Goal: Communication & Community: Answer question/provide support

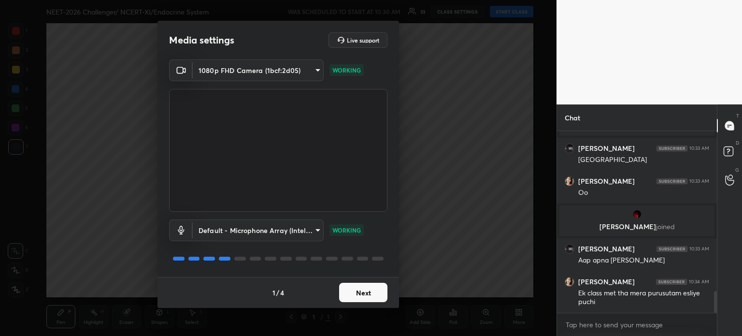
scroll to position [1337, 0]
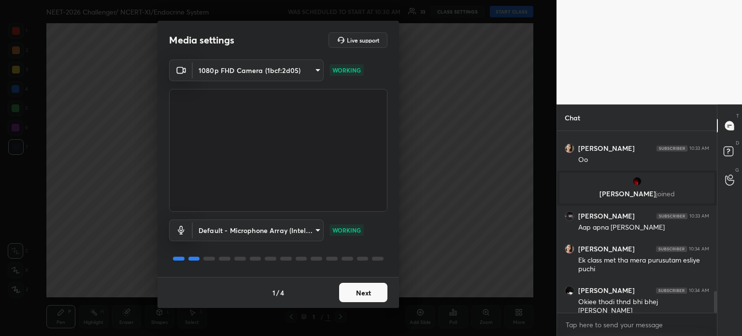
click at [190, 50] on div "Media settings Live support" at bounding box center [277, 40] width 241 height 39
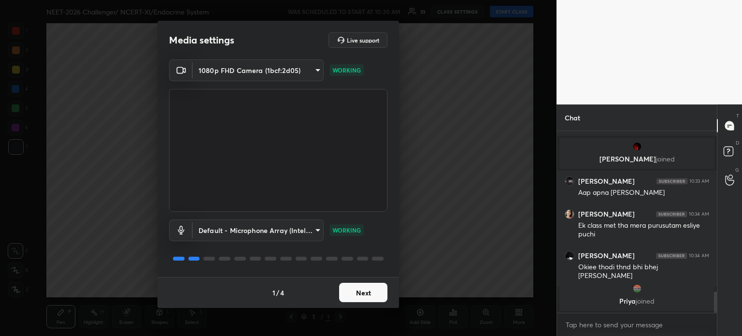
click at [355, 291] on button "Next" at bounding box center [363, 292] width 48 height 19
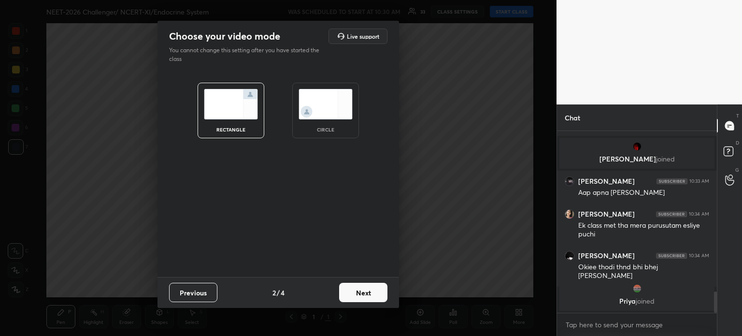
click at [355, 291] on button "Next" at bounding box center [363, 292] width 48 height 19
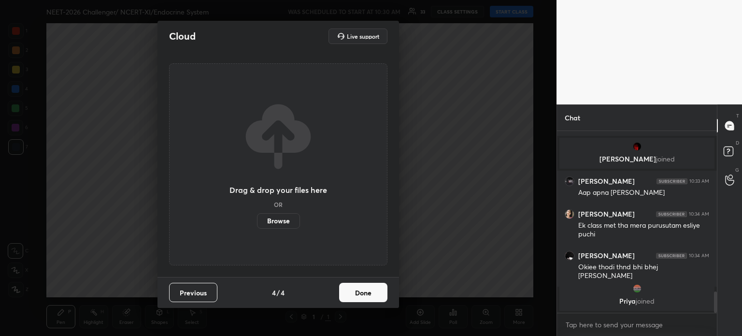
click at [355, 291] on button "Done" at bounding box center [363, 292] width 48 height 19
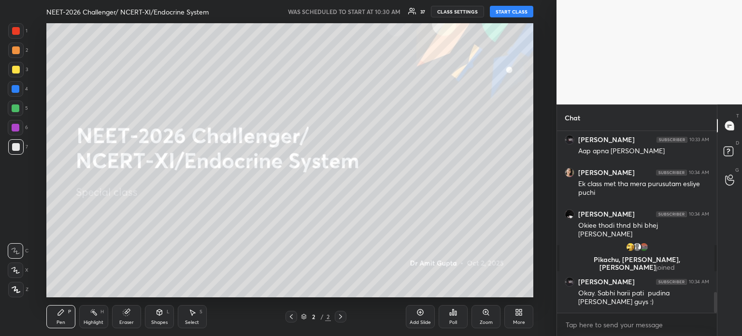
scroll to position [1421, 0]
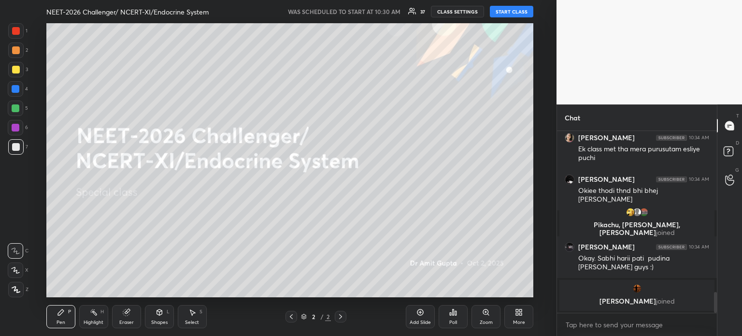
click at [522, 15] on button "START CLASS" at bounding box center [511, 12] width 43 height 12
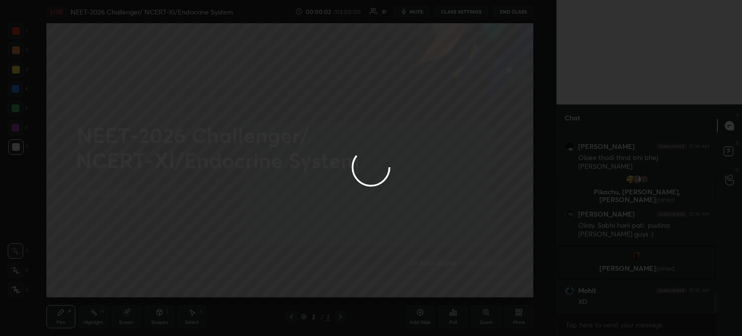
scroll to position [1478, 0]
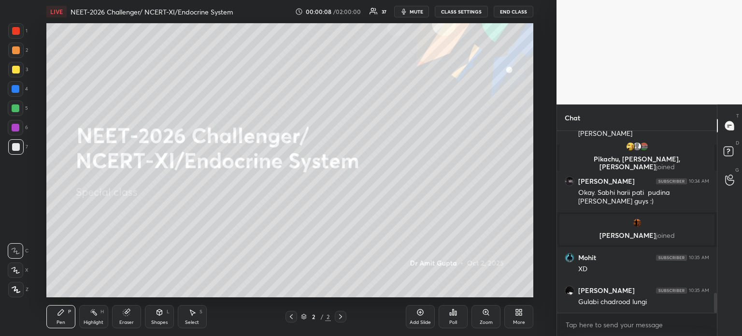
click at [17, 290] on icon at bounding box center [16, 289] width 8 height 6
click at [17, 289] on icon at bounding box center [16, 289] width 9 height 7
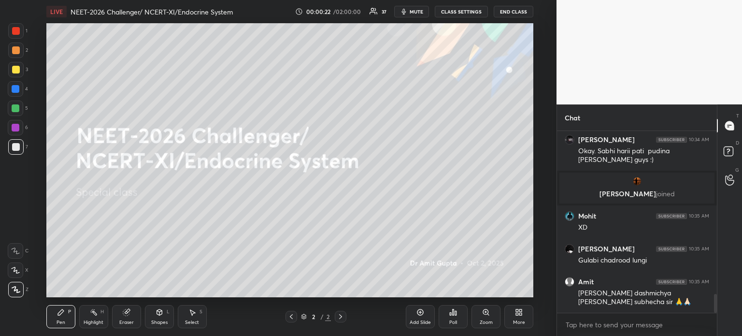
scroll to position [1552, 0]
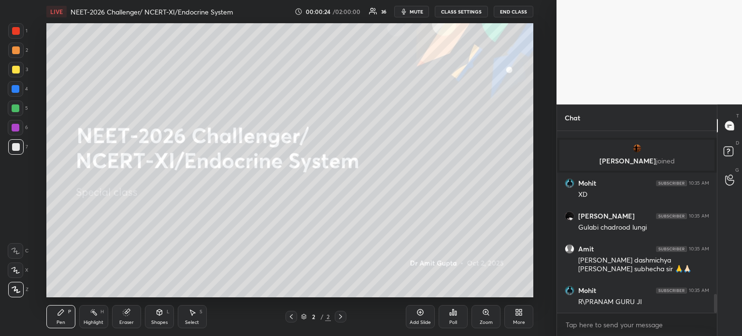
drag, startPoint x: 126, startPoint y: 306, endPoint x: 149, endPoint y: 299, distance: 24.1
click at [127, 307] on div "Eraser" at bounding box center [126, 316] width 29 height 23
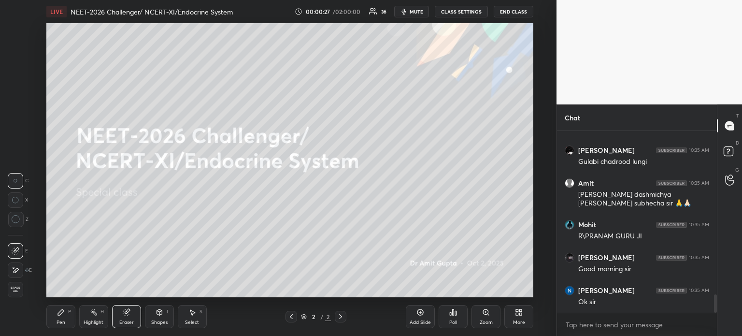
scroll to position [1651, 0]
click at [58, 319] on div "Pen P" at bounding box center [60, 316] width 29 height 23
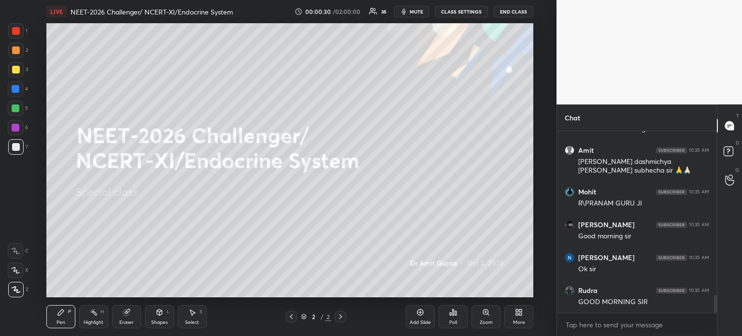
click at [419, 14] on span "mute" at bounding box center [417, 11] width 14 height 7
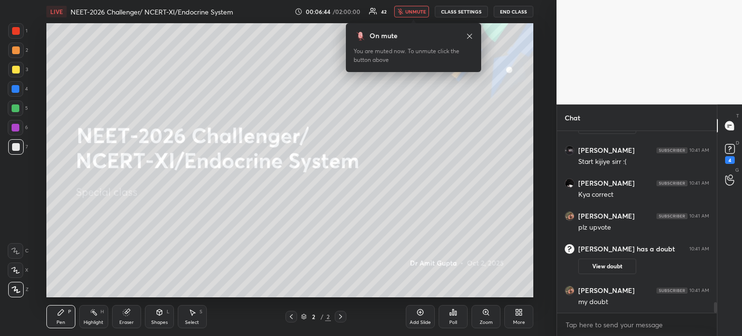
scroll to position [2958, 0]
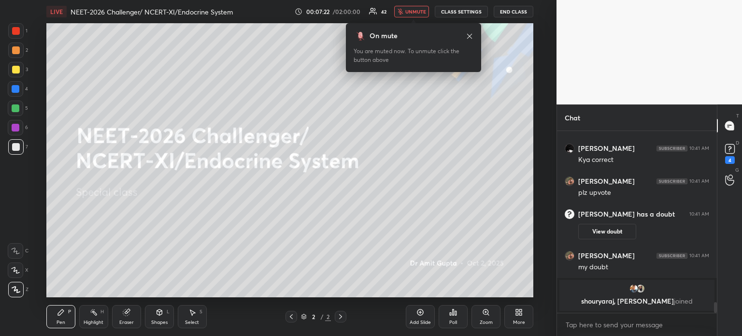
click at [515, 309] on icon at bounding box center [519, 312] width 8 height 8
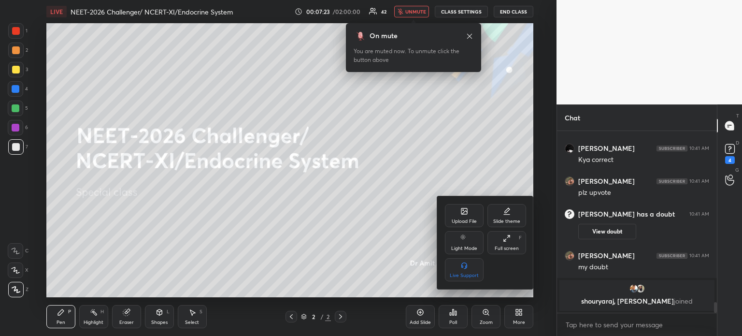
click at [465, 215] on div "Upload File" at bounding box center [464, 215] width 39 height 23
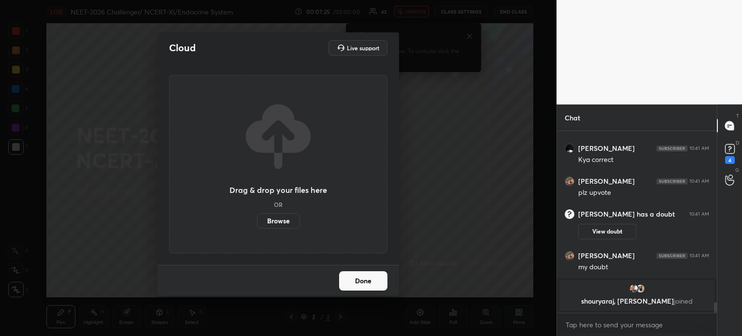
click at [286, 226] on label "Browse" at bounding box center [278, 220] width 43 height 15
click at [257, 226] on input "Browse" at bounding box center [257, 220] width 0 height 15
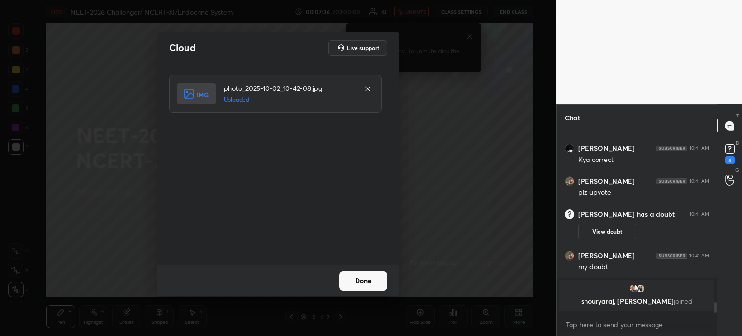
click at [362, 280] on button "Done" at bounding box center [363, 280] width 48 height 19
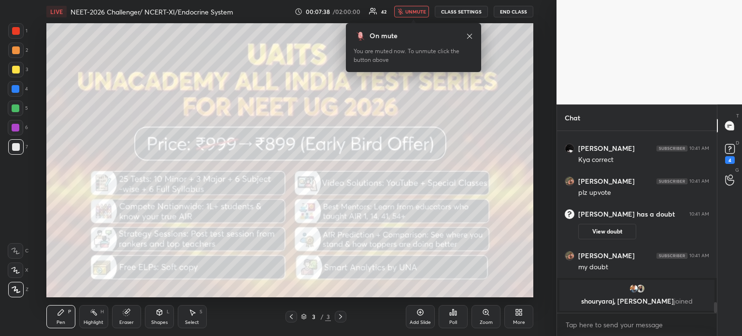
click at [517, 311] on icon at bounding box center [517, 310] width 2 height 2
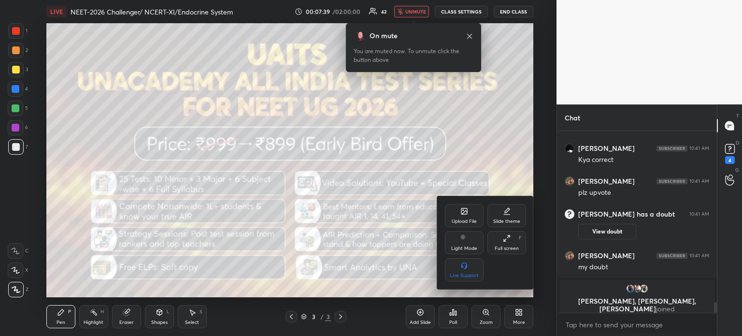
click at [463, 217] on div "Upload File" at bounding box center [464, 215] width 39 height 23
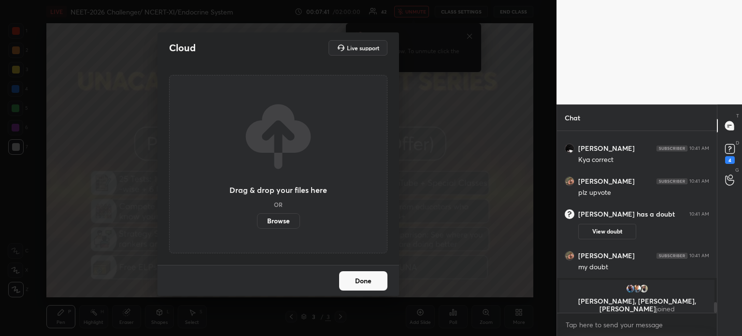
click at [270, 213] on label "Browse" at bounding box center [278, 220] width 43 height 15
click at [257, 213] on input "Browse" at bounding box center [257, 220] width 0 height 15
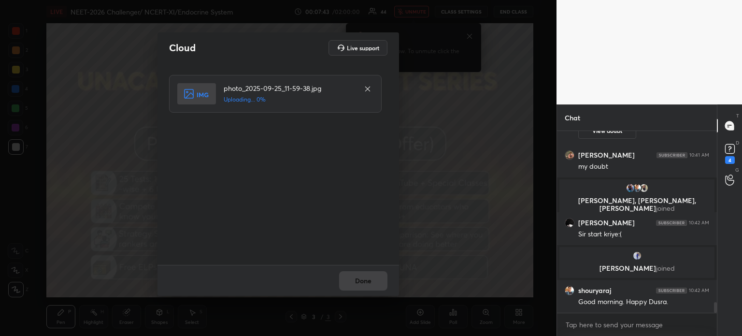
scroll to position [2981, 0]
click at [342, 274] on button "Done" at bounding box center [363, 280] width 48 height 19
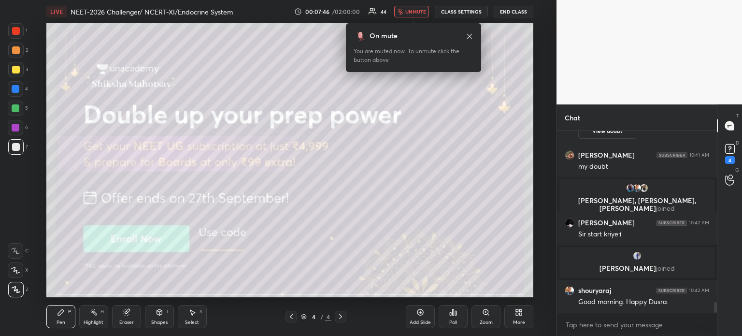
scroll to position [3, 3]
click at [517, 312] on icon at bounding box center [519, 312] width 8 height 8
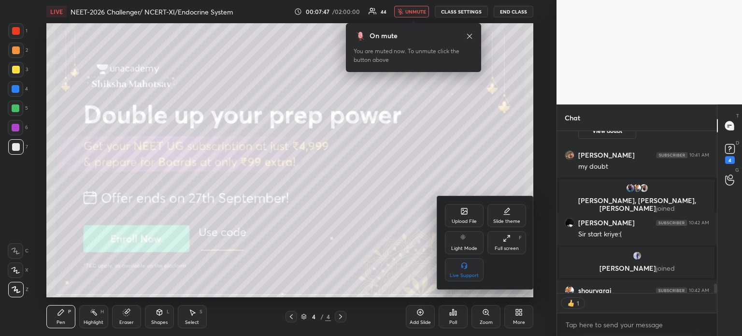
scroll to position [3035, 0]
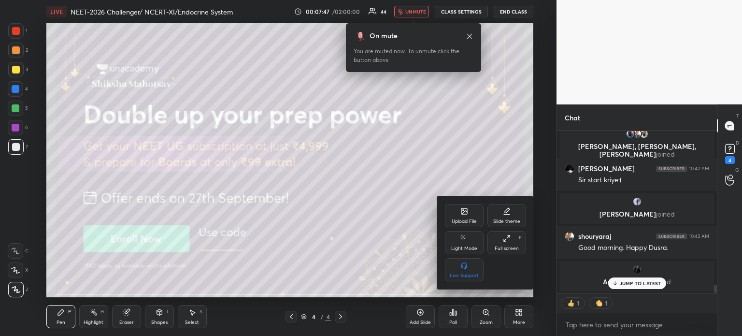
click at [463, 215] on div "Upload File" at bounding box center [464, 215] width 39 height 23
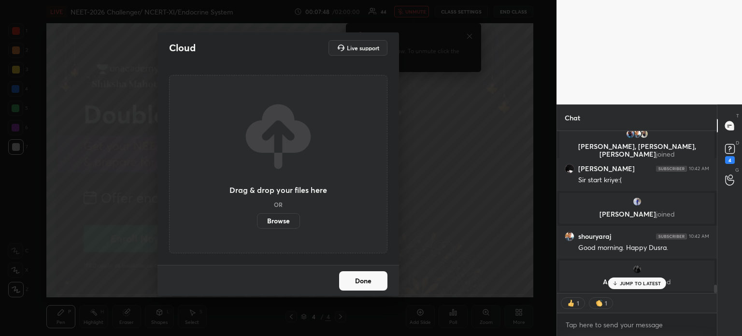
click at [290, 222] on label "Browse" at bounding box center [278, 220] width 43 height 15
click at [257, 222] on input "Browse" at bounding box center [257, 220] width 0 height 15
click at [374, 273] on button "Done" at bounding box center [363, 280] width 48 height 19
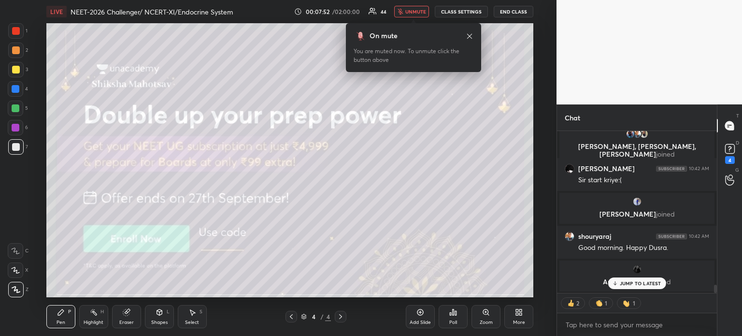
click at [292, 315] on icon at bounding box center [291, 316] width 8 height 8
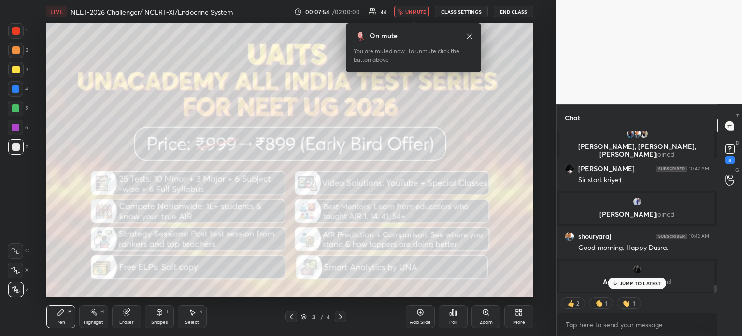
click at [292, 314] on icon at bounding box center [291, 316] width 8 height 8
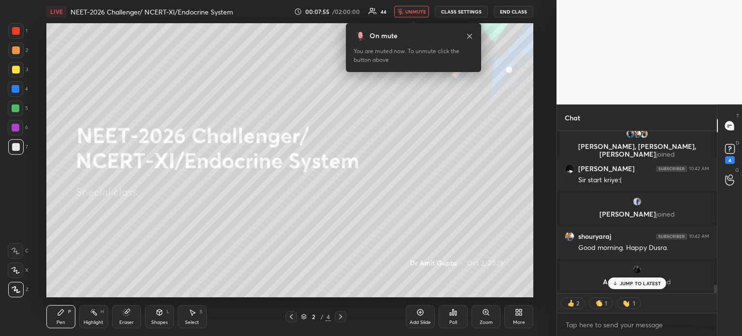
click at [516, 318] on div "More" at bounding box center [518, 316] width 29 height 23
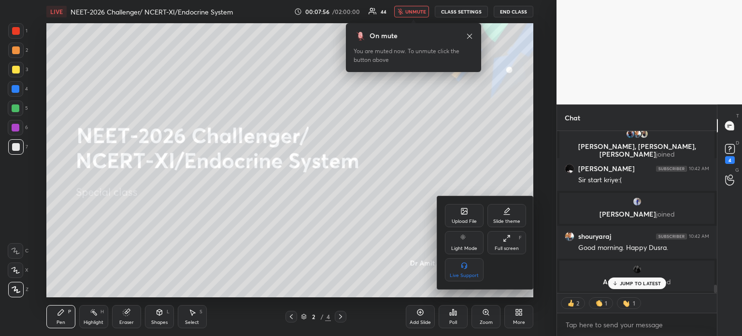
click at [470, 219] on div "Upload File" at bounding box center [464, 221] width 25 height 5
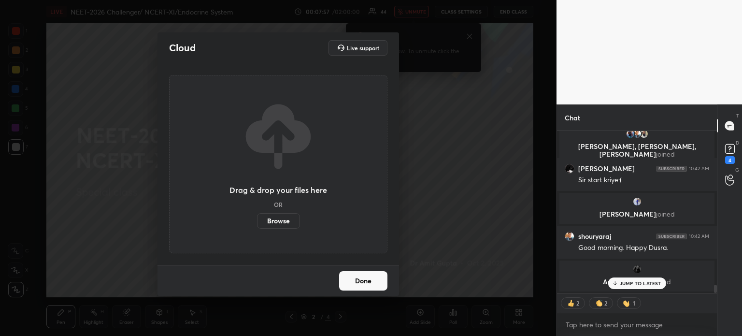
click at [270, 222] on label "Browse" at bounding box center [278, 220] width 43 height 15
click at [257, 222] on input "Browse" at bounding box center [257, 220] width 0 height 15
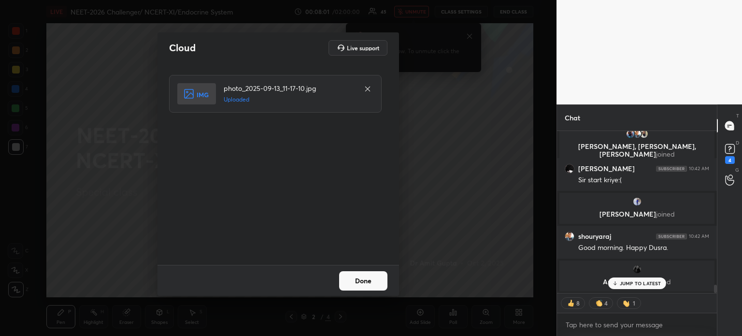
click at [357, 289] on button "Done" at bounding box center [363, 280] width 48 height 19
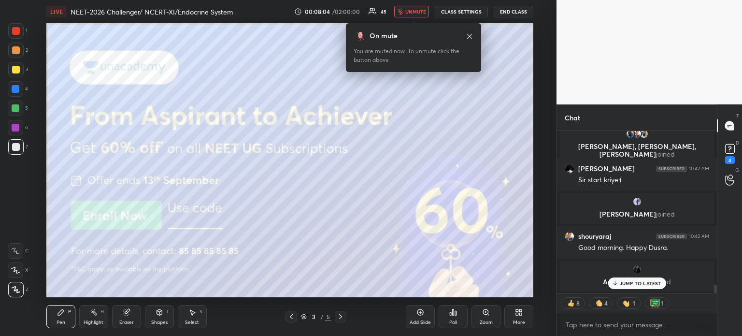
click at [292, 316] on icon at bounding box center [291, 316] width 8 height 8
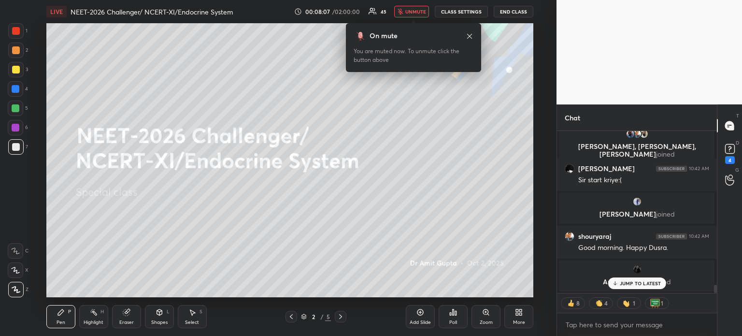
click at [515, 320] on div "More" at bounding box center [519, 322] width 12 height 5
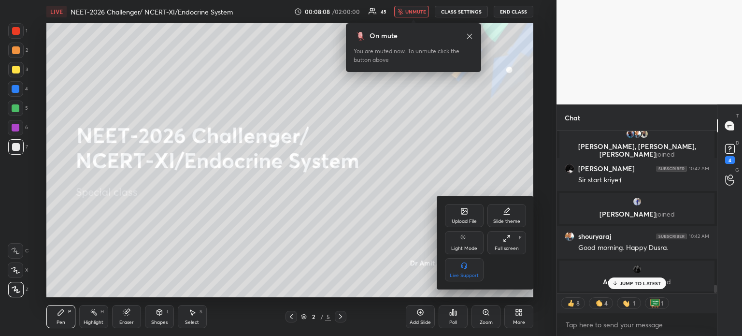
click at [464, 222] on div "Upload File" at bounding box center [464, 221] width 25 height 5
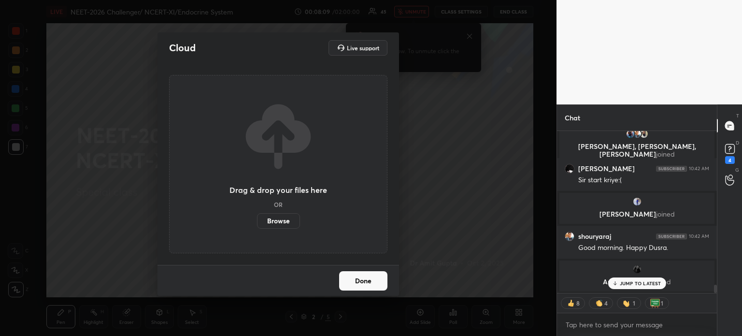
click at [279, 218] on label "Browse" at bounding box center [278, 220] width 43 height 15
click at [257, 218] on input "Browse" at bounding box center [257, 220] width 0 height 15
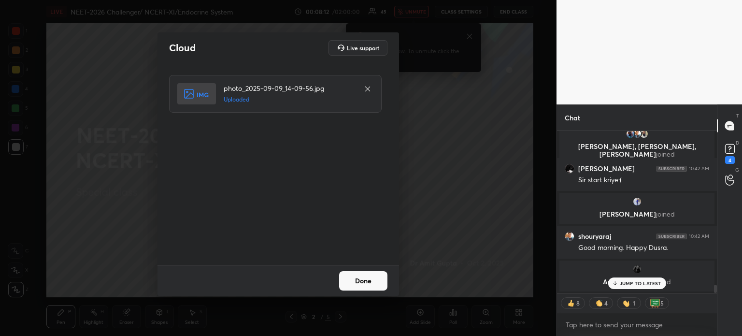
click at [372, 274] on button "Done" at bounding box center [363, 280] width 48 height 19
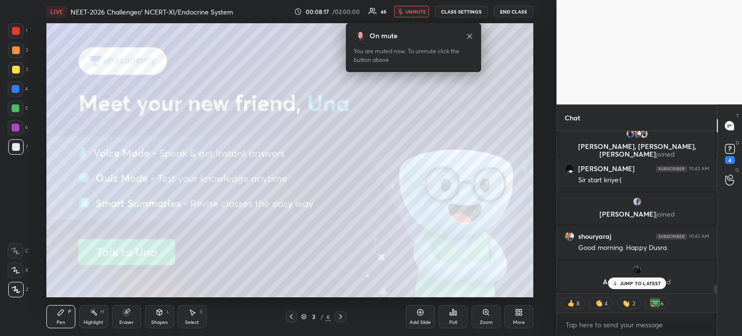
click at [416, 9] on span "unmute" at bounding box center [415, 11] width 21 height 7
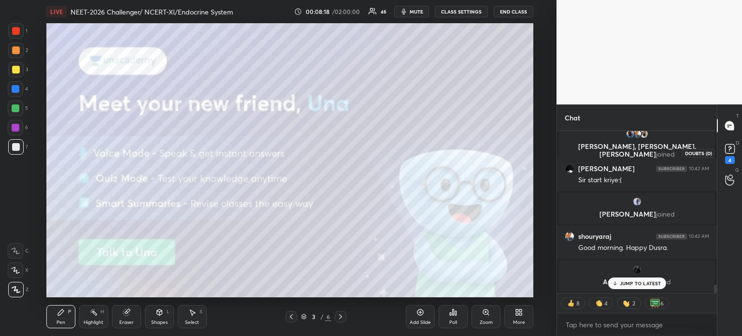
click at [733, 152] on rect at bounding box center [729, 148] width 9 height 9
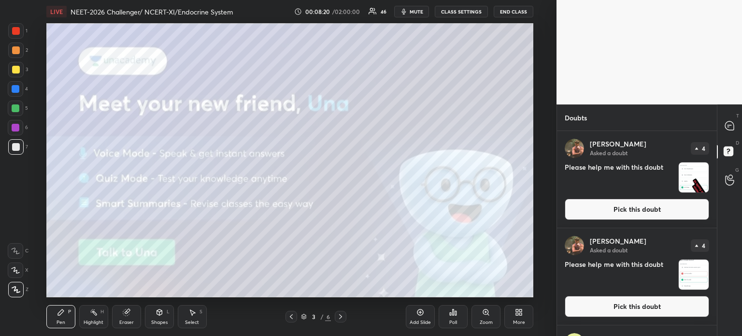
click at [518, 312] on icon at bounding box center [517, 313] width 2 height 2
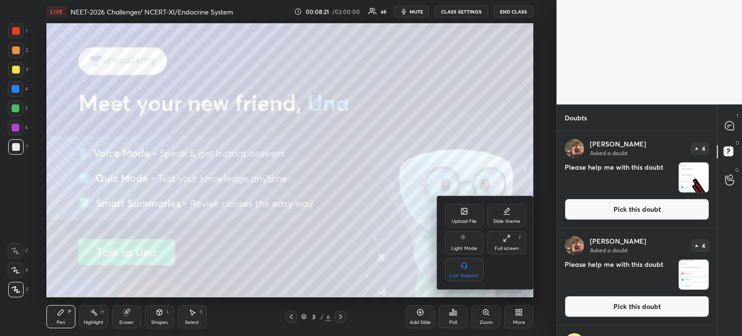
click at [465, 216] on div "Upload File" at bounding box center [464, 215] width 39 height 23
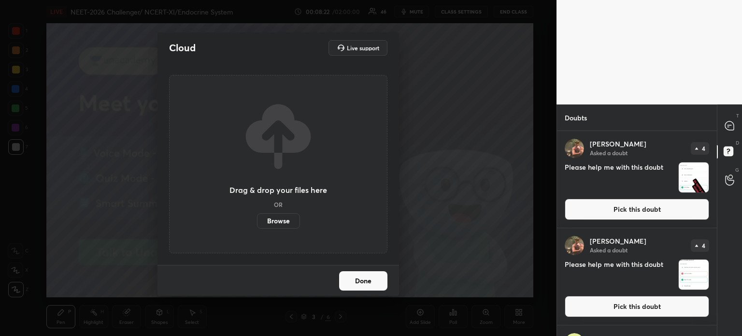
click at [283, 216] on label "Browse" at bounding box center [278, 220] width 43 height 15
click at [257, 216] on input "Browse" at bounding box center [257, 220] width 0 height 15
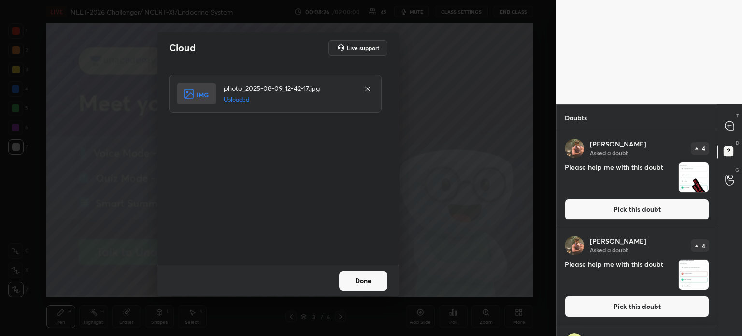
click at [359, 280] on button "Done" at bounding box center [363, 280] width 48 height 19
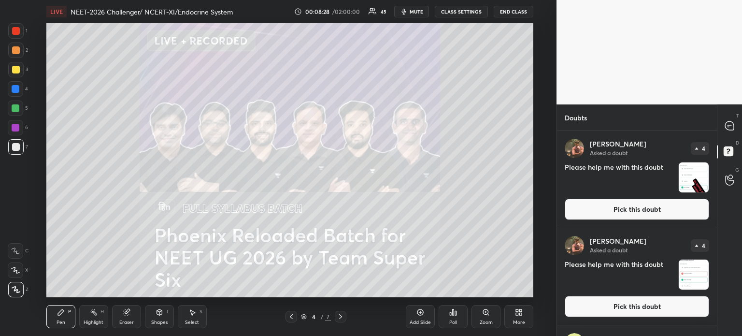
click at [418, 12] on span "mute" at bounding box center [417, 11] width 14 height 7
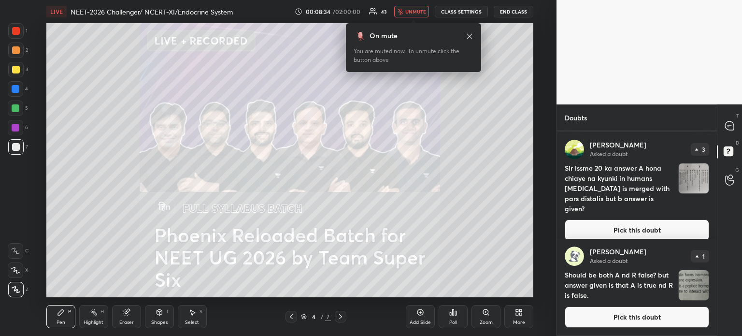
scroll to position [0, 0]
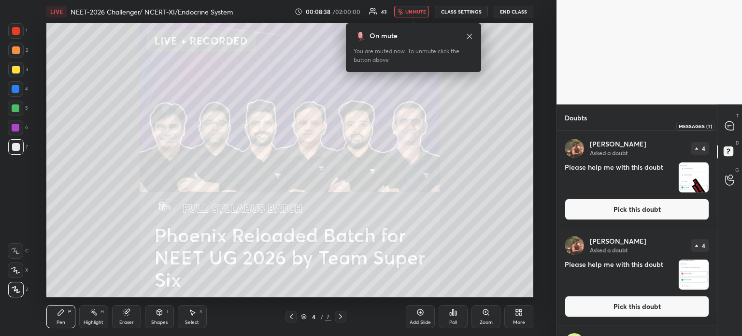
click at [732, 125] on icon at bounding box center [729, 125] width 9 height 9
type textarea "x"
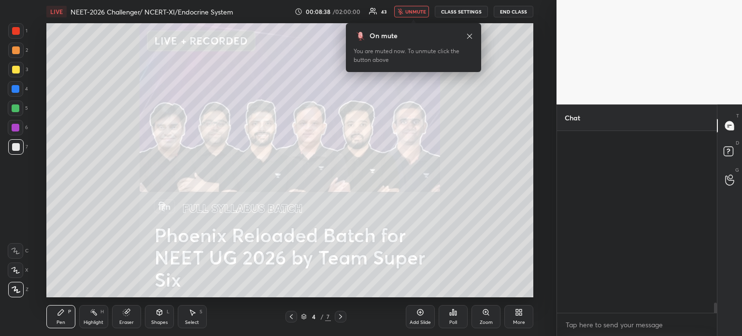
scroll to position [179, 157]
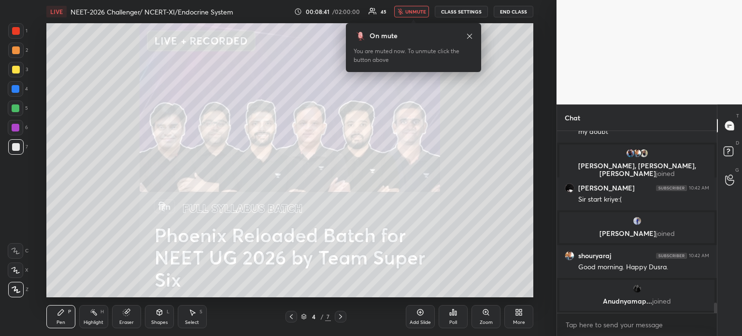
click at [293, 312] on icon at bounding box center [291, 316] width 8 height 8
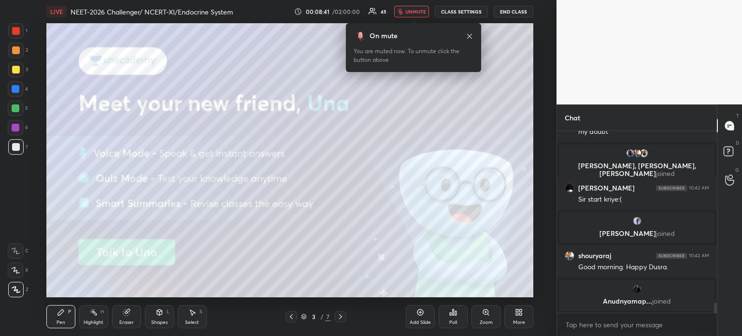
click at [293, 312] on icon at bounding box center [291, 316] width 8 height 8
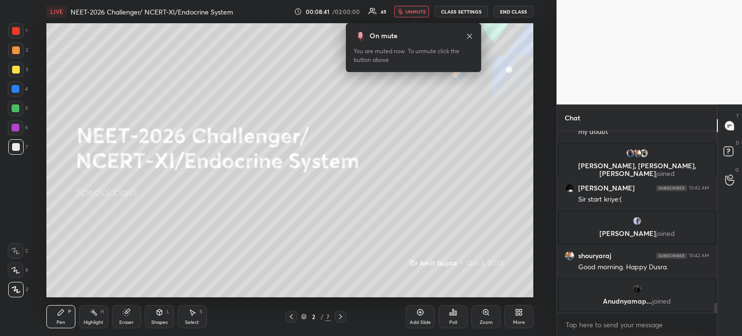
click at [293, 312] on icon at bounding box center [291, 316] width 8 height 8
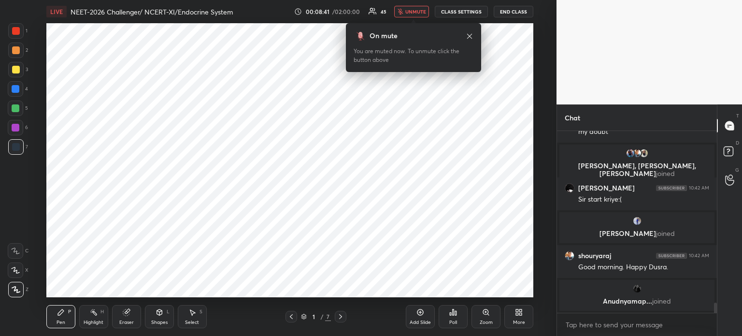
click at [293, 312] on icon at bounding box center [291, 316] width 8 height 8
click at [342, 315] on icon at bounding box center [341, 316] width 8 height 8
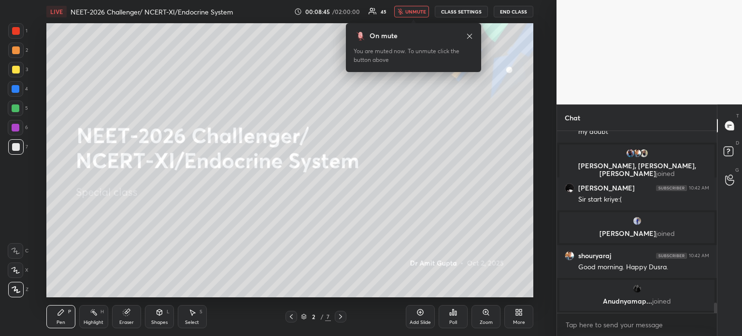
click at [412, 15] on button "unmute" at bounding box center [411, 12] width 35 height 12
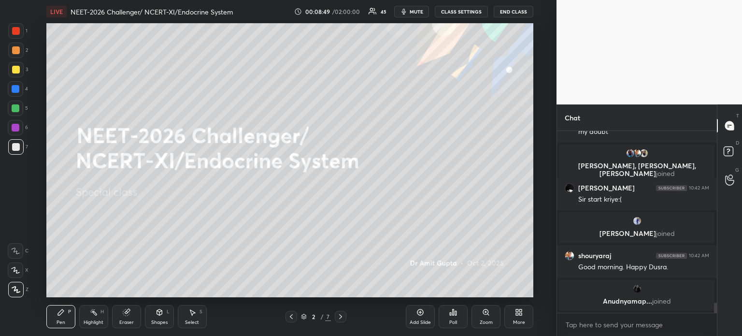
click at [342, 312] on icon at bounding box center [341, 316] width 8 height 8
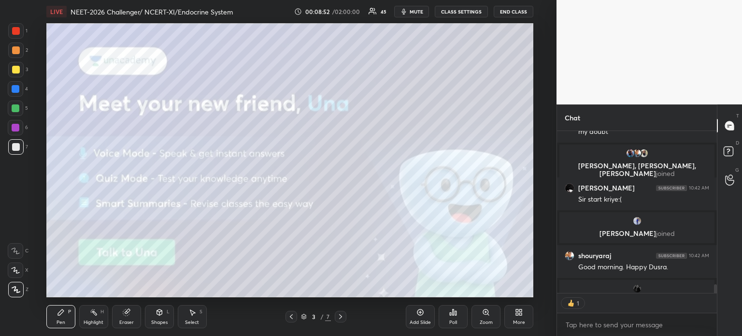
scroll to position [3, 3]
click at [17, 144] on div at bounding box center [16, 147] width 8 height 8
drag, startPoint x: 18, startPoint y: 144, endPoint x: 30, endPoint y: 155, distance: 15.8
click at [17, 146] on div at bounding box center [16, 147] width 8 height 8
click at [17, 271] on icon at bounding box center [15, 270] width 9 height 7
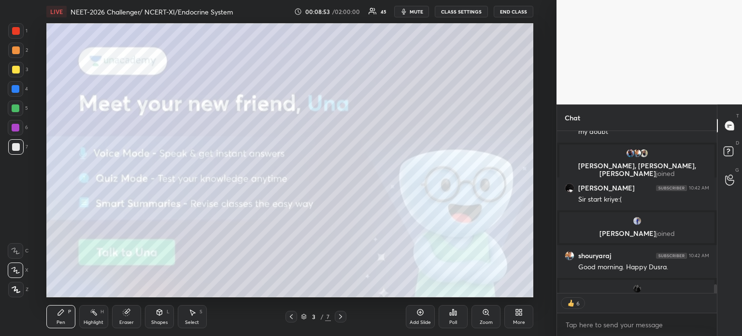
click at [20, 270] on div at bounding box center [15, 269] width 15 height 15
click at [160, 309] on icon at bounding box center [160, 312] width 8 height 8
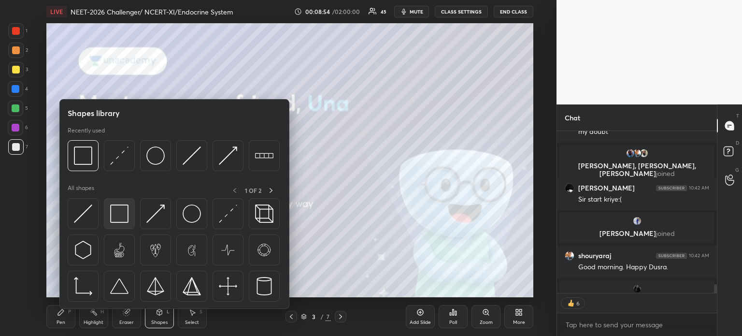
click at [127, 219] on div at bounding box center [119, 213] width 31 height 31
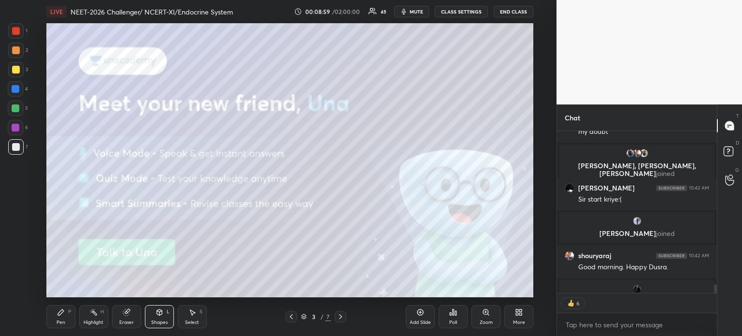
click at [56, 315] on div "Pen P" at bounding box center [60, 316] width 29 height 23
click at [59, 317] on div "Pen P" at bounding box center [60, 316] width 29 height 23
drag, startPoint x: 17, startPoint y: 265, endPoint x: 27, endPoint y: 238, distance: 28.4
click at [19, 266] on div at bounding box center [15, 269] width 15 height 15
click at [341, 318] on icon at bounding box center [341, 316] width 8 height 8
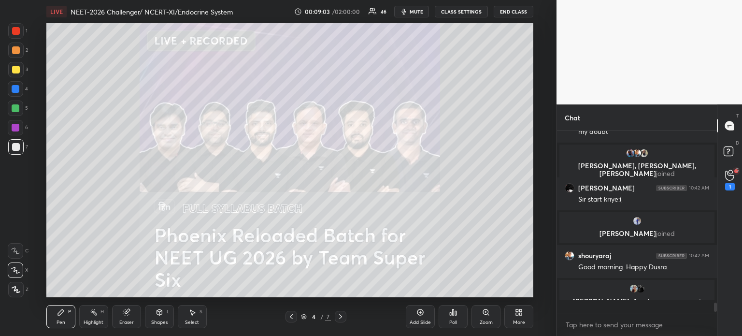
scroll to position [3136, 0]
click at [344, 314] on icon at bounding box center [341, 316] width 8 height 8
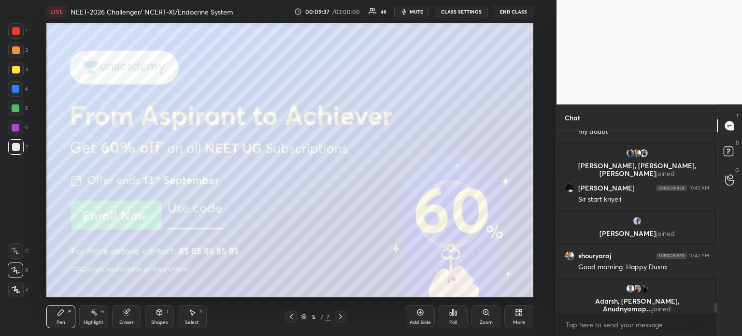
click at [14, 142] on div at bounding box center [15, 146] width 15 height 15
drag, startPoint x: 14, startPoint y: 146, endPoint x: 20, endPoint y: 154, distance: 10.0
click at [14, 146] on div at bounding box center [16, 147] width 8 height 8
click at [14, 291] on icon at bounding box center [16, 289] width 9 height 7
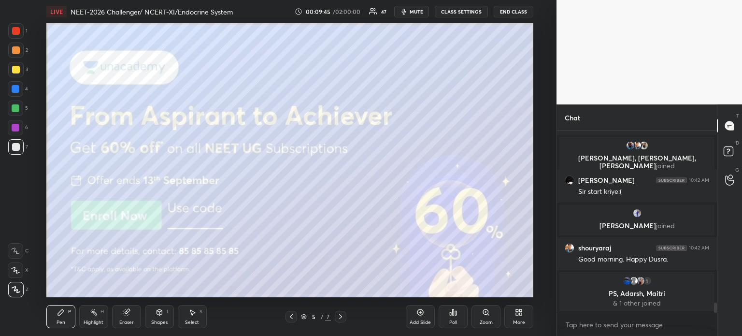
click at [575, 318] on body "1 2 3 4 5 6 7 C X Z C X Z E E Erase all H H LIVE NEET-2026 Challenger/ NCERT-XI…" at bounding box center [371, 168] width 742 height 336
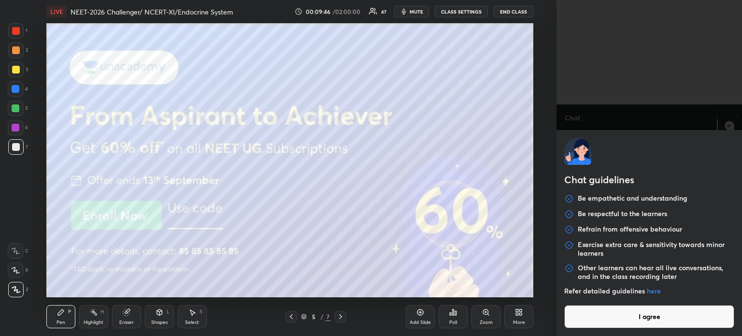
click at [585, 310] on button "I agree" at bounding box center [649, 316] width 170 height 23
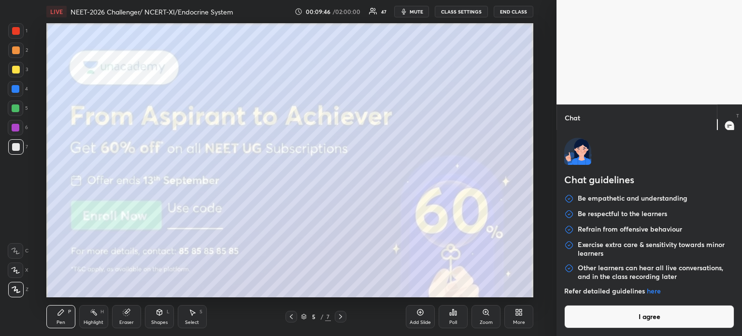
type textarea "x"
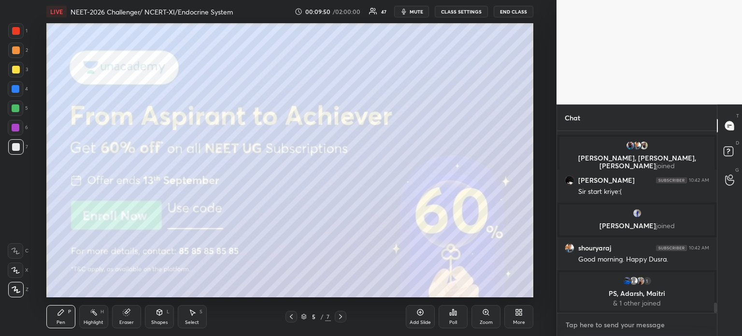
paste textarea "[URL][DOMAIN_NAME]"
type textarea "[URL][DOMAIN_NAME]"
type textarea "x"
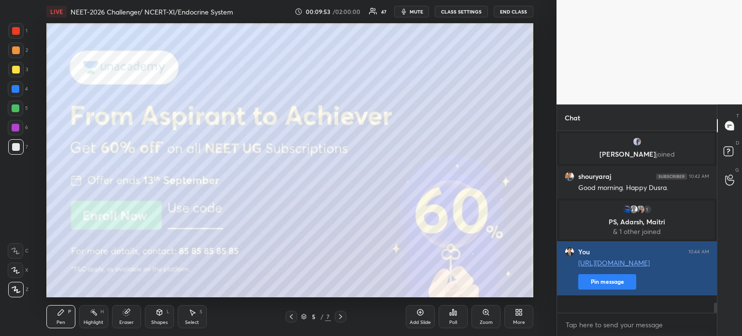
click at [596, 289] on button "Pin message" at bounding box center [607, 281] width 58 height 15
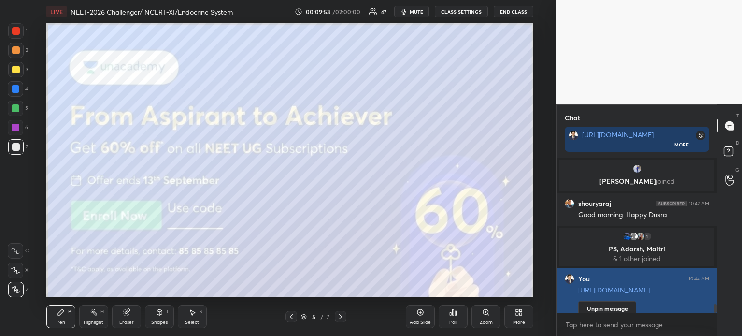
scroll to position [3104, 0]
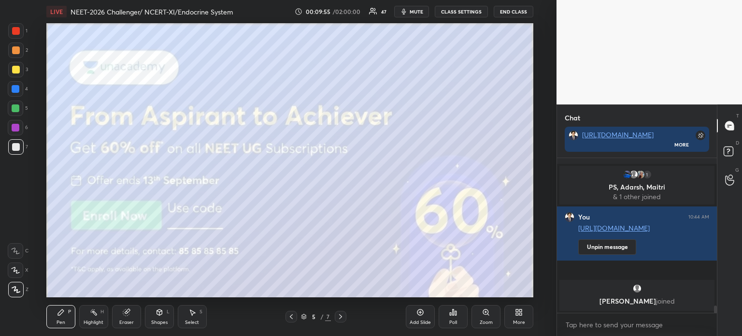
click at [521, 314] on icon at bounding box center [521, 313] width 2 height 2
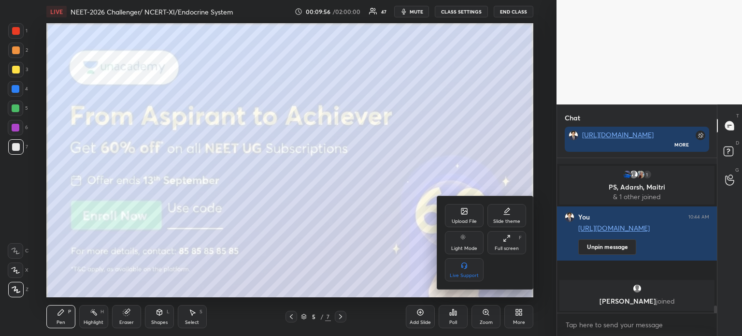
click at [464, 216] on div "Upload File" at bounding box center [464, 215] width 39 height 23
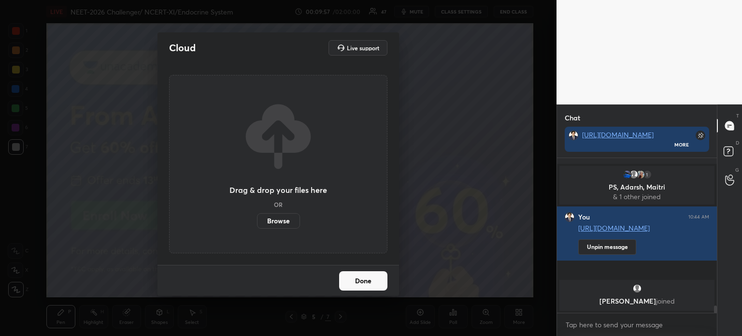
click at [284, 223] on label "Browse" at bounding box center [278, 220] width 43 height 15
click at [257, 223] on input "Browse" at bounding box center [257, 220] width 0 height 15
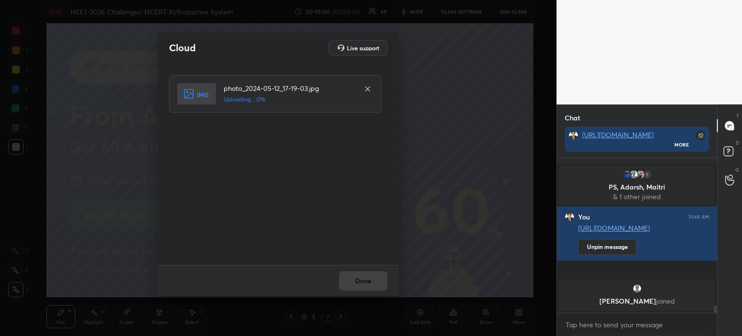
scroll to position [3100, 0]
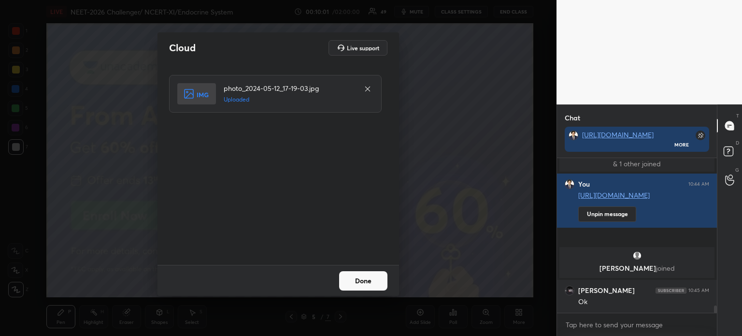
click at [363, 283] on button "Done" at bounding box center [363, 280] width 48 height 19
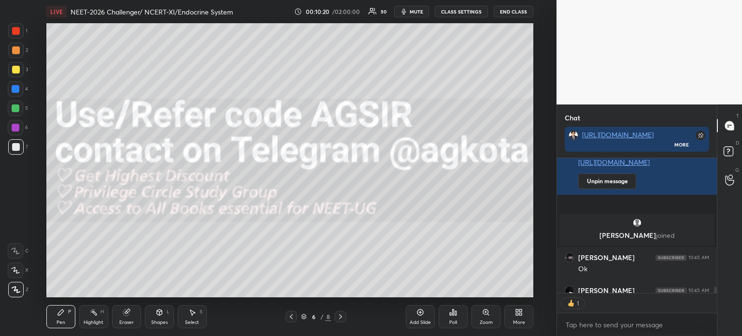
scroll to position [3, 3]
click at [424, 15] on button "mute" at bounding box center [411, 12] width 35 height 12
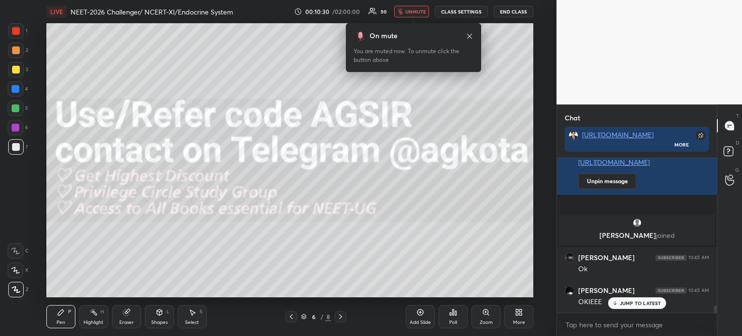
scroll to position [152, 157]
click at [419, 13] on span "unmute" at bounding box center [415, 11] width 21 height 7
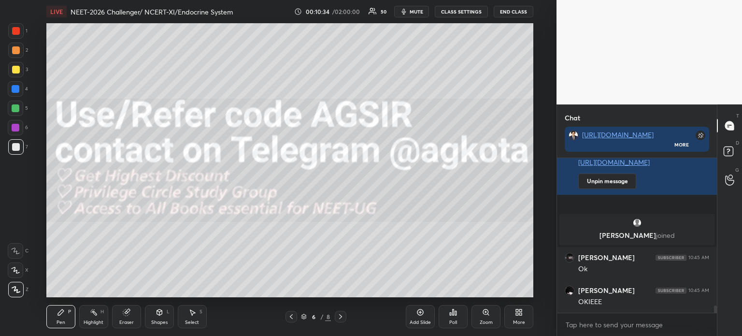
click at [338, 315] on icon at bounding box center [341, 316] width 8 height 8
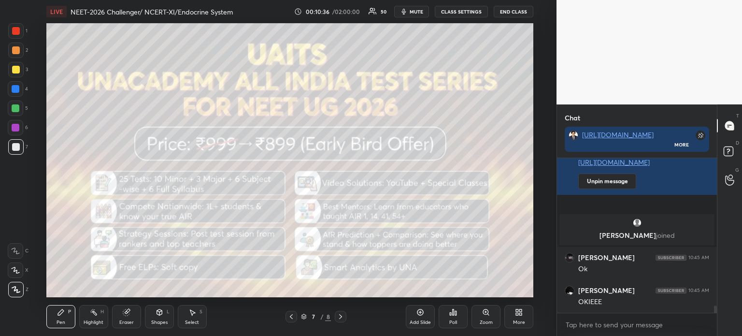
click at [155, 317] on div "Shapes L" at bounding box center [159, 316] width 29 height 23
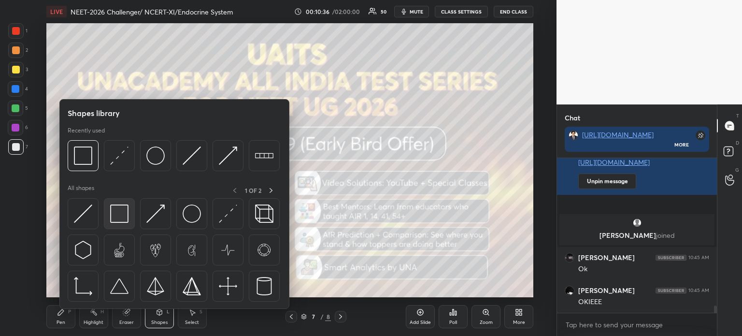
click at [120, 216] on img at bounding box center [119, 213] width 18 height 18
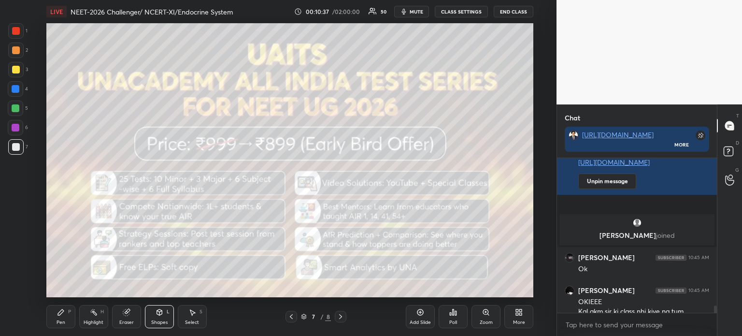
scroll to position [3143, 0]
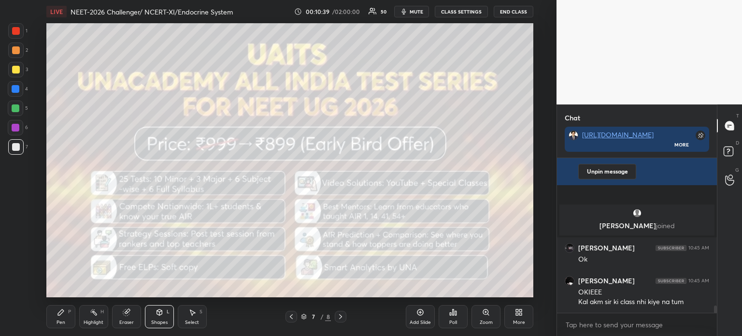
drag, startPoint x: 19, startPoint y: 69, endPoint x: 22, endPoint y: 74, distance: 5.4
click at [18, 71] on div at bounding box center [16, 70] width 8 height 8
drag, startPoint x: 61, startPoint y: 325, endPoint x: 61, endPoint y: 319, distance: 5.8
click at [61, 323] on div "Pen" at bounding box center [61, 322] width 9 height 5
click at [19, 144] on div at bounding box center [15, 146] width 15 height 15
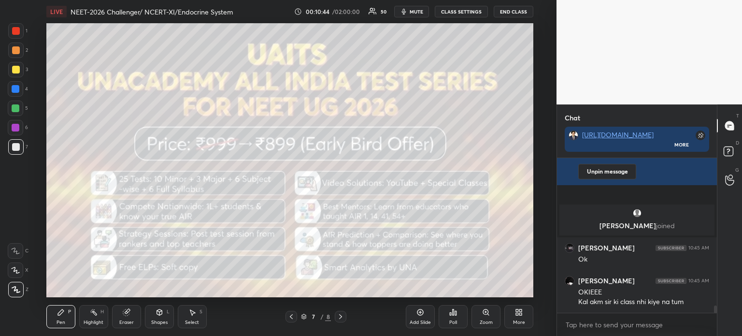
drag, startPoint x: 18, startPoint y: 145, endPoint x: 41, endPoint y: 138, distance: 23.8
click at [19, 146] on div at bounding box center [15, 146] width 15 height 15
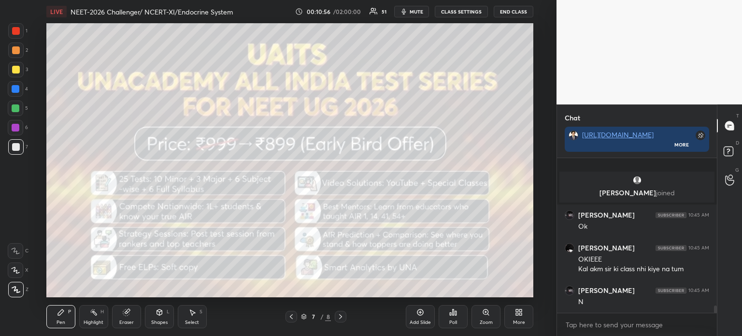
scroll to position [3200, 0]
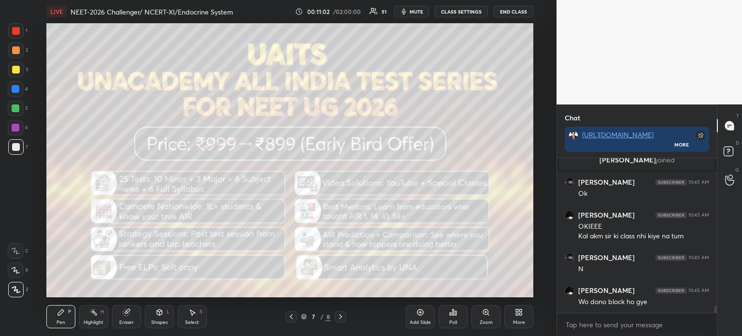
click at [342, 319] on icon at bounding box center [341, 316] width 8 height 8
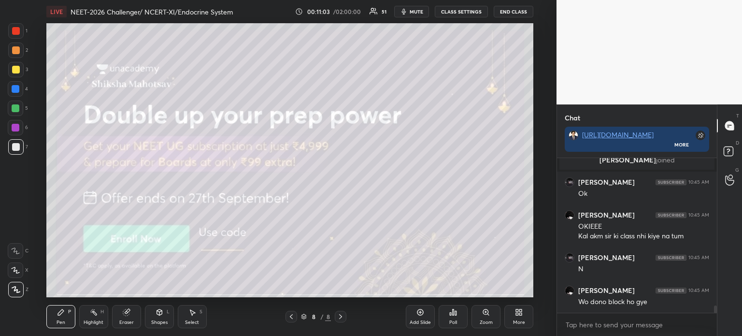
scroll to position [3233, 0]
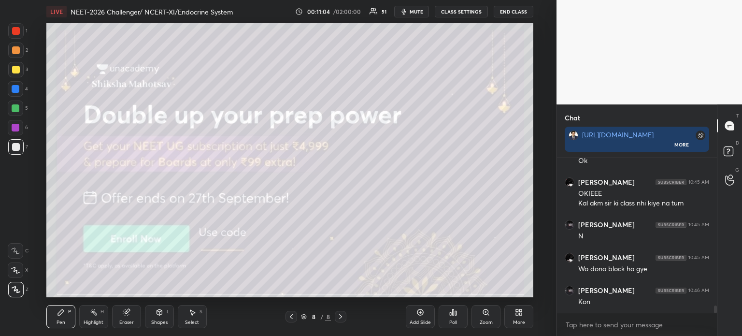
click at [342, 319] on icon at bounding box center [341, 316] width 8 height 8
click at [418, 321] on div "Add Slide" at bounding box center [420, 322] width 21 height 5
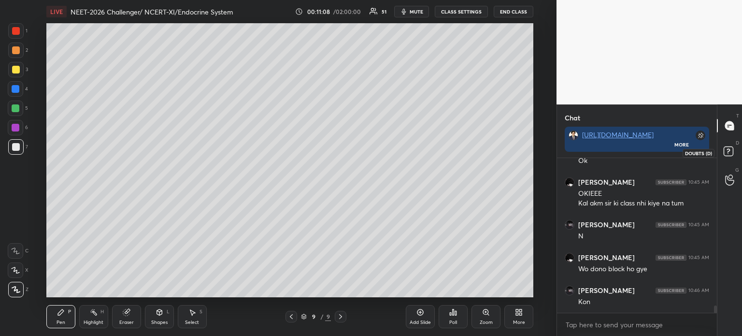
click at [723, 157] on icon at bounding box center [729, 152] width 17 height 17
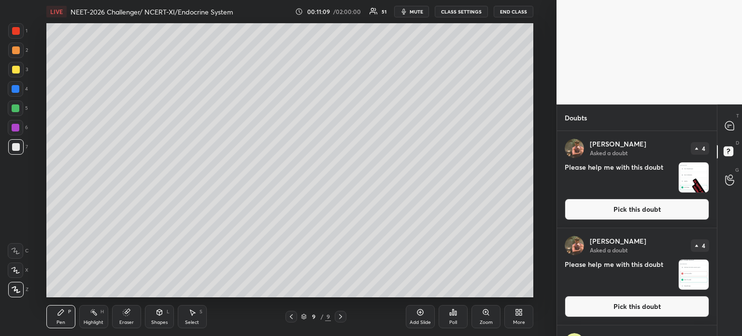
click at [614, 207] on button "Pick this doubt" at bounding box center [637, 208] width 144 height 21
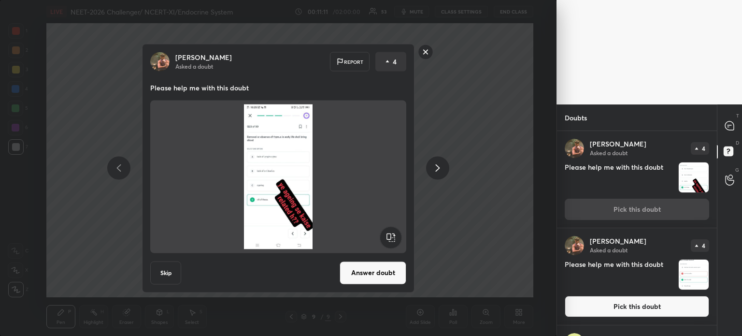
click at [365, 273] on button "Answer doubt" at bounding box center [372, 272] width 67 height 23
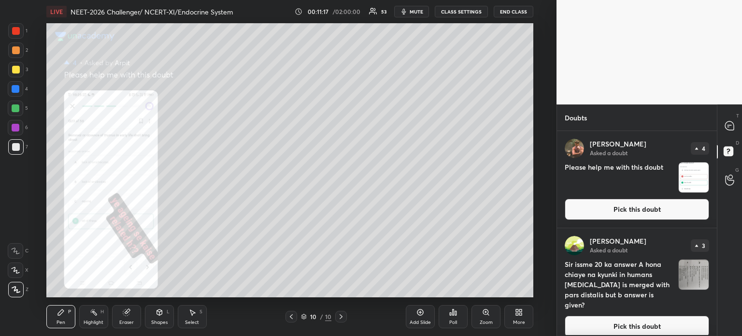
click at [487, 314] on icon at bounding box center [486, 312] width 8 height 8
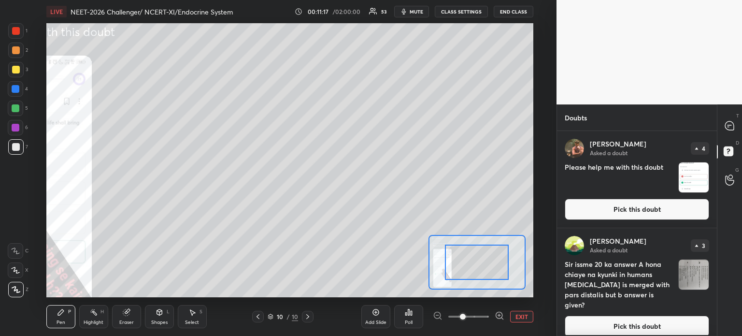
click at [489, 314] on span at bounding box center [468, 316] width 41 height 14
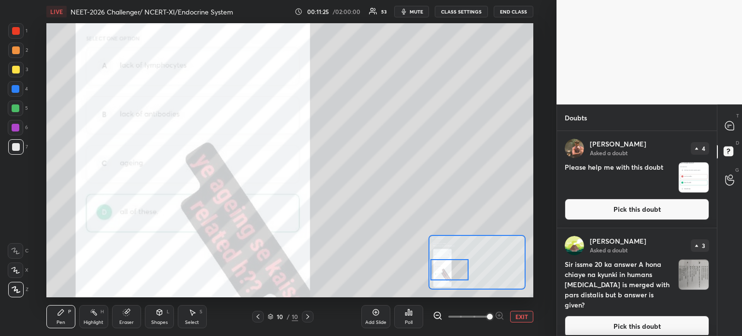
drag, startPoint x: 480, startPoint y: 260, endPoint x: 453, endPoint y: 261, distance: 26.6
click at [457, 269] on div at bounding box center [449, 269] width 38 height 21
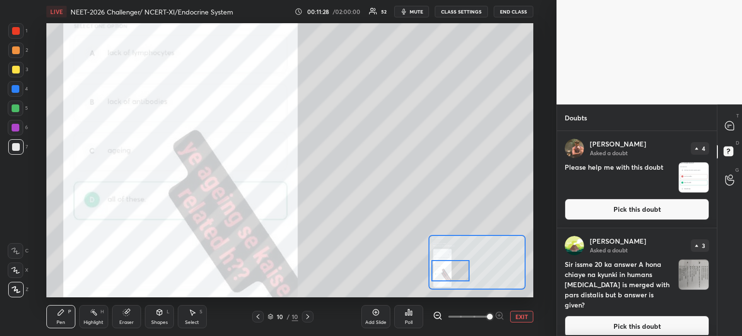
click at [518, 316] on button "EXIT" at bounding box center [521, 317] width 23 height 12
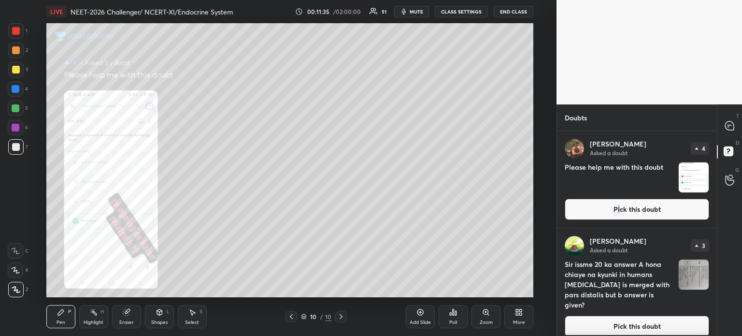
click at [618, 206] on button "Pick this doubt" at bounding box center [637, 208] width 144 height 21
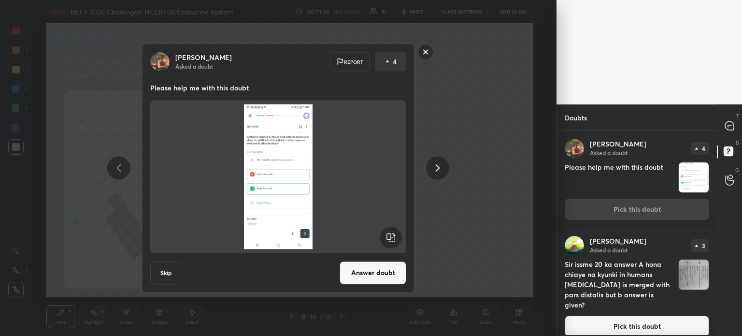
drag, startPoint x: 380, startPoint y: 267, endPoint x: 383, endPoint y: 261, distance: 6.1
click at [381, 269] on button "Answer doubt" at bounding box center [372, 272] width 67 height 23
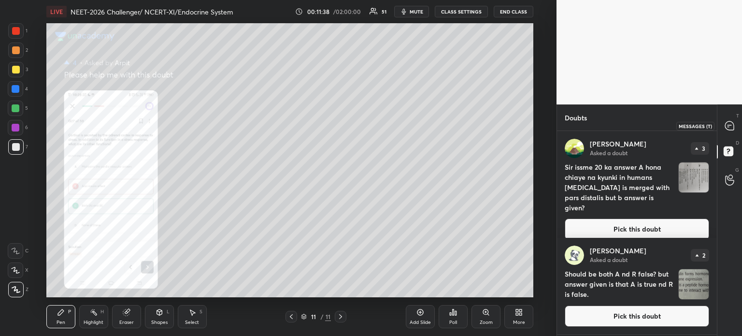
drag, startPoint x: 730, startPoint y: 127, endPoint x: 721, endPoint y: 134, distance: 11.5
click at [730, 127] on icon at bounding box center [729, 125] width 9 height 9
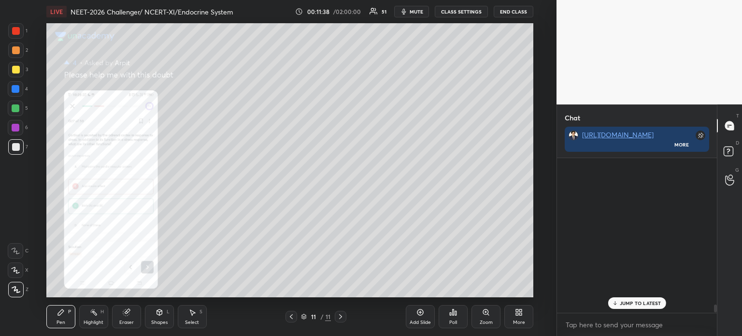
scroll to position [152, 157]
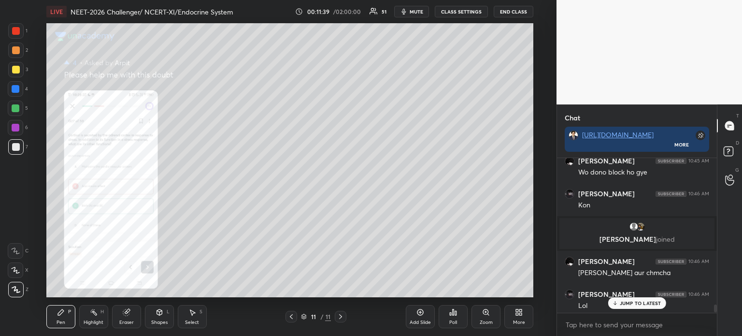
drag, startPoint x: 635, startPoint y: 299, endPoint x: 631, endPoint y: 305, distance: 6.7
click at [635, 301] on div "JUMP TO LATEST" at bounding box center [637, 303] width 58 height 12
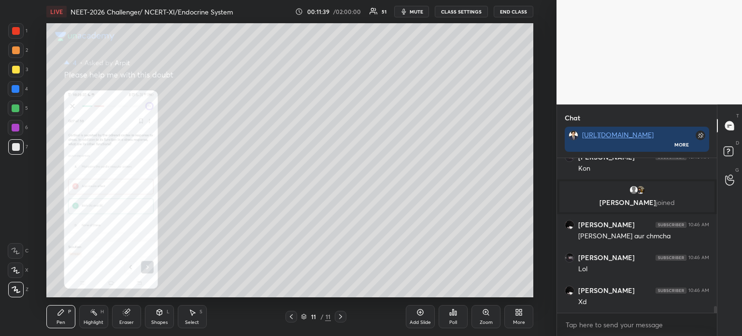
scroll to position [3474, 0]
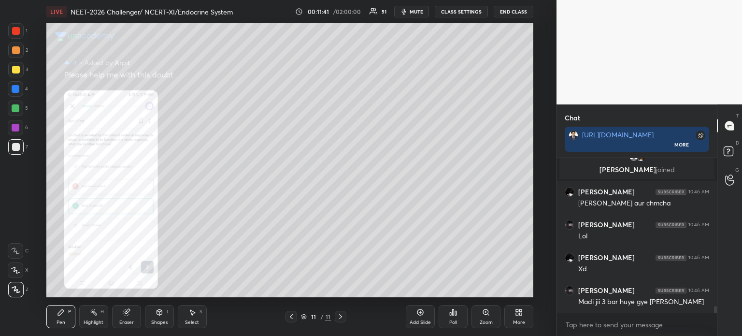
click at [492, 318] on div "Zoom" at bounding box center [485, 316] width 29 height 23
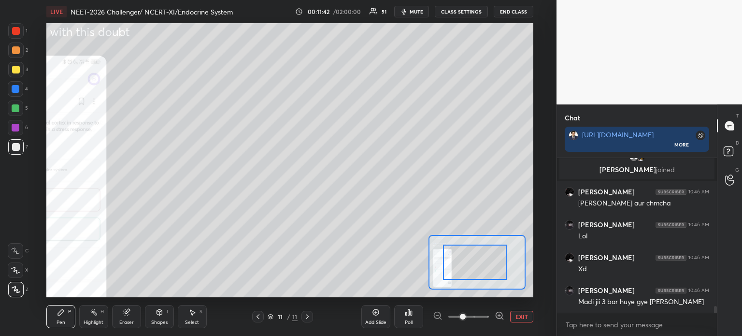
drag, startPoint x: 485, startPoint y: 256, endPoint x: 462, endPoint y: 256, distance: 22.7
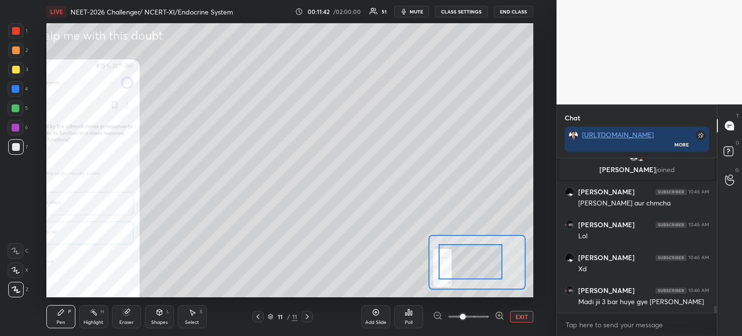
drag, startPoint x: 464, startPoint y: 256, endPoint x: 457, endPoint y: 254, distance: 7.0
click at [451, 255] on div at bounding box center [471, 261] width 64 height 35
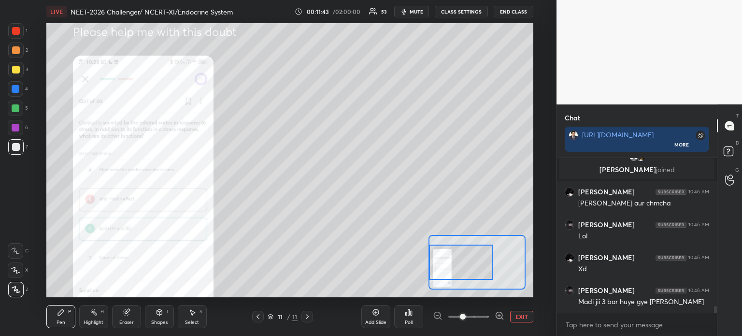
drag, startPoint x: 468, startPoint y: 258, endPoint x: 463, endPoint y: 260, distance: 5.2
click at [464, 260] on div at bounding box center [461, 261] width 64 height 35
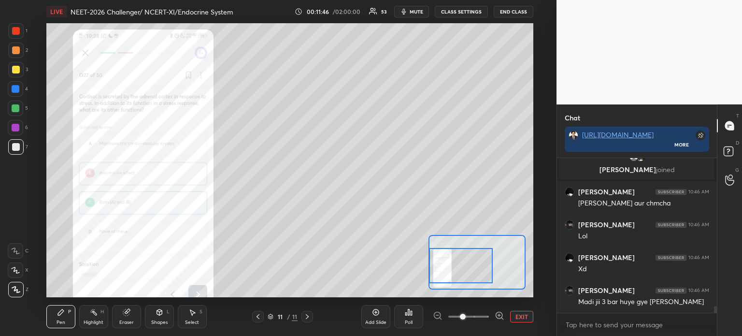
scroll to position [3507, 0]
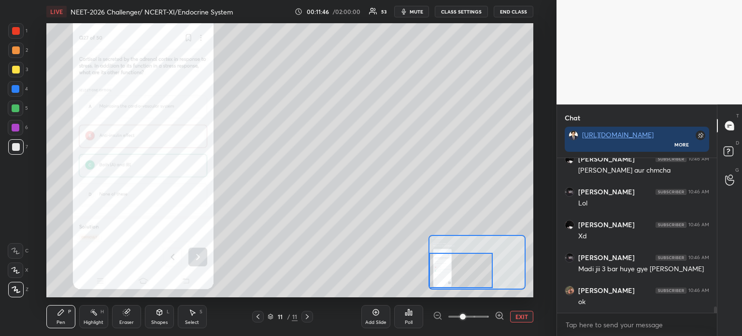
drag, startPoint x: 466, startPoint y: 257, endPoint x: 461, endPoint y: 265, distance: 9.5
click at [462, 266] on div at bounding box center [461, 270] width 64 height 35
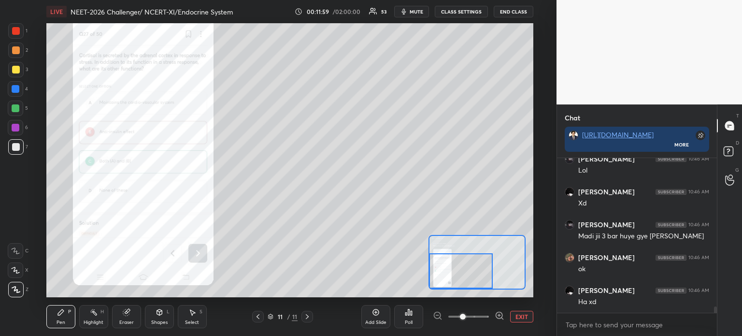
click at [15, 32] on div at bounding box center [16, 31] width 8 height 8
click at [18, 32] on div at bounding box center [16, 31] width 8 height 8
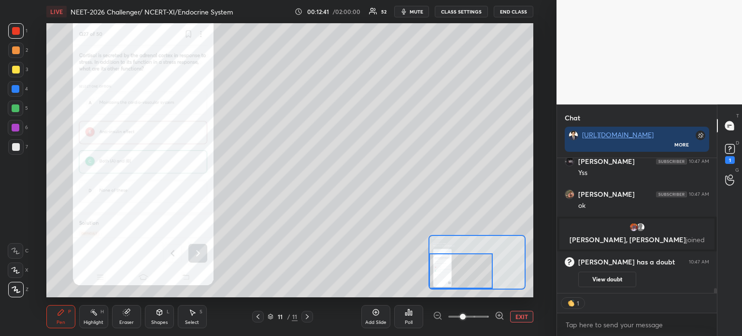
scroll to position [152, 157]
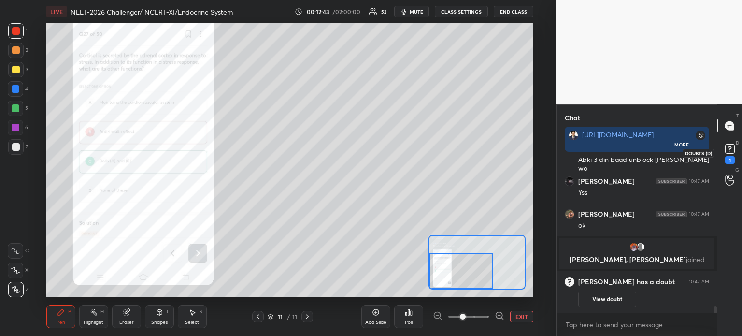
click at [726, 148] on rect at bounding box center [729, 148] width 9 height 9
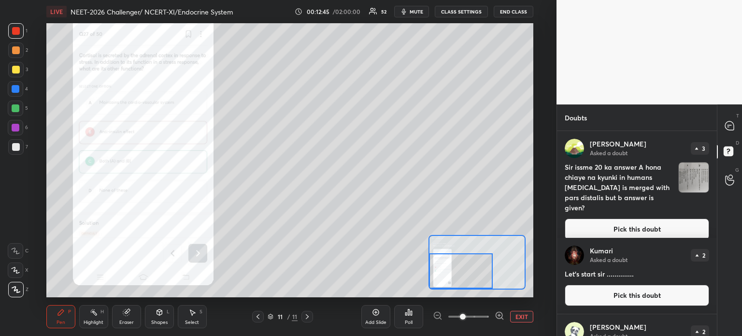
click at [615, 218] on button "Pick this doubt" at bounding box center [637, 228] width 144 height 21
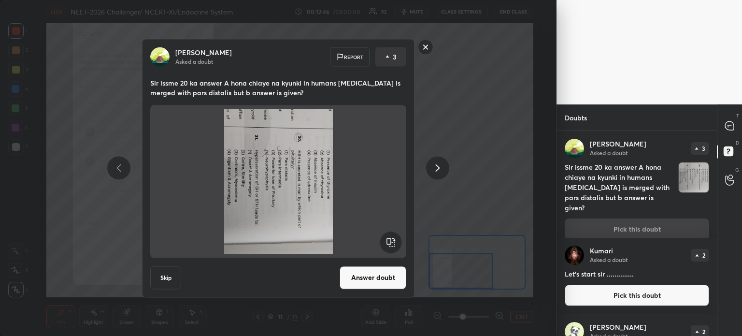
click at [388, 244] on rect at bounding box center [391, 242] width 22 height 22
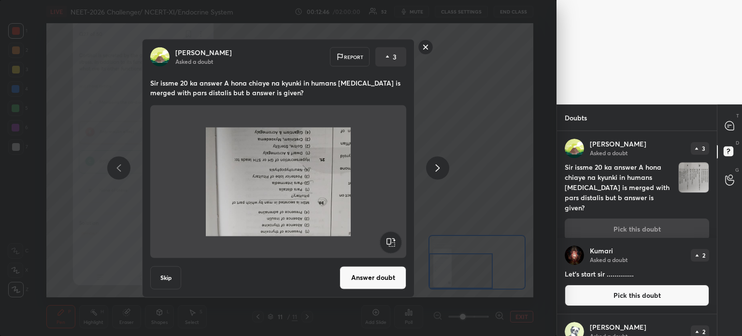
click at [388, 244] on rect at bounding box center [391, 242] width 22 height 22
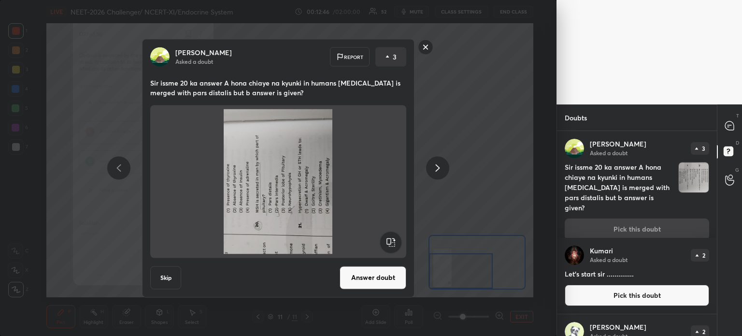
click at [388, 244] on rect at bounding box center [391, 242] width 22 height 22
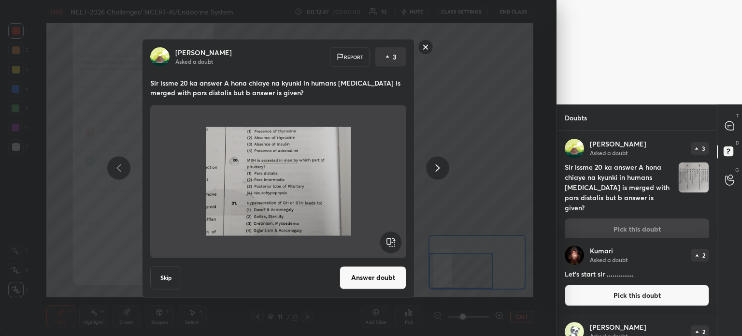
click at [374, 279] on button "Answer doubt" at bounding box center [372, 277] width 67 height 23
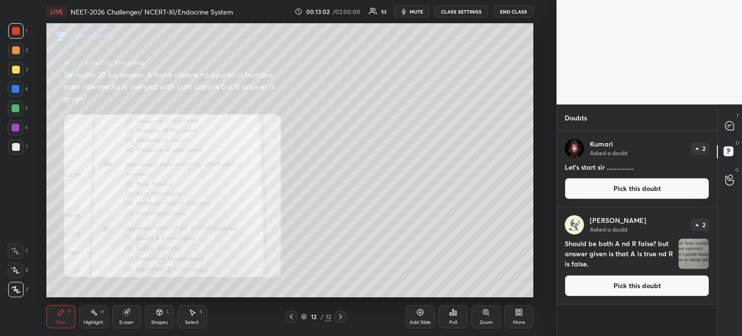
click at [484, 321] on div "Zoom" at bounding box center [486, 322] width 13 height 5
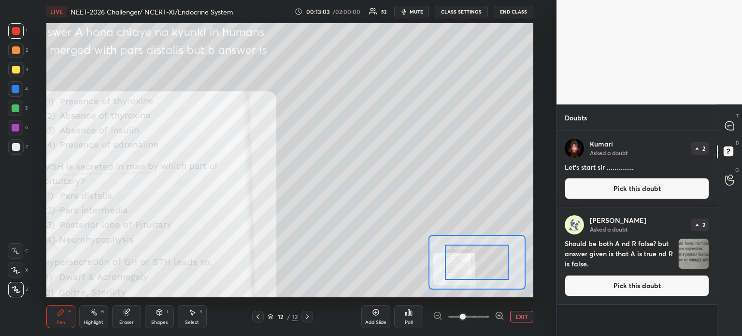
click at [485, 318] on span at bounding box center [468, 316] width 41 height 14
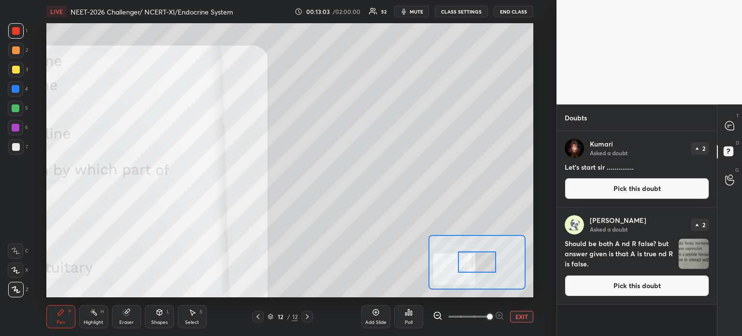
drag, startPoint x: 472, startPoint y: 260, endPoint x: 465, endPoint y: 256, distance: 8.2
click at [465, 261] on div at bounding box center [477, 261] width 38 height 21
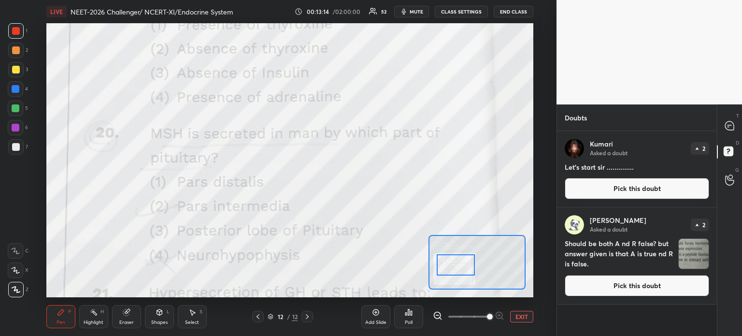
drag, startPoint x: 471, startPoint y: 260, endPoint x: 466, endPoint y: 261, distance: 5.4
click at [466, 263] on div at bounding box center [456, 264] width 38 height 21
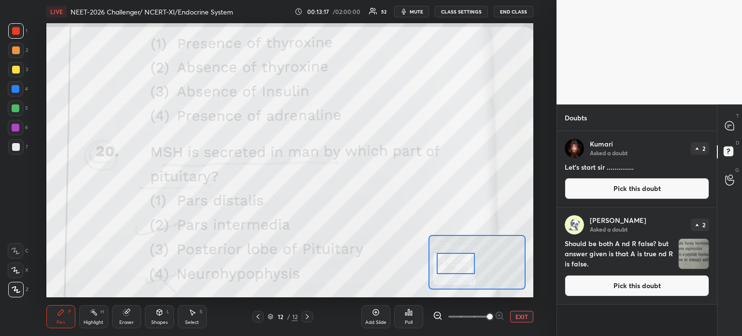
click at [15, 38] on div at bounding box center [15, 30] width 15 height 15
click at [517, 320] on button "EXIT" at bounding box center [521, 317] width 23 height 12
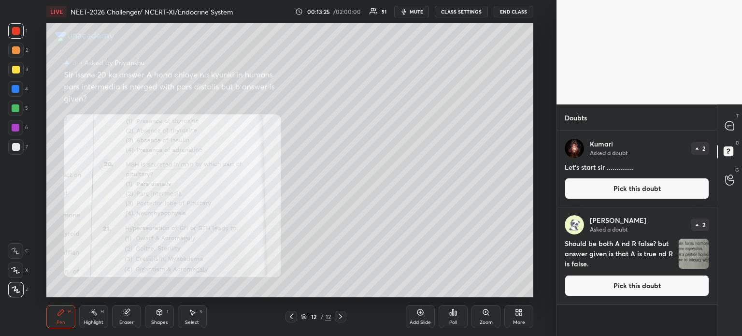
click at [633, 188] on button "Pick this doubt" at bounding box center [637, 188] width 144 height 21
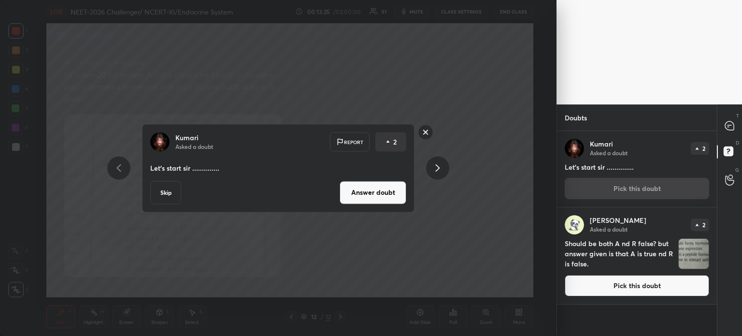
click at [389, 193] on button "Answer doubt" at bounding box center [372, 192] width 67 height 23
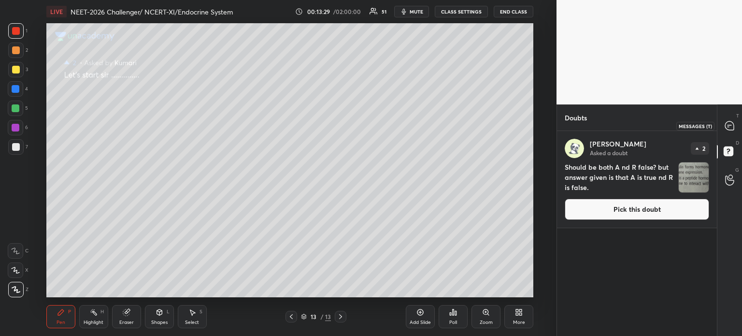
click at [730, 126] on icon at bounding box center [729, 125] width 9 height 9
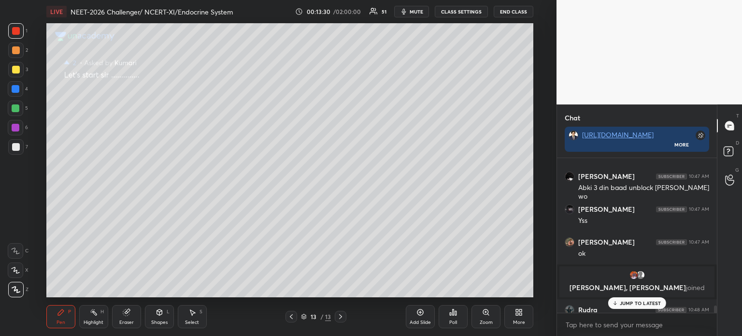
click at [638, 305] on div "[PERSON_NAME] 10:47 AM No sir c hi hoga Rudra 10:47 AM hmm [PERSON_NAME] 10:47 …" at bounding box center [637, 235] width 160 height 155
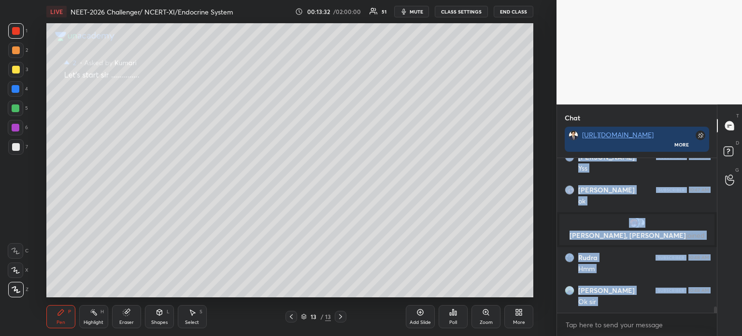
scroll to position [2, 3]
click at [729, 154] on rect at bounding box center [727, 151] width 9 height 9
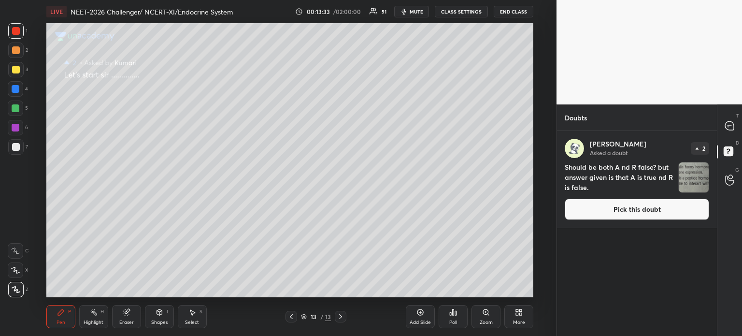
scroll to position [202, 157]
click at [639, 210] on button "Pick this doubt" at bounding box center [637, 208] width 144 height 21
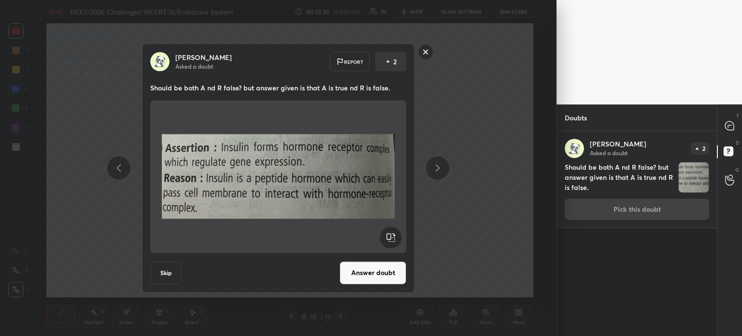
click at [398, 274] on button "Answer doubt" at bounding box center [372, 272] width 67 height 23
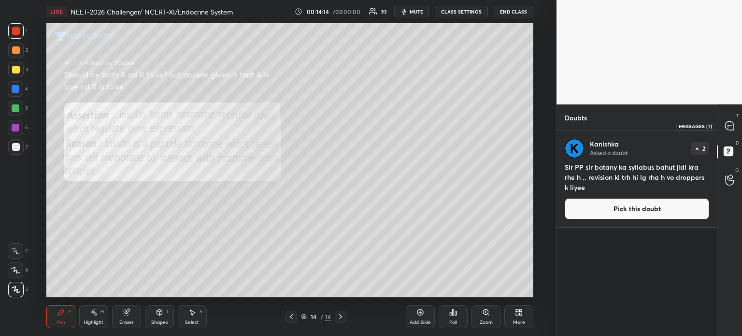
drag, startPoint x: 734, startPoint y: 118, endPoint x: 729, endPoint y: 127, distance: 10.2
click at [735, 119] on div at bounding box center [729, 125] width 19 height 17
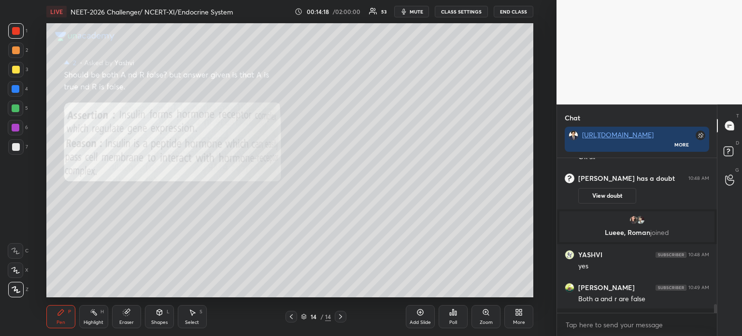
scroll to position [2, 3]
drag, startPoint x: 725, startPoint y: 150, endPoint x: 711, endPoint y: 156, distance: 15.8
click at [724, 151] on rect at bounding box center [727, 151] width 9 height 9
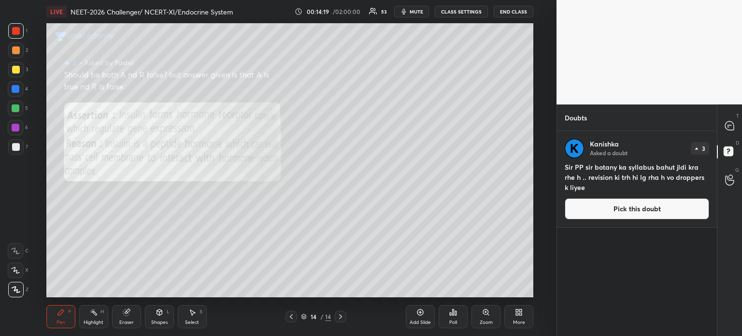
click at [651, 210] on button "Pick this doubt" at bounding box center [637, 208] width 144 height 21
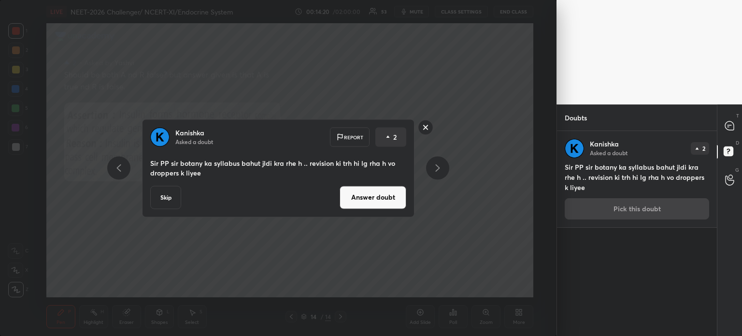
drag, startPoint x: 390, startPoint y: 201, endPoint x: 385, endPoint y: 200, distance: 4.9
click at [389, 200] on button "Answer doubt" at bounding box center [372, 196] width 67 height 23
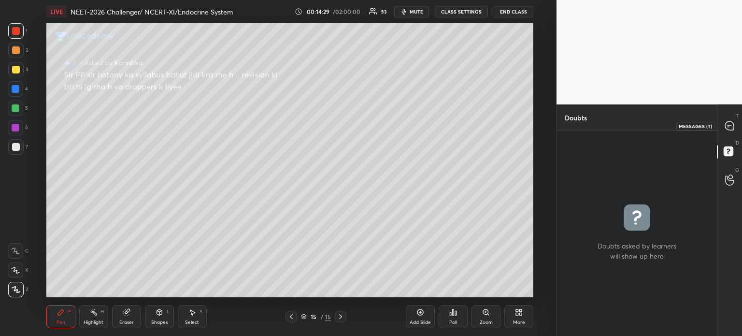
drag, startPoint x: 730, startPoint y: 117, endPoint x: 730, endPoint y: 127, distance: 10.6
click at [729, 117] on div at bounding box center [729, 125] width 19 height 17
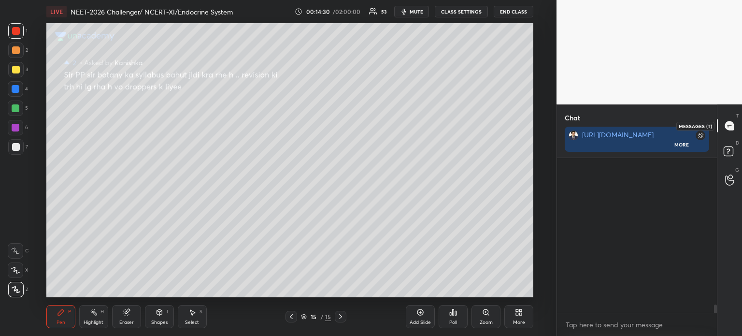
scroll to position [152, 157]
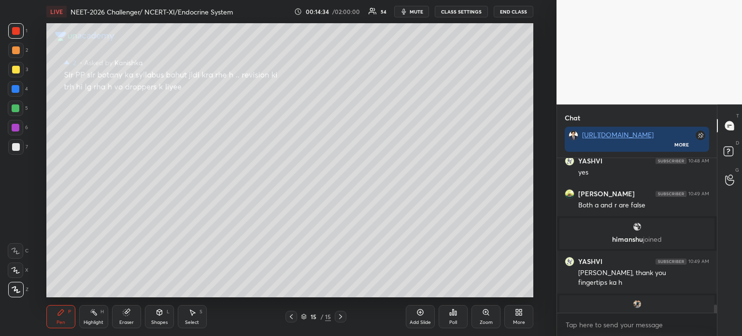
click at [286, 316] on div at bounding box center [291, 317] width 12 height 12
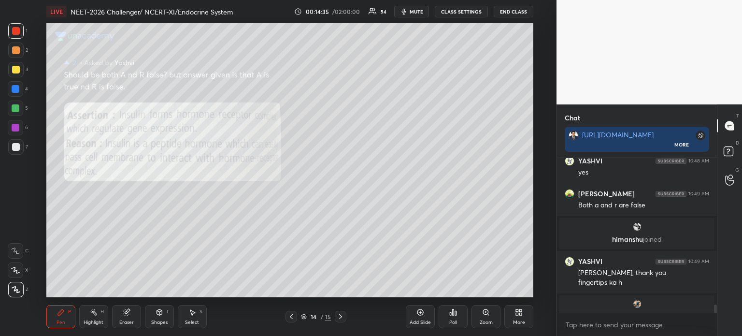
click at [286, 316] on div at bounding box center [291, 317] width 12 height 12
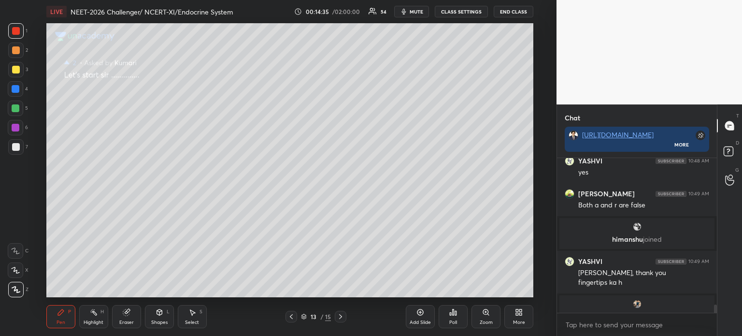
click at [286, 316] on div at bounding box center [291, 317] width 12 height 12
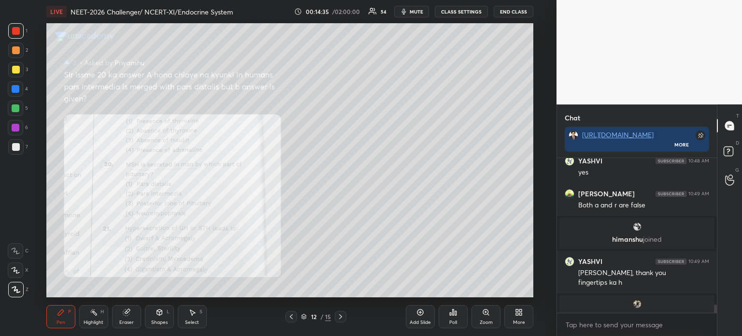
click at [286, 316] on div at bounding box center [291, 317] width 12 height 12
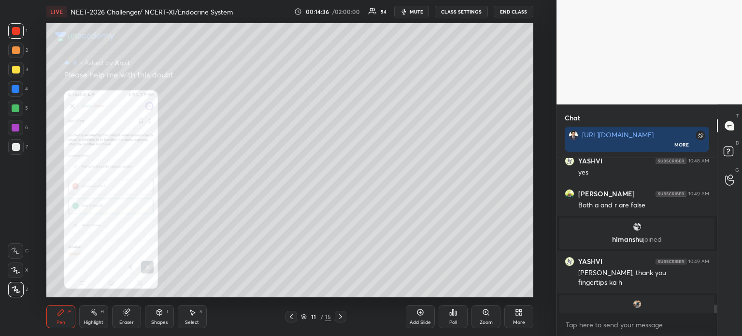
click at [286, 316] on div at bounding box center [291, 317] width 12 height 12
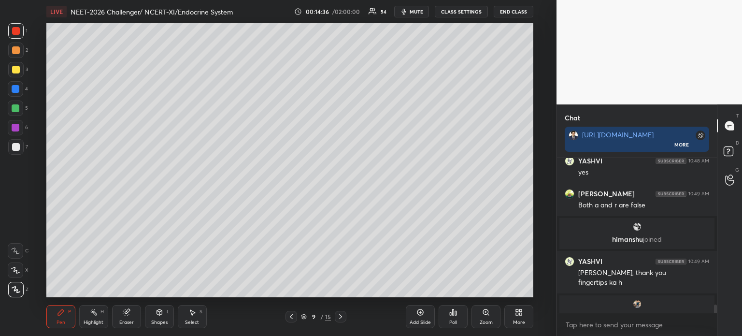
click at [285, 316] on div at bounding box center [291, 317] width 12 height 12
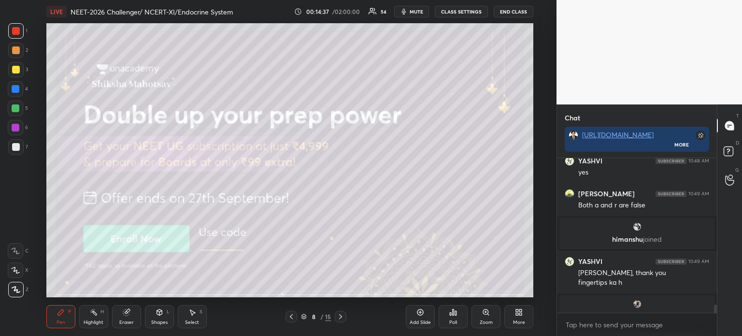
scroll to position [3788, 0]
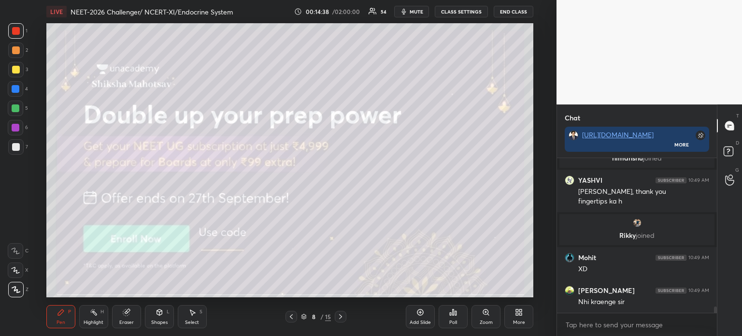
click at [337, 312] on icon at bounding box center [341, 316] width 8 height 8
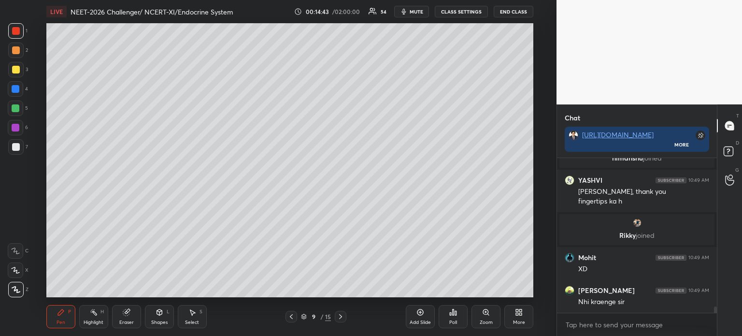
drag, startPoint x: 155, startPoint y: 324, endPoint x: 154, endPoint y: 317, distance: 7.3
click at [155, 323] on div "Shapes" at bounding box center [159, 322] width 16 height 5
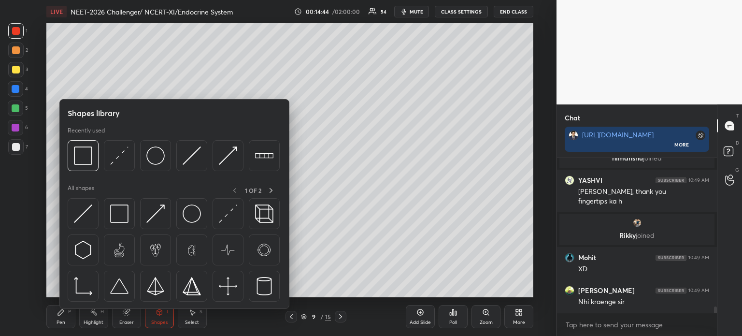
click at [21, 110] on div at bounding box center [15, 107] width 15 height 15
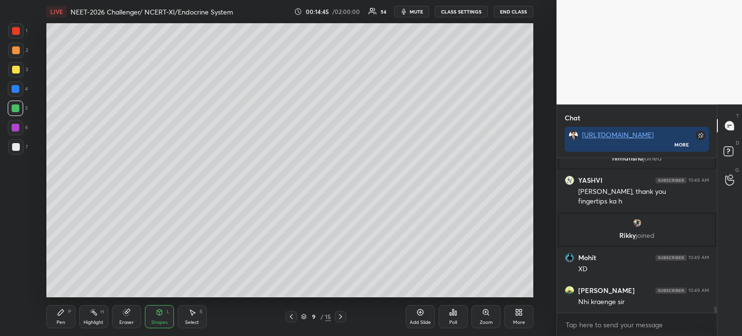
click at [166, 326] on div "Shapes L" at bounding box center [159, 316] width 29 height 23
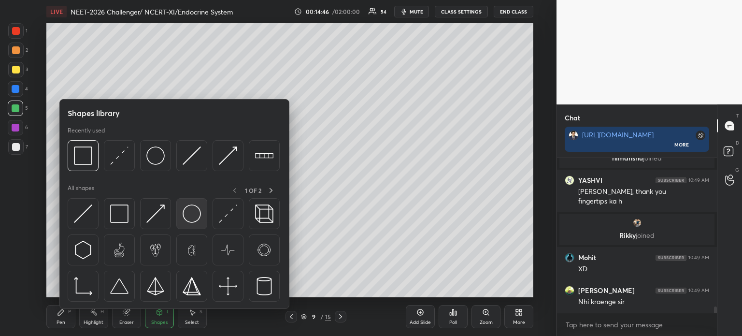
click at [194, 213] on img at bounding box center [192, 213] width 18 height 18
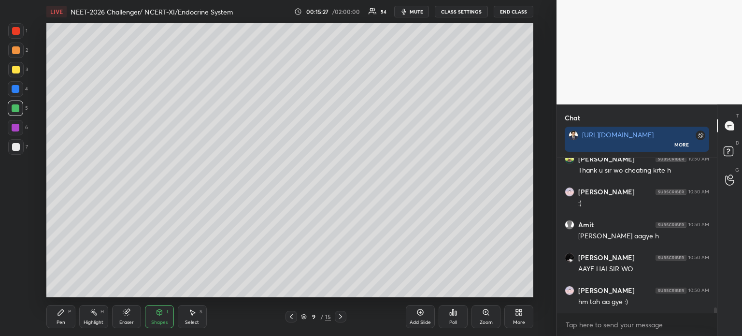
scroll to position [4281, 0]
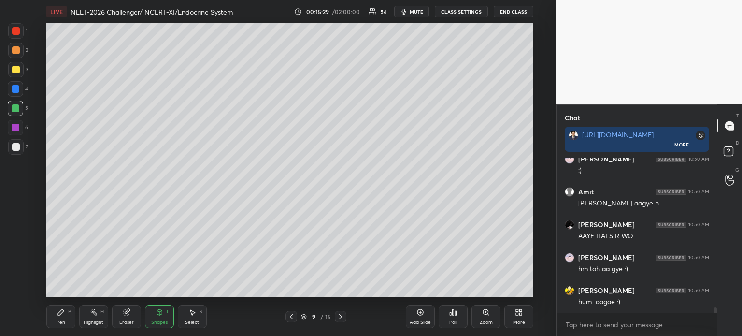
click at [20, 86] on div at bounding box center [15, 88] width 15 height 15
drag, startPoint x: 20, startPoint y: 85, endPoint x: 18, endPoint y: 64, distance: 21.3
click at [20, 81] on div at bounding box center [15, 88] width 15 height 15
click at [18, 69] on div at bounding box center [15, 69] width 15 height 15
click at [20, 69] on div at bounding box center [15, 69] width 15 height 15
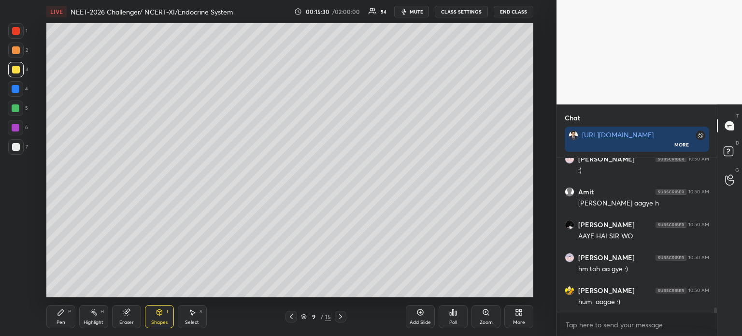
drag, startPoint x: 57, startPoint y: 316, endPoint x: 62, endPoint y: 313, distance: 5.2
click at [58, 316] on div "Pen P" at bounding box center [60, 316] width 29 height 23
click at [61, 314] on icon at bounding box center [61, 312] width 8 height 8
click at [15, 146] on div at bounding box center [16, 147] width 8 height 8
click at [20, 144] on div at bounding box center [15, 146] width 15 height 15
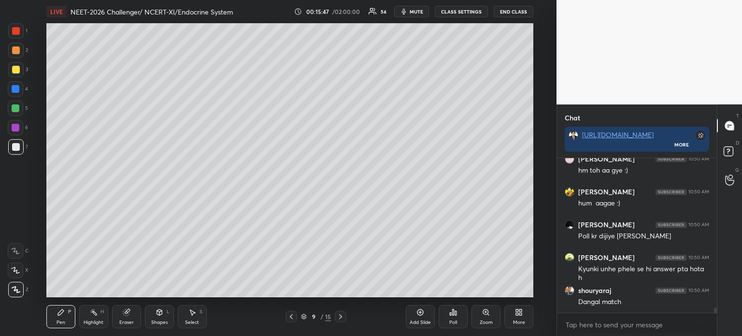
scroll to position [4412, 0]
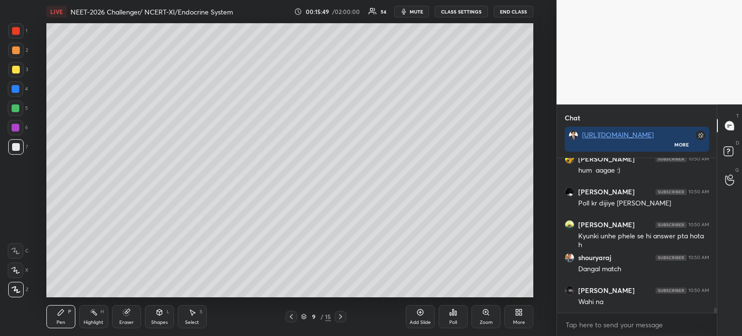
click at [15, 51] on div at bounding box center [16, 50] width 8 height 8
drag, startPoint x: 15, startPoint y: 51, endPoint x: 42, endPoint y: 58, distance: 28.5
click at [15, 53] on div at bounding box center [16, 50] width 8 height 8
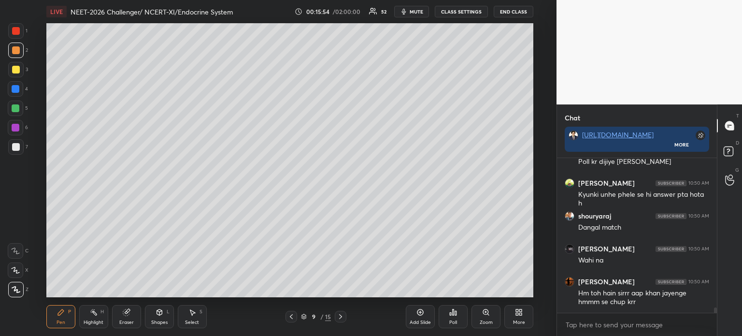
click at [14, 92] on div at bounding box center [16, 89] width 8 height 8
click at [15, 92] on div at bounding box center [16, 89] width 8 height 8
click at [15, 148] on div at bounding box center [16, 147] width 8 height 8
click at [19, 68] on div at bounding box center [15, 69] width 15 height 15
click at [17, 110] on div at bounding box center [16, 108] width 8 height 8
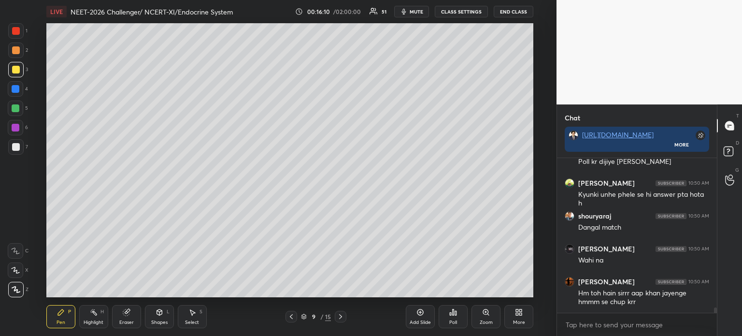
click at [16, 110] on div at bounding box center [16, 108] width 8 height 8
click at [19, 89] on div at bounding box center [16, 89] width 8 height 8
drag, startPoint x: 19, startPoint y: 89, endPoint x: 19, endPoint y: 83, distance: 6.3
click at [19, 89] on div at bounding box center [16, 89] width 8 height 8
click at [16, 146] on div at bounding box center [16, 147] width 8 height 8
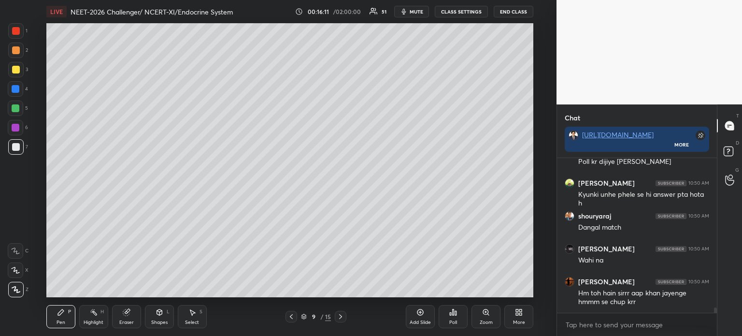
click at [18, 125] on div at bounding box center [16, 128] width 8 height 8
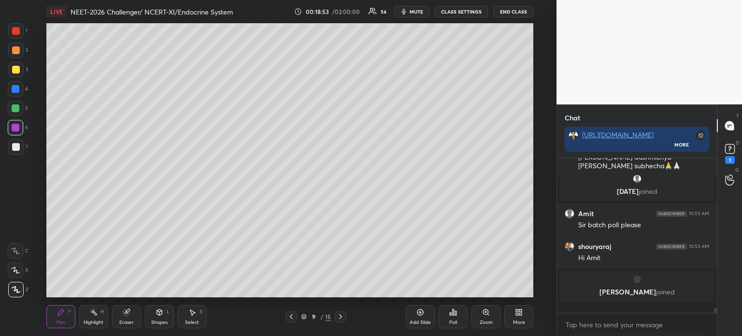
scroll to position [152, 157]
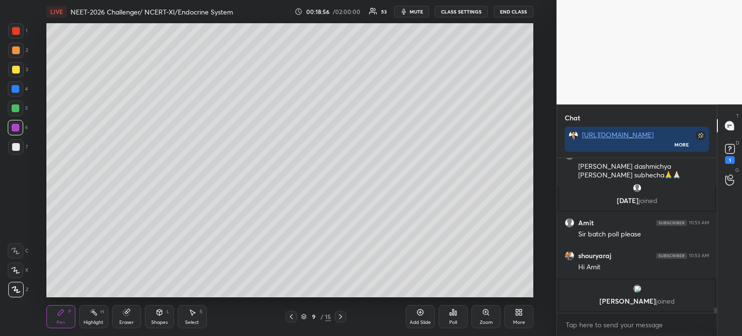
click at [418, 11] on span "mute" at bounding box center [417, 11] width 14 height 7
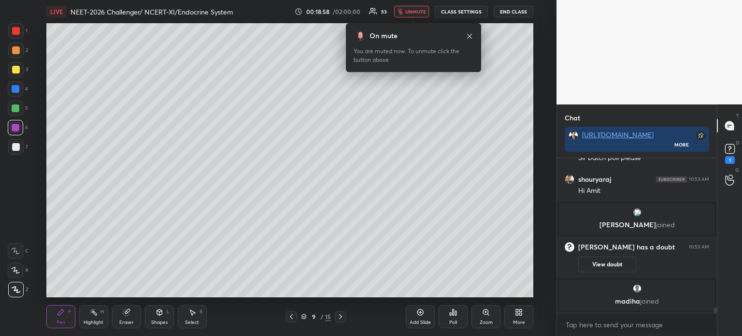
click at [418, 12] on span "unmute" at bounding box center [415, 11] width 21 height 7
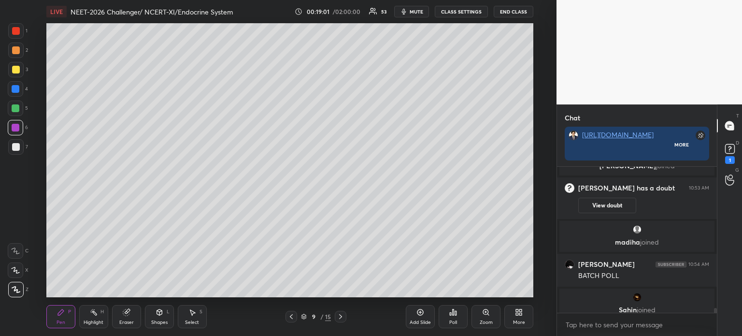
scroll to position [2, 3]
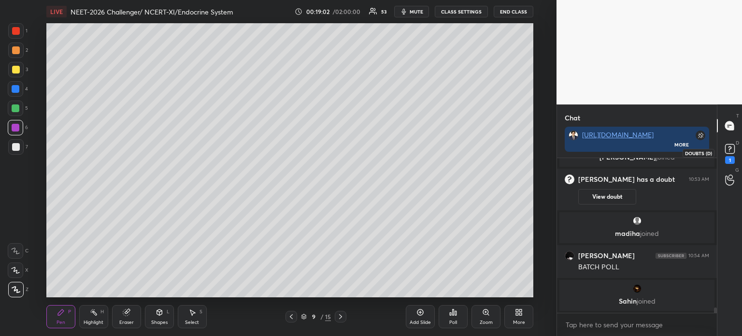
click at [732, 145] on rect at bounding box center [729, 148] width 9 height 9
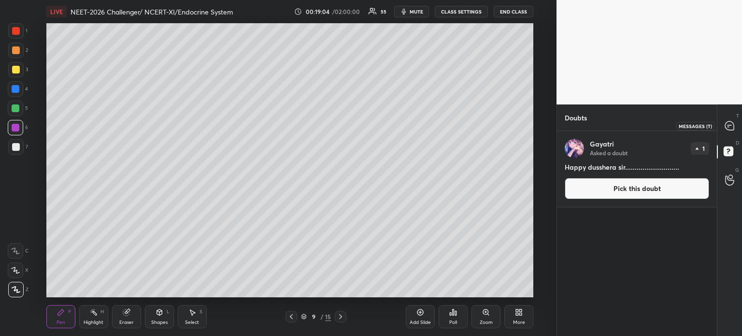
click at [732, 129] on icon at bounding box center [729, 125] width 9 height 9
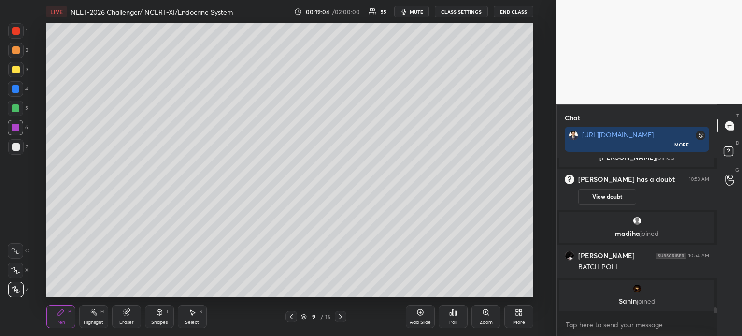
scroll to position [152, 157]
click at [516, 311] on icon at bounding box center [517, 310] width 2 height 2
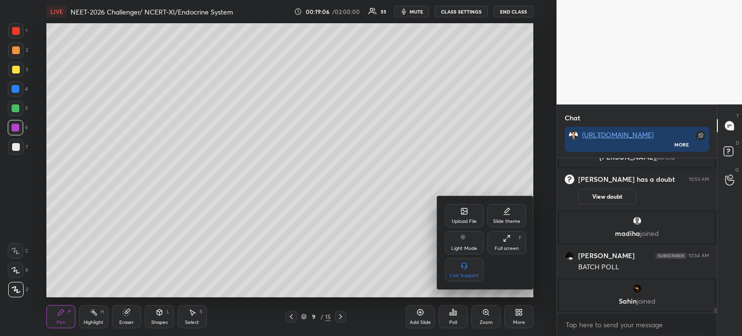
click at [465, 216] on div "Upload File" at bounding box center [464, 215] width 39 height 23
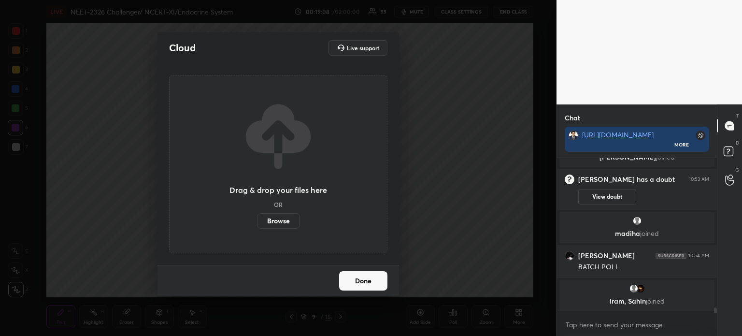
click at [276, 220] on label "Browse" at bounding box center [278, 220] width 43 height 15
click at [257, 220] on input "Browse" at bounding box center [257, 220] width 0 height 15
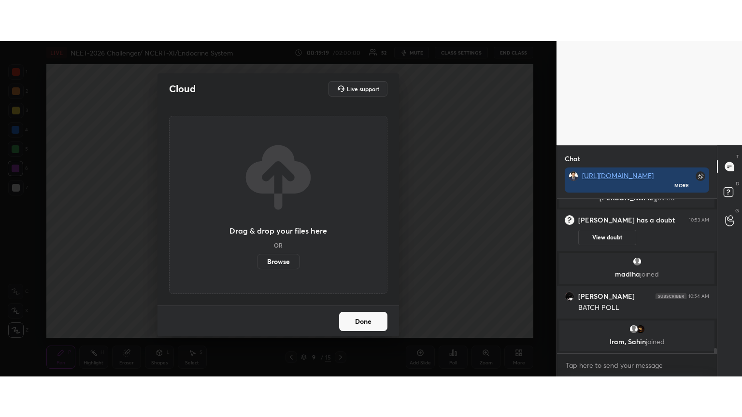
scroll to position [3, 3]
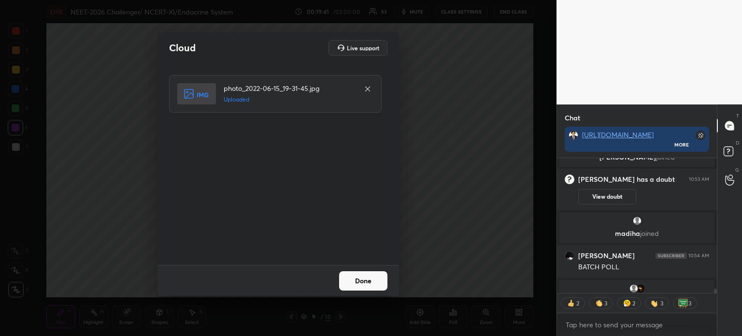
click at [369, 277] on button "Done" at bounding box center [363, 280] width 48 height 19
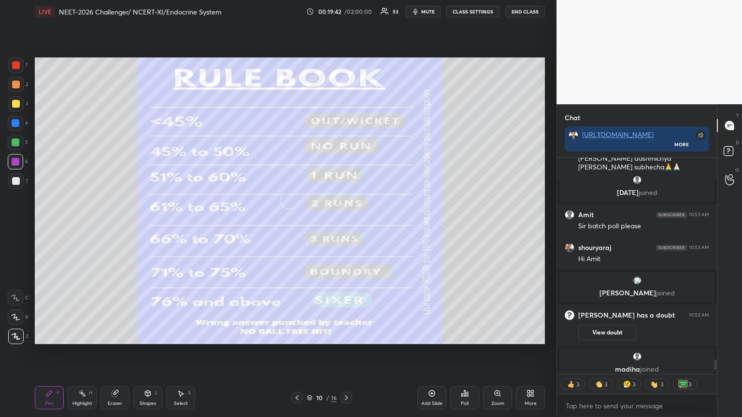
scroll to position [4440, 0]
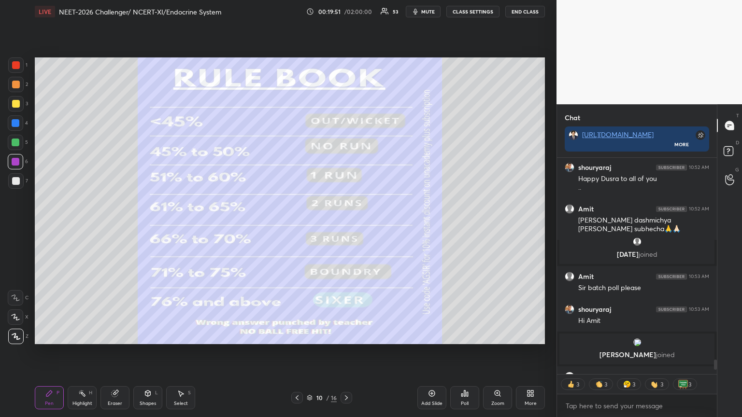
click at [297, 335] on icon at bounding box center [297, 398] width 8 height 8
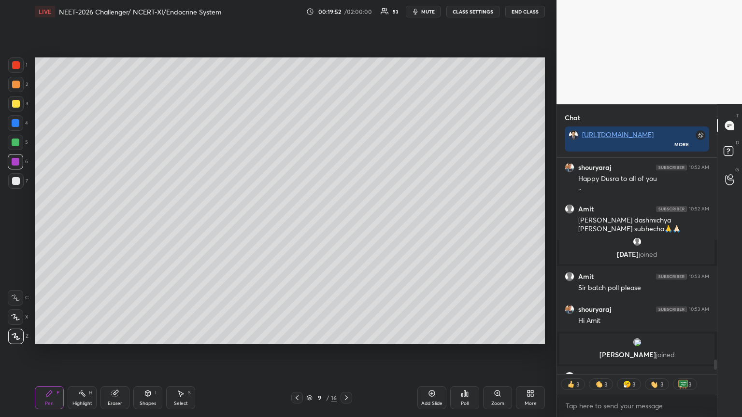
click at [346, 335] on icon at bounding box center [346, 398] width 3 height 5
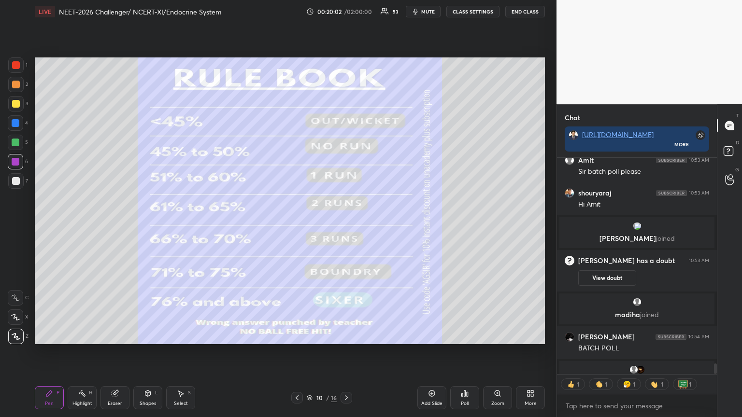
scroll to position [4609, 0]
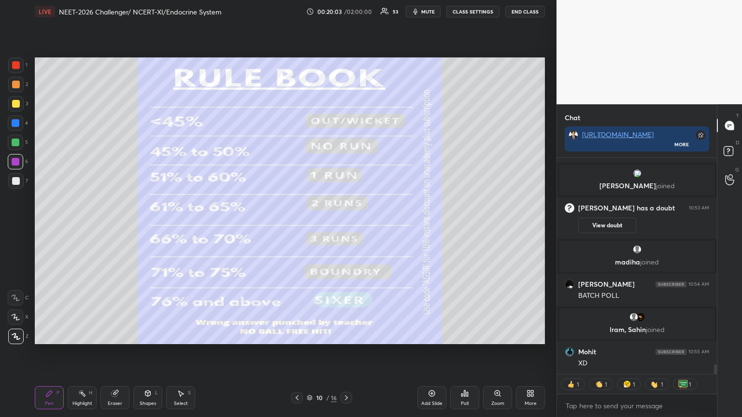
click at [439, 14] on button "mute" at bounding box center [423, 12] width 35 height 12
click at [434, 13] on span "unmute" at bounding box center [427, 11] width 21 height 7
click at [433, 12] on span "mute" at bounding box center [428, 11] width 14 height 7
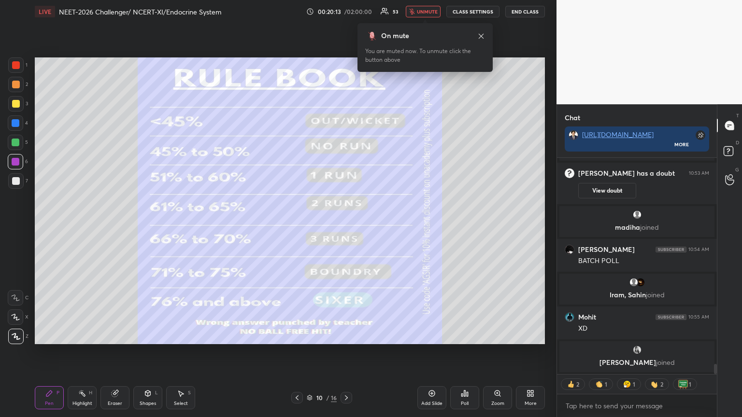
click at [436, 10] on span "unmute" at bounding box center [427, 11] width 21 height 7
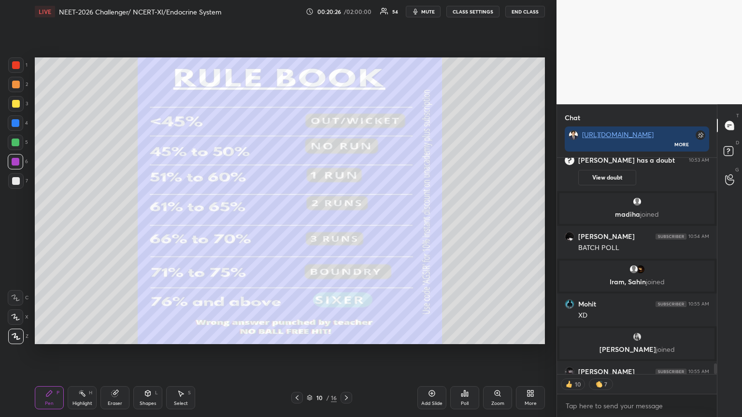
scroll to position [4530, 0]
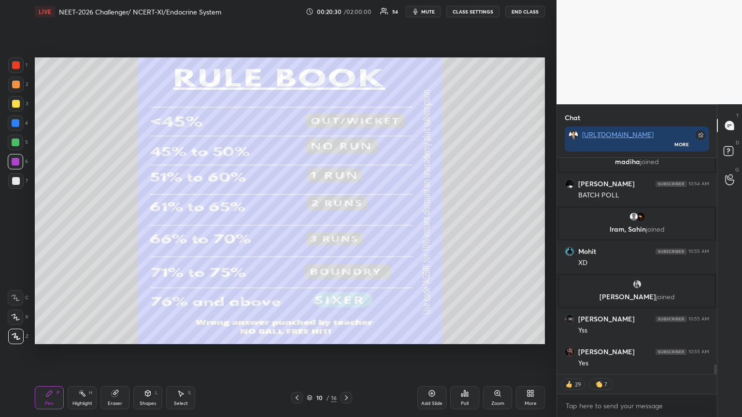
click at [531, 335] on icon at bounding box center [532, 392] width 2 height 2
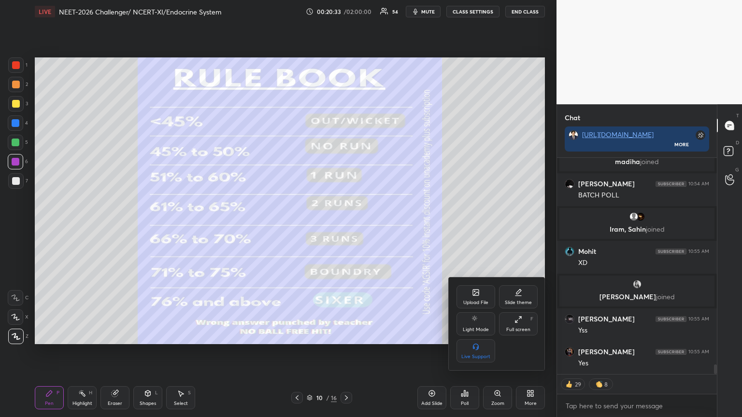
click at [302, 335] on div at bounding box center [371, 208] width 742 height 417
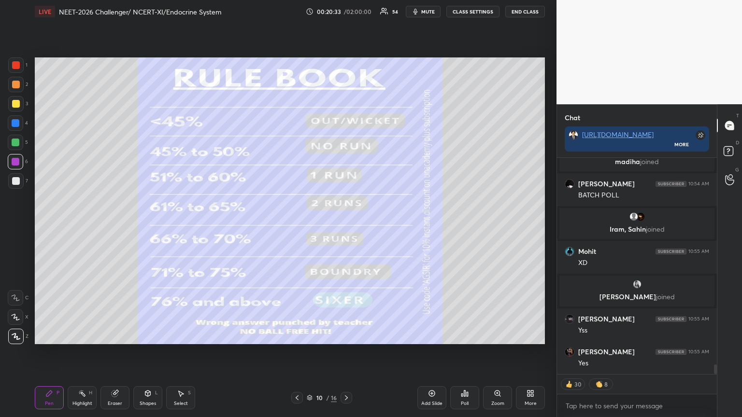
click at [295, 335] on icon at bounding box center [297, 398] width 8 height 8
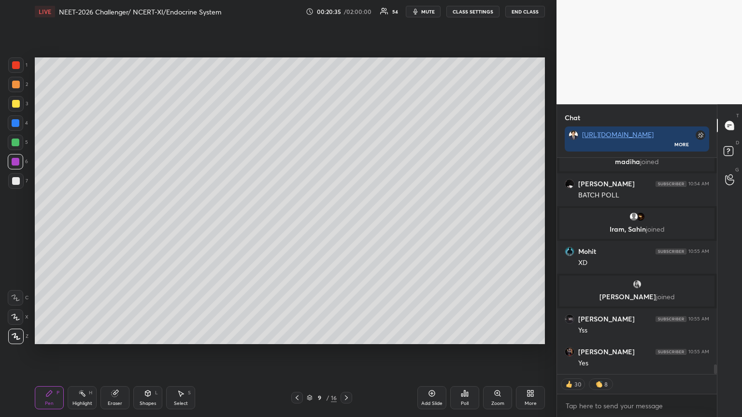
click at [348, 335] on icon at bounding box center [346, 398] width 8 height 8
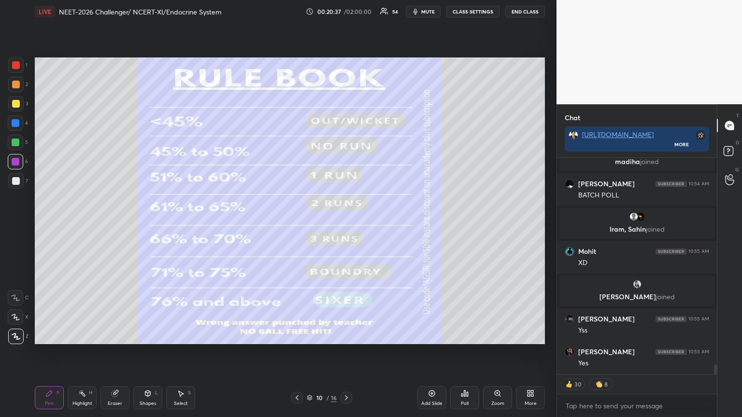
click at [299, 335] on icon at bounding box center [297, 398] width 8 height 8
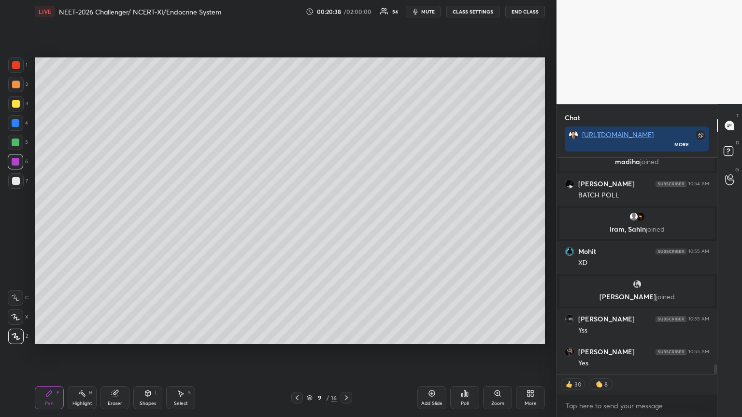
click at [18, 106] on div at bounding box center [15, 103] width 15 height 15
drag, startPoint x: 19, startPoint y: 106, endPoint x: 30, endPoint y: 100, distance: 13.2
click at [16, 110] on div at bounding box center [15, 103] width 15 height 15
click at [348, 335] on icon at bounding box center [346, 398] width 8 height 8
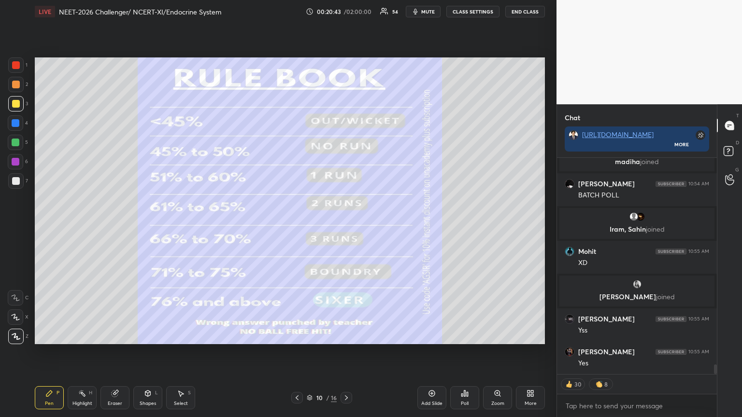
click at [526, 335] on div "More" at bounding box center [530, 397] width 29 height 23
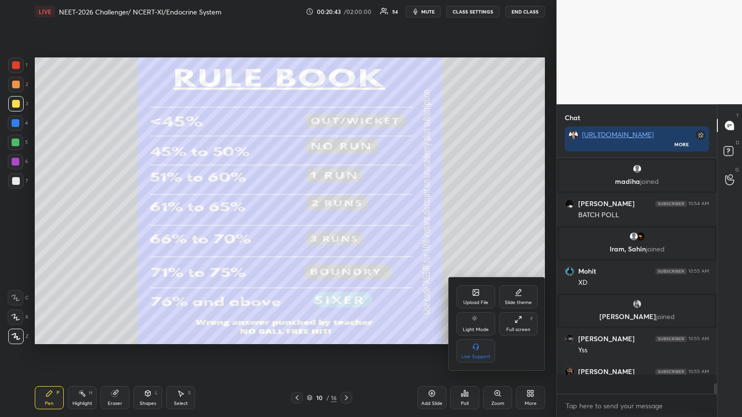
scroll to position [3, 3]
click at [480, 299] on div "Upload File" at bounding box center [475, 296] width 39 height 23
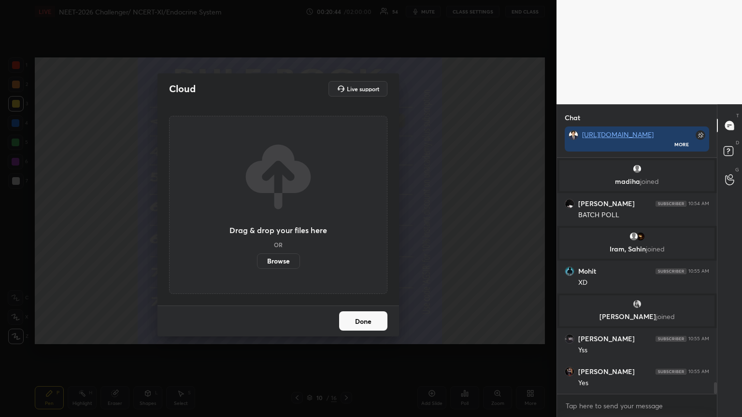
click at [287, 261] on label "Browse" at bounding box center [278, 261] width 43 height 15
click at [257, 261] on input "Browse" at bounding box center [257, 261] width 0 height 15
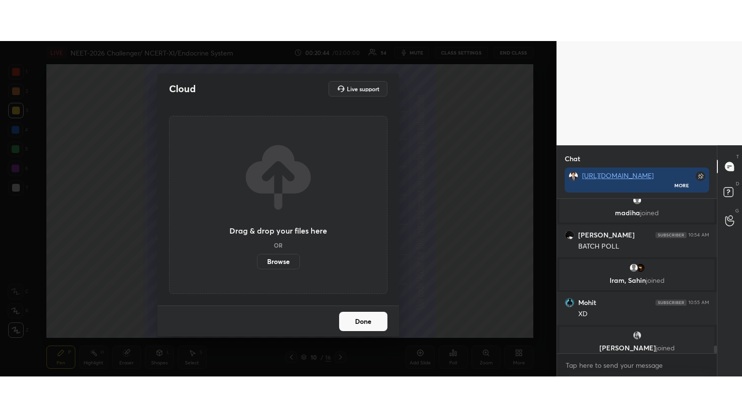
scroll to position [2, 3]
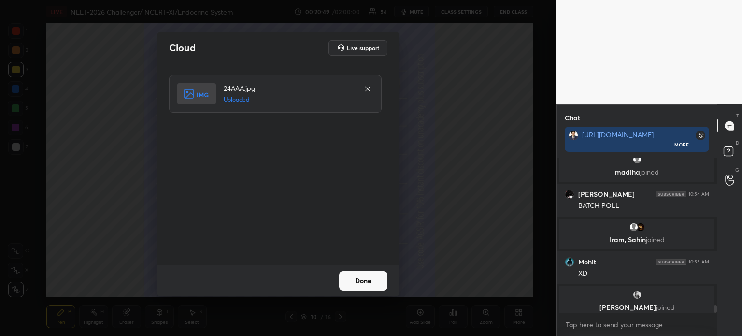
click at [364, 278] on button "Done" at bounding box center [363, 280] width 48 height 19
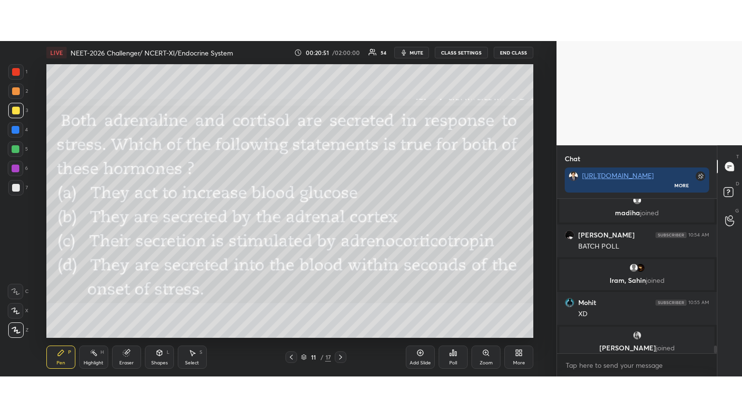
scroll to position [355, 518]
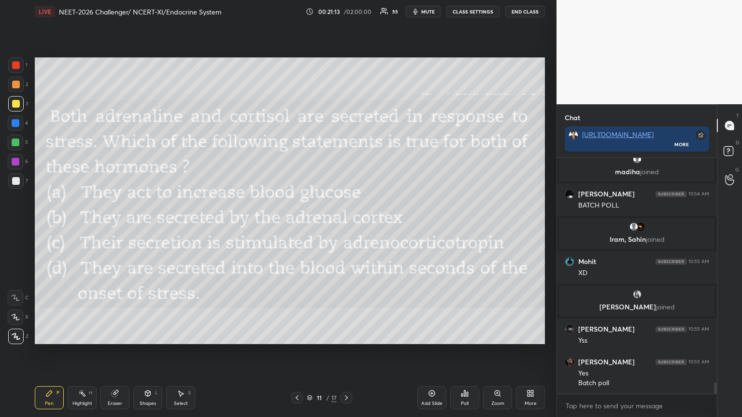
click at [433, 9] on span "mute" at bounding box center [428, 11] width 14 height 7
click at [433, 12] on span "unmute" at bounding box center [427, 11] width 21 height 7
click at [433, 13] on span "unmute" at bounding box center [427, 11] width 21 height 7
click at [431, 12] on span "unmute" at bounding box center [427, 11] width 21 height 7
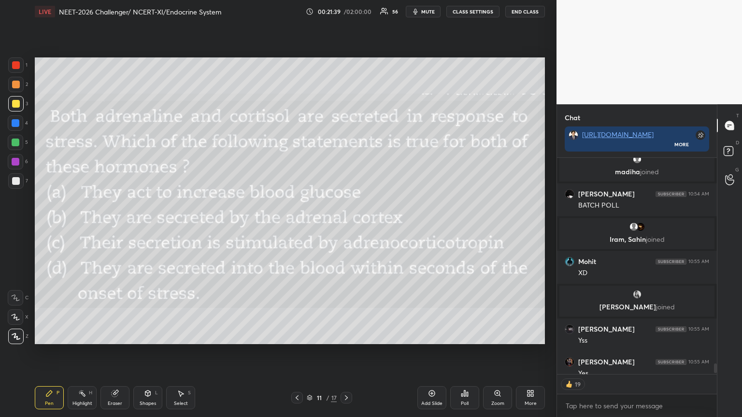
click at [467, 335] on icon at bounding box center [465, 394] width 8 height 8
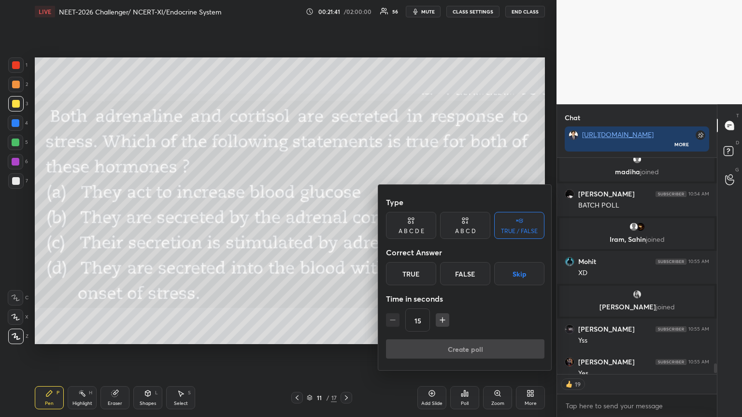
click at [458, 228] on div "A B C D" at bounding box center [465, 231] width 21 height 6
click at [400, 271] on div "A" at bounding box center [400, 273] width 28 height 23
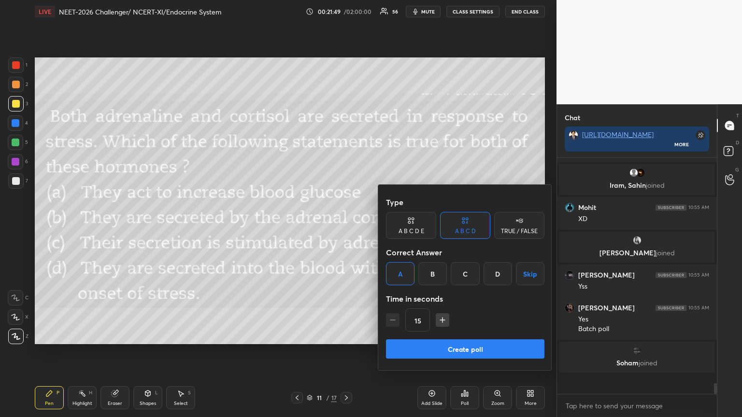
scroll to position [4520, 0]
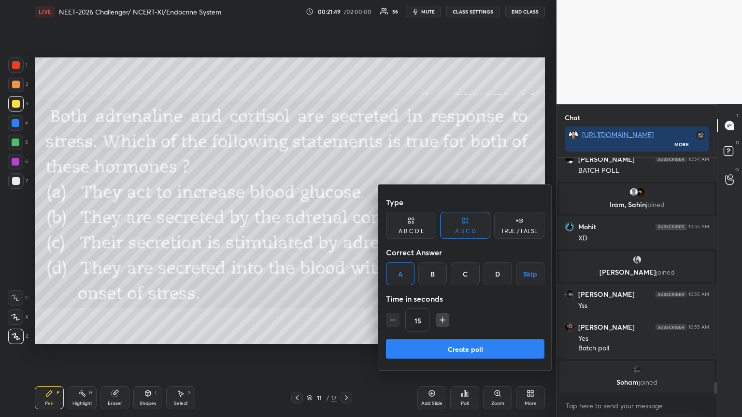
click at [428, 335] on button "Create poll" at bounding box center [465, 348] width 158 height 19
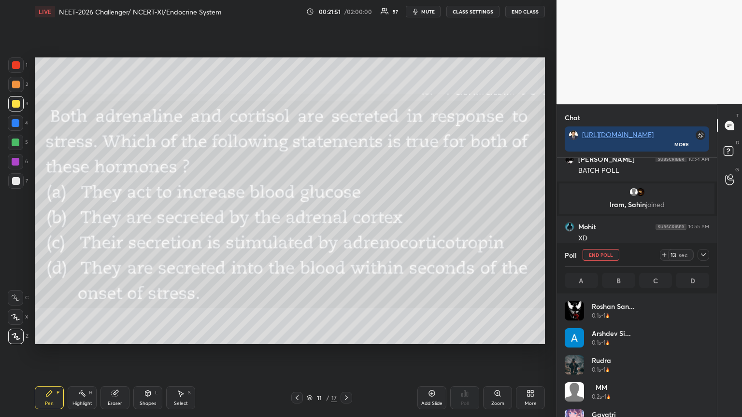
scroll to position [113, 141]
click at [14, 86] on div at bounding box center [16, 85] width 8 height 8
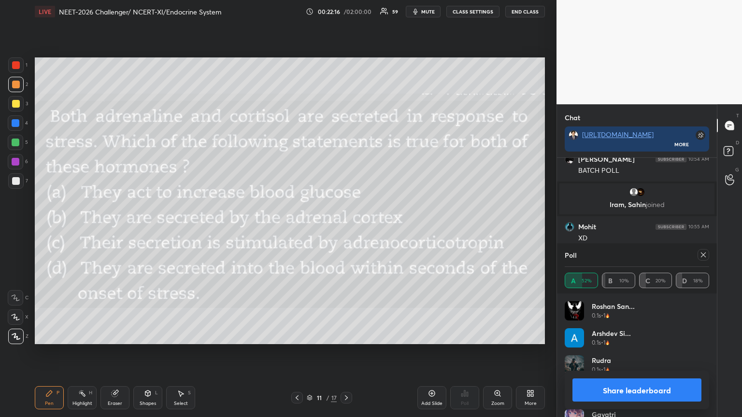
scroll to position [3, 3]
click at [610, 335] on button "Share leaderboard" at bounding box center [636, 390] width 129 height 23
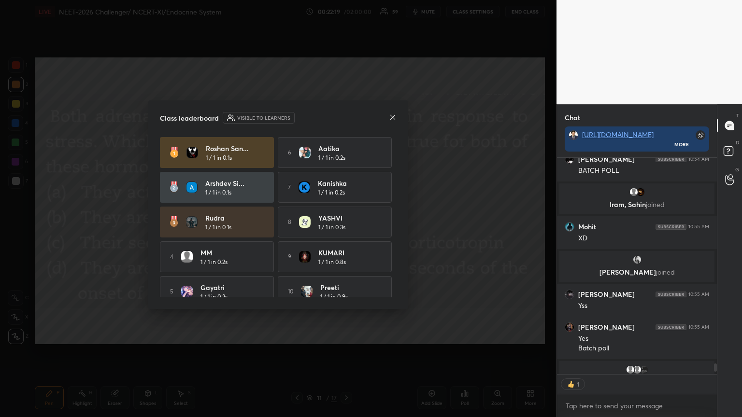
click at [390, 117] on icon at bounding box center [393, 117] width 8 height 8
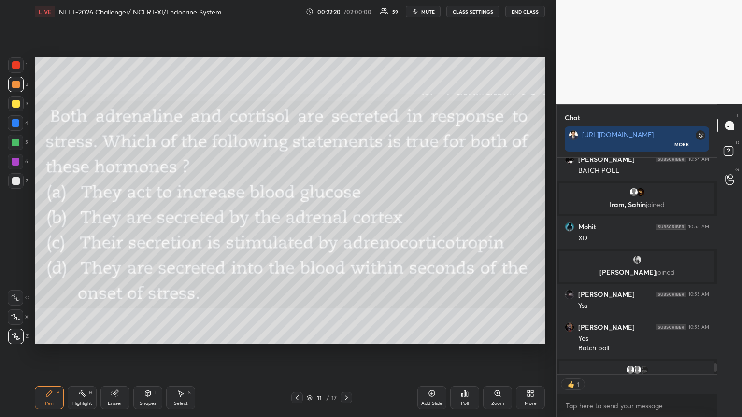
click at [13, 127] on div at bounding box center [16, 123] width 8 height 8
click at [17, 124] on div at bounding box center [16, 123] width 8 height 8
click at [19, 141] on div at bounding box center [15, 142] width 15 height 15
click at [21, 143] on div at bounding box center [15, 142] width 15 height 15
click at [528, 335] on icon at bounding box center [528, 392] width 2 height 2
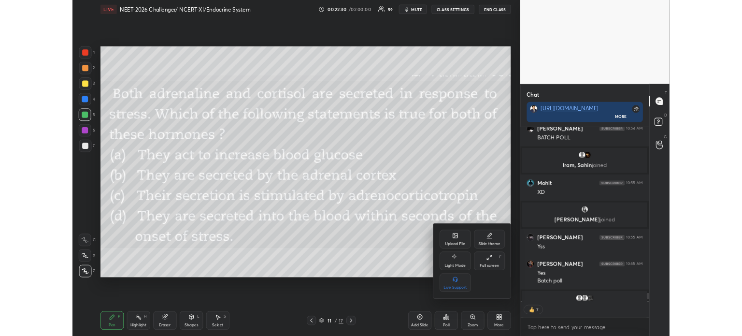
scroll to position [4572, 0]
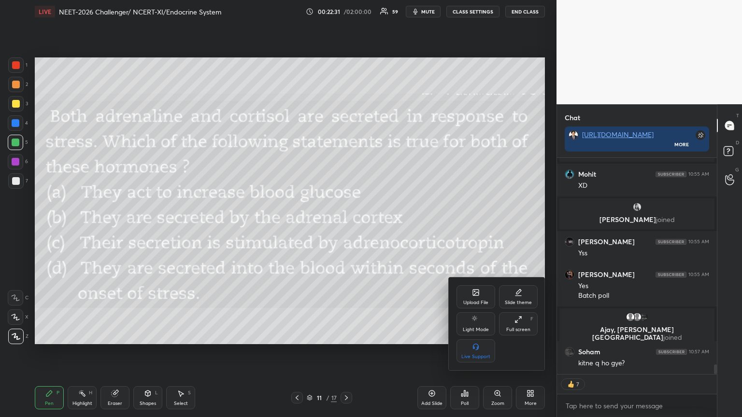
click at [474, 294] on icon at bounding box center [476, 293] width 6 height 6
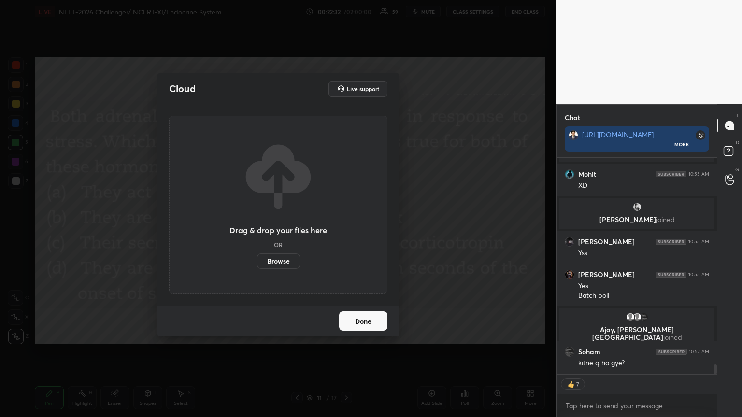
click at [275, 267] on label "Browse" at bounding box center [278, 261] width 43 height 15
click at [257, 267] on input "Browse" at bounding box center [257, 261] width 0 height 15
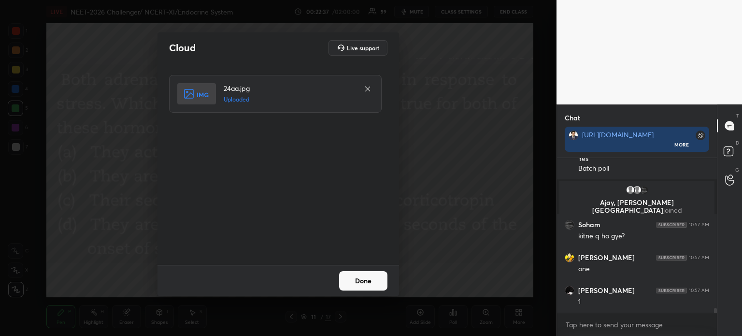
click at [383, 276] on button "Done" at bounding box center [363, 280] width 48 height 19
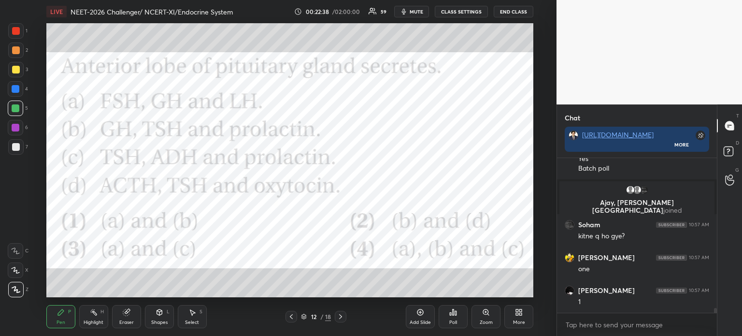
click at [417, 10] on span "mute" at bounding box center [417, 11] width 14 height 7
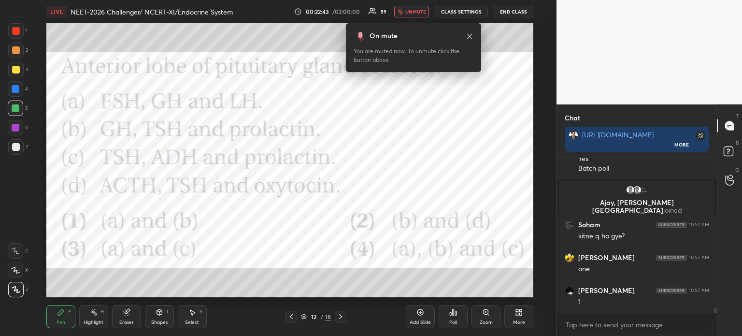
click at [417, 11] on span "unmute" at bounding box center [415, 11] width 21 height 7
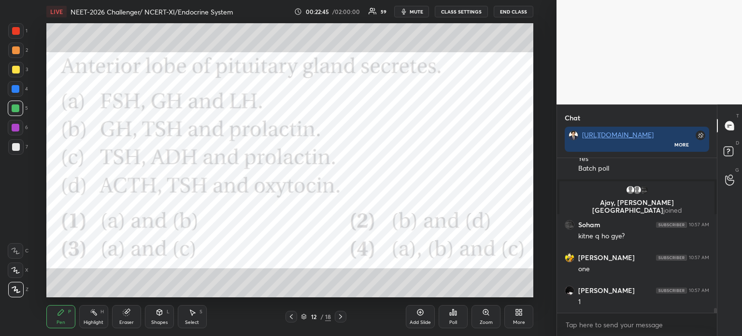
click at [423, 13] on span "mute" at bounding box center [417, 11] width 14 height 7
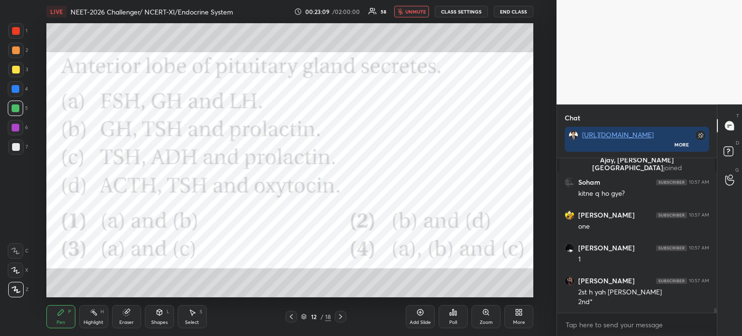
scroll to position [4775, 0]
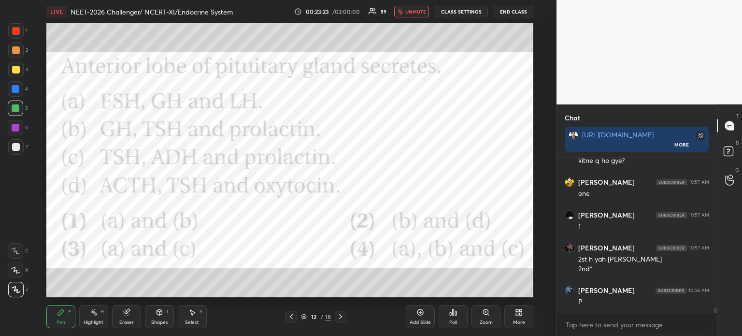
click at [422, 10] on span "unmute" at bounding box center [415, 11] width 21 height 7
click at [453, 312] on icon at bounding box center [453, 312] width 1 height 6
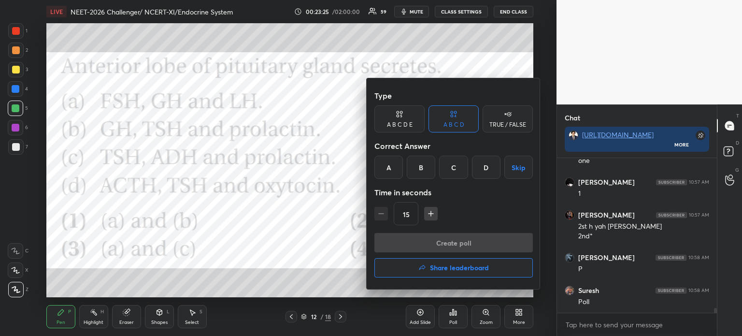
click at [387, 172] on div "A" at bounding box center [388, 167] width 28 height 23
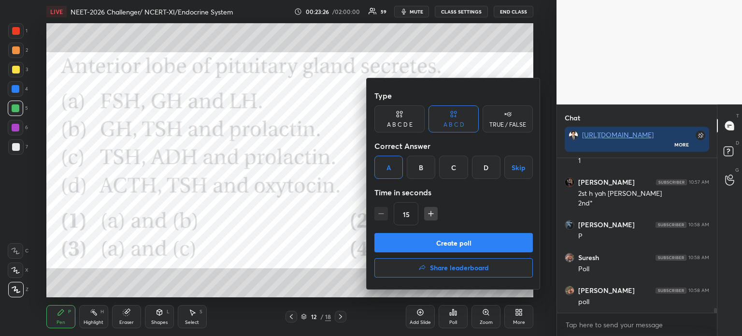
click at [423, 235] on button "Create poll" at bounding box center [453, 242] width 158 height 19
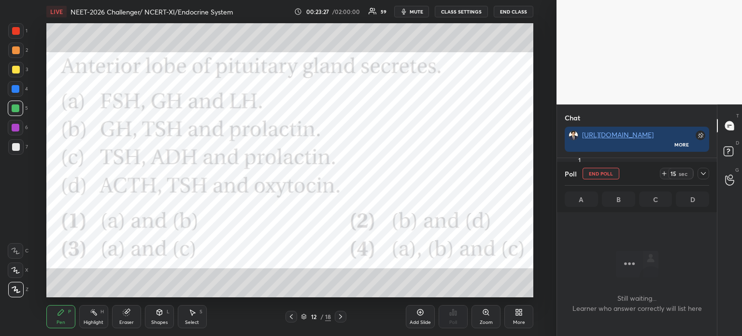
scroll to position [125, 157]
click at [420, 11] on span "mute" at bounding box center [417, 11] width 14 height 7
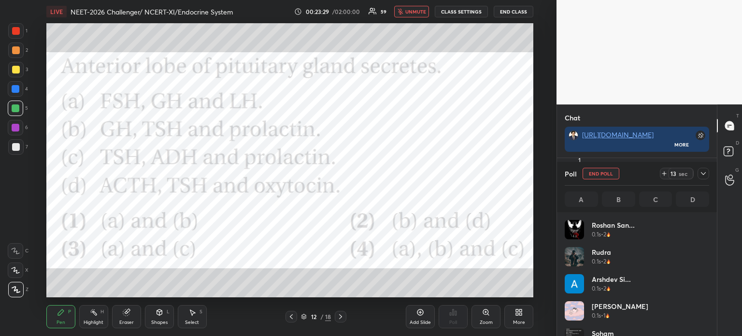
scroll to position [113, 141]
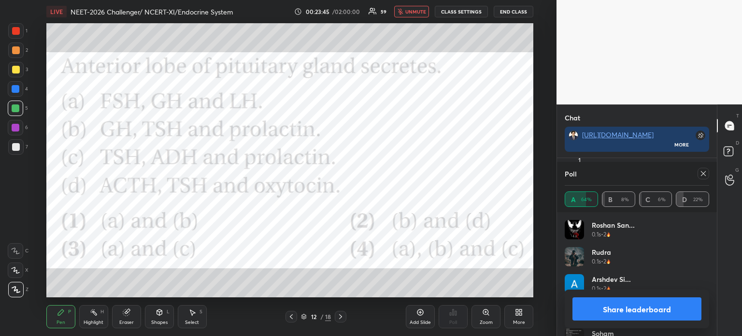
click at [421, 12] on span "unmute" at bounding box center [415, 11] width 21 height 7
click at [607, 311] on button "Share leaderboard" at bounding box center [636, 308] width 129 height 23
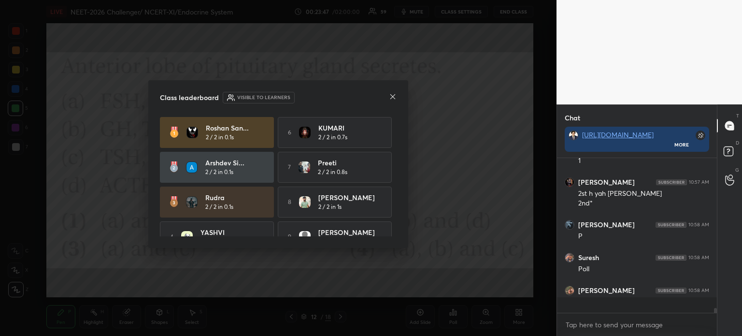
scroll to position [2, 3]
click at [394, 96] on icon at bounding box center [393, 97] width 8 height 8
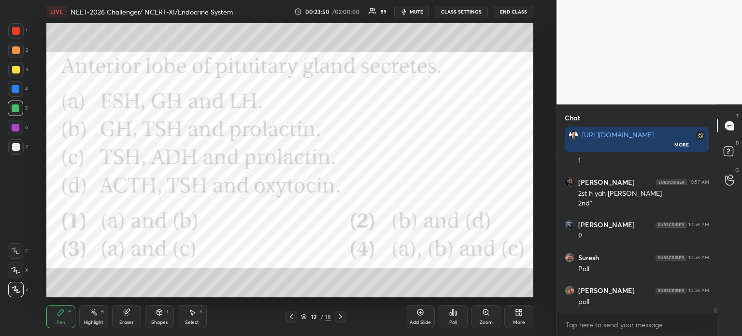
click at [523, 319] on div "More" at bounding box center [518, 316] width 29 height 23
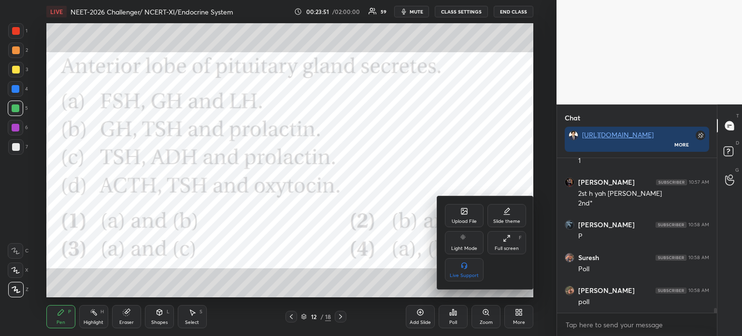
drag, startPoint x: 247, startPoint y: 101, endPoint x: 280, endPoint y: 109, distance: 33.6
click at [274, 98] on div at bounding box center [371, 168] width 742 height 336
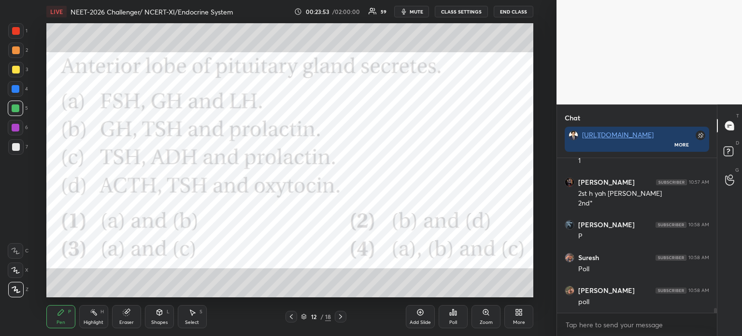
click at [515, 319] on div "More" at bounding box center [518, 316] width 29 height 23
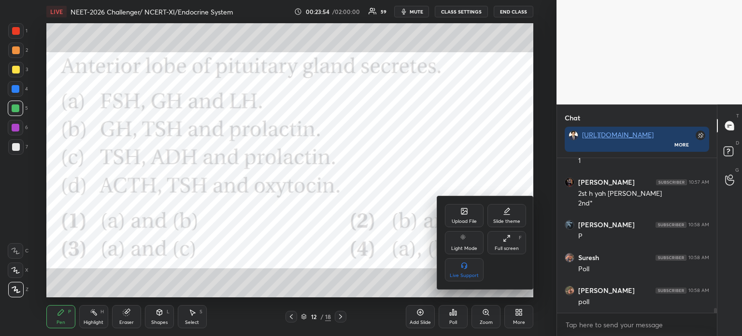
click at [471, 220] on div "Upload File" at bounding box center [464, 221] width 25 height 5
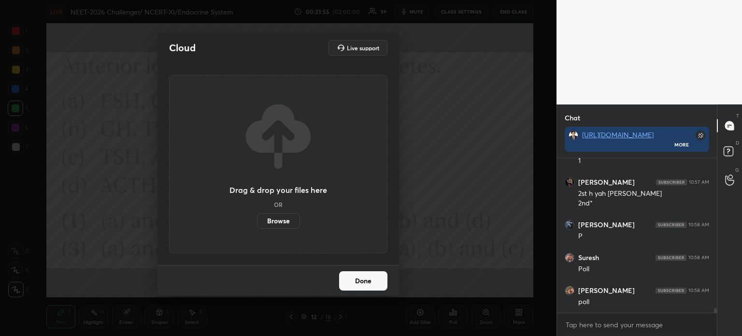
click at [276, 218] on label "Browse" at bounding box center [278, 220] width 43 height 15
click at [257, 218] on input "Browse" at bounding box center [257, 220] width 0 height 15
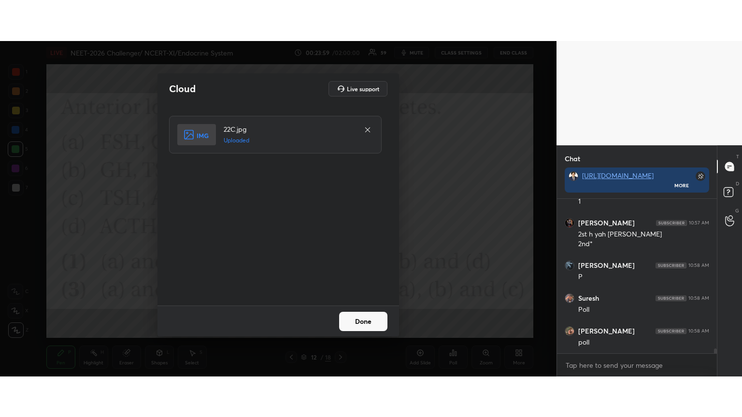
scroll to position [4874, 0]
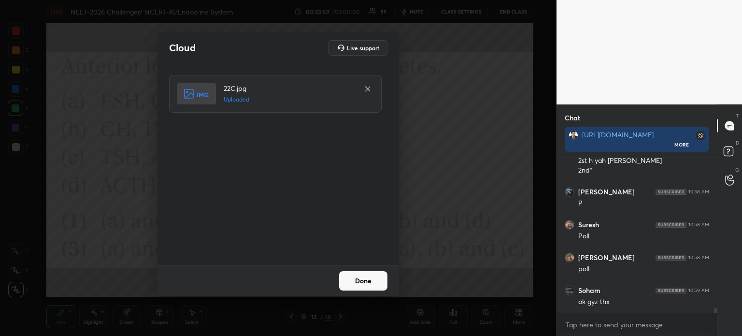
click at [361, 285] on button "Done" at bounding box center [363, 280] width 48 height 19
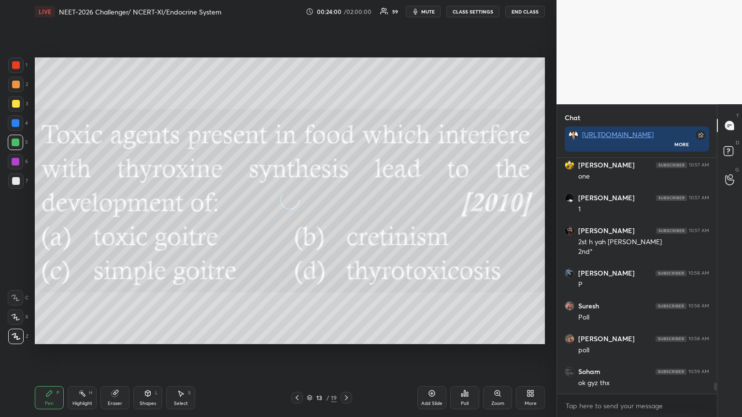
scroll to position [355, 518]
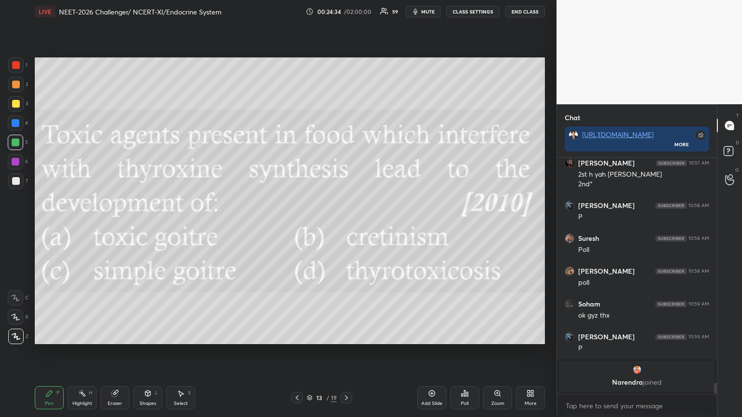
click at [18, 299] on icon at bounding box center [15, 298] width 9 height 7
drag, startPoint x: 19, startPoint y: 182, endPoint x: 32, endPoint y: 183, distance: 13.1
click at [19, 182] on div at bounding box center [16, 181] width 8 height 8
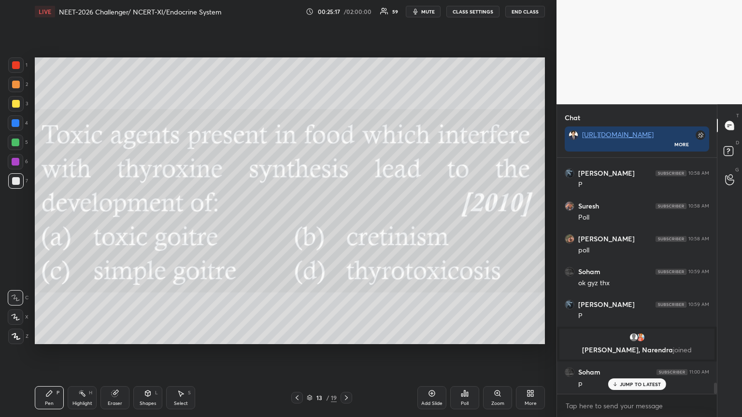
click at [468, 335] on div "Poll" at bounding box center [465, 403] width 8 height 5
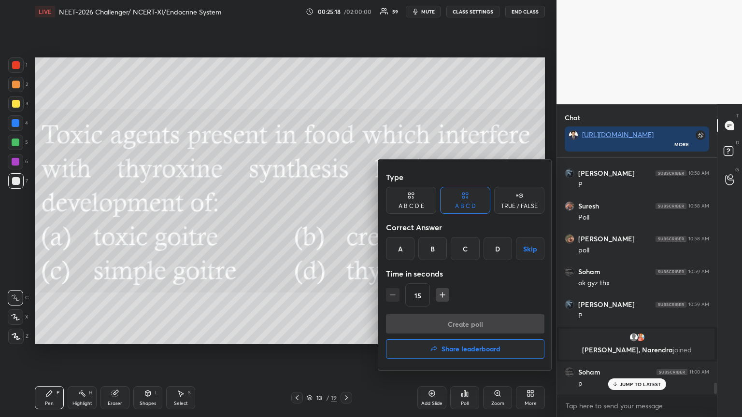
click at [467, 241] on div "C" at bounding box center [465, 248] width 28 height 23
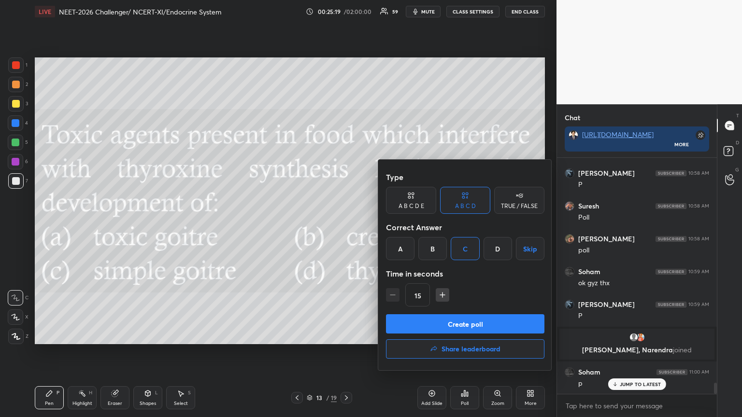
click at [449, 313] on div "Type A B C D E A B C D TRUE / FALSE Correct Answer A B C D Skip Time in seconds…" at bounding box center [465, 241] width 158 height 147
click at [448, 319] on button "Create poll" at bounding box center [465, 323] width 158 height 19
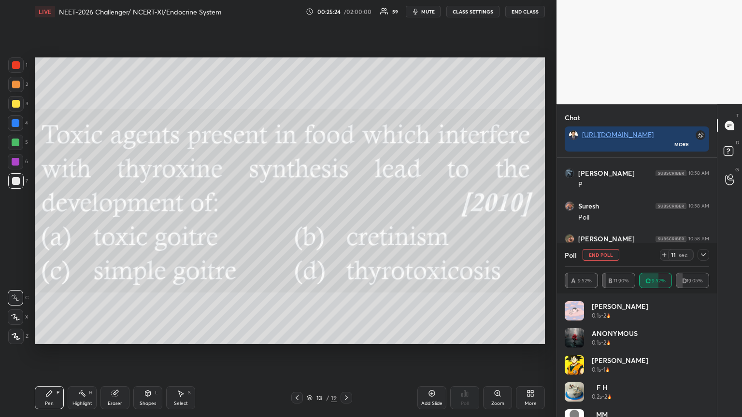
scroll to position [4876, 0]
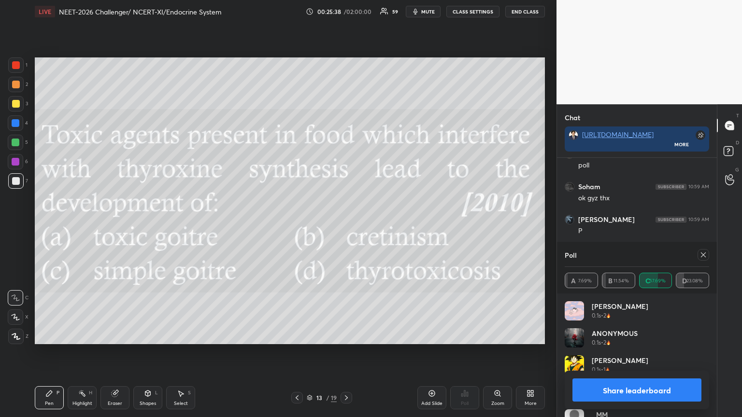
click at [618, 335] on button "Share leaderboard" at bounding box center [636, 390] width 129 height 23
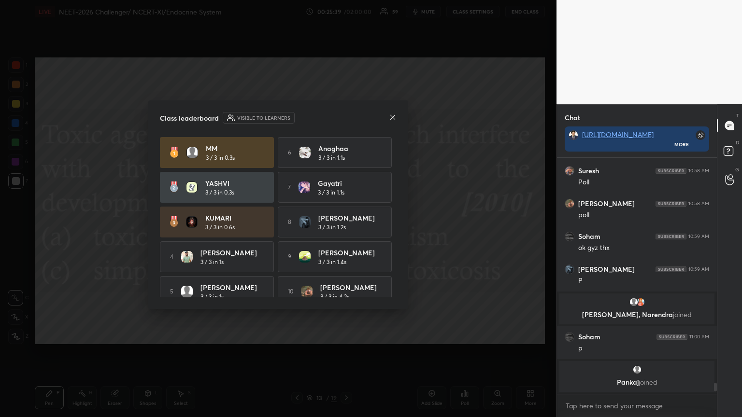
scroll to position [233, 157]
click at [390, 117] on icon at bounding box center [393, 117] width 8 height 8
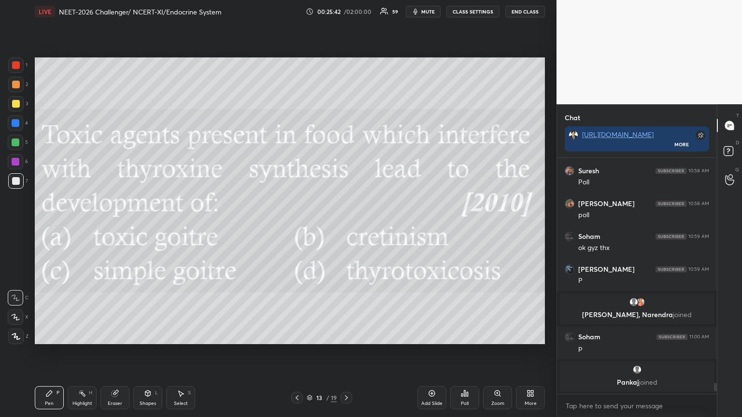
click at [297, 335] on icon at bounding box center [297, 398] width 8 height 8
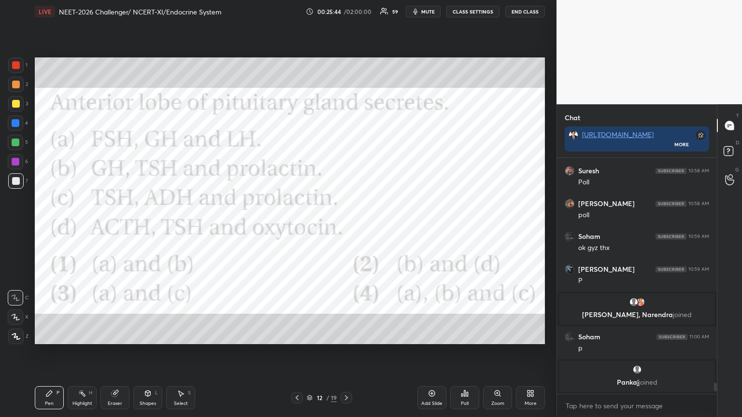
click at [17, 74] on div "1" at bounding box center [17, 66] width 19 height 19
click at [347, 335] on icon at bounding box center [346, 398] width 8 height 8
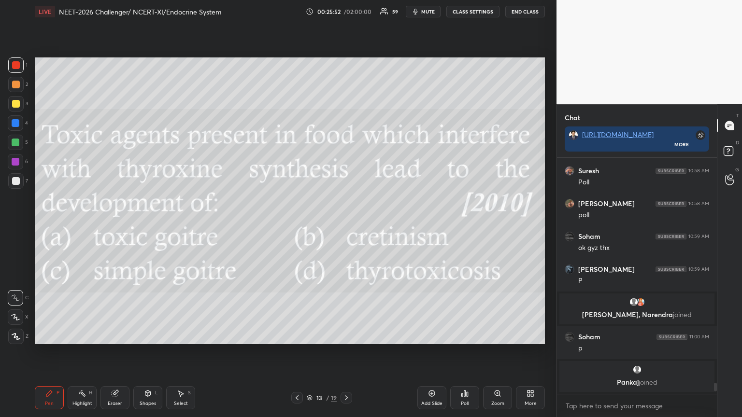
click at [529, 335] on icon at bounding box center [530, 394] width 8 height 8
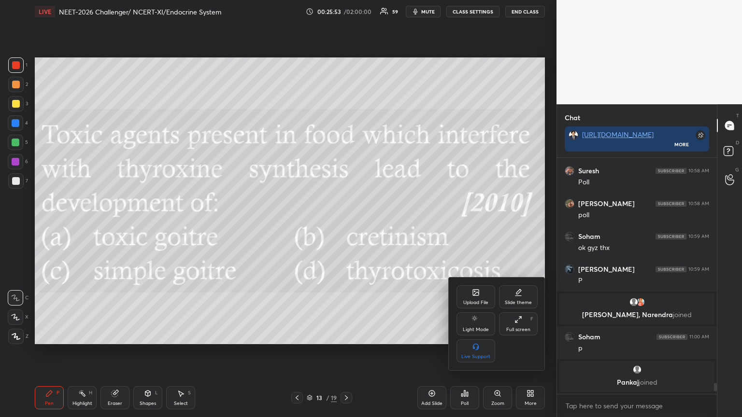
click at [476, 305] on div "Upload File" at bounding box center [475, 302] width 25 height 5
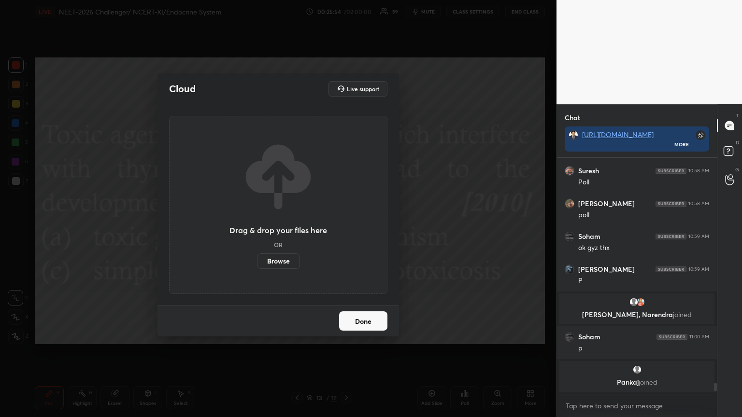
click at [285, 264] on label "Browse" at bounding box center [278, 261] width 43 height 15
click at [257, 264] on input "Browse" at bounding box center [257, 261] width 0 height 15
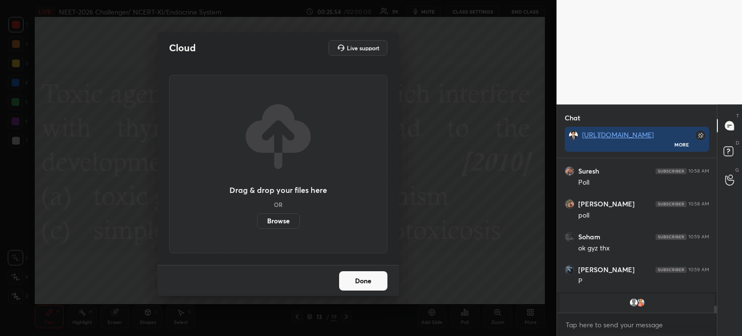
scroll to position [48019, 47775]
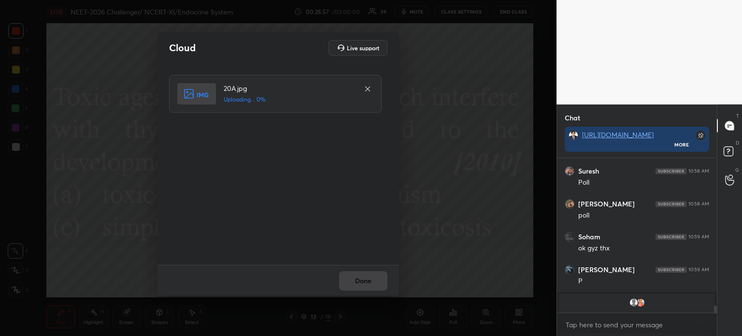
click at [380, 95] on div "20A.jpg Uploading... 0%" at bounding box center [275, 94] width 212 height 38
click at [369, 282] on button "Done" at bounding box center [363, 280] width 48 height 19
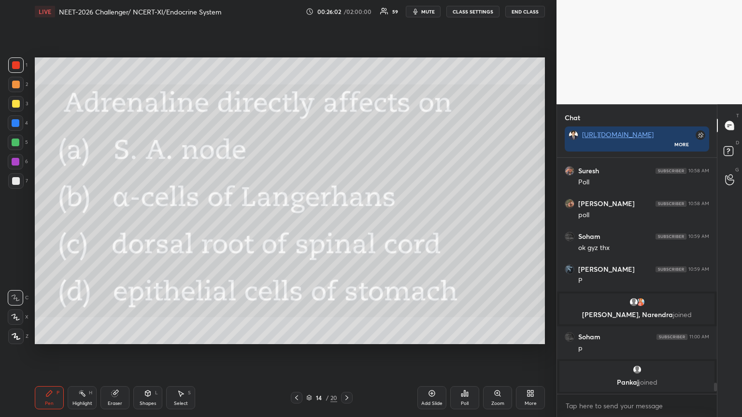
click at [19, 321] on div at bounding box center [15, 317] width 15 height 15
click at [432, 9] on span "mute" at bounding box center [428, 11] width 14 height 7
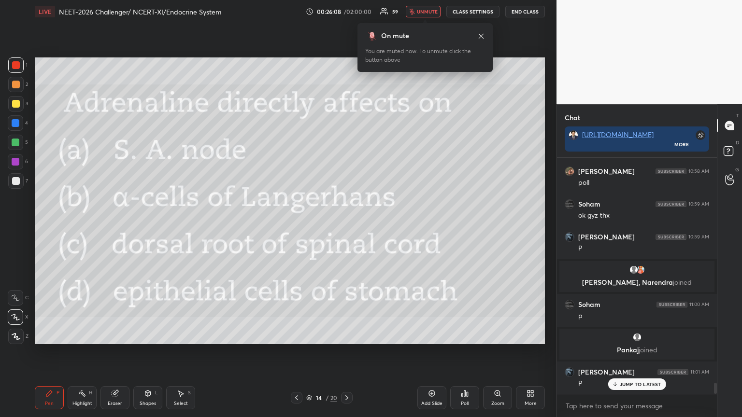
click at [429, 14] on button "unmute" at bounding box center [423, 12] width 35 height 12
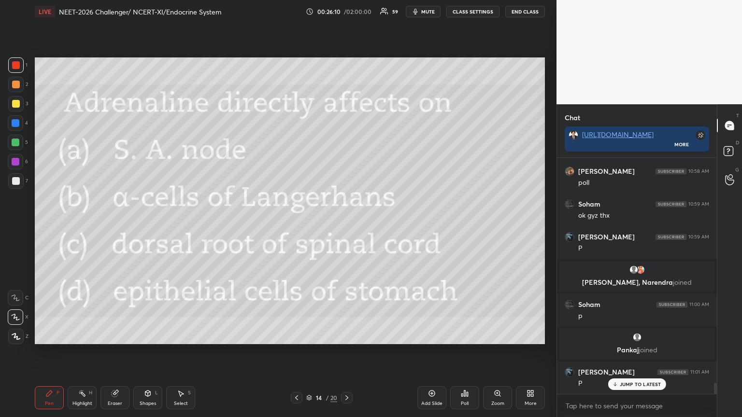
click at [468, 335] on div "Poll" at bounding box center [464, 397] width 29 height 23
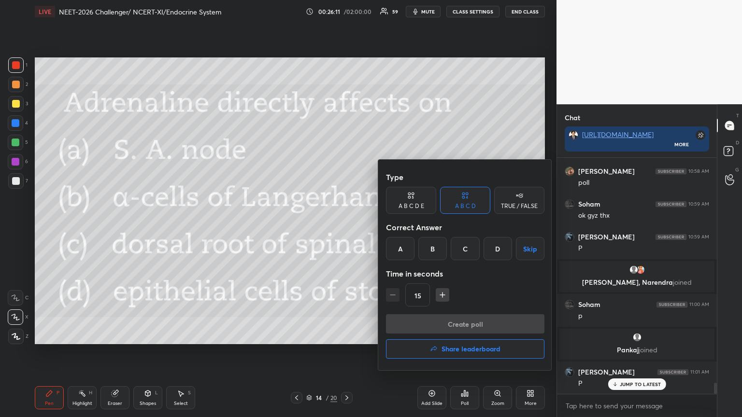
click at [399, 252] on div "A" at bounding box center [400, 248] width 28 height 23
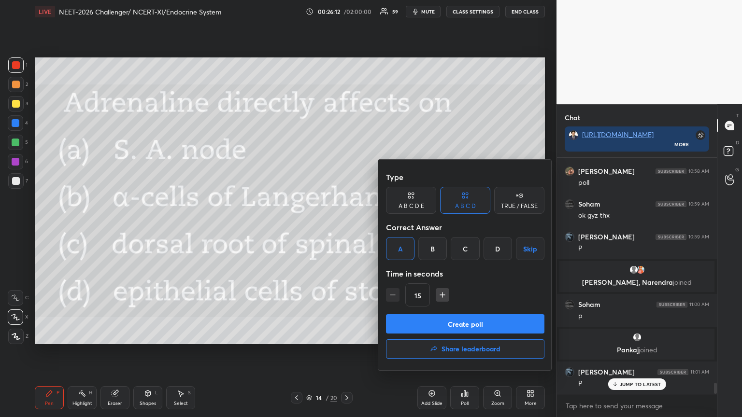
click at [452, 326] on button "Create poll" at bounding box center [465, 323] width 158 height 19
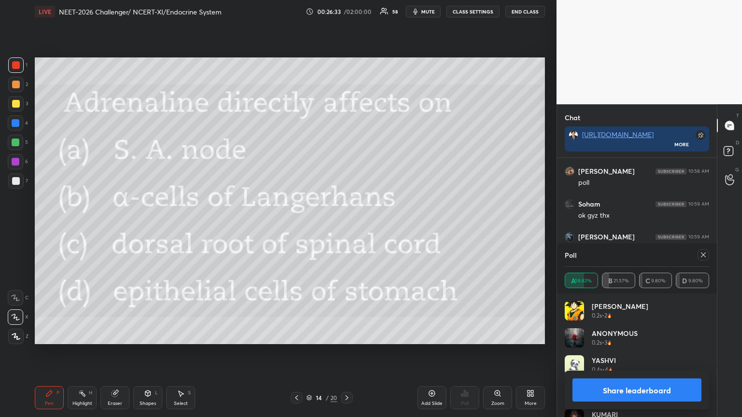
click at [619, 335] on button "Share leaderboard" at bounding box center [636, 390] width 129 height 23
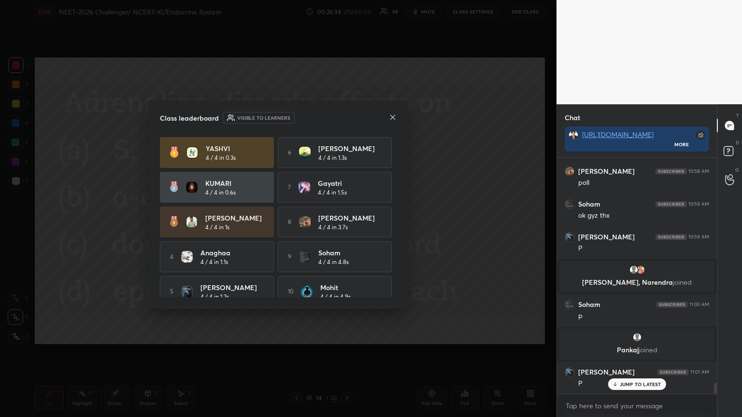
click at [391, 118] on icon at bounding box center [392, 116] width 5 height 5
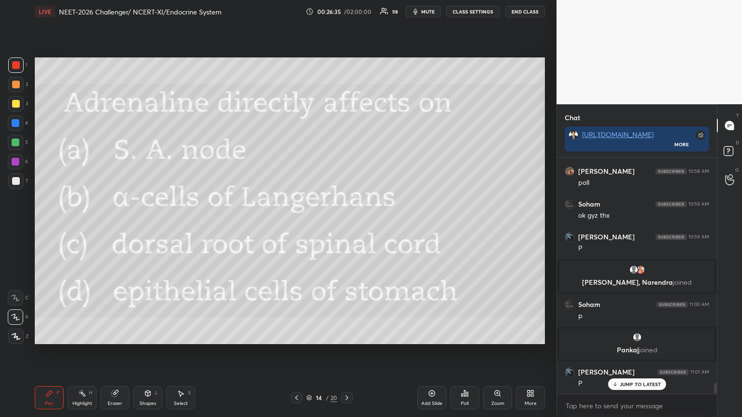
click at [296, 335] on div at bounding box center [297, 398] width 12 height 12
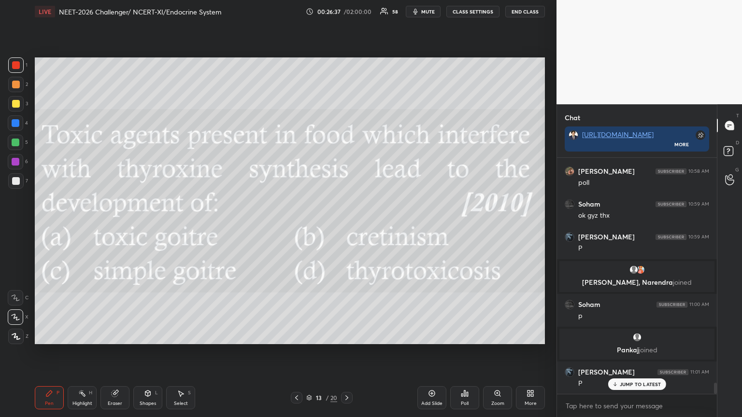
drag, startPoint x: 347, startPoint y: 402, endPoint x: 344, endPoint y: 362, distance: 40.2
click at [347, 335] on div at bounding box center [347, 398] width 12 height 12
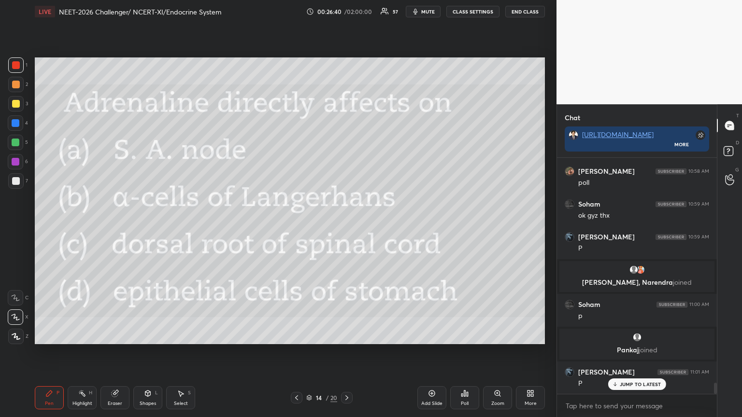
click at [622, 335] on div "JUMP TO LATEST" at bounding box center [637, 385] width 58 height 12
click at [537, 335] on div "More" at bounding box center [530, 397] width 29 height 23
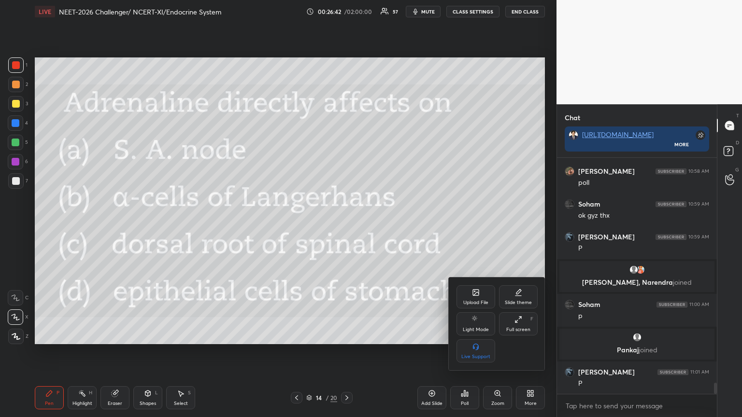
click at [479, 297] on div "Upload File" at bounding box center [475, 296] width 39 height 23
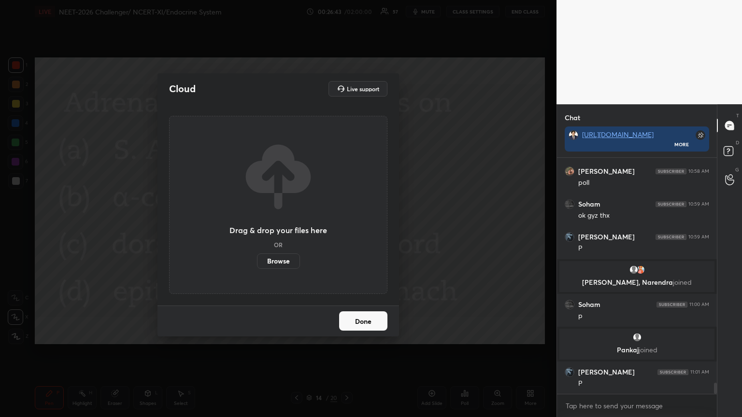
click at [294, 264] on label "Browse" at bounding box center [278, 261] width 43 height 15
click at [257, 264] on input "Browse" at bounding box center [257, 261] width 0 height 15
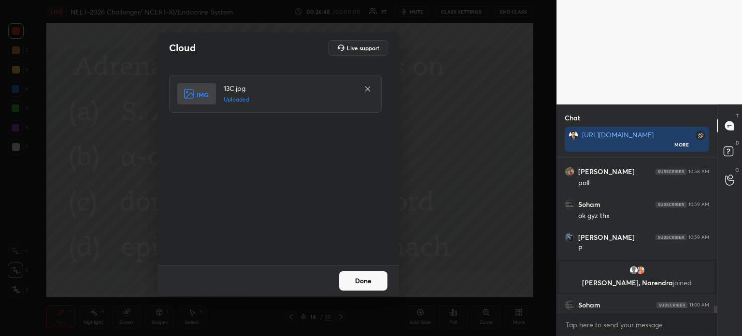
click at [356, 282] on button "Done" at bounding box center [363, 280] width 48 height 19
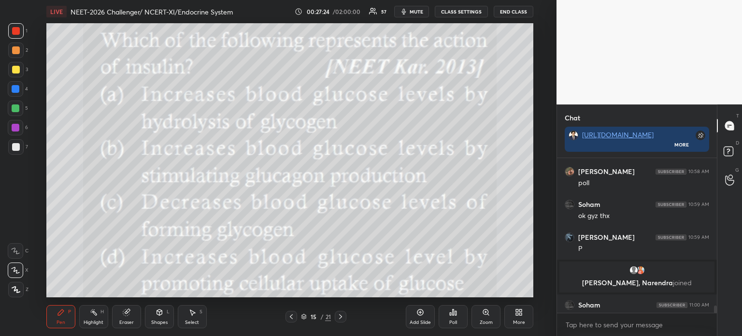
click at [456, 318] on div "Poll" at bounding box center [453, 316] width 29 height 23
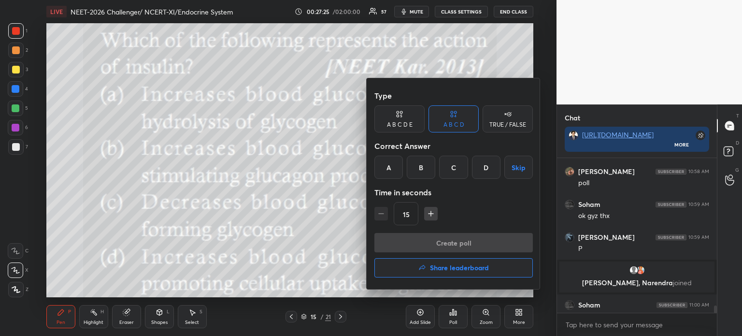
click at [458, 165] on div "C" at bounding box center [453, 167] width 28 height 23
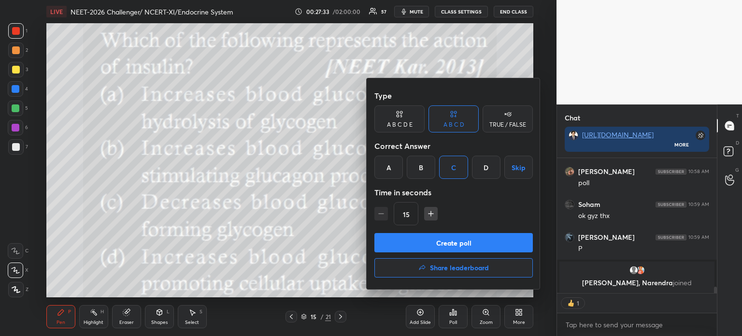
scroll to position [3, 3]
click at [451, 241] on button "Create poll" at bounding box center [453, 242] width 158 height 19
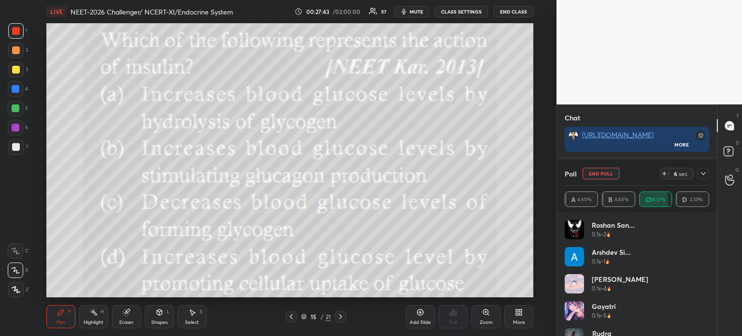
scroll to position [3, 3]
click at [16, 149] on div at bounding box center [16, 147] width 8 height 8
click at [15, 150] on div at bounding box center [16, 147] width 8 height 8
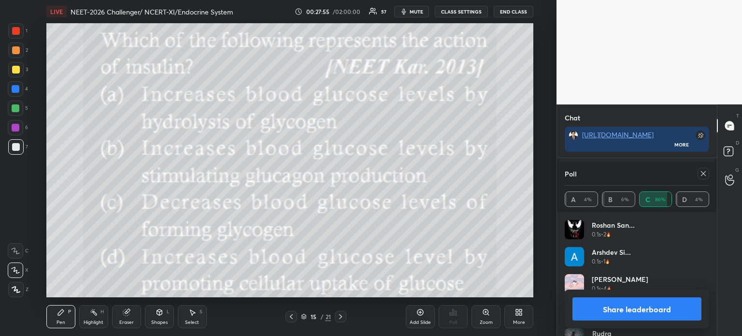
click at [599, 309] on button "Share leaderboard" at bounding box center [636, 308] width 129 height 23
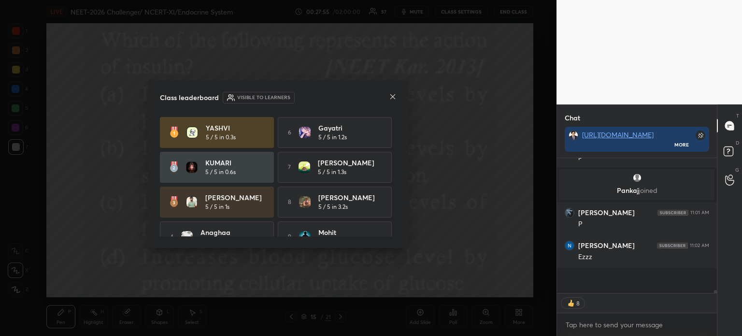
scroll to position [129, 157]
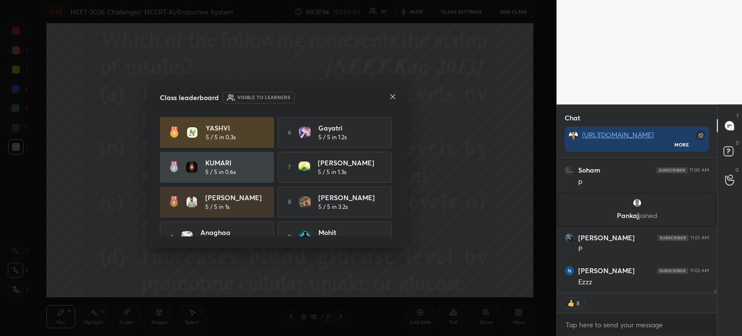
click at [392, 97] on icon at bounding box center [392, 96] width 5 height 5
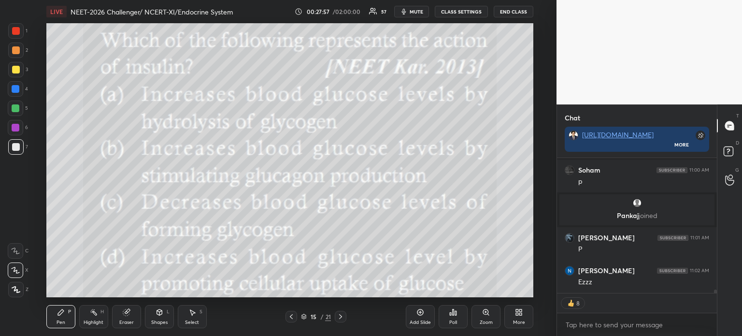
click at [293, 314] on div at bounding box center [291, 317] width 12 height 12
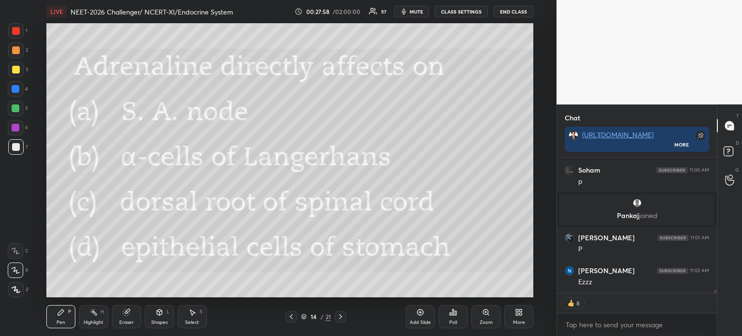
click at [340, 318] on icon at bounding box center [341, 316] width 8 height 8
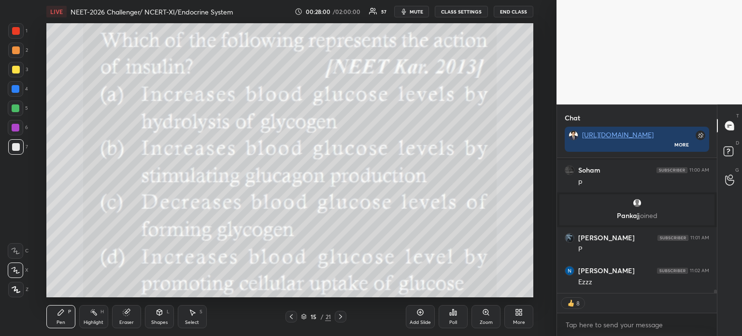
click at [11, 31] on div at bounding box center [15, 30] width 15 height 15
drag, startPoint x: 14, startPoint y: 33, endPoint x: 21, endPoint y: 40, distance: 10.2
click at [14, 33] on div at bounding box center [16, 31] width 8 height 8
click at [518, 319] on div "More" at bounding box center [518, 316] width 29 height 23
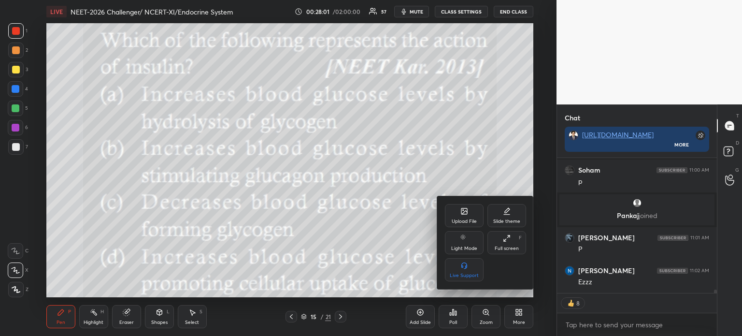
click at [466, 213] on icon at bounding box center [464, 211] width 8 height 8
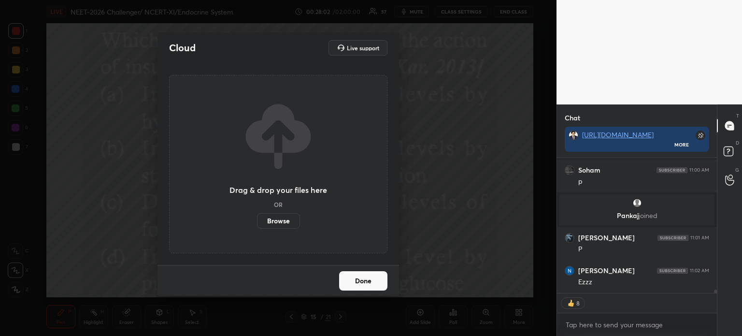
click at [269, 218] on label "Browse" at bounding box center [278, 220] width 43 height 15
click at [257, 218] on input "Browse" at bounding box center [257, 220] width 0 height 15
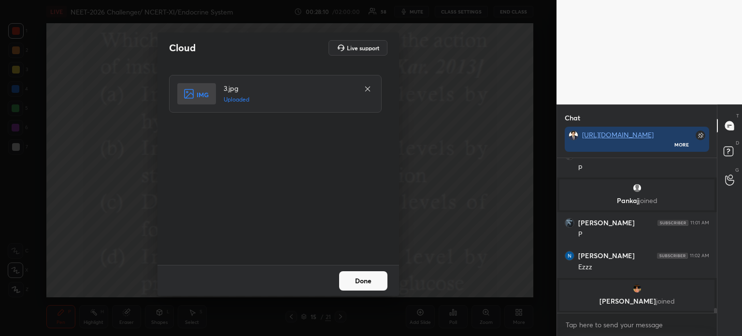
click at [376, 276] on button "Done" at bounding box center [363, 280] width 48 height 19
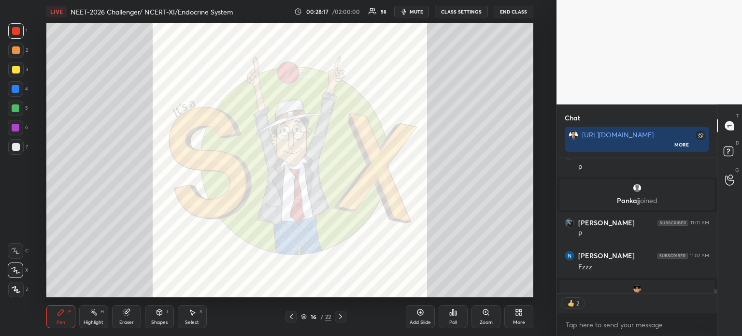
click at [518, 314] on icon at bounding box center [517, 313] width 2 height 2
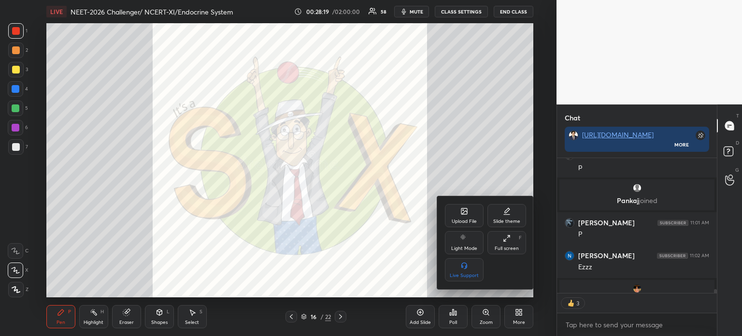
click at [463, 211] on icon at bounding box center [464, 211] width 6 height 6
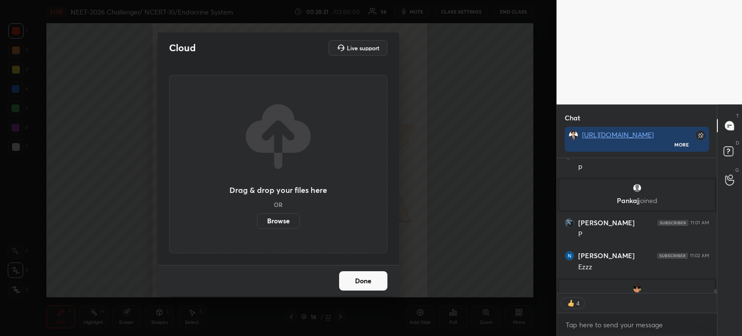
click at [288, 219] on label "Browse" at bounding box center [278, 220] width 43 height 15
click at [257, 219] on input "Browse" at bounding box center [257, 220] width 0 height 15
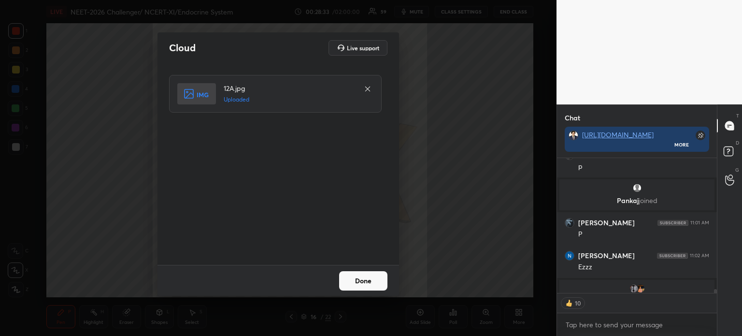
click at [365, 282] on button "Done" at bounding box center [363, 280] width 48 height 19
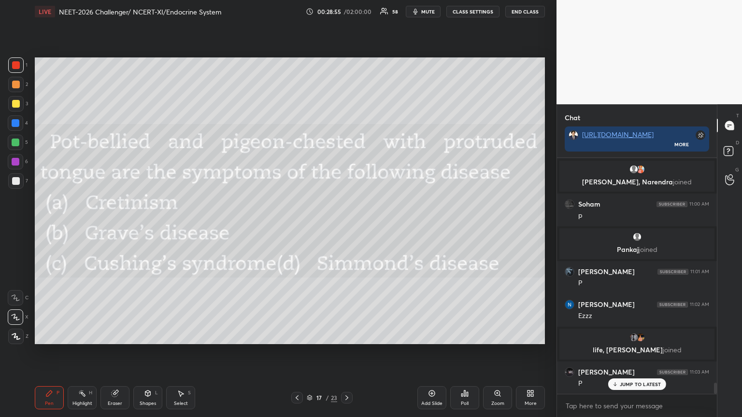
scroll to position [4914, 0]
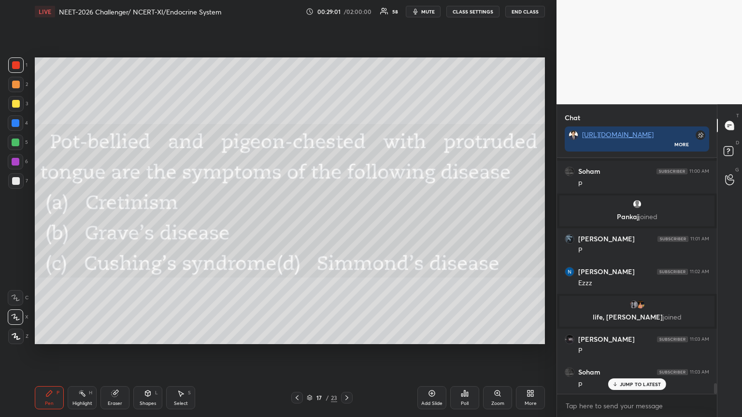
click at [466, 335] on div "Poll" at bounding box center [464, 397] width 29 height 23
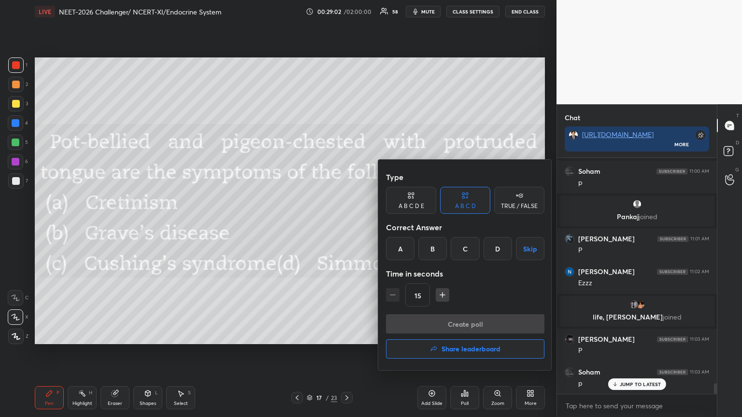
click at [400, 253] on div "A" at bounding box center [400, 248] width 28 height 23
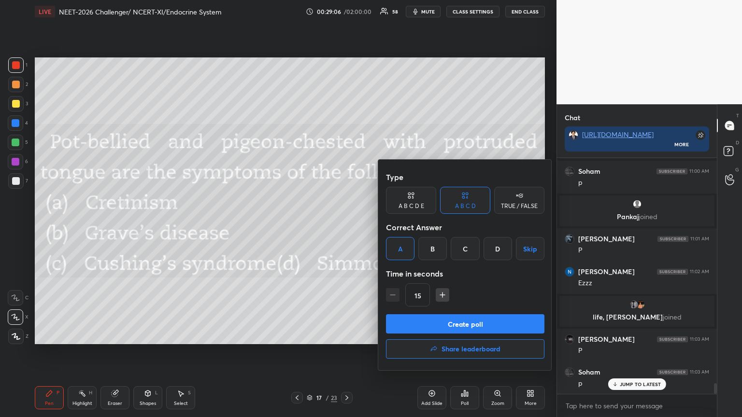
click at [439, 323] on button "Create poll" at bounding box center [465, 323] width 158 height 19
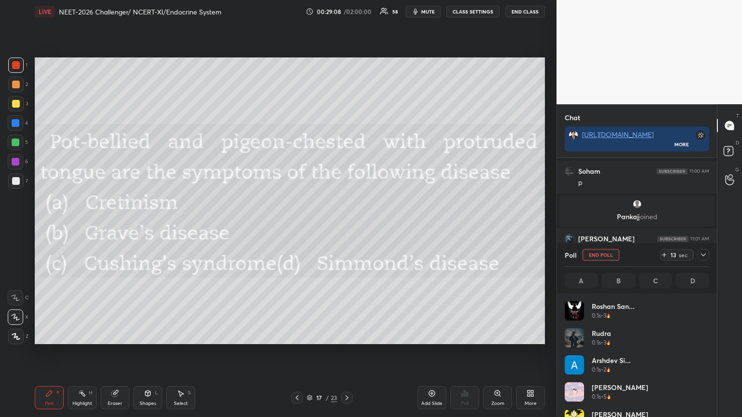
scroll to position [3, 3]
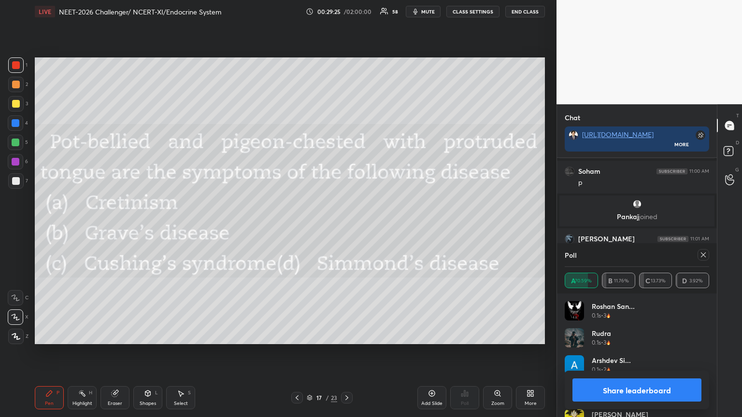
click at [295, 335] on icon at bounding box center [297, 398] width 8 height 8
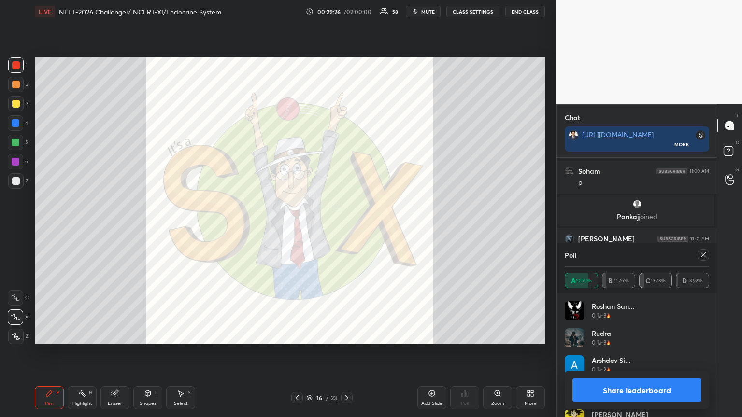
click at [348, 335] on icon at bounding box center [347, 398] width 8 height 8
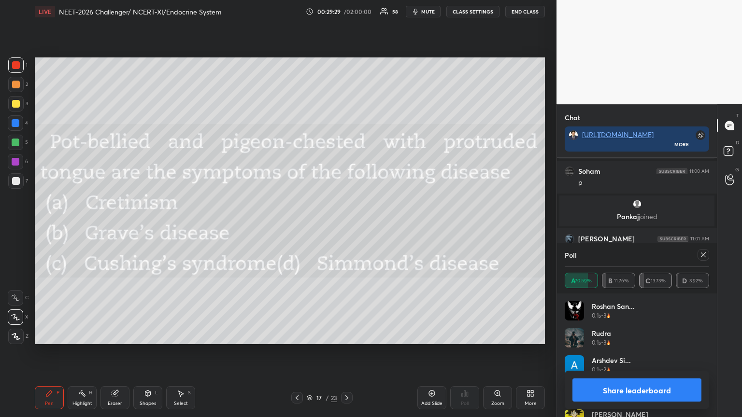
drag, startPoint x: 590, startPoint y: 392, endPoint x: 583, endPoint y: 392, distance: 6.8
click at [589, 335] on button "Share leaderboard" at bounding box center [636, 390] width 129 height 23
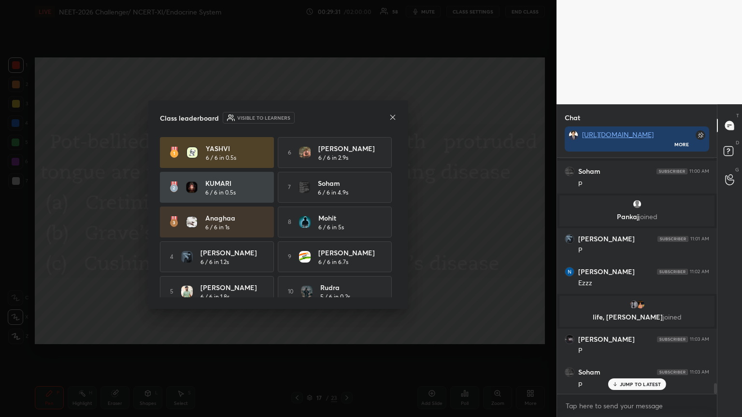
click at [386, 121] on div "Class leaderboard Visible to learners" at bounding box center [278, 118] width 237 height 12
click at [388, 121] on div "Class leaderboard Visible to learners" at bounding box center [278, 118] width 237 height 12
click at [386, 120] on div "Class leaderboard Visible to learners" at bounding box center [278, 118] width 237 height 12
drag, startPoint x: 388, startPoint y: 118, endPoint x: 393, endPoint y: 119, distance: 5.0
click at [393, 119] on div "Class leaderboard Visible to learners" at bounding box center [278, 118] width 237 height 12
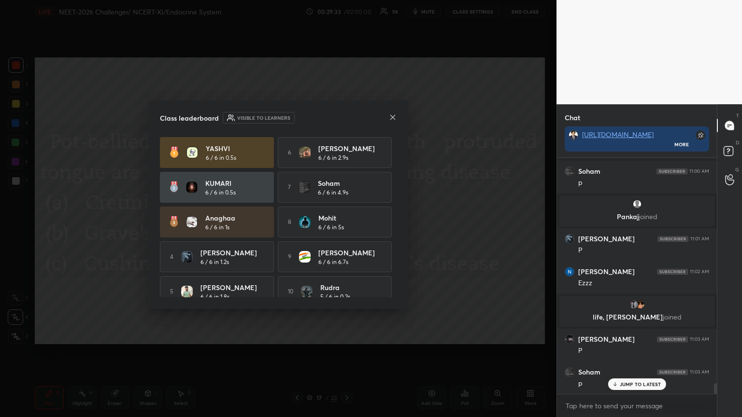
click at [395, 118] on icon at bounding box center [393, 117] width 8 height 8
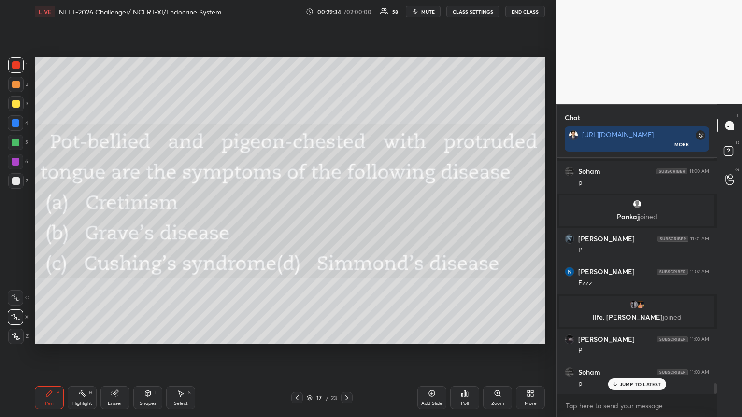
drag, startPoint x: 460, startPoint y: 397, endPoint x: 466, endPoint y: 398, distance: 6.0
click at [466, 335] on div "Poll" at bounding box center [464, 397] width 29 height 23
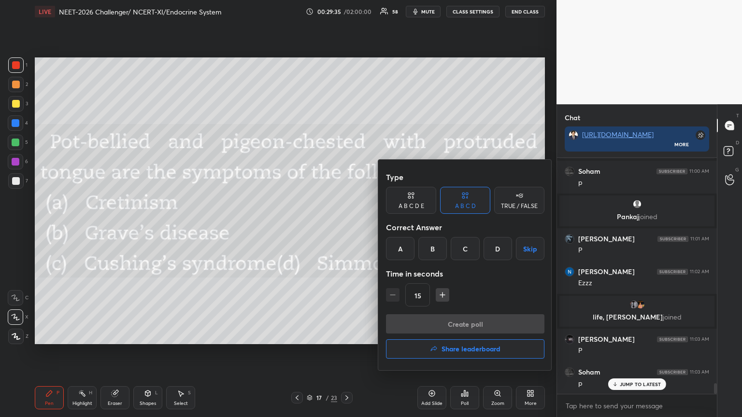
click at [471, 335] on button "Share leaderboard" at bounding box center [465, 348] width 158 height 19
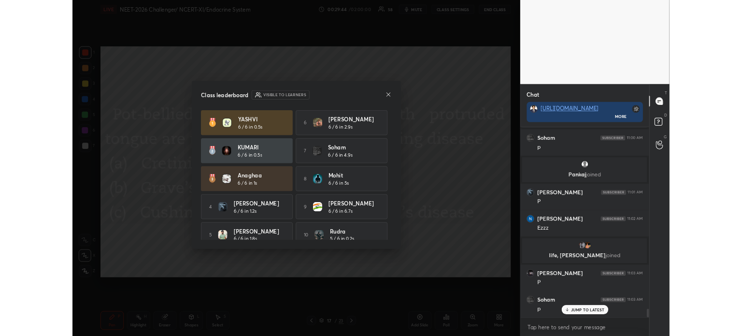
scroll to position [12, 0]
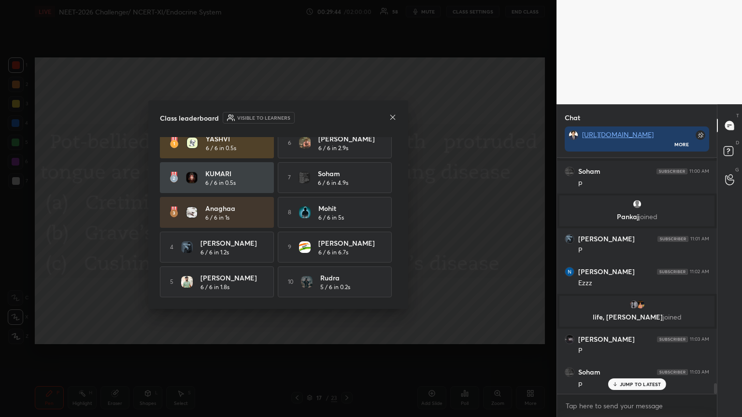
click at [394, 205] on div "[PERSON_NAME] 6 / 6 in 0.5s 6 [PERSON_NAME] 6 / 6 in 2.9s KUMARI 6 / 6 in 0.5s …" at bounding box center [278, 217] width 237 height 160
click at [391, 119] on icon at bounding box center [393, 117] width 8 height 8
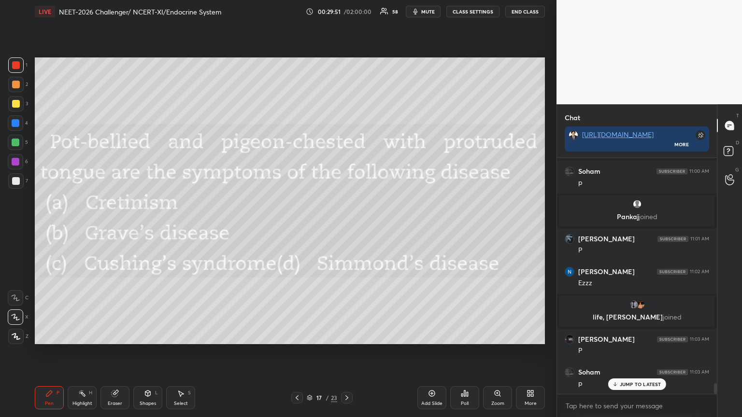
click at [529, 335] on icon at bounding box center [528, 395] width 2 height 2
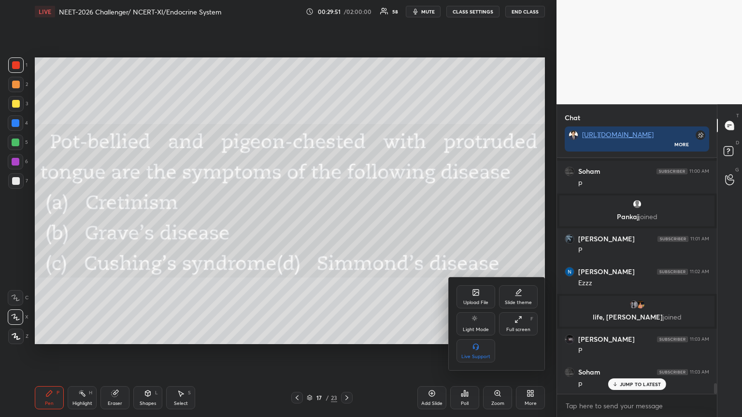
click at [477, 297] on div "Upload File" at bounding box center [475, 296] width 39 height 23
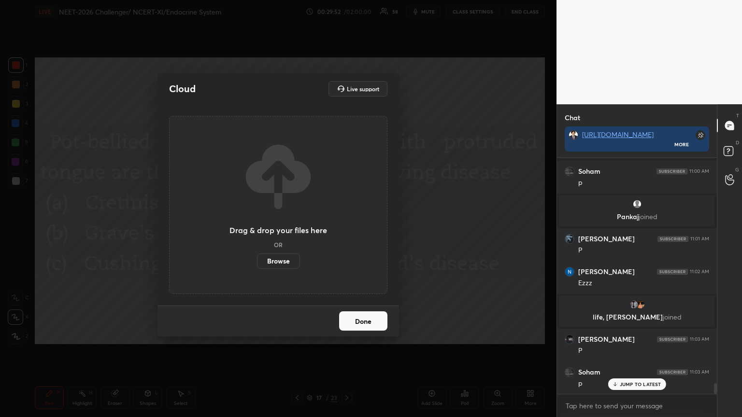
drag, startPoint x: 290, startPoint y: 259, endPoint x: 289, endPoint y: 202, distance: 57.0
click at [289, 260] on label "Browse" at bounding box center [278, 261] width 43 height 15
click at [257, 260] on input "Browse" at bounding box center [257, 261] width 0 height 15
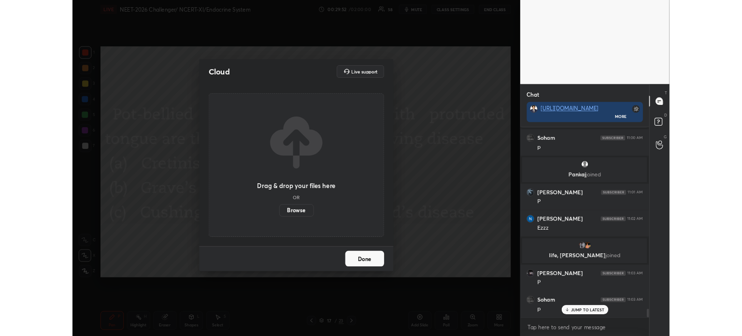
scroll to position [274, 518]
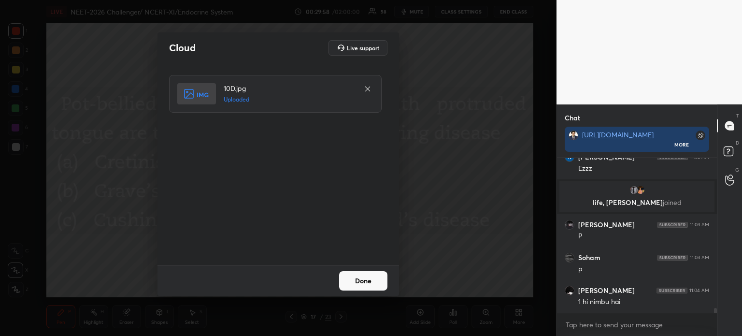
click at [350, 277] on button "Done" at bounding box center [363, 280] width 48 height 19
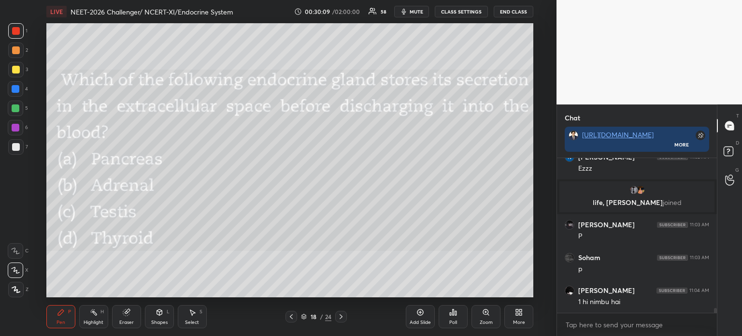
click at [449, 322] on div "Poll" at bounding box center [453, 322] width 8 height 5
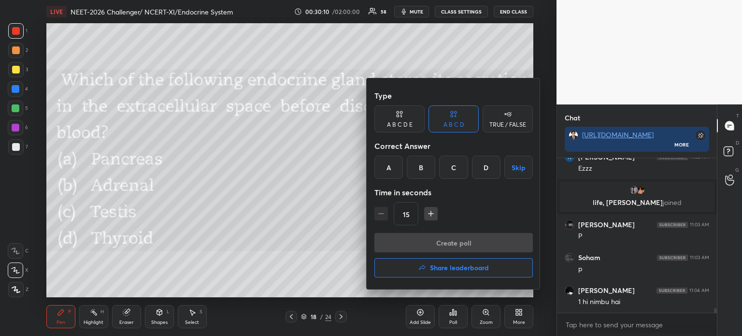
click at [485, 176] on div "D" at bounding box center [486, 167] width 28 height 23
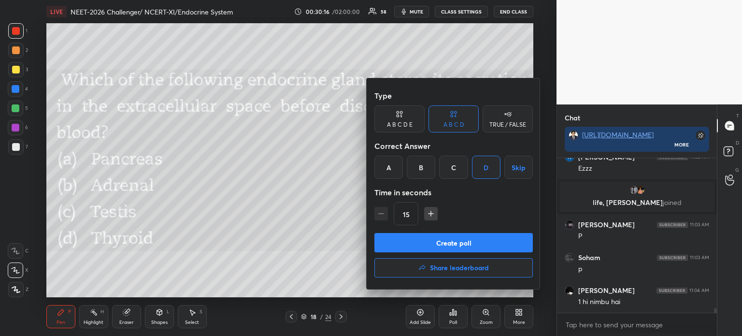
click at [438, 238] on button "Create poll" at bounding box center [453, 242] width 158 height 19
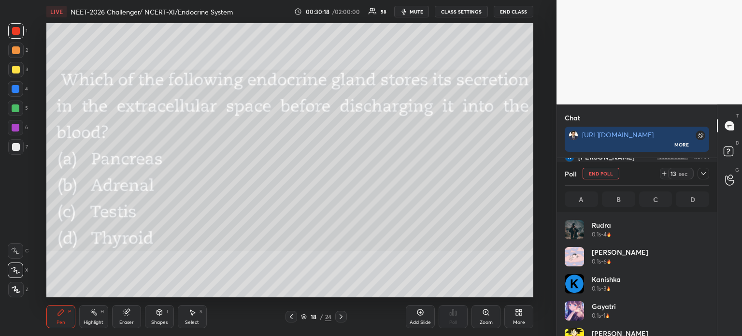
scroll to position [3, 3]
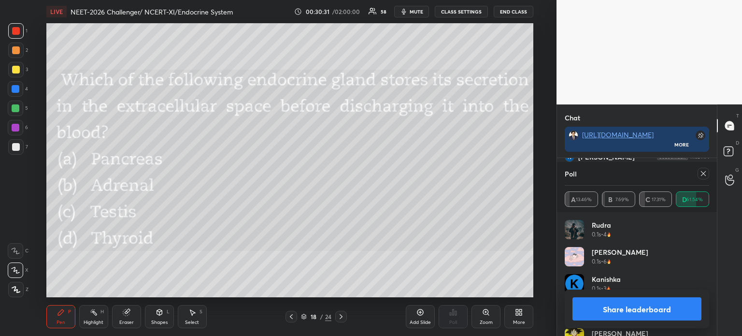
click at [289, 317] on icon at bounding box center [291, 316] width 8 height 8
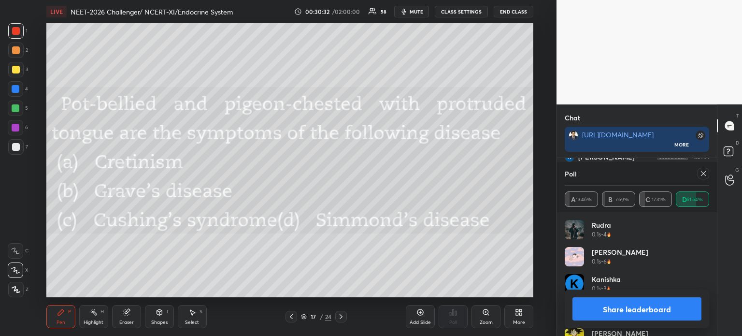
scroll to position [5112, 0]
click at [341, 316] on icon at bounding box center [341, 316] width 8 height 8
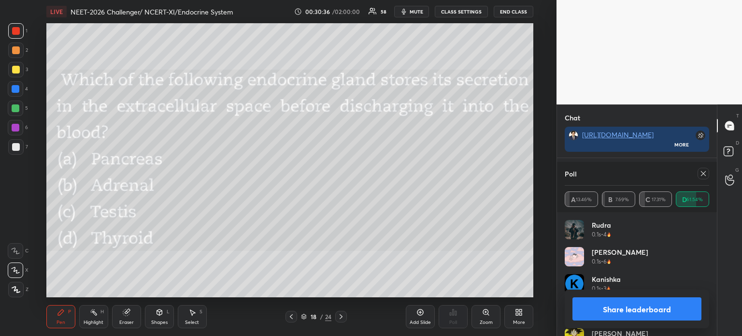
click at [618, 302] on button "Share leaderboard" at bounding box center [636, 308] width 129 height 23
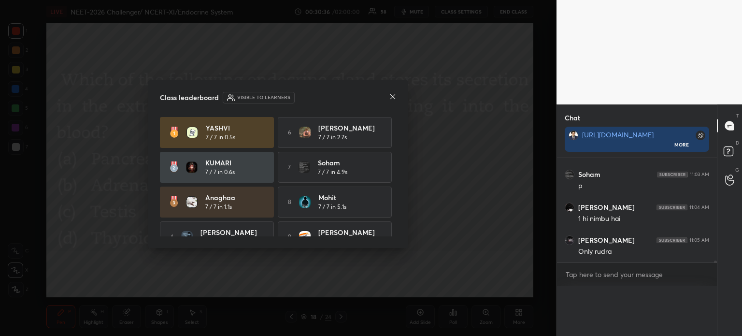
scroll to position [5096, 0]
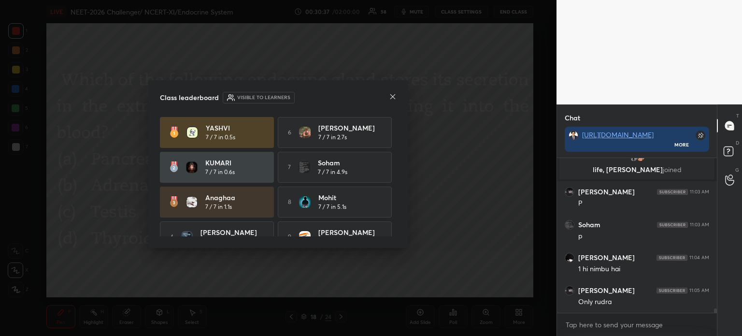
click at [394, 96] on icon at bounding box center [393, 97] width 8 height 8
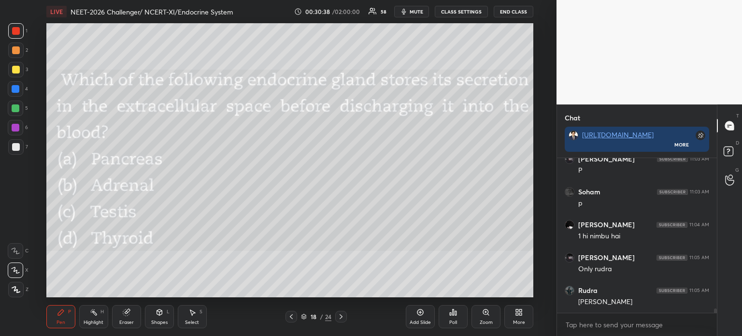
click at [516, 312] on icon at bounding box center [519, 312] width 8 height 8
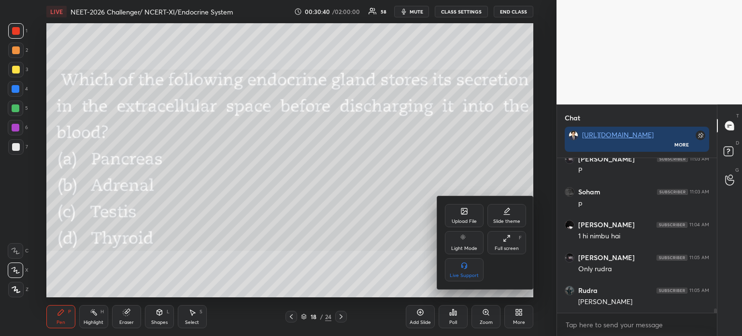
click at [463, 213] on icon at bounding box center [464, 212] width 5 height 3
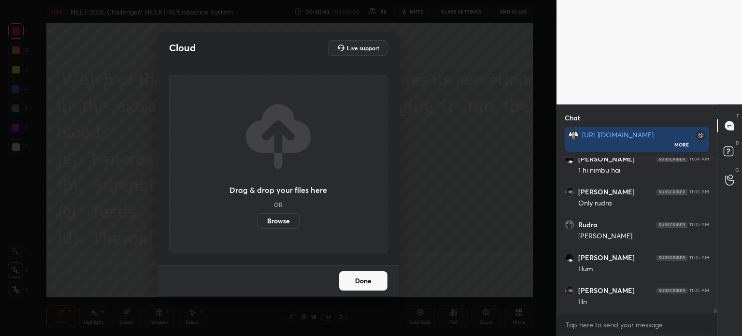
click at [285, 223] on label "Browse" at bounding box center [278, 220] width 43 height 15
click at [257, 223] on input "Browse" at bounding box center [257, 220] width 0 height 15
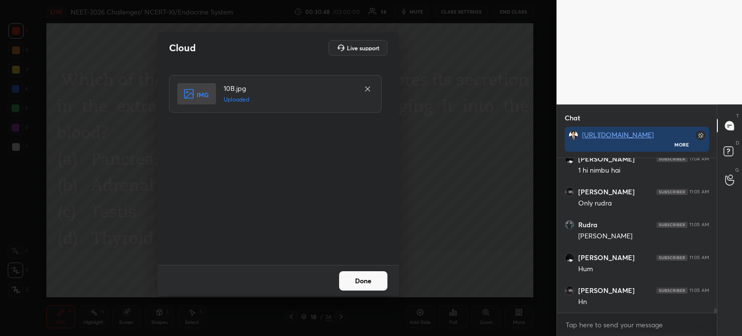
click at [351, 273] on button "Done" at bounding box center [363, 280] width 48 height 19
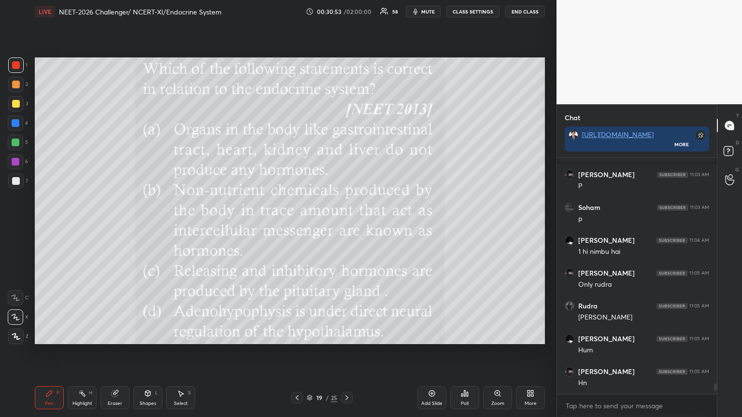
drag, startPoint x: 438, startPoint y: 8, endPoint x: 443, endPoint y: 7, distance: 5.8
click at [439, 7] on button "mute" at bounding box center [423, 12] width 35 height 12
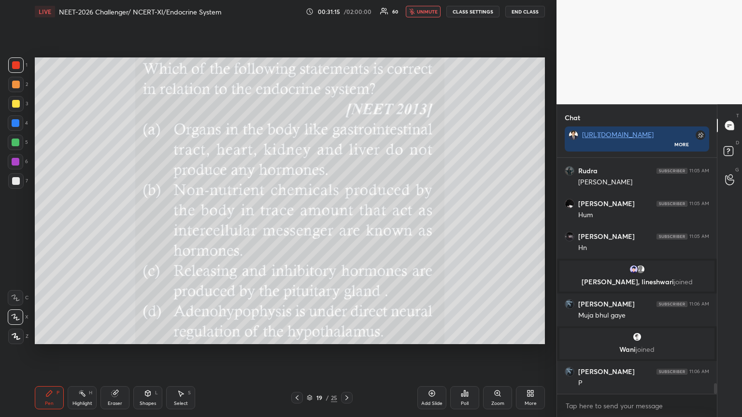
click at [433, 15] on button "unmute" at bounding box center [423, 12] width 35 height 12
click at [465, 335] on div "Poll" at bounding box center [465, 403] width 8 height 5
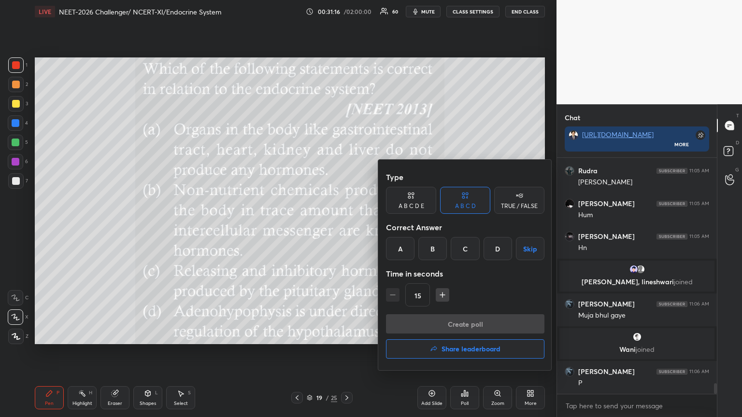
click at [465, 335] on div at bounding box center [371, 208] width 742 height 417
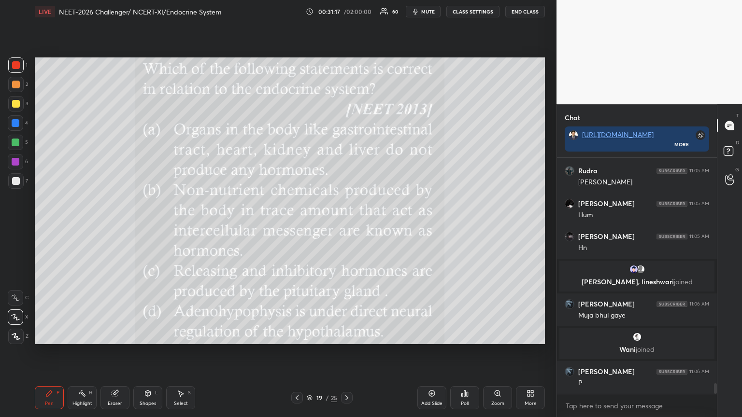
click at [465, 335] on div "Type A B C D E A B C D TRUE / FALSE Correct Answer A B C D Skip Time in seconds…" at bounding box center [371, 208] width 742 height 417
click at [464, 335] on div "Poll" at bounding box center [465, 403] width 8 height 5
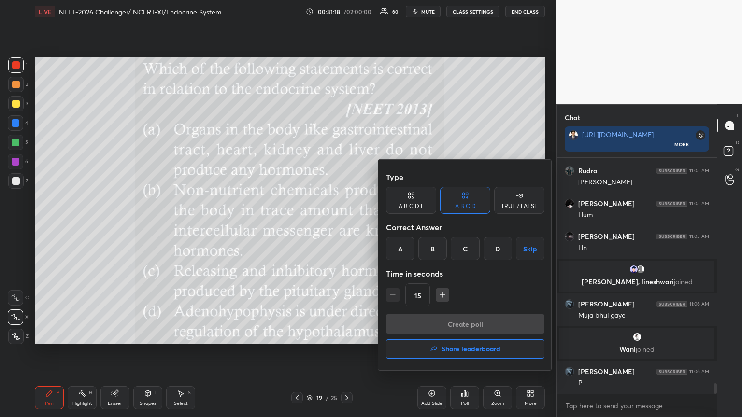
click at [435, 259] on div "B" at bounding box center [432, 248] width 28 height 23
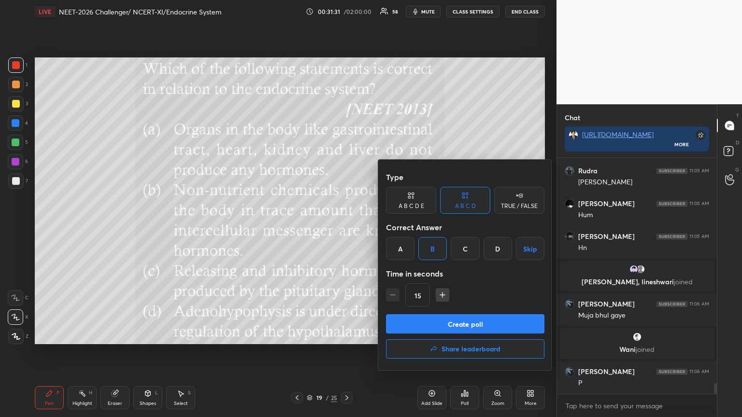
drag, startPoint x: 434, startPoint y: 334, endPoint x: 437, endPoint y: 328, distance: 6.5
click at [435, 330] on div "Create poll Share leaderboard" at bounding box center [465, 338] width 158 height 48
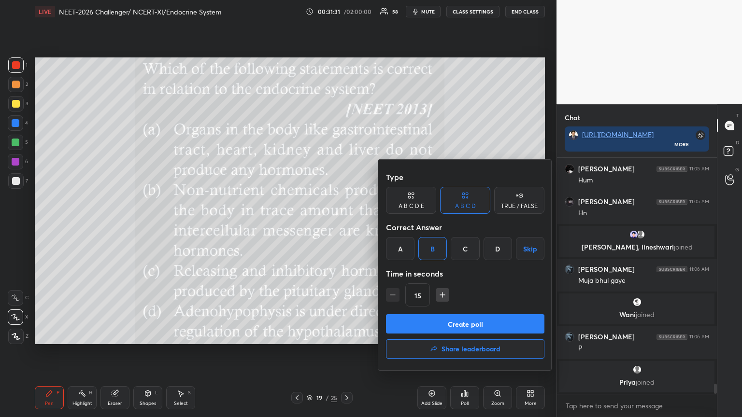
click at [437, 325] on button "Create poll" at bounding box center [465, 323] width 158 height 19
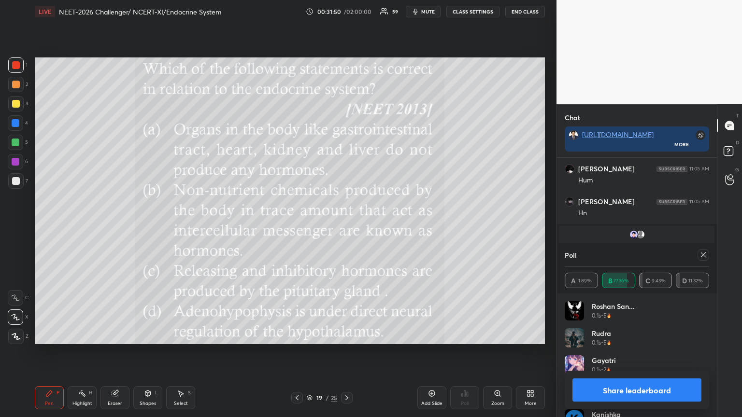
click at [593, 335] on button "Share leaderboard" at bounding box center [636, 390] width 129 height 23
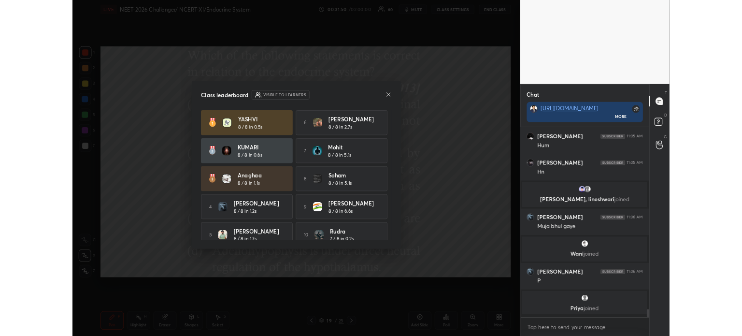
scroll to position [256, 157]
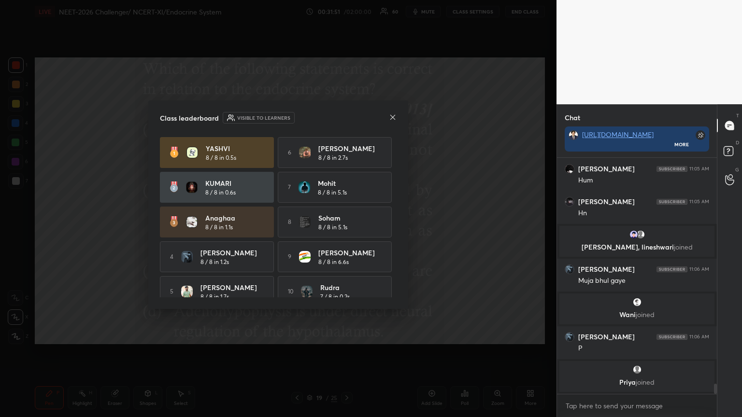
click at [392, 121] on div at bounding box center [393, 118] width 8 height 10
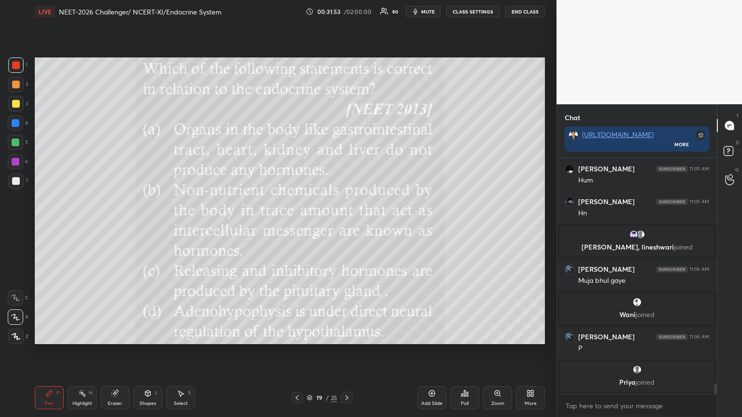
click at [296, 335] on icon at bounding box center [297, 398] width 8 height 8
drag, startPoint x: 349, startPoint y: 399, endPoint x: 345, endPoint y: 372, distance: 26.8
click at [348, 335] on icon at bounding box center [347, 398] width 8 height 8
click at [530, 335] on icon at bounding box center [530, 394] width 8 height 8
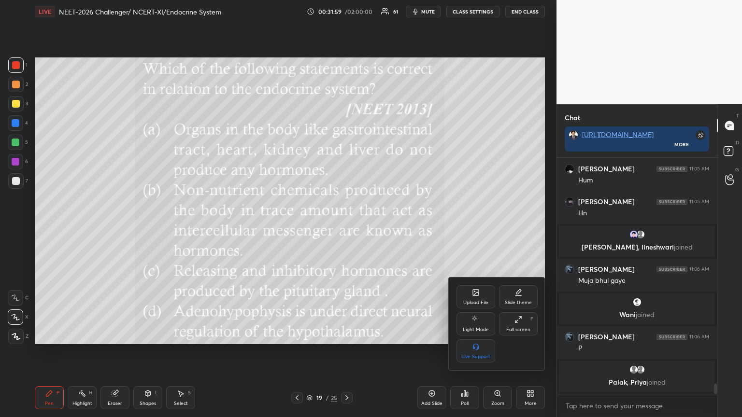
click at [476, 290] on div "Upload File" at bounding box center [475, 296] width 39 height 23
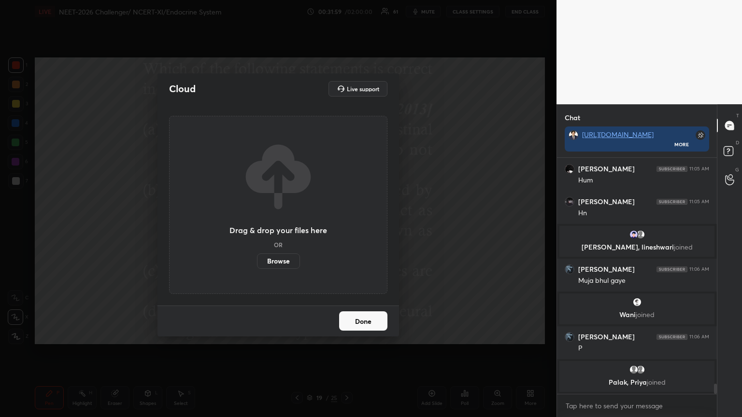
click at [288, 261] on label "Browse" at bounding box center [278, 261] width 43 height 15
click at [257, 261] on input "Browse" at bounding box center [257, 261] width 0 height 15
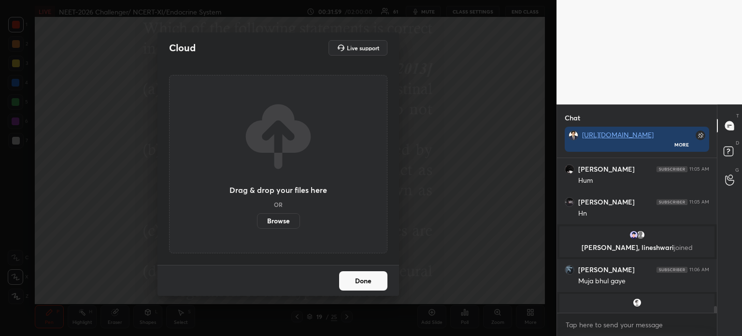
scroll to position [2, 3]
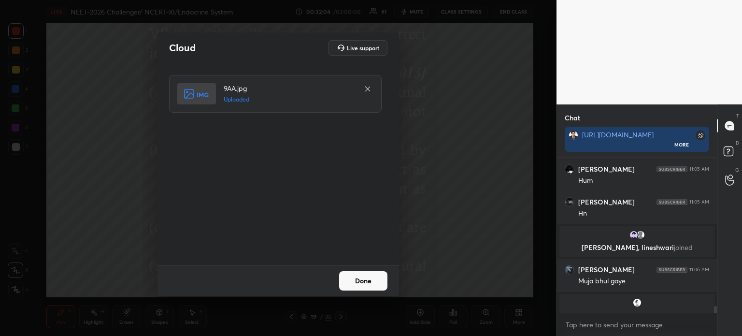
click at [376, 280] on button "Done" at bounding box center [363, 280] width 48 height 19
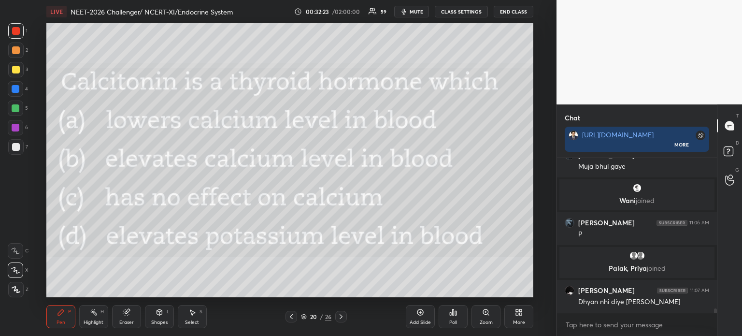
scroll to position [5195, 0]
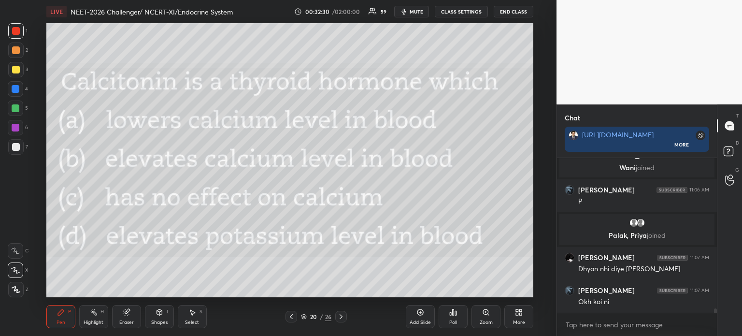
click at [455, 318] on div "Poll" at bounding box center [453, 316] width 29 height 23
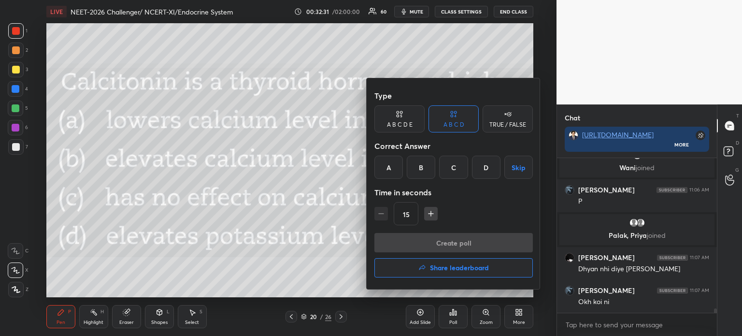
drag, startPoint x: 392, startPoint y: 170, endPoint x: 388, endPoint y: 173, distance: 5.1
click at [392, 170] on div "A" at bounding box center [388, 167] width 28 height 23
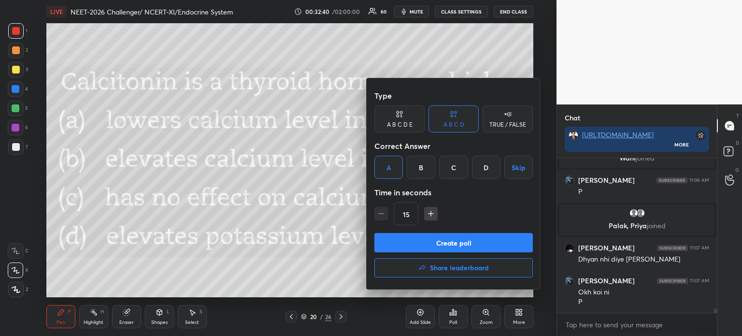
click at [463, 241] on button "Create poll" at bounding box center [453, 242] width 158 height 19
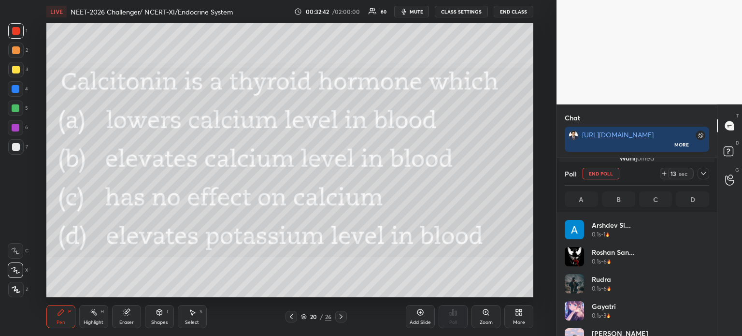
scroll to position [113, 141]
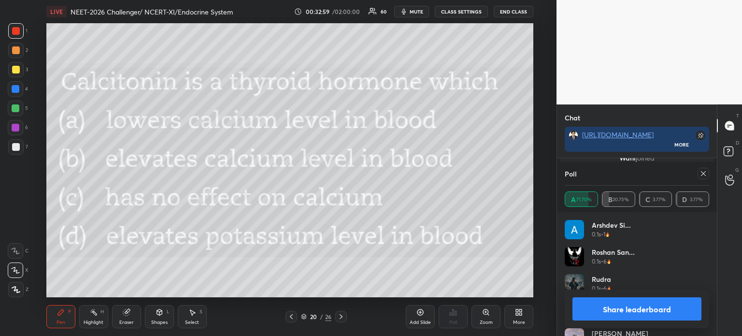
click at [605, 308] on button "Share leaderboard" at bounding box center [636, 308] width 129 height 23
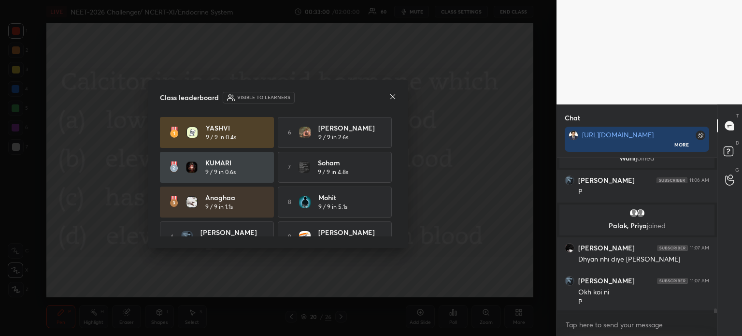
scroll to position [175, 157]
click at [390, 101] on div at bounding box center [393, 97] width 8 height 10
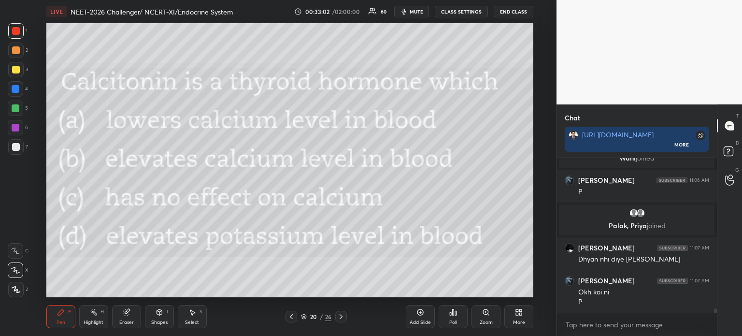
click at [518, 316] on div "More" at bounding box center [518, 316] width 29 height 23
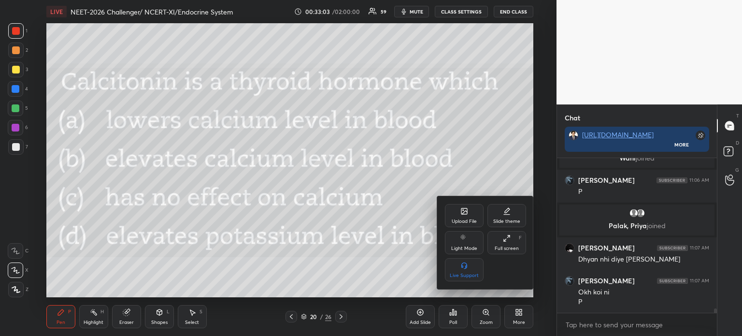
click at [462, 216] on div "Upload File" at bounding box center [464, 215] width 39 height 23
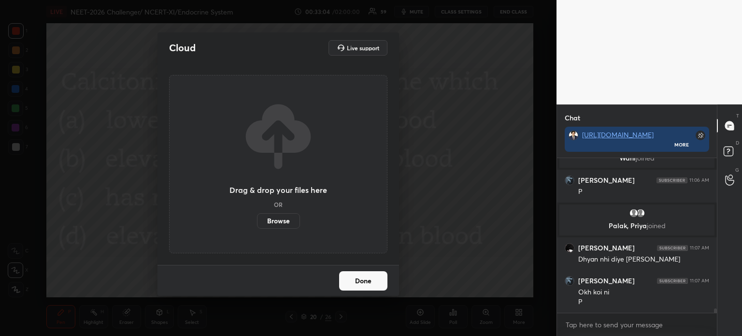
click at [279, 218] on label "Browse" at bounding box center [278, 220] width 43 height 15
click at [257, 218] on input "Browse" at bounding box center [257, 220] width 0 height 15
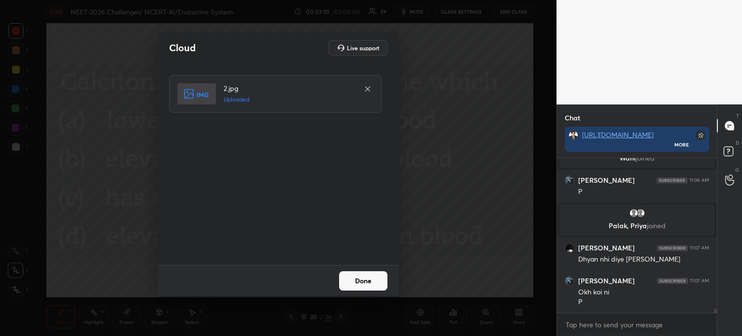
click at [357, 281] on button "Done" at bounding box center [363, 280] width 48 height 19
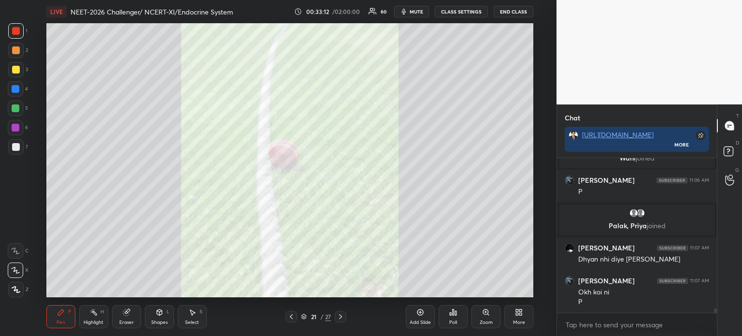
click at [291, 318] on icon at bounding box center [291, 316] width 8 height 8
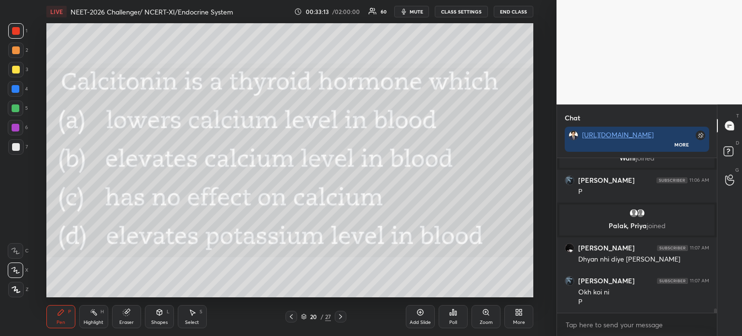
click at [291, 318] on icon at bounding box center [291, 316] width 8 height 8
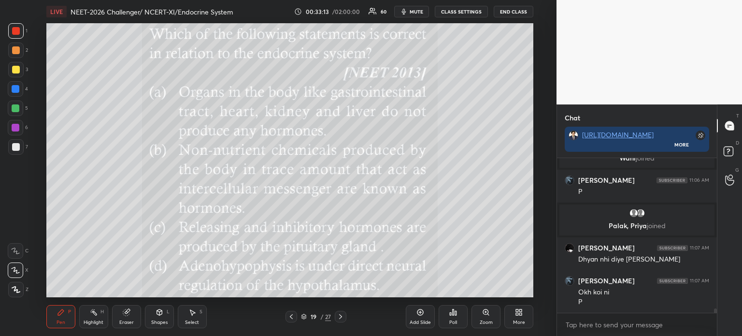
click at [290, 316] on icon at bounding box center [291, 316] width 8 height 8
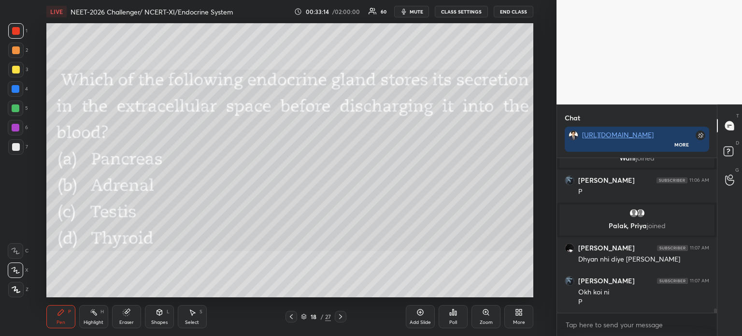
click at [337, 316] on icon at bounding box center [341, 316] width 8 height 8
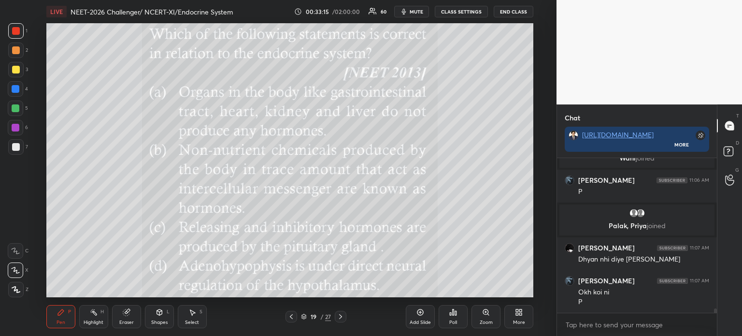
click at [338, 315] on icon at bounding box center [341, 316] width 8 height 8
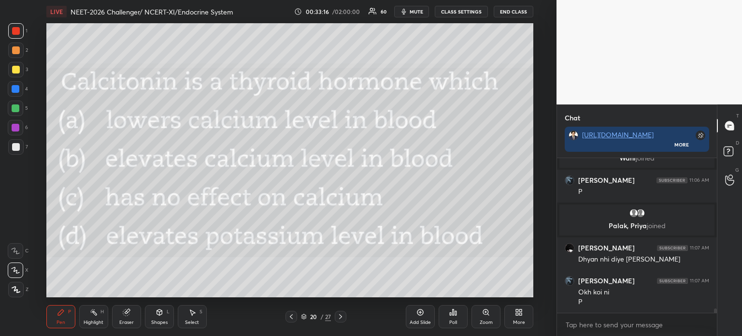
click at [338, 313] on icon at bounding box center [341, 316] width 8 height 8
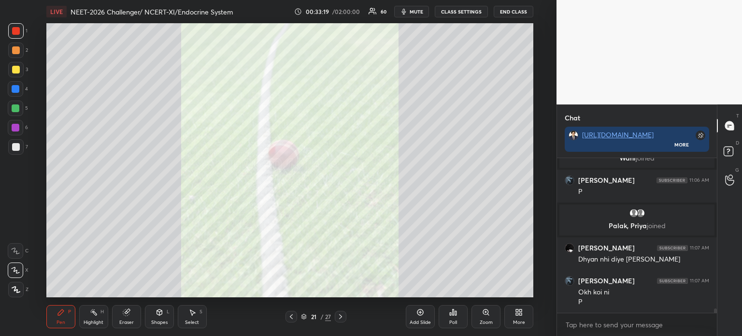
click at [294, 312] on icon at bounding box center [291, 316] width 8 height 8
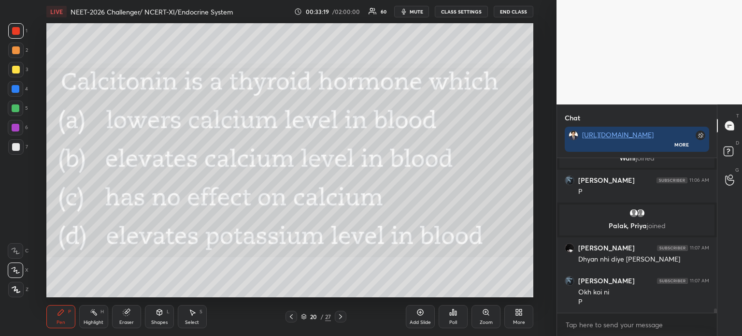
click at [292, 309] on div "Pen P Highlight H Eraser Shapes L Select S 20 / 27 Add Slide Poll Zoom More" at bounding box center [289, 316] width 487 height 39
click at [343, 319] on icon at bounding box center [341, 316] width 8 height 8
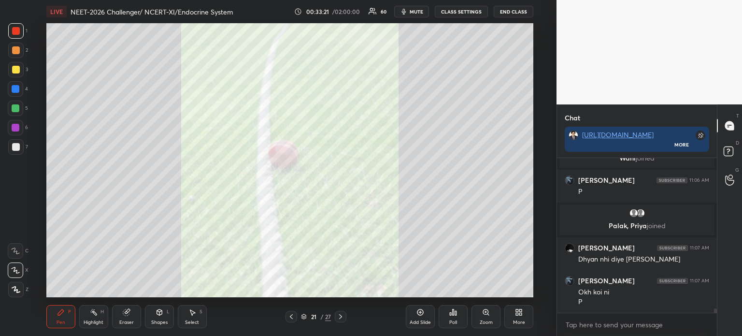
click at [342, 319] on icon at bounding box center [341, 316] width 8 height 8
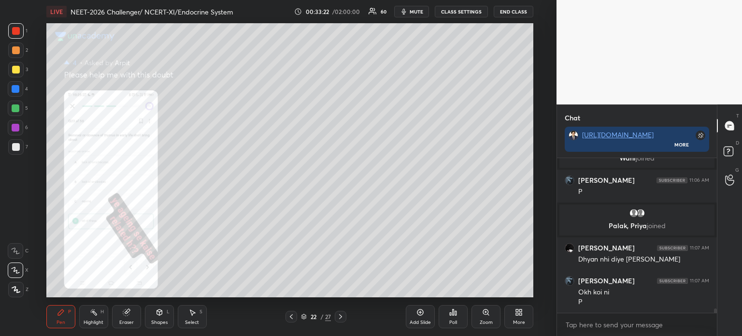
click at [295, 319] on icon at bounding box center [291, 316] width 8 height 8
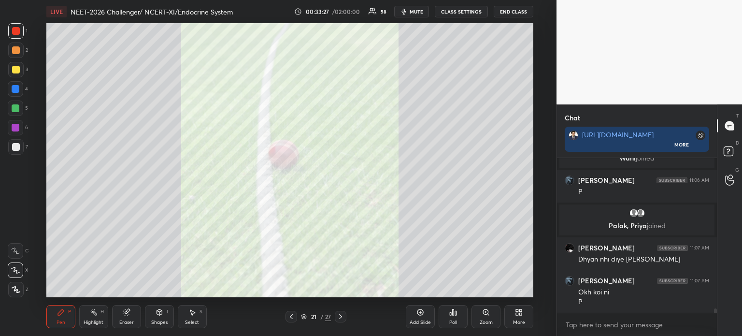
click at [521, 315] on icon at bounding box center [519, 312] width 8 height 8
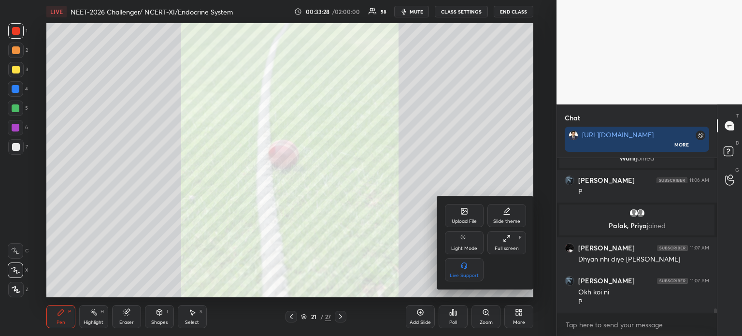
click at [471, 214] on div "Upload File" at bounding box center [464, 215] width 39 height 23
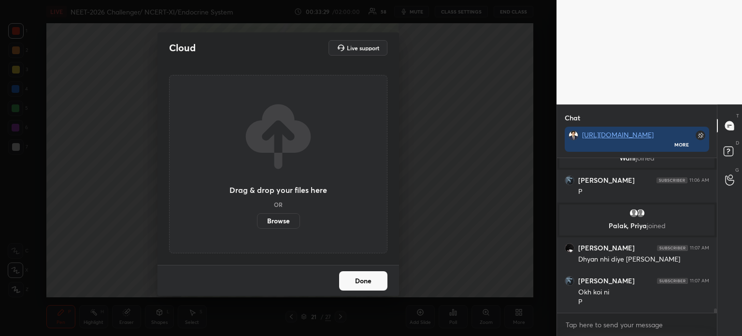
click at [280, 219] on label "Browse" at bounding box center [278, 220] width 43 height 15
click at [257, 219] on input "Browse" at bounding box center [257, 220] width 0 height 15
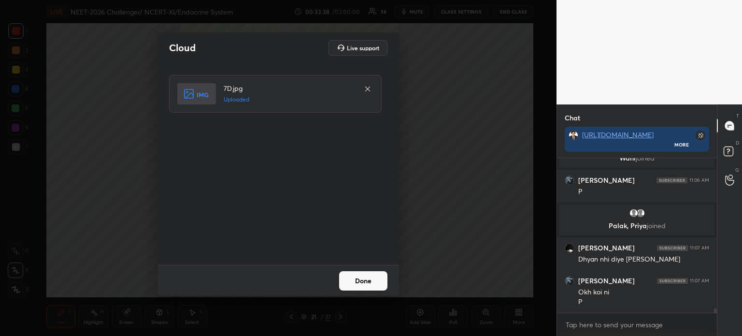
click at [370, 280] on button "Done" at bounding box center [363, 280] width 48 height 19
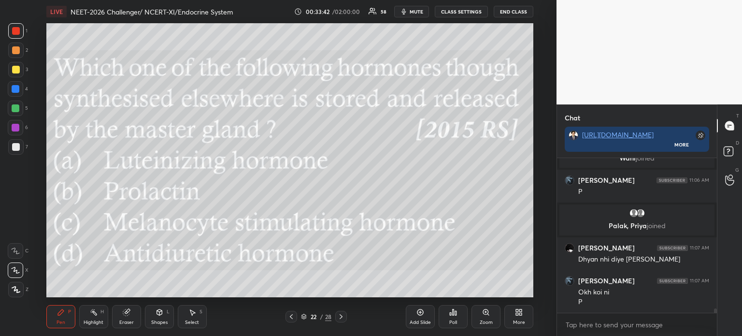
scroll to position [5240, 0]
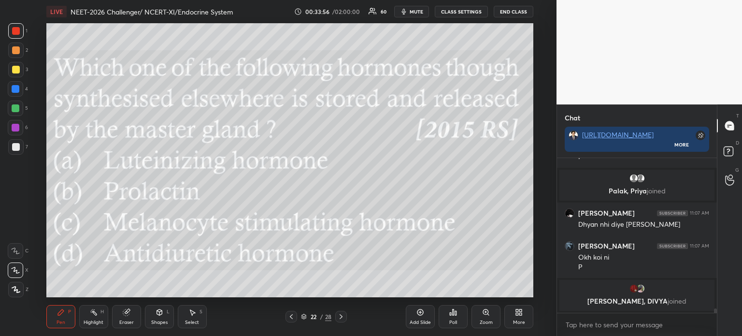
click at [455, 318] on div "Poll" at bounding box center [453, 316] width 29 height 23
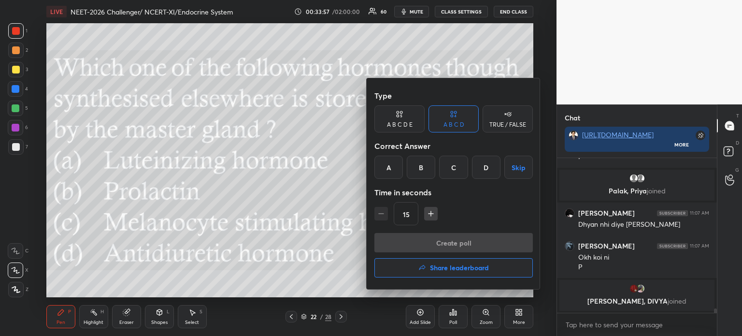
click at [487, 165] on div "D" at bounding box center [486, 167] width 28 height 23
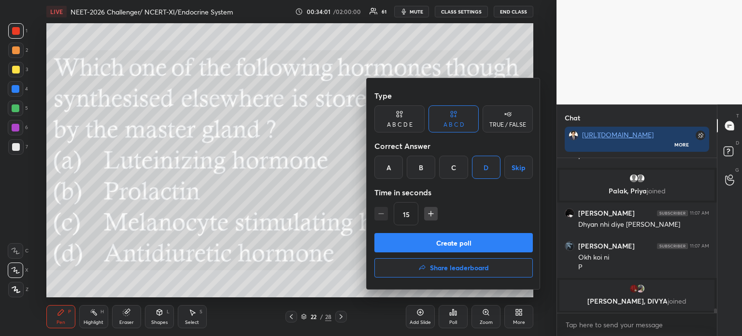
click at [459, 241] on button "Create poll" at bounding box center [453, 242] width 158 height 19
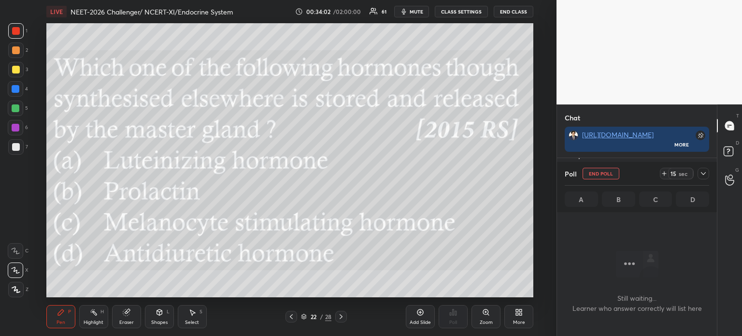
scroll to position [2, 3]
drag, startPoint x: 418, startPoint y: 16, endPoint x: 420, endPoint y: 22, distance: 6.6
click at [418, 17] on button "mute" at bounding box center [411, 12] width 35 height 12
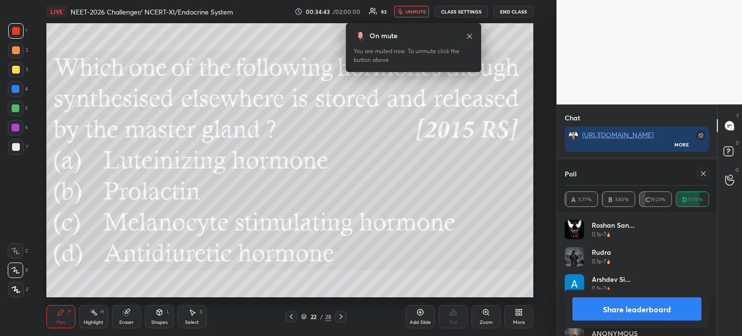
scroll to position [5570, 0]
click at [614, 311] on button "Share leaderboard" at bounding box center [636, 308] width 129 height 23
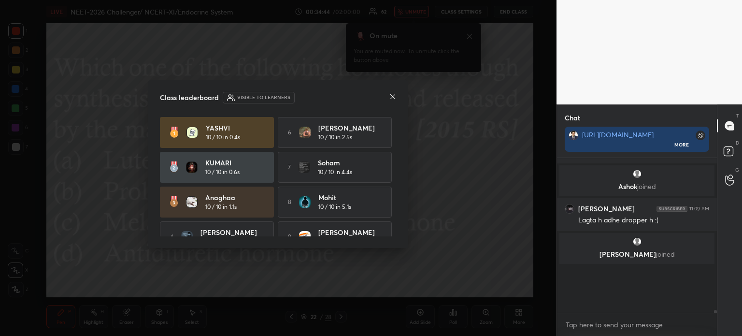
scroll to position [3, 3]
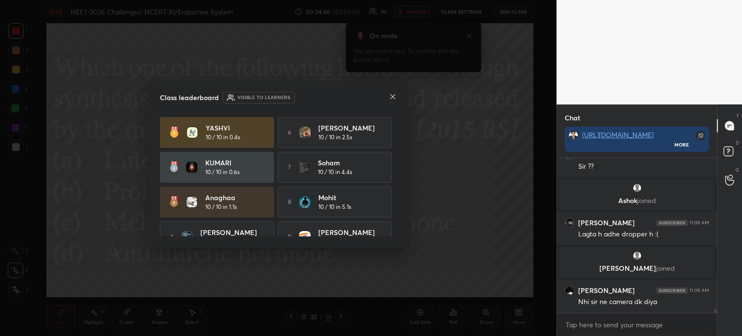
click at [391, 94] on icon at bounding box center [392, 96] width 5 height 5
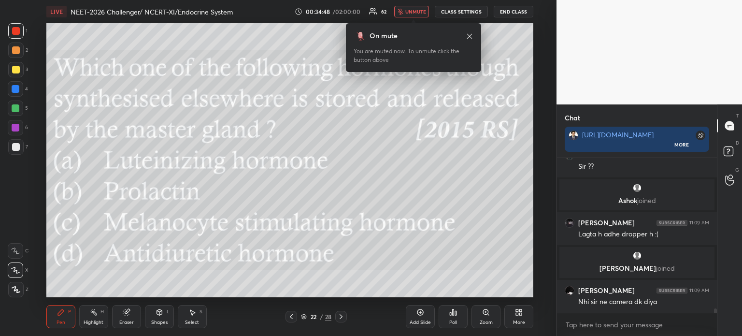
drag, startPoint x: 417, startPoint y: 11, endPoint x: 417, endPoint y: 16, distance: 5.3
click at [417, 12] on span "unmute" at bounding box center [415, 11] width 21 height 7
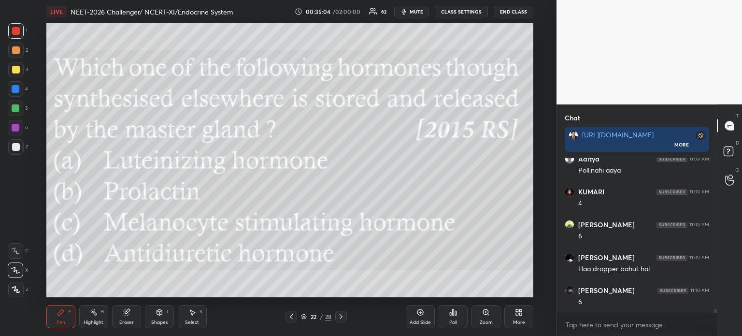
scroll to position [5750, 0]
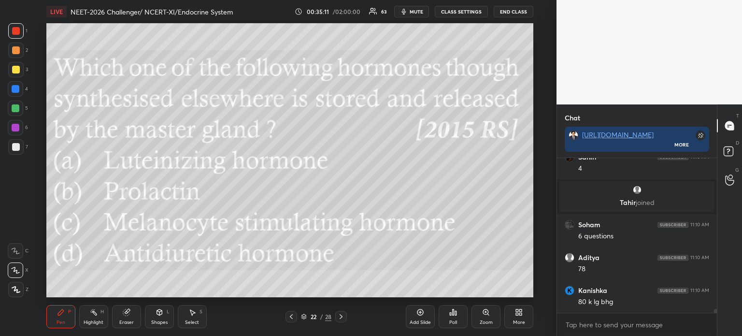
click at [292, 320] on div at bounding box center [291, 317] width 12 height 12
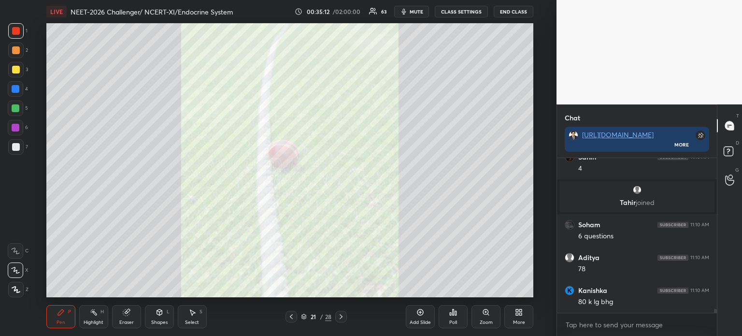
click at [343, 317] on icon at bounding box center [341, 316] width 8 height 8
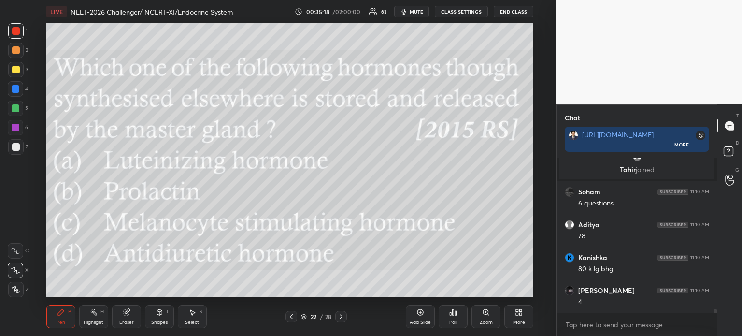
click at [514, 315] on div "More" at bounding box center [518, 316] width 29 height 23
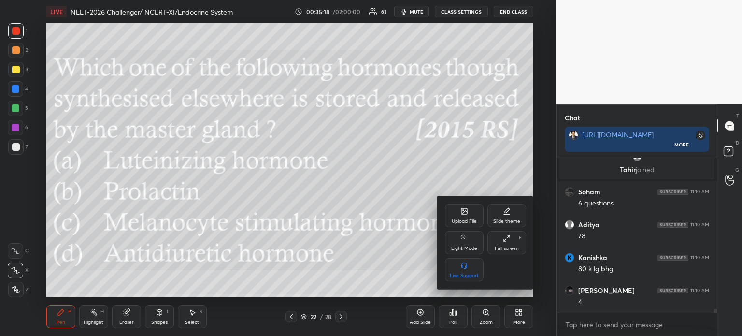
click at [469, 221] on div "Upload File" at bounding box center [464, 221] width 25 height 5
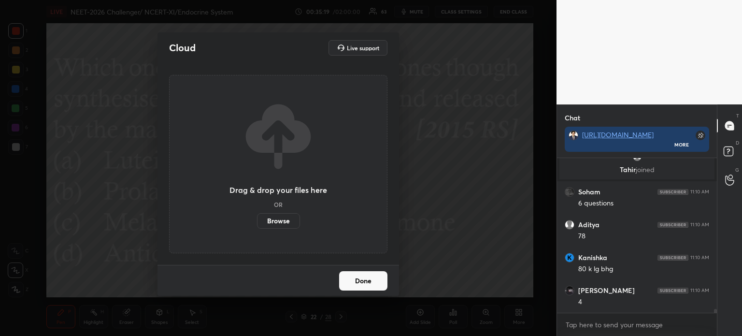
click at [277, 221] on label "Browse" at bounding box center [278, 220] width 43 height 15
click at [257, 221] on input "Browse" at bounding box center [257, 220] width 0 height 15
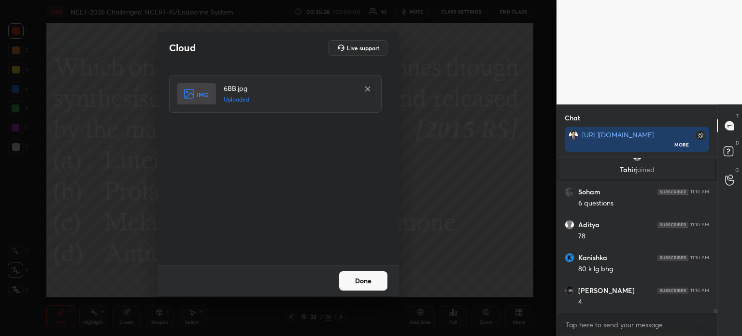
click at [373, 274] on button "Done" at bounding box center [363, 280] width 48 height 19
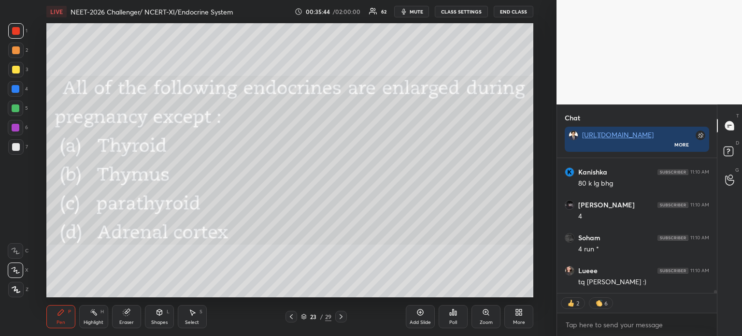
click at [453, 319] on div "Poll" at bounding box center [453, 316] width 29 height 23
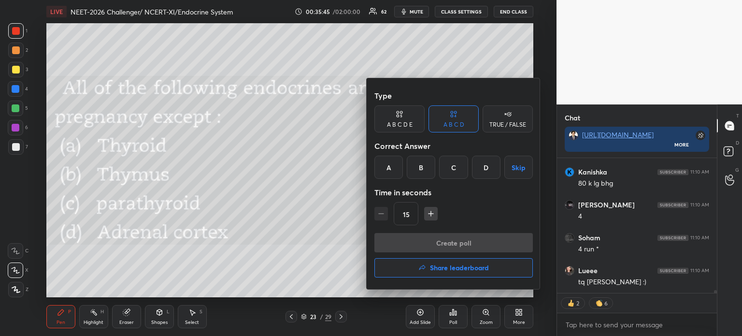
click at [427, 168] on div "B" at bounding box center [421, 167] width 28 height 23
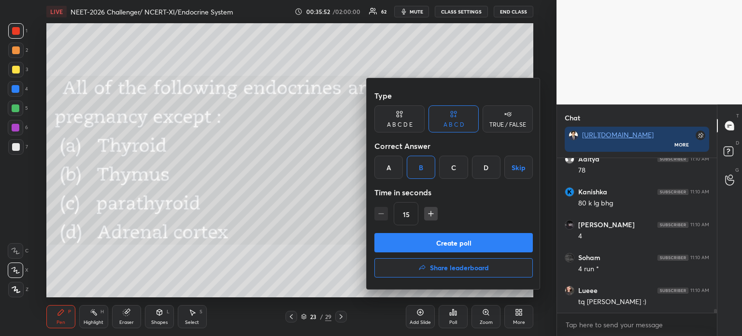
scroll to position [6014, 0]
click at [432, 239] on button "Create poll" at bounding box center [453, 242] width 158 height 19
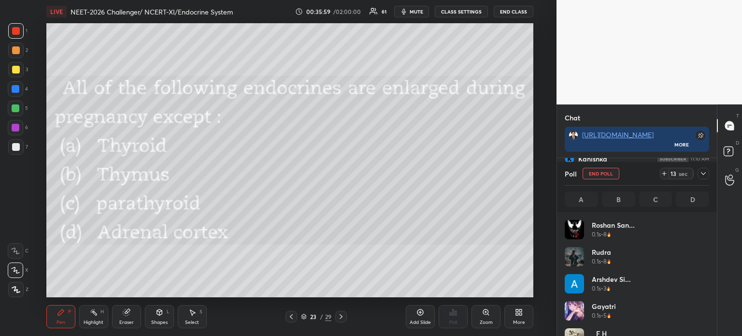
scroll to position [113, 141]
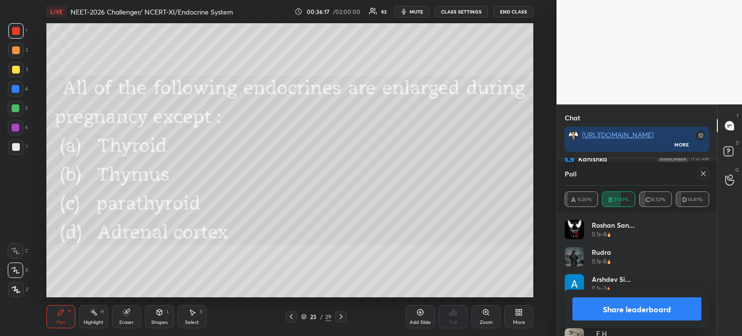
click at [621, 313] on button "Share leaderboard" at bounding box center [636, 308] width 129 height 23
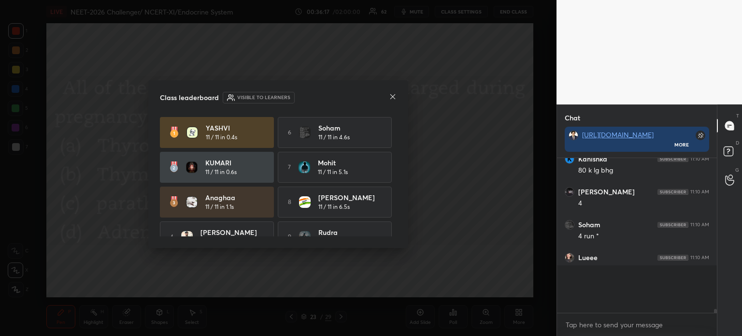
scroll to position [3, 3]
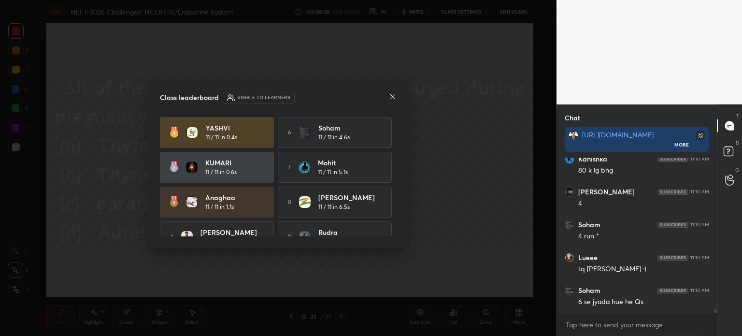
click at [393, 94] on icon at bounding box center [393, 97] width 8 height 8
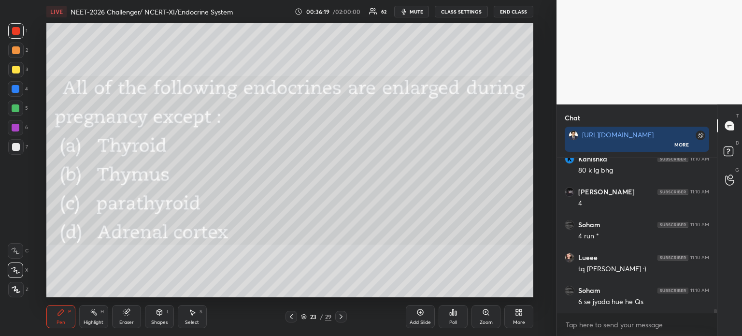
click at [292, 317] on icon at bounding box center [291, 316] width 8 height 8
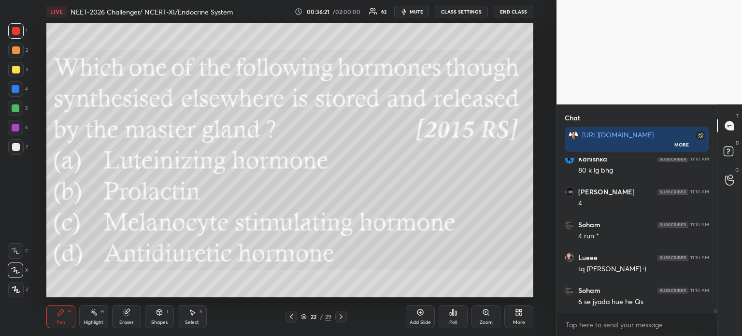
drag, startPoint x: 340, startPoint y: 318, endPoint x: 343, endPoint y: 299, distance: 19.1
click at [340, 317] on icon at bounding box center [341, 316] width 8 height 8
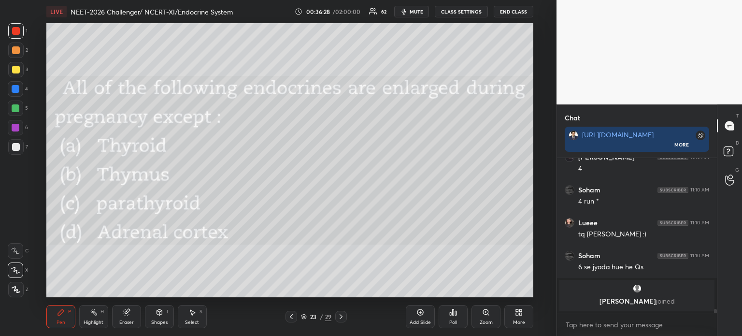
click at [517, 314] on icon at bounding box center [519, 312] width 8 height 8
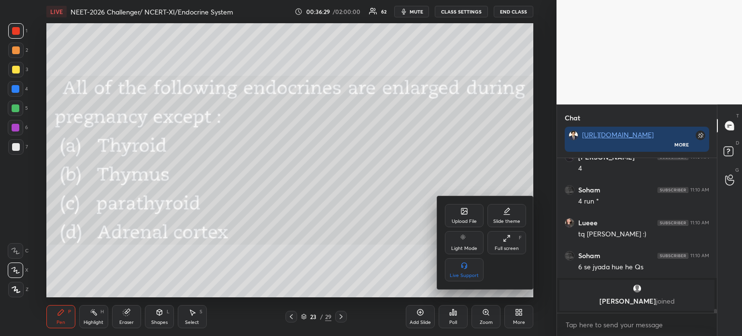
click at [471, 220] on div "Upload File" at bounding box center [464, 221] width 25 height 5
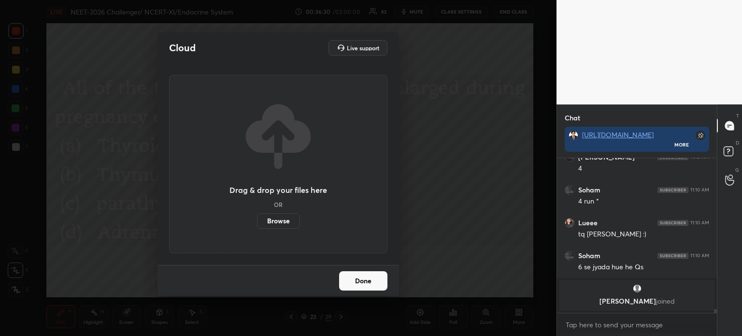
click at [288, 218] on label "Browse" at bounding box center [278, 220] width 43 height 15
click at [257, 218] on input "Browse" at bounding box center [257, 220] width 0 height 15
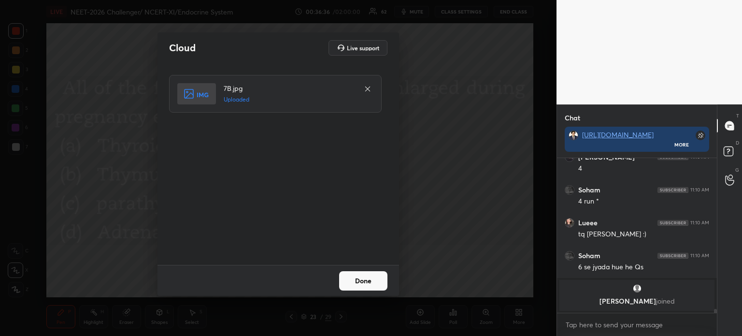
click at [353, 276] on button "Done" at bounding box center [363, 280] width 48 height 19
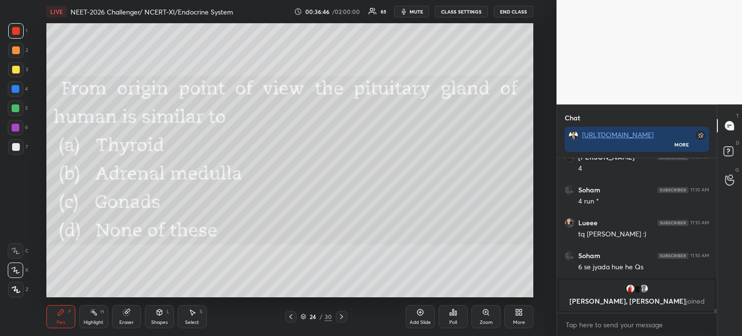
click at [454, 321] on div "Poll" at bounding box center [453, 322] width 8 height 5
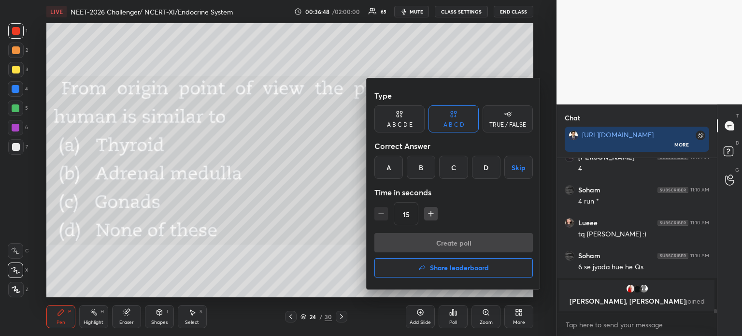
click at [427, 172] on div "B" at bounding box center [421, 167] width 28 height 23
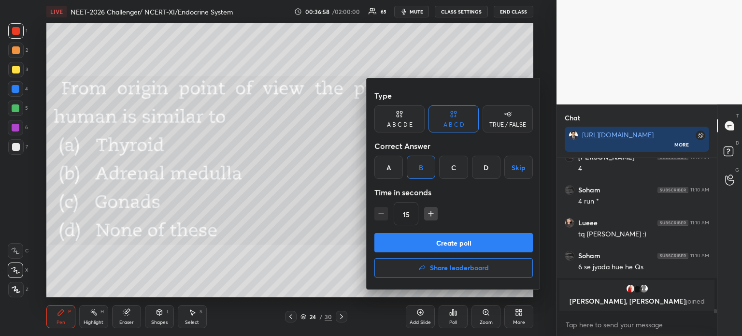
click at [433, 235] on button "Create poll" at bounding box center [453, 242] width 158 height 19
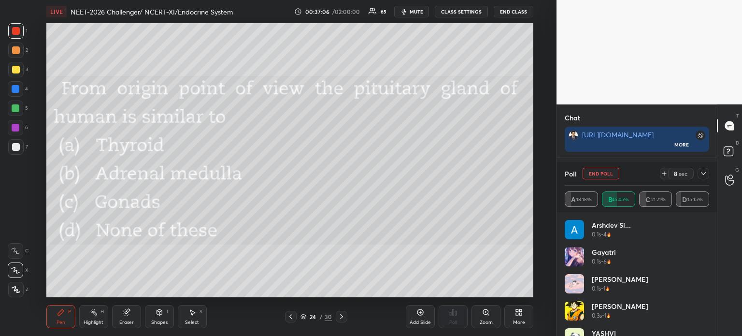
scroll to position [5955, 0]
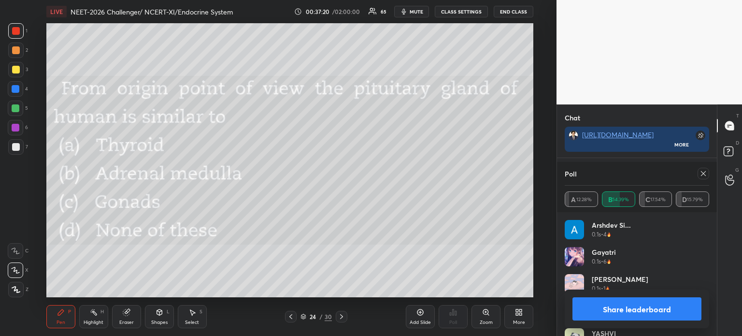
click at [607, 307] on button "Share leaderboard" at bounding box center [636, 308] width 129 height 23
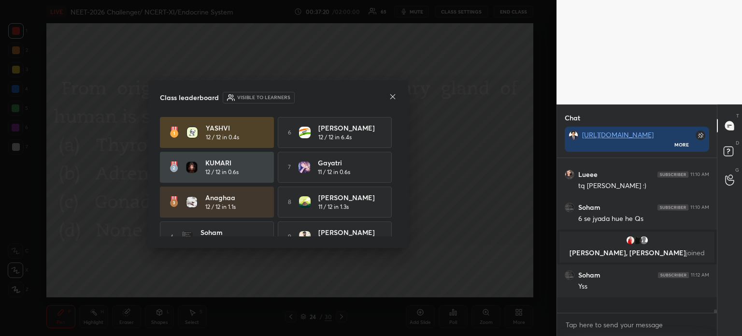
scroll to position [170, 157]
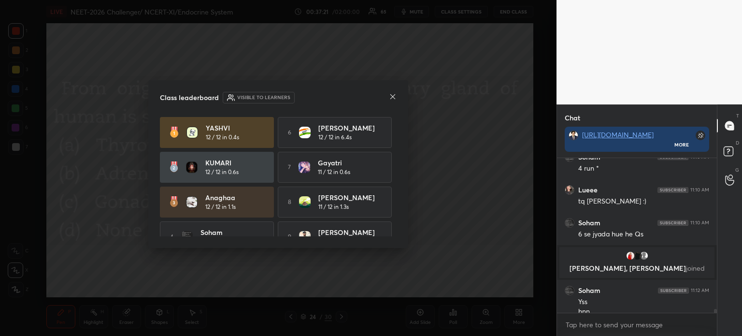
click at [396, 96] on div "Class leaderboard Visible to learners [PERSON_NAME] 12 / 12 in 0.4s 6 [PERSON_N…" at bounding box center [278, 164] width 260 height 168
click at [396, 95] on div "Class leaderboard Visible to learners [PERSON_NAME] 12 / 12 in 0.4s 6 [PERSON_N…" at bounding box center [278, 164] width 260 height 168
click at [392, 96] on icon at bounding box center [392, 96] width 5 height 5
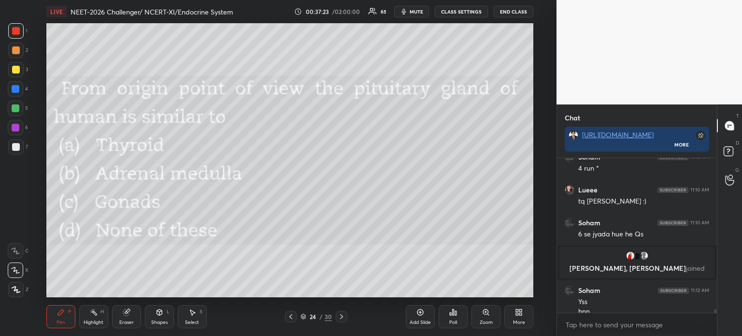
click at [291, 317] on icon at bounding box center [291, 316] width 8 height 8
click at [340, 316] on icon at bounding box center [342, 316] width 8 height 8
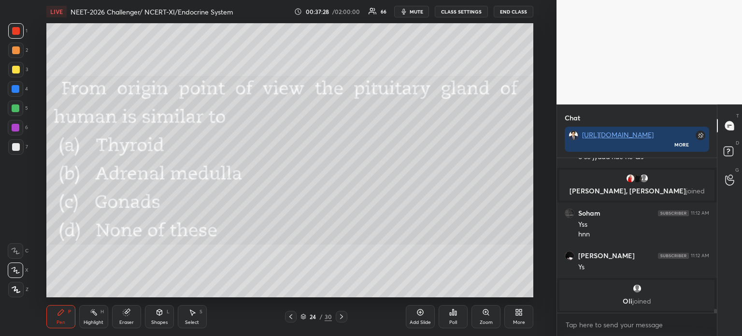
click at [521, 316] on div "More" at bounding box center [518, 316] width 29 height 23
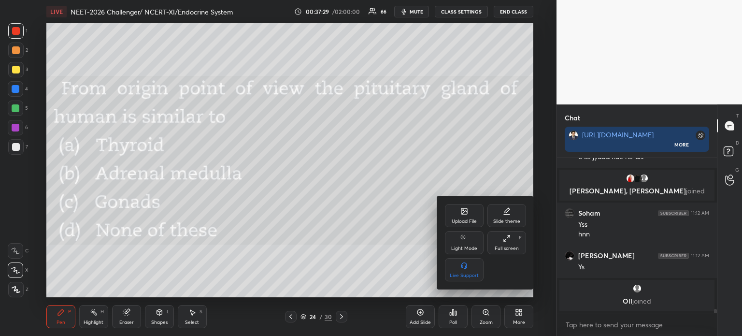
click at [466, 217] on div "Upload File" at bounding box center [464, 215] width 39 height 23
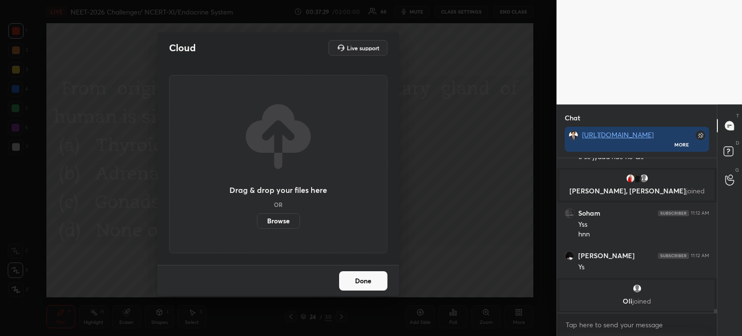
click at [286, 219] on label "Browse" at bounding box center [278, 220] width 43 height 15
click at [257, 219] on input "Browse" at bounding box center [257, 220] width 0 height 15
click at [382, 43] on div "Live support" at bounding box center [357, 47] width 59 height 15
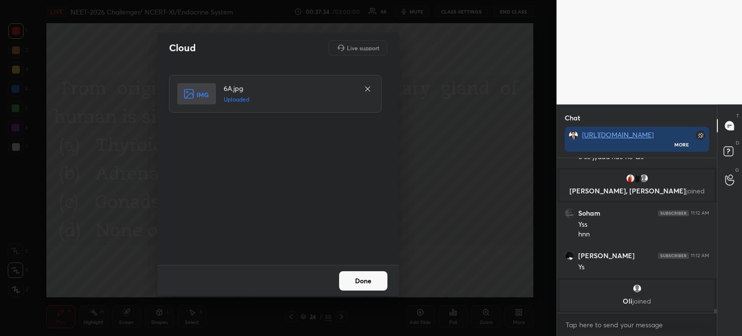
click at [355, 279] on button "Done" at bounding box center [363, 280] width 48 height 19
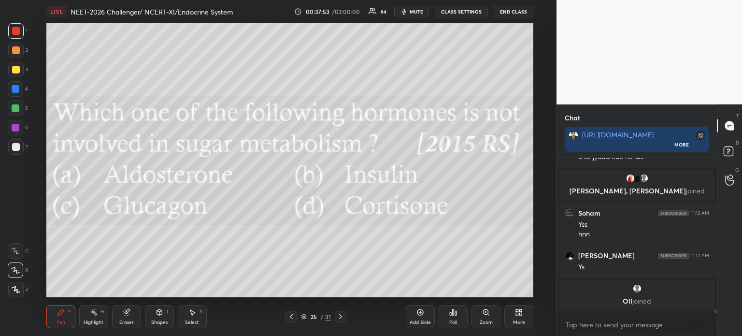
click at [461, 318] on div "Poll" at bounding box center [453, 316] width 29 height 23
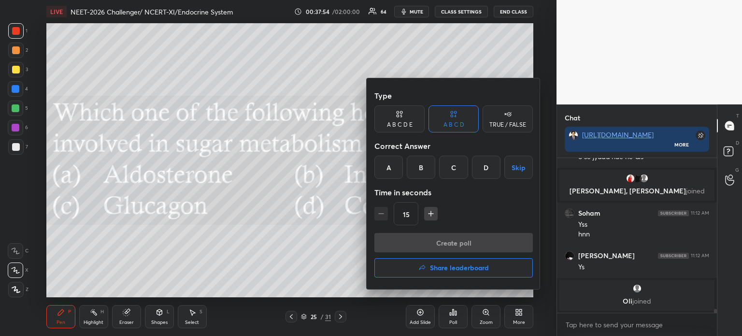
click at [389, 171] on div "A" at bounding box center [388, 167] width 28 height 23
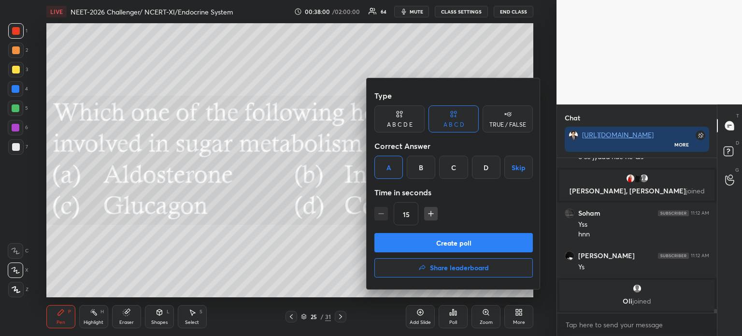
click at [444, 241] on button "Create poll" at bounding box center [453, 242] width 158 height 19
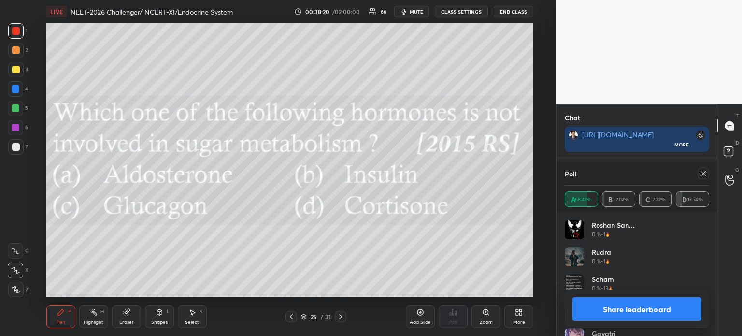
scroll to position [6073, 0]
click at [610, 308] on button "Share leaderboard" at bounding box center [636, 308] width 129 height 23
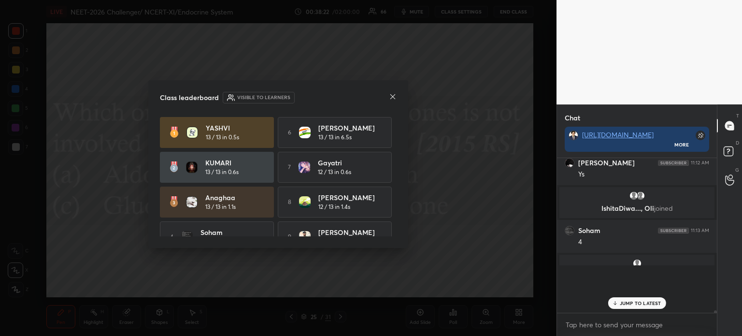
scroll to position [143, 157]
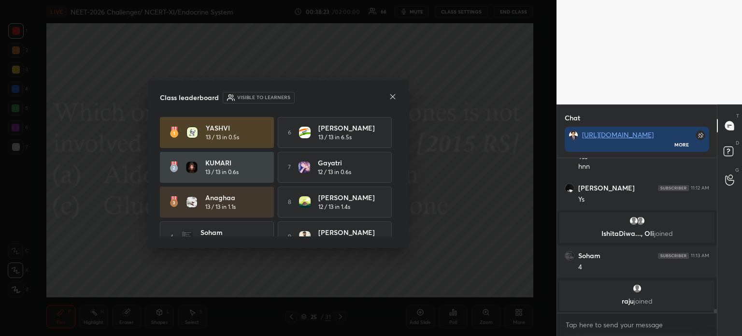
click at [390, 97] on icon at bounding box center [393, 97] width 8 height 8
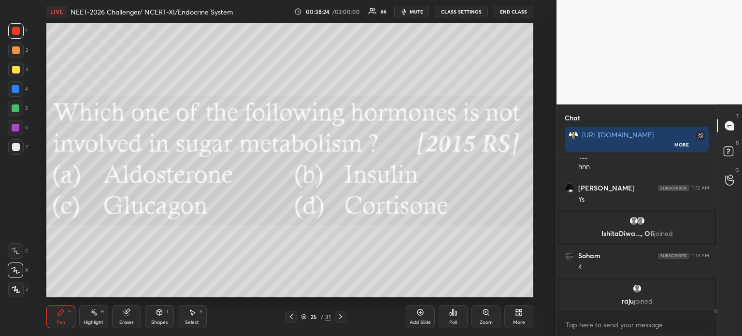
click at [294, 317] on div at bounding box center [291, 317] width 12 height 12
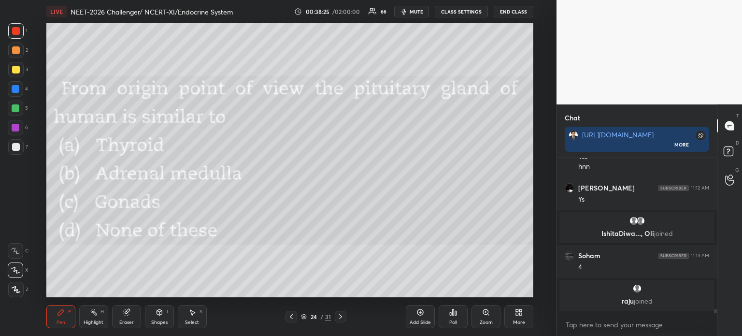
drag, startPoint x: 343, startPoint y: 318, endPoint x: 343, endPoint y: 297, distance: 20.8
click at [344, 318] on icon at bounding box center [341, 316] width 8 height 8
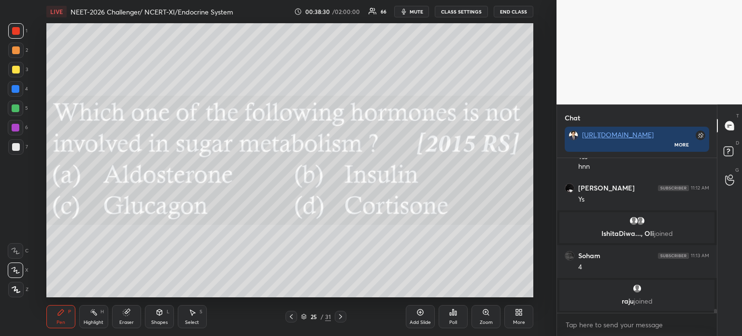
click at [520, 315] on icon at bounding box center [519, 312] width 8 height 8
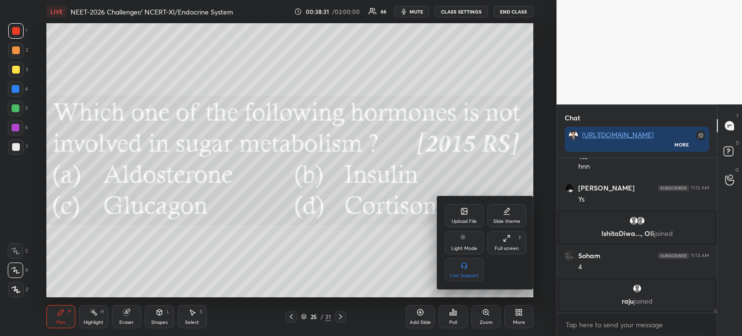
click at [464, 219] on div "Upload File" at bounding box center [464, 221] width 25 height 5
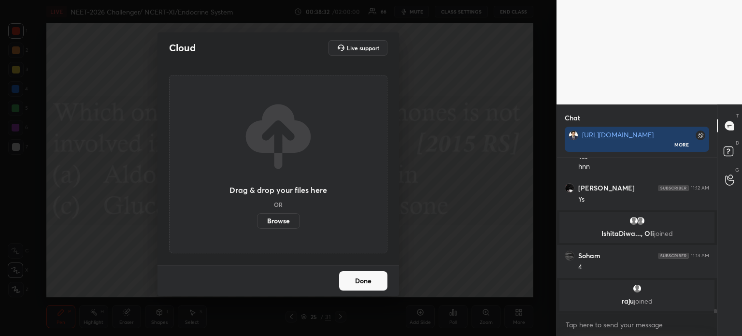
click at [291, 224] on label "Browse" at bounding box center [278, 220] width 43 height 15
click at [257, 224] on input "Browse" at bounding box center [257, 220] width 0 height 15
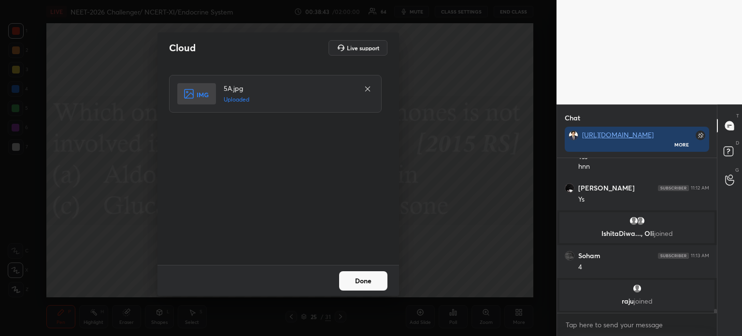
click at [342, 282] on button "Done" at bounding box center [363, 280] width 48 height 19
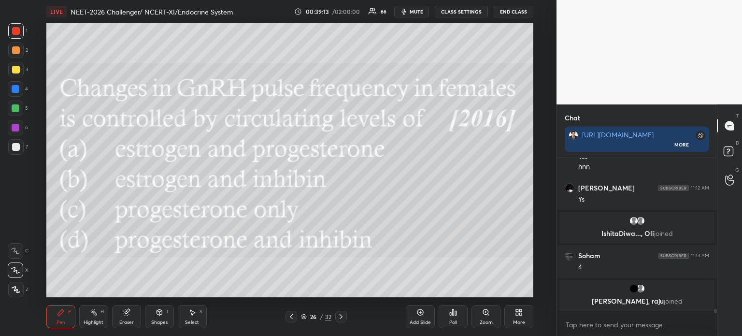
scroll to position [6039, 0]
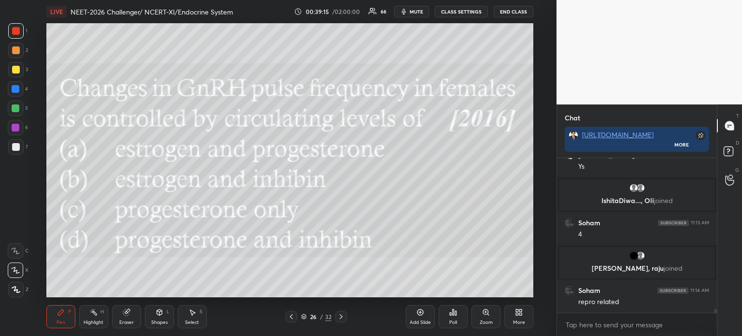
click at [452, 319] on div "Poll" at bounding box center [453, 316] width 29 height 23
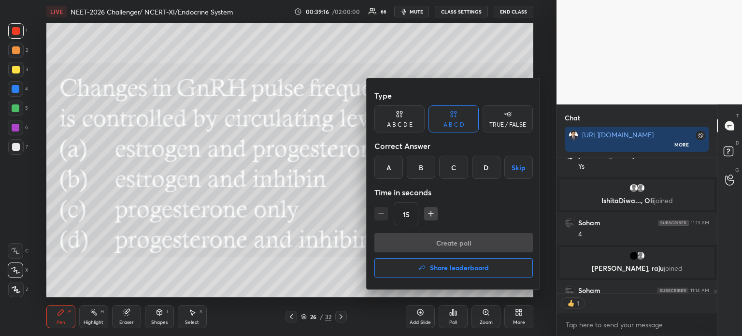
scroll to position [3, 3]
click at [390, 172] on div "A" at bounding box center [388, 167] width 28 height 23
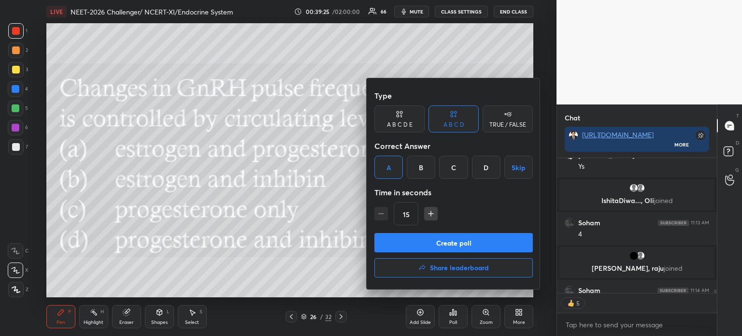
click at [401, 244] on button "Create poll" at bounding box center [453, 242] width 158 height 19
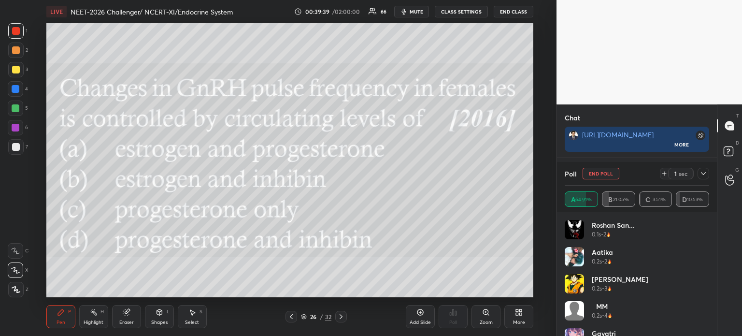
scroll to position [6154, 0]
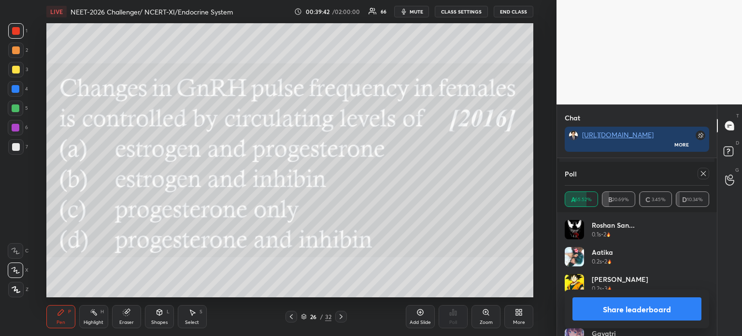
click at [609, 315] on button "Share leaderboard" at bounding box center [636, 308] width 129 height 23
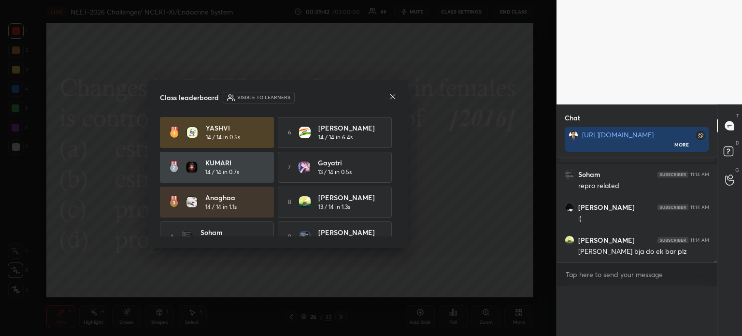
scroll to position [3, 3]
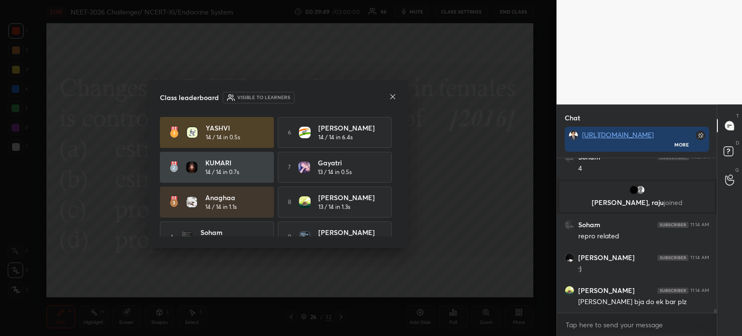
click at [391, 100] on icon at bounding box center [393, 97] width 8 height 8
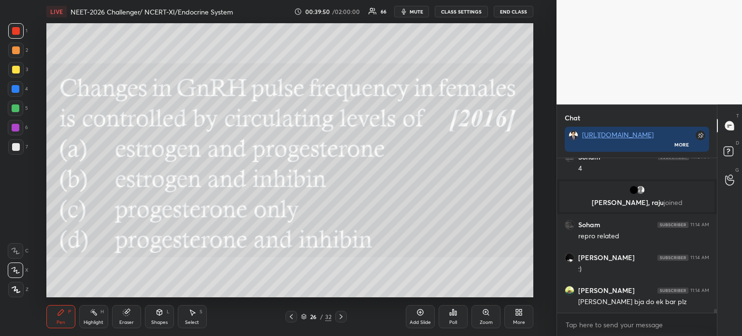
click at [294, 316] on div at bounding box center [291, 317] width 12 height 12
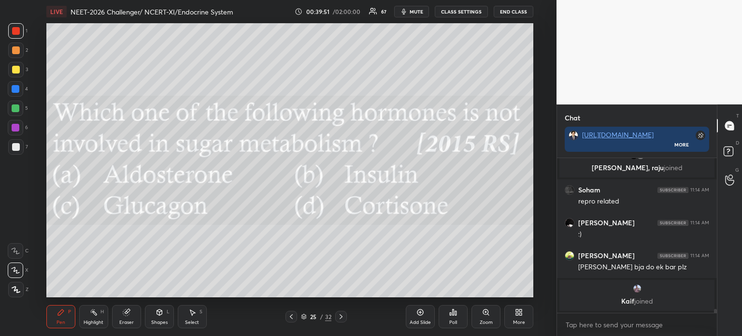
click at [340, 318] on icon at bounding box center [341, 316] width 8 height 8
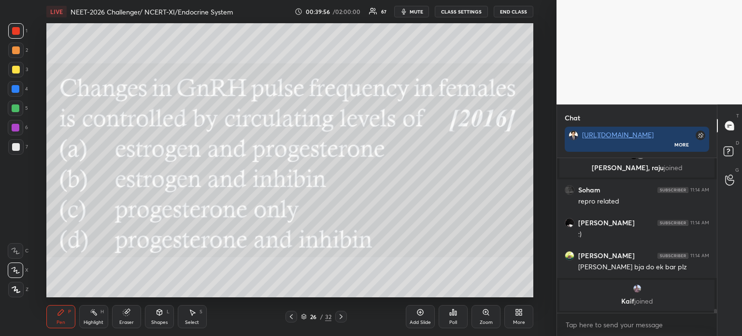
click at [518, 316] on div "More" at bounding box center [518, 316] width 29 height 23
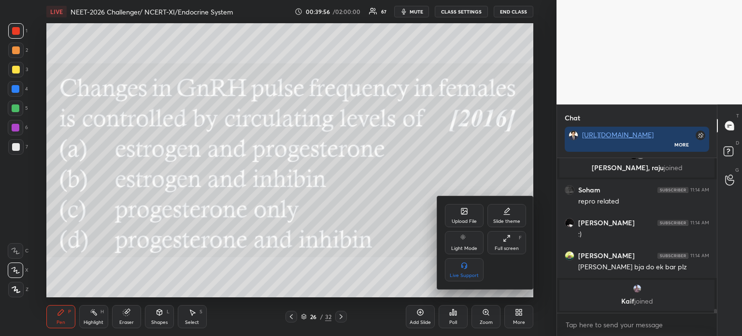
click at [465, 219] on div "Upload File" at bounding box center [464, 215] width 39 height 23
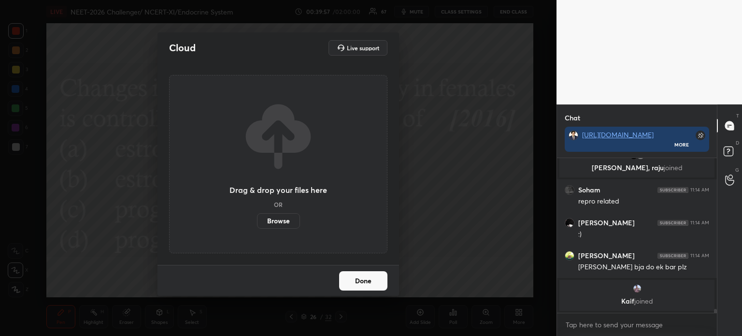
click at [282, 219] on label "Browse" at bounding box center [278, 220] width 43 height 15
click at [257, 219] on input "Browse" at bounding box center [257, 220] width 0 height 15
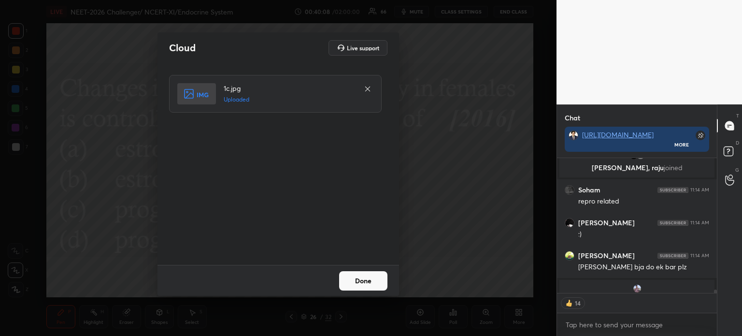
drag, startPoint x: 353, startPoint y: 285, endPoint x: 350, endPoint y: 291, distance: 7.1
click at [353, 285] on button "Done" at bounding box center [363, 280] width 48 height 19
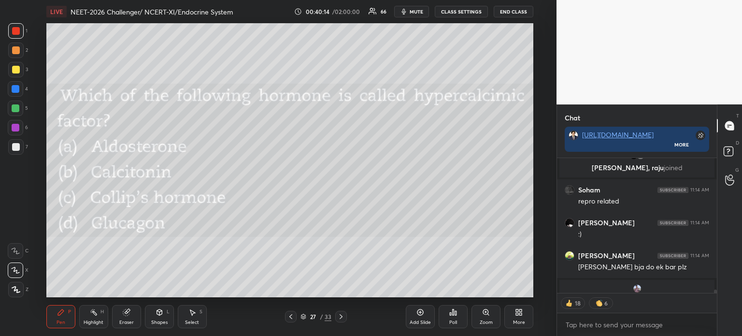
click at [522, 316] on div "More" at bounding box center [518, 316] width 29 height 23
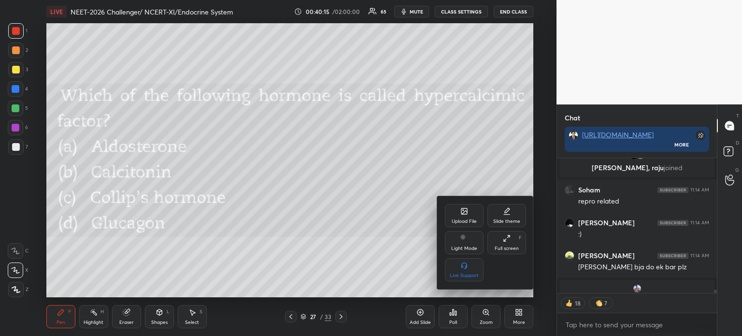
click at [467, 211] on icon at bounding box center [464, 211] width 8 height 8
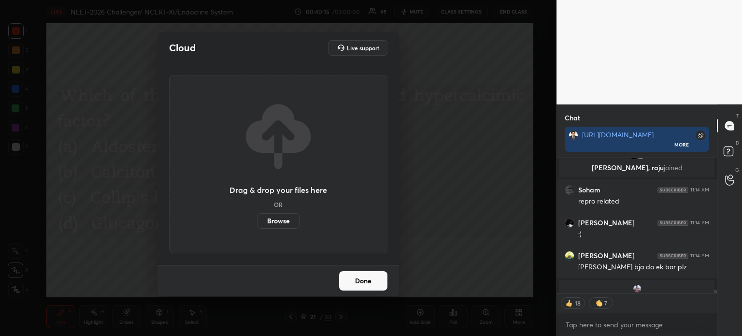
click at [293, 222] on label "Browse" at bounding box center [278, 220] width 43 height 15
click at [257, 222] on input "Browse" at bounding box center [257, 220] width 0 height 15
drag, startPoint x: 375, startPoint y: 280, endPoint x: 371, endPoint y: 289, distance: 10.0
click at [373, 282] on button "Done" at bounding box center [363, 280] width 48 height 19
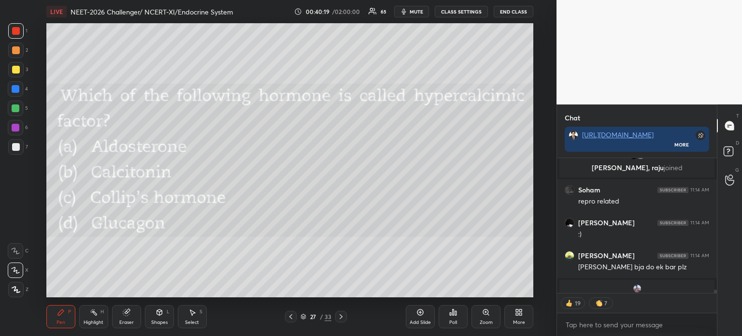
click at [456, 319] on div "Poll" at bounding box center [453, 316] width 29 height 23
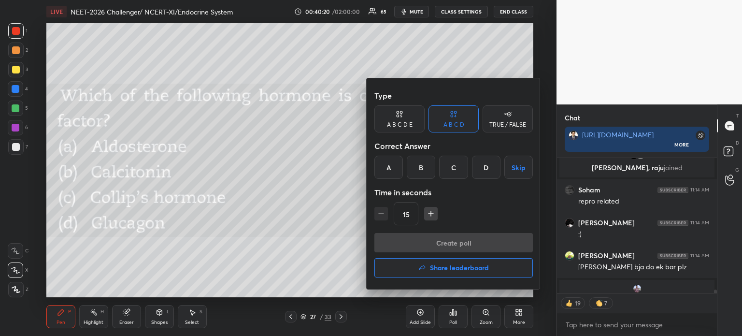
drag, startPoint x: 459, startPoint y: 173, endPoint x: 452, endPoint y: 185, distance: 14.1
click at [459, 173] on div "C" at bounding box center [453, 167] width 28 height 23
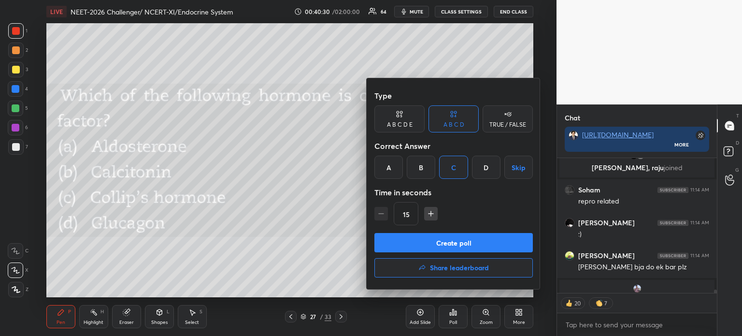
click at [436, 241] on button "Create poll" at bounding box center [453, 242] width 158 height 19
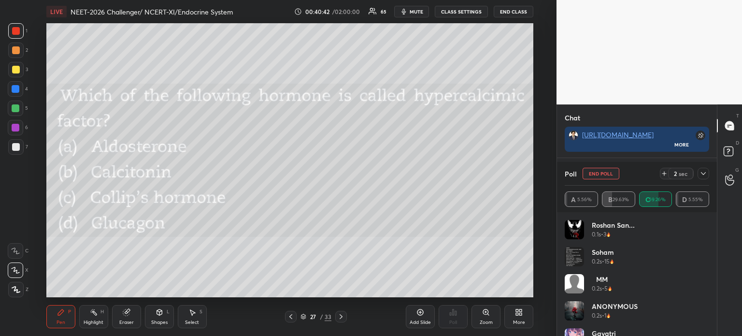
scroll to position [6210, 0]
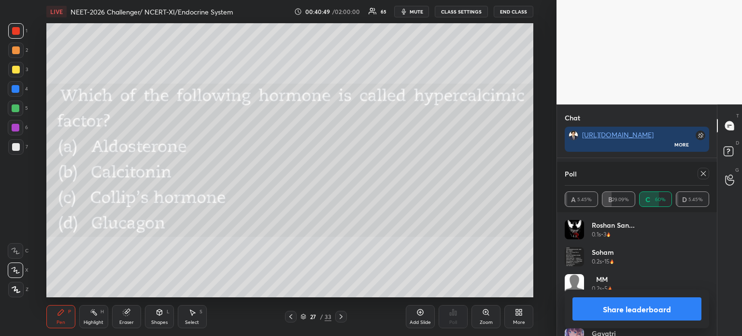
click at [608, 300] on button "Share leaderboard" at bounding box center [636, 308] width 129 height 23
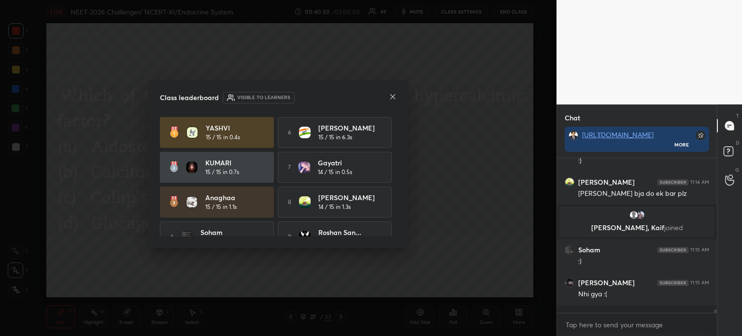
scroll to position [6164, 0]
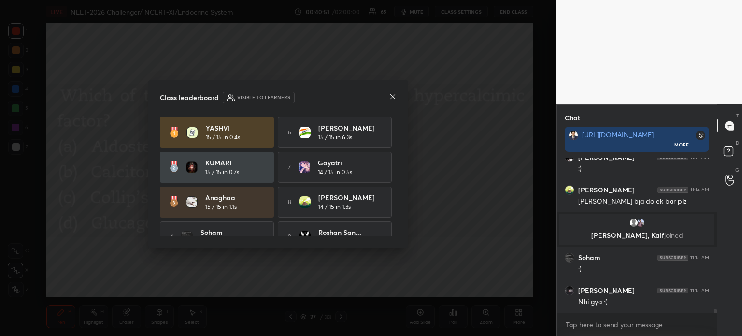
click at [395, 93] on icon at bounding box center [393, 97] width 8 height 8
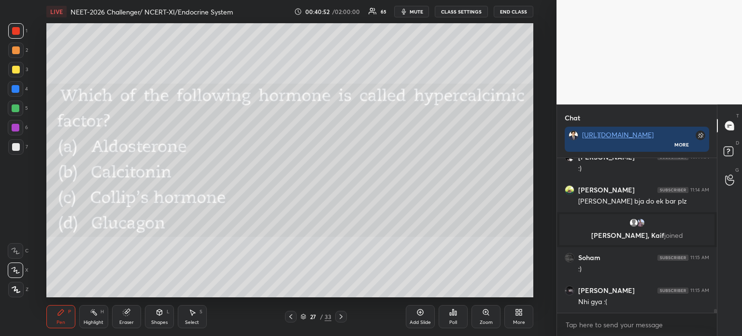
click at [288, 317] on icon at bounding box center [291, 316] width 8 height 8
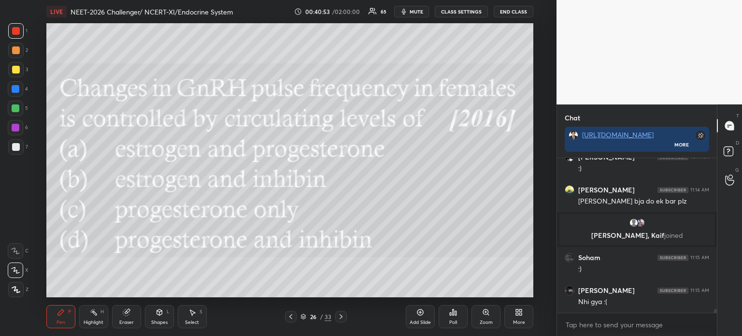
drag, startPoint x: 340, startPoint y: 319, endPoint x: 339, endPoint y: 307, distance: 12.6
click at [341, 320] on icon at bounding box center [341, 316] width 8 height 8
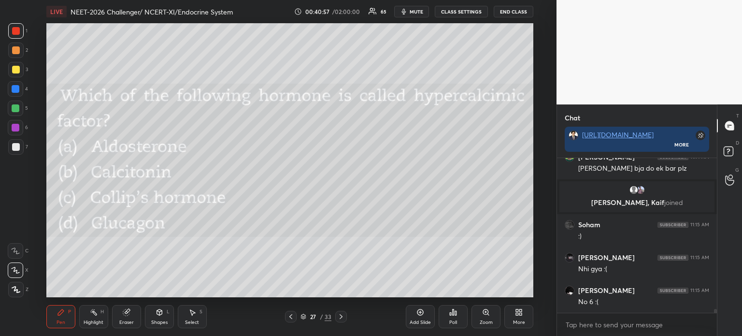
click at [517, 317] on div "More" at bounding box center [518, 316] width 29 height 23
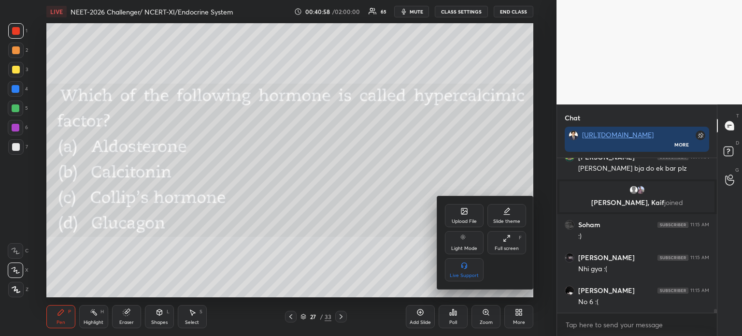
click at [469, 216] on div "Upload File" at bounding box center [464, 215] width 39 height 23
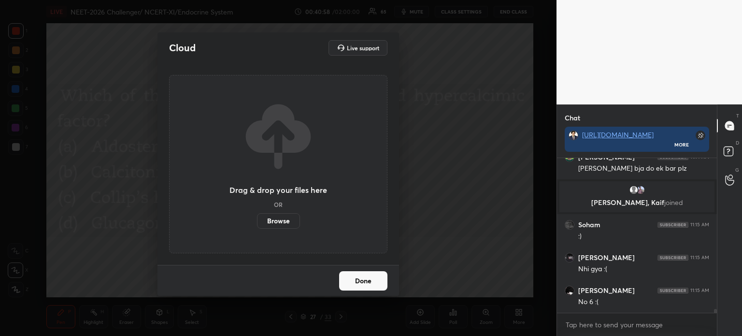
click at [275, 219] on label "Browse" at bounding box center [278, 220] width 43 height 15
click at [257, 219] on input "Browse" at bounding box center [257, 220] width 0 height 15
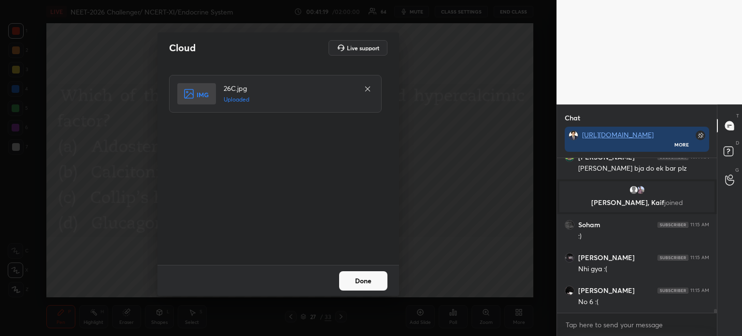
drag, startPoint x: 344, startPoint y: 283, endPoint x: 337, endPoint y: 288, distance: 8.6
click at [343, 283] on button "Done" at bounding box center [363, 280] width 48 height 19
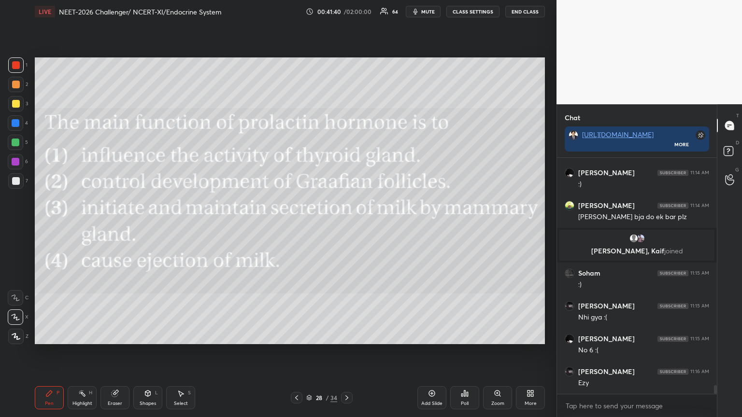
scroll to position [6185, 0]
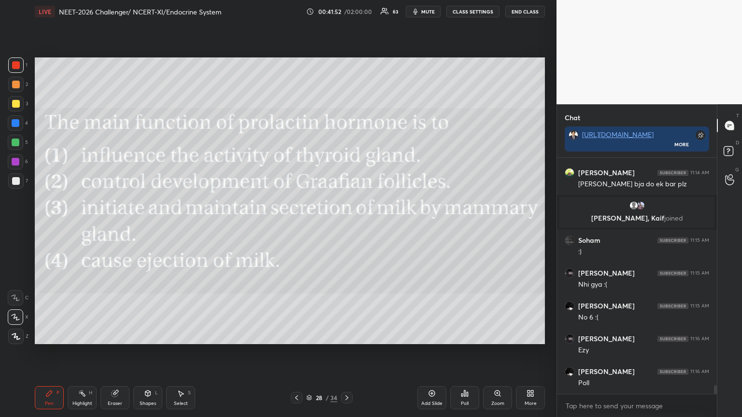
click at [466, 335] on div "Poll" at bounding box center [464, 397] width 29 height 23
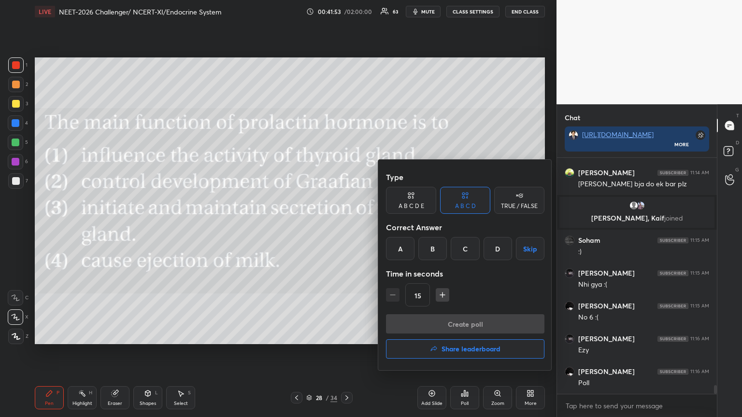
drag, startPoint x: 465, startPoint y: 250, endPoint x: 467, endPoint y: 282, distance: 31.9
click at [466, 250] on div "C" at bounding box center [465, 248] width 28 height 23
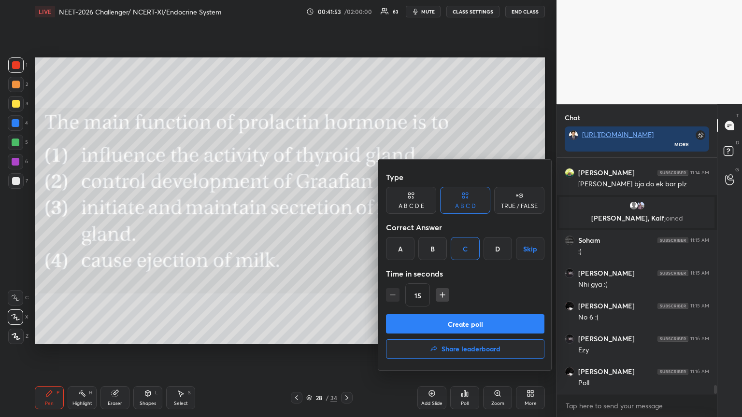
click at [457, 326] on button "Create poll" at bounding box center [465, 323] width 158 height 19
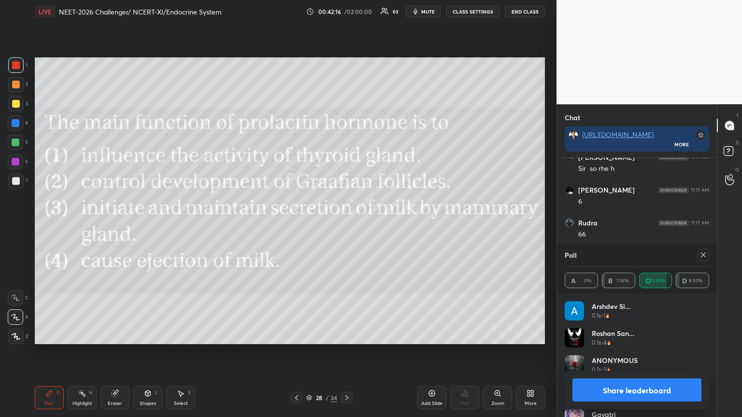
scroll to position [6465, 0]
drag, startPoint x: 601, startPoint y: 386, endPoint x: 595, endPoint y: 383, distance: 6.5
click at [601, 335] on button "Share leaderboard" at bounding box center [636, 390] width 129 height 23
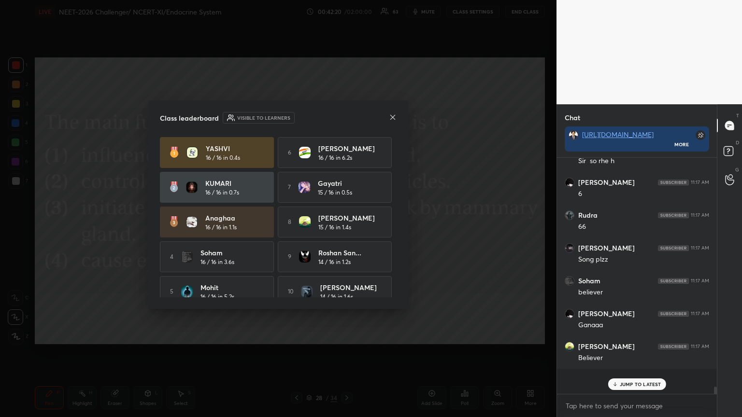
scroll to position [222, 157]
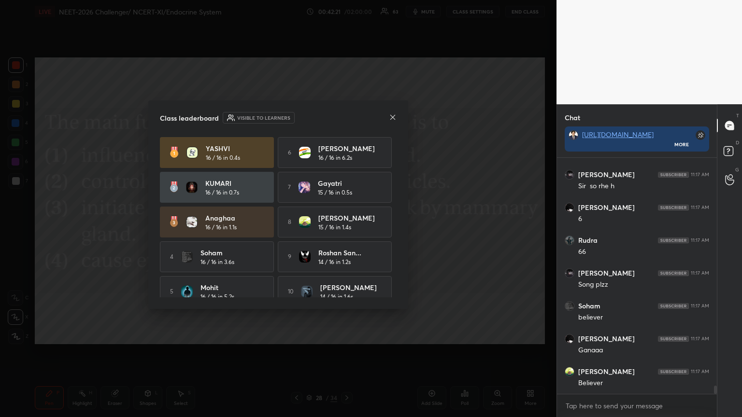
click at [393, 118] on icon at bounding box center [393, 117] width 8 height 8
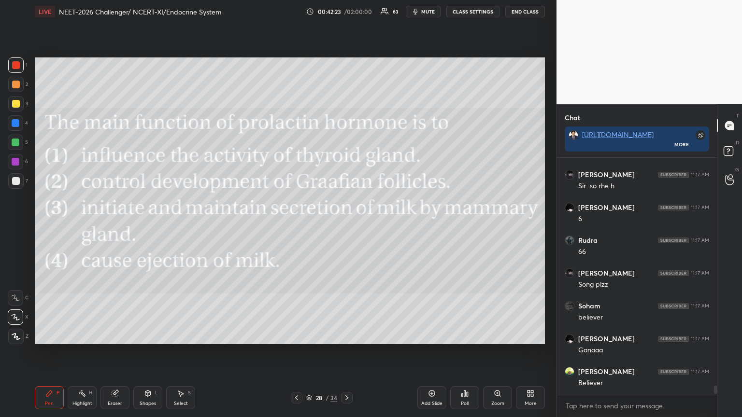
click at [527, 335] on icon at bounding box center [530, 394] width 8 height 8
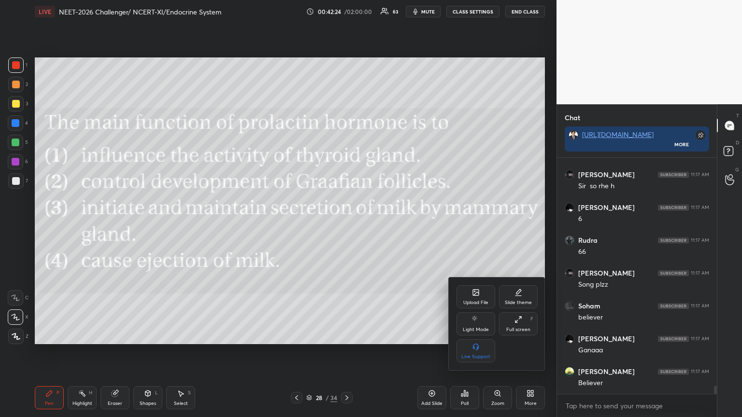
click at [472, 292] on icon at bounding box center [476, 293] width 8 height 8
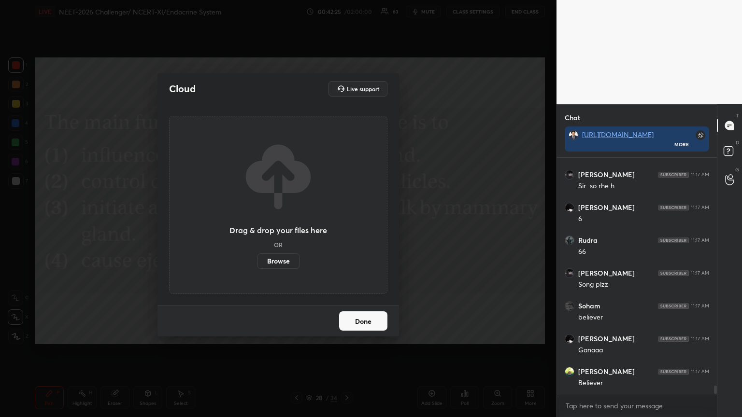
drag, startPoint x: 278, startPoint y: 261, endPoint x: 277, endPoint y: 202, distance: 58.4
click at [278, 261] on label "Browse" at bounding box center [278, 261] width 43 height 15
click at [257, 261] on input "Browse" at bounding box center [257, 261] width 0 height 15
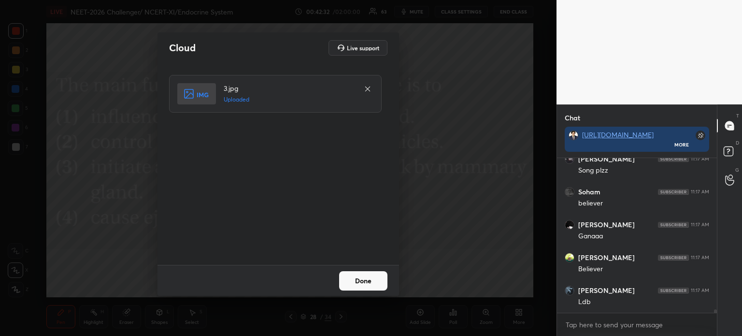
click at [369, 280] on button "Done" at bounding box center [363, 280] width 48 height 19
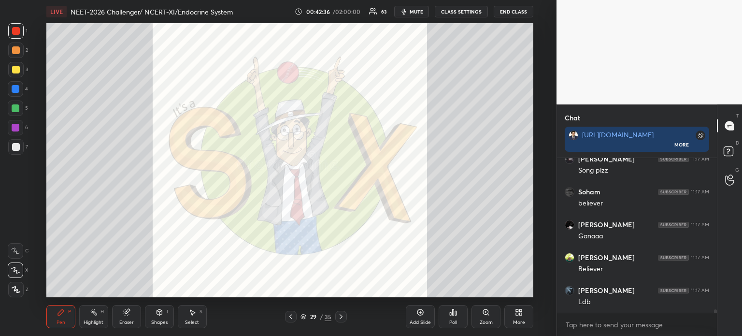
click at [288, 317] on icon at bounding box center [291, 316] width 8 height 8
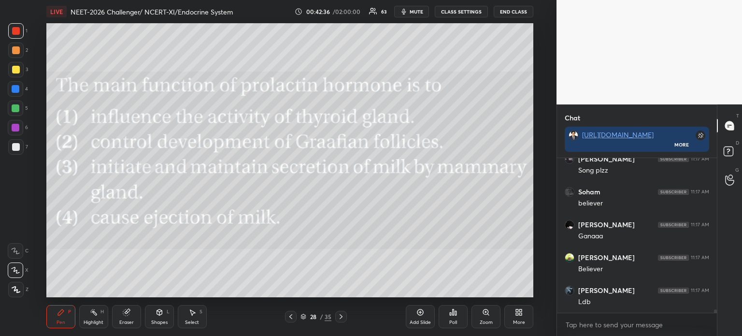
click at [289, 315] on icon at bounding box center [291, 316] width 8 height 8
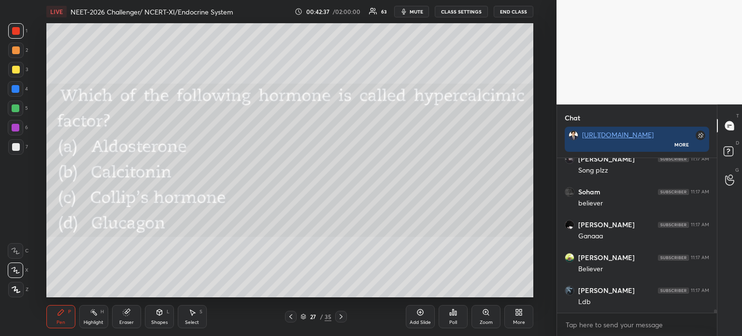
click at [340, 317] on icon at bounding box center [341, 316] width 8 height 8
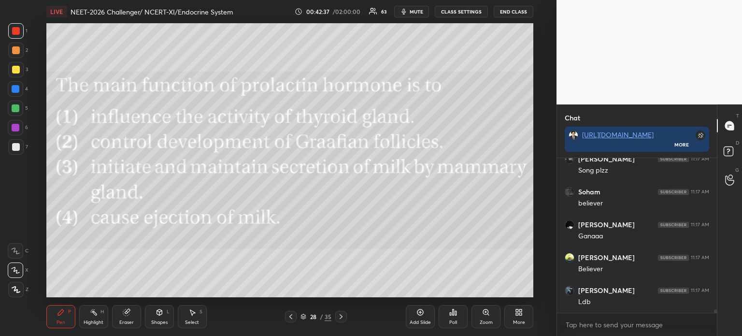
click at [340, 317] on icon at bounding box center [341, 316] width 8 height 8
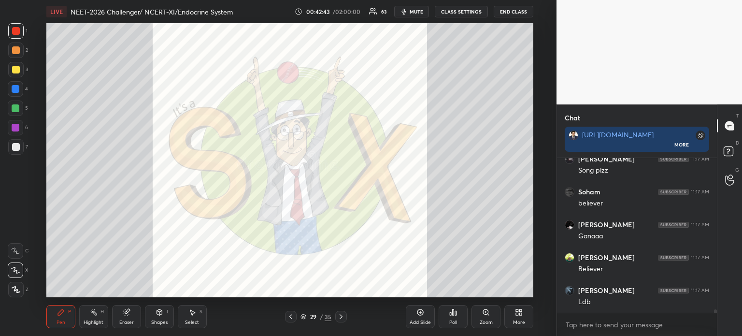
click at [458, 313] on div "Poll" at bounding box center [453, 316] width 29 height 23
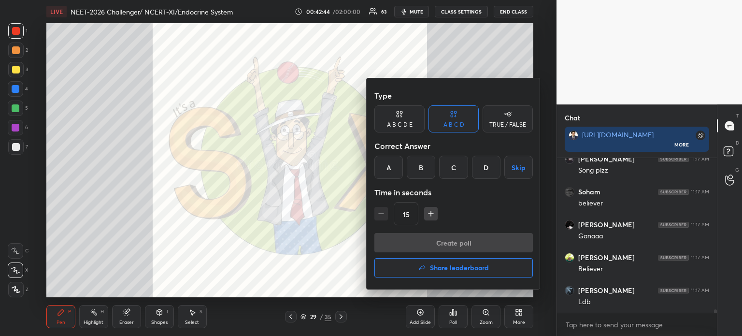
click at [457, 268] on h4 "Share leaderboard" at bounding box center [459, 267] width 59 height 7
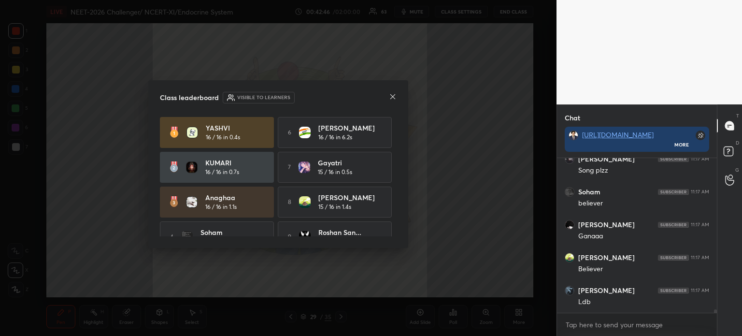
click at [391, 97] on icon at bounding box center [393, 97] width 8 height 8
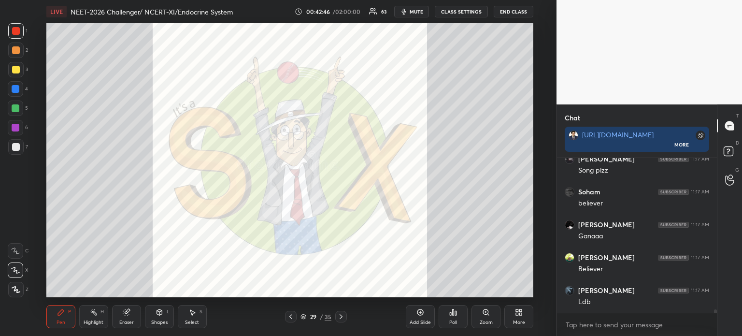
click at [453, 316] on div "Poll" at bounding box center [453, 316] width 29 height 23
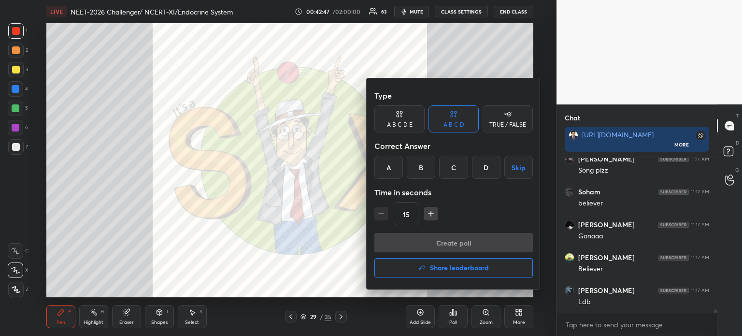
click at [460, 270] on h4 "Share leaderboard" at bounding box center [459, 267] width 59 height 7
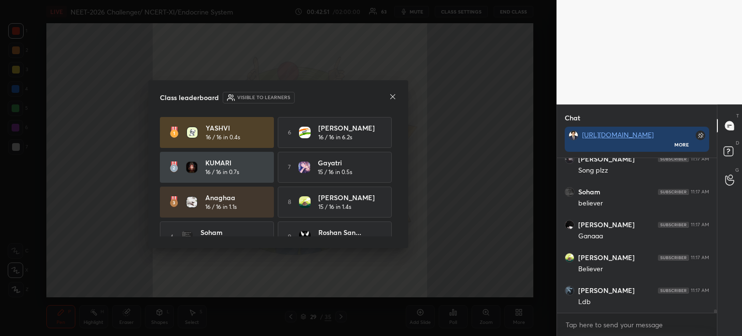
click at [394, 158] on div "[DEMOGRAPHIC_DATA] 16 / 16 in 0.4s 6 [PERSON_NAME] 16 / 16 in 6.2s KUMARI 16 / …" at bounding box center [278, 177] width 237 height 120
click at [393, 157] on div "[DEMOGRAPHIC_DATA] 16 / 16 in 0.4s 6 [PERSON_NAME] 16 / 16 in 6.2s KUMARI 16 / …" at bounding box center [278, 202] width 237 height 170
click at [398, 171] on div "Class leaderboard Visible to learners [PERSON_NAME] 16 / 16 in 0.4s 6 [PERSON_N…" at bounding box center [278, 164] width 260 height 168
drag, startPoint x: 397, startPoint y: 167, endPoint x: 396, endPoint y: 174, distance: 7.7
click at [398, 177] on div "Class leaderboard Visible to learners [PERSON_NAME] 16 / 16 in 0.4s 6 [PERSON_N…" at bounding box center [278, 164] width 260 height 168
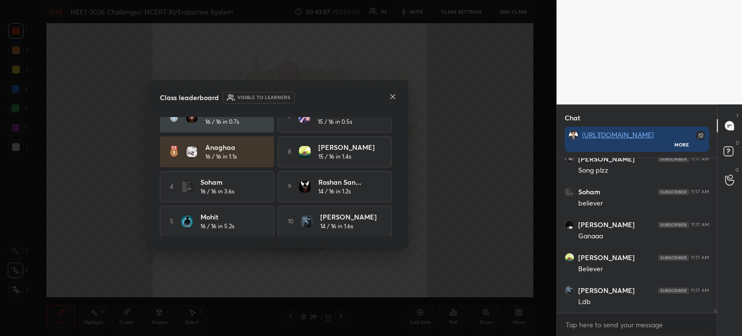
click at [393, 98] on icon at bounding box center [393, 97] width 8 height 8
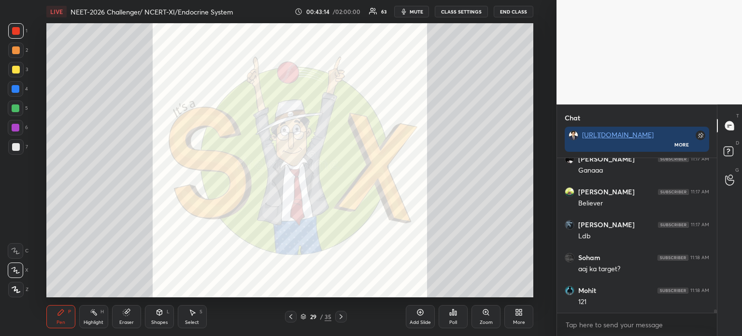
click at [456, 320] on div "Poll" at bounding box center [453, 322] width 8 height 5
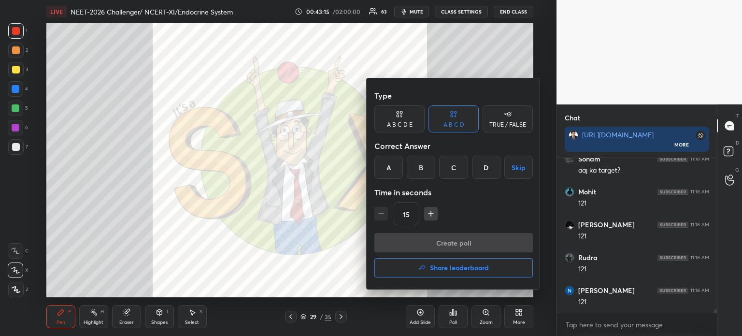
click at [459, 272] on button "Share leaderboard" at bounding box center [453, 267] width 158 height 19
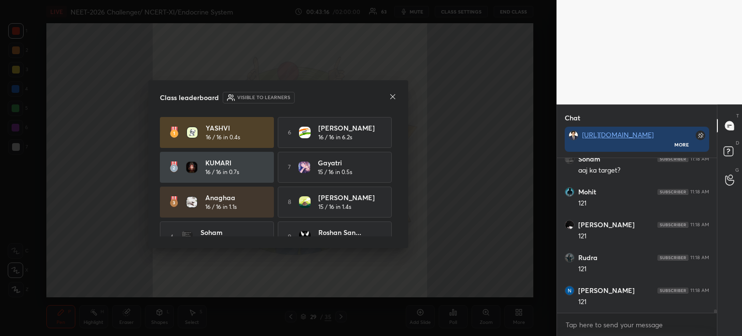
click at [391, 98] on icon at bounding box center [393, 97] width 8 height 8
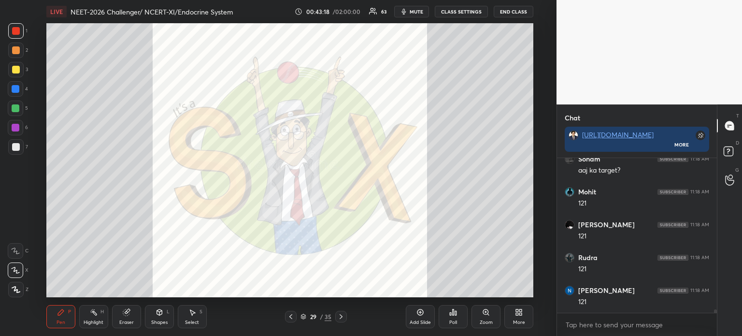
click at [516, 316] on div "More" at bounding box center [518, 316] width 29 height 23
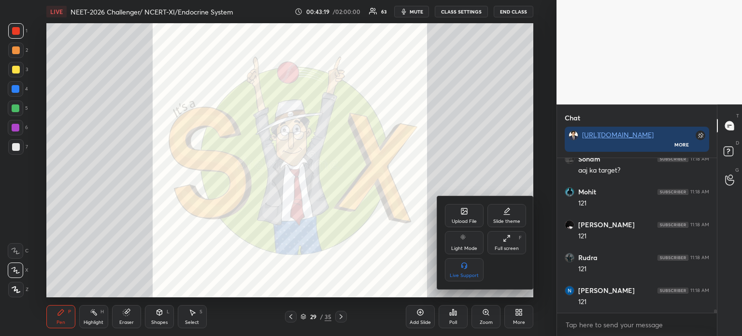
click at [464, 213] on icon at bounding box center [464, 211] width 8 height 8
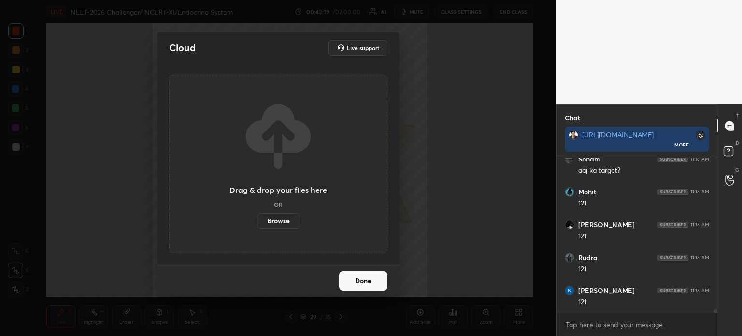
click at [276, 223] on label "Browse" at bounding box center [278, 220] width 43 height 15
click at [257, 223] on input "Browse" at bounding box center [257, 220] width 0 height 15
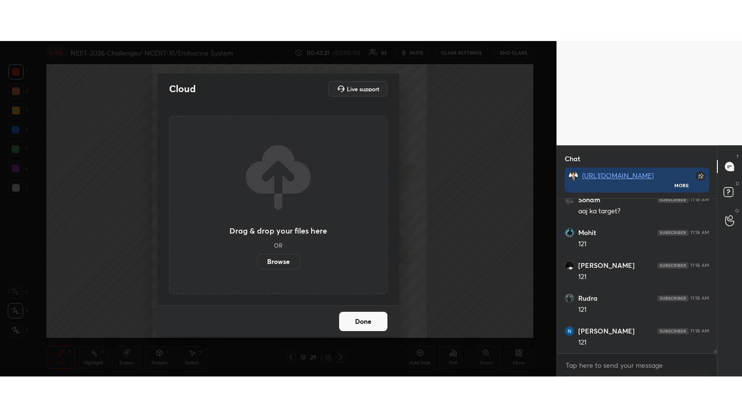
scroll to position [6726, 0]
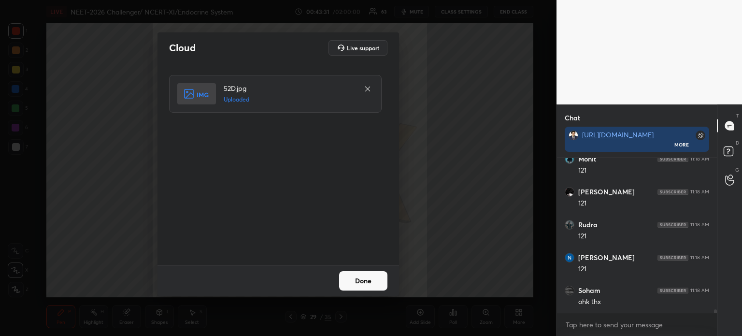
click at [359, 273] on button "Done" at bounding box center [363, 280] width 48 height 19
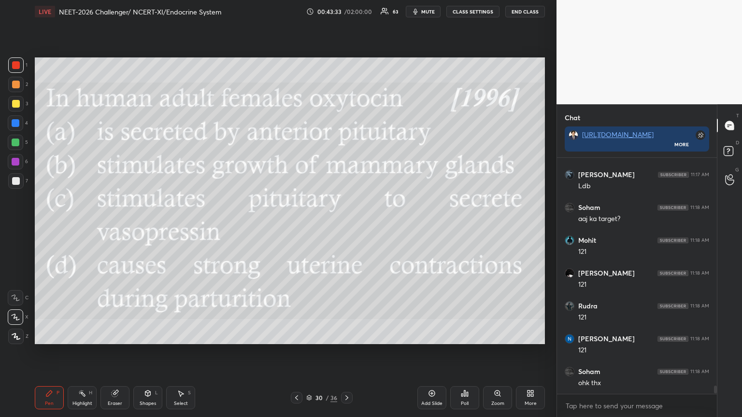
scroll to position [3, 3]
click at [427, 10] on span "mute" at bounding box center [428, 11] width 14 height 7
click at [420, 11] on span "unmute" at bounding box center [427, 11] width 21 height 7
click at [466, 335] on icon at bounding box center [465, 394] width 8 height 8
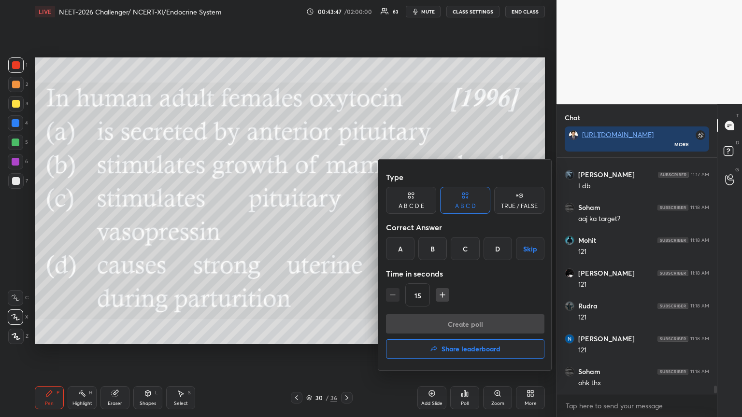
click at [504, 247] on div "D" at bounding box center [497, 248] width 28 height 23
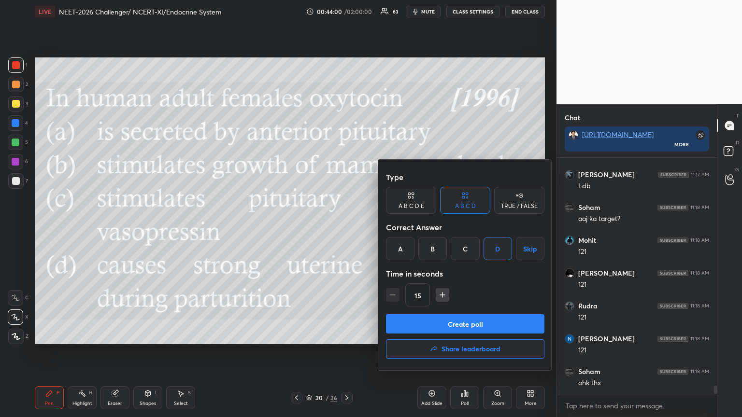
scroll to position [6677, 0]
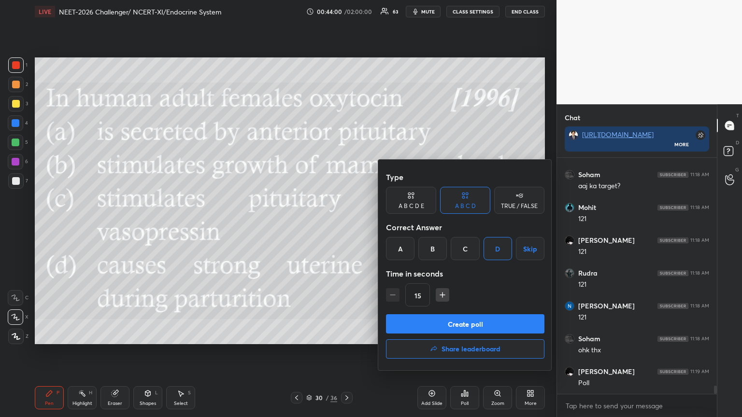
click at [483, 323] on button "Create poll" at bounding box center [465, 323] width 158 height 19
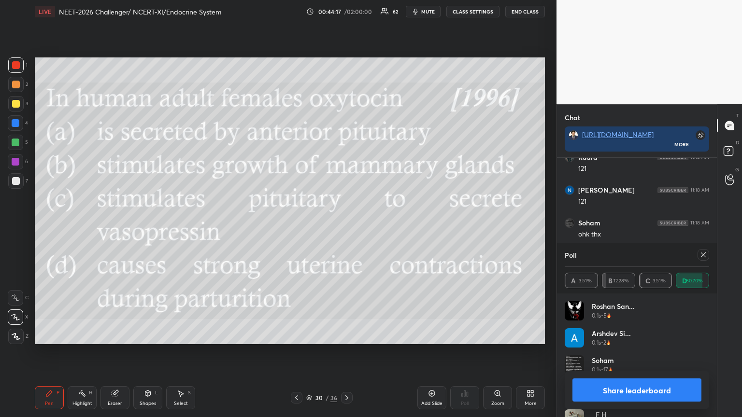
scroll to position [6826, 0]
click at [586, 335] on button "Share leaderboard" at bounding box center [636, 390] width 129 height 23
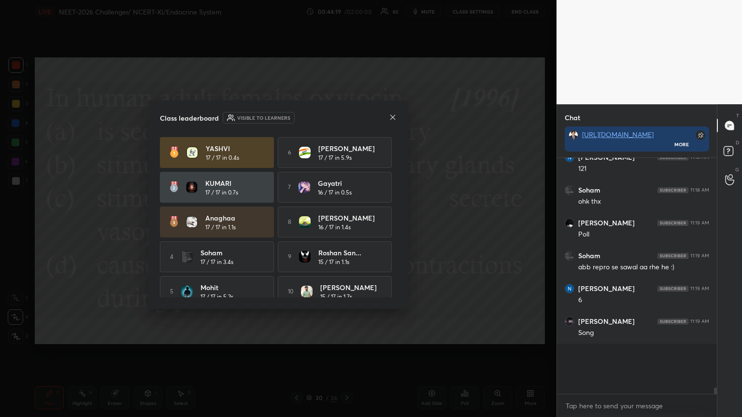
scroll to position [3, 3]
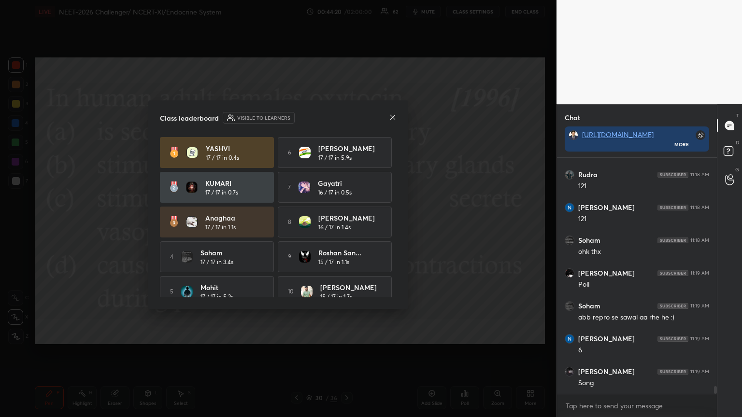
click at [393, 116] on icon at bounding box center [393, 117] width 8 height 8
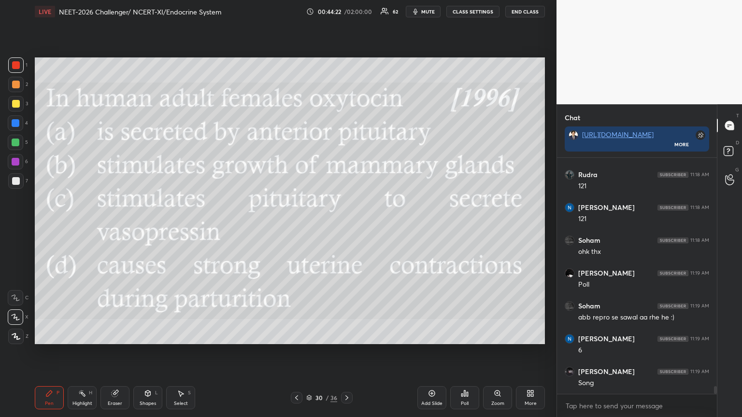
click at [295, 335] on icon at bounding box center [297, 398] width 8 height 8
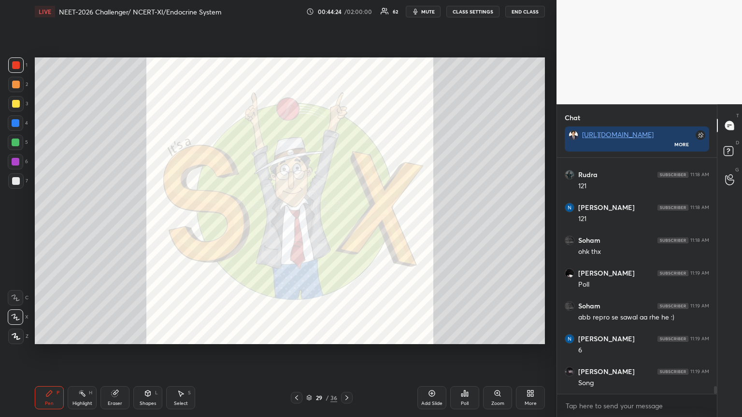
click at [495, 335] on icon at bounding box center [497, 393] width 5 height 5
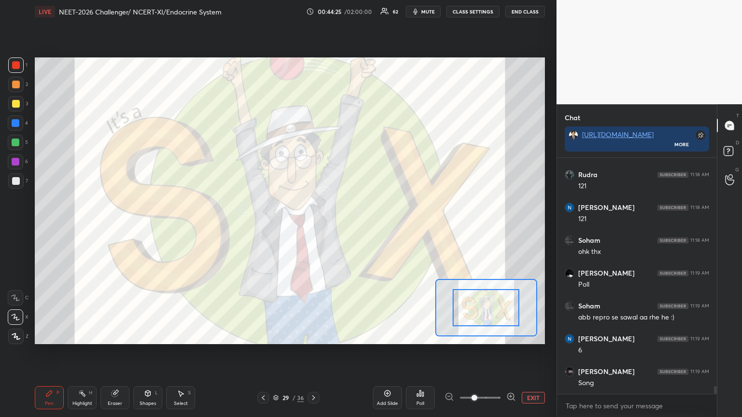
click at [498, 335] on span at bounding box center [480, 398] width 41 height 14
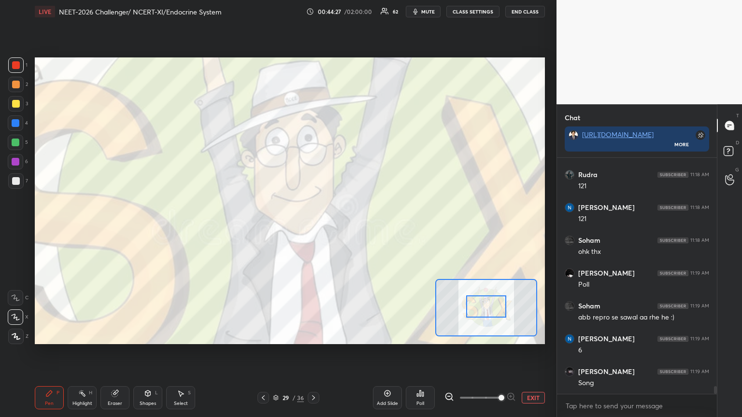
drag, startPoint x: 481, startPoint y: 312, endPoint x: 491, endPoint y: 321, distance: 13.4
click at [493, 317] on div at bounding box center [486, 307] width 40 height 22
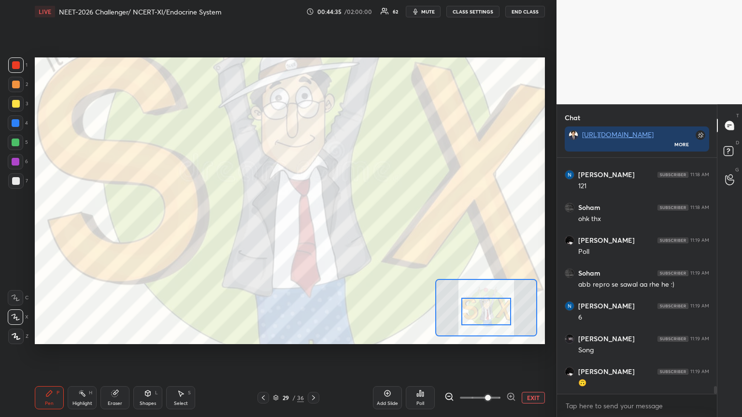
scroll to position [6842, 0]
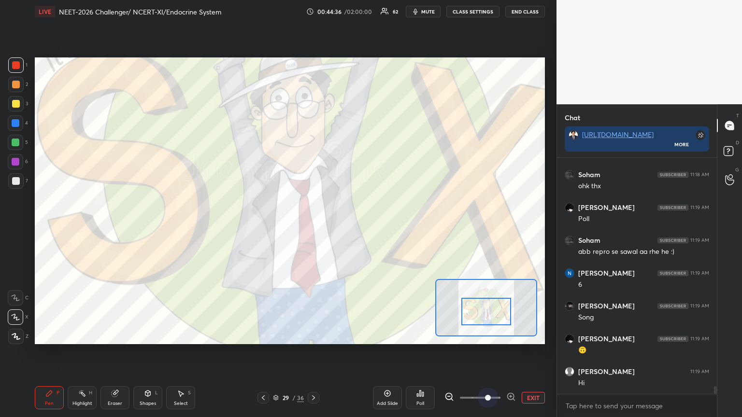
drag, startPoint x: 501, startPoint y: 394, endPoint x: 491, endPoint y: 386, distance: 12.5
click at [490, 335] on span at bounding box center [488, 398] width 6 height 6
click at [532, 335] on button "EXIT" at bounding box center [533, 398] width 23 height 12
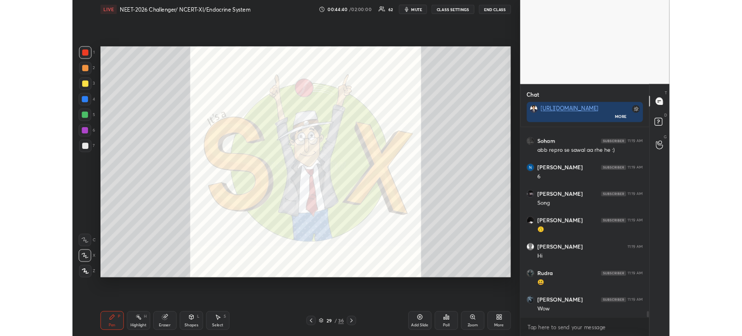
scroll to position [6942, 0]
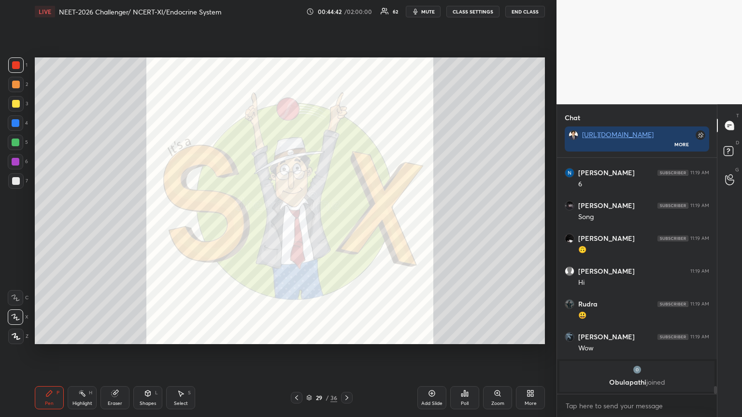
click at [531, 335] on icon at bounding box center [532, 395] width 2 height 2
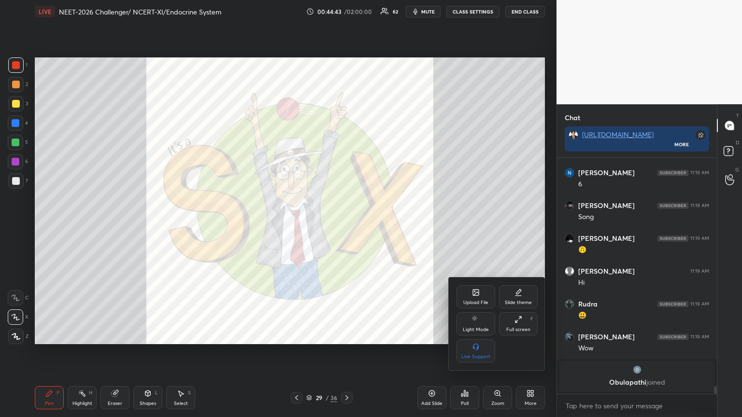
click at [481, 289] on div "Upload File" at bounding box center [475, 296] width 39 height 23
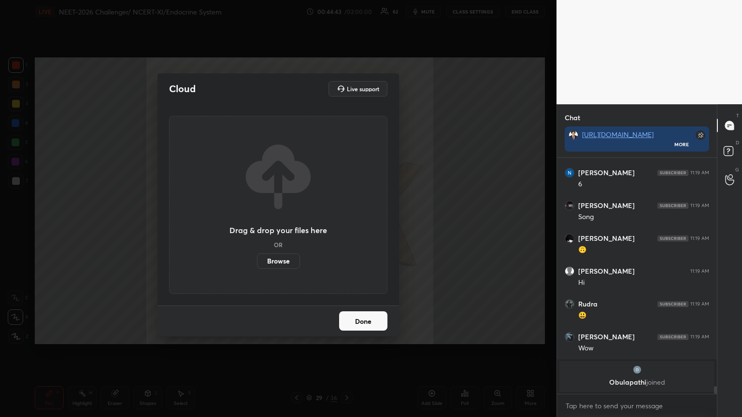
drag, startPoint x: 279, startPoint y: 265, endPoint x: 280, endPoint y: 207, distance: 58.0
click at [280, 266] on label "Browse" at bounding box center [278, 261] width 43 height 15
click at [257, 266] on input "Browse" at bounding box center [257, 261] width 0 height 15
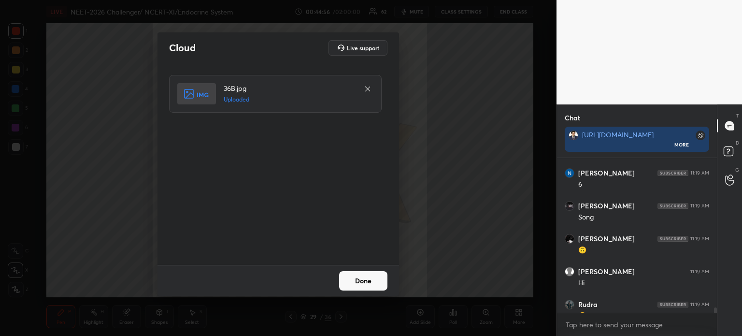
click at [345, 280] on button "Done" at bounding box center [363, 280] width 48 height 19
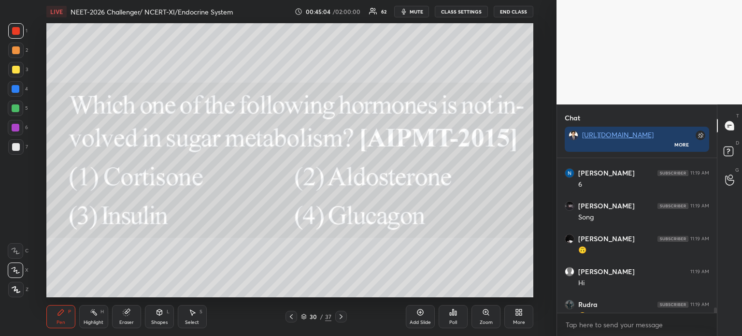
click at [454, 317] on div "Poll" at bounding box center [453, 316] width 29 height 23
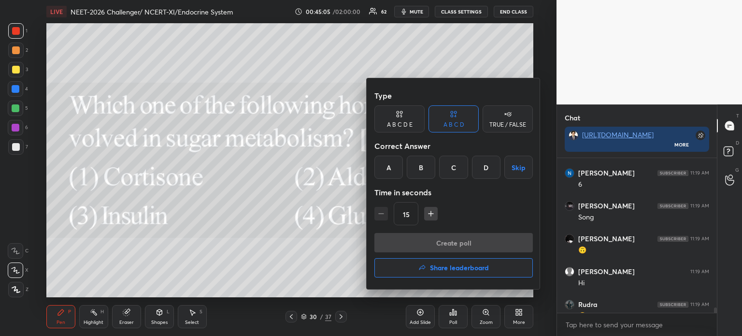
drag, startPoint x: 420, startPoint y: 158, endPoint x: 423, endPoint y: 164, distance: 7.1
click at [421, 159] on div "B" at bounding box center [421, 167] width 28 height 23
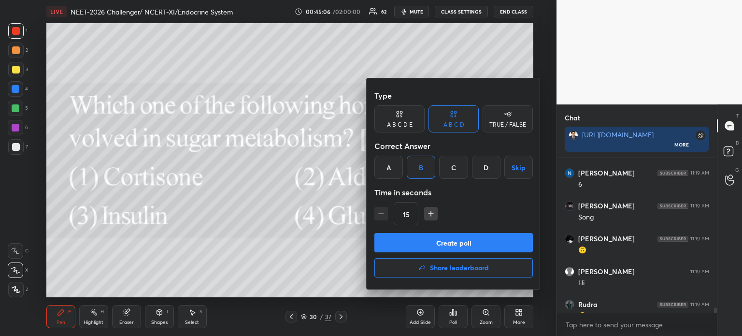
scroll to position [6804, 0]
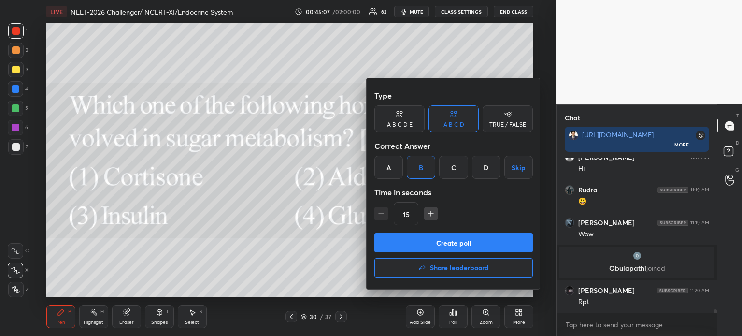
click at [442, 242] on button "Create poll" at bounding box center [453, 242] width 158 height 19
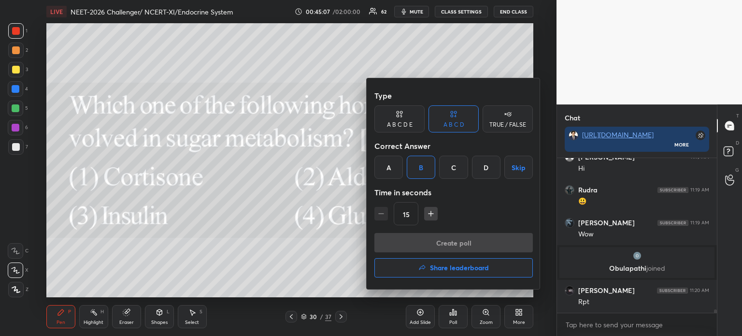
scroll to position [3, 3]
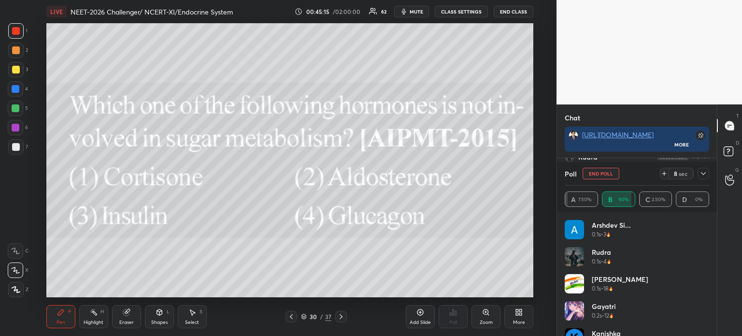
click at [516, 314] on icon at bounding box center [519, 312] width 8 height 8
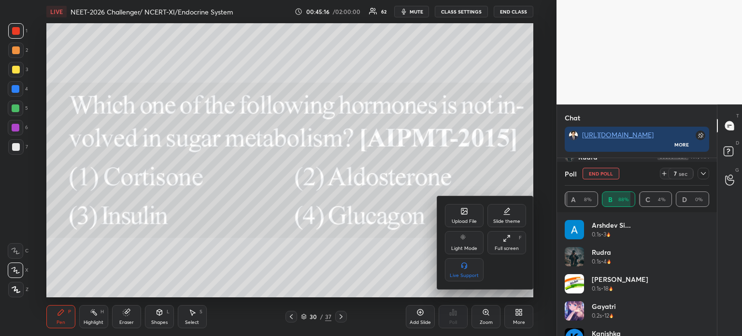
click at [459, 213] on div "Upload File" at bounding box center [464, 215] width 39 height 23
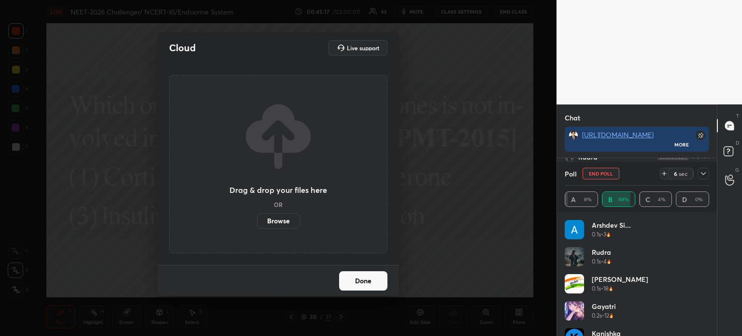
click at [280, 224] on label "Browse" at bounding box center [278, 220] width 43 height 15
click at [257, 224] on input "Browse" at bounding box center [257, 220] width 0 height 15
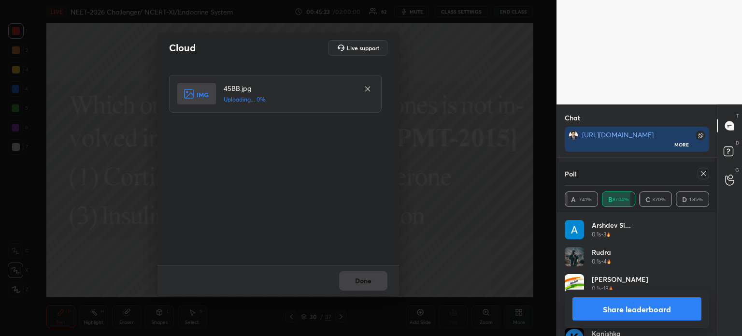
click at [327, 120] on div "45BB.jpg Uploading... 0%" at bounding box center [279, 164] width 220 height 178
drag, startPoint x: 368, startPoint y: 89, endPoint x: 365, endPoint y: 95, distance: 6.3
click at [367, 91] on icon at bounding box center [368, 89] width 8 height 8
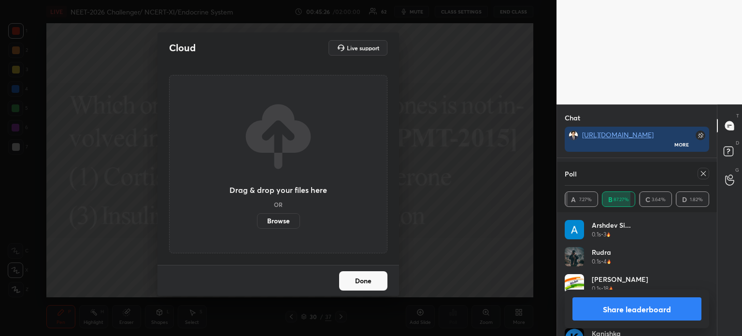
click at [365, 282] on button "Done" at bounding box center [363, 280] width 48 height 19
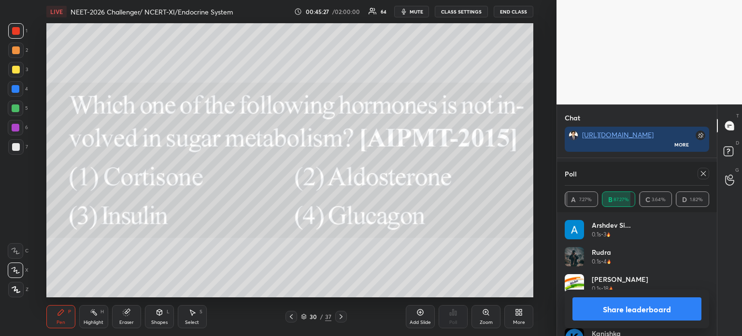
click at [583, 310] on button "Share leaderboard" at bounding box center [636, 308] width 129 height 23
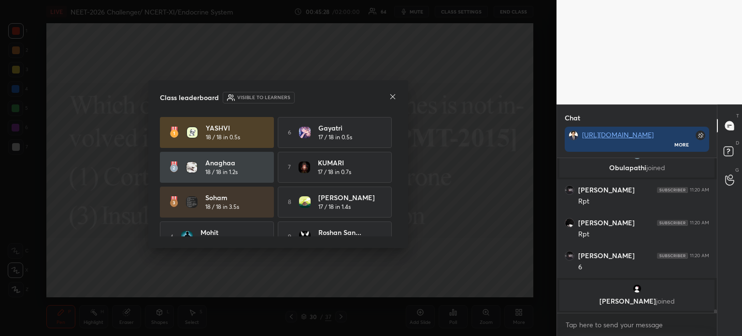
click at [392, 96] on icon at bounding box center [392, 96] width 5 height 5
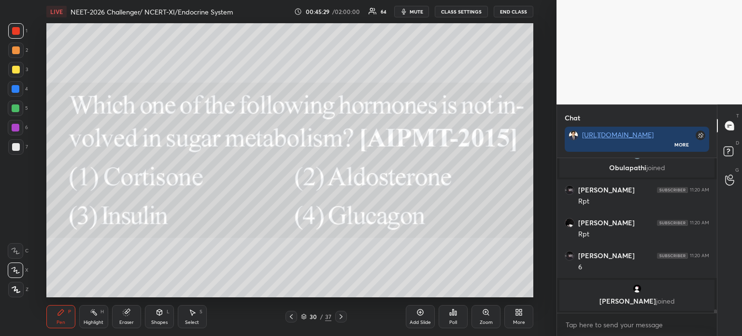
click at [518, 311] on icon at bounding box center [519, 312] width 8 height 8
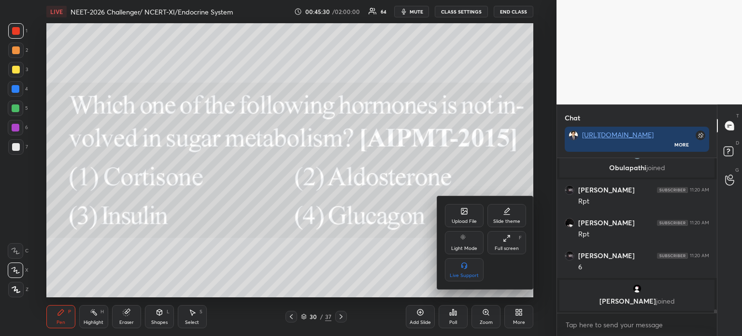
click at [457, 204] on div "Upload File" at bounding box center [464, 215] width 39 height 23
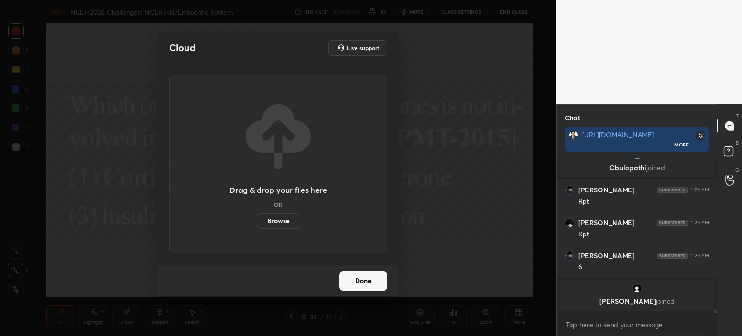
click at [286, 220] on label "Browse" at bounding box center [278, 220] width 43 height 15
click at [257, 220] on input "Browse" at bounding box center [257, 220] width 0 height 15
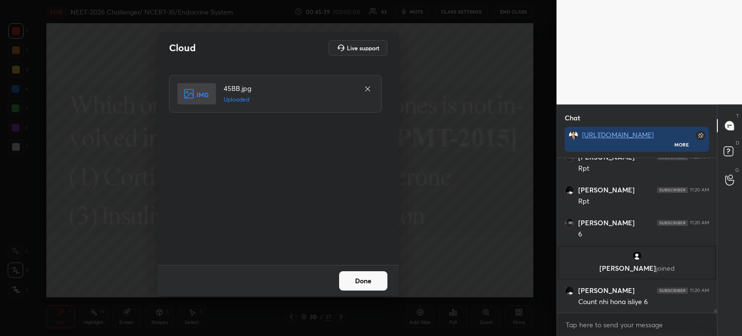
click at [374, 284] on button "Done" at bounding box center [363, 280] width 48 height 19
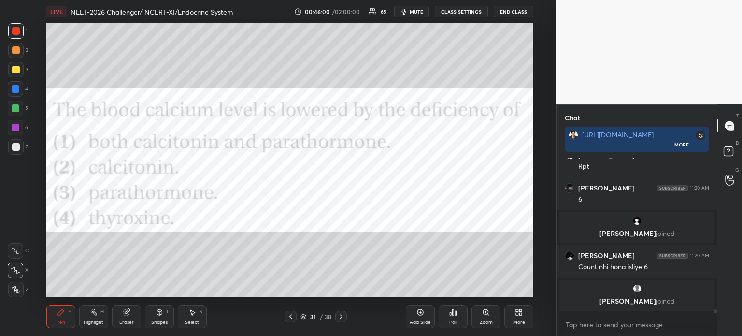
click at [455, 314] on icon at bounding box center [455, 313] width 1 height 4
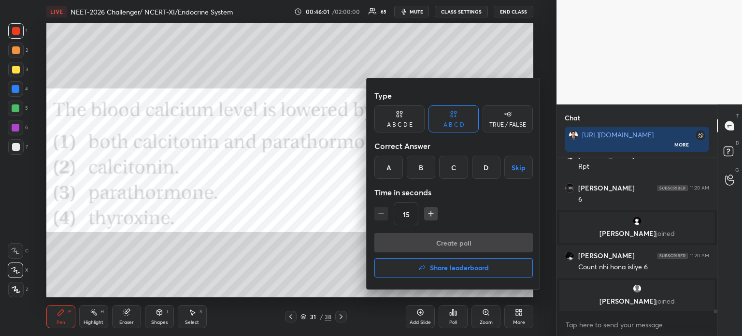
click at [420, 173] on div "B" at bounding box center [421, 167] width 28 height 23
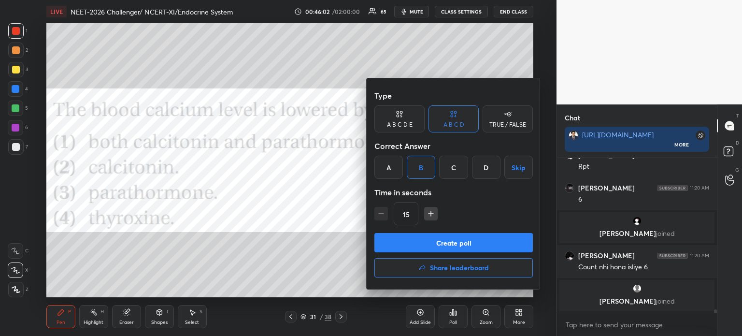
click at [431, 245] on button "Create poll" at bounding box center [453, 242] width 158 height 19
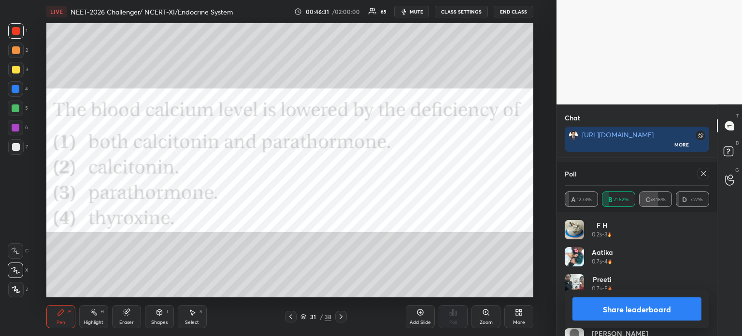
scroll to position [7577, 0]
drag, startPoint x: 606, startPoint y: 310, endPoint x: 595, endPoint y: 322, distance: 16.1
click at [606, 311] on button "Share leaderboard" at bounding box center [636, 308] width 129 height 23
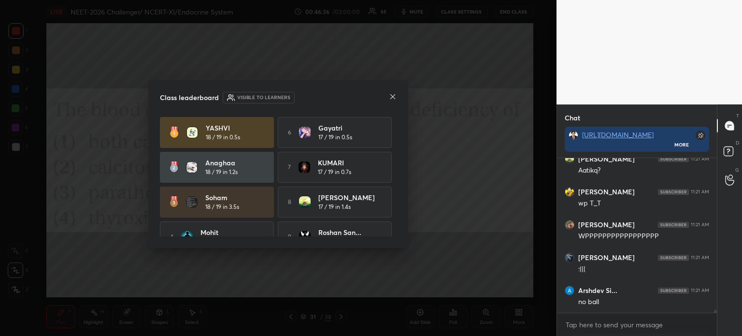
click at [392, 93] on icon at bounding box center [393, 97] width 8 height 8
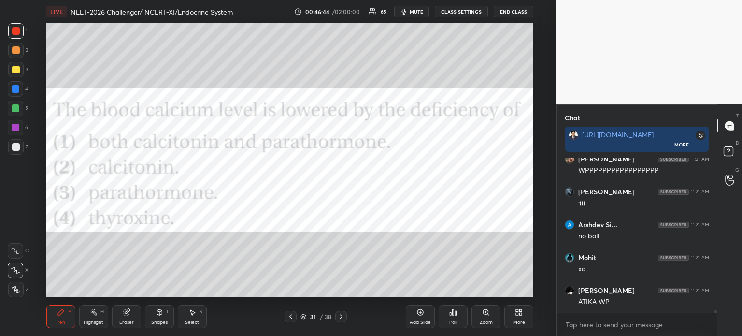
click at [453, 314] on icon at bounding box center [453, 312] width 1 height 6
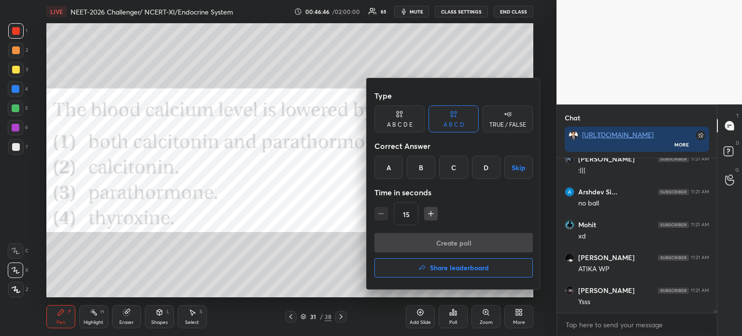
click at [469, 268] on h4 "Share leaderboard" at bounding box center [459, 267] width 59 height 7
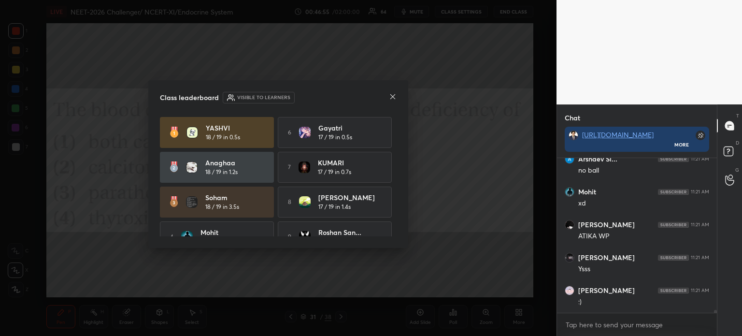
click at [392, 97] on icon at bounding box center [393, 97] width 8 height 8
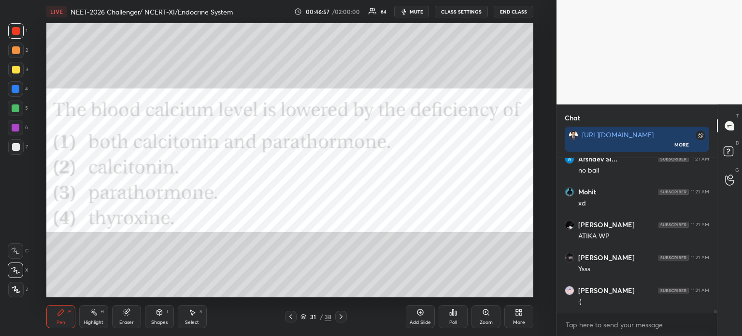
click at [287, 319] on icon at bounding box center [291, 316] width 8 height 8
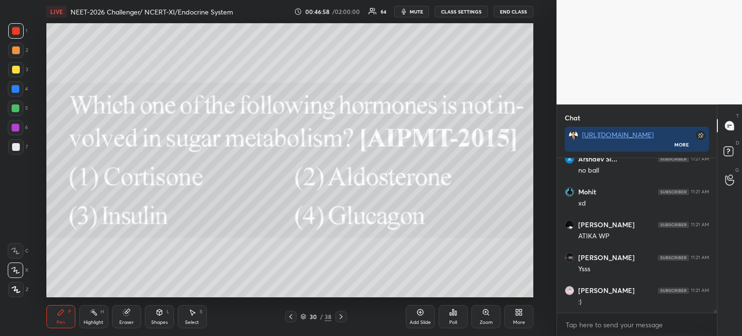
click at [295, 317] on div at bounding box center [291, 317] width 12 height 12
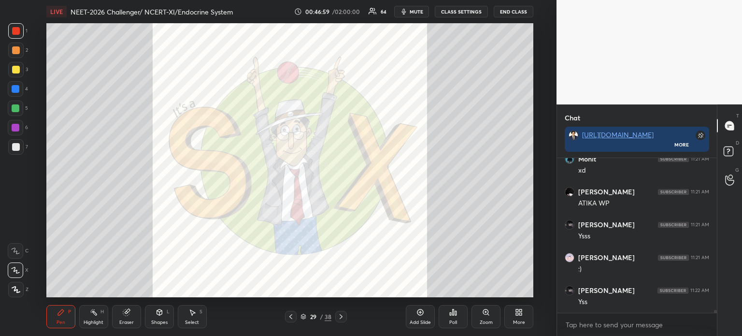
click at [340, 320] on icon at bounding box center [341, 316] width 8 height 8
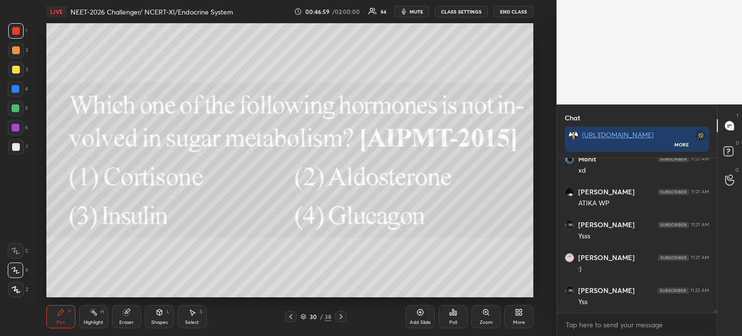
click at [340, 318] on icon at bounding box center [341, 316] width 8 height 8
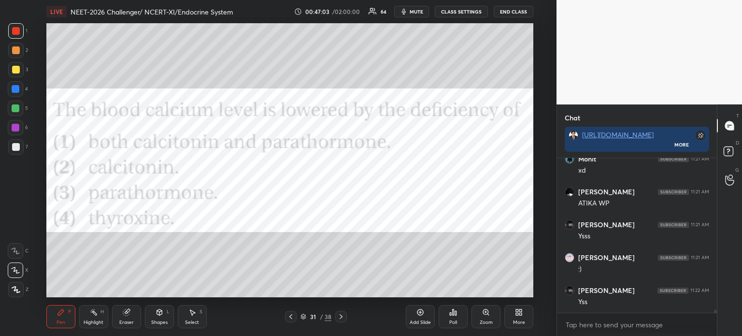
click at [522, 313] on div "More" at bounding box center [518, 316] width 29 height 23
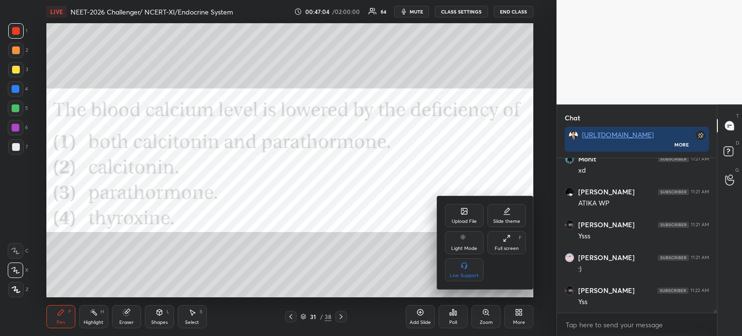
click at [467, 212] on div "Upload File" at bounding box center [464, 215] width 39 height 23
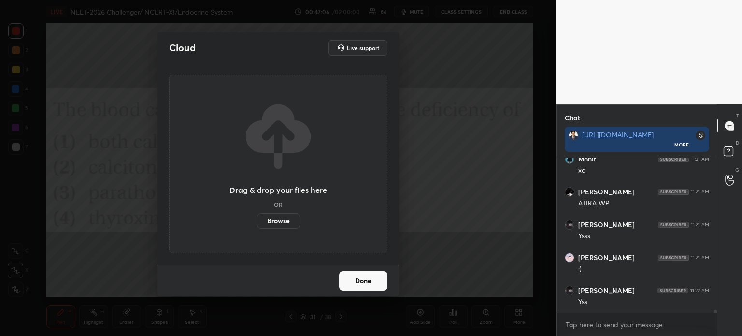
click at [286, 221] on label "Browse" at bounding box center [278, 220] width 43 height 15
click at [257, 221] on input "Browse" at bounding box center [257, 220] width 0 height 15
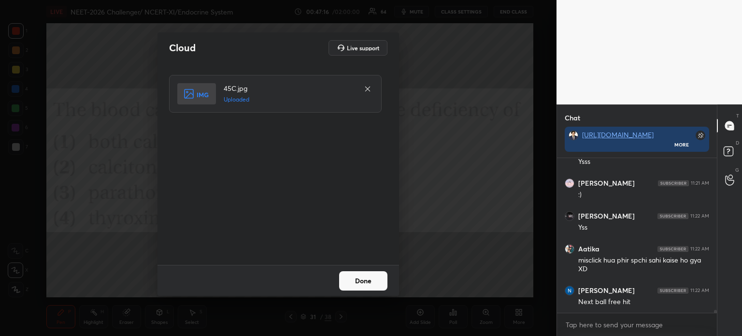
click at [370, 282] on button "Done" at bounding box center [363, 280] width 48 height 19
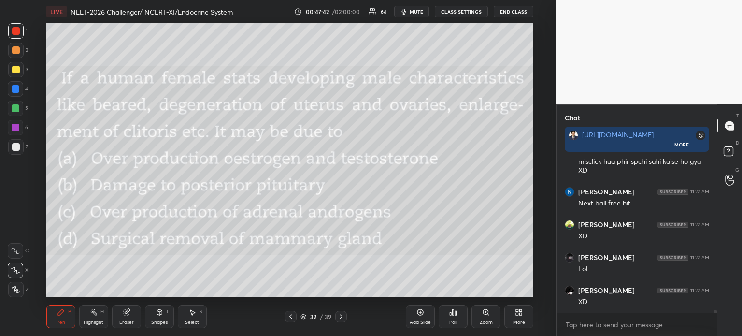
scroll to position [7930, 0]
click at [453, 321] on div "Poll" at bounding box center [453, 322] width 8 height 5
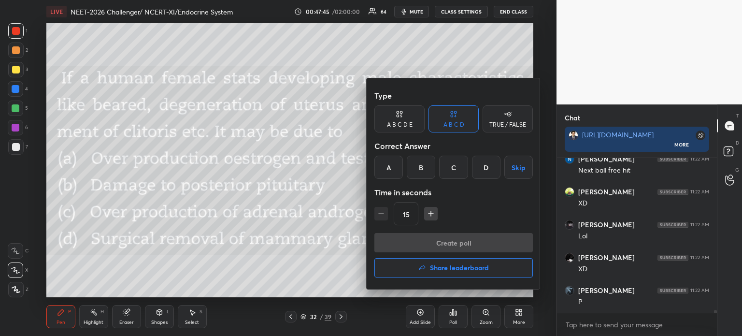
click at [451, 175] on div "C" at bounding box center [453, 167] width 28 height 23
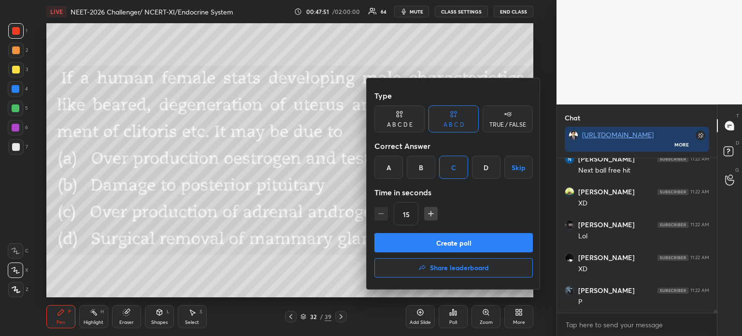
click at [439, 239] on button "Create poll" at bounding box center [453, 242] width 158 height 19
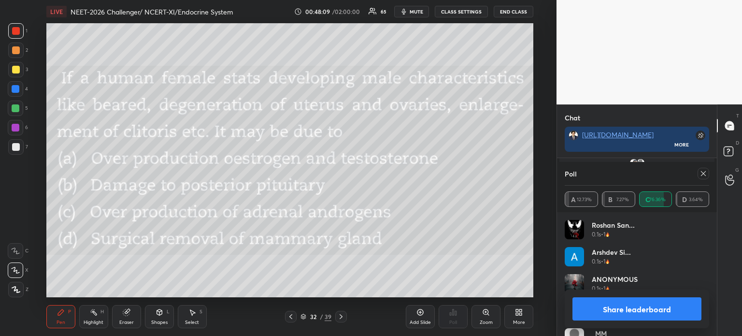
scroll to position [7839, 0]
click at [612, 309] on button "Share leaderboard" at bounding box center [636, 308] width 129 height 23
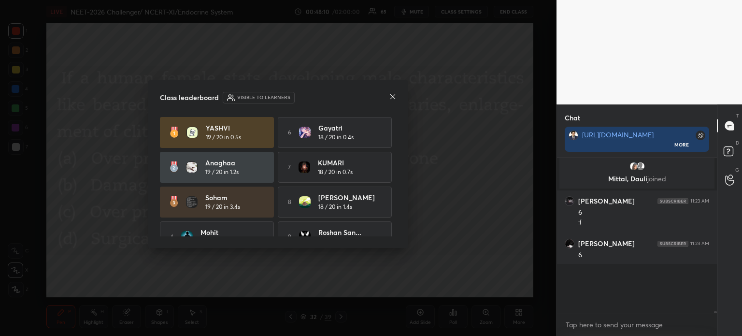
scroll to position [141, 157]
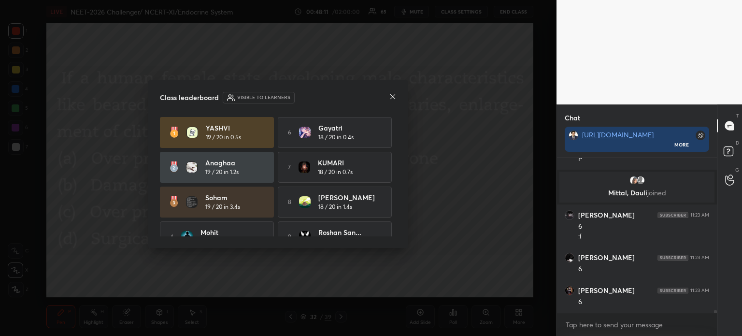
click at [395, 97] on icon at bounding box center [393, 97] width 8 height 8
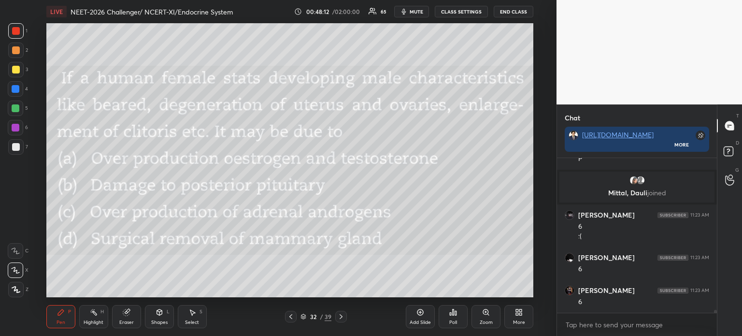
click at [290, 320] on icon at bounding box center [291, 316] width 8 height 8
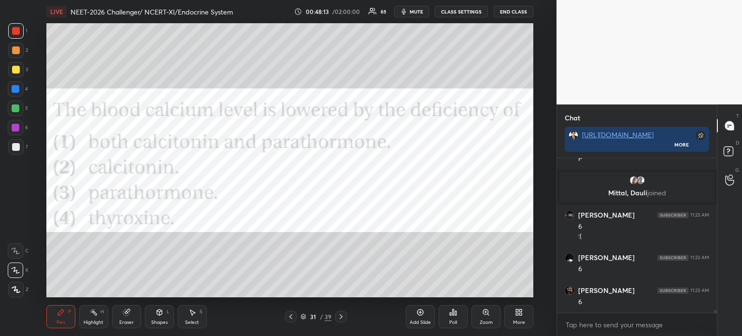
click at [290, 320] on icon at bounding box center [291, 316] width 8 height 8
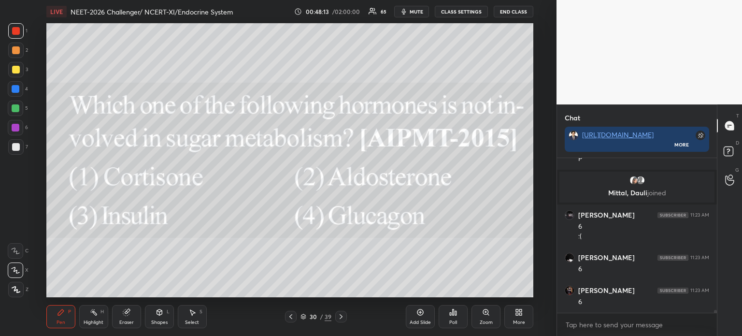
click at [290, 320] on icon at bounding box center [291, 316] width 8 height 8
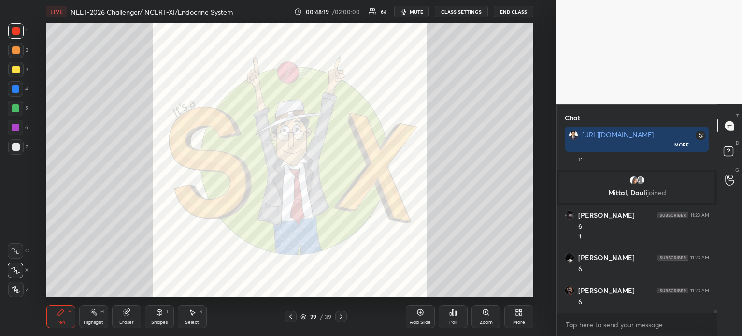
click at [340, 316] on icon at bounding box center [341, 316] width 8 height 8
click at [340, 317] on icon at bounding box center [341, 316] width 8 height 8
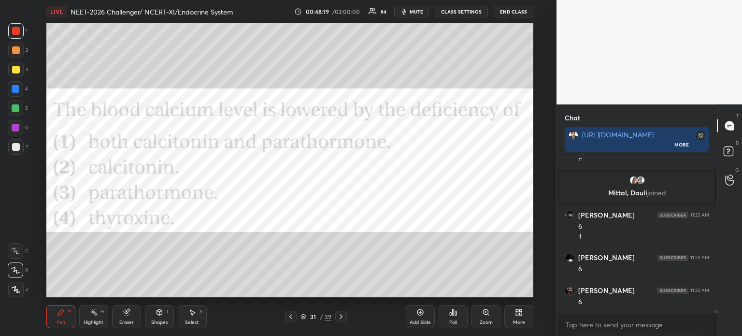
click at [340, 317] on icon at bounding box center [341, 316] width 8 height 8
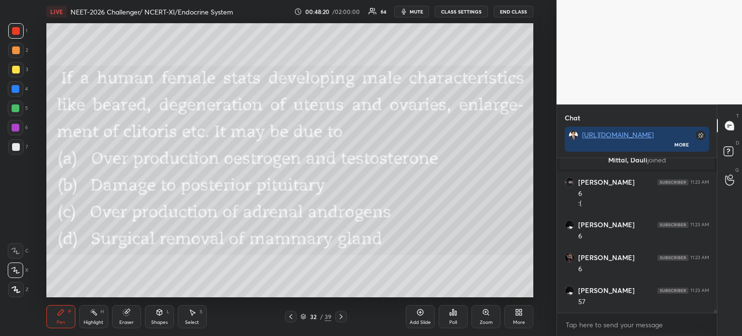
click at [340, 316] on icon at bounding box center [341, 316] width 8 height 8
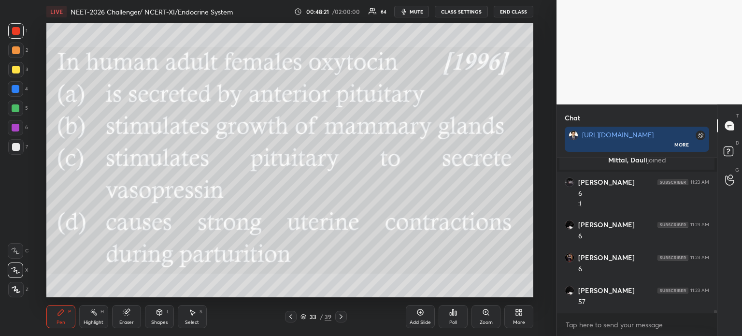
click at [339, 315] on icon at bounding box center [341, 316] width 8 height 8
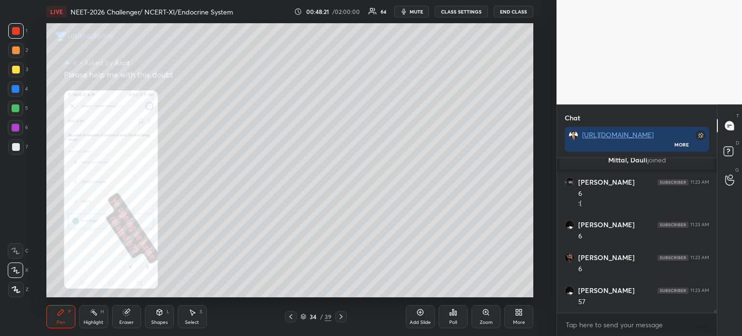
drag, startPoint x: 290, startPoint y: 315, endPoint x: 302, endPoint y: 317, distance: 12.6
click at [291, 317] on icon at bounding box center [291, 316] width 8 height 8
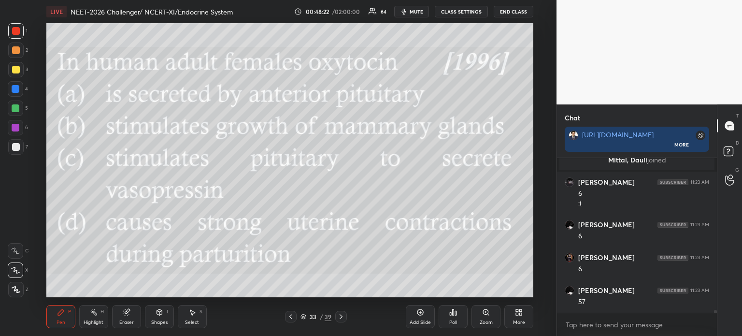
click at [429, 314] on div "Add Slide" at bounding box center [420, 316] width 29 height 23
click at [514, 315] on div "More" at bounding box center [518, 316] width 29 height 23
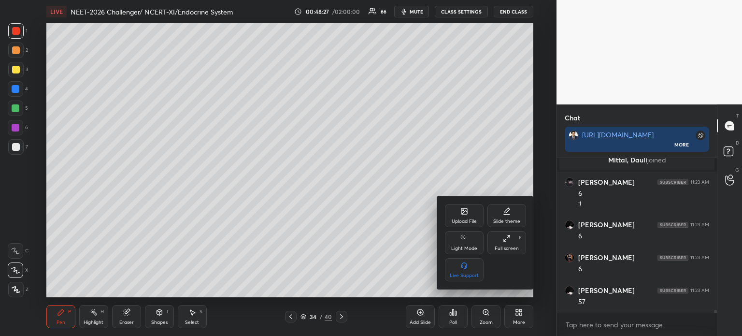
click at [467, 221] on div "Upload File" at bounding box center [464, 221] width 25 height 5
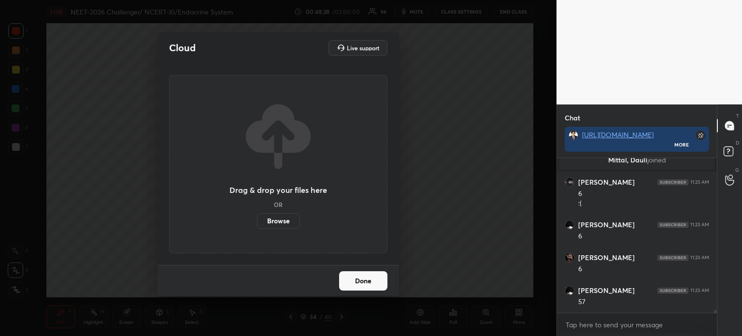
click at [288, 220] on label "Browse" at bounding box center [278, 220] width 43 height 15
click at [257, 220] on input "Browse" at bounding box center [257, 220] width 0 height 15
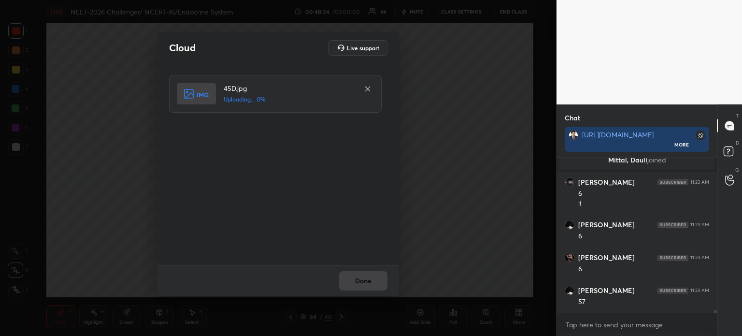
click at [435, 109] on div "Cloud Live support 45D.jpg Uploading... 0% Done" at bounding box center [278, 168] width 556 height 336
click at [361, 278] on button "Done" at bounding box center [363, 280] width 48 height 19
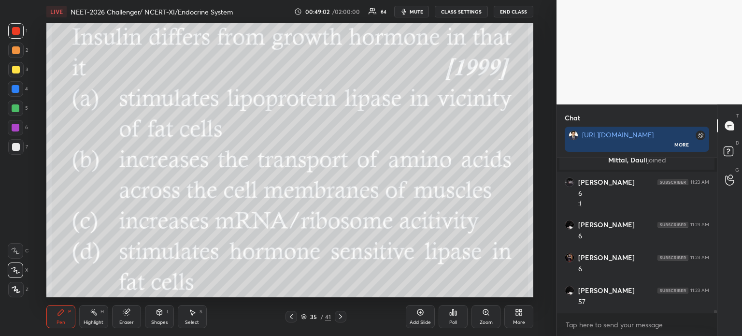
click at [295, 319] on div at bounding box center [291, 317] width 12 height 12
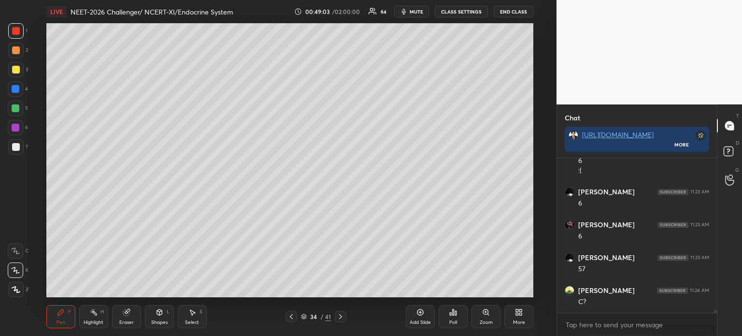
click at [338, 316] on icon at bounding box center [341, 316] width 8 height 8
click at [512, 316] on div "More" at bounding box center [518, 316] width 29 height 23
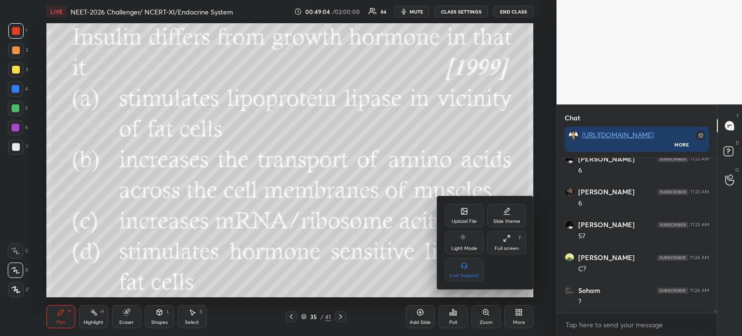
scroll to position [7922, 0]
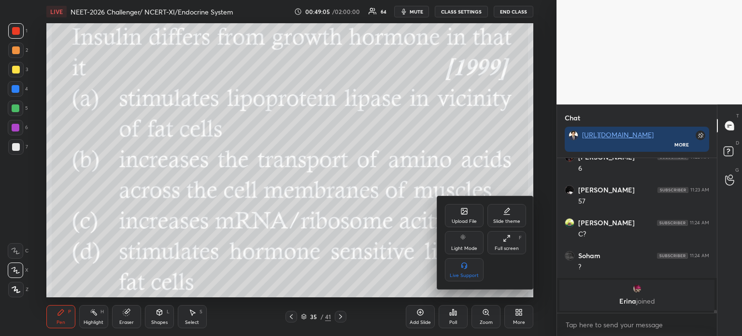
click at [457, 210] on div "Upload File" at bounding box center [464, 215] width 39 height 23
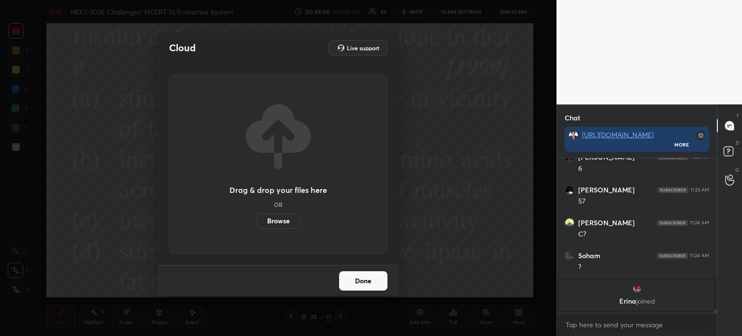
click at [277, 226] on label "Browse" at bounding box center [278, 220] width 43 height 15
click at [257, 226] on input "Browse" at bounding box center [257, 220] width 0 height 15
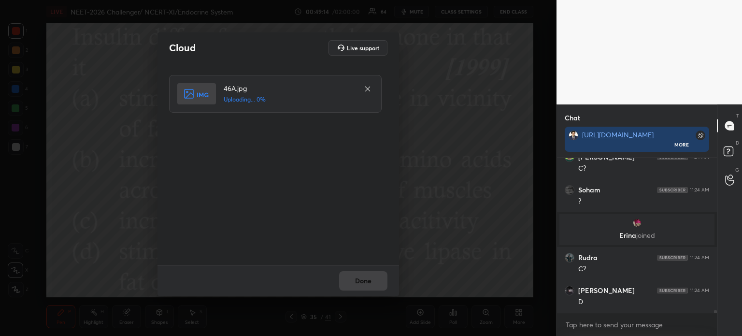
scroll to position [7986, 0]
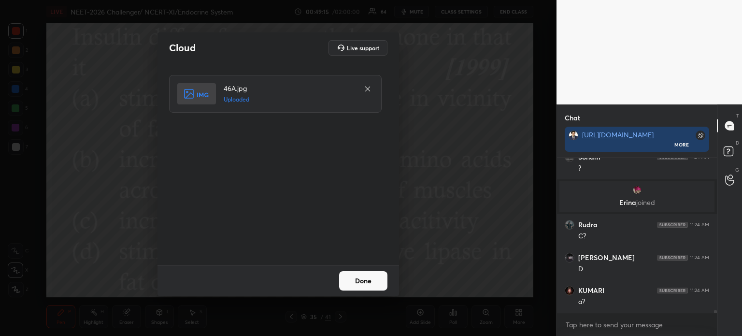
click at [373, 283] on button "Done" at bounding box center [363, 280] width 48 height 19
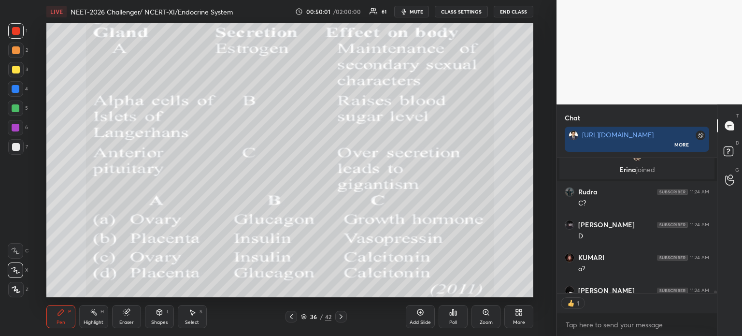
scroll to position [3, 3]
drag, startPoint x: 15, startPoint y: 73, endPoint x: 30, endPoint y: 97, distance: 27.7
click at [17, 73] on div at bounding box center [15, 69] width 15 height 15
drag, startPoint x: 157, startPoint y: 313, endPoint x: 155, endPoint y: 309, distance: 5.2
click at [157, 315] on icon at bounding box center [160, 312] width 8 height 8
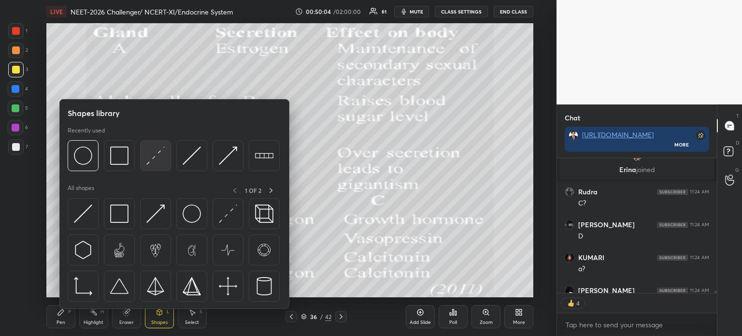
click at [151, 164] on img at bounding box center [155, 155] width 18 height 18
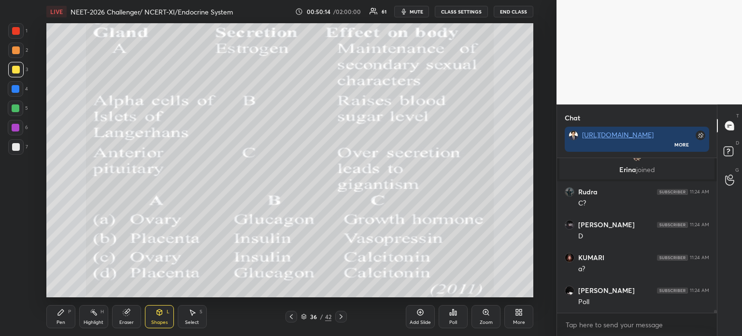
scroll to position [8051, 0]
click at [456, 315] on icon at bounding box center [453, 312] width 8 height 8
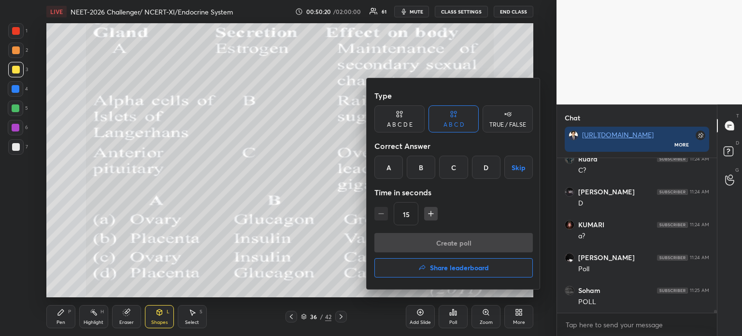
click at [388, 173] on div "A" at bounding box center [388, 167] width 28 height 23
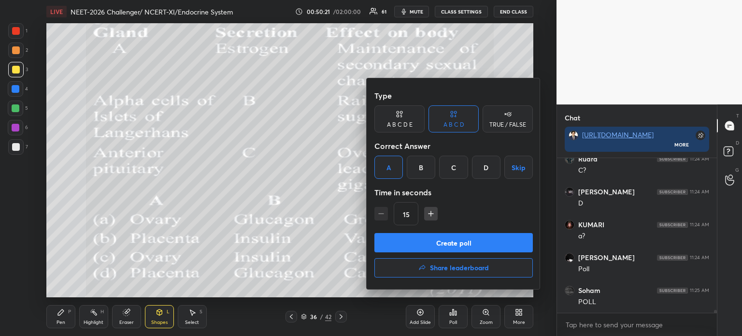
click at [410, 241] on button "Create poll" at bounding box center [453, 242] width 158 height 19
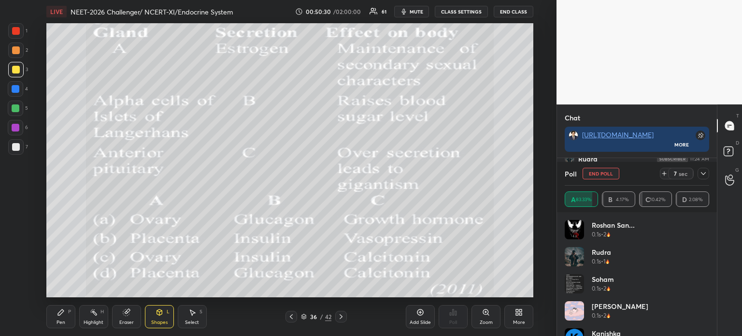
scroll to position [8134, 0]
click at [164, 315] on div "Shapes L" at bounding box center [159, 316] width 29 height 23
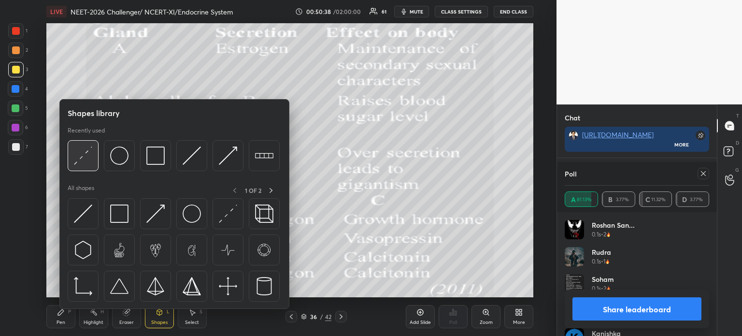
scroll to position [8167, 0]
click at [78, 161] on img at bounding box center [83, 155] width 18 height 18
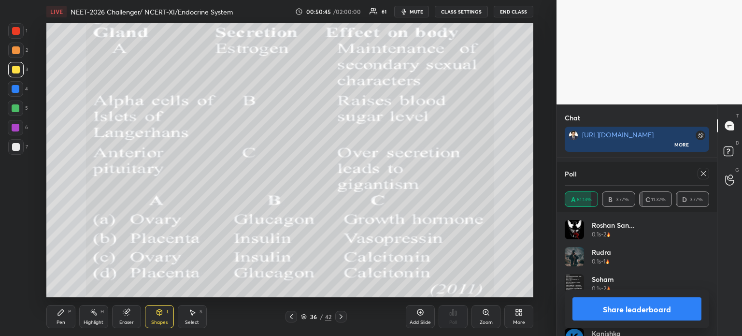
drag, startPoint x: 620, startPoint y: 307, endPoint x: 615, endPoint y: 308, distance: 5.4
click at [620, 307] on button "Share leaderboard" at bounding box center [636, 308] width 129 height 23
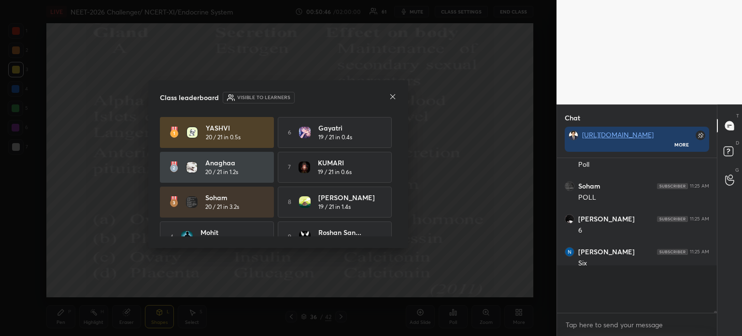
scroll to position [143, 157]
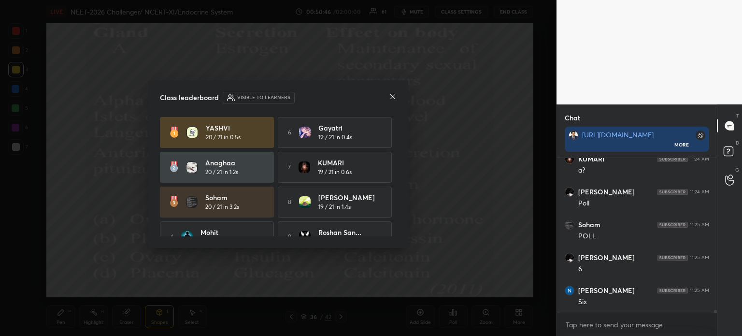
click at [394, 97] on icon at bounding box center [393, 97] width 8 height 8
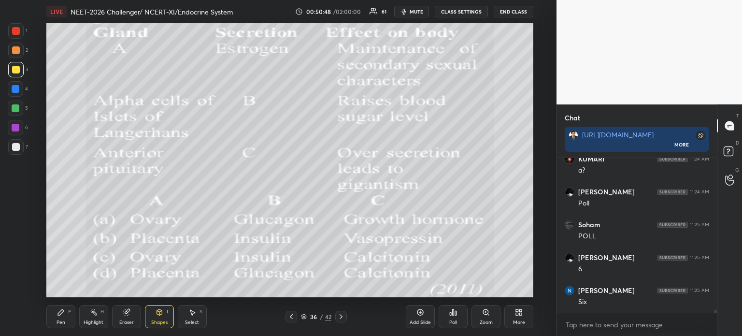
click at [290, 319] on icon at bounding box center [291, 316] width 8 height 8
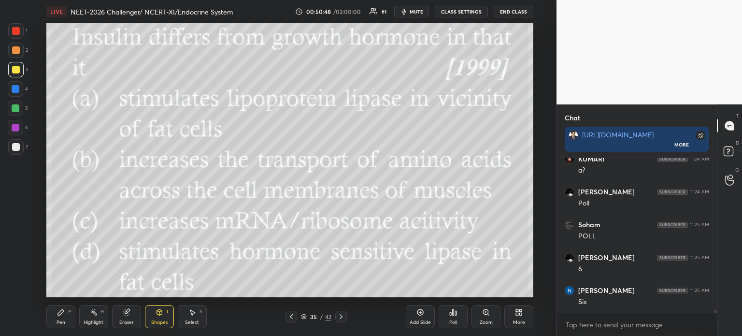
click at [290, 316] on icon at bounding box center [291, 316] width 8 height 8
click at [338, 318] on icon at bounding box center [341, 316] width 8 height 8
click at [340, 318] on icon at bounding box center [340, 316] width 3 height 5
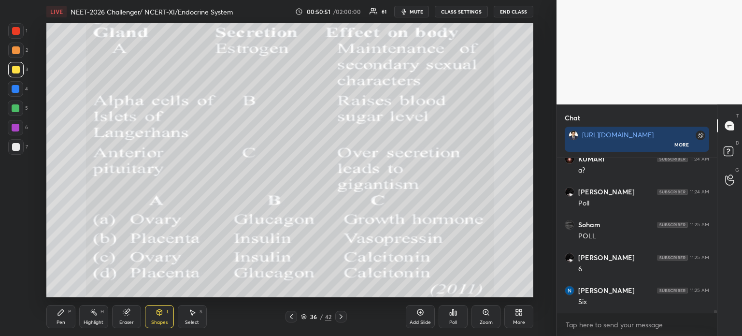
click at [417, 314] on icon at bounding box center [420, 312] width 8 height 8
click at [16, 110] on div at bounding box center [16, 108] width 8 height 8
drag, startPoint x: 15, startPoint y: 111, endPoint x: 40, endPoint y: 150, distance: 45.8
click at [16, 113] on div at bounding box center [15, 107] width 15 height 15
click at [63, 311] on icon at bounding box center [61, 312] width 8 height 8
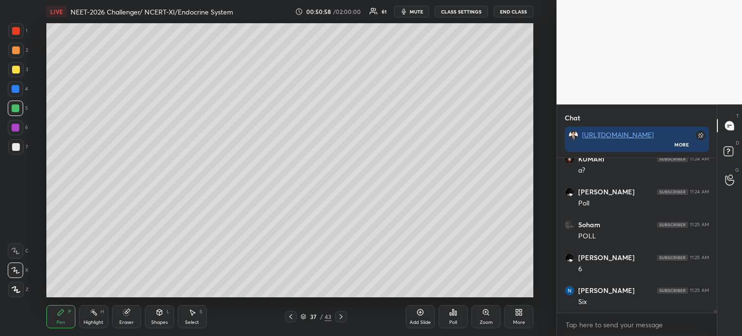
click at [521, 317] on div "More" at bounding box center [518, 316] width 29 height 23
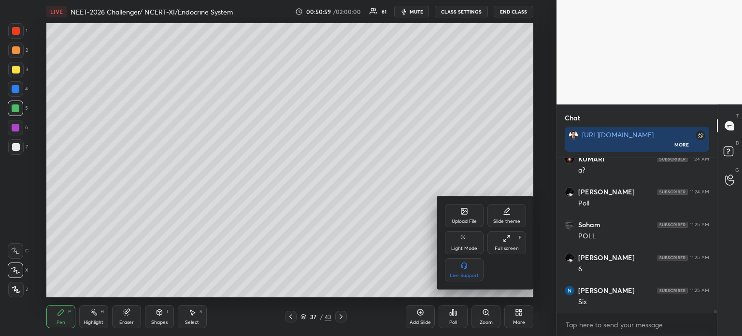
click at [467, 214] on div "Upload File" at bounding box center [464, 215] width 39 height 23
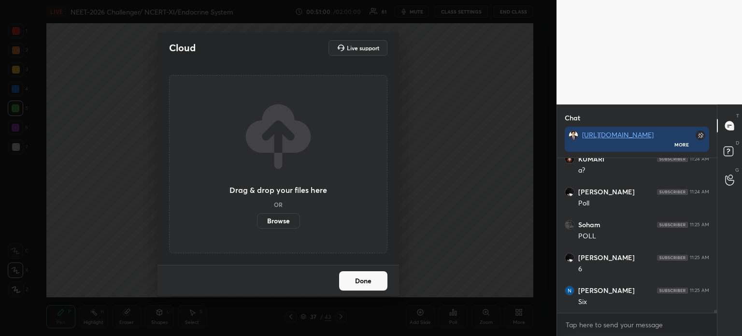
click at [278, 228] on div "Drag & drop your files here OR Browse" at bounding box center [278, 164] width 218 height 178
click at [286, 224] on label "Browse" at bounding box center [278, 220] width 43 height 15
click at [257, 224] on input "Browse" at bounding box center [257, 220] width 0 height 15
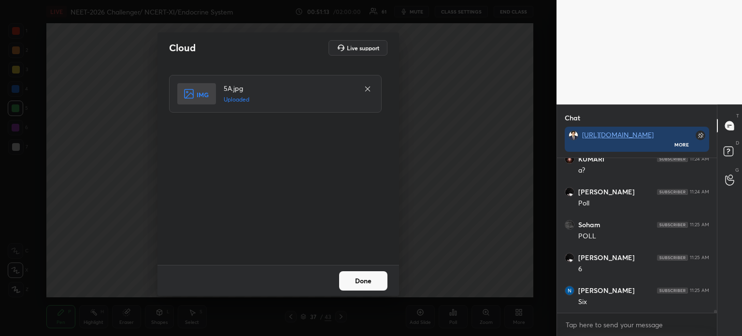
click at [344, 280] on button "Done" at bounding box center [363, 280] width 48 height 19
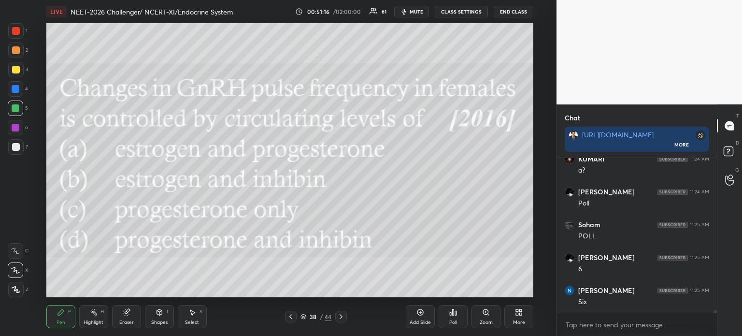
click at [514, 314] on div "More" at bounding box center [518, 316] width 29 height 23
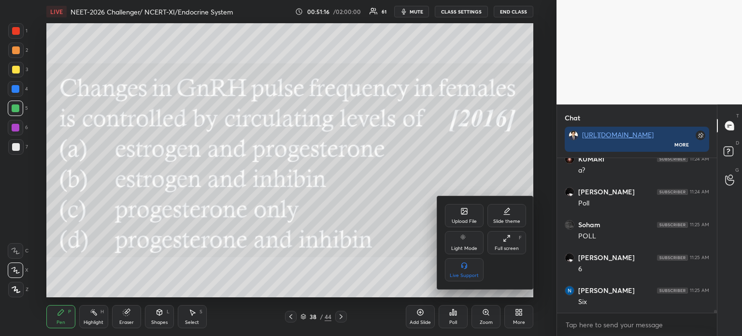
click at [453, 222] on div "Upload File" at bounding box center [464, 221] width 25 height 5
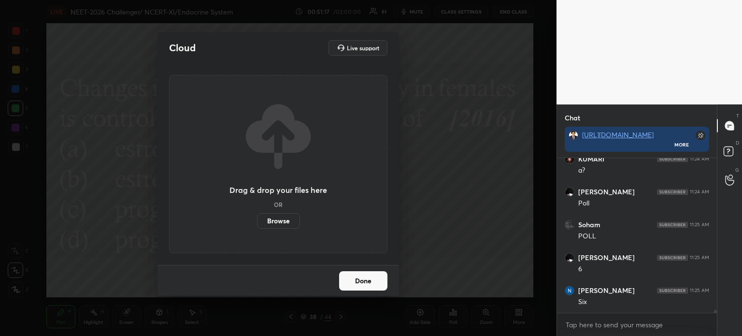
click at [282, 220] on label "Browse" at bounding box center [278, 220] width 43 height 15
click at [257, 220] on input "Browse" at bounding box center [257, 220] width 0 height 15
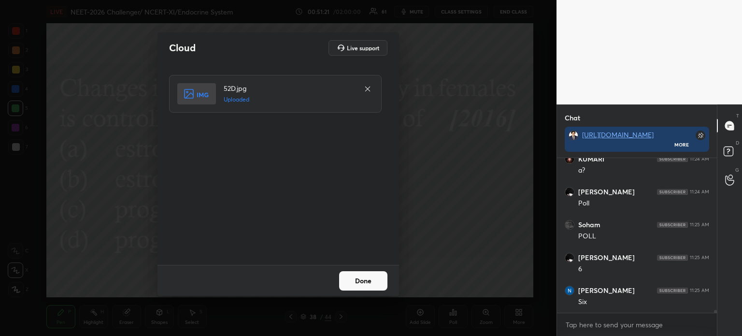
click at [378, 282] on button "Done" at bounding box center [363, 280] width 48 height 19
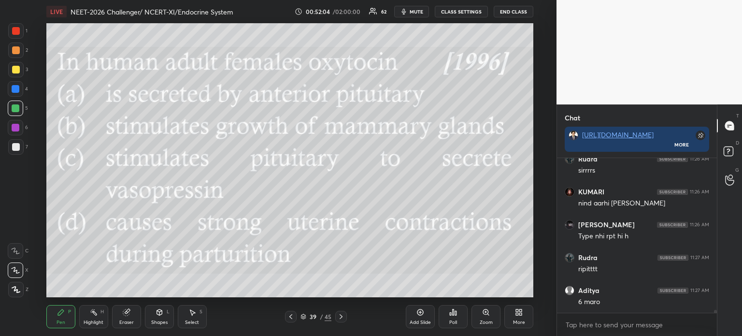
scroll to position [8652, 0]
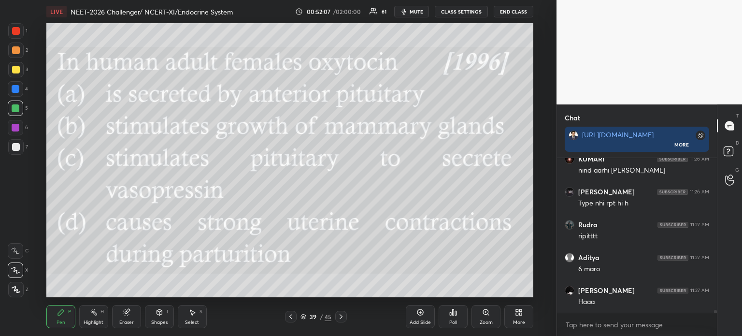
click at [517, 317] on div "More" at bounding box center [518, 316] width 29 height 23
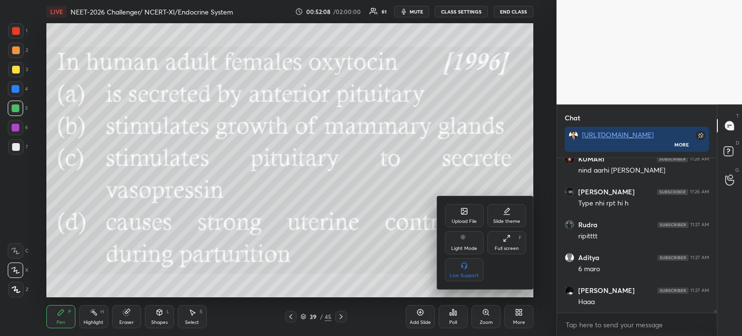
scroll to position [8687, 0]
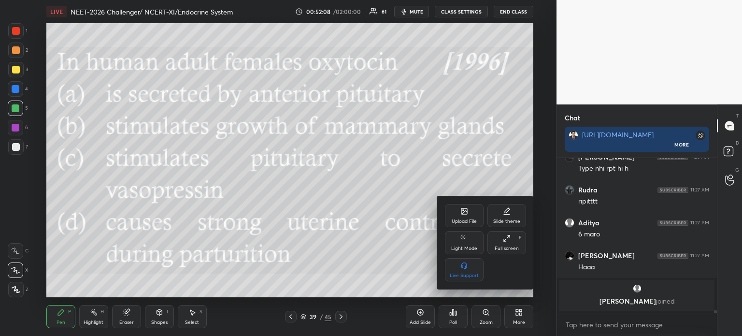
click at [463, 216] on div "Upload File" at bounding box center [464, 215] width 39 height 23
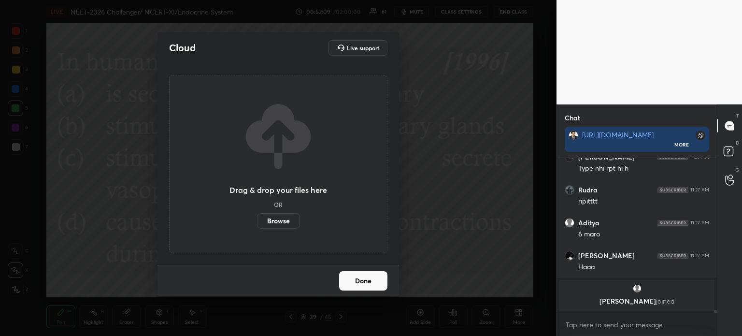
click at [285, 223] on label "Browse" at bounding box center [278, 220] width 43 height 15
click at [257, 223] on input "Browse" at bounding box center [257, 220] width 0 height 15
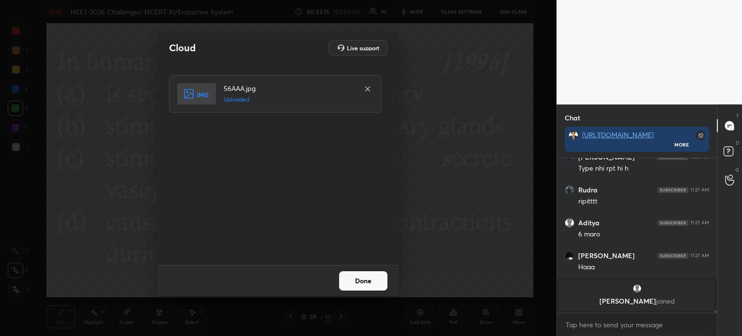
click at [366, 280] on button "Done" at bounding box center [363, 280] width 48 height 19
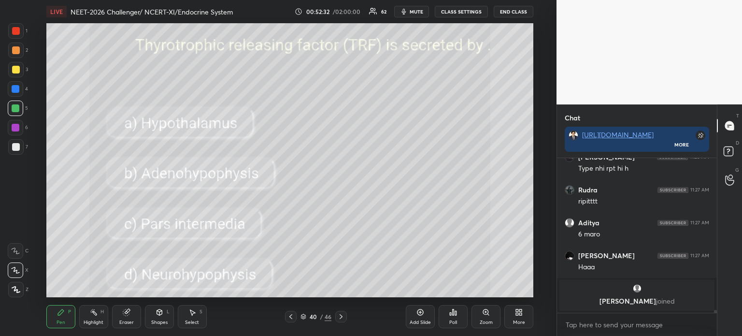
click at [450, 316] on div "Poll" at bounding box center [453, 316] width 29 height 23
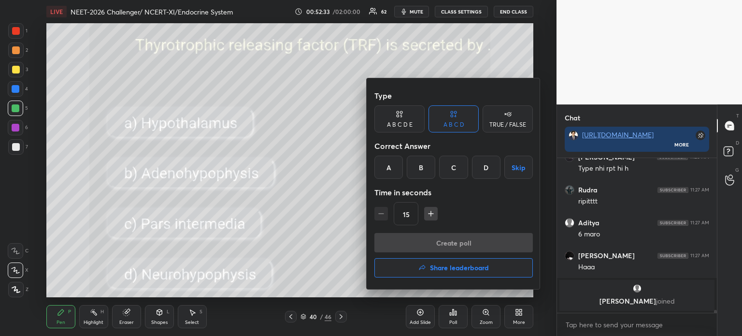
click at [389, 170] on div "A" at bounding box center [388, 167] width 28 height 23
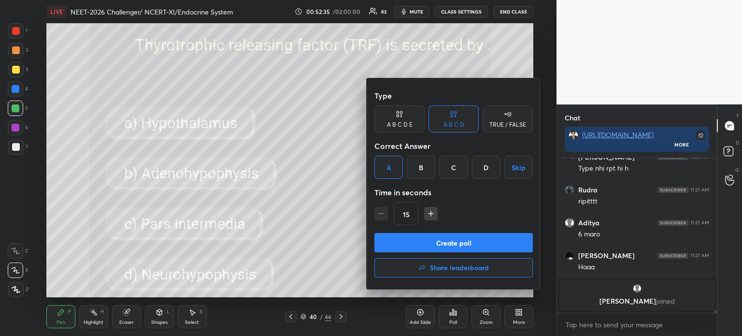
click at [426, 242] on button "Create poll" at bounding box center [453, 242] width 158 height 19
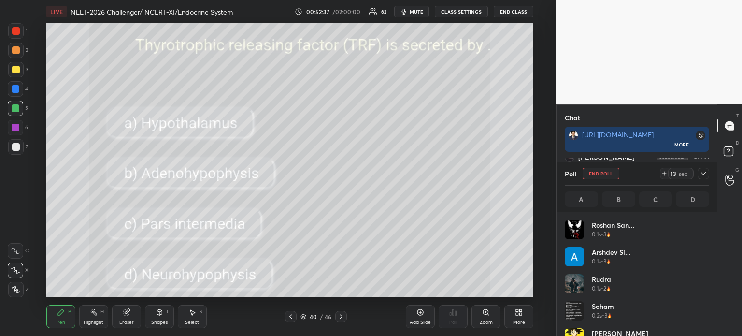
scroll to position [113, 141]
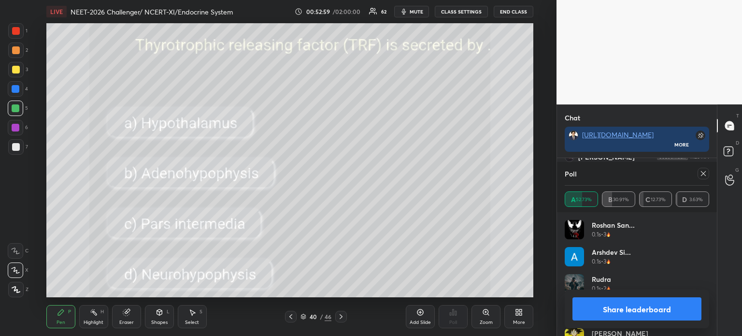
drag, startPoint x: 617, startPoint y: 307, endPoint x: 602, endPoint y: 309, distance: 15.5
click at [615, 308] on button "Share leaderboard" at bounding box center [636, 308] width 129 height 23
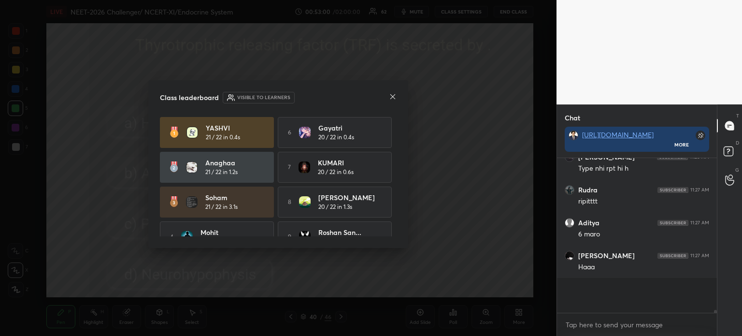
scroll to position [3, 3]
click at [392, 96] on icon at bounding box center [393, 97] width 8 height 8
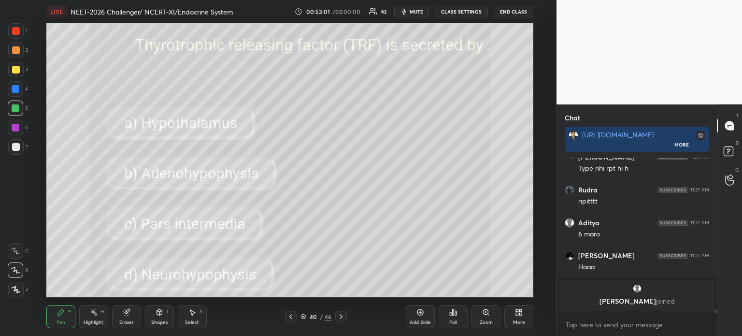
click at [288, 322] on div "Pen P Highlight H Eraser Shapes L Select S 40 / 46 Add Slide Poll Zoom More" at bounding box center [289, 316] width 487 height 39
click at [287, 318] on icon at bounding box center [291, 316] width 8 height 8
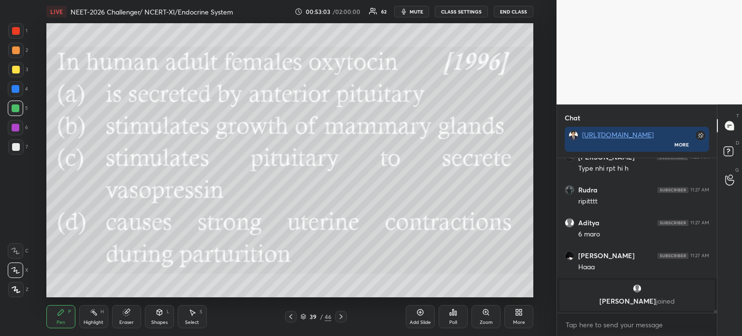
click at [289, 318] on icon at bounding box center [291, 316] width 8 height 8
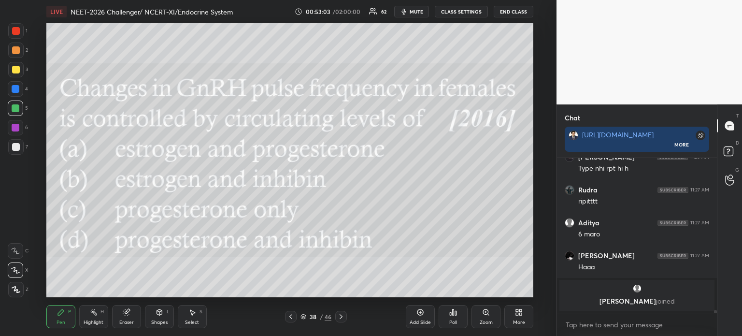
click at [292, 318] on icon at bounding box center [290, 316] width 3 height 5
click at [342, 318] on icon at bounding box center [341, 316] width 8 height 8
click at [341, 319] on icon at bounding box center [341, 316] width 8 height 8
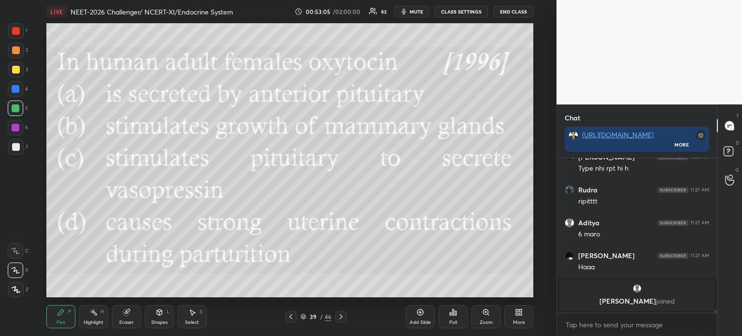
click at [338, 318] on icon at bounding box center [341, 316] width 8 height 8
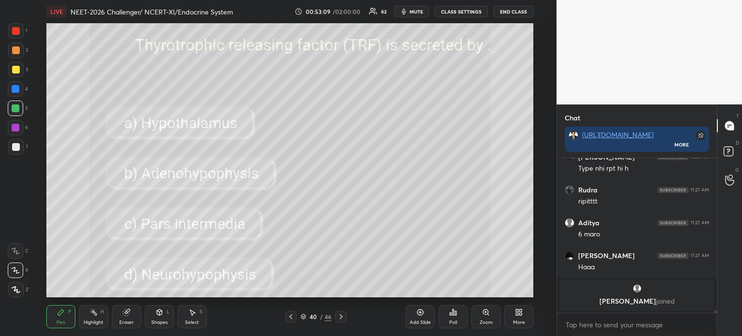
click at [522, 312] on div "More" at bounding box center [518, 316] width 29 height 23
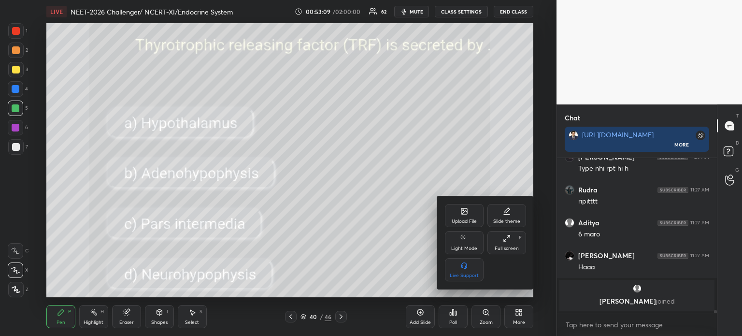
click at [468, 210] on div "Upload File" at bounding box center [464, 215] width 39 height 23
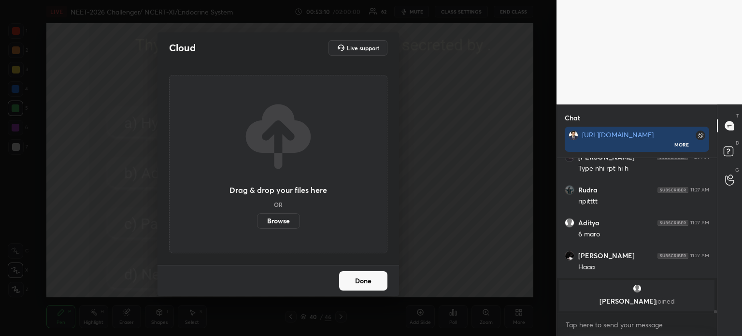
click at [288, 222] on label "Browse" at bounding box center [278, 220] width 43 height 15
click at [257, 222] on input "Browse" at bounding box center [257, 220] width 0 height 15
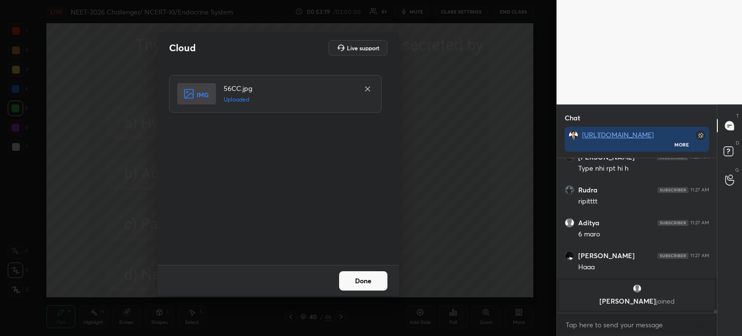
click at [367, 281] on button "Done" at bounding box center [363, 280] width 48 height 19
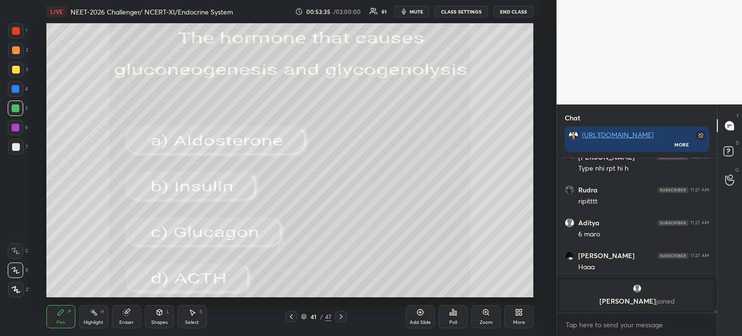
click at [457, 318] on div "Poll" at bounding box center [453, 316] width 29 height 23
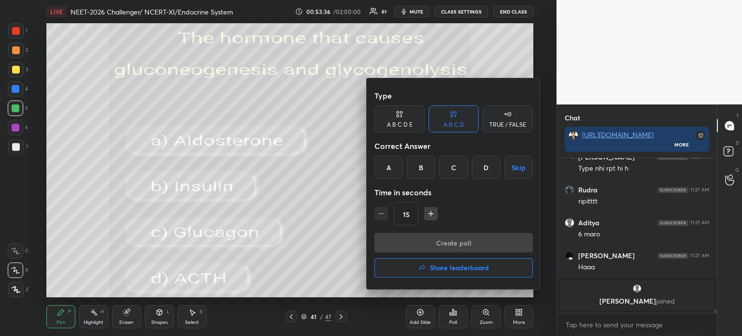
drag, startPoint x: 459, startPoint y: 171, endPoint x: 460, endPoint y: 183, distance: 12.2
click at [460, 173] on div "C" at bounding box center [453, 167] width 28 height 23
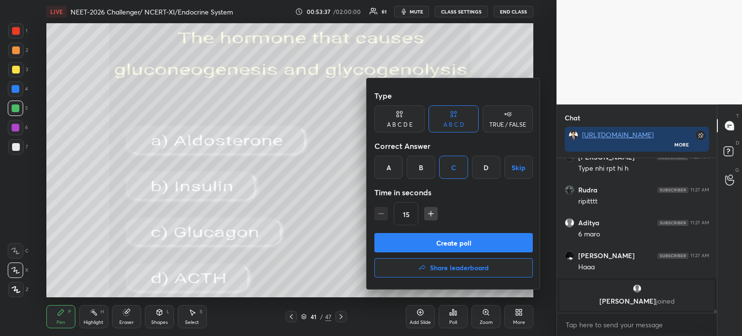
drag, startPoint x: 460, startPoint y: 243, endPoint x: 457, endPoint y: 262, distance: 19.5
click at [459, 246] on button "Create poll" at bounding box center [453, 242] width 158 height 19
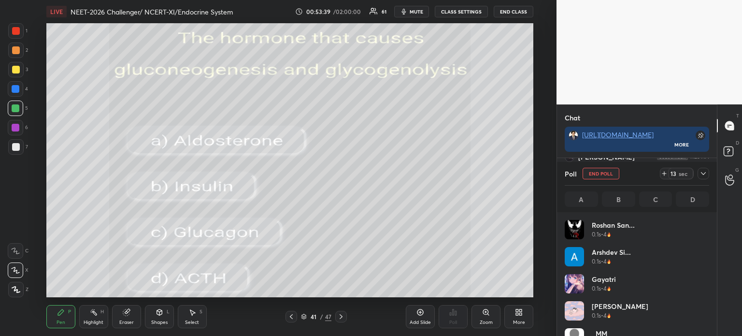
scroll to position [113, 141]
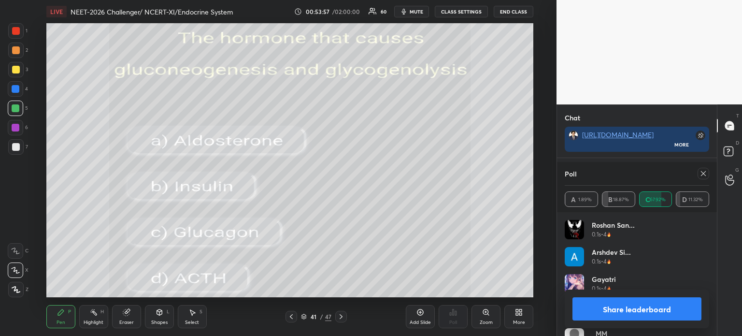
drag, startPoint x: 613, startPoint y: 310, endPoint x: 605, endPoint y: 306, distance: 9.7
click at [612, 311] on button "Share leaderboard" at bounding box center [636, 308] width 129 height 23
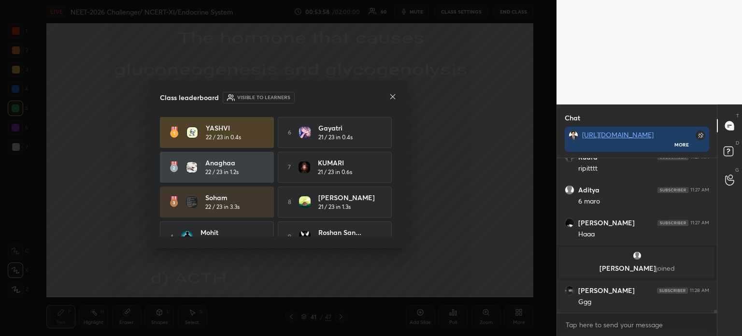
drag, startPoint x: 395, startPoint y: 97, endPoint x: 394, endPoint y: 112, distance: 15.0
click at [396, 97] on div "Class leaderboard Visible to learners [PERSON_NAME] 22 / 23 in 0.4s 6 Gayatri 2…" at bounding box center [278, 164] width 260 height 168
click at [394, 96] on icon at bounding box center [393, 97] width 8 height 8
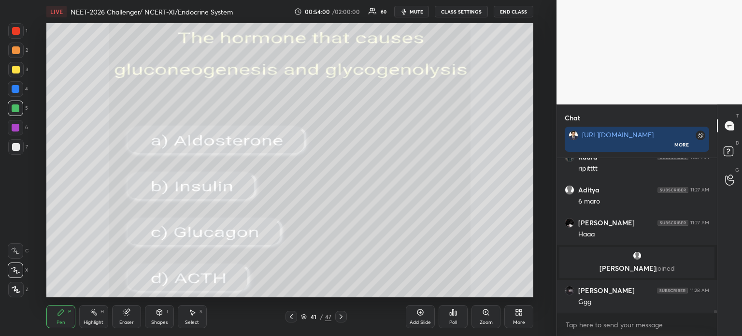
click at [291, 317] on icon at bounding box center [291, 316] width 8 height 8
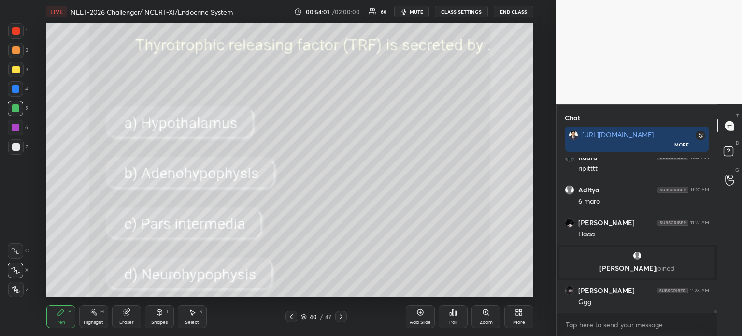
drag, startPoint x: 341, startPoint y: 318, endPoint x: 341, endPoint y: 297, distance: 20.8
click at [341, 317] on icon at bounding box center [341, 316] width 8 height 8
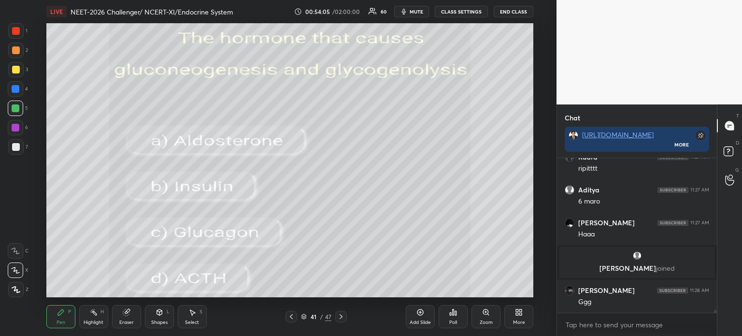
click at [520, 312] on icon at bounding box center [521, 313] width 2 height 2
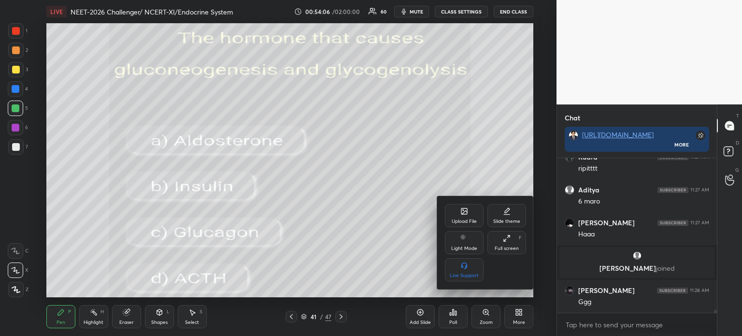
click at [469, 222] on div "Upload File" at bounding box center [464, 221] width 25 height 5
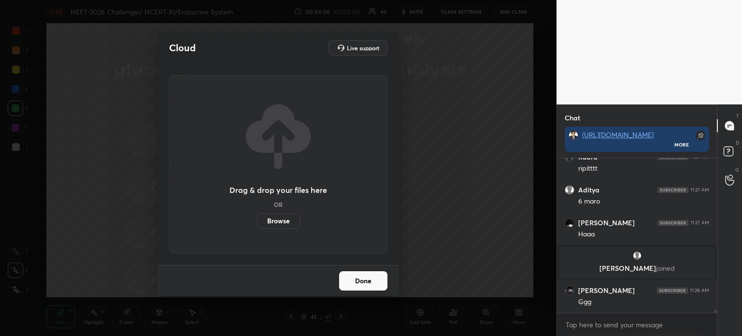
click at [291, 222] on label "Browse" at bounding box center [278, 220] width 43 height 15
click at [257, 222] on input "Browse" at bounding box center [257, 220] width 0 height 15
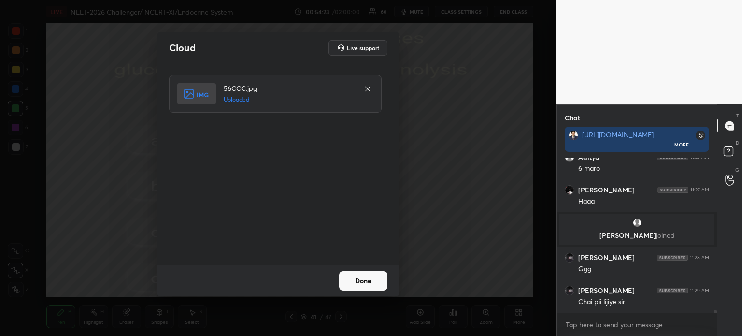
click at [359, 283] on button "Done" at bounding box center [363, 280] width 48 height 19
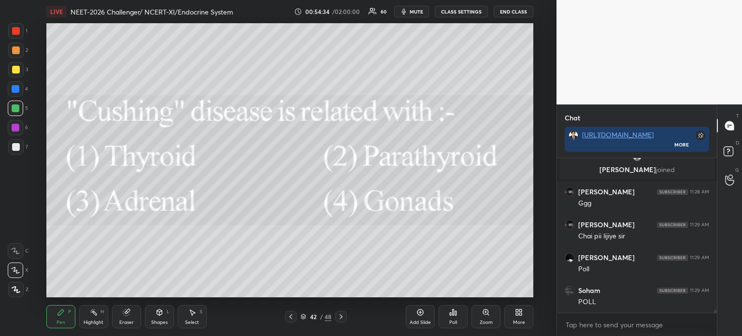
click at [449, 321] on div "Poll" at bounding box center [453, 322] width 8 height 5
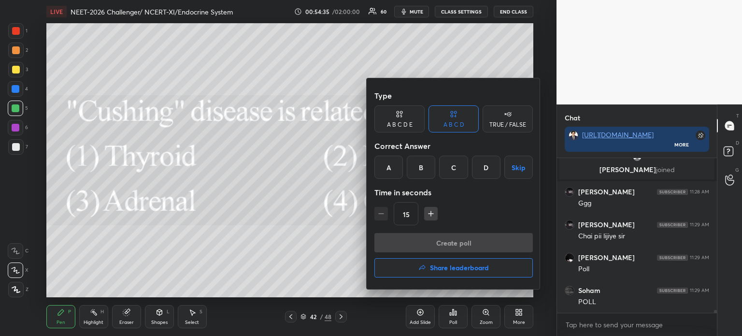
click at [457, 173] on div "C" at bounding box center [453, 167] width 28 height 23
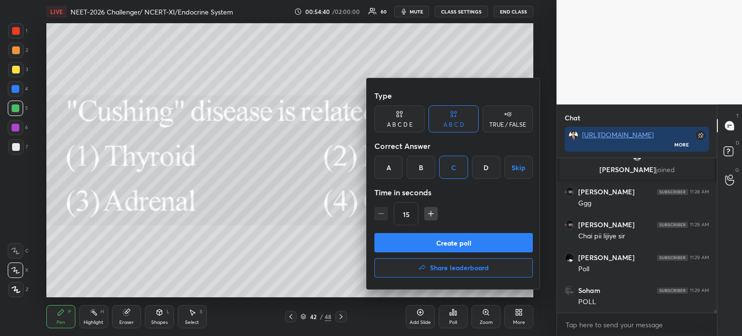
click at [440, 240] on button "Create poll" at bounding box center [453, 242] width 158 height 19
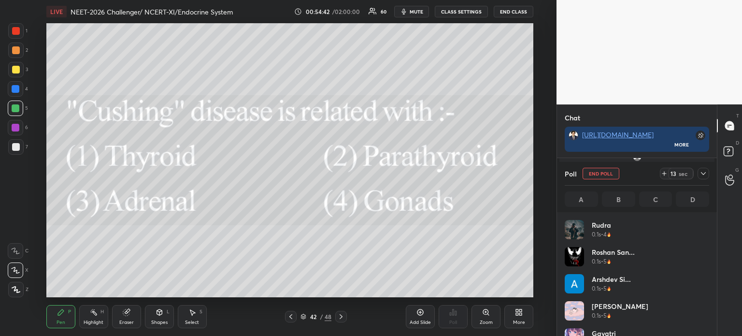
scroll to position [3, 3]
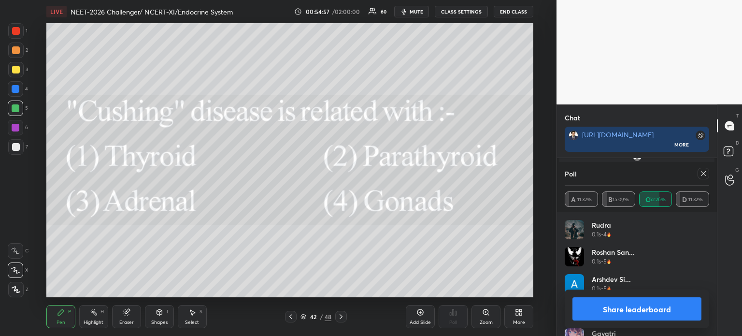
click at [612, 307] on button "Share leaderboard" at bounding box center [636, 308] width 129 height 23
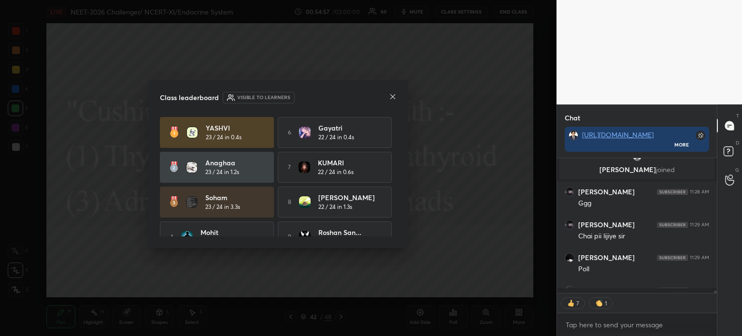
scroll to position [2, 3]
click at [392, 98] on icon at bounding box center [393, 97] width 8 height 8
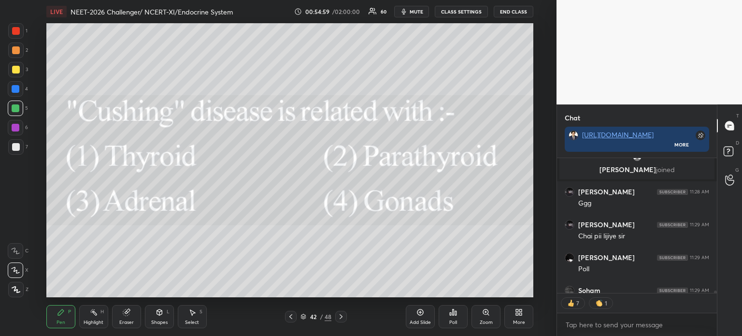
click at [292, 316] on icon at bounding box center [291, 316] width 8 height 8
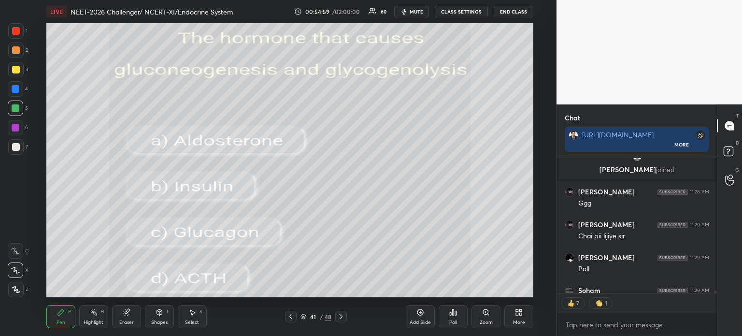
click at [342, 317] on icon at bounding box center [341, 316] width 8 height 8
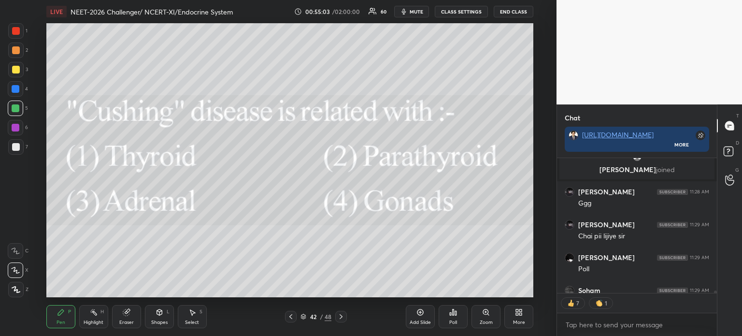
click at [522, 322] on div "More" at bounding box center [519, 322] width 12 height 5
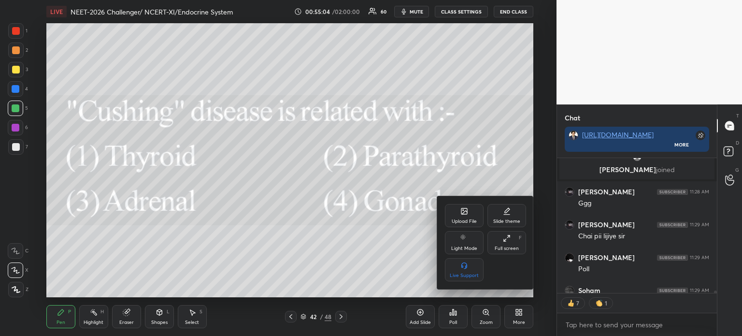
click at [467, 216] on div "Upload File" at bounding box center [464, 215] width 39 height 23
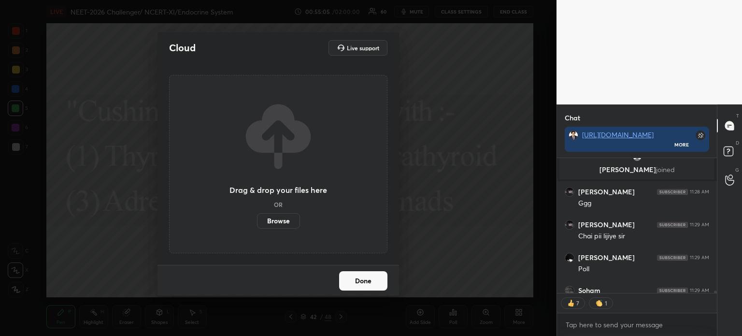
click at [282, 220] on label "Browse" at bounding box center [278, 220] width 43 height 15
click at [257, 220] on input "Browse" at bounding box center [257, 220] width 0 height 15
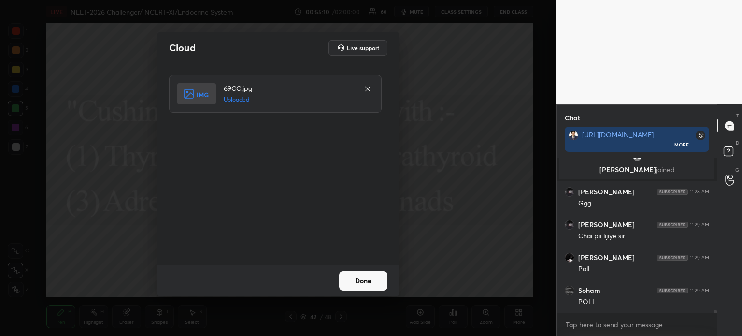
click at [376, 285] on button "Done" at bounding box center [363, 280] width 48 height 19
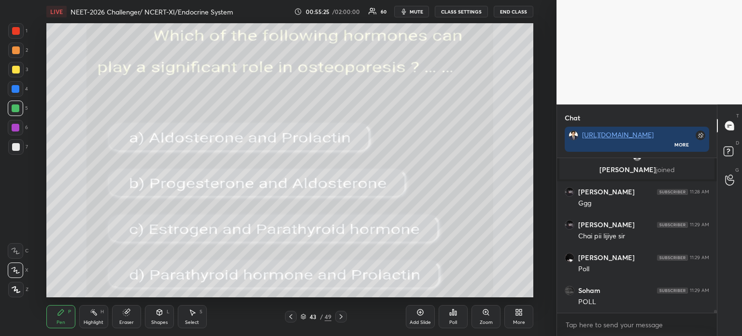
scroll to position [8603, 0]
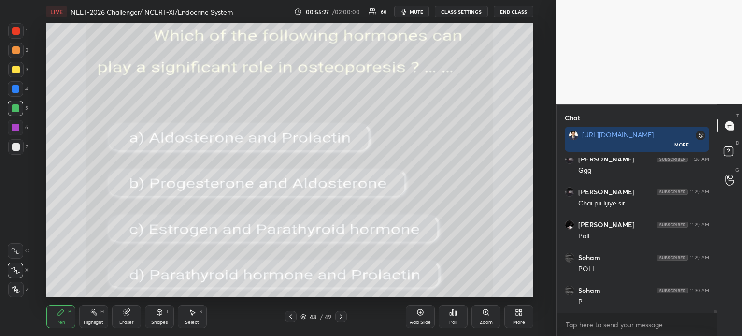
click at [454, 318] on div "Poll" at bounding box center [453, 316] width 29 height 23
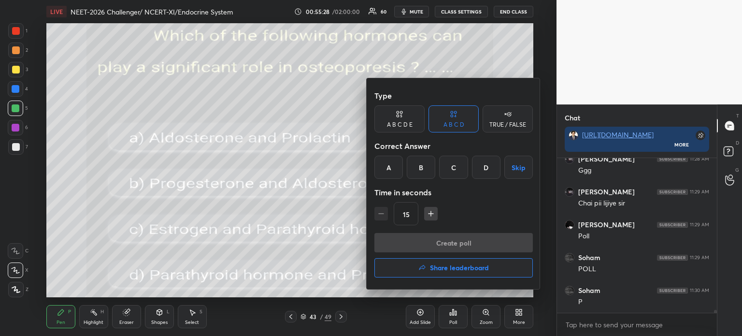
click at [454, 173] on div "C" at bounding box center [453, 167] width 28 height 23
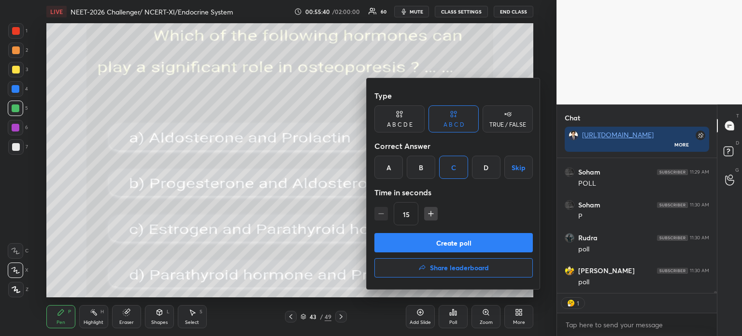
scroll to position [8754, 0]
click at [505, 66] on div at bounding box center [371, 168] width 742 height 336
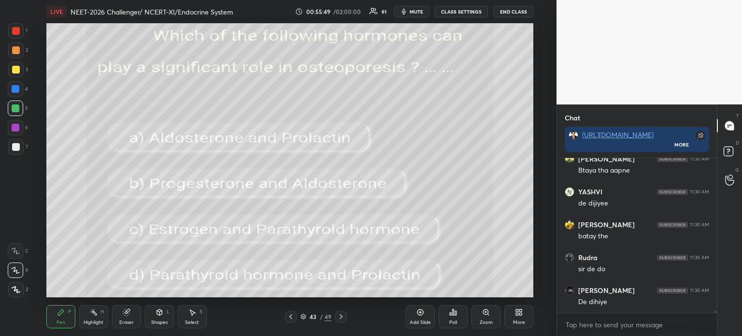
scroll to position [8966, 0]
click at [518, 316] on div "More" at bounding box center [518, 316] width 29 height 23
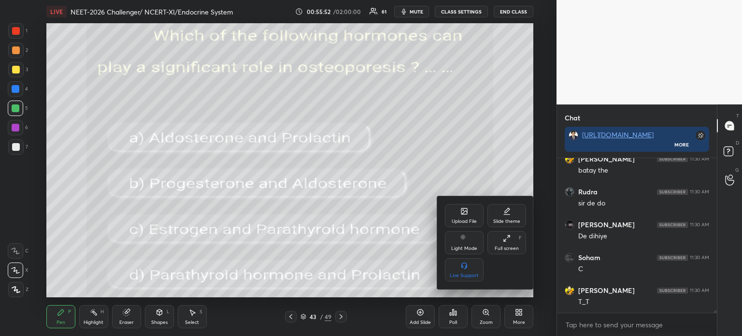
click at [464, 216] on div "Upload File" at bounding box center [464, 215] width 39 height 23
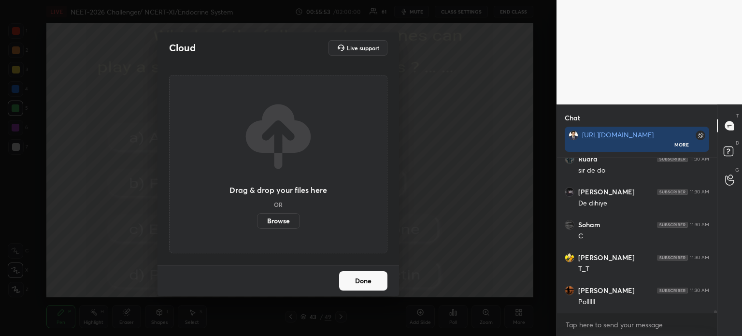
click at [277, 221] on label "Browse" at bounding box center [278, 220] width 43 height 15
click at [257, 221] on input "Browse" at bounding box center [257, 220] width 0 height 15
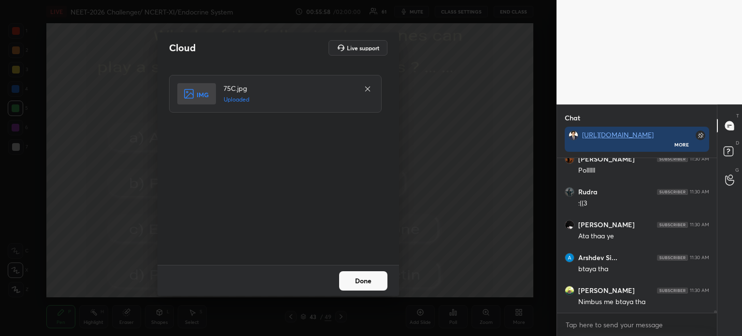
click at [359, 283] on button "Done" at bounding box center [363, 280] width 48 height 19
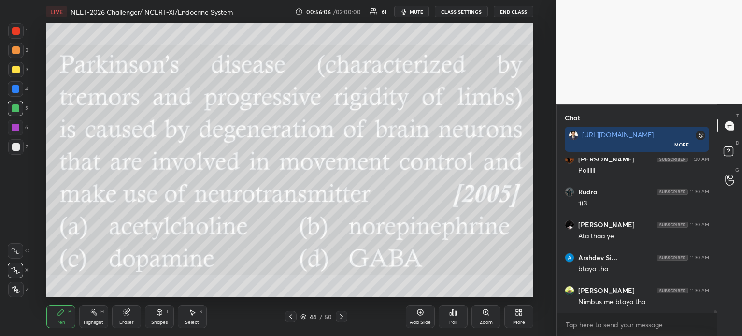
click at [520, 312] on icon at bounding box center [519, 312] width 8 height 8
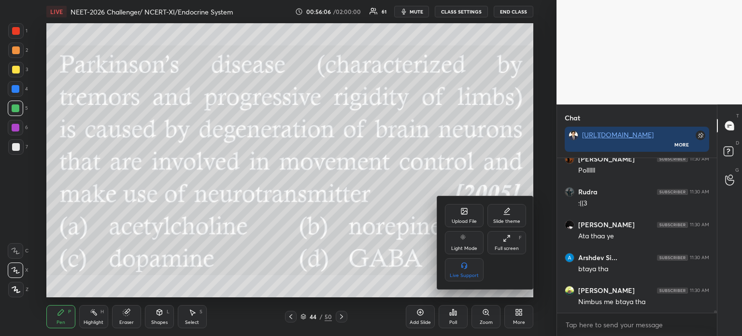
click at [461, 208] on icon at bounding box center [464, 211] width 8 height 8
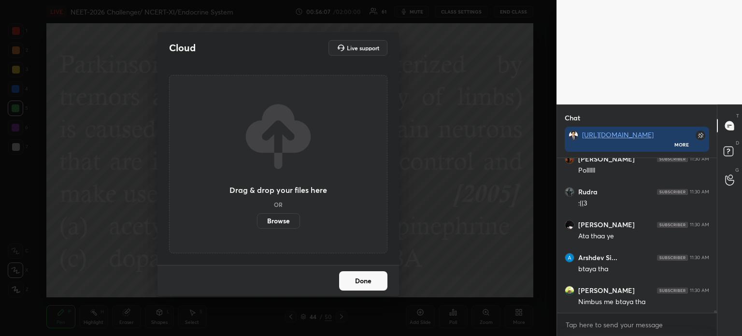
click at [274, 221] on label "Browse" at bounding box center [278, 220] width 43 height 15
click at [257, 221] on input "Browse" at bounding box center [257, 220] width 0 height 15
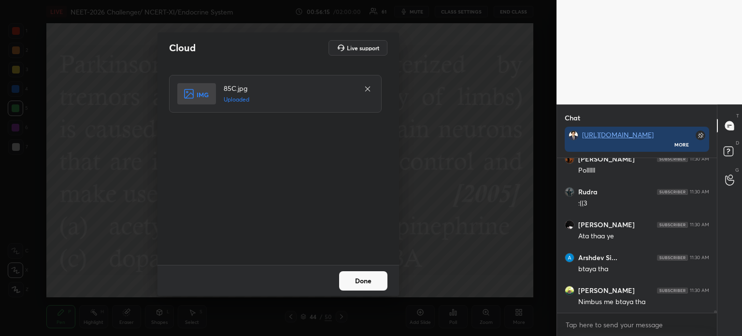
click at [369, 283] on button "Done" at bounding box center [363, 280] width 48 height 19
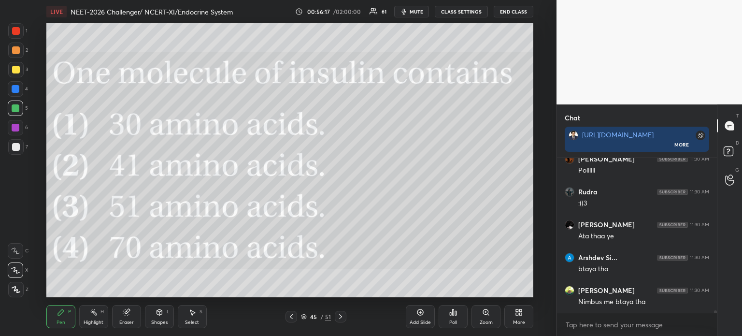
scroll to position [9198, 0]
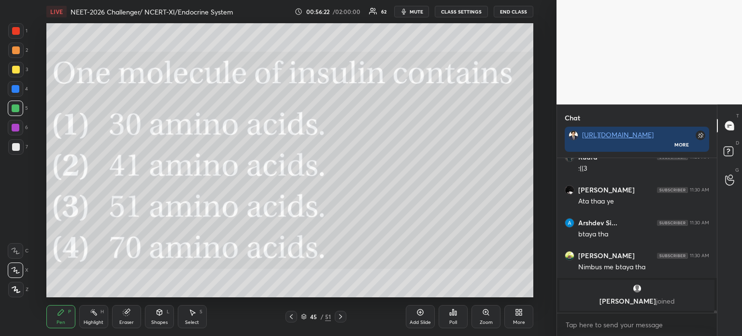
click at [457, 316] on div "Poll" at bounding box center [453, 316] width 29 height 23
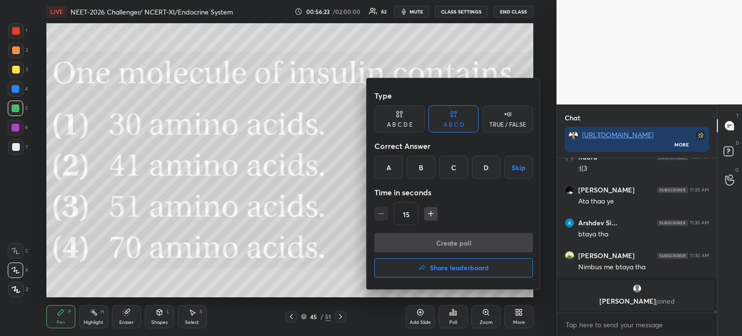
click at [459, 171] on div "C" at bounding box center [453, 167] width 28 height 23
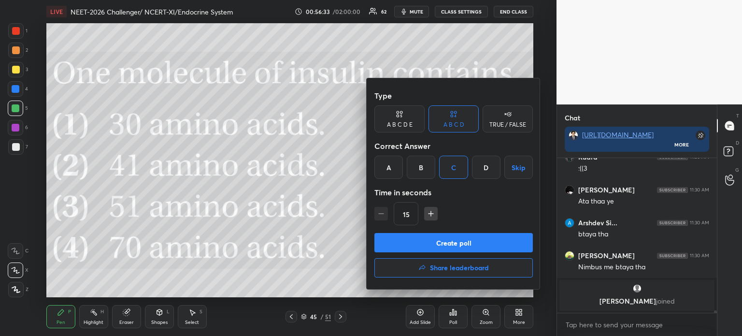
click at [455, 242] on button "Create poll" at bounding box center [453, 242] width 158 height 19
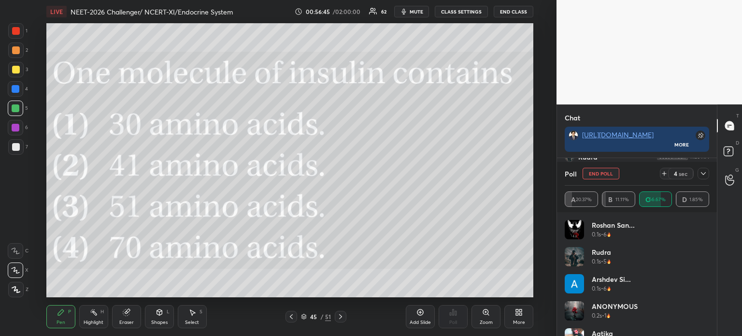
scroll to position [9248, 0]
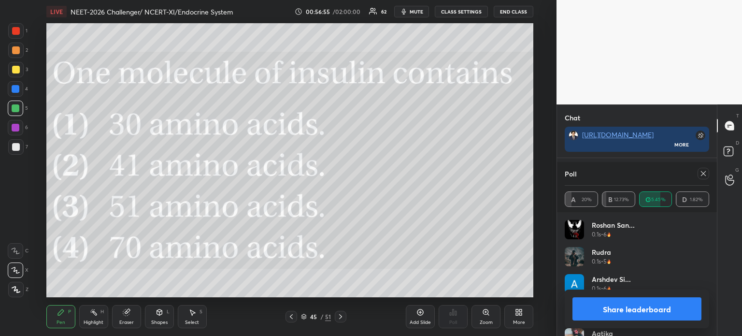
drag, startPoint x: 615, startPoint y: 306, endPoint x: 609, endPoint y: 310, distance: 6.6
click at [614, 306] on button "Share leaderboard" at bounding box center [636, 308] width 129 height 23
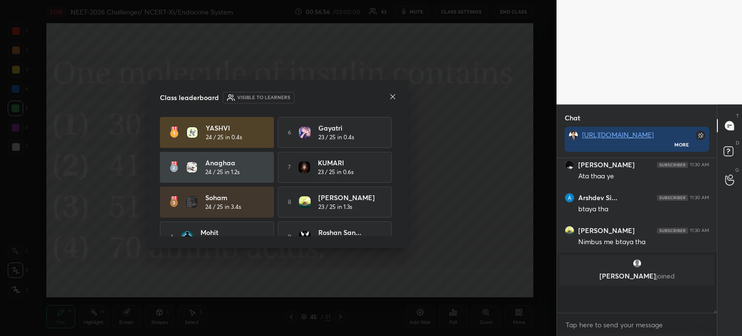
scroll to position [141, 157]
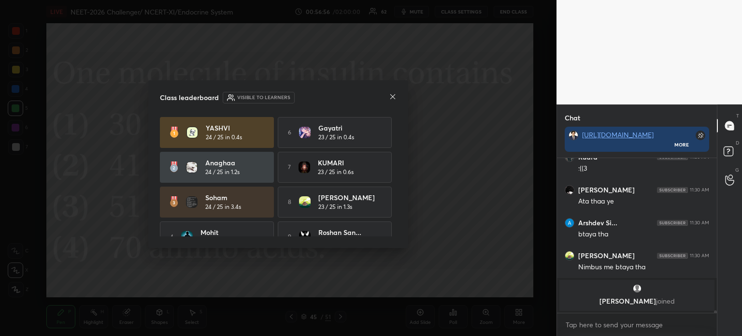
click at [393, 97] on icon at bounding box center [393, 97] width 8 height 8
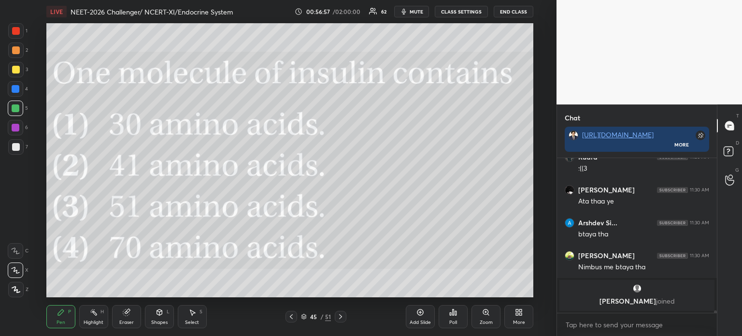
click at [288, 320] on icon at bounding box center [291, 316] width 8 height 8
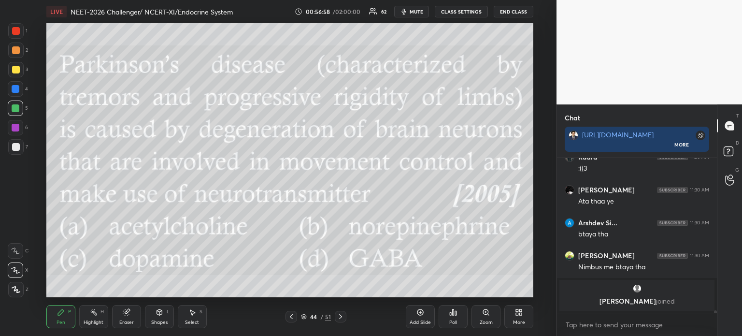
click at [289, 317] on icon at bounding box center [291, 316] width 8 height 8
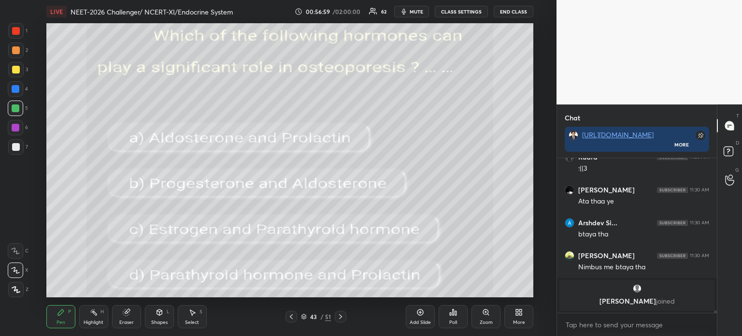
click at [289, 317] on icon at bounding box center [291, 316] width 8 height 8
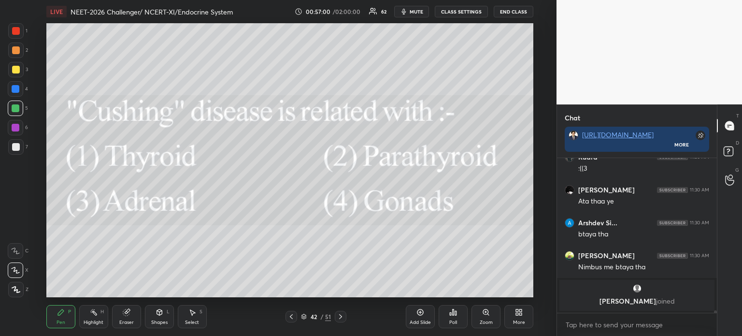
click at [342, 318] on icon at bounding box center [341, 316] width 8 height 8
click at [340, 318] on icon at bounding box center [341, 316] width 8 height 8
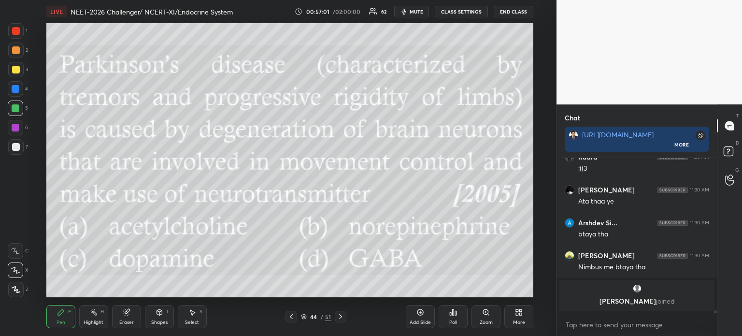
drag, startPoint x: 338, startPoint y: 316, endPoint x: 342, endPoint y: 302, distance: 15.0
click at [339, 317] on icon at bounding box center [341, 316] width 8 height 8
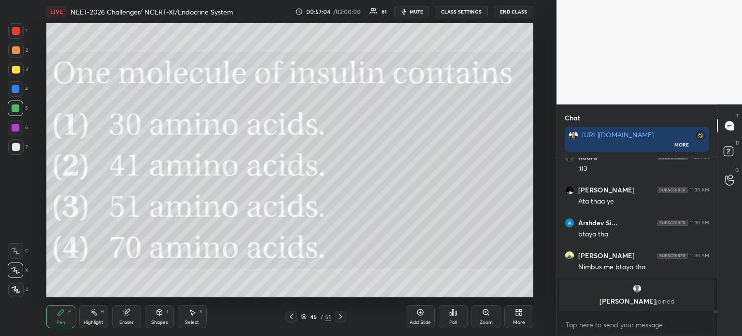
click at [518, 320] on div "More" at bounding box center [518, 316] width 29 height 23
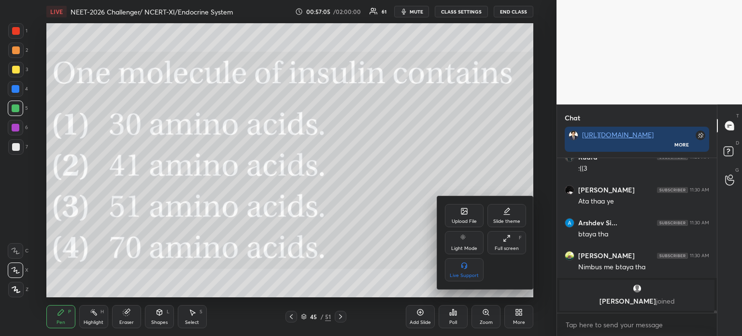
click at [461, 212] on icon at bounding box center [464, 211] width 6 height 6
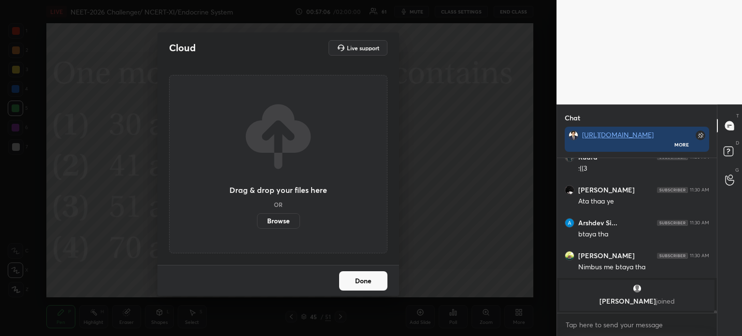
click at [278, 222] on label "Browse" at bounding box center [278, 220] width 43 height 15
click at [257, 222] on input "Browse" at bounding box center [257, 220] width 0 height 15
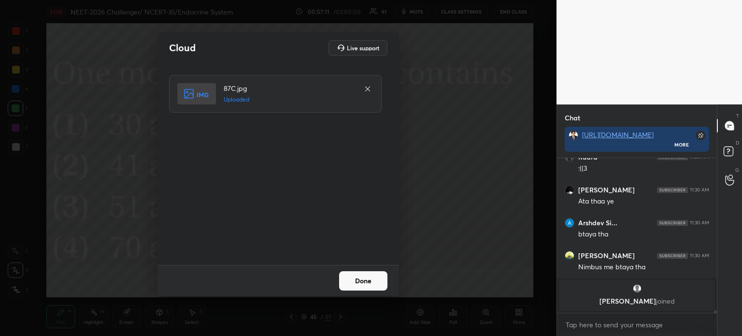
click at [373, 283] on button "Done" at bounding box center [363, 280] width 48 height 19
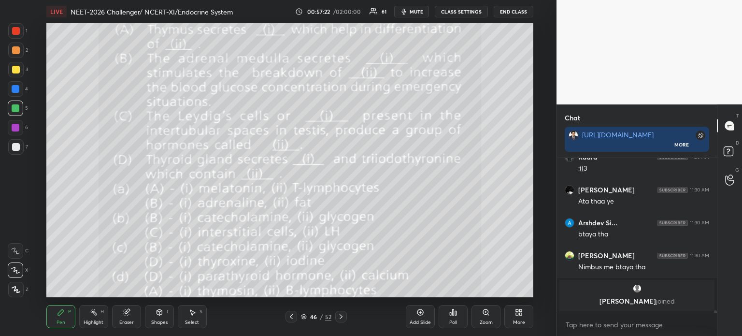
click at [8, 108] on div at bounding box center [15, 107] width 15 height 15
click at [16, 254] on div at bounding box center [15, 250] width 15 height 15
click at [162, 313] on icon at bounding box center [158, 312] width 5 height 6
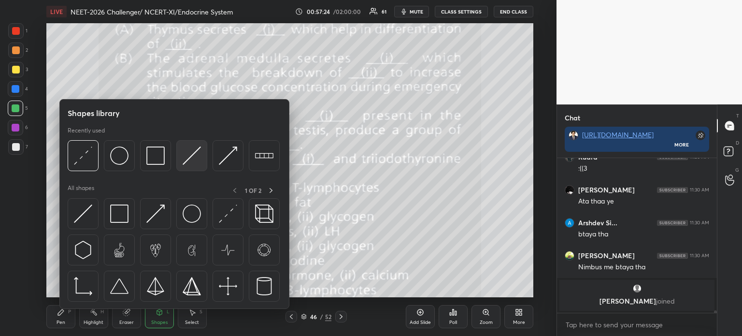
click at [184, 162] on img at bounding box center [192, 155] width 18 height 18
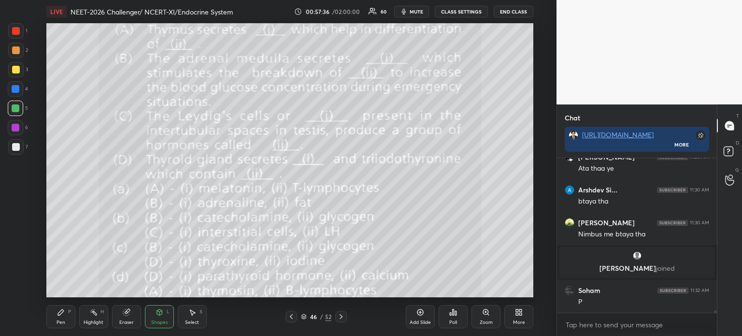
scroll to position [9019, 0]
click at [87, 316] on div "Highlight H" at bounding box center [93, 316] width 29 height 23
click at [127, 322] on div "Eraser" at bounding box center [126, 322] width 14 height 5
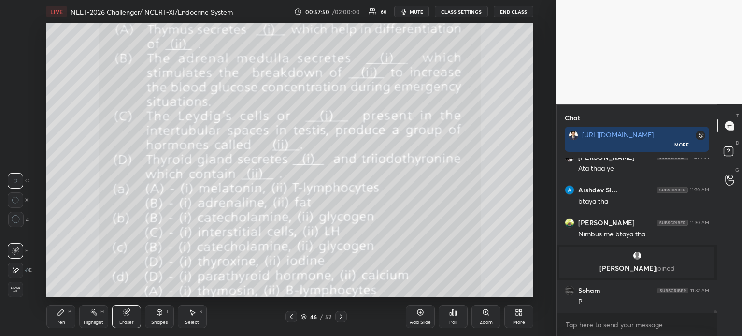
click at [56, 318] on div "Pen P" at bounding box center [60, 316] width 29 height 23
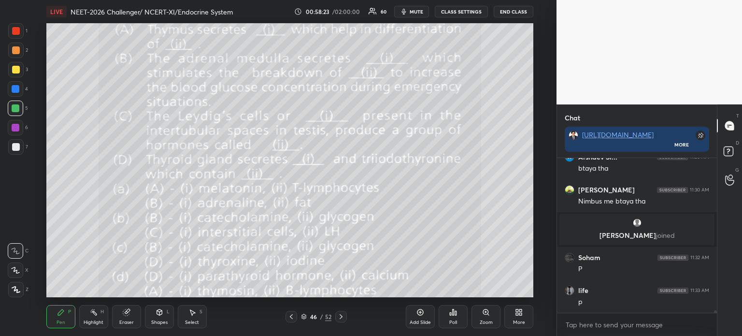
scroll to position [9085, 0]
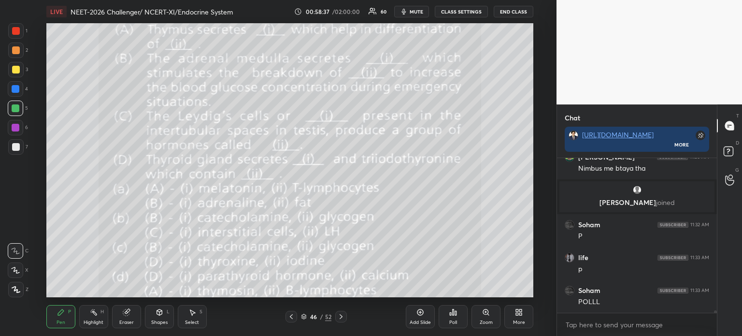
click at [14, 69] on div at bounding box center [16, 70] width 8 height 8
click at [18, 75] on div at bounding box center [15, 69] width 15 height 15
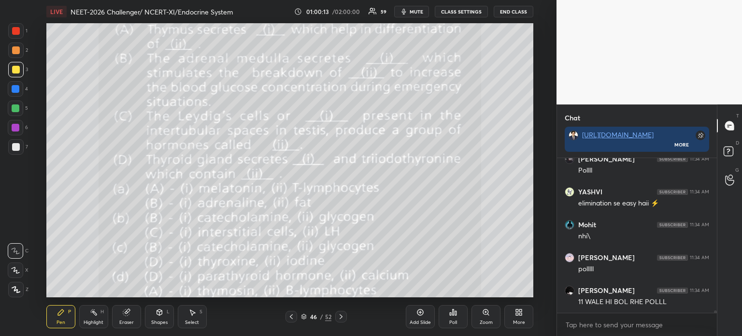
scroll to position [9947, 0]
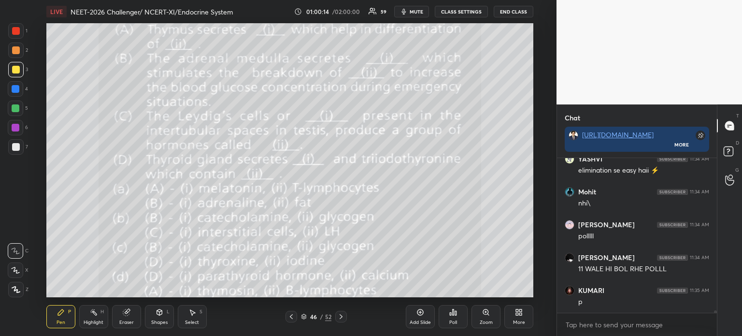
click at [517, 314] on icon at bounding box center [517, 313] width 2 height 2
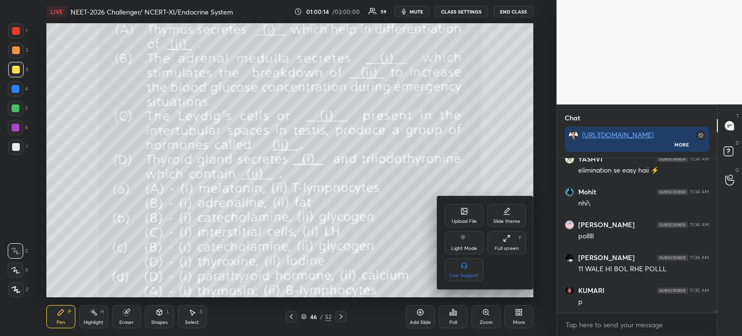
scroll to position [9980, 0]
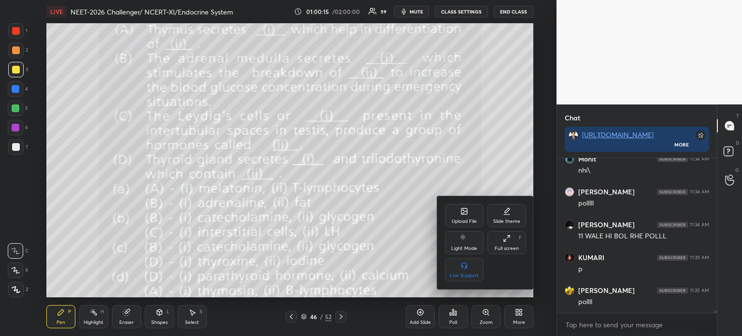
click at [469, 210] on div "Upload File" at bounding box center [464, 215] width 39 height 23
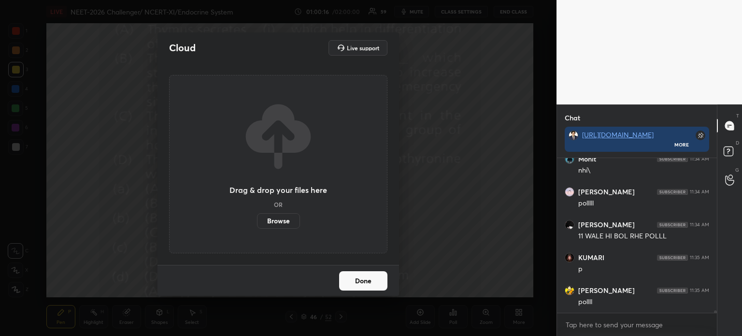
scroll to position [10013, 0]
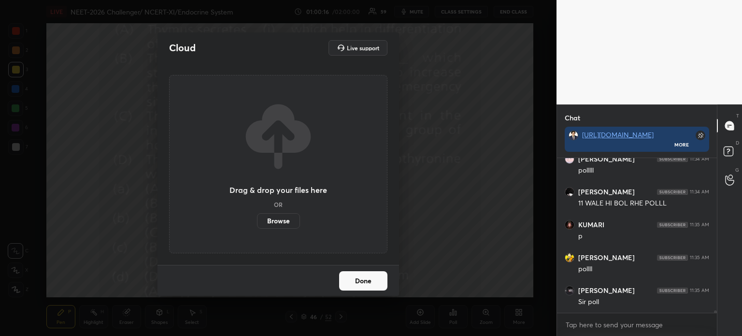
click at [288, 220] on label "Browse" at bounding box center [278, 220] width 43 height 15
click at [257, 220] on input "Browse" at bounding box center [257, 220] width 0 height 15
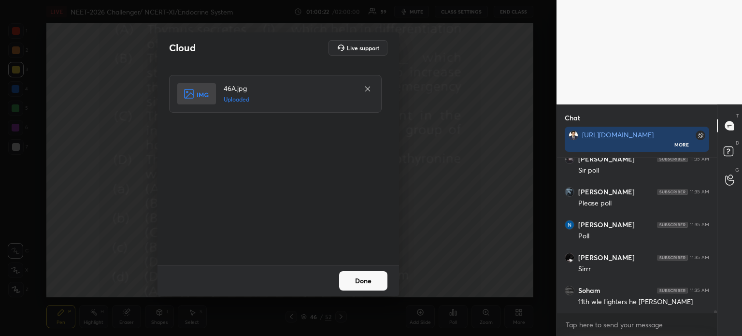
click at [363, 282] on button "Done" at bounding box center [363, 280] width 48 height 19
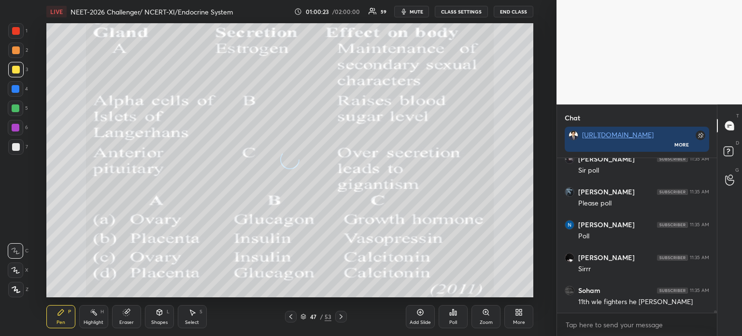
scroll to position [10177, 0]
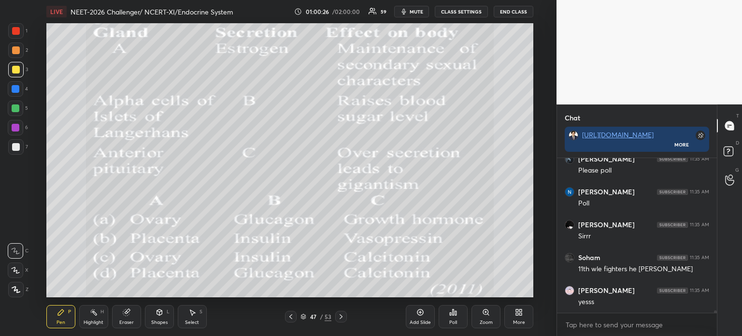
click at [292, 318] on icon at bounding box center [291, 316] width 8 height 8
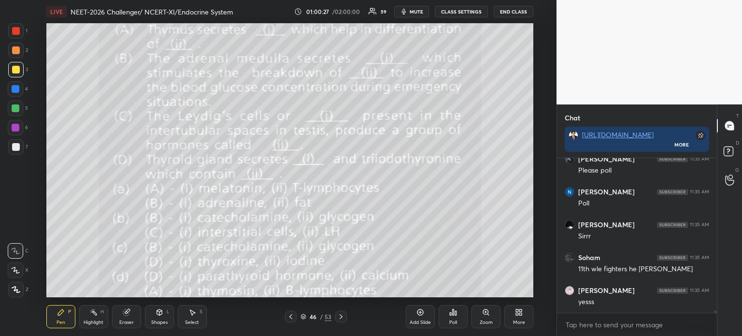
scroll to position [10210, 0]
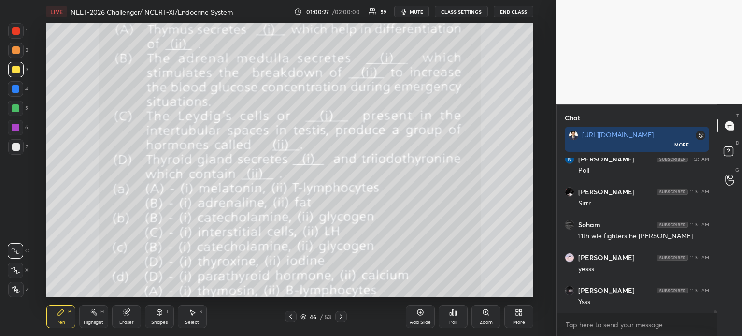
click at [511, 316] on div "More" at bounding box center [518, 316] width 29 height 23
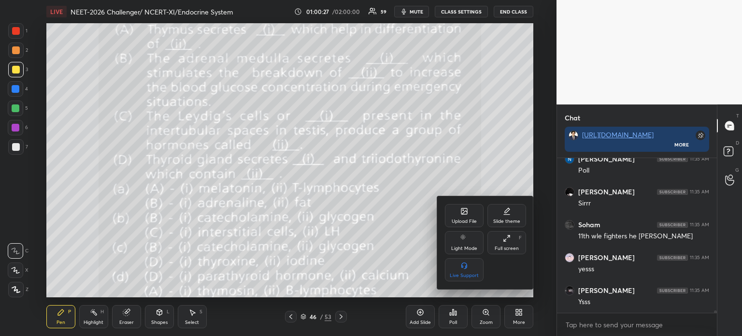
click at [458, 211] on div "Upload File" at bounding box center [464, 215] width 39 height 23
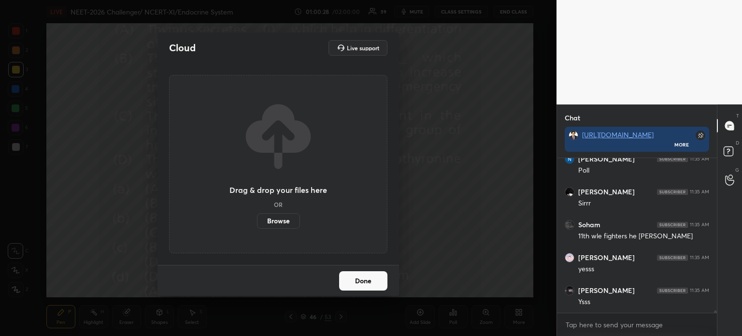
click at [294, 216] on label "Browse" at bounding box center [278, 220] width 43 height 15
click at [257, 216] on input "Browse" at bounding box center [257, 220] width 0 height 15
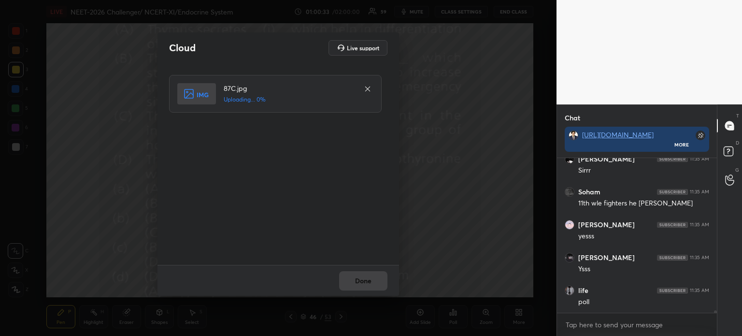
scroll to position [10276, 0]
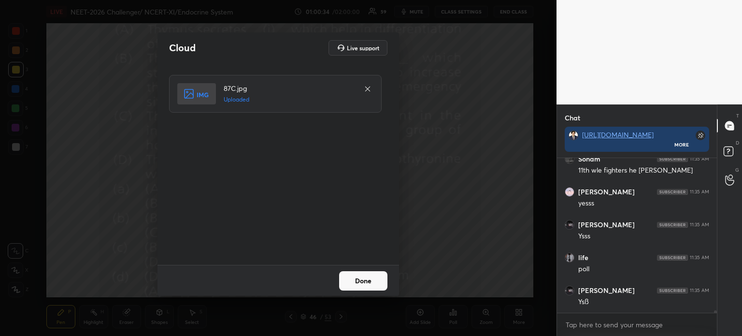
click at [361, 280] on button "Done" at bounding box center [363, 280] width 48 height 19
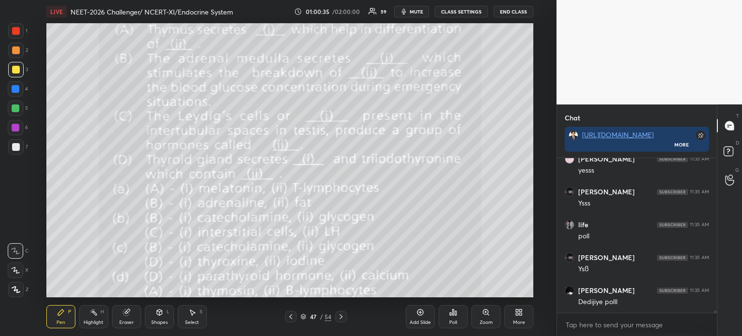
scroll to position [10374, 0]
click at [291, 316] on icon at bounding box center [291, 316] width 8 height 8
click at [458, 314] on div "Poll" at bounding box center [453, 316] width 29 height 23
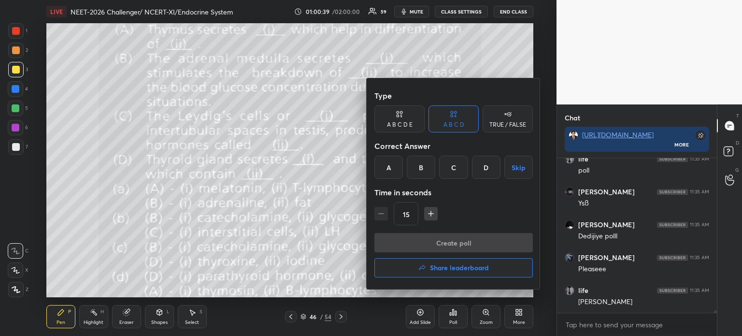
click at [460, 168] on div "C" at bounding box center [453, 167] width 28 height 23
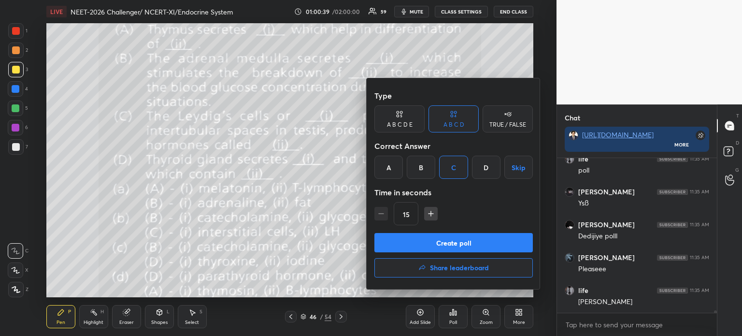
click at [455, 241] on button "Create poll" at bounding box center [453, 242] width 158 height 19
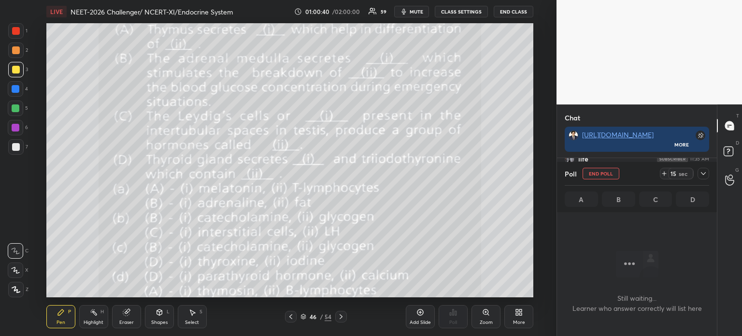
scroll to position [125, 157]
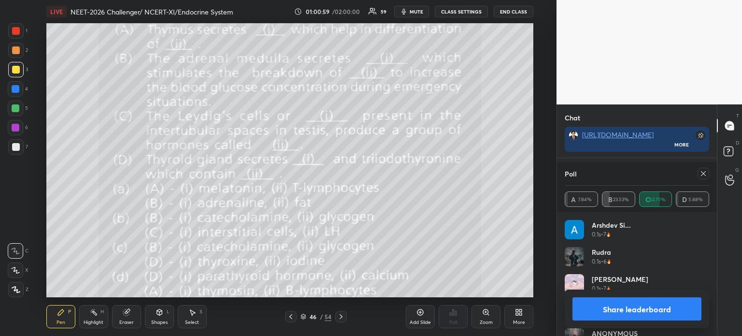
drag, startPoint x: 601, startPoint y: 307, endPoint x: 584, endPoint y: 301, distance: 17.3
click at [599, 306] on button "Share leaderboard" at bounding box center [636, 308] width 129 height 23
type textarea "x"
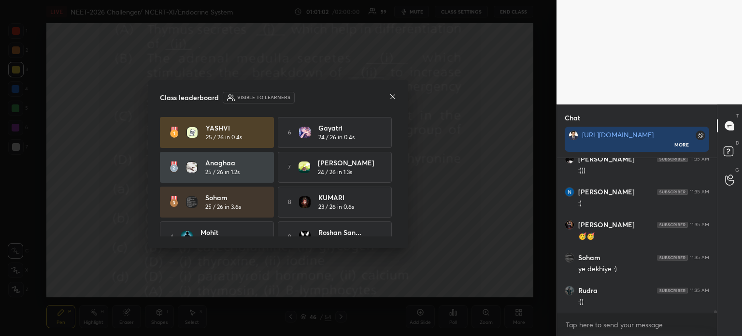
click at [391, 96] on icon at bounding box center [393, 97] width 8 height 8
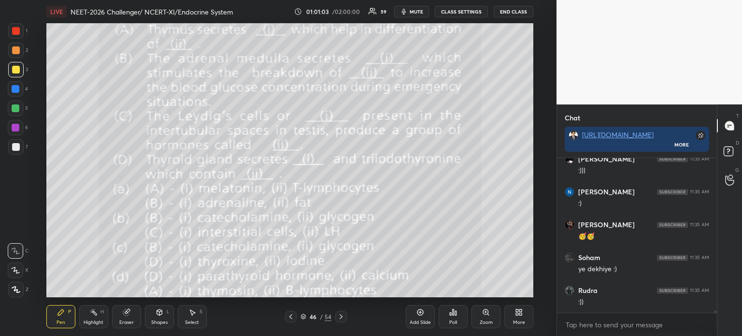
click at [288, 318] on icon at bounding box center [291, 316] width 8 height 8
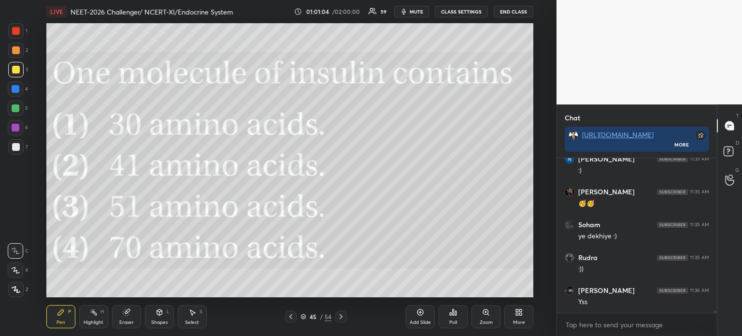
click at [340, 316] on icon at bounding box center [341, 316] width 8 height 8
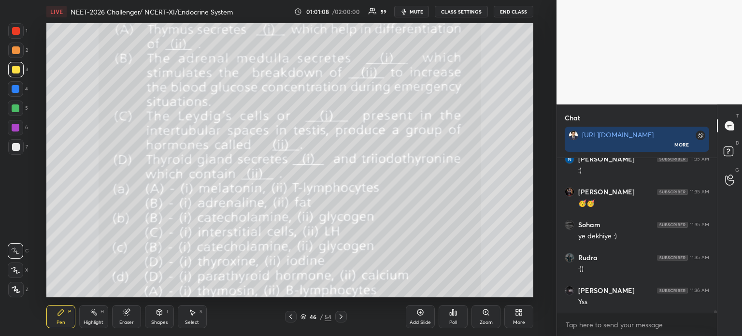
click at [453, 320] on div "Poll" at bounding box center [453, 316] width 29 height 23
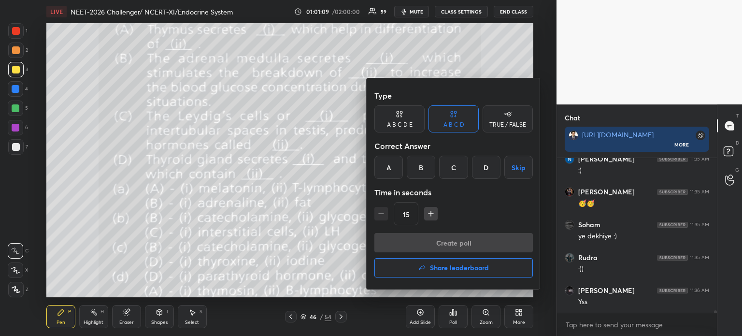
click at [446, 272] on button "Share leaderboard" at bounding box center [453, 267] width 158 height 19
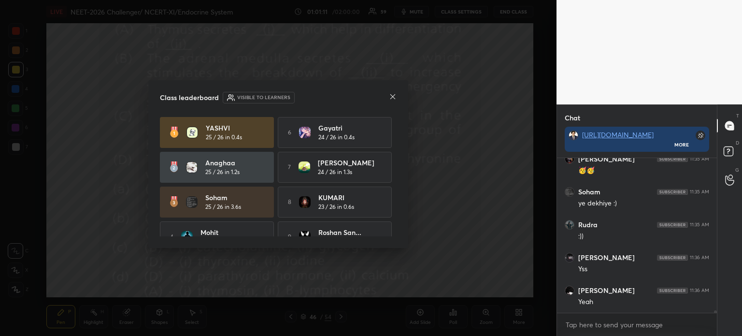
drag, startPoint x: 393, startPoint y: 160, endPoint x: 392, endPoint y: 179, distance: 19.3
click at [392, 184] on div "[PERSON_NAME] 25 / 26 in 0.4s 6 Gayatri 24 / 26 in 0.4s Anaghaa 25 / 26 in 1.2s…" at bounding box center [278, 202] width 237 height 170
click at [393, 177] on div "[PERSON_NAME] 25 / 26 in 0.4s 6 Gayatri 24 / 26 in 0.4s Anaghaa 25 / 26 in 1.2s…" at bounding box center [278, 202] width 237 height 170
drag, startPoint x: 394, startPoint y: 186, endPoint x: 396, endPoint y: 192, distance: 6.5
click at [396, 200] on div "[PERSON_NAME] 25 / 26 in 0.4s 6 Gayatri 24 / 26 in 0.4s Anaghaa 25 / 26 in 1.2s…" at bounding box center [278, 177] width 237 height 120
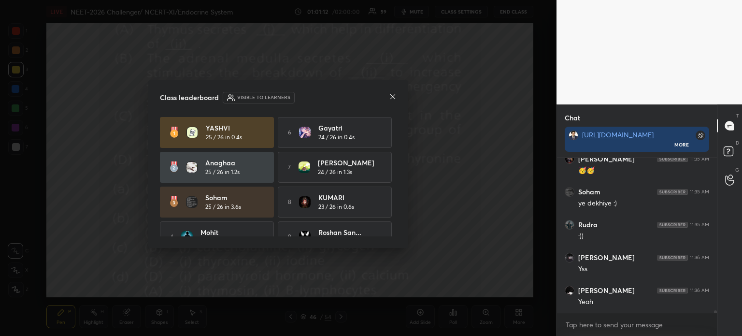
click at [398, 206] on div "Class leaderboard Visible to learners [PERSON_NAME] 25 / 26 in 0.4s 6 Gayatri 2…" at bounding box center [278, 164] width 260 height 168
click at [398, 210] on div "Class leaderboard Visible to learners [PERSON_NAME] 25 / 26 in 0.4s 6 Gayatri 2…" at bounding box center [278, 164] width 260 height 168
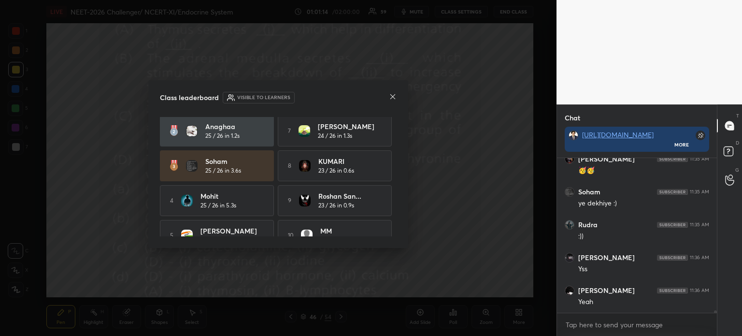
drag, startPoint x: 396, startPoint y: 186, endPoint x: 396, endPoint y: 193, distance: 6.8
click at [396, 203] on div "[PERSON_NAME] 25 / 26 in 0.4s 6 Gayatri 24 / 26 in 0.4s Anaghaa 25 / 26 in 1.2s…" at bounding box center [278, 177] width 237 height 120
drag, startPoint x: 396, startPoint y: 205, endPoint x: 393, endPoint y: 212, distance: 7.8
click at [395, 219] on div "Class leaderboard Visible to learners [PERSON_NAME] 25 / 26 in 0.4s 6 Gayatri 2…" at bounding box center [278, 164] width 260 height 168
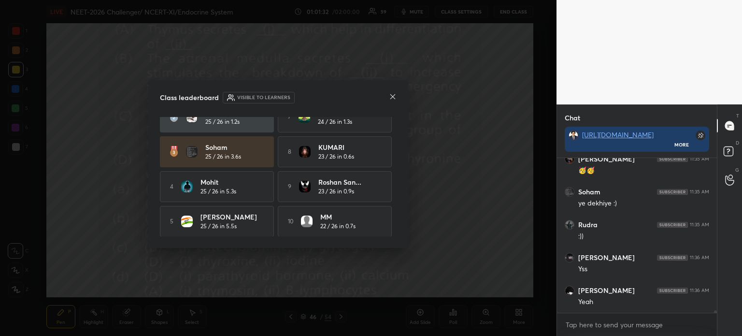
click at [393, 94] on icon at bounding box center [393, 97] width 8 height 8
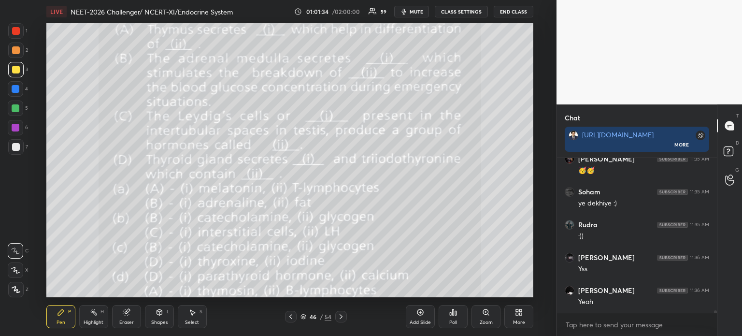
click at [520, 314] on div "More" at bounding box center [518, 316] width 29 height 23
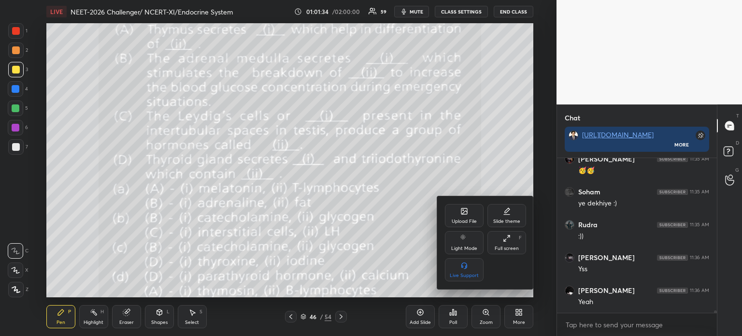
click at [466, 211] on icon at bounding box center [464, 211] width 8 height 8
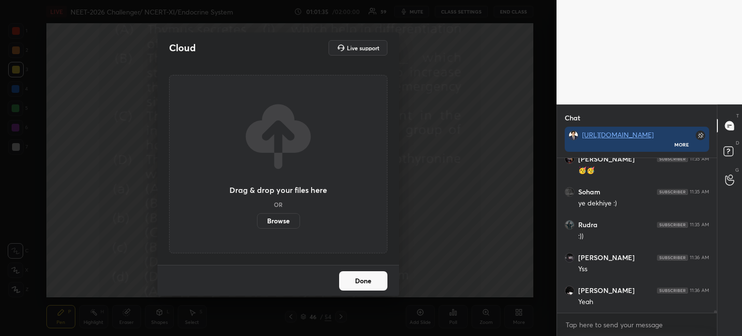
click at [286, 220] on label "Browse" at bounding box center [278, 220] width 43 height 15
click at [257, 220] on input "Browse" at bounding box center [257, 220] width 0 height 15
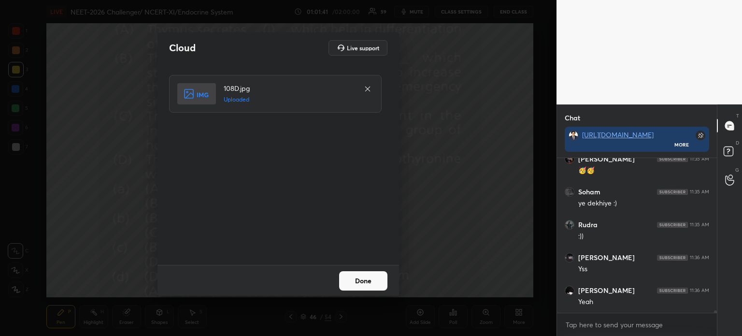
click at [371, 276] on button "Done" at bounding box center [363, 280] width 48 height 19
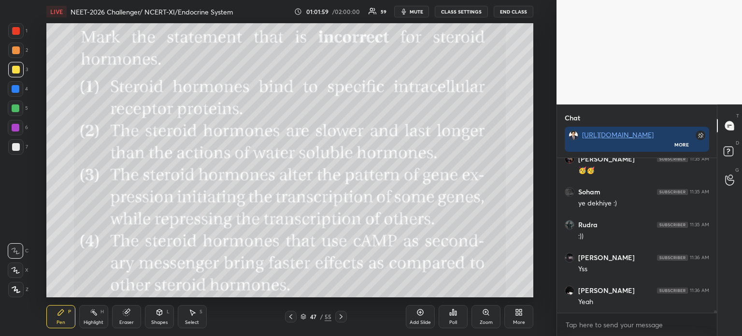
scroll to position [10637, 0]
click at [456, 320] on div "Poll" at bounding box center [453, 322] width 8 height 5
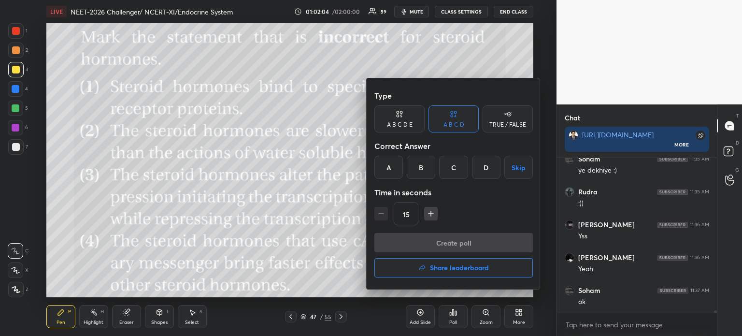
click at [490, 168] on div "D" at bounding box center [486, 167] width 28 height 23
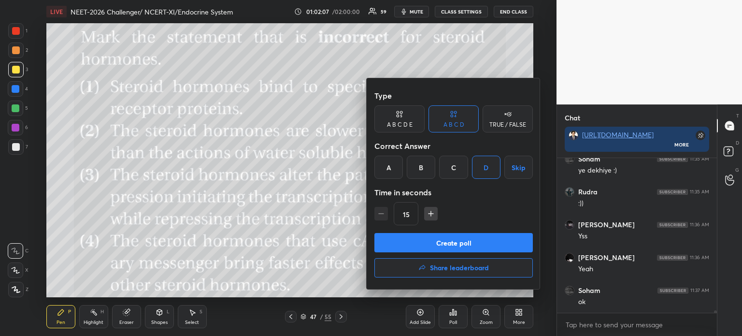
click at [431, 212] on icon "button" at bounding box center [431, 214] width 10 height 10
click at [431, 211] on icon "button" at bounding box center [431, 214] width 10 height 10
type input "60"
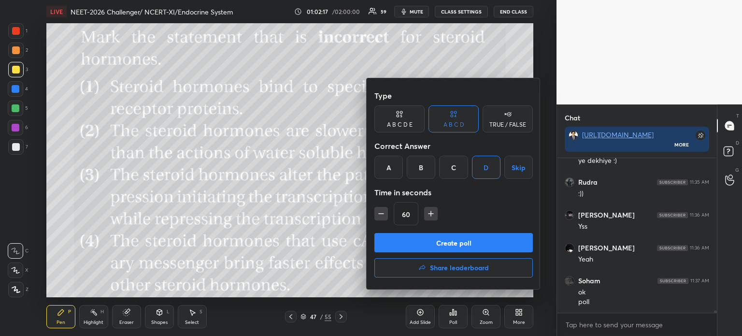
click at [466, 242] on button "Create poll" at bounding box center [453, 242] width 158 height 19
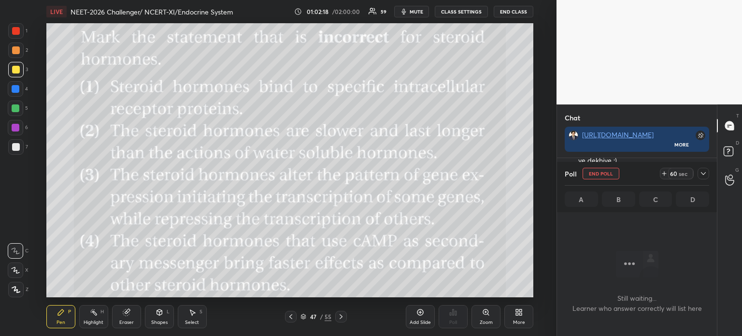
scroll to position [101, 157]
click at [416, 11] on span "mute" at bounding box center [417, 11] width 14 height 7
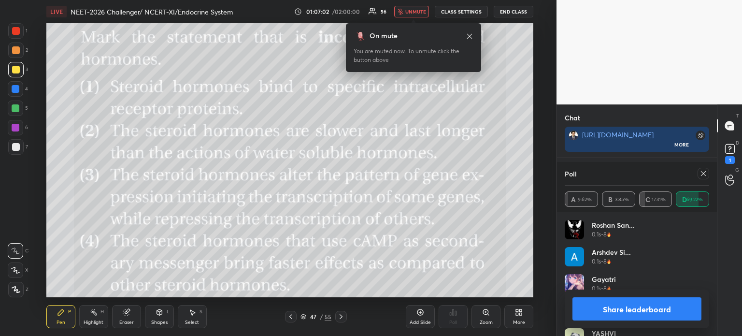
scroll to position [11478, 0]
click at [408, 9] on span "unmute" at bounding box center [415, 11] width 21 height 7
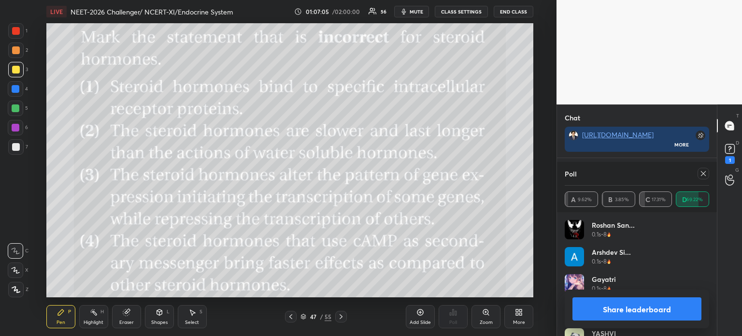
click at [653, 306] on button "Share leaderboard" at bounding box center [636, 308] width 129 height 23
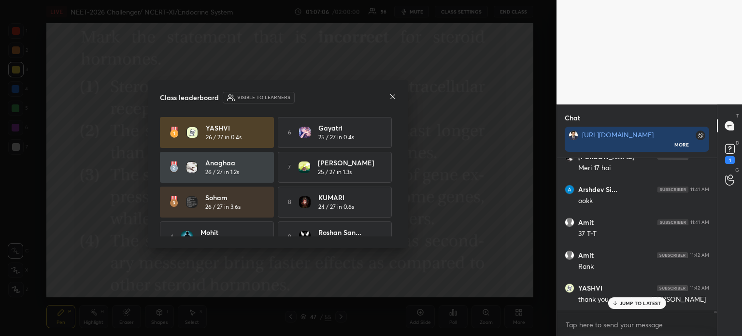
scroll to position [11428, 0]
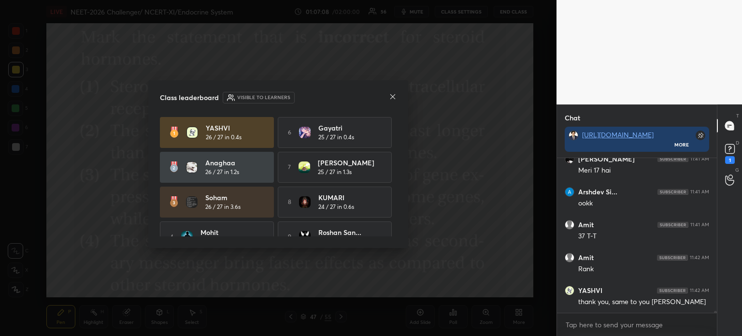
click at [391, 97] on icon at bounding box center [393, 97] width 8 height 8
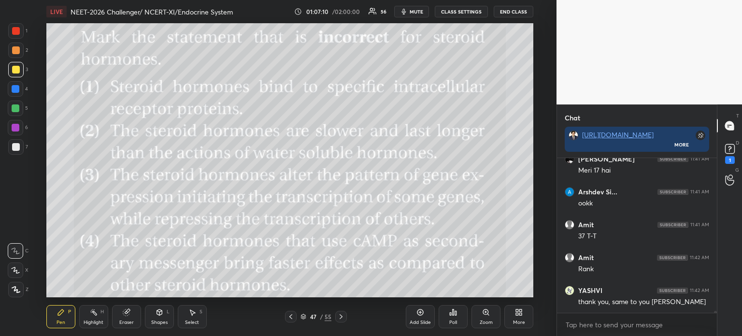
click at [290, 314] on icon at bounding box center [291, 316] width 8 height 8
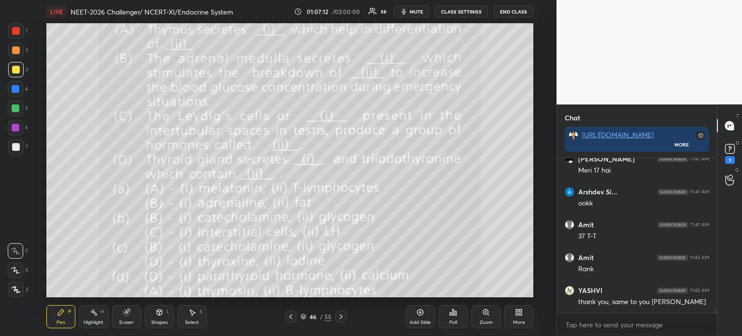
click at [344, 316] on icon at bounding box center [341, 316] width 8 height 8
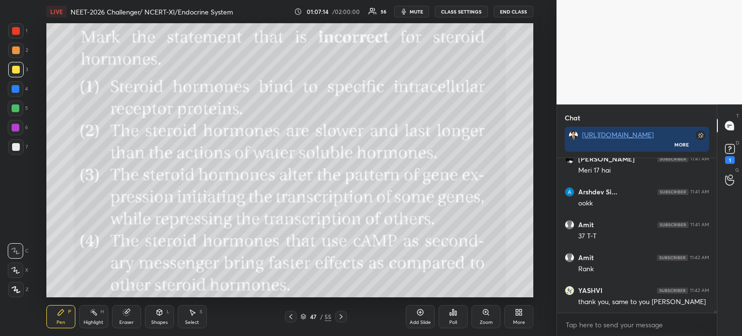
scroll to position [11461, 0]
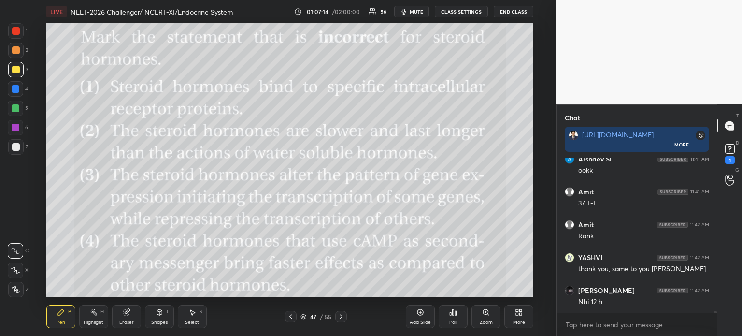
click at [13, 50] on div at bounding box center [16, 50] width 8 height 8
drag, startPoint x: 14, startPoint y: 50, endPoint x: 33, endPoint y: 50, distance: 18.8
click at [14, 50] on div at bounding box center [16, 50] width 8 height 8
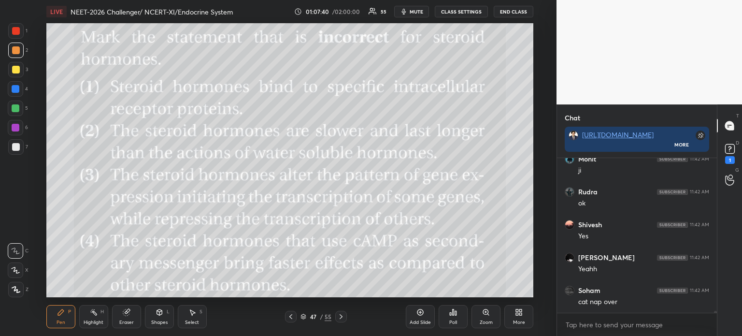
click at [414, 11] on span "mute" at bounding box center [417, 11] width 14 height 7
click at [416, 13] on span "unmute" at bounding box center [415, 11] width 21 height 7
click at [16, 269] on icon at bounding box center [15, 270] width 9 height 7
click at [17, 272] on icon at bounding box center [15, 270] width 9 height 7
click at [417, 312] on icon at bounding box center [420, 312] width 8 height 8
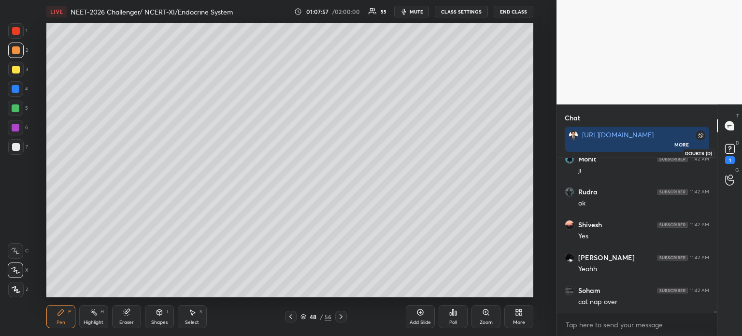
click at [734, 160] on div "1" at bounding box center [729, 152] width 14 height 22
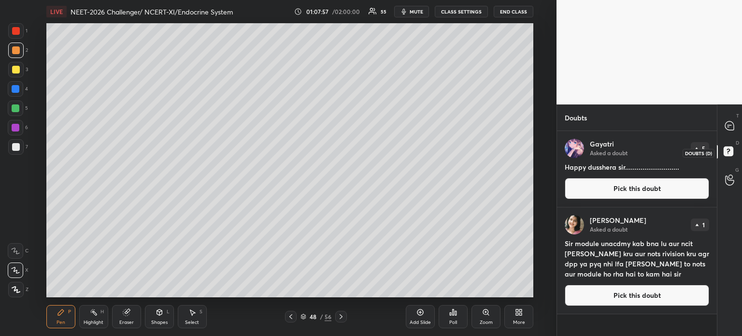
scroll to position [202, 157]
click at [731, 127] on icon at bounding box center [729, 125] width 9 height 9
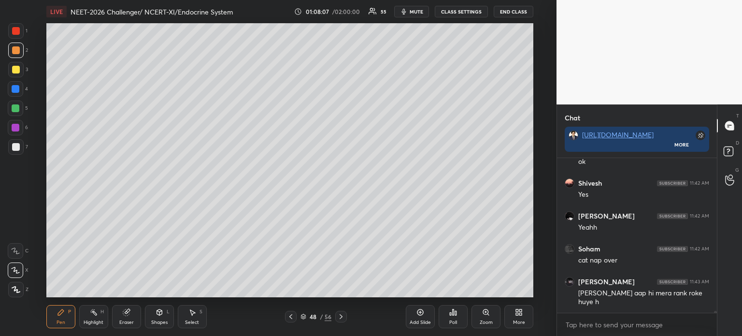
scroll to position [11927, 0]
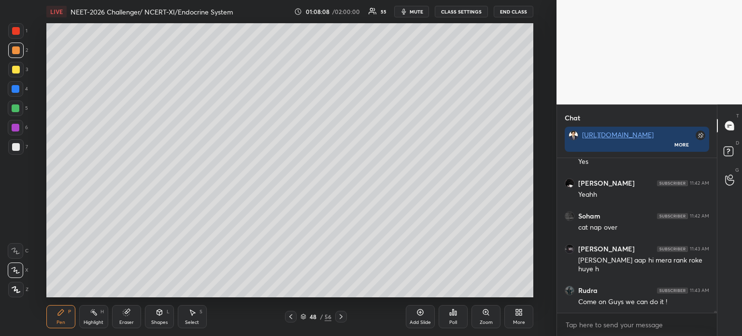
click at [521, 310] on icon at bounding box center [521, 310] width 2 height 2
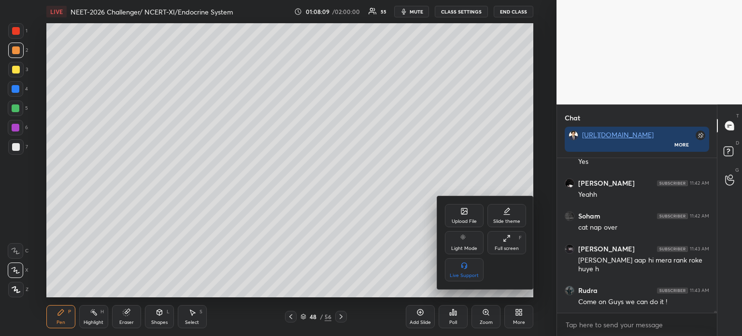
scroll to position [11960, 0]
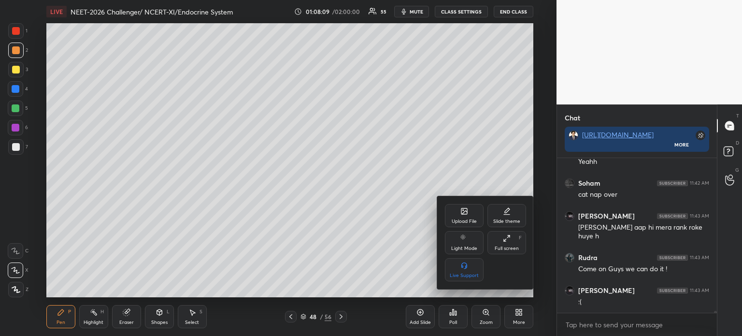
click at [465, 222] on div "Upload File" at bounding box center [464, 221] width 25 height 5
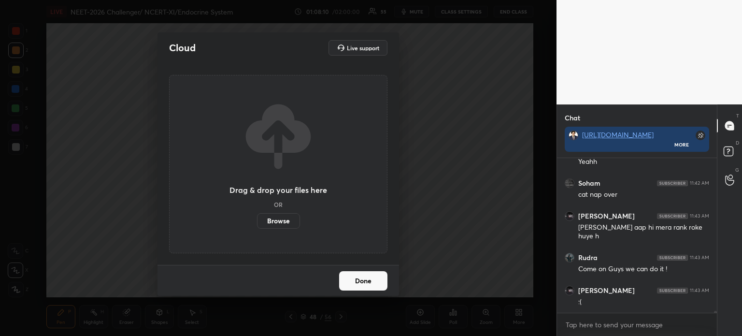
click at [276, 219] on label "Browse" at bounding box center [278, 220] width 43 height 15
click at [257, 219] on input "Browse" at bounding box center [257, 220] width 0 height 15
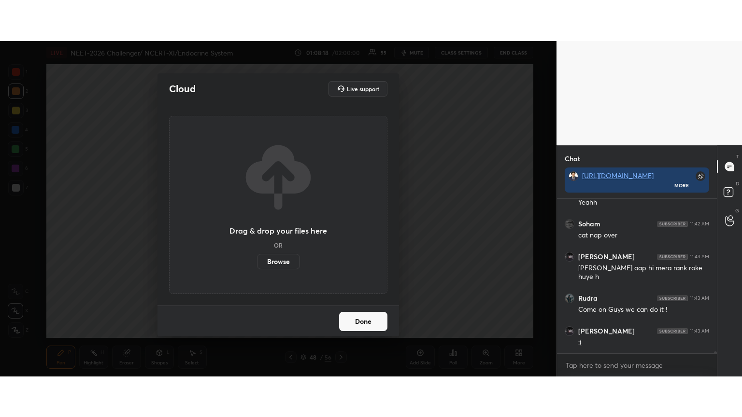
scroll to position [11993, 0]
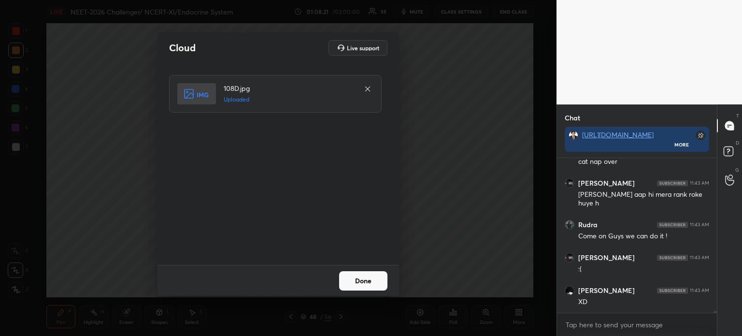
click at [366, 283] on button "Done" at bounding box center [363, 280] width 48 height 19
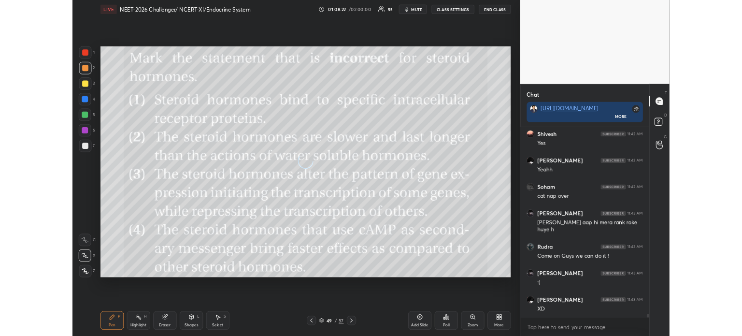
scroll to position [11911, 0]
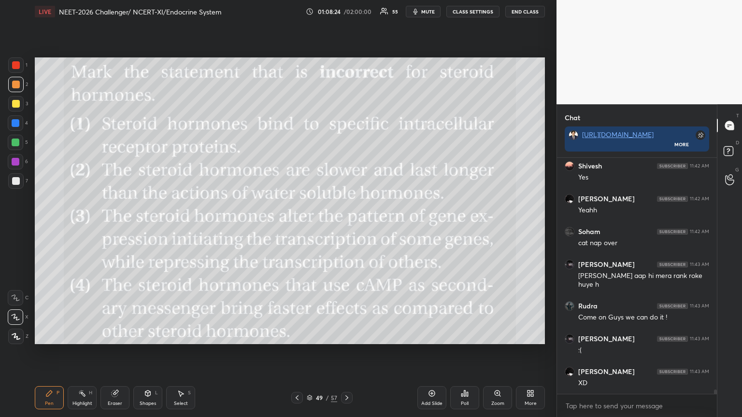
click at [540, 335] on div "More" at bounding box center [530, 397] width 29 height 23
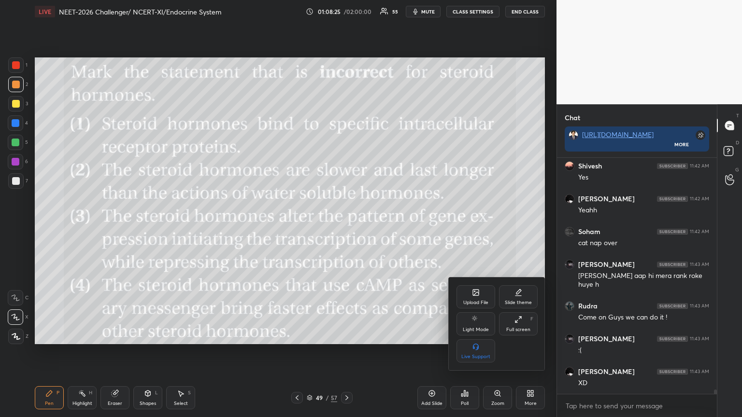
click at [481, 306] on div "Upload File" at bounding box center [475, 296] width 39 height 23
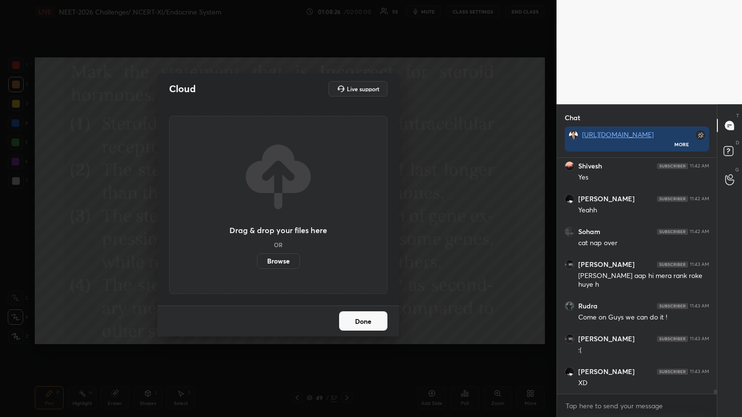
click at [289, 263] on label "Browse" at bounding box center [278, 261] width 43 height 15
click at [257, 263] on input "Browse" at bounding box center [257, 261] width 0 height 15
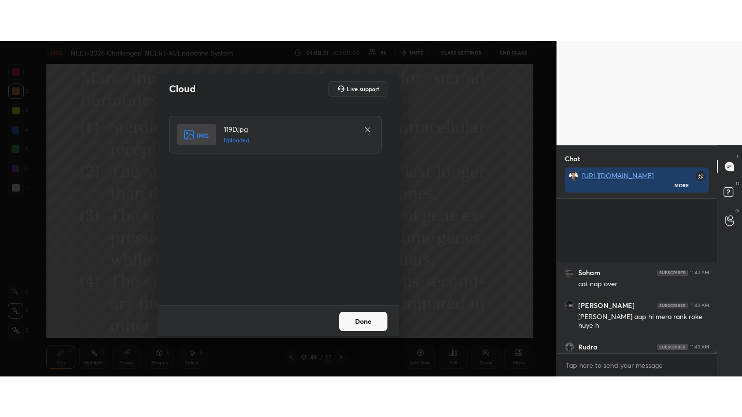
scroll to position [12028, 0]
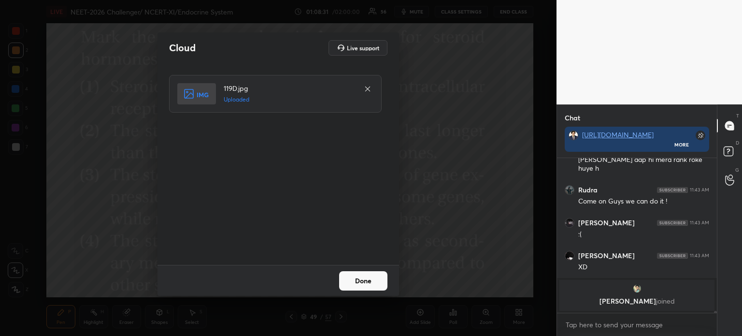
click at [374, 281] on button "Done" at bounding box center [363, 280] width 48 height 19
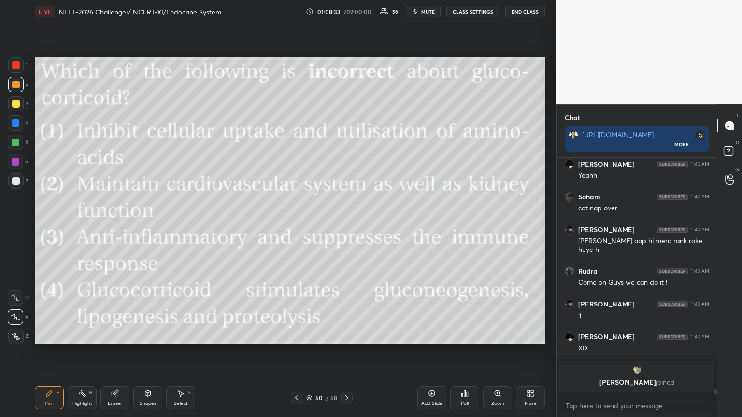
scroll to position [3, 3]
drag, startPoint x: 433, startPoint y: 11, endPoint x: 439, endPoint y: 12, distance: 6.8
click at [434, 11] on span "mute" at bounding box center [428, 11] width 14 height 7
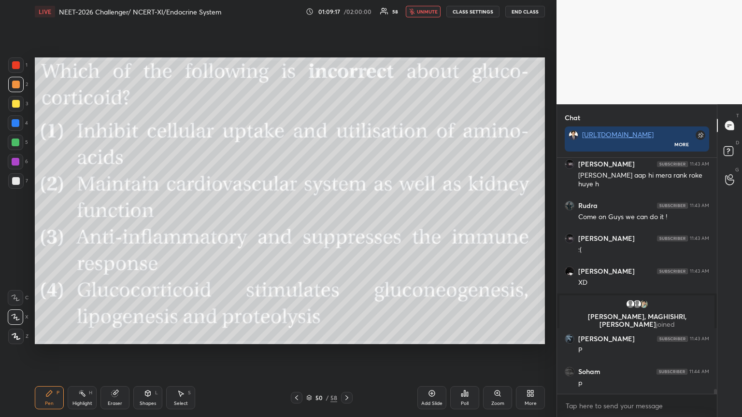
click at [471, 335] on div "Poll" at bounding box center [464, 397] width 29 height 23
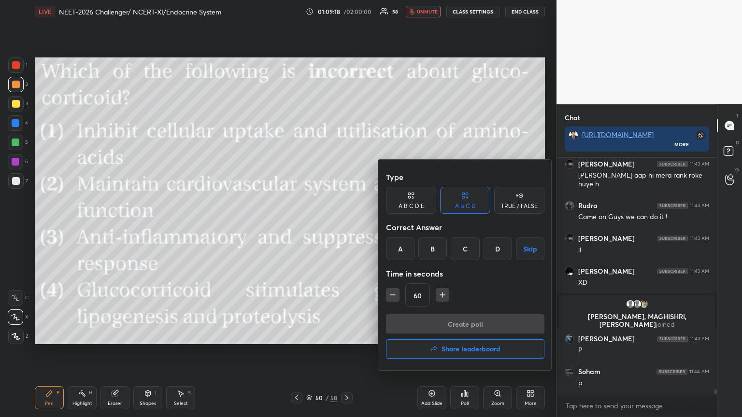
click at [503, 255] on div "D" at bounding box center [497, 248] width 28 height 23
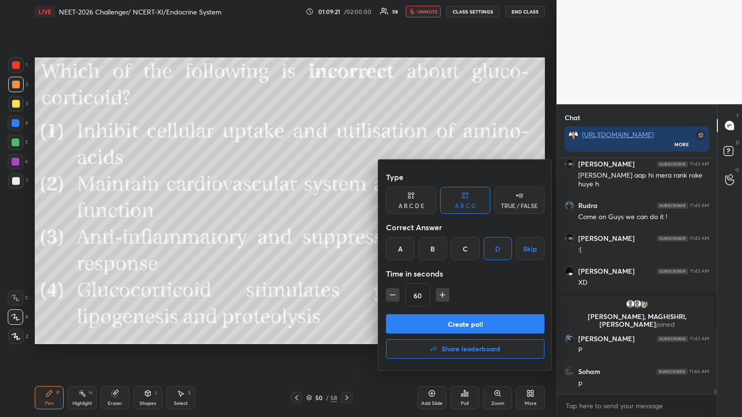
click at [245, 205] on div at bounding box center [371, 208] width 742 height 417
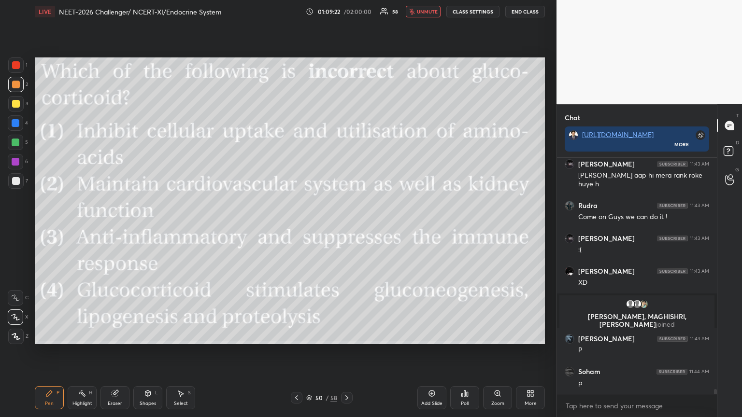
click at [529, 335] on div "More" at bounding box center [530, 397] width 29 height 23
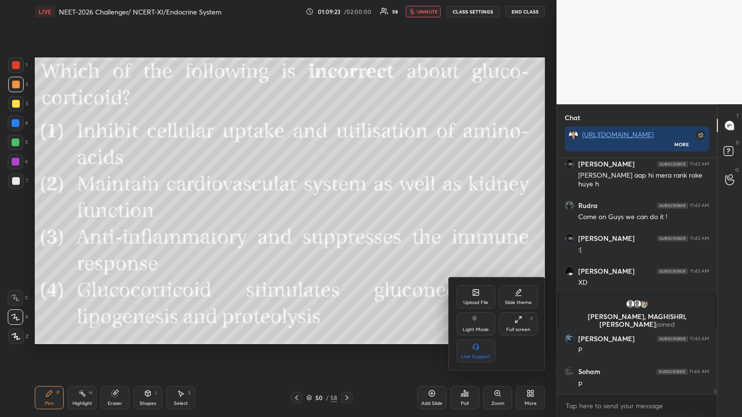
click at [473, 301] on div "Upload File" at bounding box center [475, 302] width 25 height 5
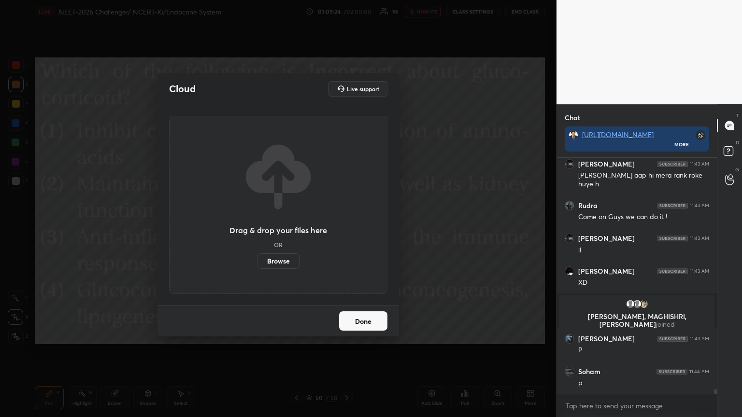
click at [276, 254] on label "Browse" at bounding box center [278, 261] width 43 height 15
click at [257, 254] on input "Browse" at bounding box center [257, 261] width 0 height 15
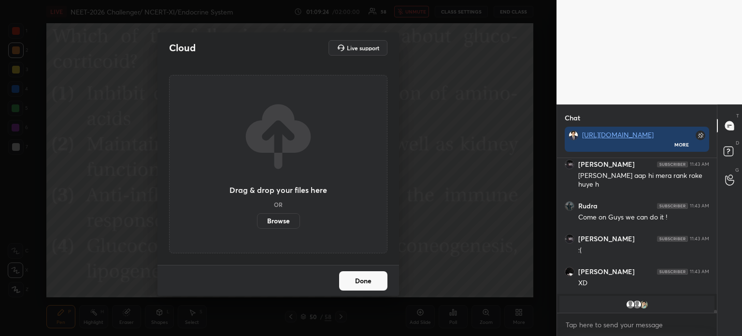
scroll to position [2, 3]
type textarea "x"
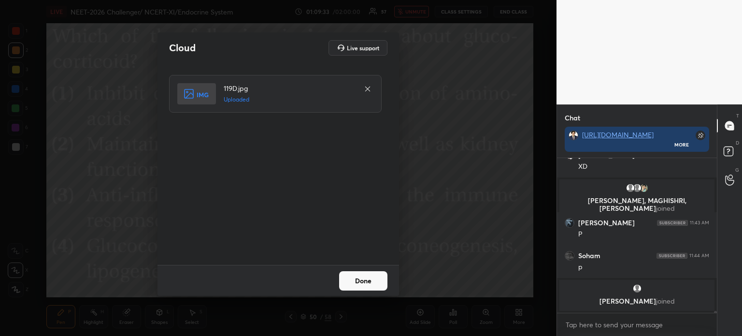
click at [368, 282] on button "Done" at bounding box center [363, 280] width 48 height 19
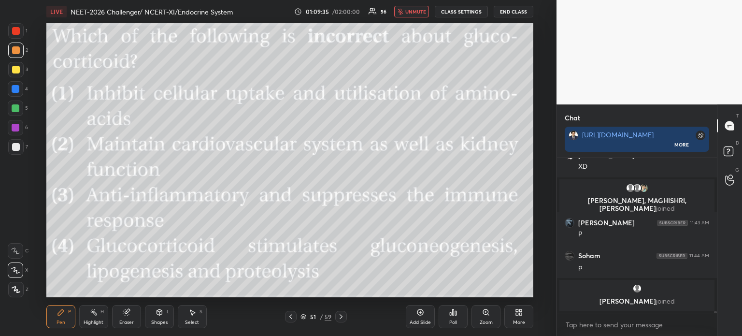
click at [456, 317] on div "Poll" at bounding box center [453, 316] width 29 height 23
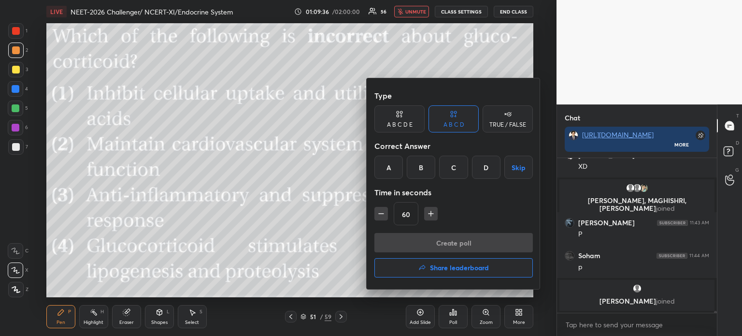
click at [495, 165] on div "D" at bounding box center [486, 167] width 28 height 23
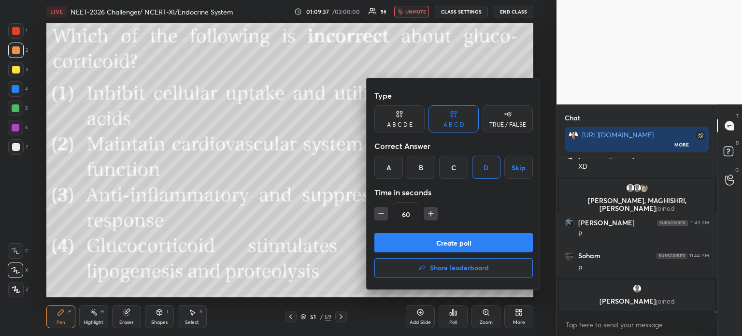
click at [385, 210] on icon "button" at bounding box center [381, 214] width 10 height 10
type input "15"
click at [413, 12] on div at bounding box center [371, 168] width 742 height 336
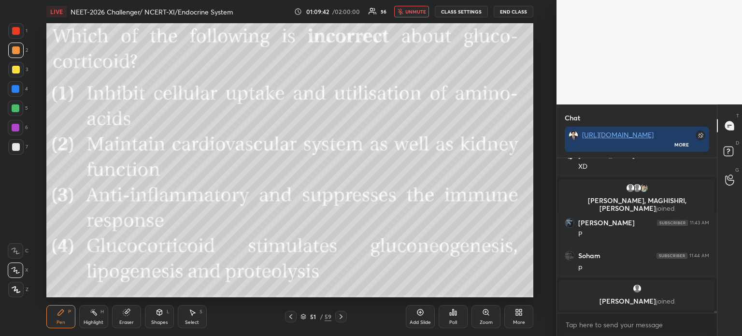
click at [413, 12] on div "Type A B C D E A B C D TRUE / FALSE Correct Answer A B C D Skip Time in seconds…" at bounding box center [371, 168] width 742 height 336
click at [413, 12] on span "unmute" at bounding box center [415, 11] width 21 height 7
click at [453, 317] on div "Poll" at bounding box center [453, 316] width 29 height 23
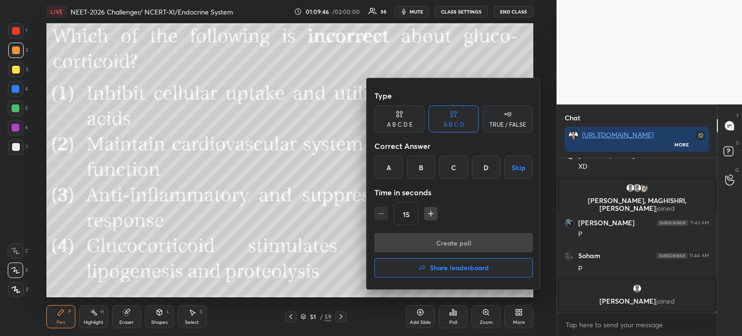
click at [486, 171] on div "D" at bounding box center [486, 167] width 28 height 23
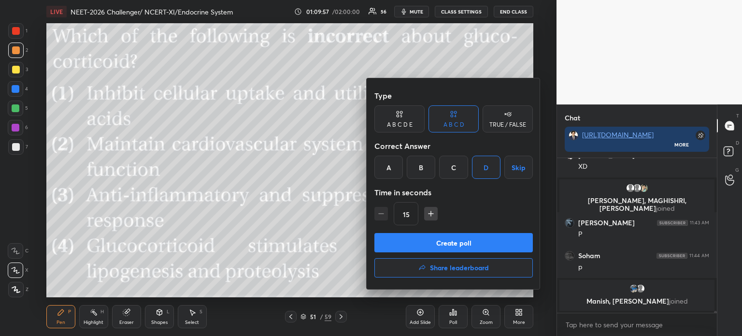
scroll to position [11726, 0]
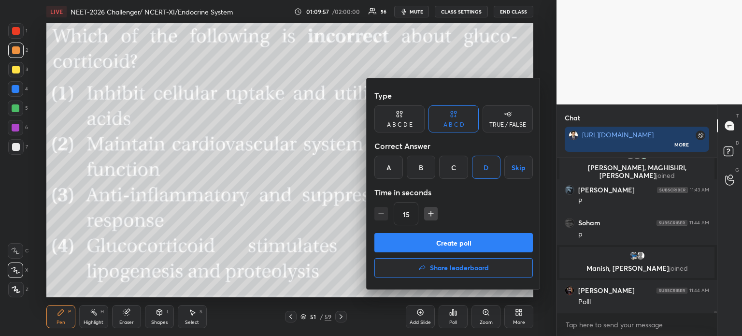
click at [486, 241] on button "Create poll" at bounding box center [453, 242] width 158 height 19
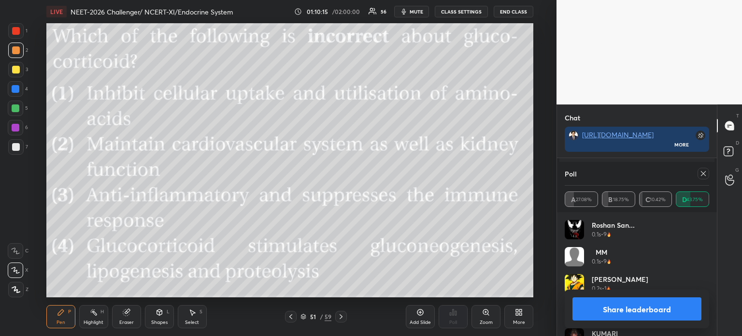
scroll to position [11874, 0]
click at [673, 311] on button "Share leaderboard" at bounding box center [636, 308] width 129 height 23
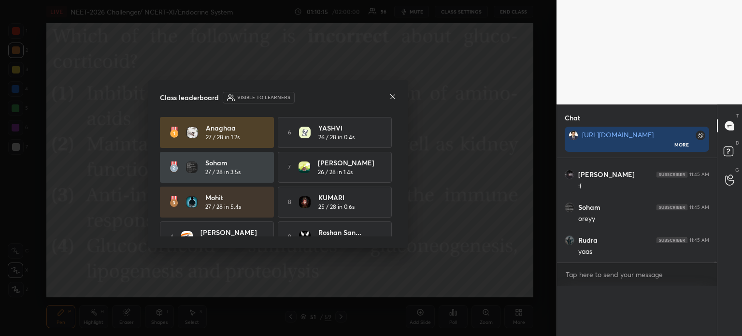
scroll to position [141, 157]
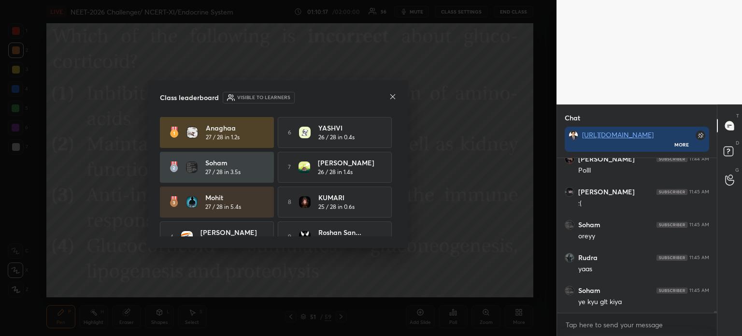
click at [394, 94] on icon at bounding box center [393, 97] width 8 height 8
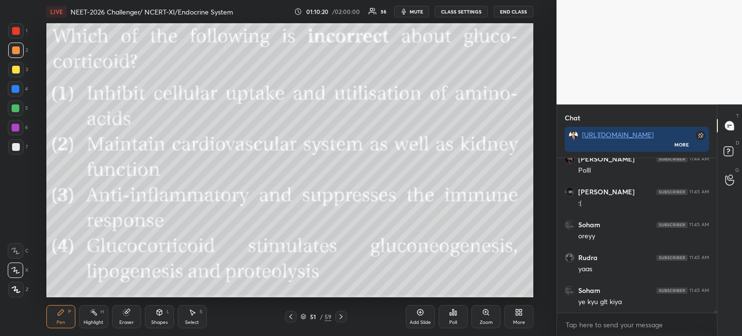
click at [287, 316] on icon at bounding box center [291, 316] width 8 height 8
click at [288, 316] on icon at bounding box center [291, 316] width 8 height 8
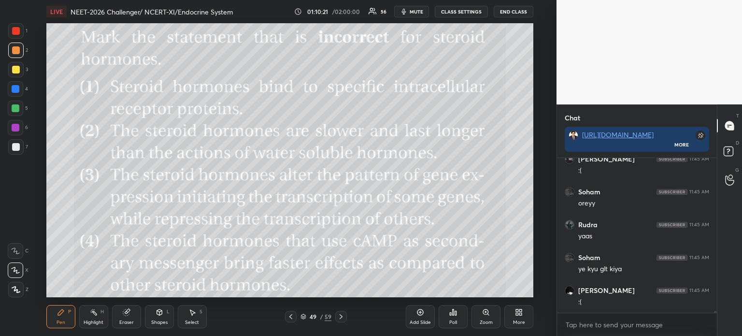
click at [288, 316] on icon at bounding box center [291, 316] width 8 height 8
click at [340, 314] on icon at bounding box center [341, 316] width 8 height 8
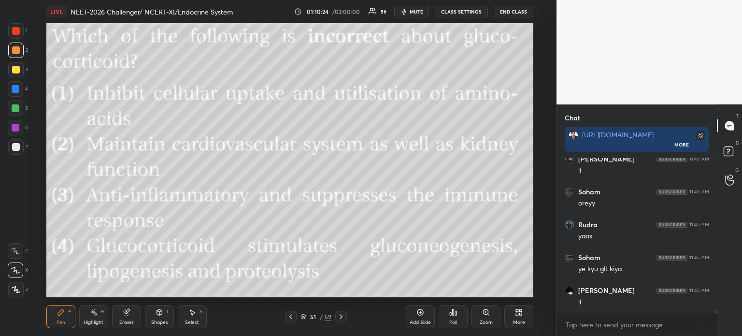
click at [518, 315] on icon at bounding box center [517, 313] width 2 height 2
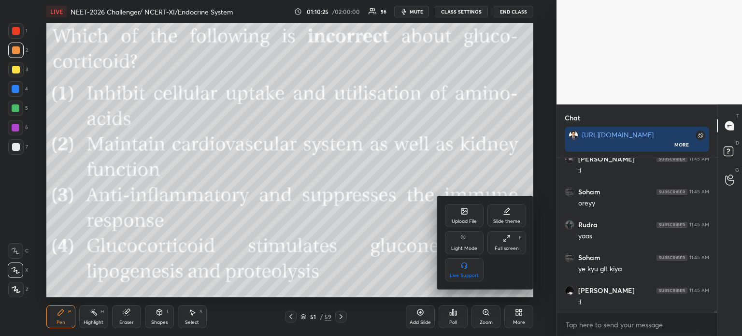
click at [467, 217] on div "Upload File" at bounding box center [464, 215] width 39 height 23
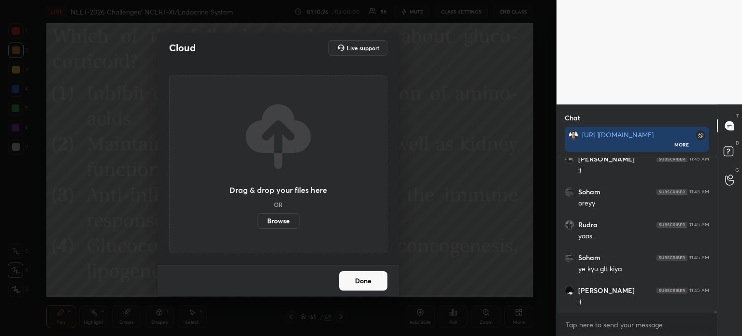
click at [273, 223] on label "Browse" at bounding box center [278, 220] width 43 height 15
click at [257, 223] on input "Browse" at bounding box center [257, 220] width 0 height 15
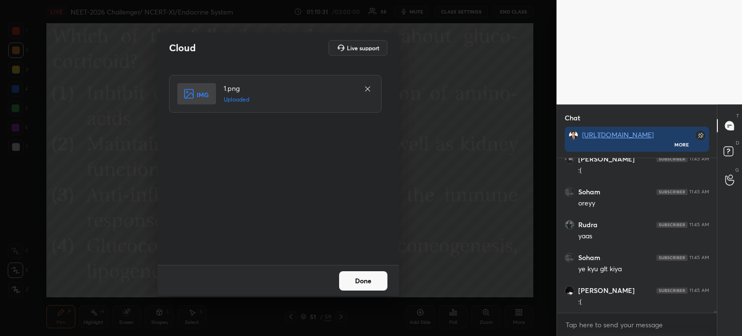
click at [364, 282] on button "Done" at bounding box center [363, 280] width 48 height 19
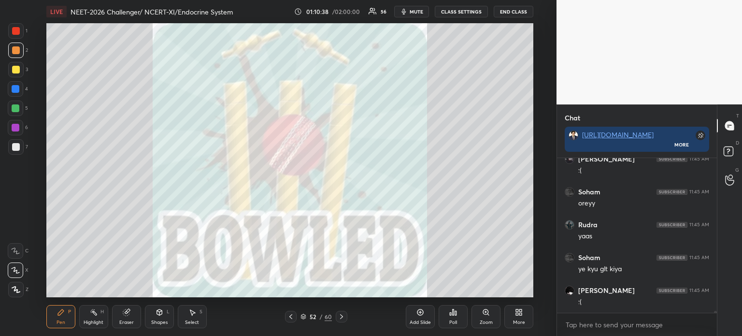
click at [524, 314] on div "More" at bounding box center [518, 316] width 29 height 23
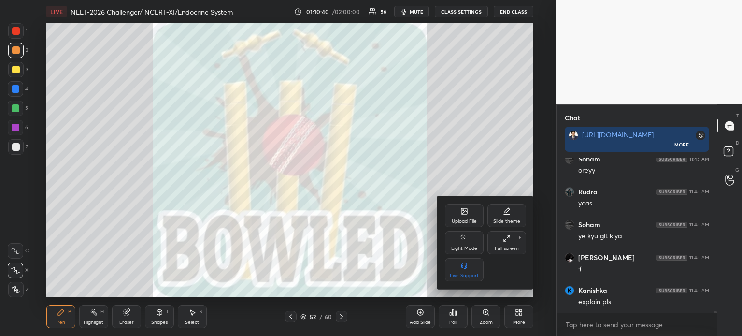
click at [470, 212] on div "Upload File" at bounding box center [464, 215] width 39 height 23
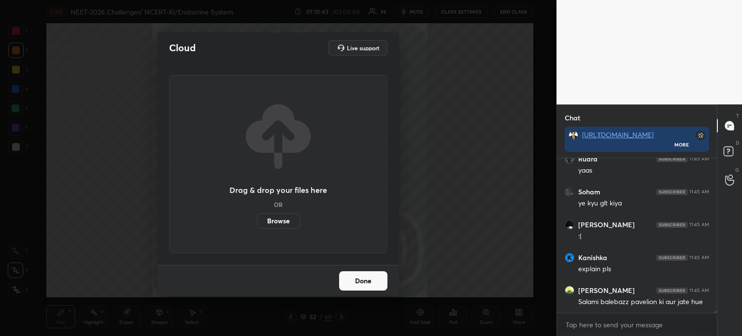
click at [289, 217] on label "Browse" at bounding box center [278, 220] width 43 height 15
click at [257, 217] on input "Browse" at bounding box center [257, 220] width 0 height 15
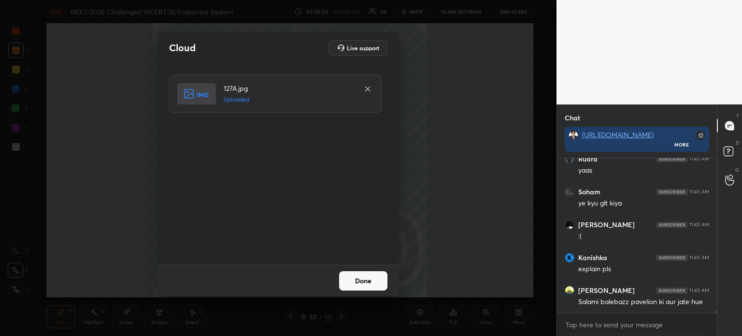
click at [383, 278] on button "Done" at bounding box center [363, 280] width 48 height 19
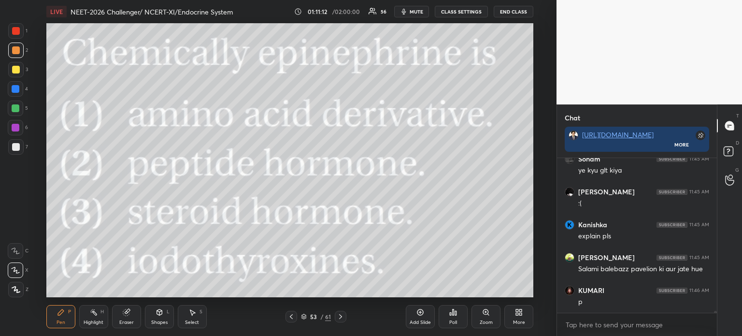
scroll to position [12021, 0]
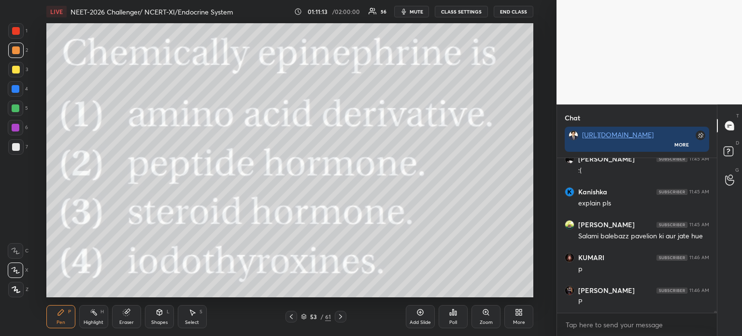
click at [453, 317] on div "Poll" at bounding box center [453, 316] width 29 height 23
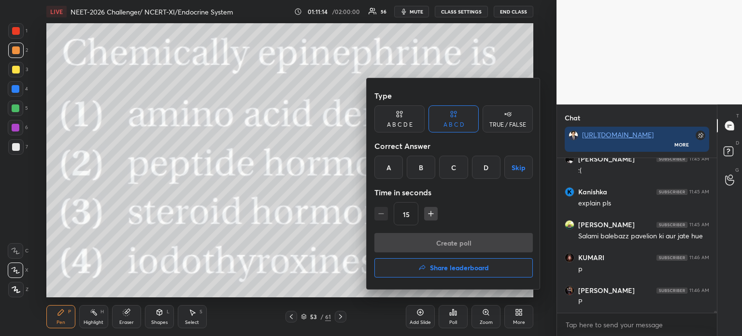
click at [392, 163] on div "A" at bounding box center [388, 167] width 28 height 23
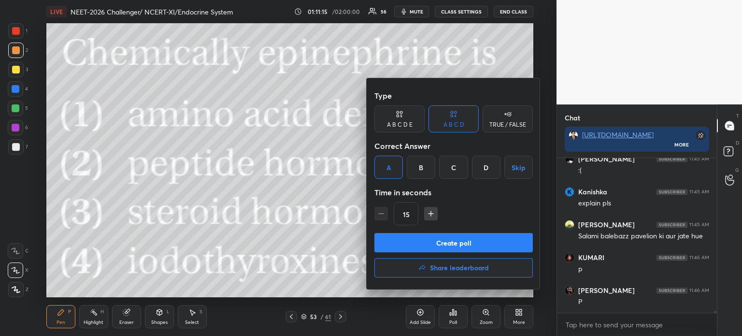
click at [408, 248] on button "Create poll" at bounding box center [453, 242] width 158 height 19
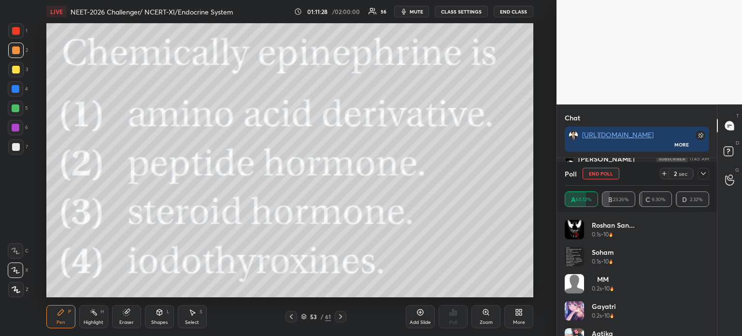
scroll to position [12104, 0]
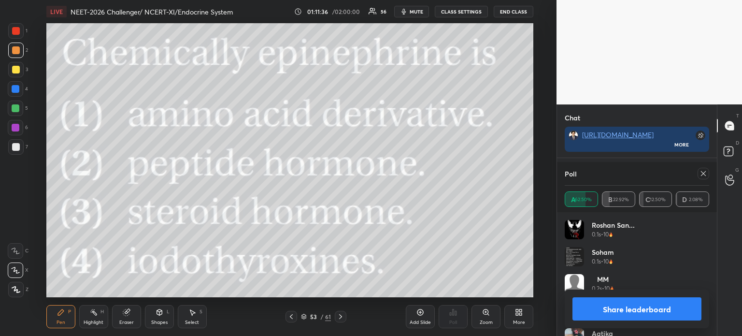
click at [646, 301] on button "Share leaderboard" at bounding box center [636, 308] width 129 height 23
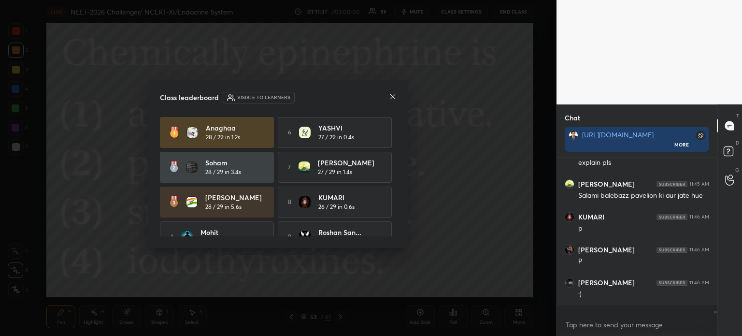
scroll to position [12056, 0]
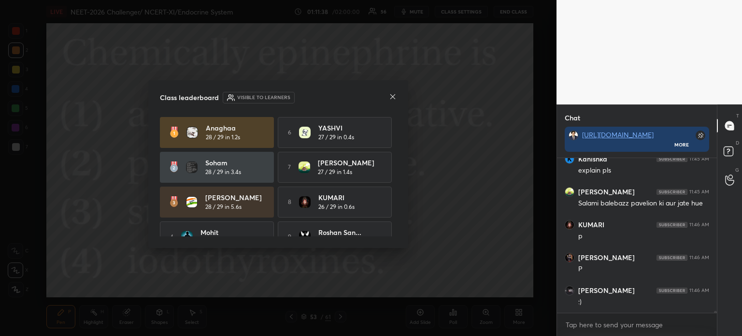
click at [390, 98] on icon at bounding box center [393, 97] width 8 height 8
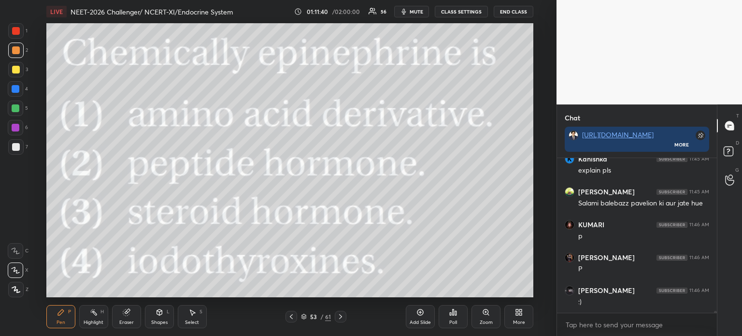
click at [292, 316] on icon at bounding box center [291, 316] width 8 height 8
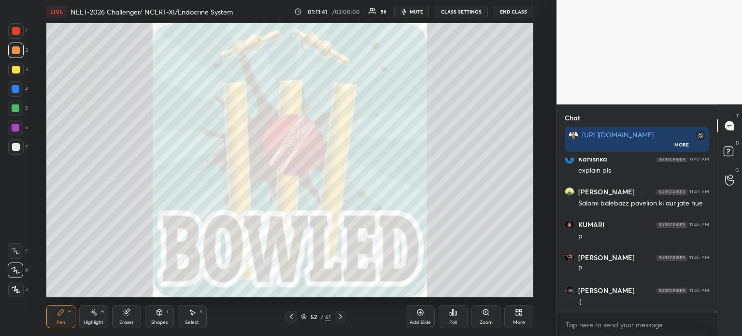
click at [340, 316] on icon at bounding box center [341, 316] width 8 height 8
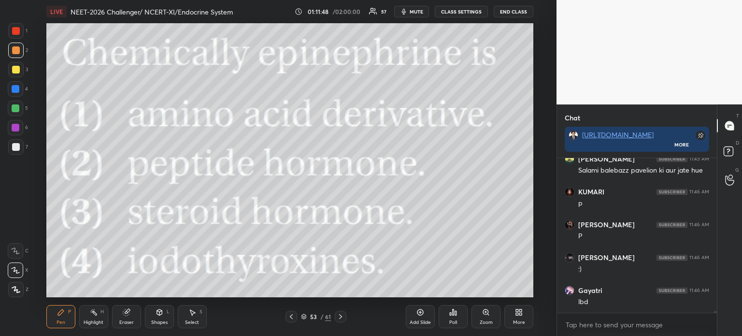
click at [452, 315] on icon at bounding box center [453, 312] width 8 height 8
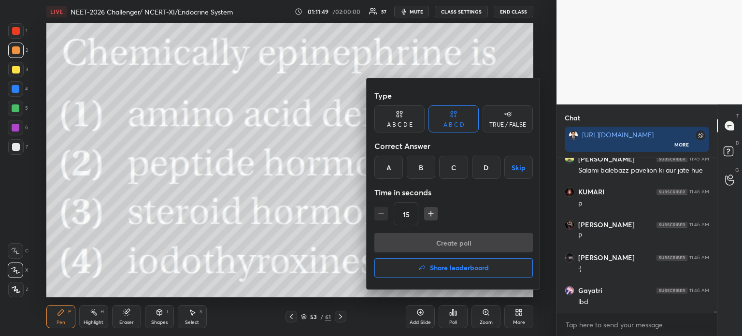
click at [455, 270] on h4 "Share leaderboard" at bounding box center [459, 267] width 59 height 7
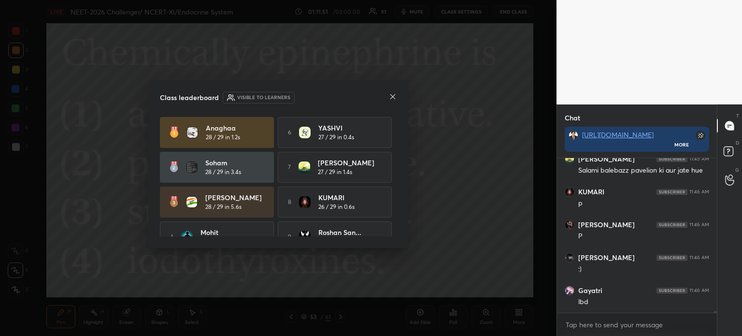
drag, startPoint x: 393, startPoint y: 129, endPoint x: 396, endPoint y: 145, distance: 16.2
click at [396, 145] on div "Anaghaa 28 / 29 in 1.2s 6 [PERSON_NAME] 27 / 29 in 0.4s [PERSON_NAME] 28 / 29 i…" at bounding box center [278, 177] width 237 height 120
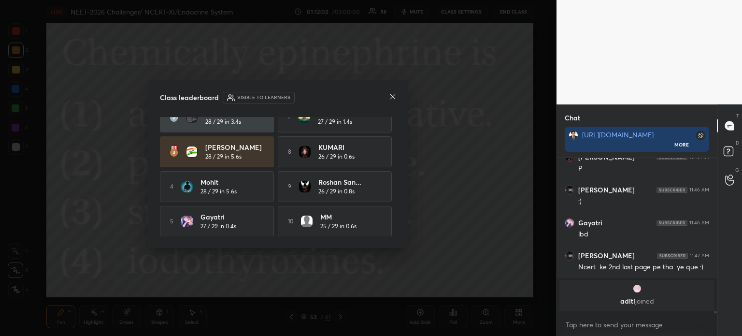
click at [390, 95] on icon at bounding box center [393, 97] width 8 height 8
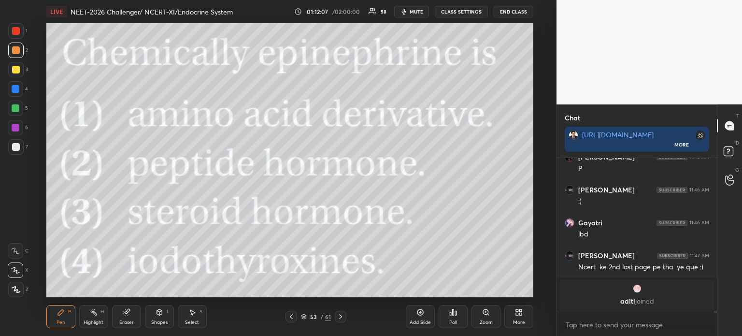
click at [520, 312] on icon at bounding box center [521, 313] width 2 height 2
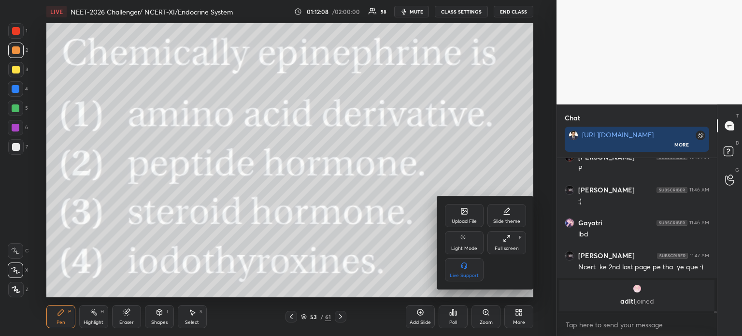
click at [463, 212] on icon at bounding box center [464, 212] width 5 height 3
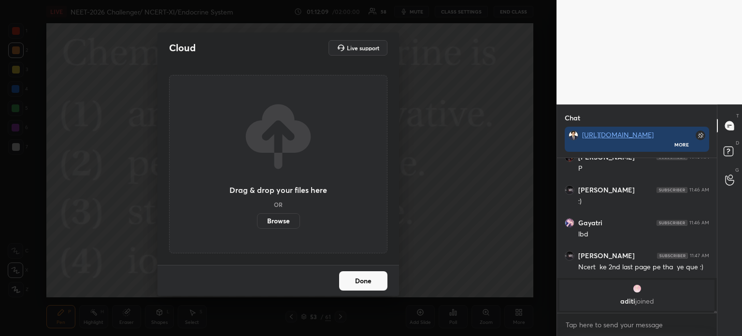
click at [283, 219] on label "Browse" at bounding box center [278, 220] width 43 height 15
click at [257, 219] on input "Browse" at bounding box center [257, 220] width 0 height 15
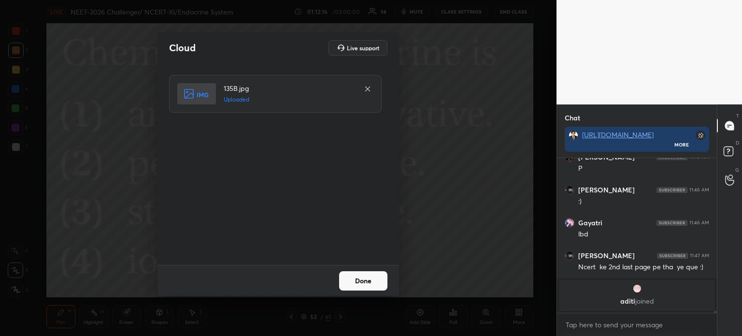
click at [367, 283] on button "Done" at bounding box center [363, 280] width 48 height 19
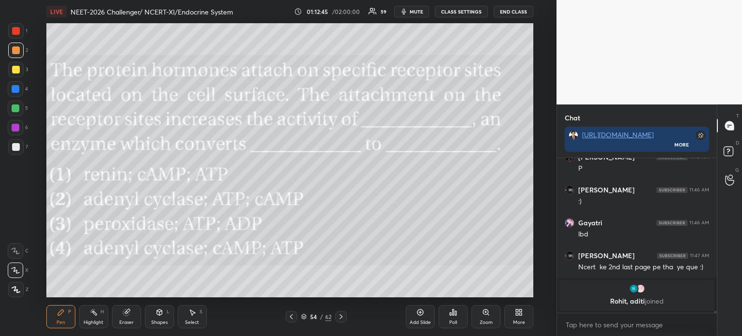
click at [453, 312] on icon at bounding box center [453, 312] width 1 height 6
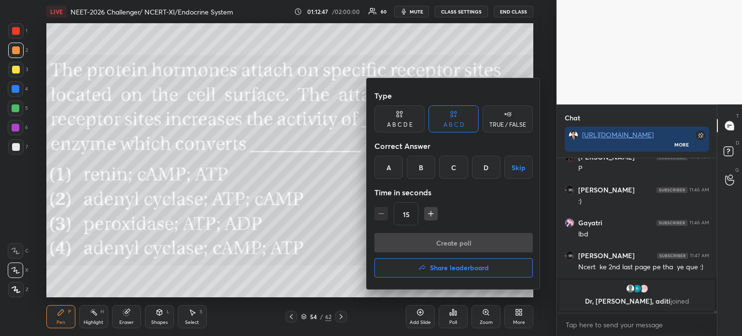
click at [426, 170] on div "B" at bounding box center [421, 167] width 28 height 23
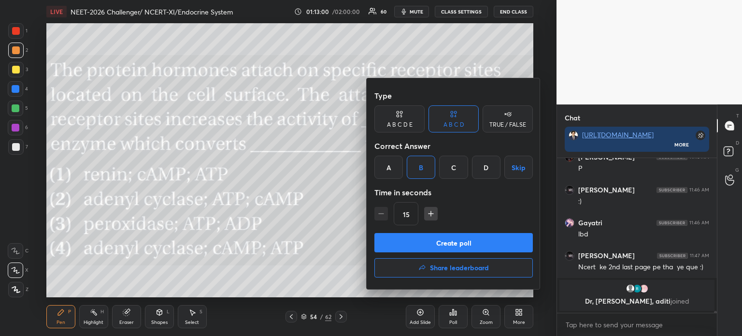
click at [461, 241] on button "Create poll" at bounding box center [453, 242] width 158 height 19
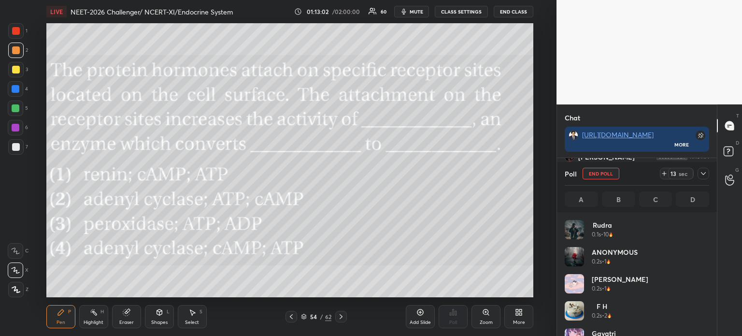
scroll to position [113, 141]
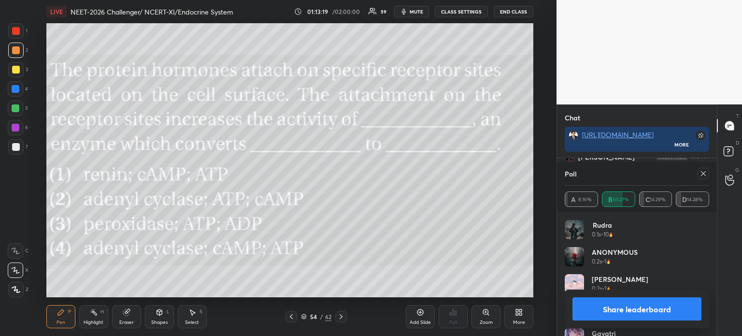
click at [637, 309] on button "Share leaderboard" at bounding box center [636, 308] width 129 height 23
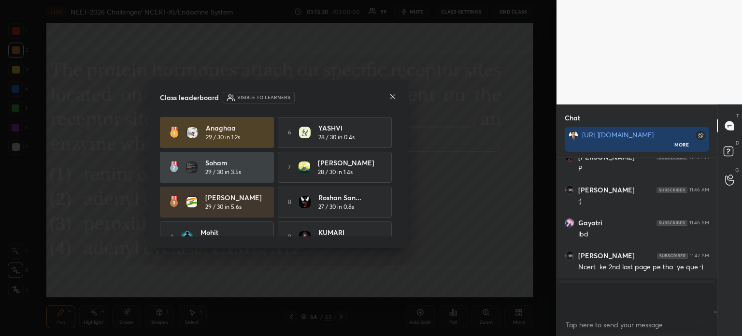
scroll to position [149, 157]
click at [396, 96] on icon at bounding box center [393, 97] width 8 height 8
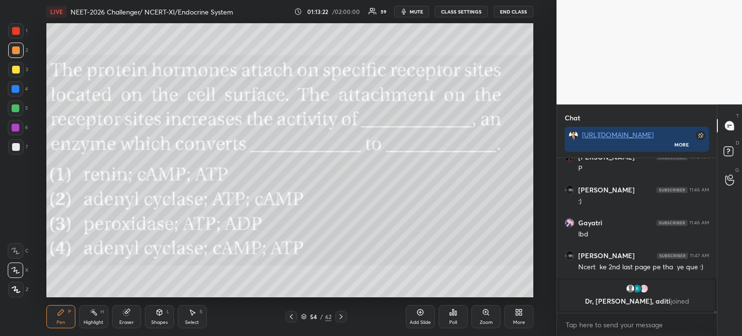
click at [290, 314] on icon at bounding box center [291, 316] width 8 height 8
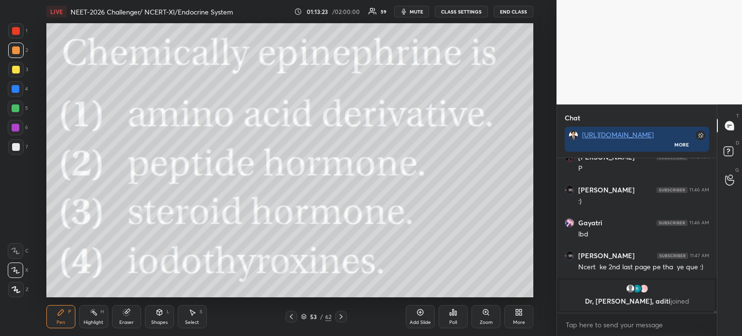
drag, startPoint x: 341, startPoint y: 318, endPoint x: 346, endPoint y: 301, distance: 17.0
click at [341, 317] on icon at bounding box center [341, 316] width 8 height 8
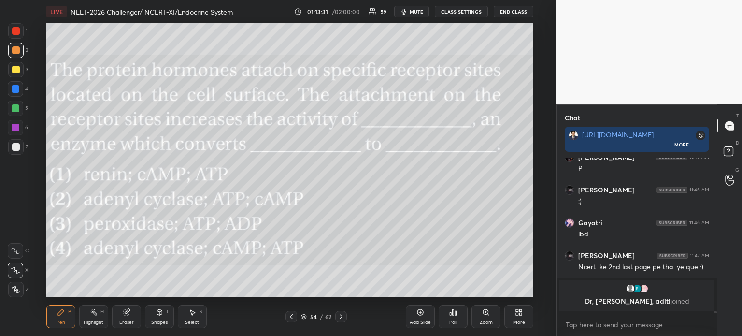
click at [522, 320] on div "More" at bounding box center [519, 322] width 12 height 5
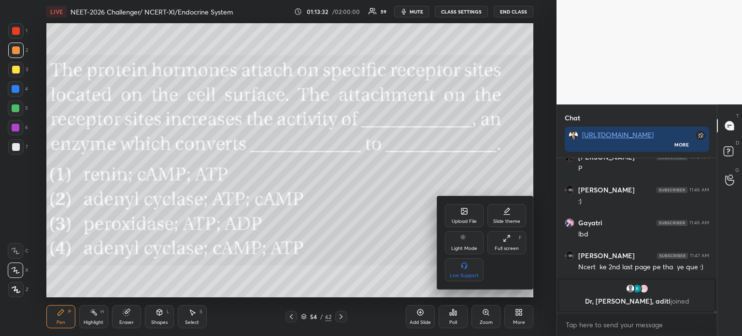
click at [464, 217] on div "Upload File" at bounding box center [464, 215] width 39 height 23
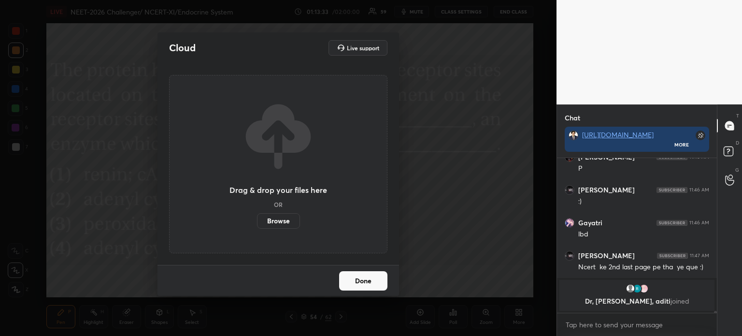
click at [277, 222] on label "Browse" at bounding box center [278, 220] width 43 height 15
click at [257, 222] on input "Browse" at bounding box center [257, 220] width 0 height 15
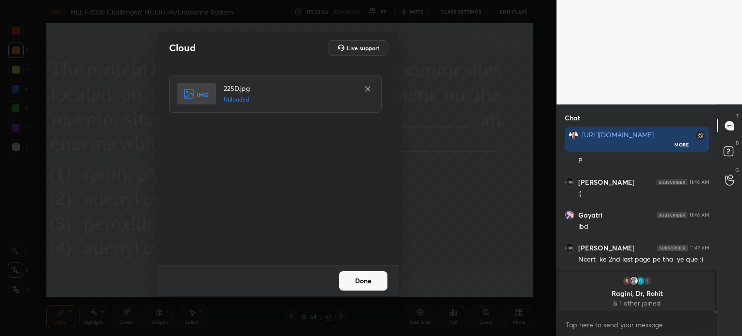
click at [379, 283] on button "Done" at bounding box center [363, 280] width 48 height 19
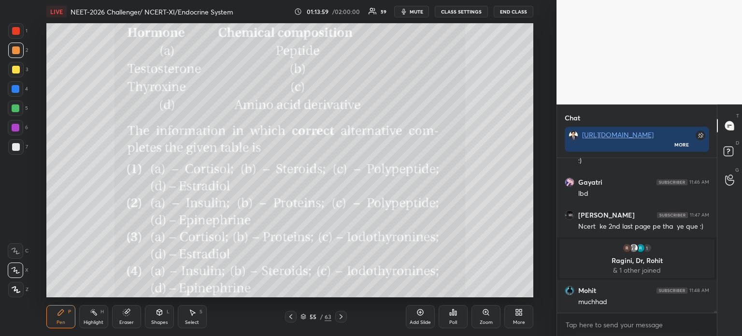
click at [16, 64] on div at bounding box center [15, 69] width 15 height 15
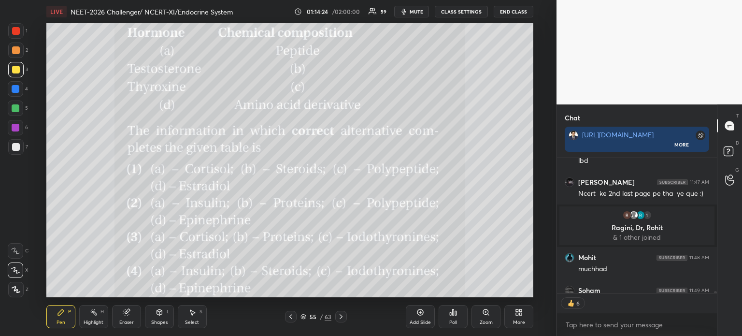
scroll to position [12133, 0]
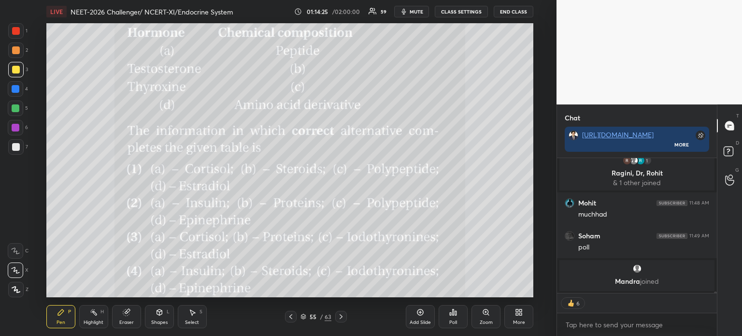
click at [450, 317] on div "Poll" at bounding box center [453, 316] width 29 height 23
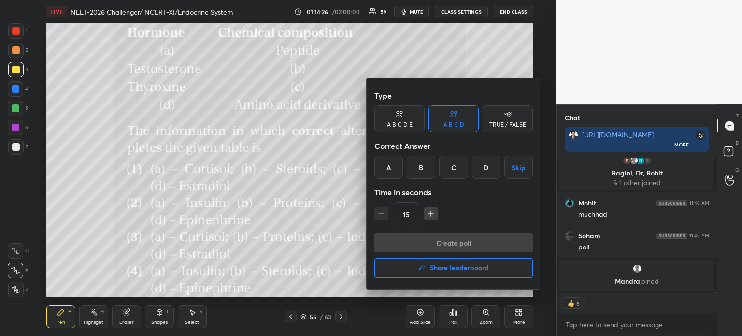
drag, startPoint x: 488, startPoint y: 166, endPoint x: 490, endPoint y: 171, distance: 5.7
click at [490, 166] on div "D" at bounding box center [486, 167] width 28 height 23
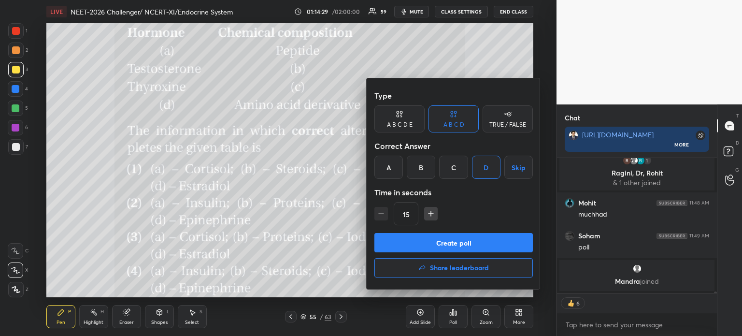
scroll to position [152, 157]
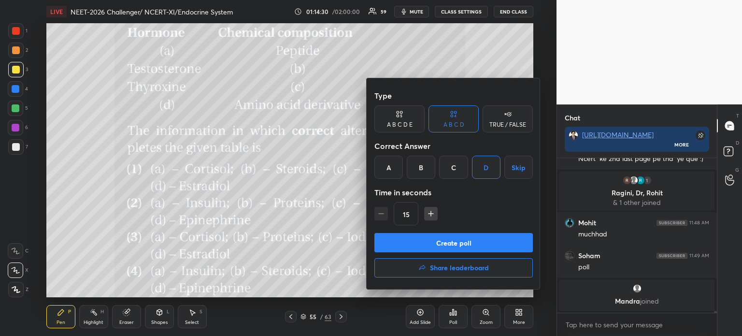
click at [478, 242] on button "Create poll" at bounding box center [453, 242] width 158 height 19
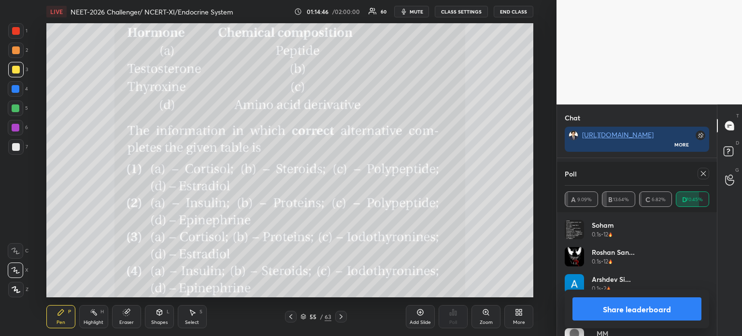
scroll to position [12234, 0]
click at [608, 310] on button "Share leaderboard" at bounding box center [636, 308] width 129 height 23
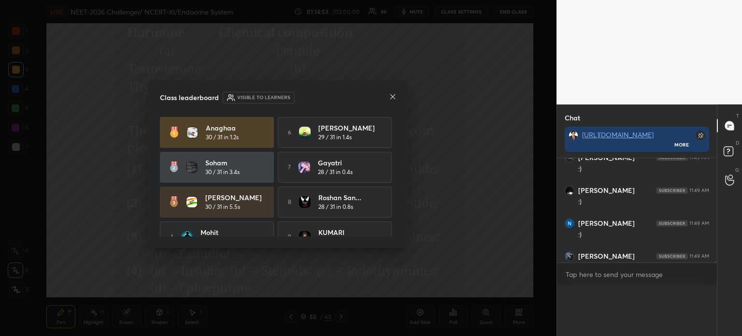
scroll to position [170, 157]
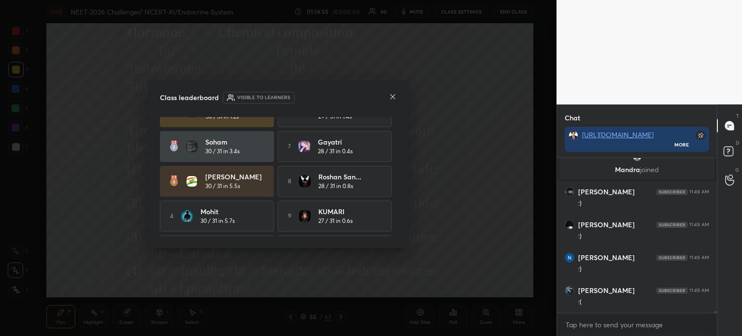
drag, startPoint x: 395, startPoint y: 161, endPoint x: 392, endPoint y: 150, distance: 11.9
click at [395, 165] on div "Anaghaa 30 / 31 in 1.2s 6 [PERSON_NAME] 29 / 31 in 1.4s [PERSON_NAME] 30 / 31 i…" at bounding box center [278, 177] width 237 height 120
click at [391, 95] on icon at bounding box center [392, 96] width 5 height 5
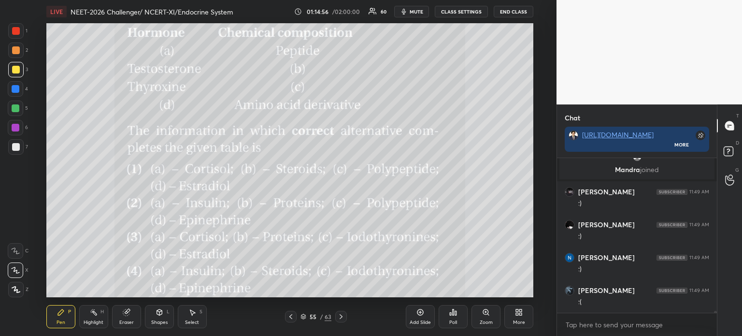
click at [289, 318] on icon at bounding box center [291, 316] width 8 height 8
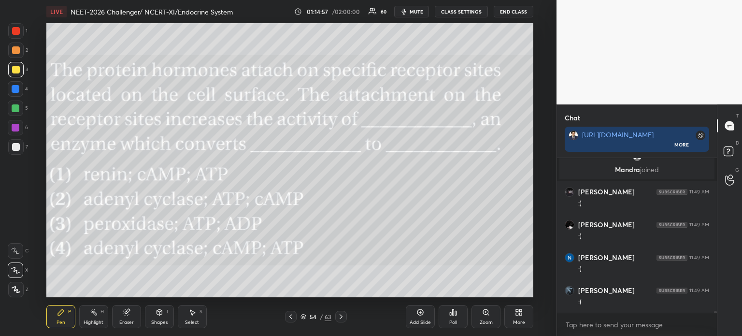
click at [340, 318] on icon at bounding box center [341, 316] width 8 height 8
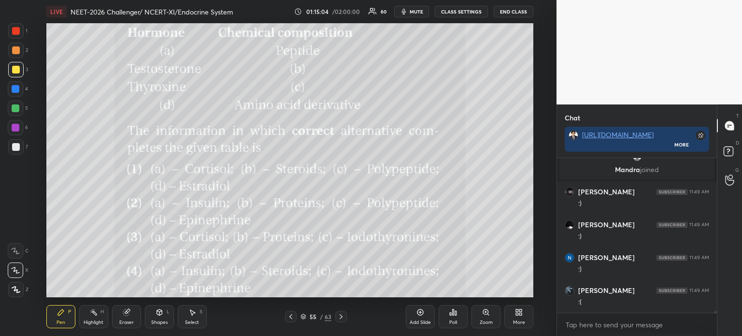
click at [516, 315] on div "More" at bounding box center [518, 316] width 29 height 23
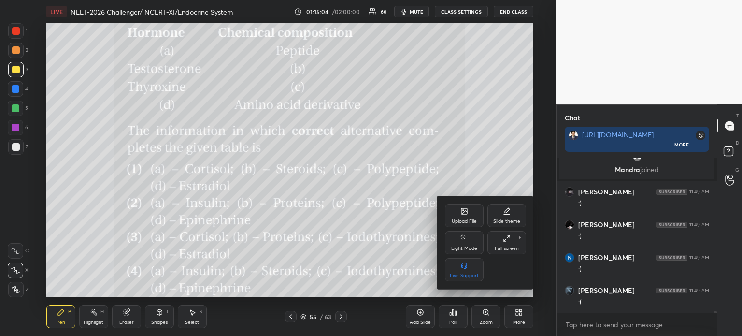
click at [460, 214] on div "Upload File" at bounding box center [464, 215] width 39 height 23
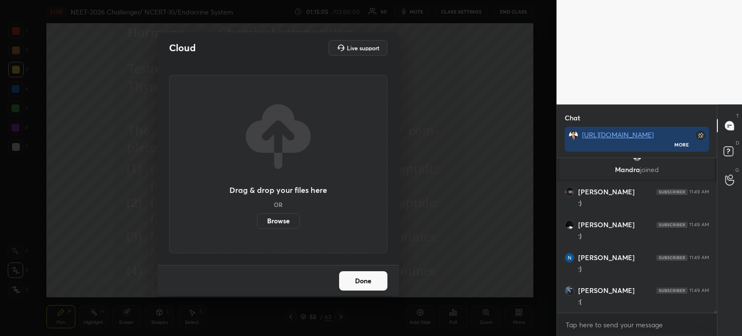
click at [284, 218] on label "Browse" at bounding box center [278, 220] width 43 height 15
click at [257, 218] on input "Browse" at bounding box center [257, 220] width 0 height 15
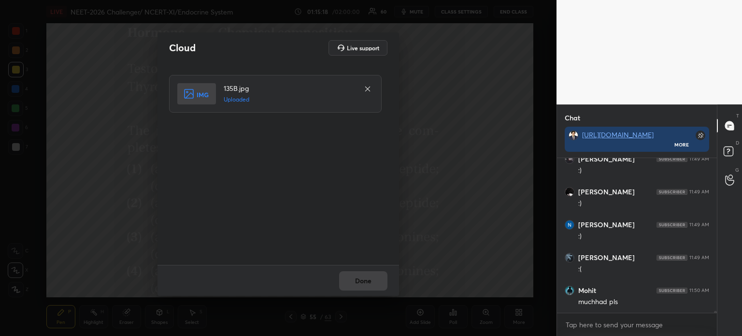
click at [352, 278] on div "Done" at bounding box center [277, 280] width 241 height 31
click at [354, 280] on button "Done" at bounding box center [363, 280] width 48 height 19
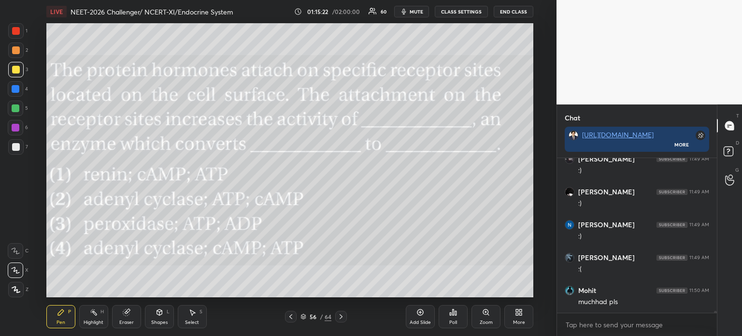
click at [520, 313] on icon at bounding box center [521, 313] width 2 height 2
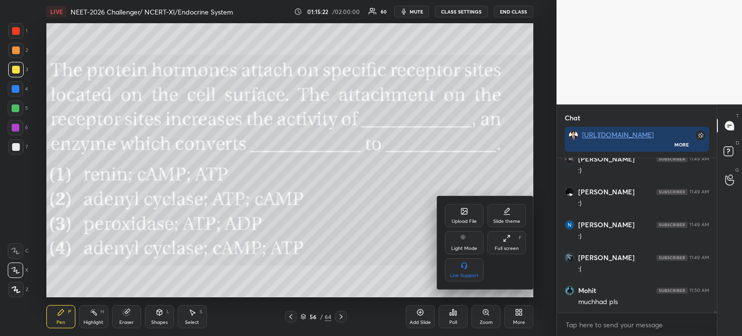
click at [458, 226] on div "Upload File" at bounding box center [464, 215] width 39 height 23
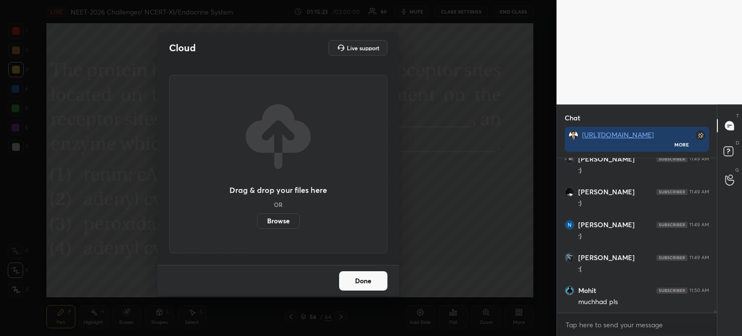
click at [274, 222] on label "Browse" at bounding box center [278, 220] width 43 height 15
click at [257, 222] on input "Browse" at bounding box center [257, 220] width 0 height 15
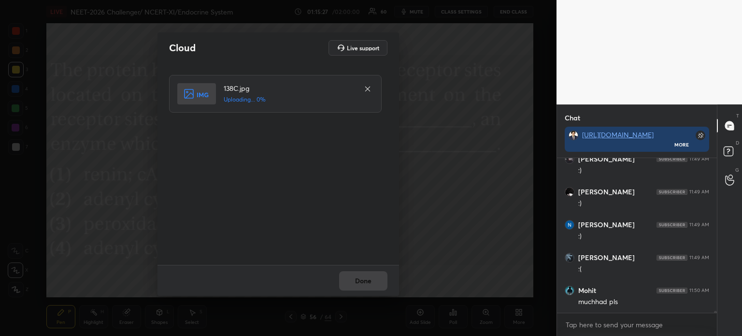
click at [221, 110] on div "138C.jpg Uploading... 0%" at bounding box center [275, 94] width 212 height 38
click at [374, 278] on button "Done" at bounding box center [363, 280] width 48 height 19
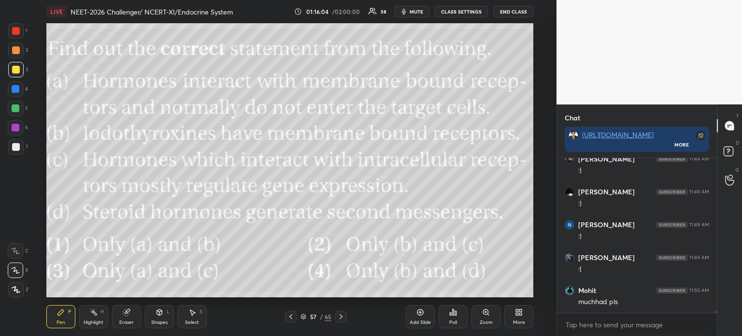
click at [454, 317] on div "Poll" at bounding box center [453, 316] width 29 height 23
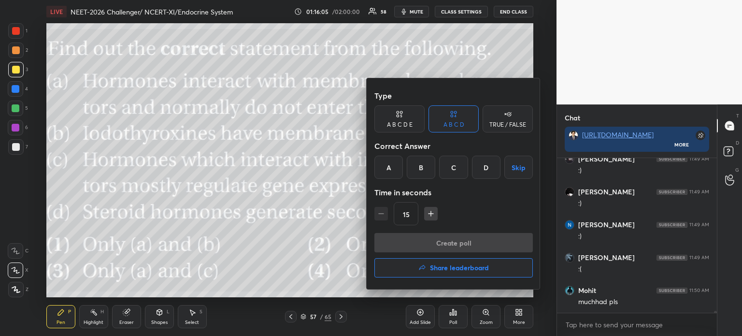
click at [456, 171] on div "C" at bounding box center [453, 167] width 28 height 23
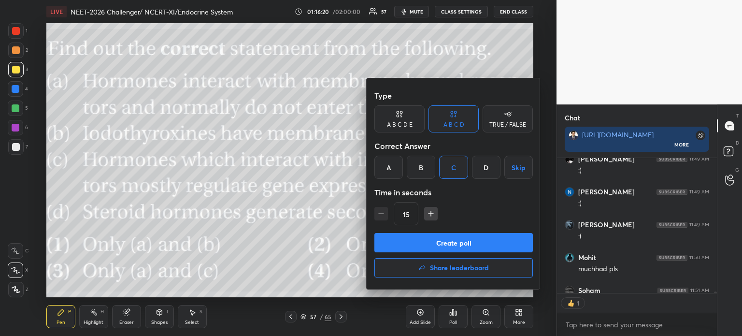
scroll to position [132, 157]
click at [490, 246] on button "Create poll" at bounding box center [453, 242] width 158 height 19
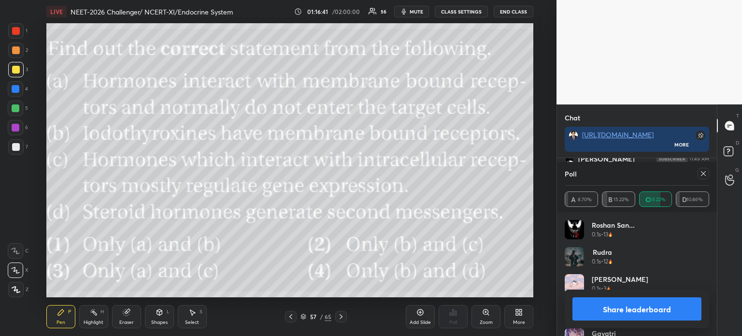
scroll to position [12332, 0]
click at [621, 309] on button "Share leaderboard" at bounding box center [636, 308] width 129 height 23
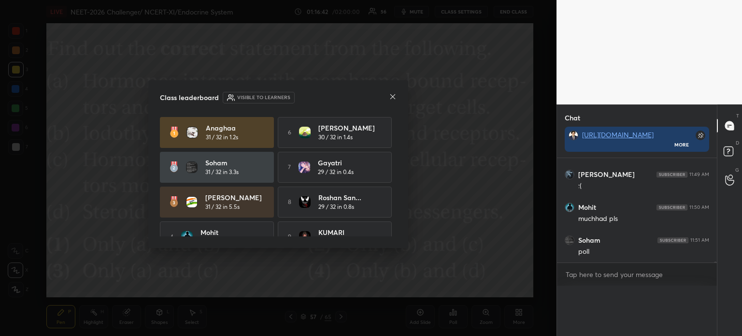
scroll to position [3, 3]
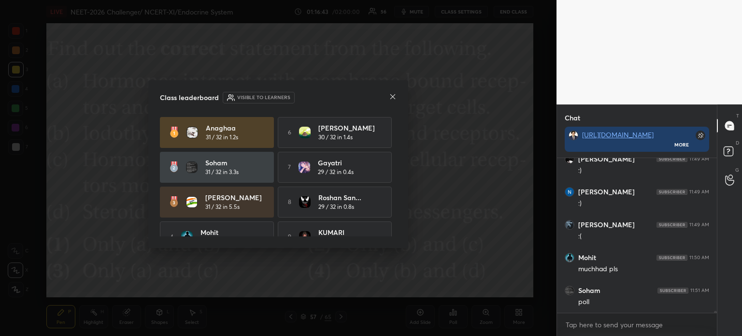
click at [393, 92] on div at bounding box center [393, 97] width 8 height 10
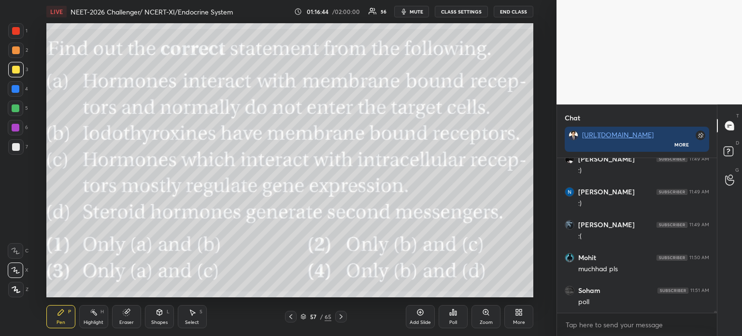
click at [292, 320] on div at bounding box center [291, 317] width 12 height 12
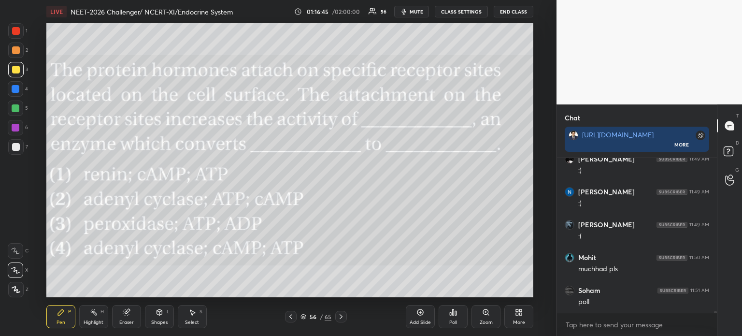
click at [292, 318] on icon at bounding box center [291, 316] width 8 height 8
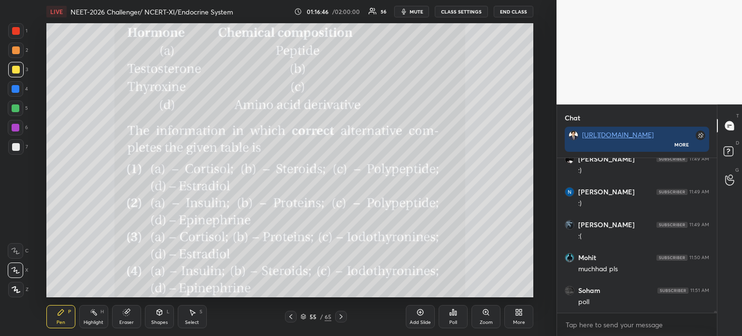
click at [341, 319] on icon at bounding box center [341, 316] width 8 height 8
click at [341, 318] on icon at bounding box center [341, 316] width 8 height 8
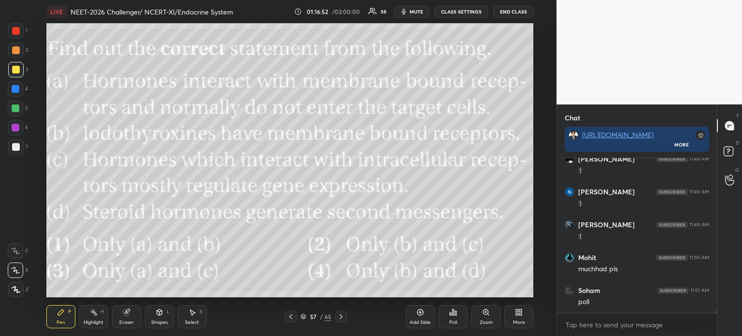
click at [522, 316] on div "More" at bounding box center [518, 316] width 29 height 23
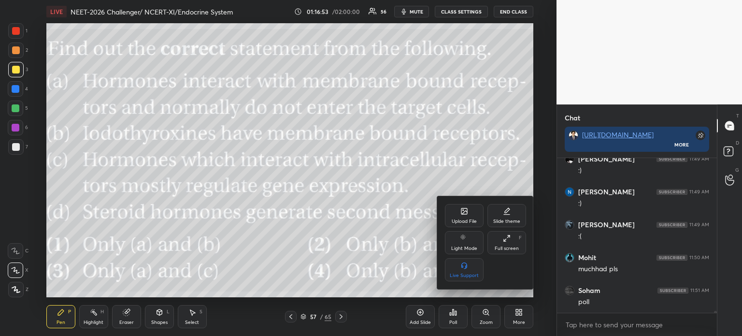
click at [463, 220] on div "Upload File" at bounding box center [464, 221] width 25 height 5
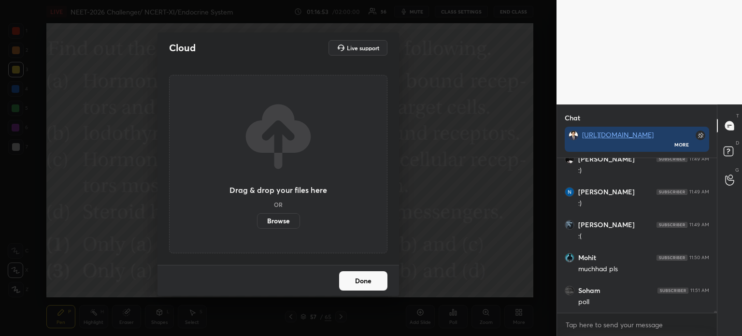
click at [279, 227] on label "Browse" at bounding box center [278, 220] width 43 height 15
click at [257, 227] on input "Browse" at bounding box center [257, 220] width 0 height 15
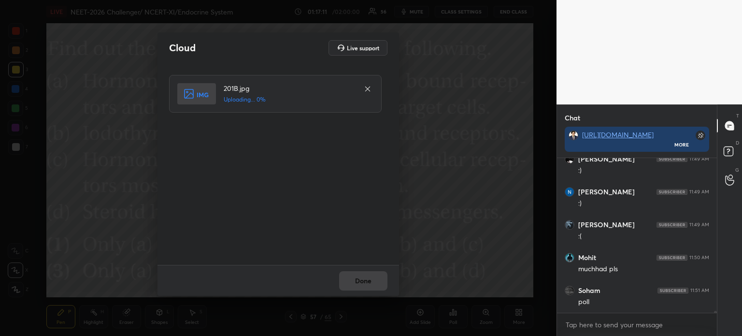
click at [267, 114] on div "201B.jpg Uploading... 0%" at bounding box center [279, 164] width 220 height 178
click at [370, 291] on div "Done" at bounding box center [277, 280] width 241 height 31
click at [372, 287] on button "Done" at bounding box center [363, 280] width 48 height 19
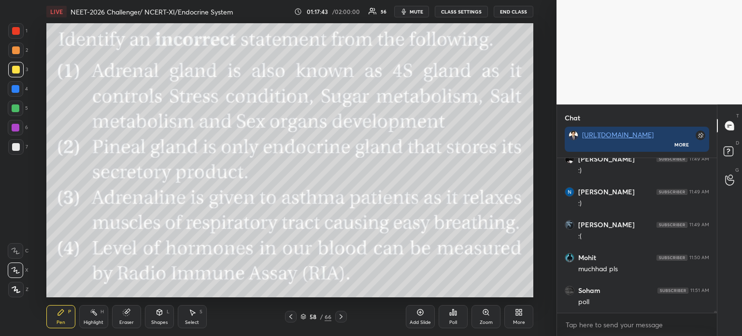
click at [455, 317] on div "Poll" at bounding box center [453, 316] width 29 height 23
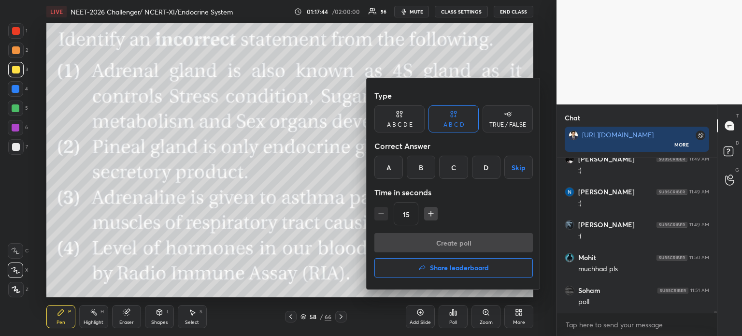
click at [423, 174] on div "B" at bounding box center [421, 167] width 28 height 23
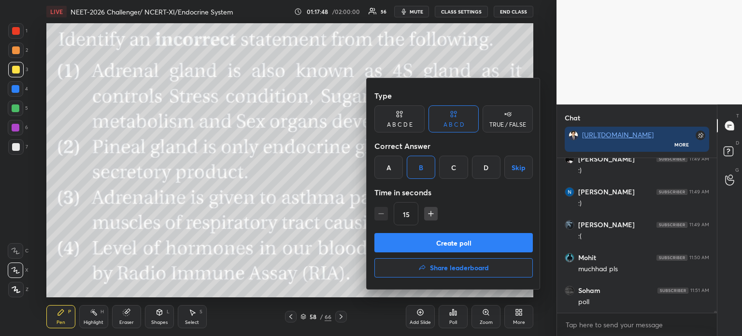
scroll to position [12315, 0]
drag, startPoint x: 464, startPoint y: 241, endPoint x: 477, endPoint y: 207, distance: 36.4
click at [478, 207] on div "Type A B C D E A B C D TRUE / FALSE Correct Answer A B C D Skip Time in seconds…" at bounding box center [454, 183] width 174 height 211
click at [330, 172] on div at bounding box center [371, 168] width 742 height 336
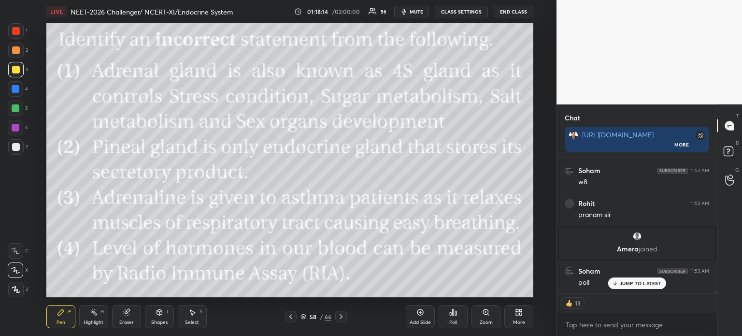
scroll to position [12398, 0]
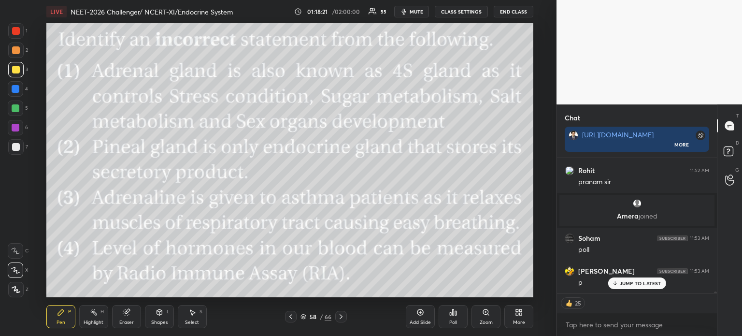
click at [455, 314] on icon at bounding box center [455, 313] width 1 height 4
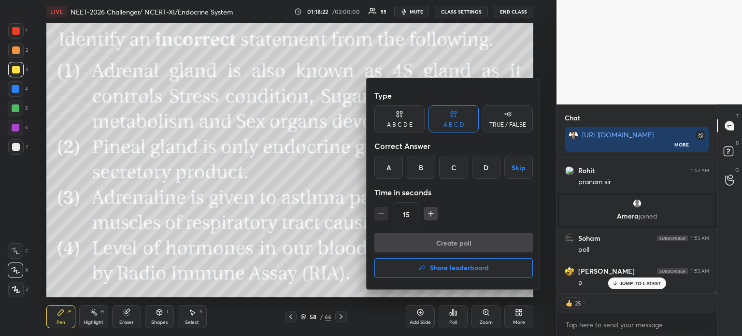
drag, startPoint x: 420, startPoint y: 171, endPoint x: 415, endPoint y: 172, distance: 4.9
click at [420, 171] on div "B" at bounding box center [421, 167] width 28 height 23
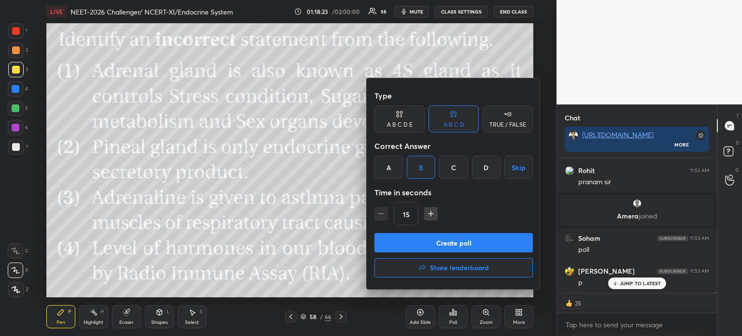
click at [452, 239] on button "Create poll" at bounding box center [453, 242] width 158 height 19
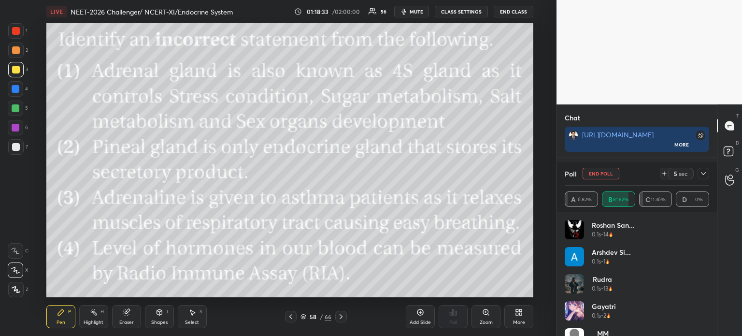
scroll to position [12452, 0]
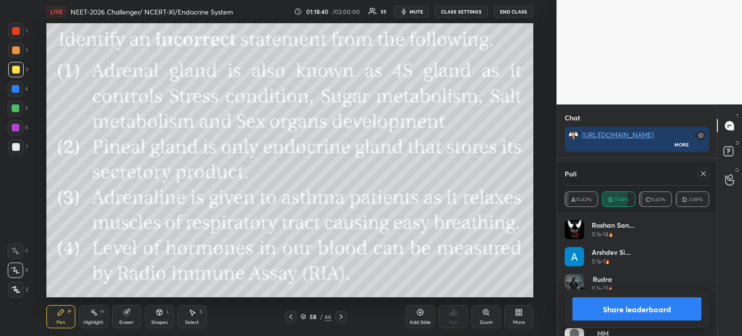
click at [621, 308] on button "Share leaderboard" at bounding box center [636, 308] width 129 height 23
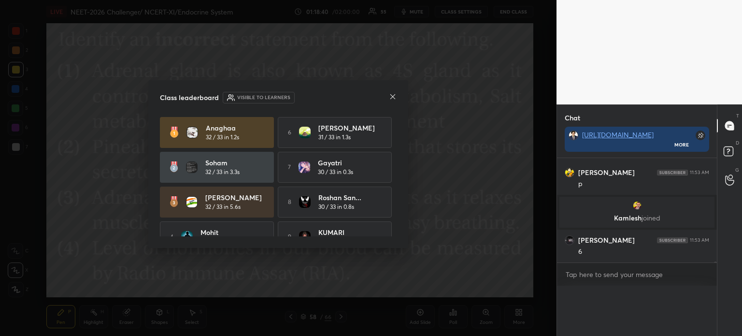
scroll to position [0, 3]
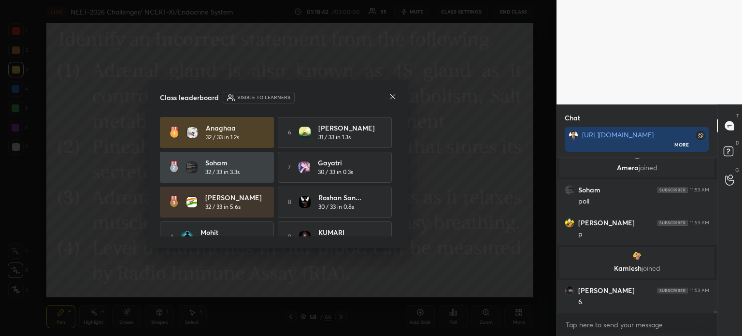
click at [394, 96] on icon at bounding box center [393, 97] width 8 height 8
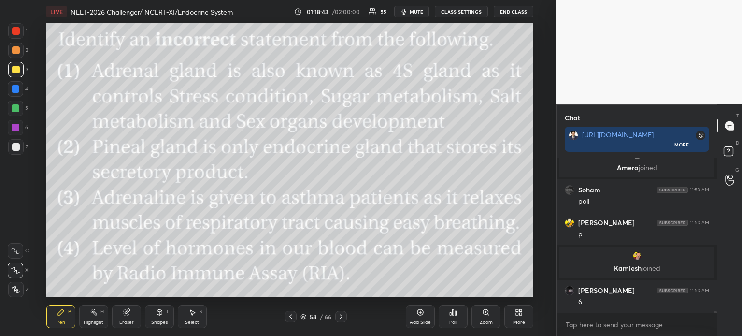
click at [288, 320] on div at bounding box center [291, 317] width 12 height 12
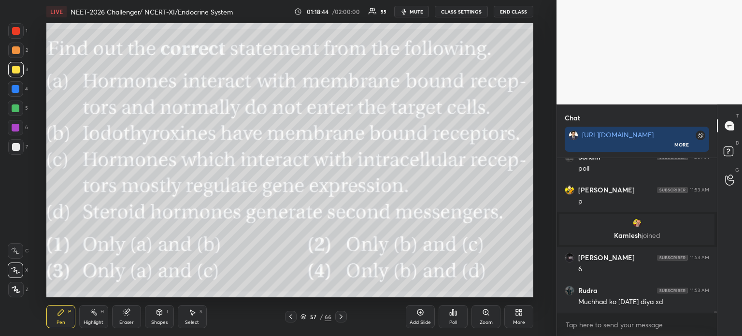
click at [342, 318] on icon at bounding box center [341, 316] width 8 height 8
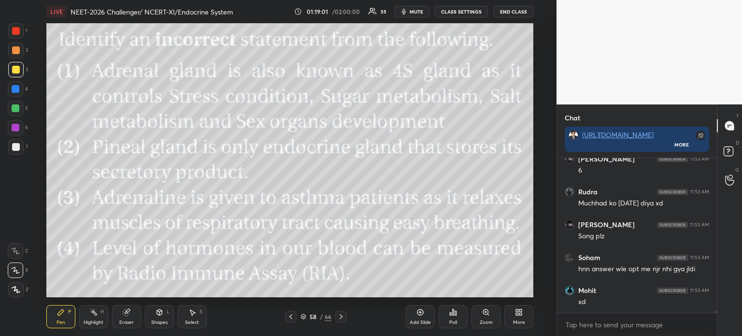
click at [518, 315] on icon at bounding box center [519, 312] width 8 height 8
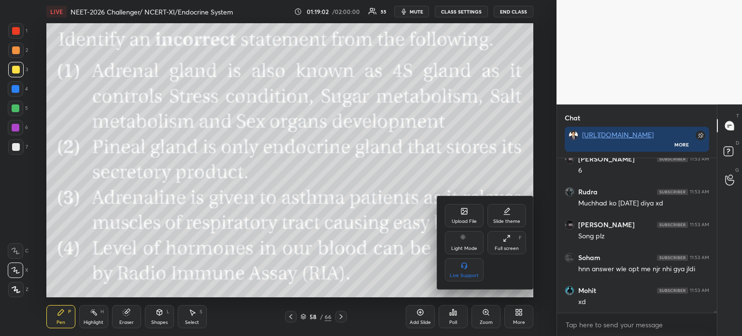
click at [466, 218] on div "Upload File" at bounding box center [464, 215] width 39 height 23
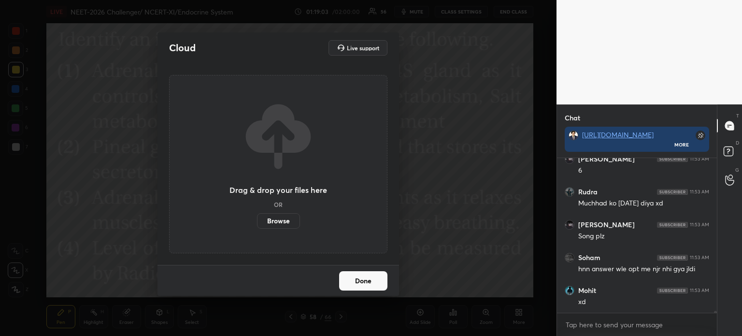
click at [280, 219] on label "Browse" at bounding box center [278, 220] width 43 height 15
click at [257, 219] on input "Browse" at bounding box center [257, 220] width 0 height 15
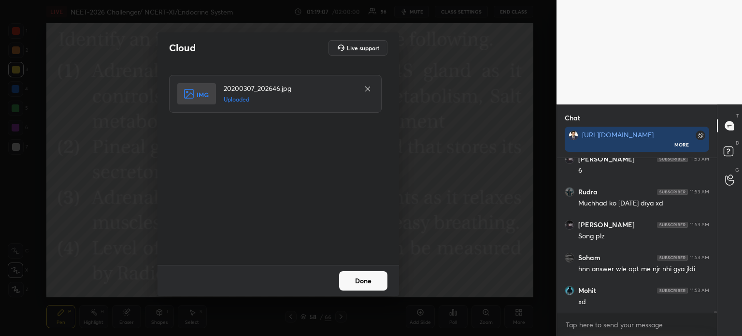
click at [371, 282] on button "Done" at bounding box center [363, 280] width 48 height 19
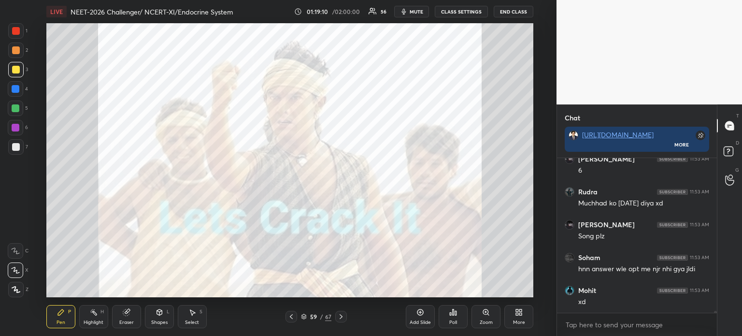
click at [486, 317] on div "Zoom" at bounding box center [485, 316] width 29 height 23
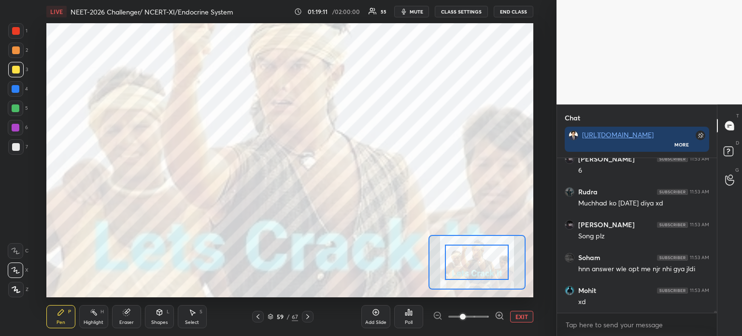
click at [497, 314] on icon at bounding box center [500, 316] width 10 height 10
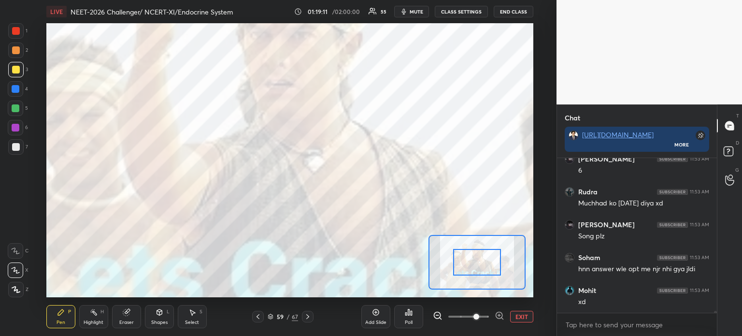
click at [498, 314] on icon at bounding box center [500, 316] width 10 height 10
drag, startPoint x: 481, startPoint y: 314, endPoint x: 481, endPoint y: 309, distance: 5.8
click at [479, 313] on span at bounding box center [476, 316] width 6 height 6
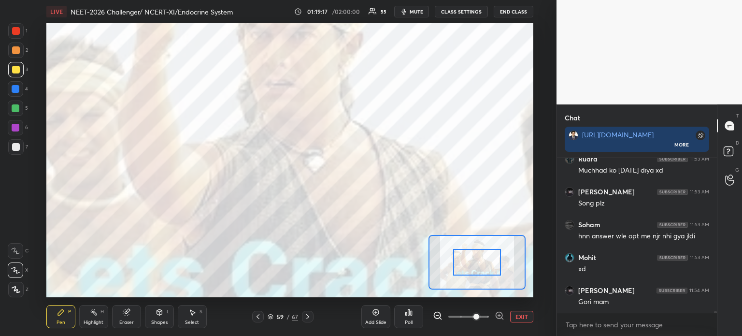
click at [514, 312] on div "EXIT" at bounding box center [483, 317] width 100 height 12
click at [514, 316] on button "EXIT" at bounding box center [521, 317] width 23 height 12
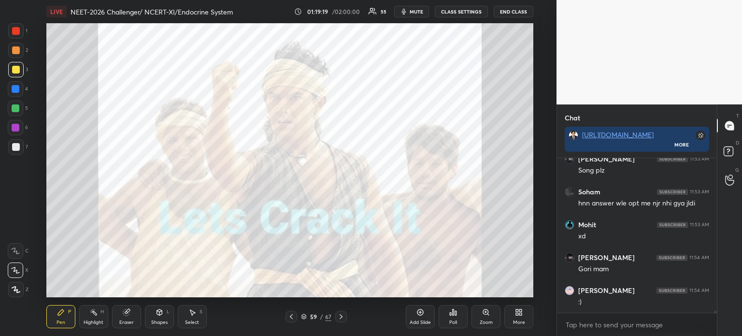
drag, startPoint x: 419, startPoint y: 312, endPoint x: 415, endPoint y: 320, distance: 8.2
click at [419, 312] on icon at bounding box center [420, 312] width 8 height 8
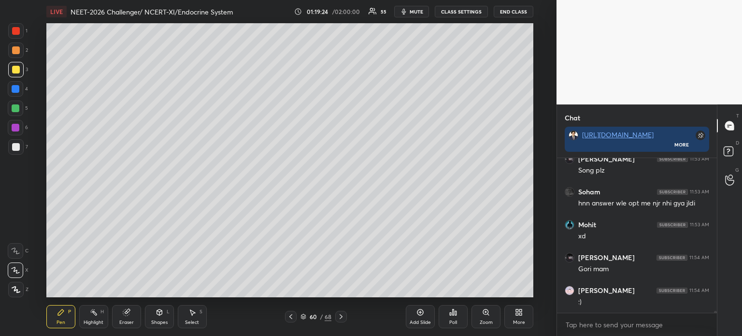
click at [520, 316] on div "More" at bounding box center [518, 316] width 29 height 23
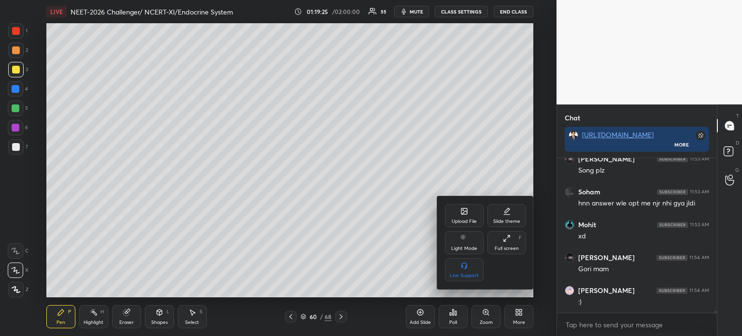
click at [459, 217] on div "Upload File" at bounding box center [464, 215] width 39 height 23
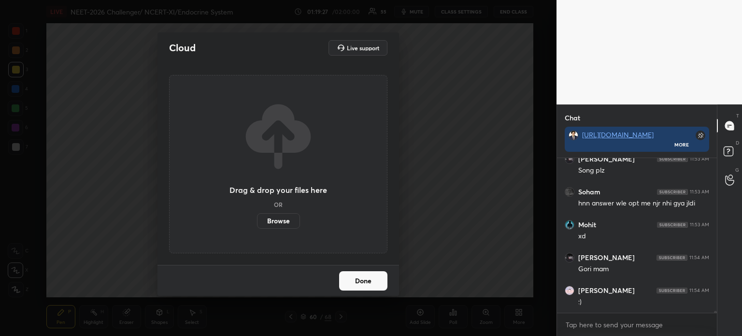
click at [276, 225] on label "Browse" at bounding box center [278, 220] width 43 height 15
click at [257, 225] on input "Browse" at bounding box center [257, 220] width 0 height 15
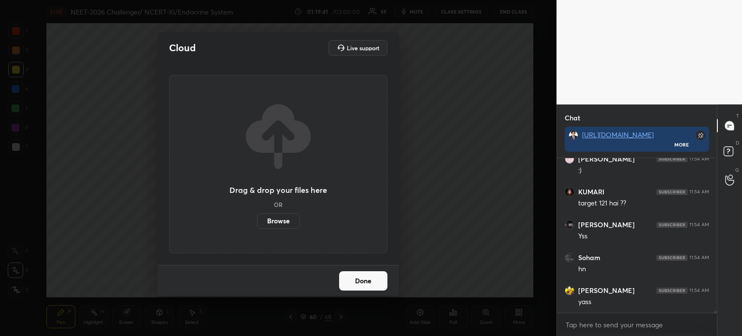
scroll to position [12763, 0]
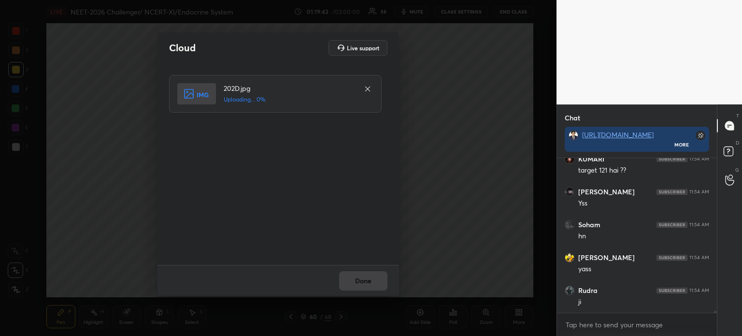
click at [328, 98] on h5 "Uploading... 0%" at bounding box center [289, 99] width 130 height 9
drag, startPoint x: 364, startPoint y: 276, endPoint x: 365, endPoint y: 283, distance: 6.8
click at [366, 279] on button "Done" at bounding box center [363, 280] width 48 height 19
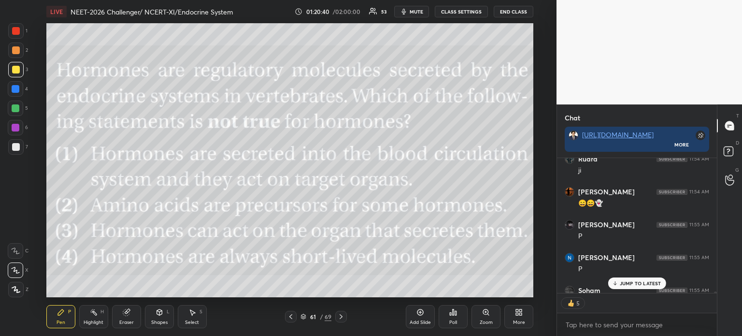
scroll to position [12946, 0]
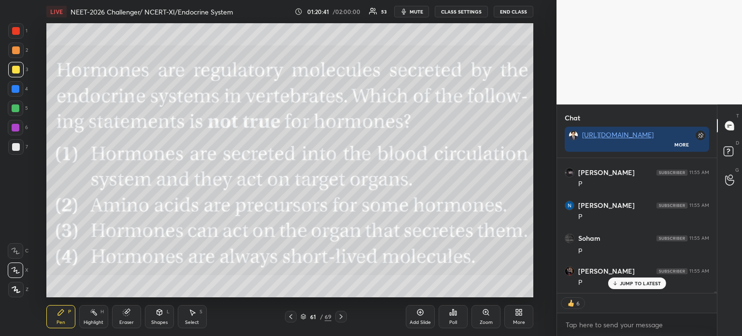
click at [455, 314] on icon at bounding box center [455, 313] width 1 height 4
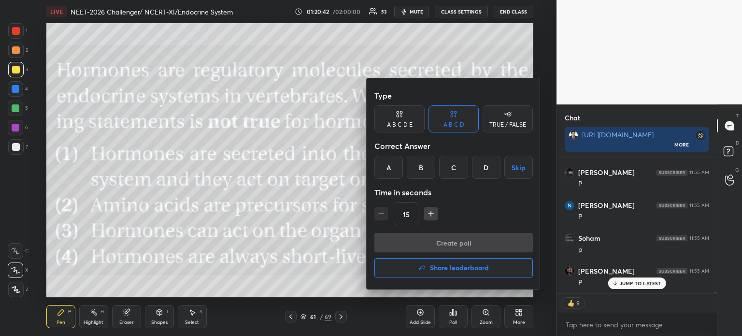
click at [487, 167] on div "D" at bounding box center [486, 167] width 28 height 23
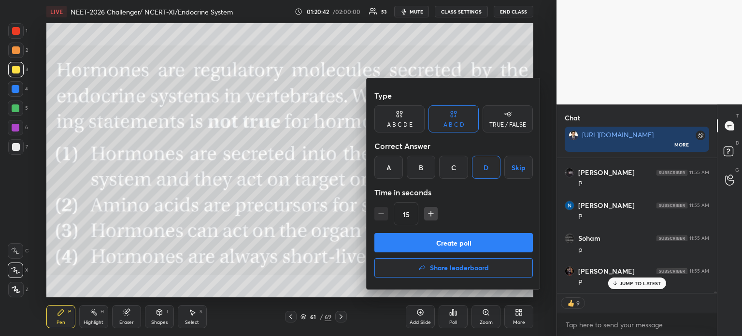
drag, startPoint x: 477, startPoint y: 238, endPoint x: 478, endPoint y: 248, distance: 9.7
click at [478, 239] on button "Create poll" at bounding box center [453, 242] width 158 height 19
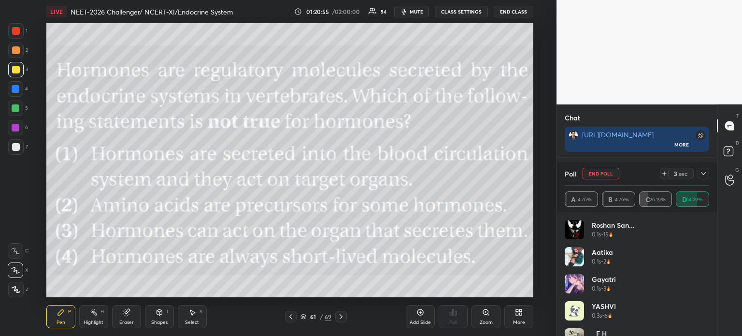
scroll to position [13012, 0]
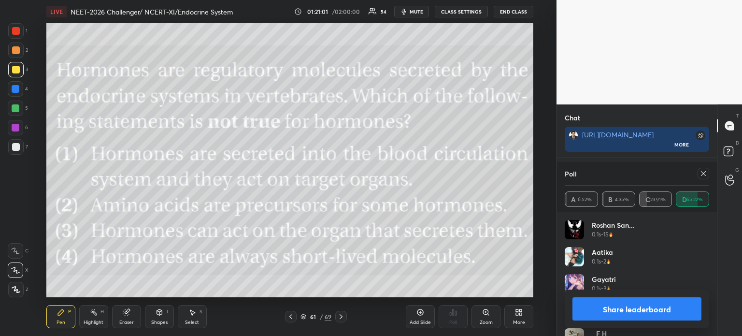
click at [612, 311] on button "Share leaderboard" at bounding box center [636, 308] width 129 height 23
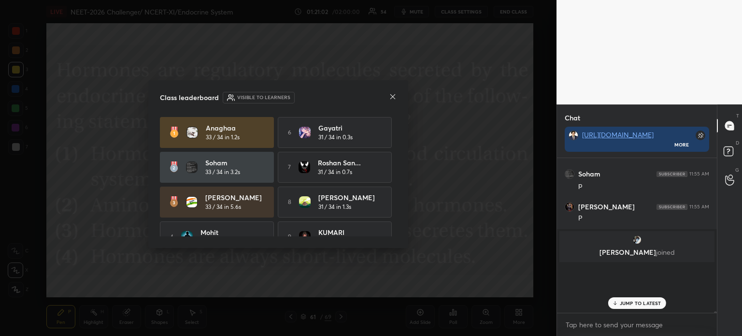
scroll to position [12964, 0]
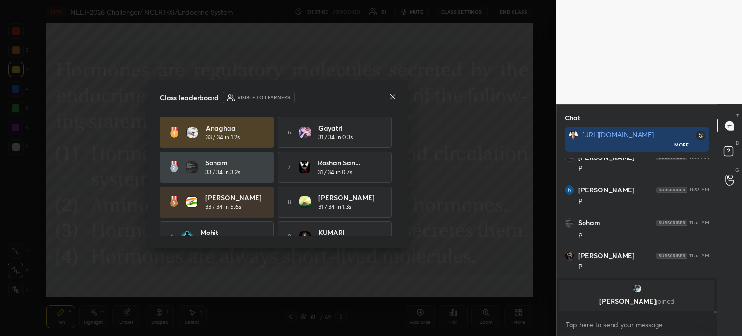
click at [392, 98] on div at bounding box center [393, 97] width 8 height 10
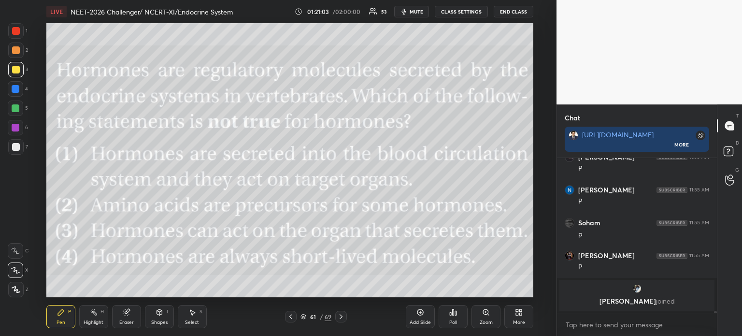
click at [296, 317] on div at bounding box center [291, 317] width 12 height 12
drag, startPoint x: 343, startPoint y: 318, endPoint x: 343, endPoint y: 305, distance: 13.5
click at [343, 318] on icon at bounding box center [341, 316] width 8 height 8
click at [520, 316] on div "More" at bounding box center [518, 316] width 29 height 23
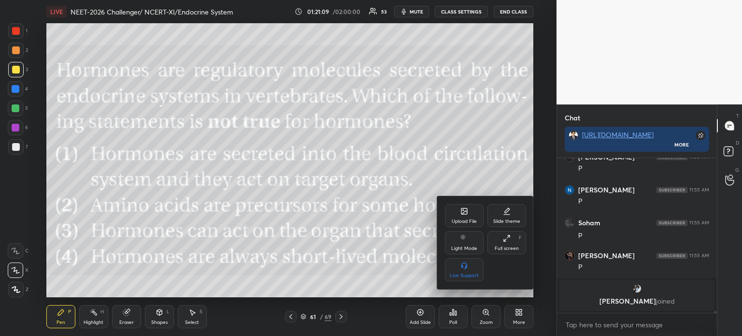
click at [466, 216] on div "Upload File" at bounding box center [464, 215] width 39 height 23
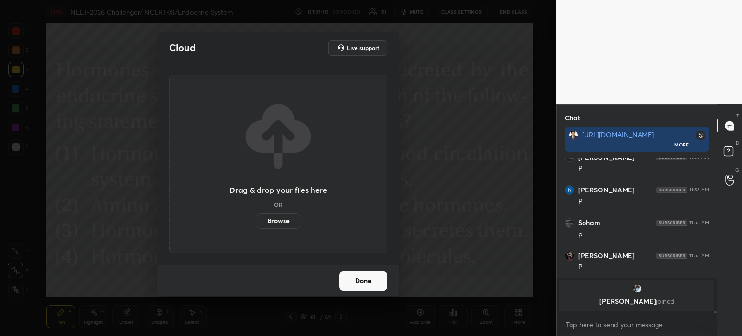
click at [276, 226] on label "Browse" at bounding box center [278, 220] width 43 height 15
click at [257, 226] on input "Browse" at bounding box center [257, 220] width 0 height 15
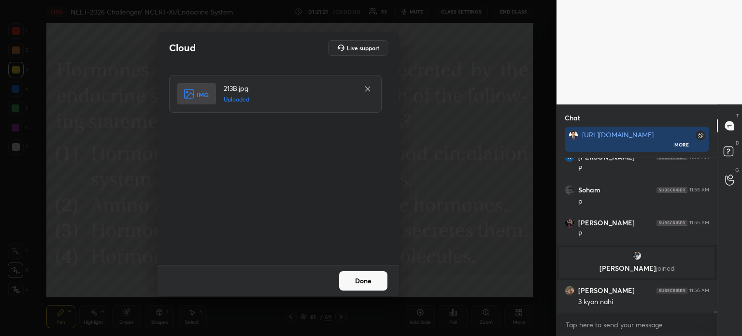
click at [364, 280] on button "Done" at bounding box center [363, 280] width 48 height 19
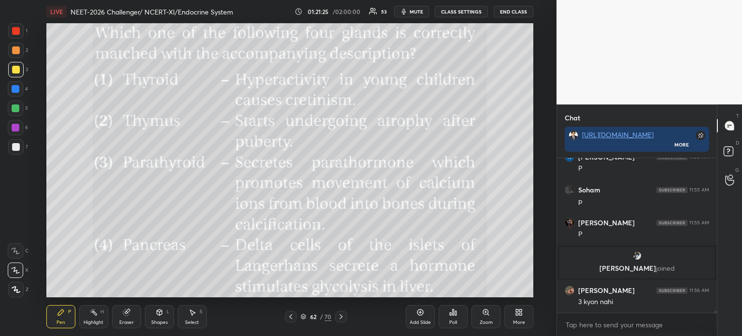
click at [290, 317] on icon at bounding box center [291, 316] width 8 height 8
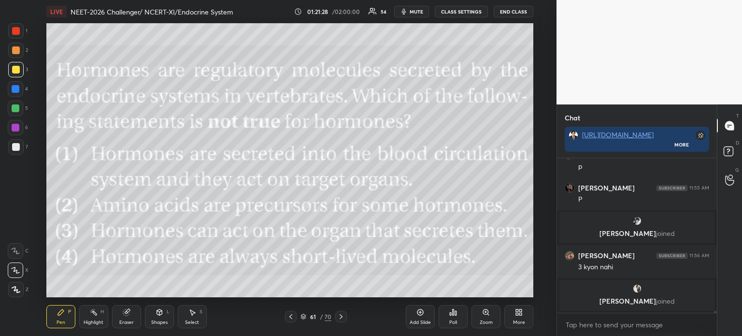
click at [344, 316] on icon at bounding box center [341, 316] width 8 height 8
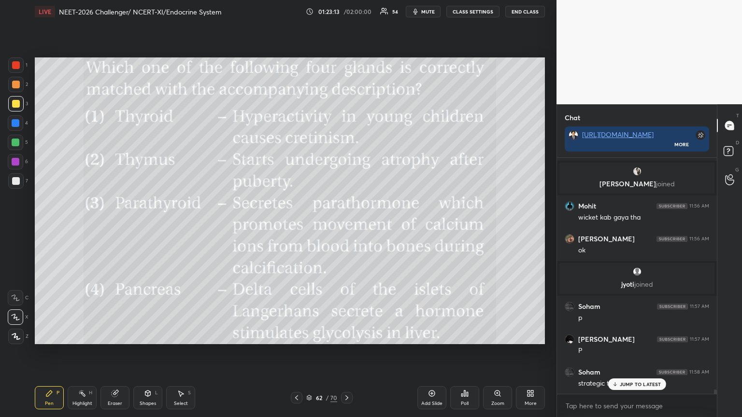
scroll to position [13026, 0]
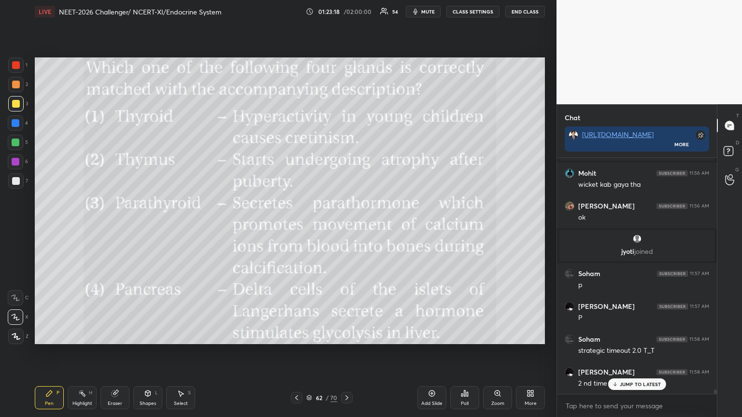
click at [469, 335] on div "Poll" at bounding box center [464, 397] width 29 height 23
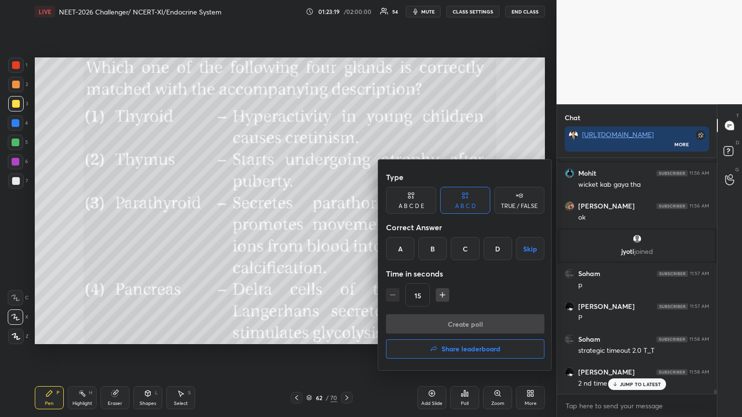
click at [433, 249] on div "B" at bounding box center [432, 248] width 28 height 23
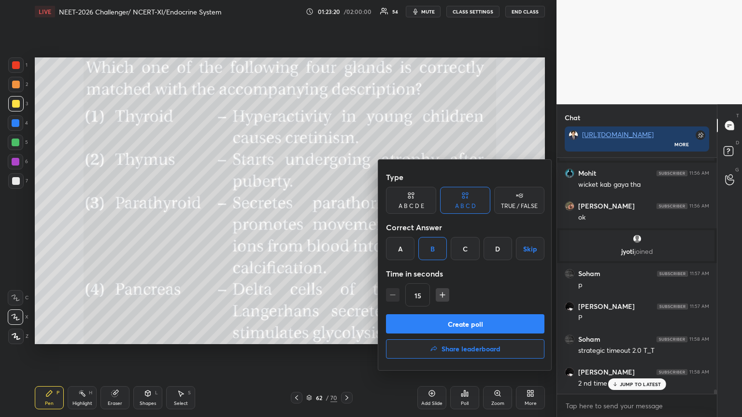
click at [424, 328] on button "Create poll" at bounding box center [465, 323] width 158 height 19
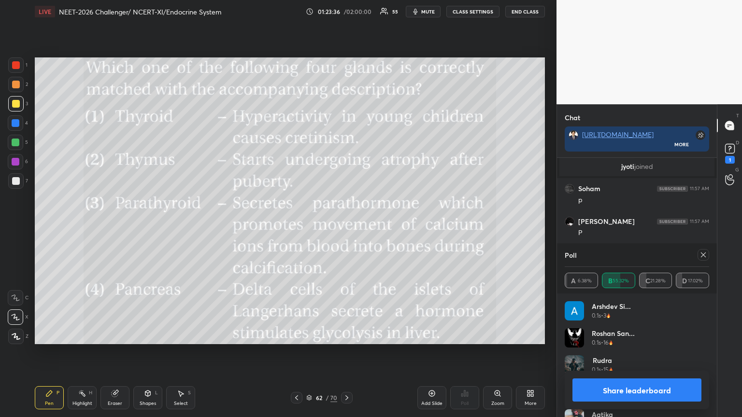
scroll to position [13143, 0]
click at [616, 335] on button "Share leaderboard" at bounding box center [636, 390] width 129 height 23
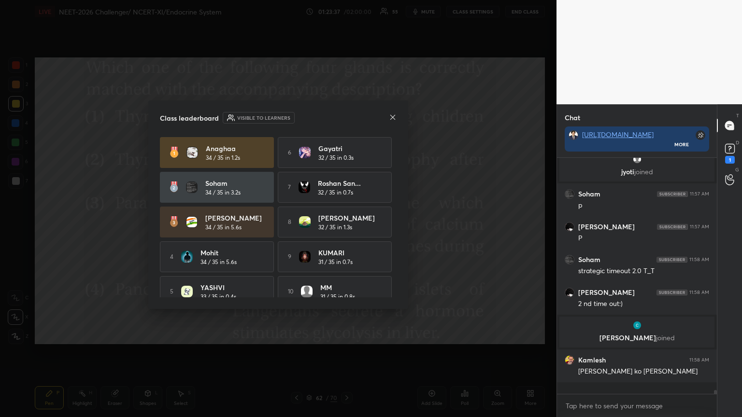
scroll to position [256, 157]
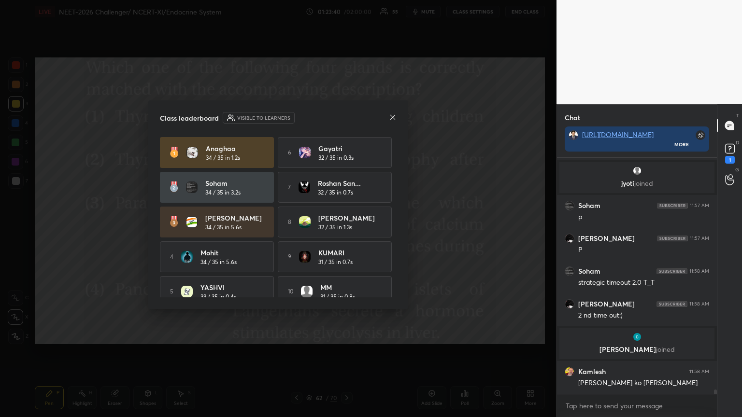
click at [392, 119] on icon at bounding box center [393, 117] width 8 height 8
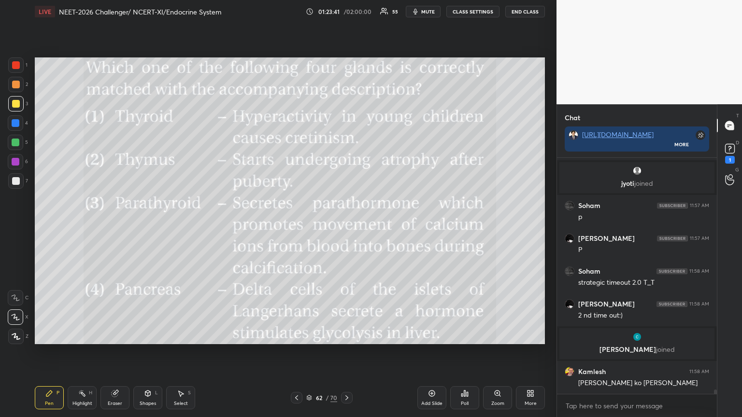
click at [298, 335] on icon at bounding box center [297, 398] width 8 height 8
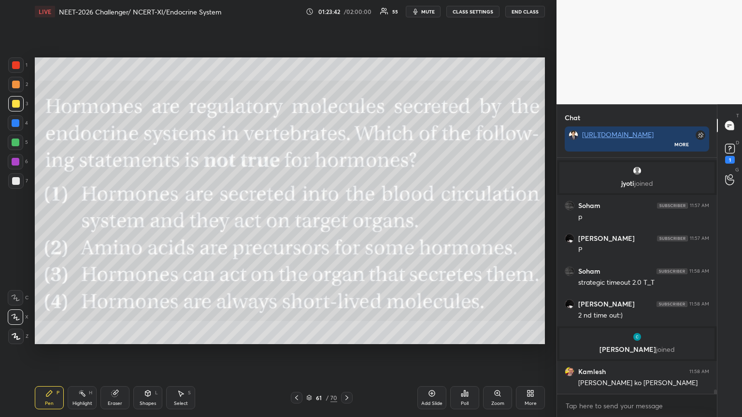
click at [347, 335] on icon at bounding box center [347, 398] width 8 height 8
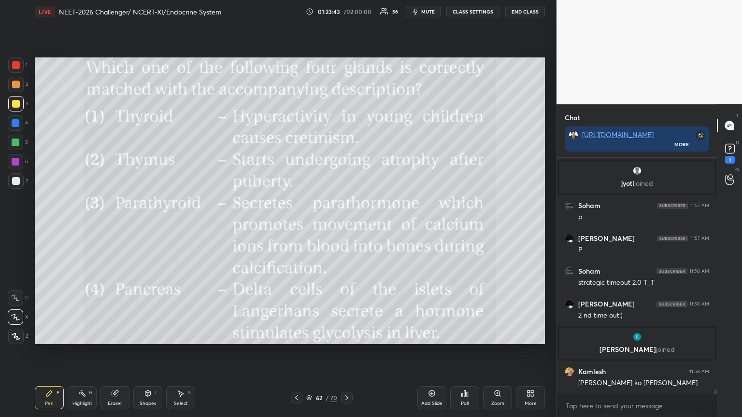
click at [15, 102] on div at bounding box center [16, 104] width 8 height 8
click at [20, 101] on div at bounding box center [15, 103] width 15 height 15
click at [534, 335] on div "More" at bounding box center [530, 397] width 29 height 23
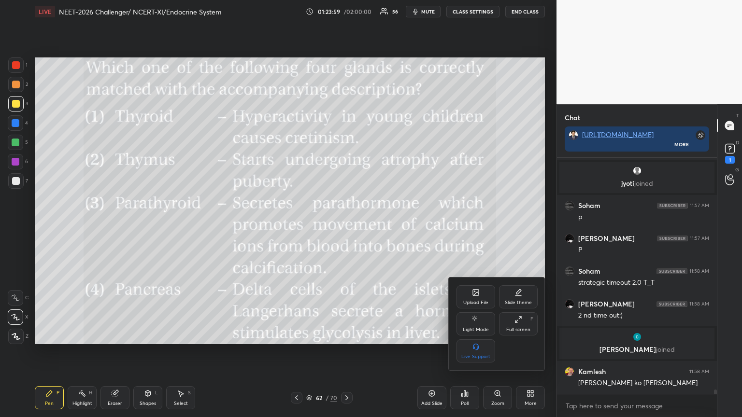
click at [477, 291] on icon at bounding box center [476, 293] width 6 height 6
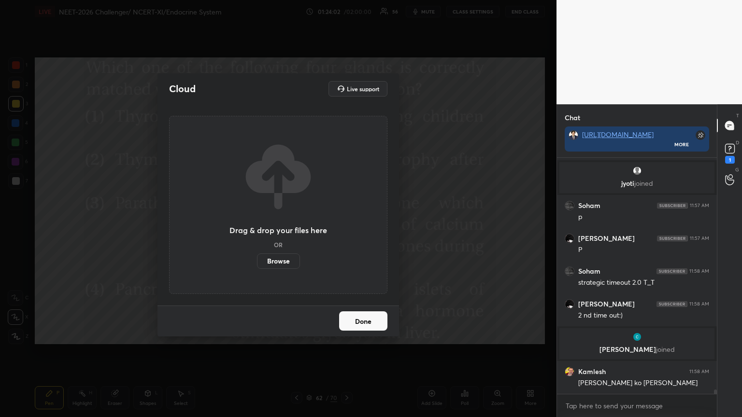
click at [292, 263] on label "Browse" at bounding box center [278, 261] width 43 height 15
click at [257, 263] on input "Browse" at bounding box center [257, 261] width 0 height 15
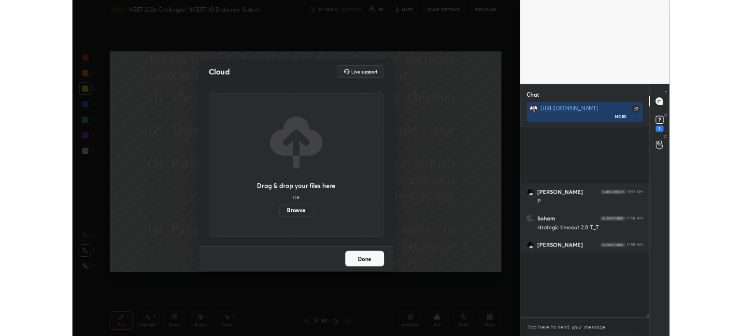
scroll to position [175, 157]
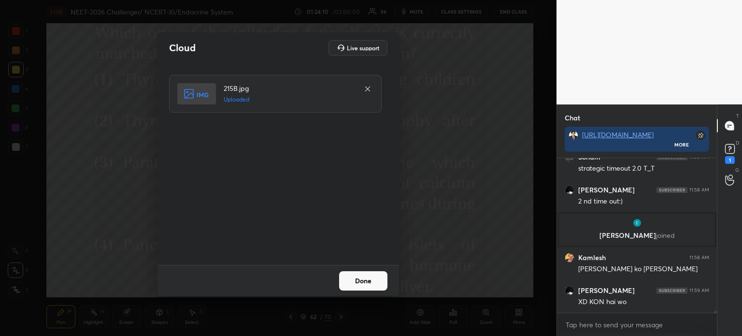
click at [377, 278] on button "Done" at bounding box center [363, 280] width 48 height 19
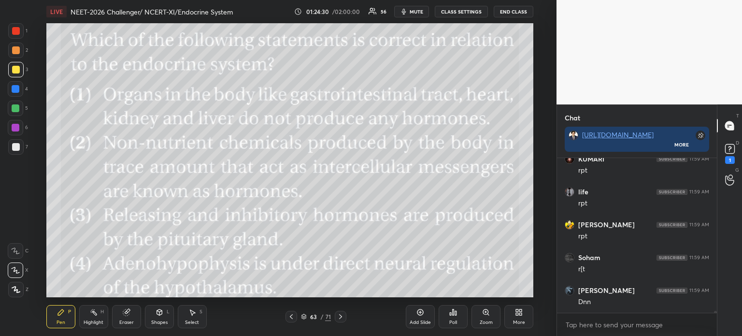
scroll to position [13504, 0]
click at [518, 312] on icon at bounding box center [519, 312] width 8 height 8
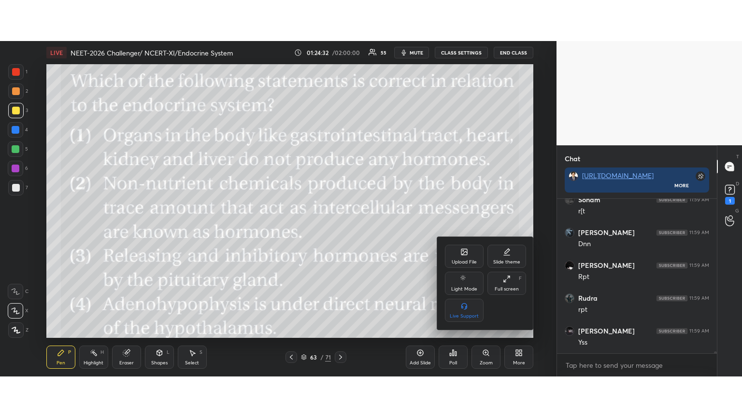
scroll to position [13569, 0]
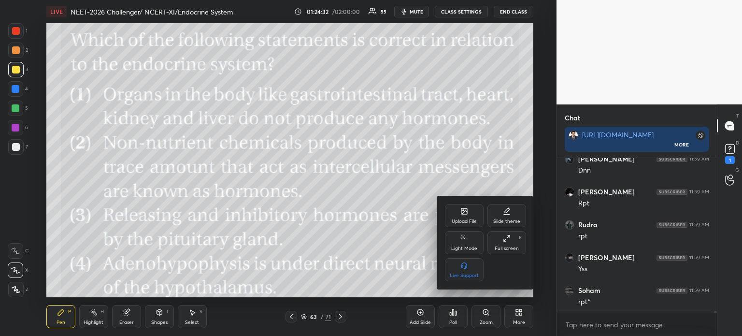
click at [472, 221] on div "Upload File" at bounding box center [464, 221] width 25 height 5
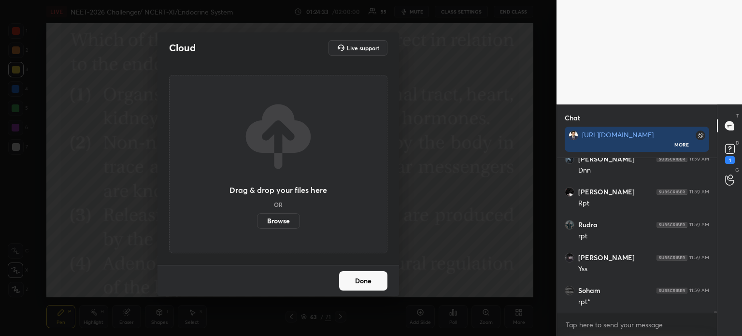
click at [283, 217] on label "Browse" at bounding box center [278, 220] width 43 height 15
click at [257, 217] on input "Browse" at bounding box center [257, 220] width 0 height 15
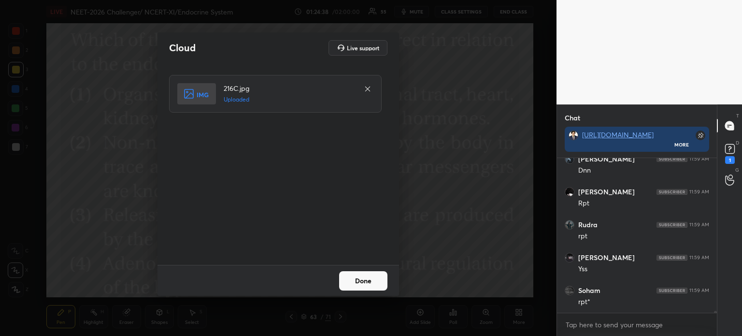
click at [363, 280] on button "Done" at bounding box center [363, 280] width 48 height 19
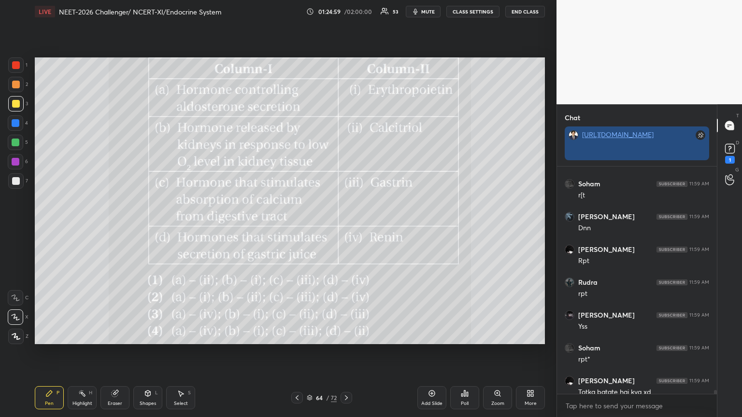
scroll to position [3, 3]
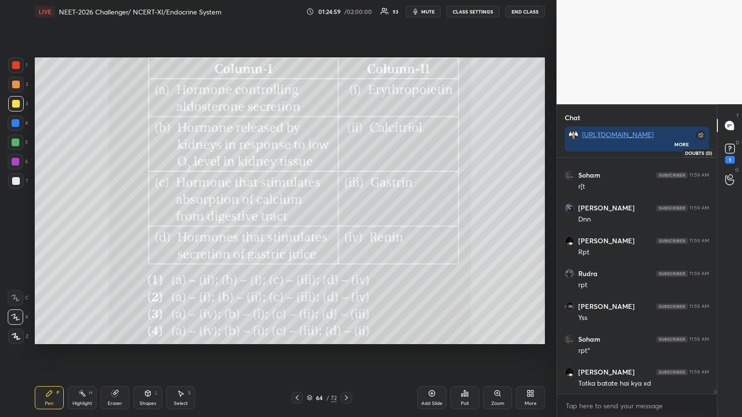
click at [727, 159] on div "1" at bounding box center [730, 160] width 10 height 8
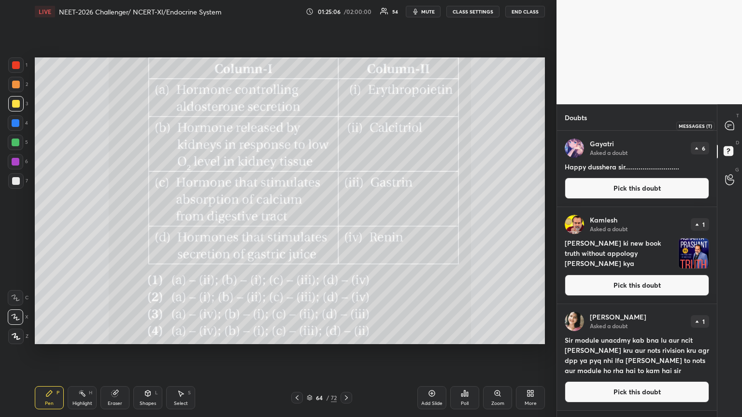
click at [731, 128] on icon at bounding box center [729, 125] width 9 height 9
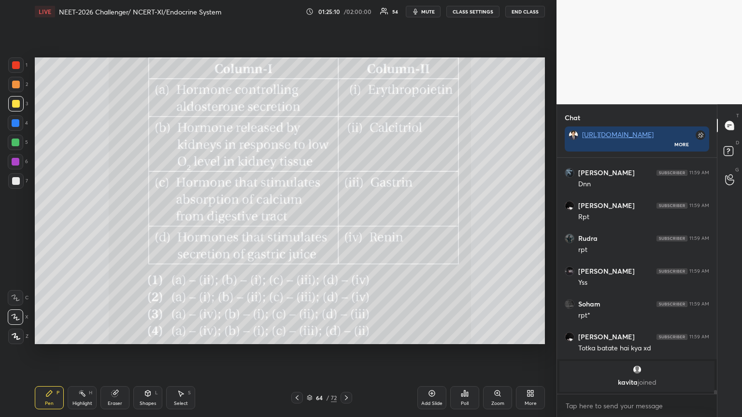
click at [465, 335] on div "Poll" at bounding box center [464, 397] width 29 height 23
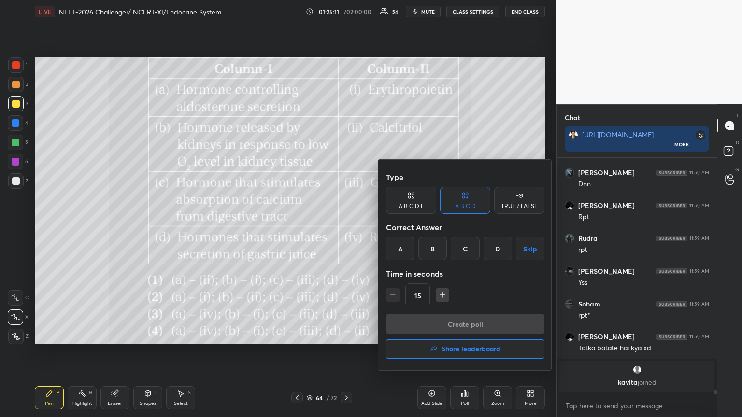
click at [469, 249] on div "C" at bounding box center [465, 248] width 28 height 23
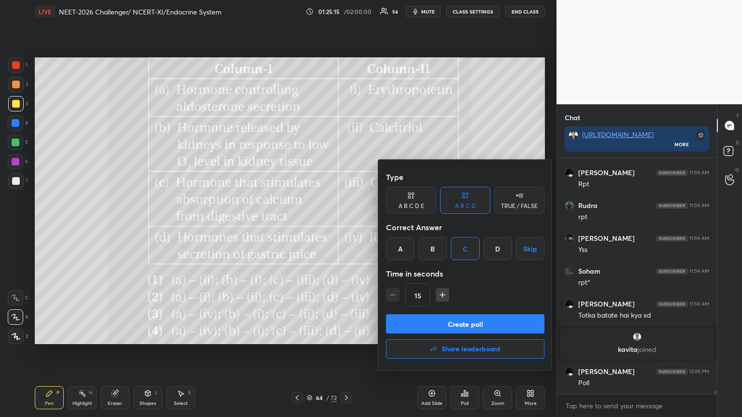
click at [478, 323] on button "Create poll" at bounding box center [465, 323] width 158 height 19
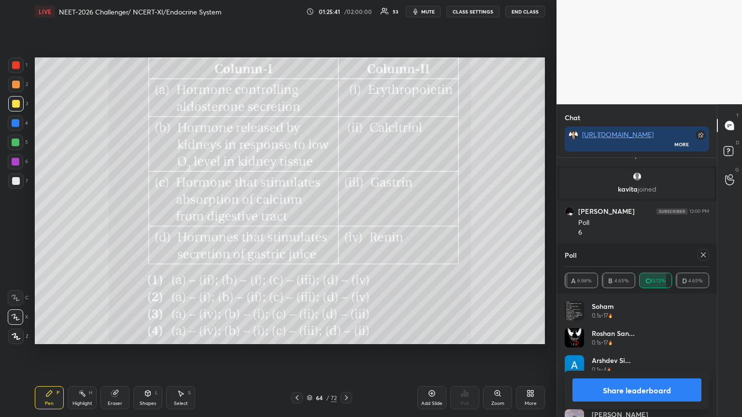
click at [608, 335] on button "Share leaderboard" at bounding box center [636, 390] width 129 height 23
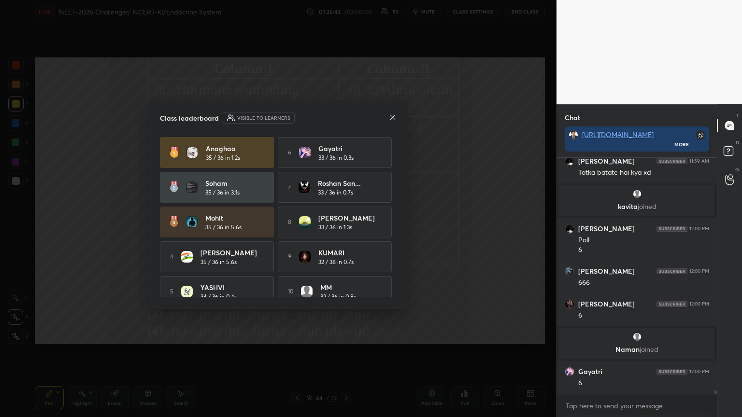
click at [392, 116] on icon at bounding box center [393, 117] width 8 height 8
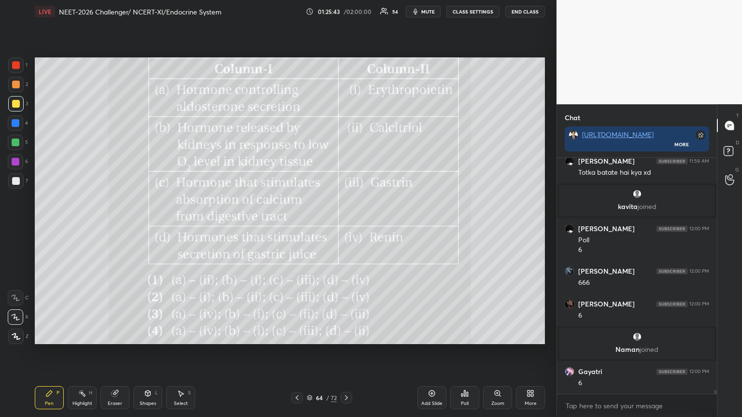
click at [293, 335] on icon at bounding box center [297, 398] width 8 height 8
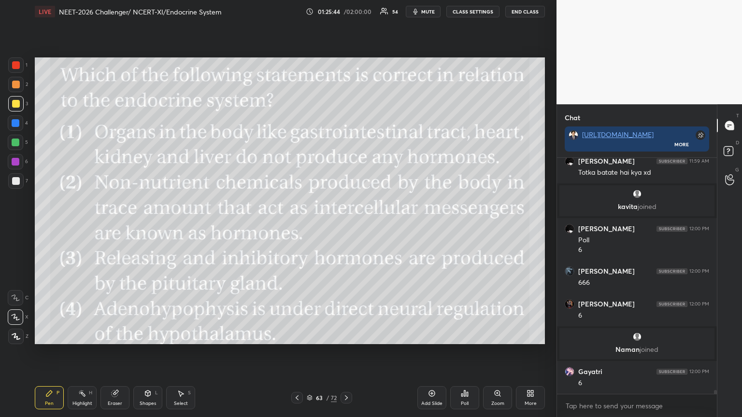
click at [294, 335] on icon at bounding box center [297, 398] width 8 height 8
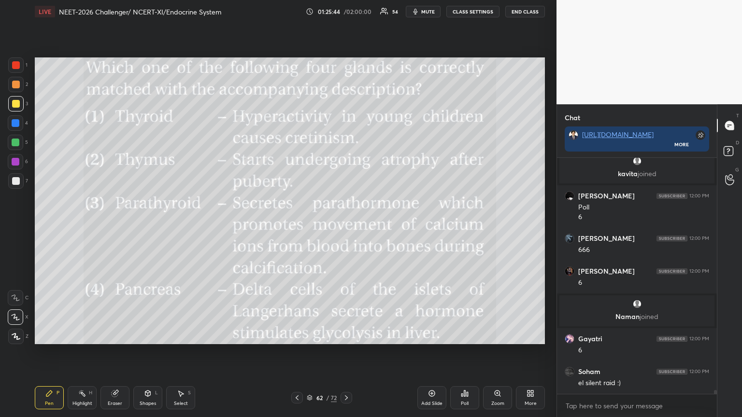
click at [296, 335] on icon at bounding box center [297, 398] width 8 height 8
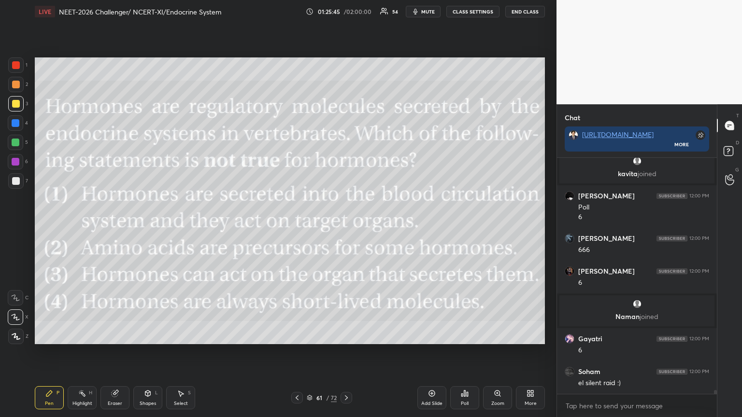
click at [336, 335] on div "72" at bounding box center [334, 398] width 6 height 9
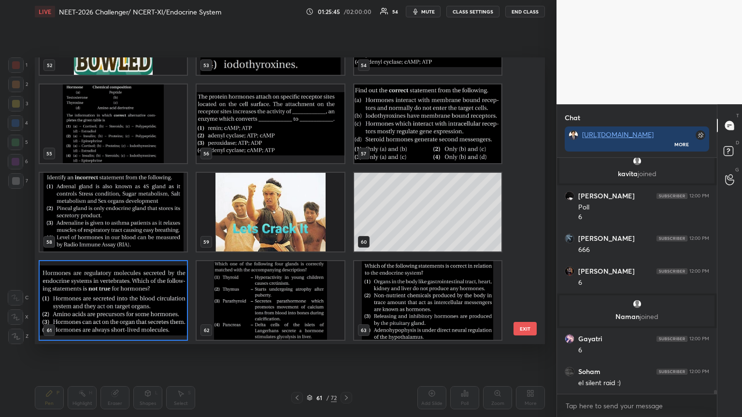
click at [343, 335] on div at bounding box center [346, 398] width 12 height 12
click at [439, 323] on img "grid" at bounding box center [427, 300] width 147 height 79
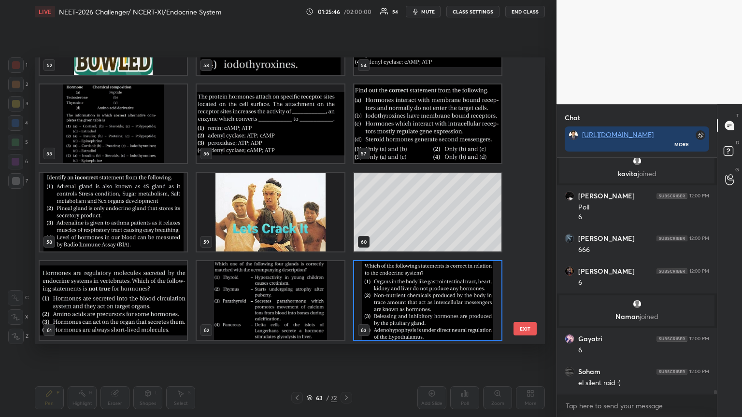
click at [439, 323] on img "grid" at bounding box center [427, 300] width 147 height 79
click at [440, 323] on img "grid" at bounding box center [427, 300] width 147 height 79
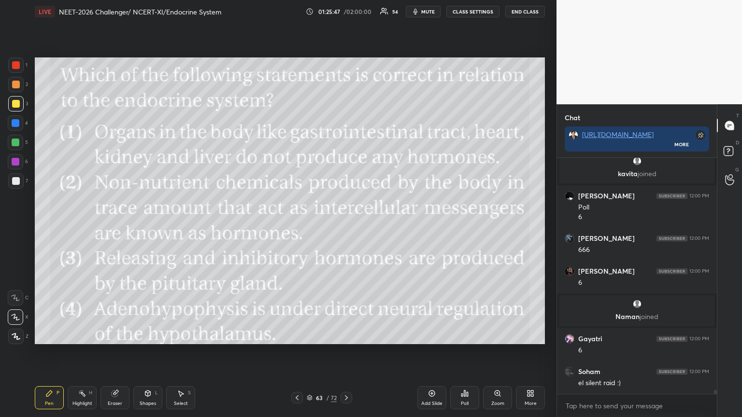
click at [345, 335] on icon at bounding box center [346, 398] width 3 height 5
click at [344, 335] on icon at bounding box center [346, 398] width 8 height 8
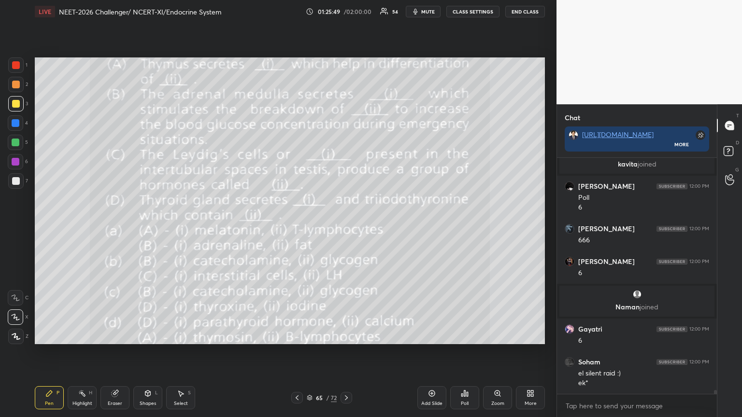
click at [294, 335] on icon at bounding box center [297, 398] width 8 height 8
click at [348, 335] on icon at bounding box center [346, 398] width 8 height 8
click at [347, 335] on icon at bounding box center [346, 398] width 8 height 8
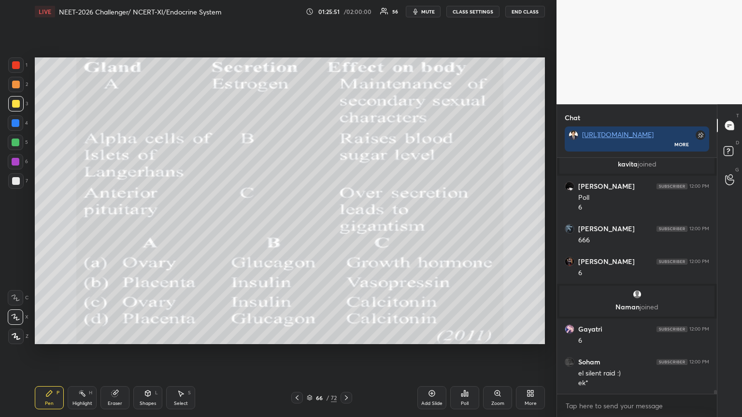
click at [346, 335] on icon at bounding box center [346, 398] width 8 height 8
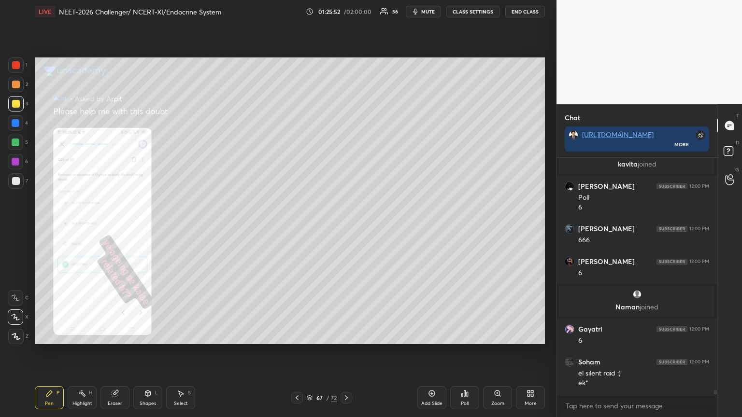
click at [296, 335] on icon at bounding box center [297, 398] width 8 height 8
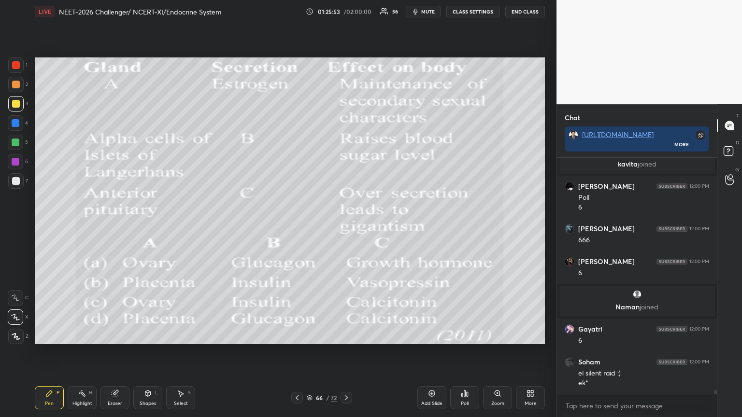
click at [431, 335] on icon at bounding box center [432, 394] width 8 height 8
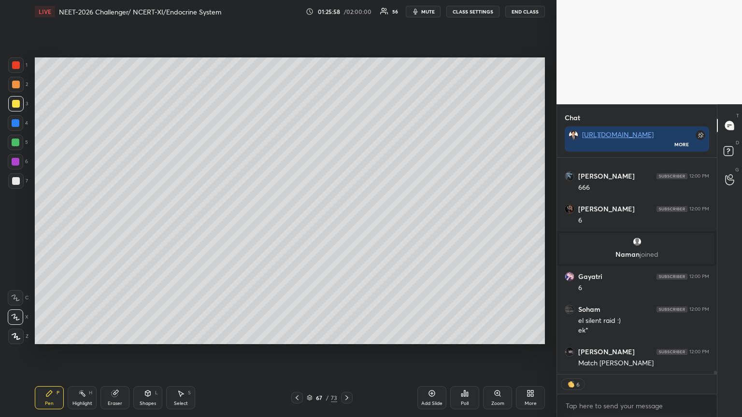
click at [532, 335] on icon at bounding box center [532, 395] width 2 height 2
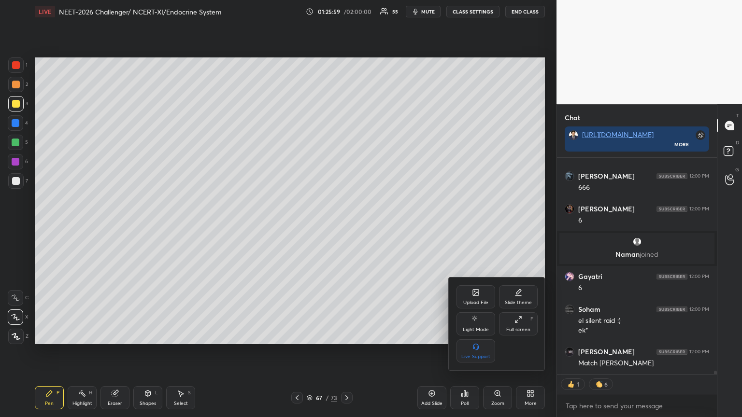
click at [475, 297] on div "Upload File" at bounding box center [475, 296] width 39 height 23
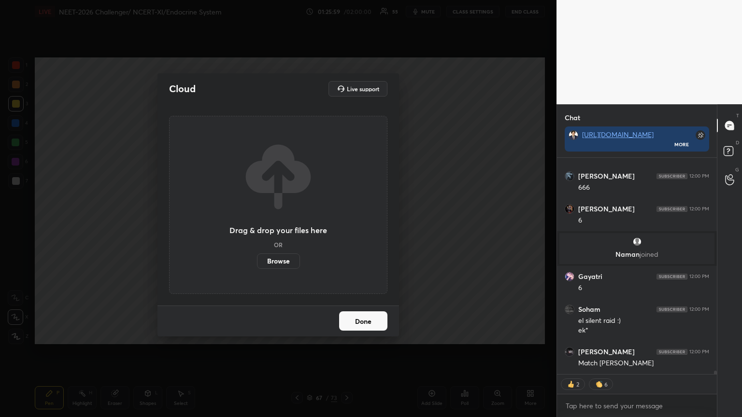
click at [283, 267] on label "Browse" at bounding box center [278, 261] width 43 height 15
click at [257, 267] on input "Browse" at bounding box center [257, 261] width 0 height 15
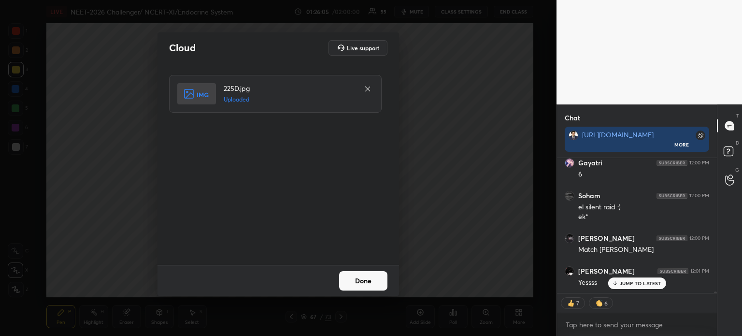
click at [367, 287] on button "Done" at bounding box center [363, 280] width 48 height 19
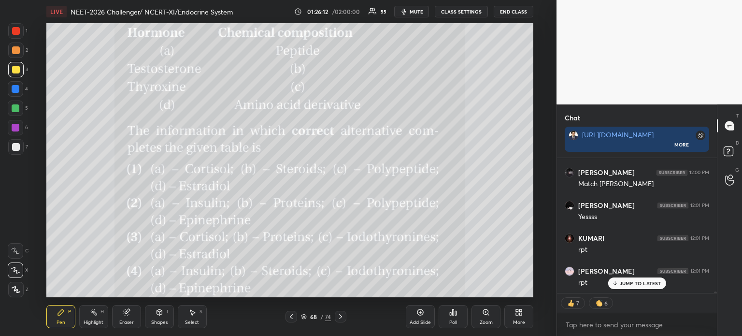
type textarea "x"
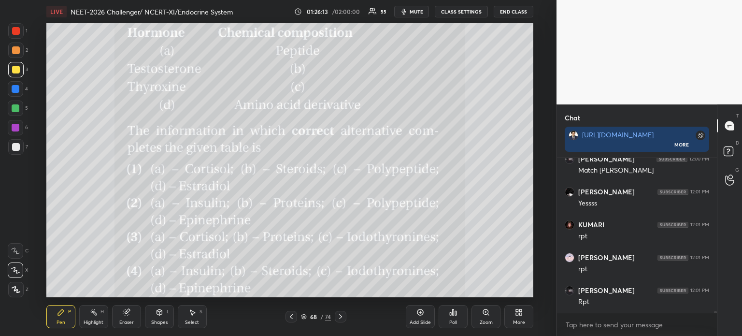
click at [523, 318] on div "More" at bounding box center [518, 316] width 29 height 23
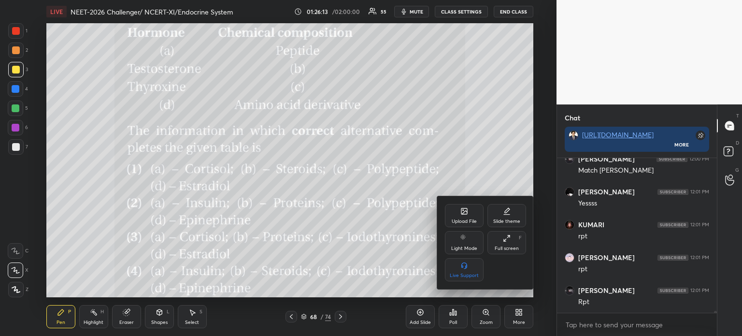
click at [464, 222] on div "Upload File" at bounding box center [464, 221] width 25 height 5
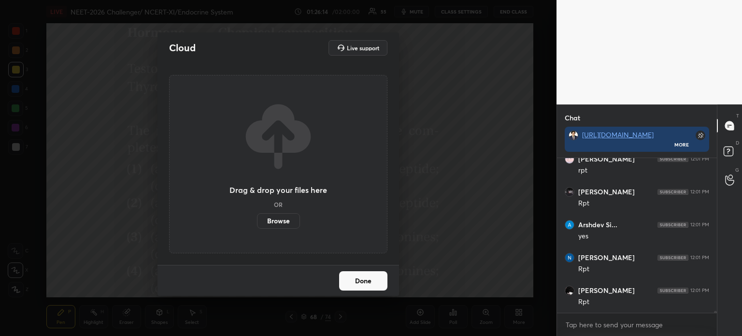
click at [273, 226] on label "Browse" at bounding box center [278, 220] width 43 height 15
click at [257, 226] on input "Browse" at bounding box center [257, 220] width 0 height 15
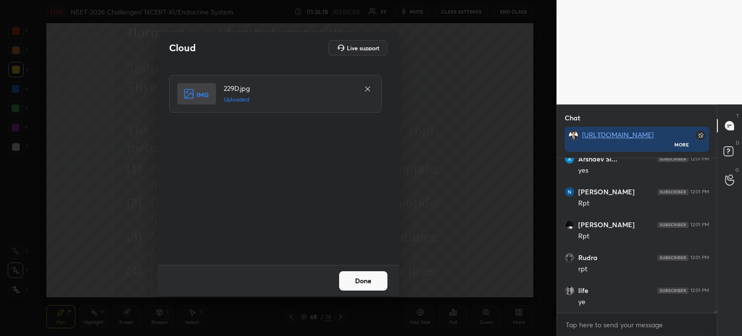
click at [379, 282] on button "Done" at bounding box center [363, 280] width 48 height 19
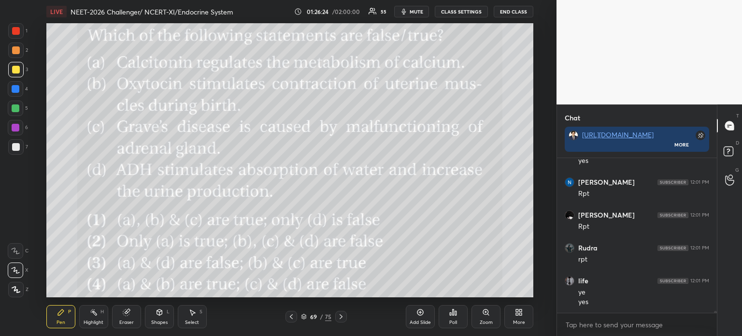
click at [455, 324] on div "Poll" at bounding box center [453, 322] width 8 height 5
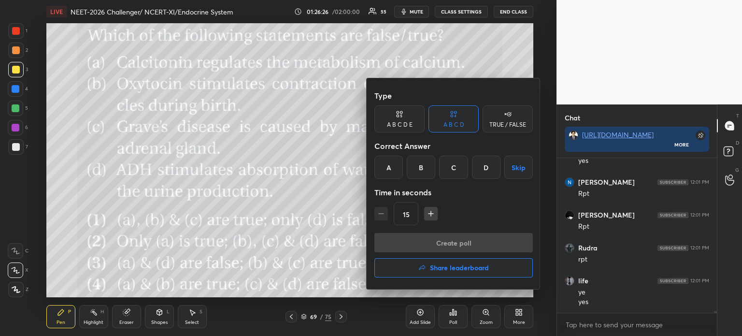
click at [434, 216] on icon "button" at bounding box center [431, 214] width 10 height 10
click at [433, 214] on icon "button" at bounding box center [431, 214] width 10 height 10
click at [427, 214] on icon "button" at bounding box center [431, 214] width 10 height 10
click at [431, 216] on icon "button" at bounding box center [431, 213] width 0 height 5
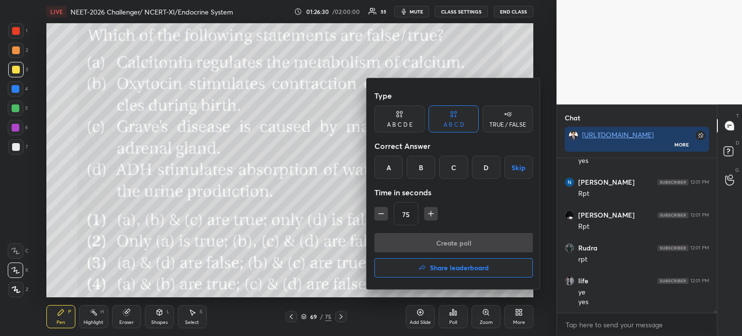
type input "90"
drag, startPoint x: 491, startPoint y: 166, endPoint x: 487, endPoint y: 170, distance: 5.5
click at [490, 167] on div "D" at bounding box center [486, 167] width 28 height 23
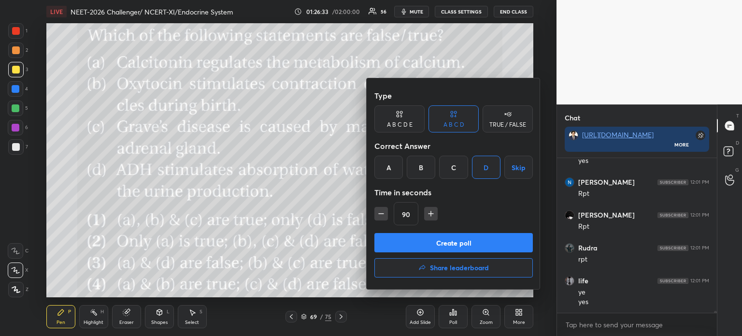
click at [449, 243] on button "Create poll" at bounding box center [453, 242] width 158 height 19
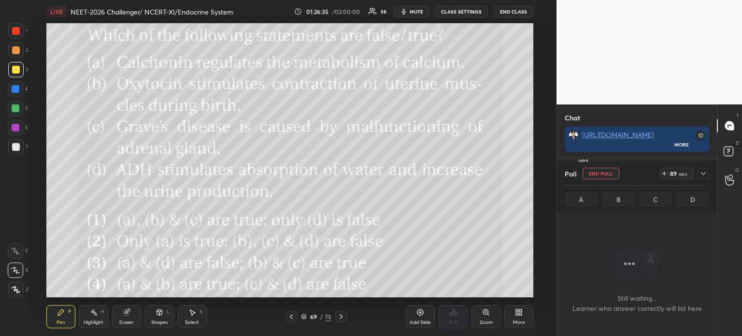
drag, startPoint x: 419, startPoint y: 12, endPoint x: 417, endPoint y: 7, distance: 5.2
click at [419, 13] on span "mute" at bounding box center [417, 11] width 14 height 7
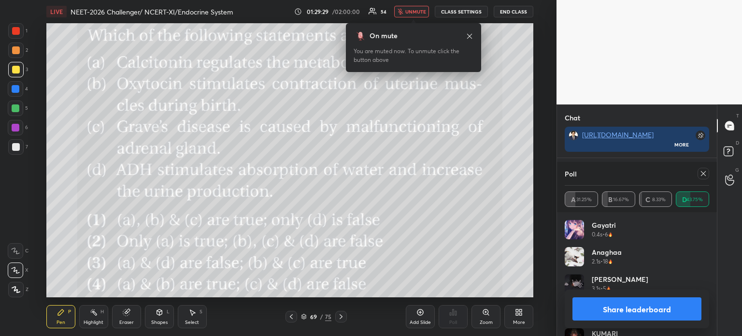
scroll to position [14865, 0]
click at [413, 9] on span "unmute" at bounding box center [415, 11] width 21 height 7
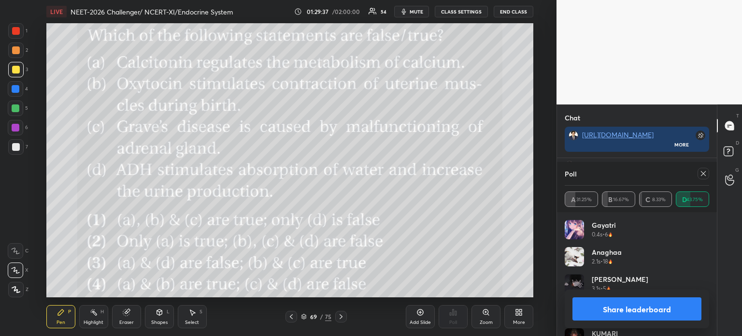
click at [657, 305] on button "Share leaderboard" at bounding box center [636, 308] width 129 height 23
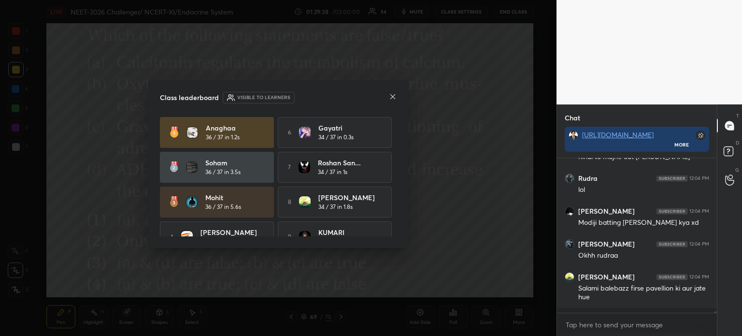
scroll to position [14816, 0]
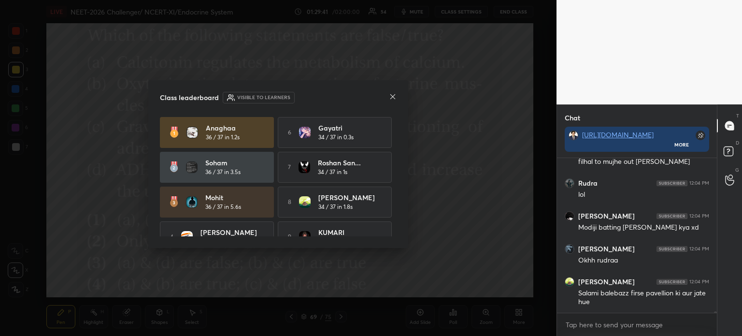
click at [392, 96] on icon at bounding box center [393, 97] width 8 height 8
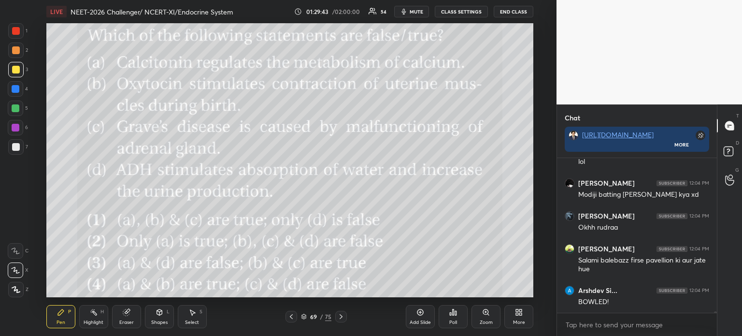
click at [288, 317] on icon at bounding box center [291, 316] width 8 height 8
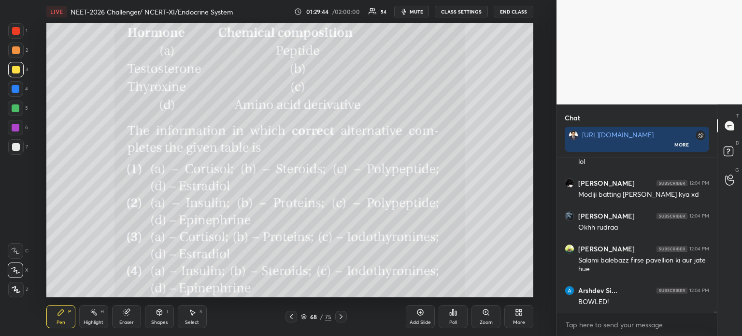
click at [288, 317] on icon at bounding box center [291, 316] width 8 height 8
click at [341, 318] on icon at bounding box center [341, 316] width 8 height 8
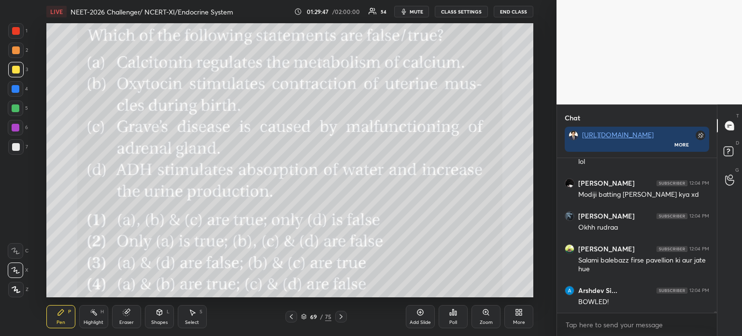
click at [521, 316] on div "More" at bounding box center [518, 316] width 29 height 23
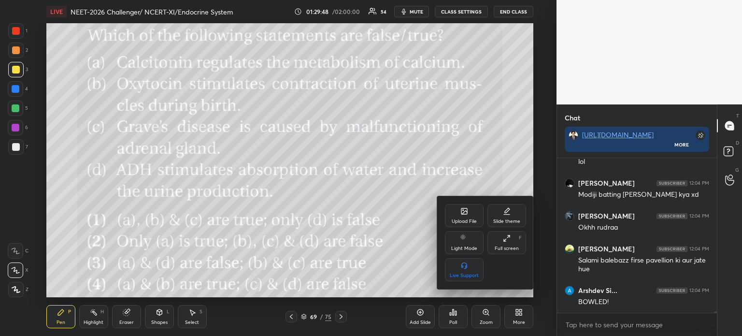
click at [467, 212] on div "Upload File" at bounding box center [464, 215] width 39 height 23
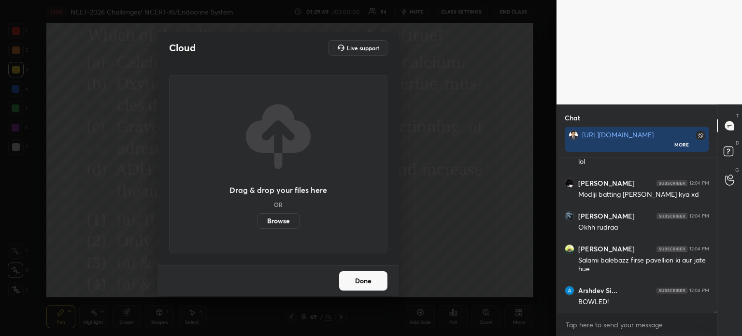
click at [274, 220] on label "Browse" at bounding box center [278, 220] width 43 height 15
click at [257, 220] on input "Browse" at bounding box center [257, 220] width 0 height 15
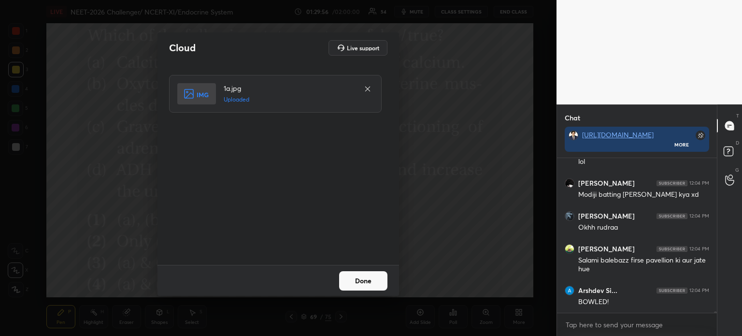
click at [372, 278] on button "Done" at bounding box center [363, 280] width 48 height 19
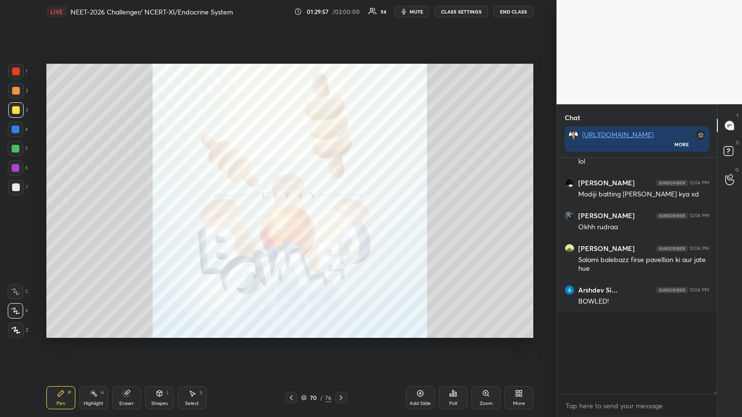
scroll to position [3, 3]
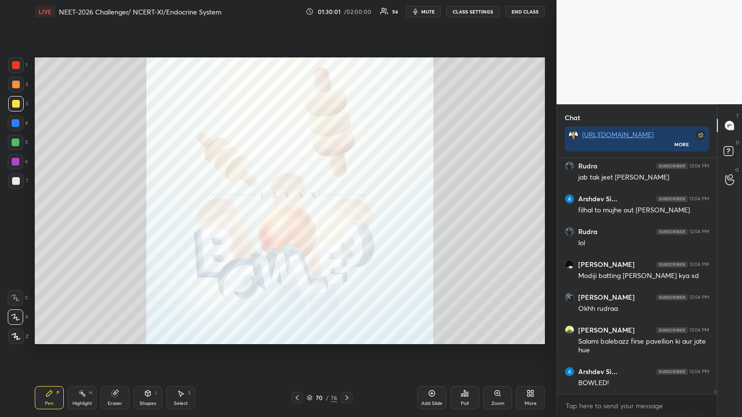
click at [296, 335] on icon at bounding box center [297, 398] width 8 height 8
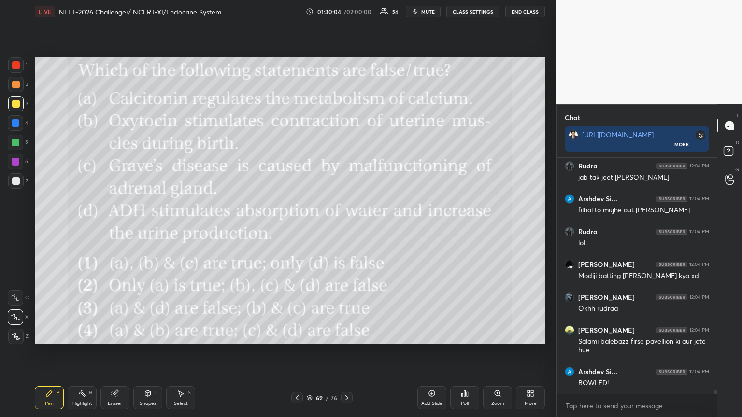
click at [348, 335] on icon at bounding box center [347, 398] width 8 height 8
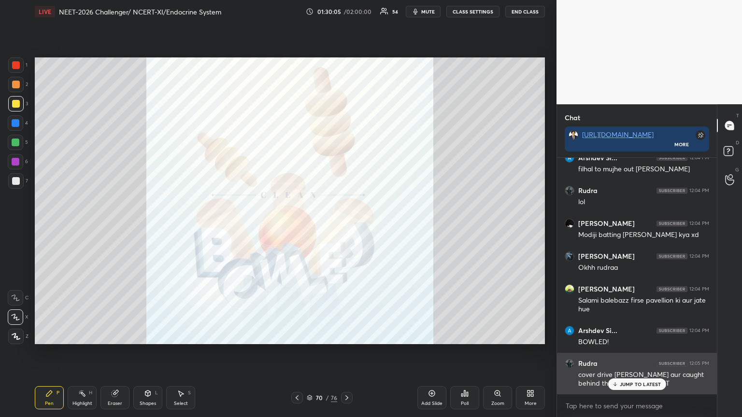
click at [624, 335] on p "JUMP TO LATEST" at bounding box center [641, 385] width 42 height 6
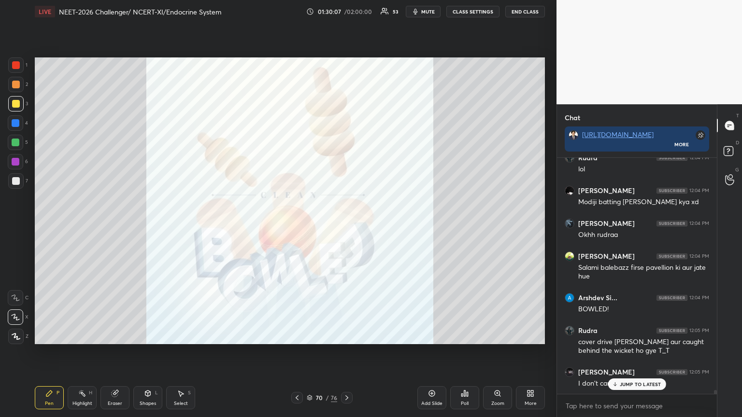
click at [618, 335] on icon at bounding box center [614, 385] width 6 height 6
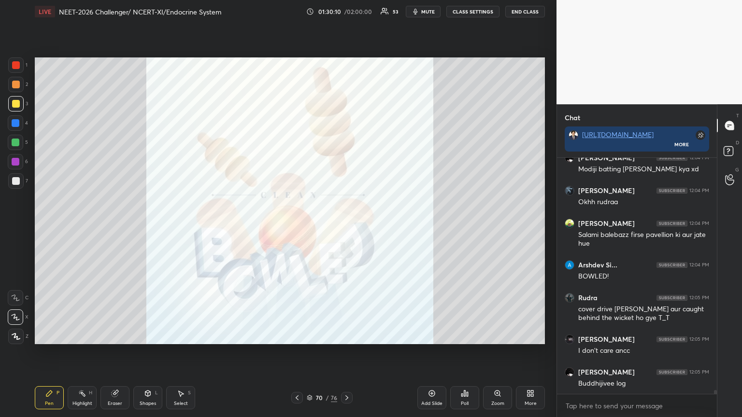
click at [530, 335] on icon at bounding box center [530, 394] width 8 height 8
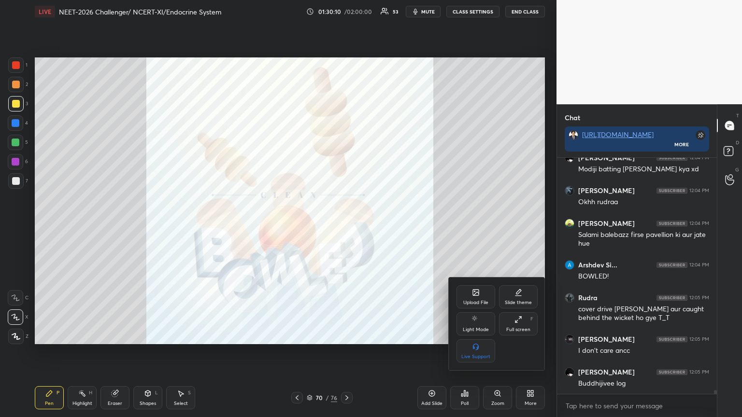
click at [475, 300] on div "Upload File" at bounding box center [475, 302] width 25 height 5
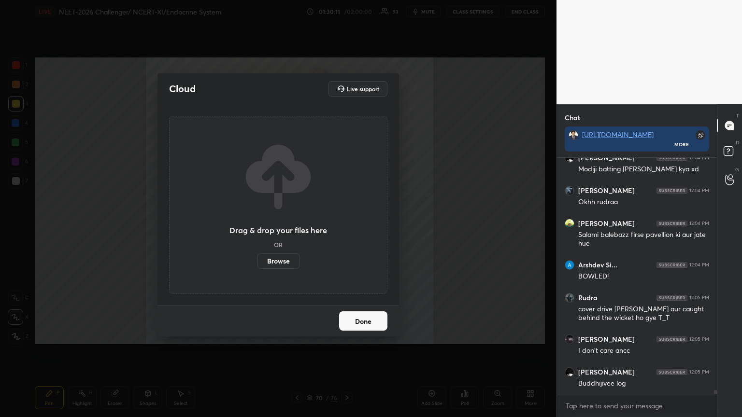
drag, startPoint x: 284, startPoint y: 261, endPoint x: 284, endPoint y: 201, distance: 59.4
click at [284, 260] on label "Browse" at bounding box center [278, 261] width 43 height 15
click at [257, 260] on input "Browse" at bounding box center [257, 261] width 0 height 15
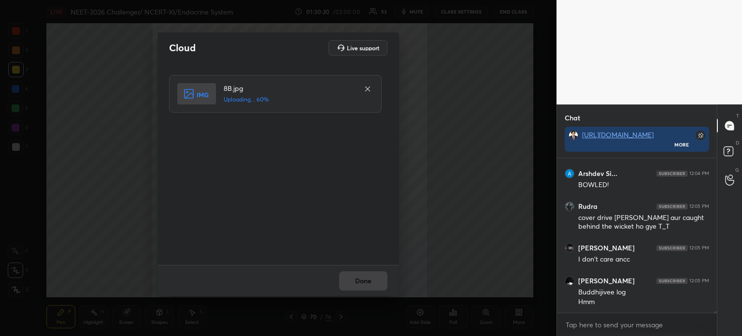
click at [361, 283] on div "Done" at bounding box center [277, 280] width 241 height 31
click at [365, 283] on div "Done" at bounding box center [277, 280] width 241 height 31
click at [364, 283] on button "Done" at bounding box center [363, 280] width 48 height 19
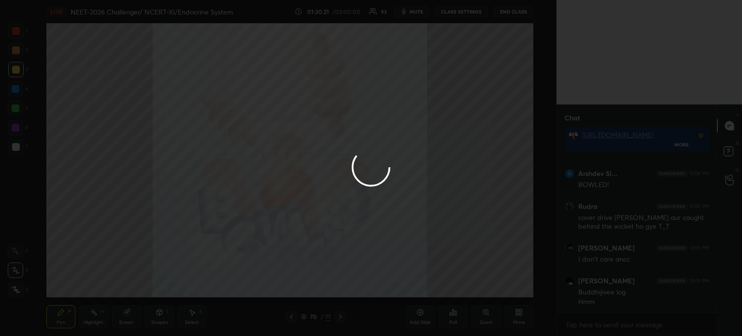
click at [367, 283] on button "Done" at bounding box center [363, 280] width 48 height 19
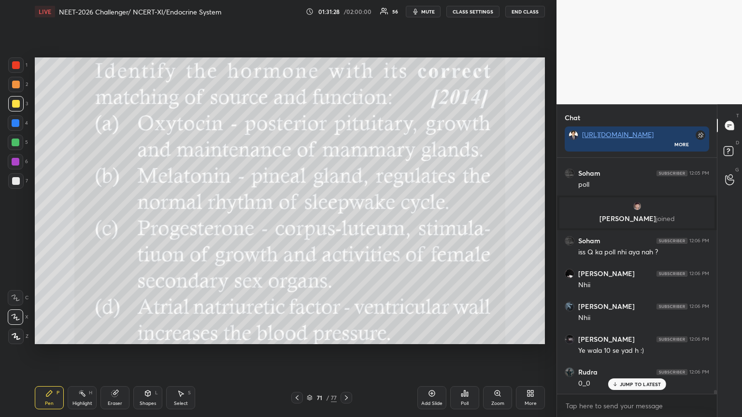
scroll to position [15189, 0]
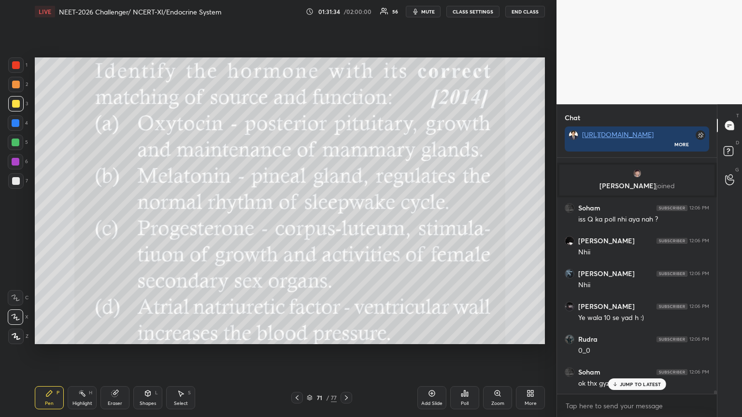
click at [464, 335] on icon at bounding box center [464, 394] width 1 height 6
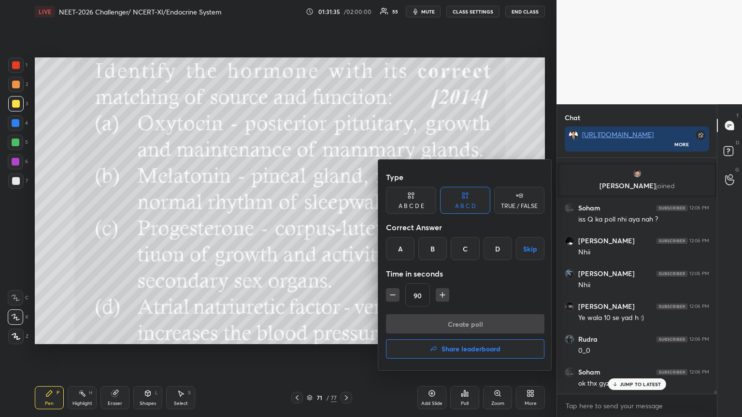
click at [437, 247] on div "B" at bounding box center [432, 248] width 28 height 23
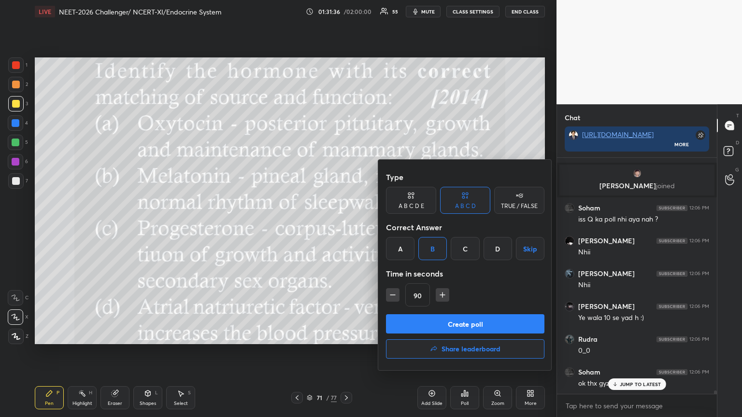
click at [441, 327] on button "Create poll" at bounding box center [465, 323] width 158 height 19
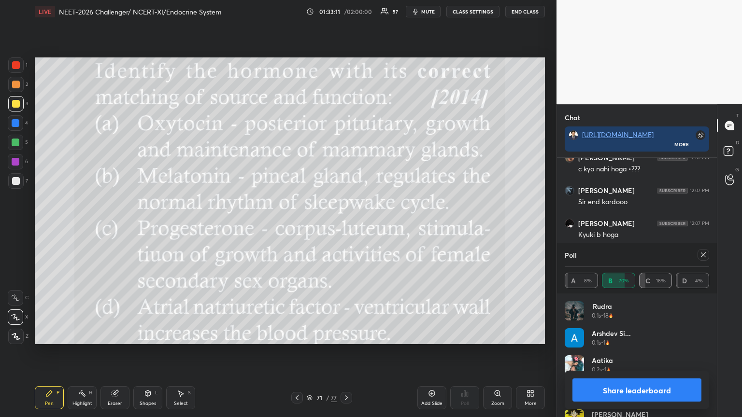
scroll to position [15966, 0]
drag, startPoint x: 614, startPoint y: 388, endPoint x: 611, endPoint y: 392, distance: 5.1
click at [613, 335] on button "Share leaderboard" at bounding box center [636, 390] width 129 height 23
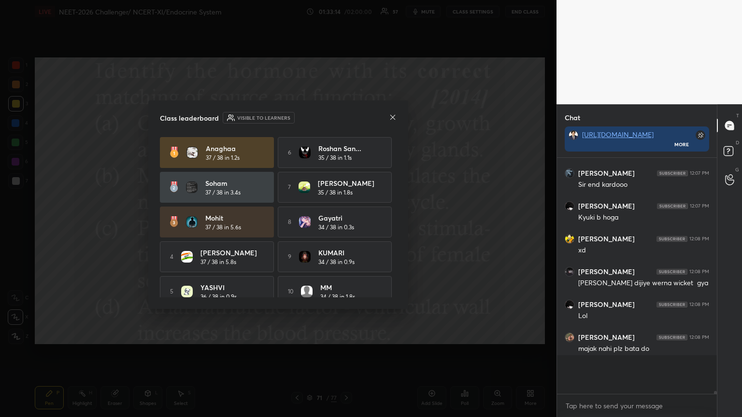
scroll to position [228, 157]
click at [392, 113] on div at bounding box center [393, 118] width 8 height 10
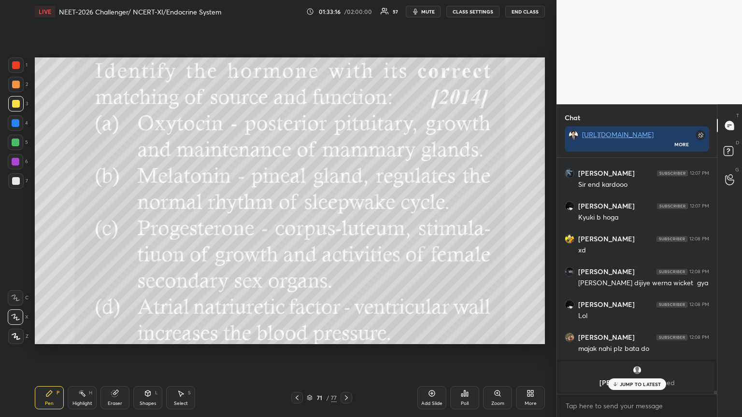
click at [294, 335] on icon at bounding box center [297, 398] width 8 height 8
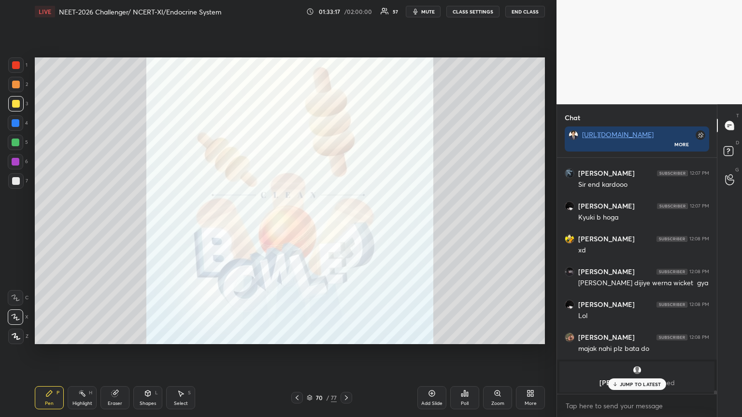
drag, startPoint x: 345, startPoint y: 397, endPoint x: 343, endPoint y: 388, distance: 9.4
click at [344, 335] on icon at bounding box center [346, 398] width 8 height 8
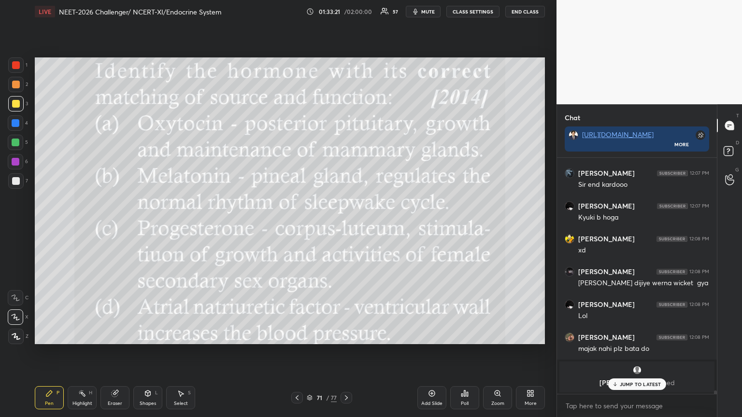
drag, startPoint x: 630, startPoint y: 379, endPoint x: 624, endPoint y: 382, distance: 7.0
click at [629, 335] on div "JUMP TO LATEST" at bounding box center [637, 385] width 58 height 12
click at [343, 335] on icon at bounding box center [346, 398] width 8 height 8
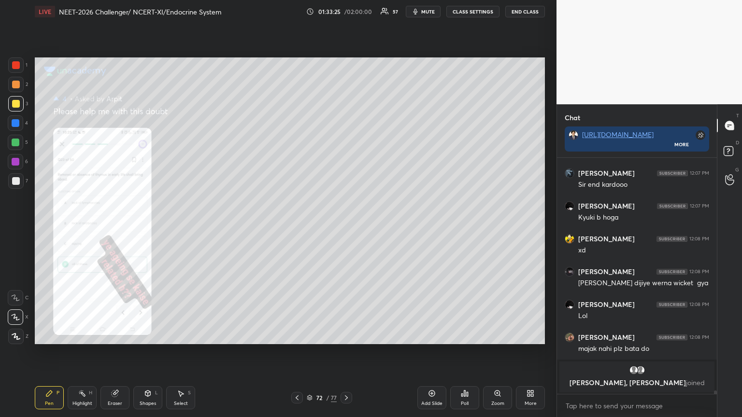
click at [301, 335] on div at bounding box center [297, 398] width 12 height 12
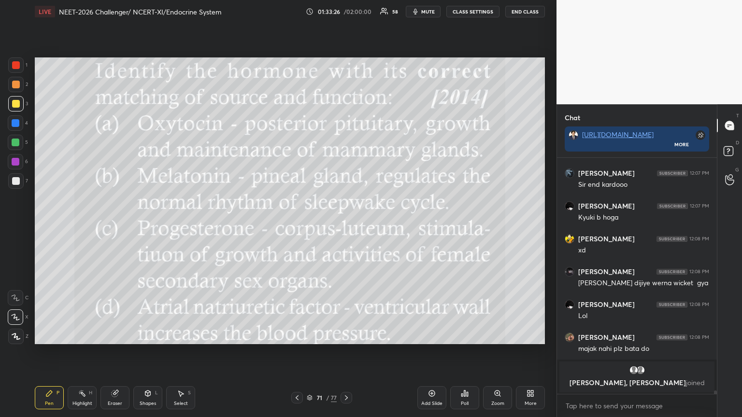
click at [527, 335] on icon at bounding box center [528, 392] width 2 height 2
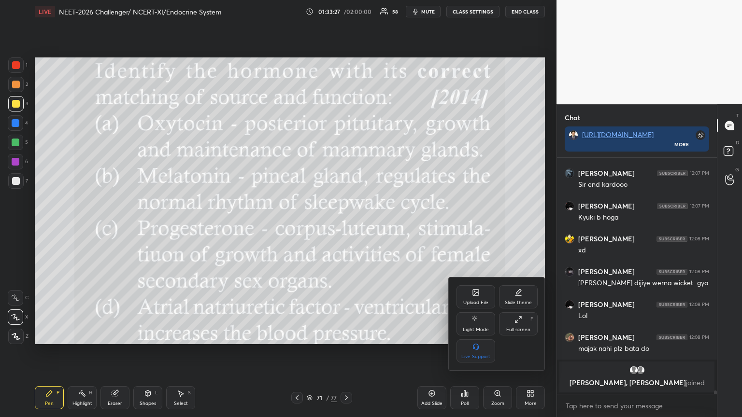
click at [474, 297] on div "Upload File" at bounding box center [475, 296] width 39 height 23
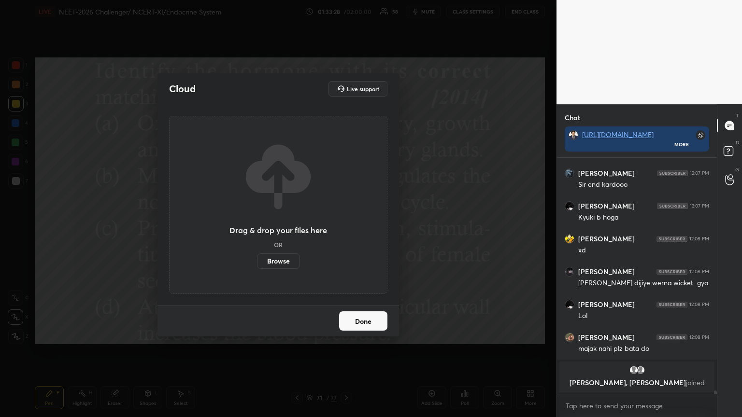
click at [280, 258] on label "Browse" at bounding box center [278, 261] width 43 height 15
click at [257, 258] on input "Browse" at bounding box center [257, 261] width 0 height 15
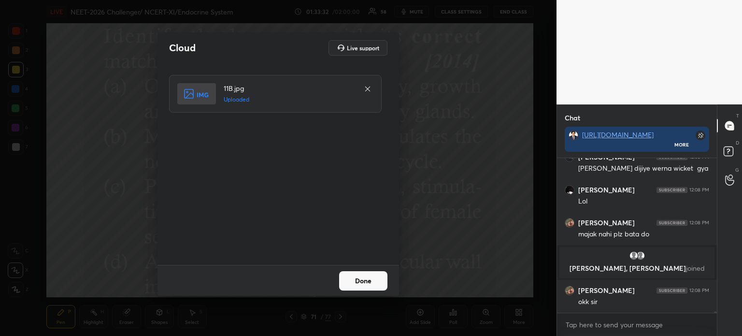
click at [366, 281] on button "Done" at bounding box center [363, 280] width 48 height 19
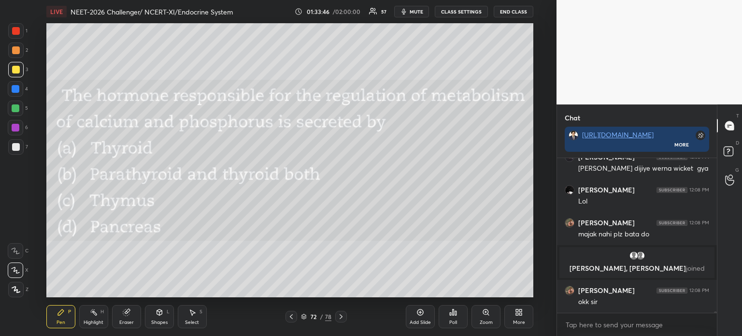
click at [454, 323] on div "Poll" at bounding box center [453, 322] width 8 height 5
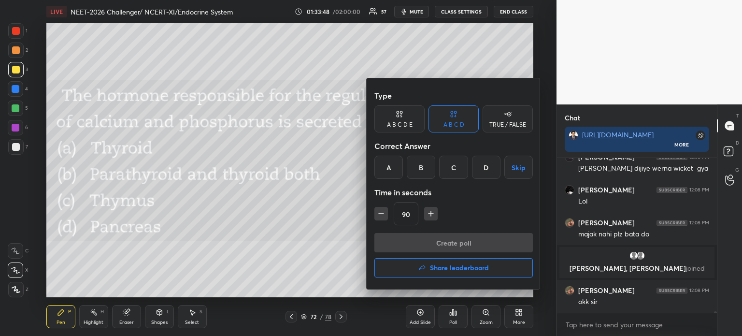
click at [421, 167] on div "B" at bounding box center [421, 167] width 28 height 23
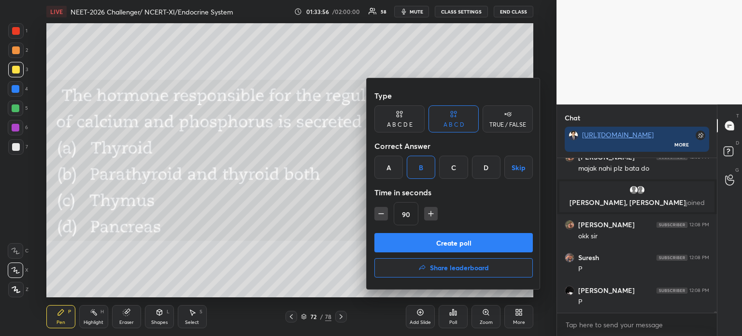
click at [450, 244] on button "Create poll" at bounding box center [453, 242] width 158 height 19
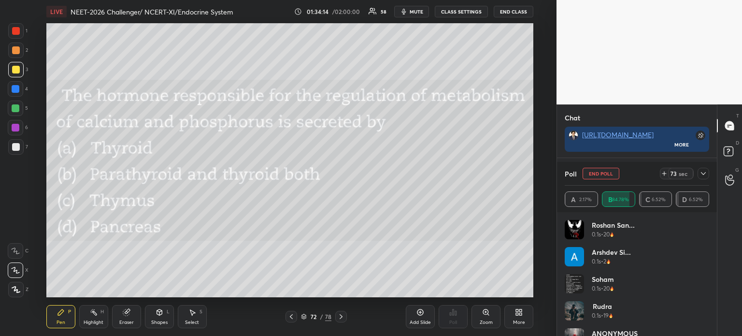
click at [286, 318] on div at bounding box center [291, 317] width 12 height 12
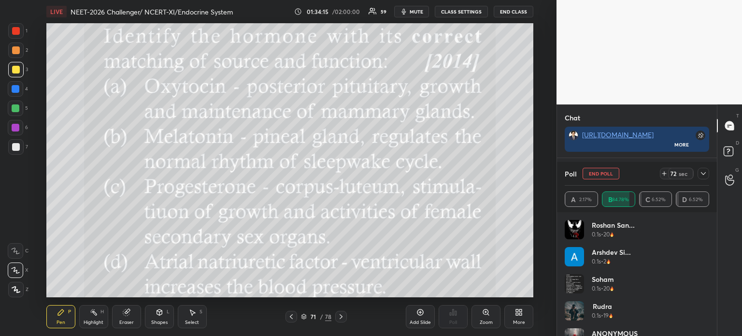
click at [340, 317] on icon at bounding box center [341, 316] width 8 height 8
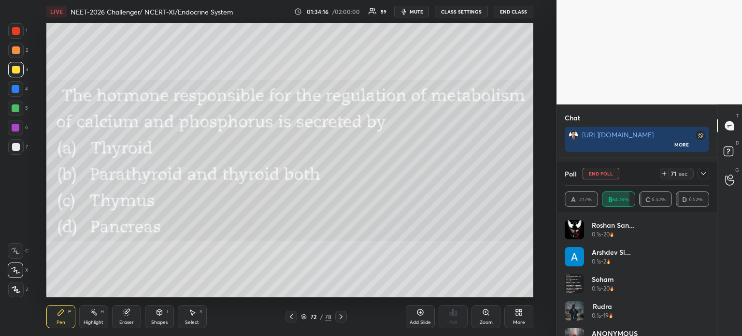
click at [515, 318] on div "More" at bounding box center [518, 316] width 29 height 23
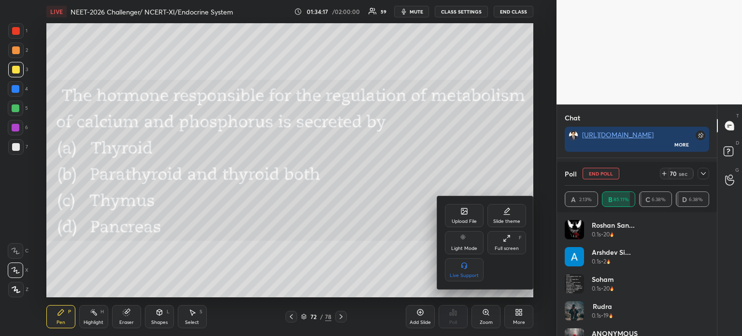
scroll to position [15545, 0]
click at [468, 224] on div "Upload File" at bounding box center [464, 221] width 25 height 5
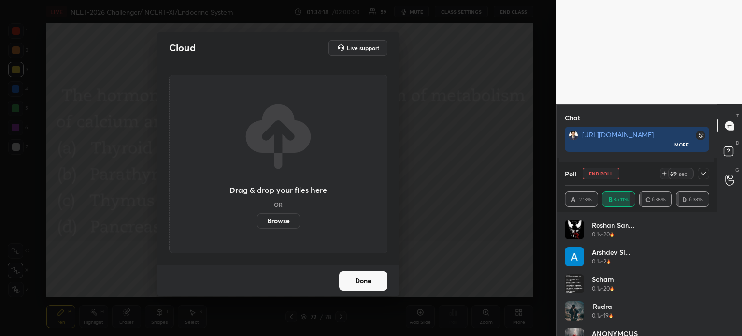
drag, startPoint x: 286, startPoint y: 222, endPoint x: 283, endPoint y: 227, distance: 6.2
click at [283, 227] on label "Browse" at bounding box center [278, 220] width 43 height 15
click at [257, 227] on input "Browse" at bounding box center [257, 220] width 0 height 15
click at [382, 283] on button "Done" at bounding box center [363, 280] width 48 height 19
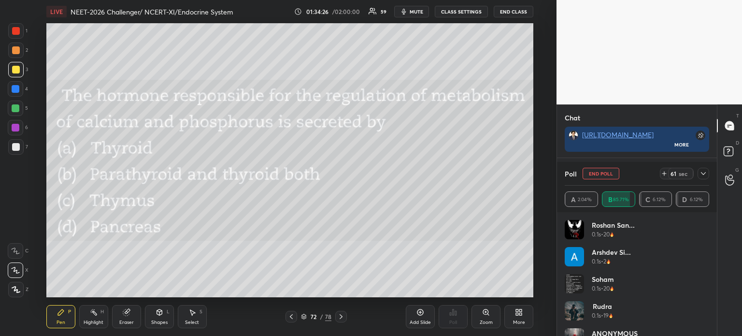
click at [704, 177] on icon at bounding box center [703, 174] width 8 height 8
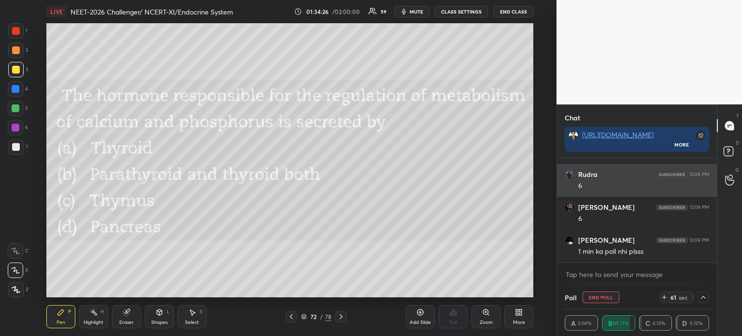
scroll to position [0, 0]
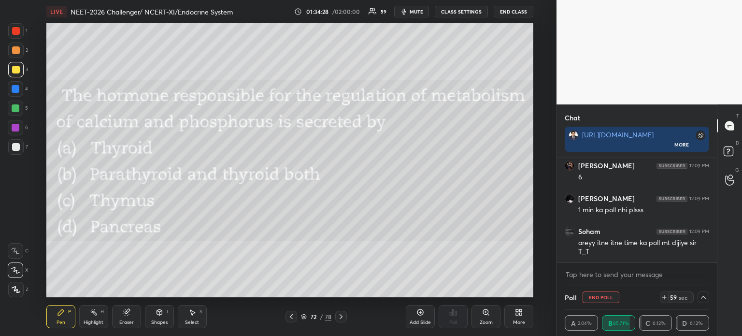
drag, startPoint x: 703, startPoint y: 296, endPoint x: 696, endPoint y: 297, distance: 6.4
click at [701, 298] on icon at bounding box center [703, 297] width 8 height 8
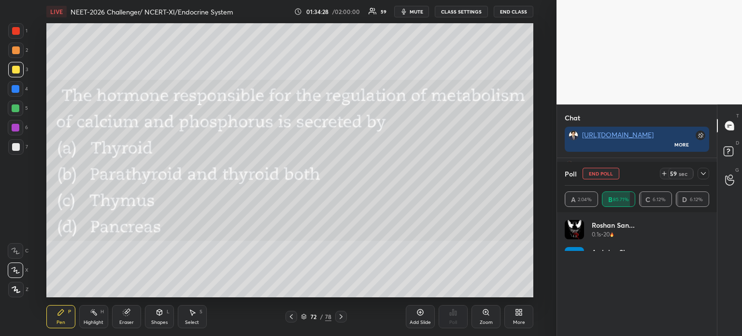
scroll to position [112, 141]
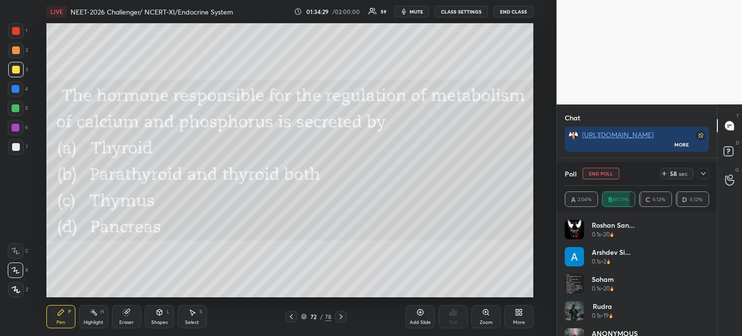
click at [605, 172] on button "End Poll" at bounding box center [600, 174] width 37 height 12
type textarea "x"
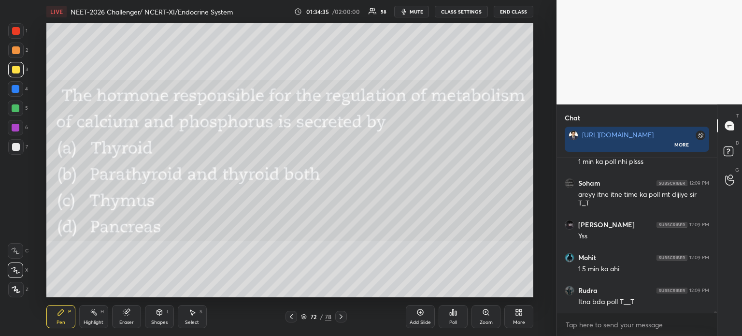
click at [518, 314] on icon at bounding box center [517, 313] width 2 height 2
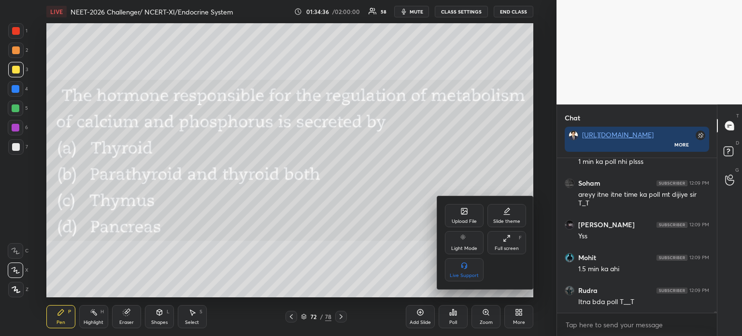
click at [467, 222] on div "Upload File" at bounding box center [464, 221] width 25 height 5
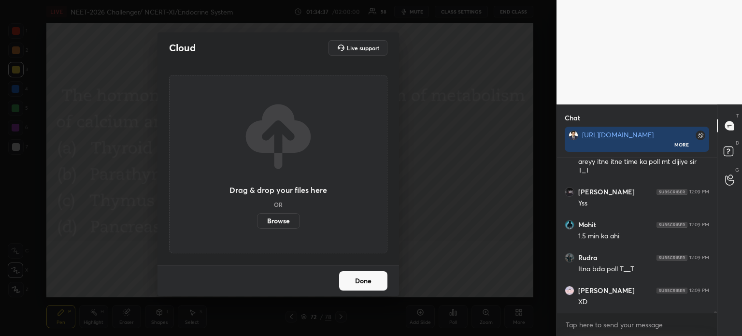
click at [286, 220] on label "Browse" at bounding box center [278, 220] width 43 height 15
click at [257, 220] on input "Browse" at bounding box center [257, 220] width 0 height 15
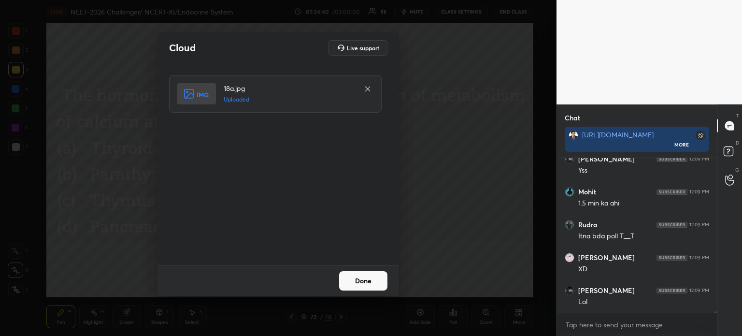
click at [375, 283] on button "Done" at bounding box center [363, 280] width 48 height 19
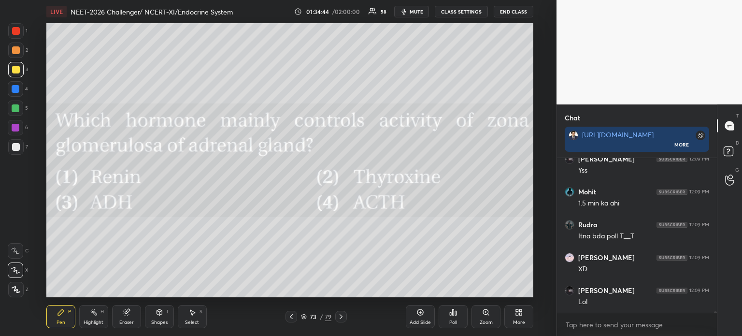
click at [451, 316] on div "Poll" at bounding box center [453, 316] width 29 height 23
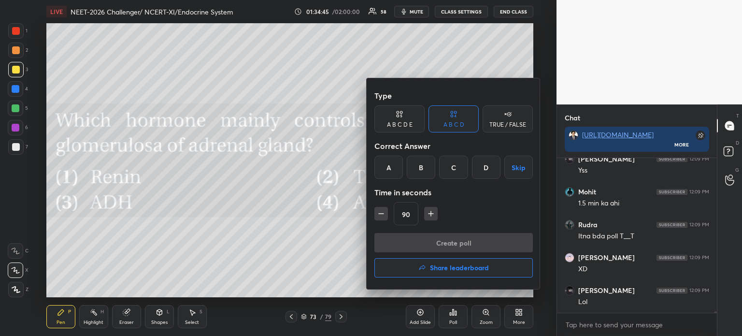
click at [389, 167] on div "A" at bounding box center [388, 167] width 28 height 23
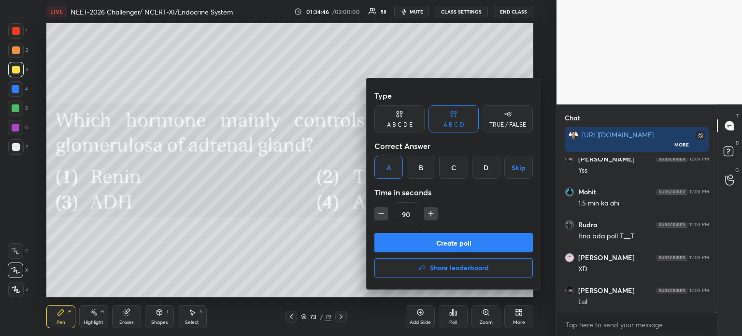
click at [379, 214] on icon "button" at bounding box center [381, 214] width 10 height 10
click at [379, 213] on icon "button" at bounding box center [381, 213] width 5 height 0
click at [380, 212] on icon "button" at bounding box center [381, 214] width 10 height 10
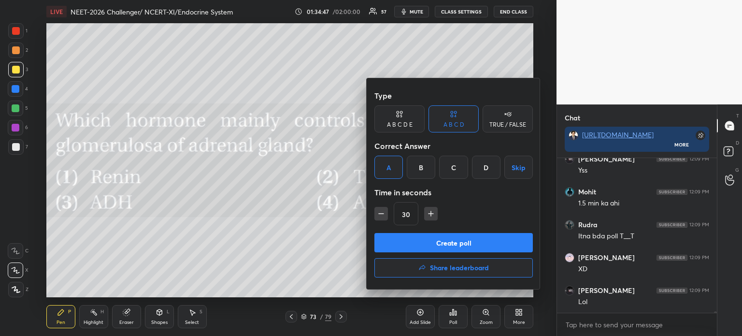
type input "15"
click at [495, 239] on button "Create poll" at bounding box center [453, 242] width 158 height 19
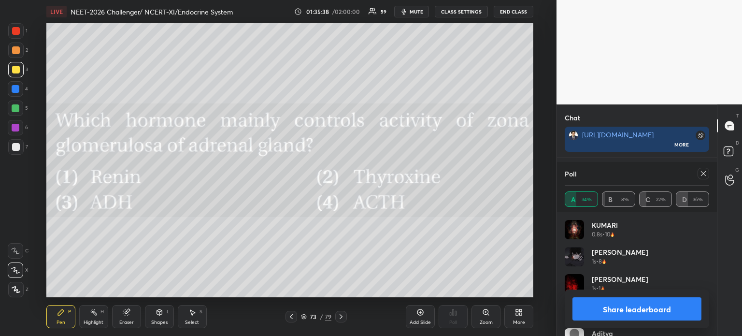
scroll to position [3, 3]
click at [649, 308] on button "Share leaderboard" at bounding box center [636, 308] width 129 height 23
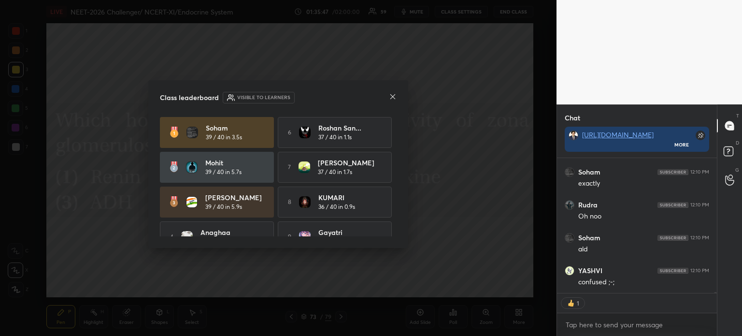
click at [389, 97] on icon at bounding box center [393, 97] width 8 height 8
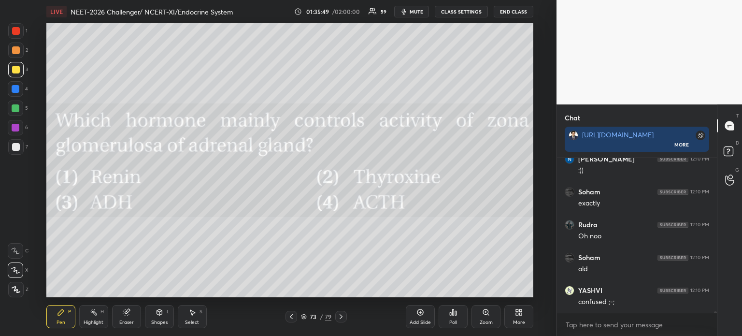
click at [520, 314] on icon at bounding box center [521, 313] width 2 height 2
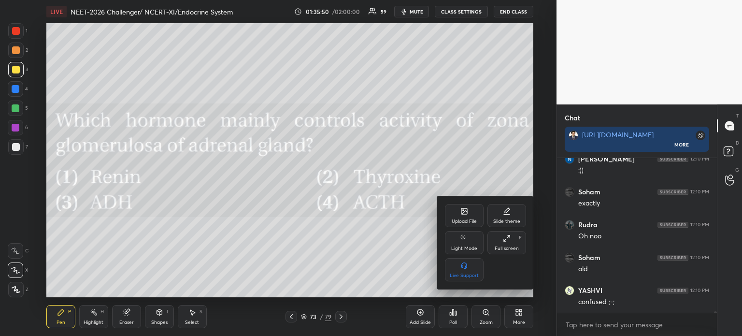
click at [461, 218] on div "Upload File" at bounding box center [464, 215] width 39 height 23
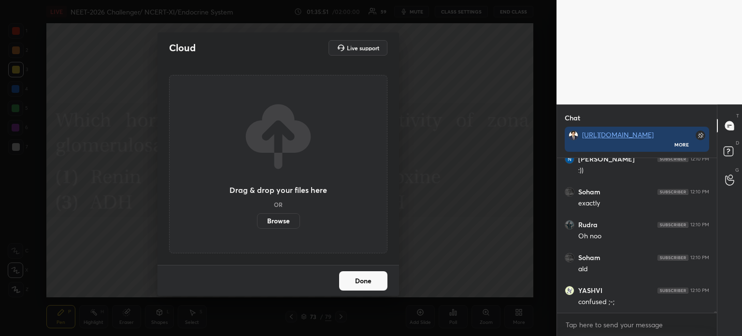
click at [354, 280] on button "Done" at bounding box center [363, 280] width 48 height 19
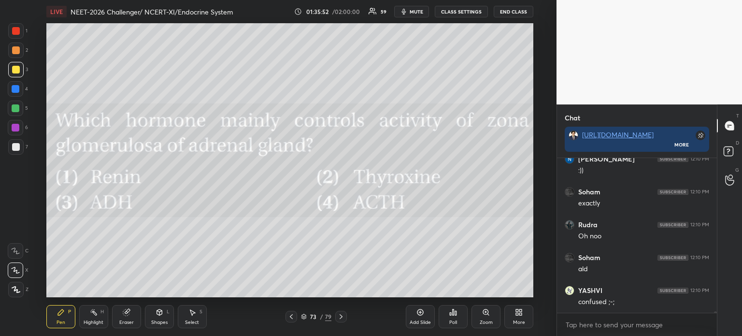
click at [292, 313] on icon at bounding box center [291, 316] width 8 height 8
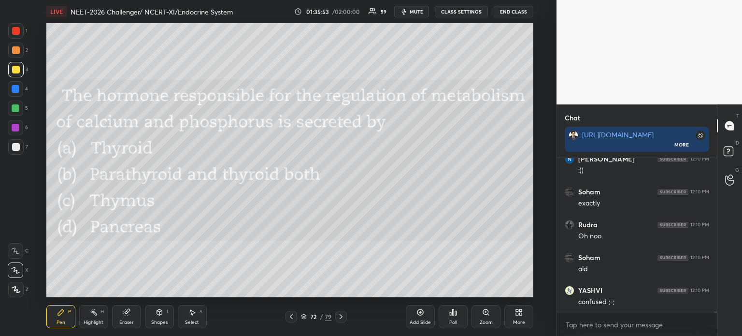
click at [338, 315] on icon at bounding box center [341, 316] width 8 height 8
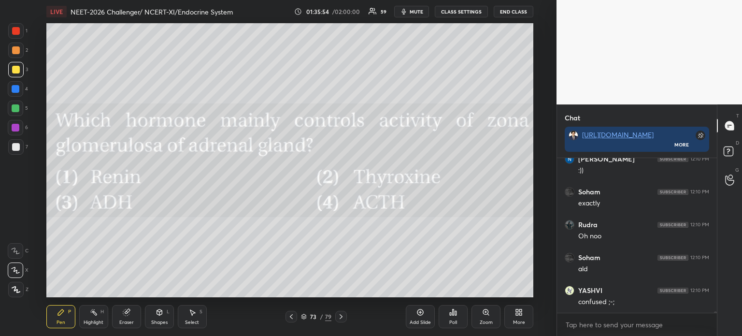
click at [428, 317] on div "Add Slide" at bounding box center [420, 316] width 29 height 23
click at [450, 318] on div "Poll" at bounding box center [453, 316] width 29 height 23
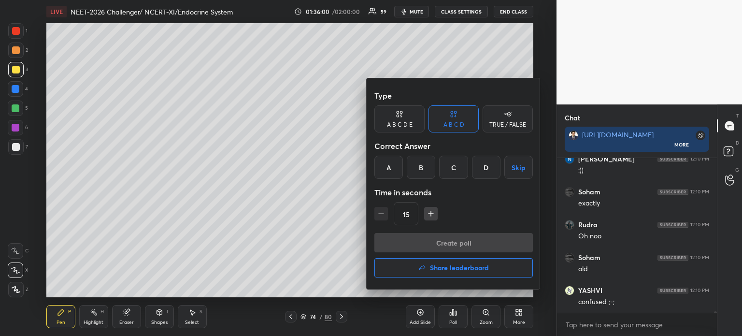
click at [462, 270] on h4 "Share leaderboard" at bounding box center [459, 267] width 59 height 7
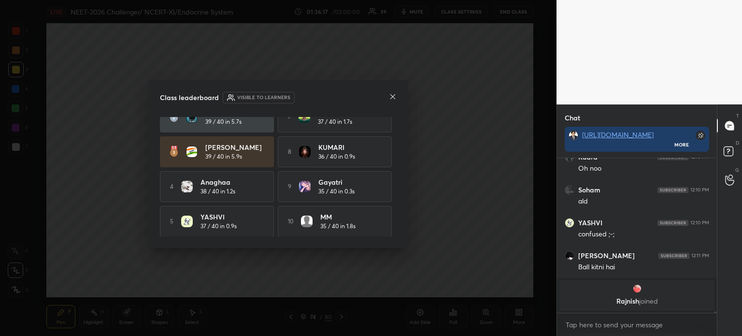
click at [389, 96] on icon at bounding box center [393, 97] width 8 height 8
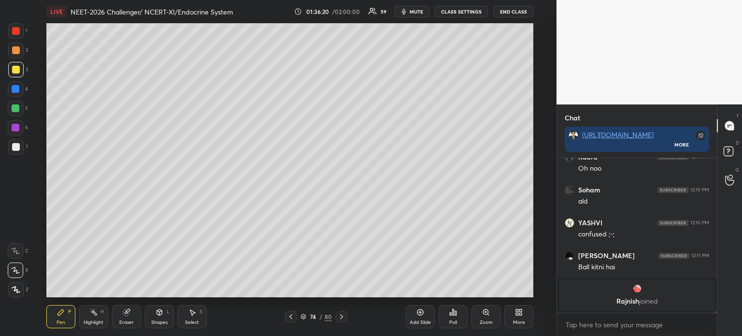
click at [448, 319] on div "Poll" at bounding box center [453, 316] width 29 height 23
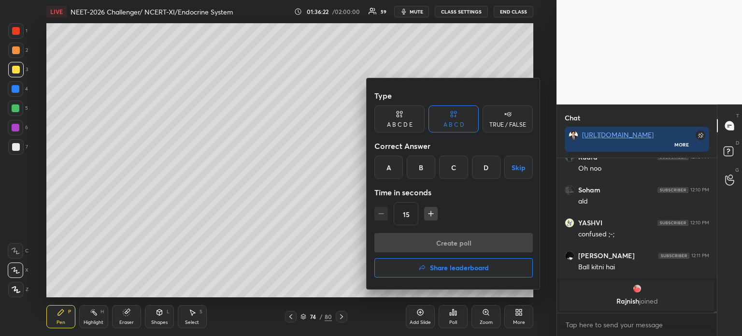
click at [495, 78] on div "Type A B C D E A B C D TRUE / FALSE Correct Answer A B C D Skip Time in seconds…" at bounding box center [453, 184] width 174 height 212
click at [506, 56] on div at bounding box center [371, 168] width 742 height 336
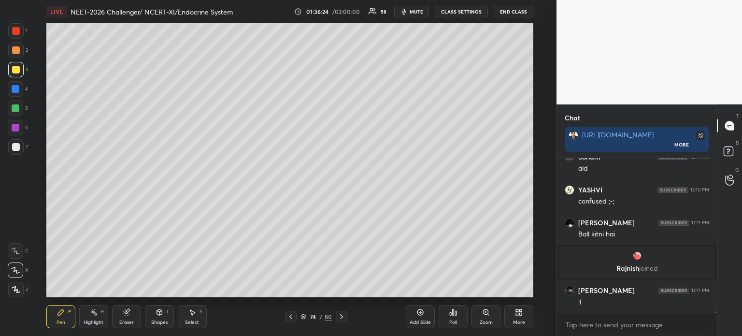
click at [522, 317] on div "More" at bounding box center [518, 316] width 29 height 23
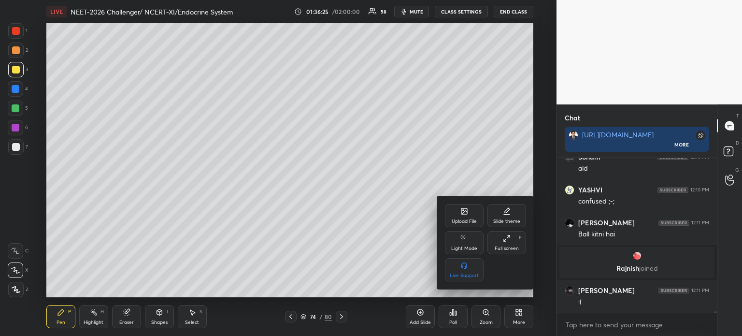
click at [460, 220] on div "Upload File" at bounding box center [464, 221] width 25 height 5
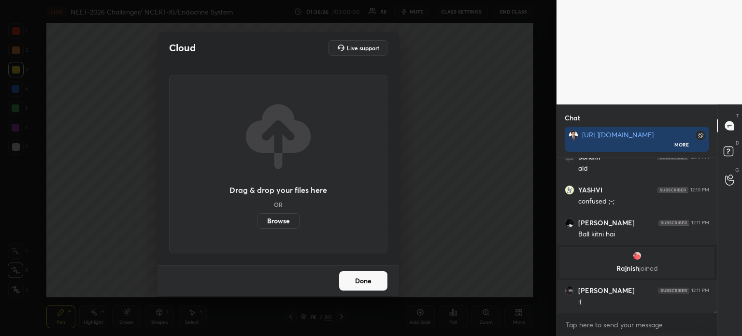
click at [290, 224] on label "Browse" at bounding box center [278, 220] width 43 height 15
click at [257, 224] on input "Browse" at bounding box center [257, 220] width 0 height 15
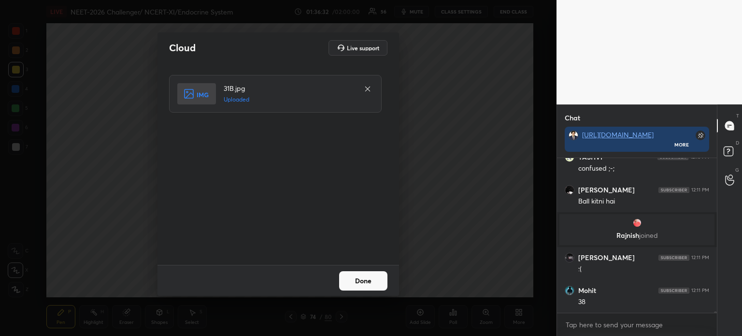
drag, startPoint x: 371, startPoint y: 290, endPoint x: 370, endPoint y: 285, distance: 4.9
click at [371, 289] on div "Done" at bounding box center [277, 280] width 241 height 31
click at [373, 286] on button "Done" at bounding box center [363, 280] width 48 height 19
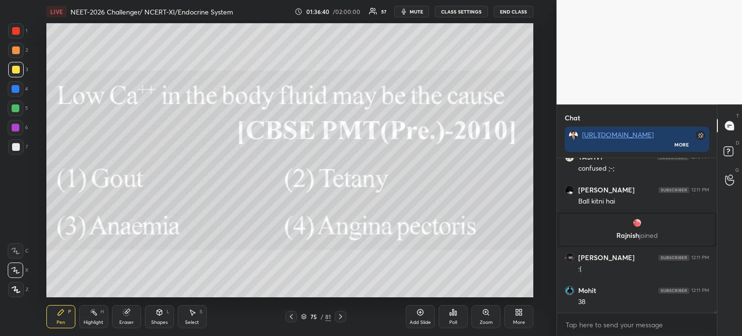
click at [453, 321] on div "Poll" at bounding box center [453, 322] width 8 height 5
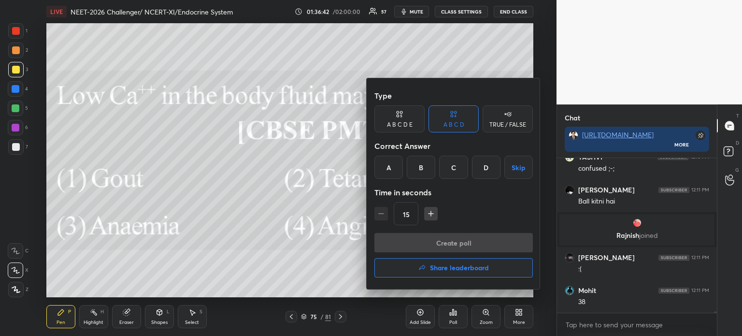
click at [425, 171] on div "B" at bounding box center [421, 167] width 28 height 23
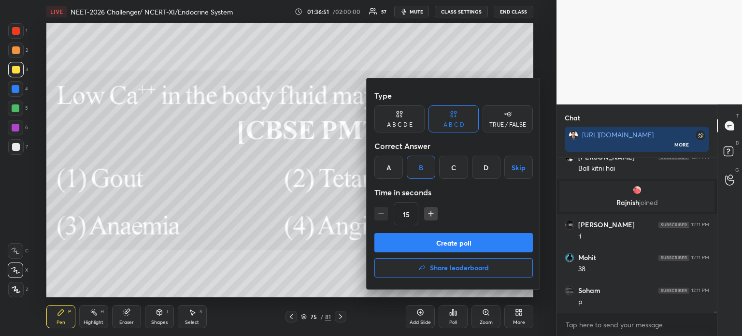
scroll to position [16186, 0]
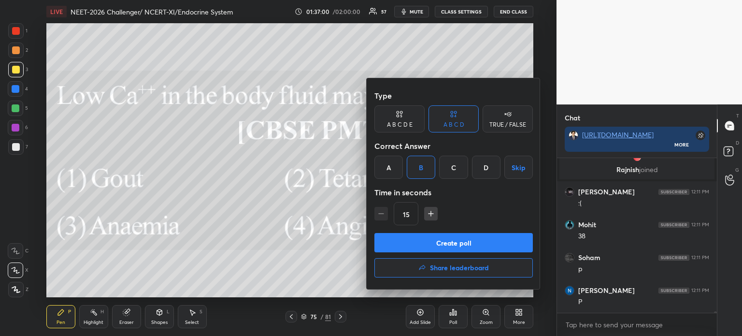
click at [452, 247] on button "Create poll" at bounding box center [453, 242] width 158 height 19
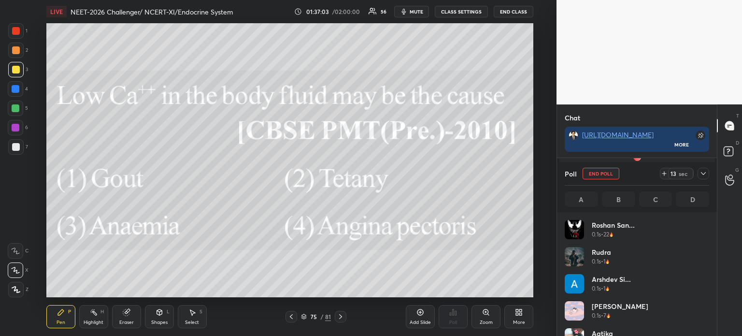
scroll to position [113, 141]
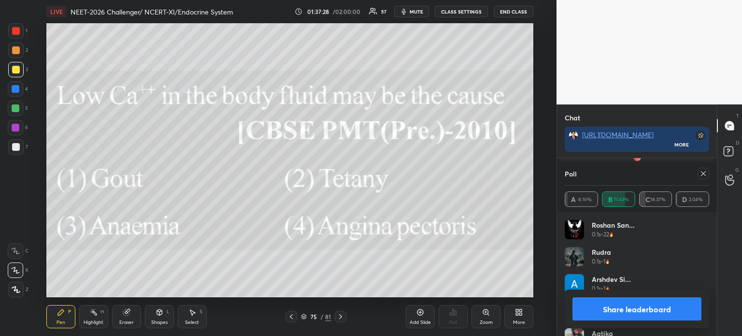
drag, startPoint x: 618, startPoint y: 307, endPoint x: 613, endPoint y: 307, distance: 5.3
click at [614, 308] on button "Share leaderboard" at bounding box center [636, 308] width 129 height 23
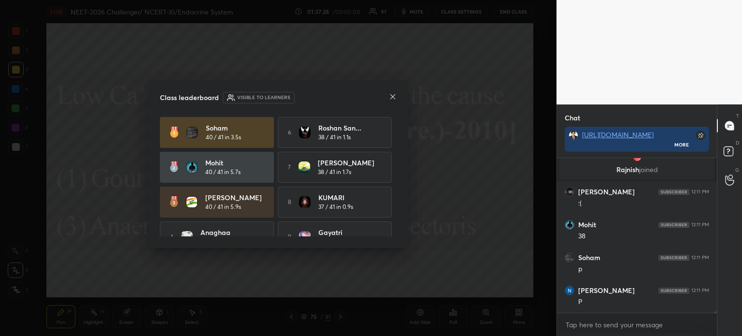
scroll to position [2, 3]
click at [394, 94] on icon at bounding box center [392, 96] width 5 height 5
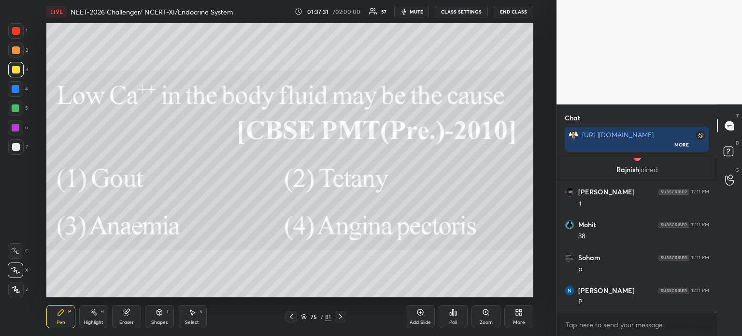
click at [289, 314] on icon at bounding box center [291, 316] width 8 height 8
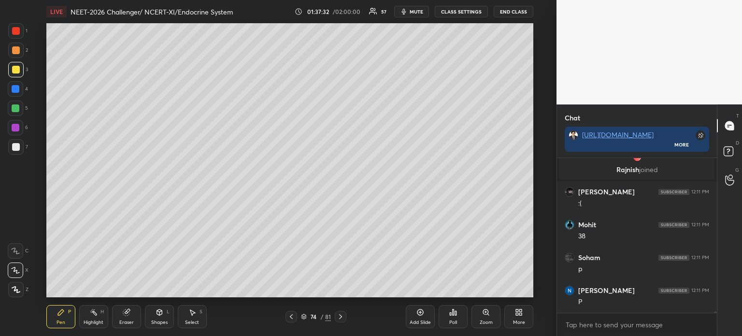
drag, startPoint x: 340, startPoint y: 316, endPoint x: 341, endPoint y: 304, distance: 12.1
click at [339, 315] on icon at bounding box center [341, 316] width 8 height 8
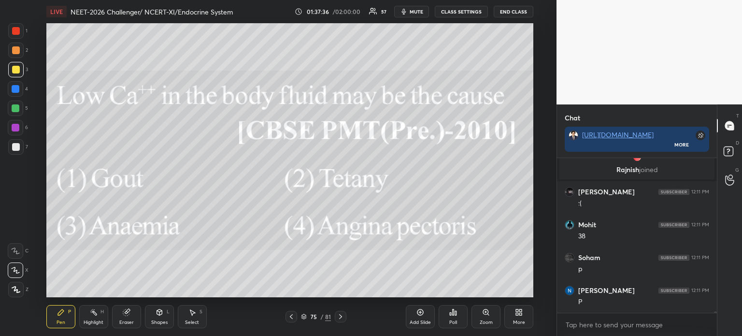
click at [291, 317] on icon at bounding box center [291, 316] width 3 height 5
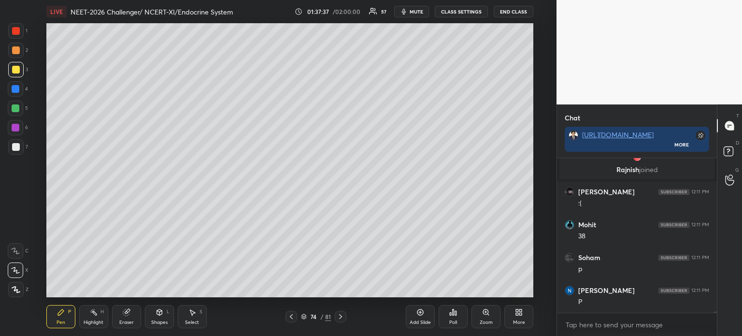
click at [342, 317] on icon at bounding box center [341, 316] width 8 height 8
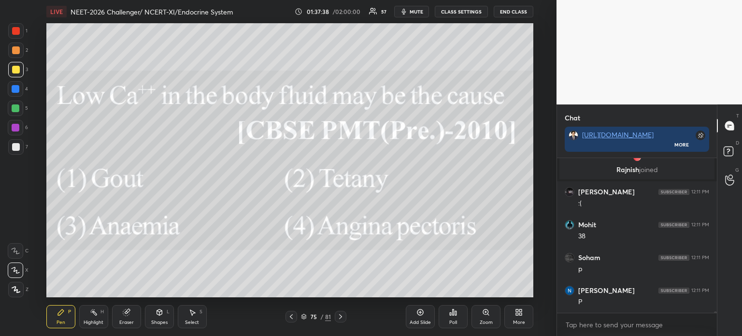
click at [512, 311] on div "More" at bounding box center [518, 316] width 29 height 23
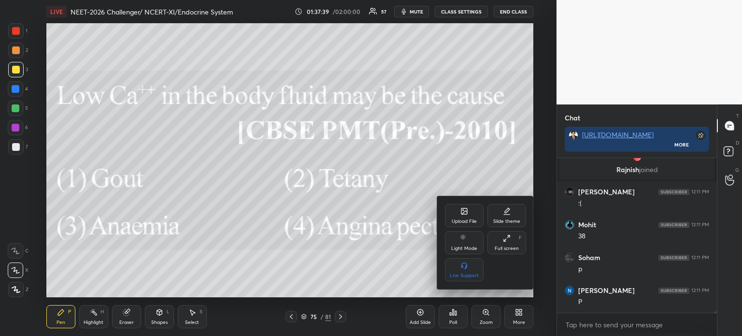
click at [456, 212] on div "Upload File" at bounding box center [464, 215] width 39 height 23
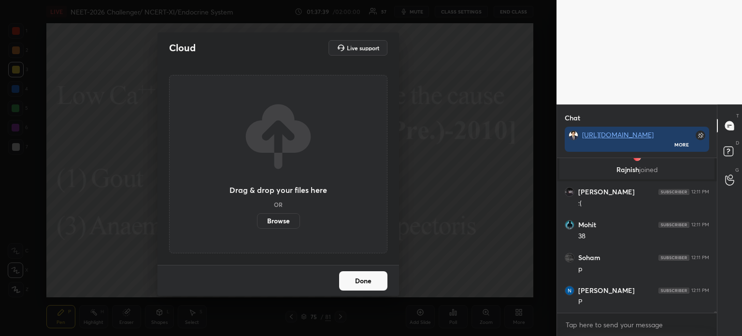
click at [295, 222] on label "Browse" at bounding box center [278, 220] width 43 height 15
click at [257, 222] on input "Browse" at bounding box center [257, 220] width 0 height 15
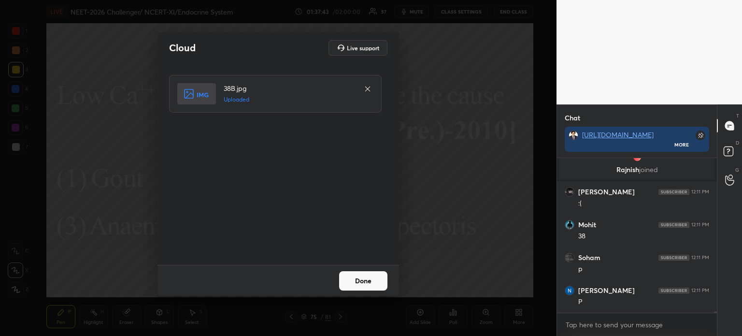
click at [368, 278] on button "Done" at bounding box center [363, 280] width 48 height 19
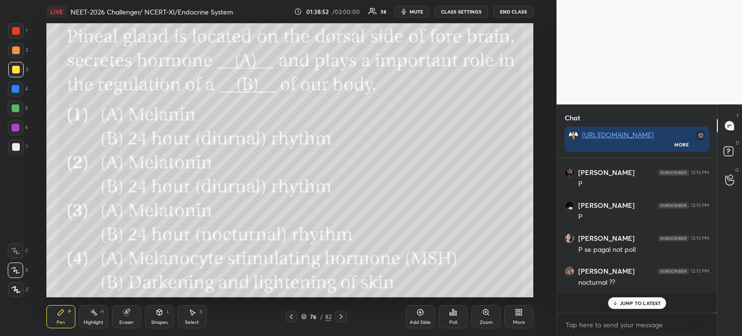
scroll to position [152, 157]
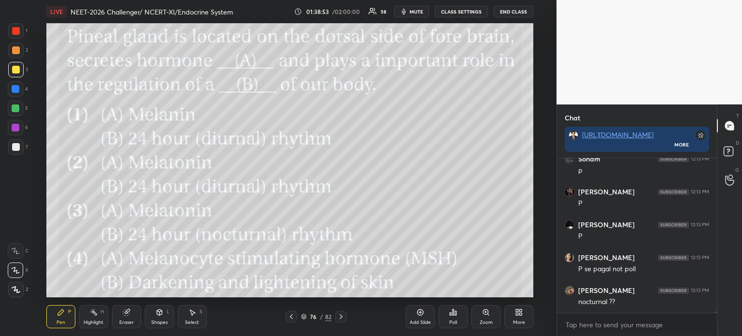
click at [455, 312] on icon at bounding box center [453, 312] width 8 height 8
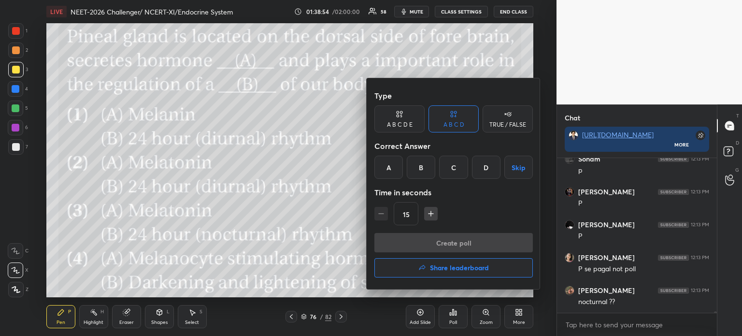
drag, startPoint x: 420, startPoint y: 162, endPoint x: 425, endPoint y: 173, distance: 12.1
click at [424, 169] on div "B" at bounding box center [421, 167] width 28 height 23
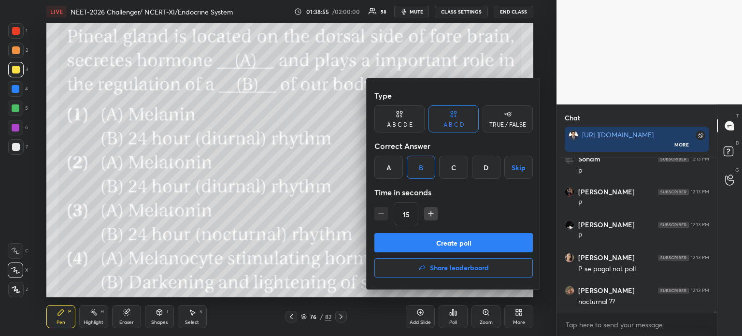
click at [444, 241] on button "Create poll" at bounding box center [453, 242] width 158 height 19
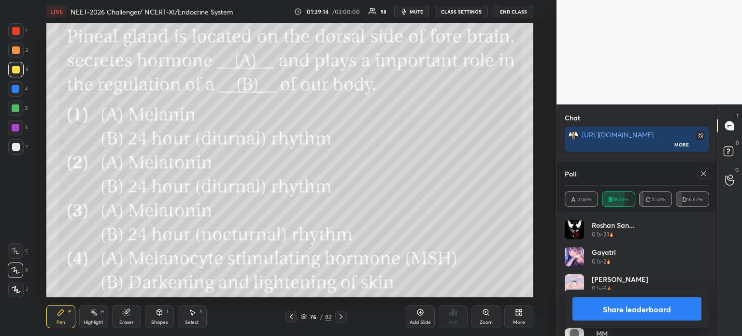
scroll to position [16447, 0]
click at [612, 311] on button "Share leaderboard" at bounding box center [636, 308] width 129 height 23
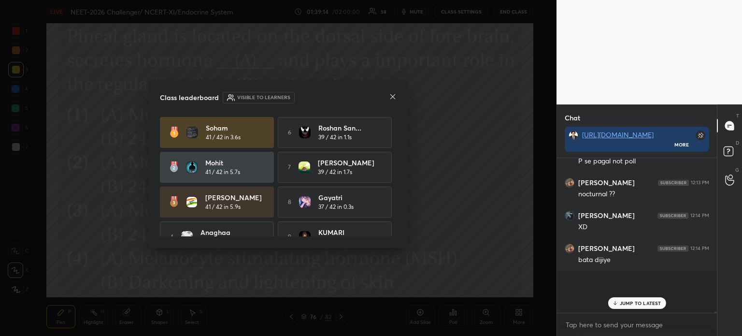
scroll to position [3, 3]
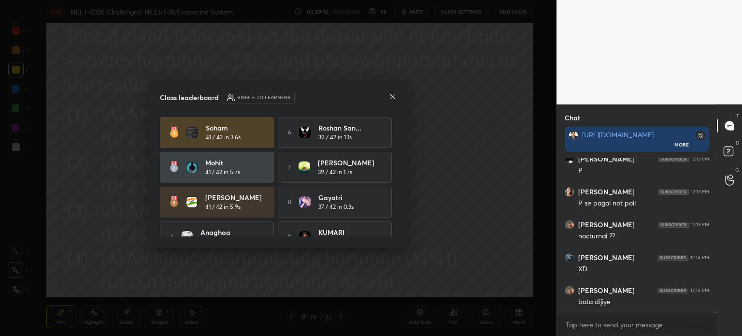
click at [390, 96] on icon at bounding box center [393, 97] width 8 height 8
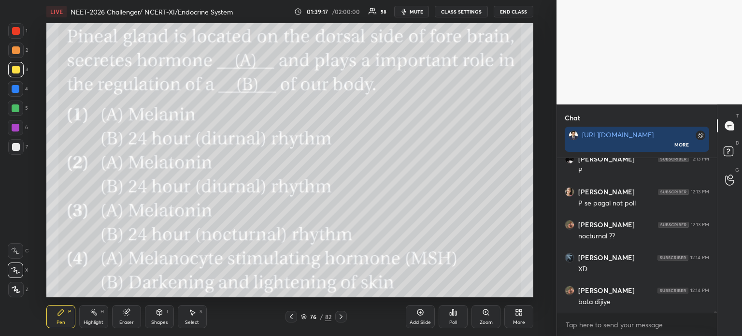
click at [291, 317] on icon at bounding box center [291, 316] width 8 height 8
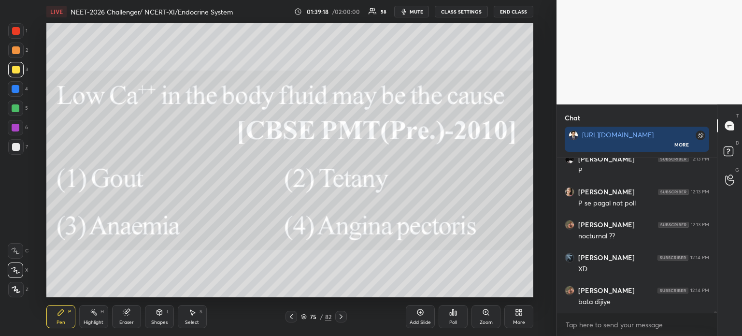
drag, startPoint x: 344, startPoint y: 318, endPoint x: 345, endPoint y: 301, distance: 17.4
click at [343, 318] on icon at bounding box center [341, 316] width 8 height 8
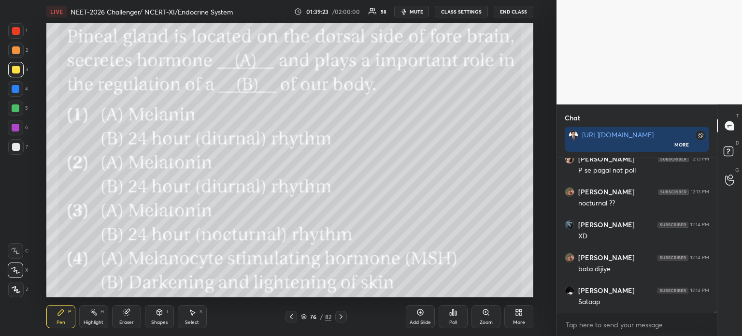
click at [518, 315] on icon at bounding box center [519, 312] width 8 height 8
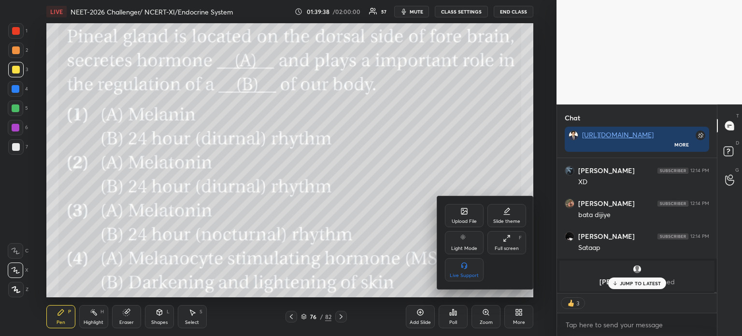
click at [461, 208] on icon at bounding box center [464, 211] width 8 height 8
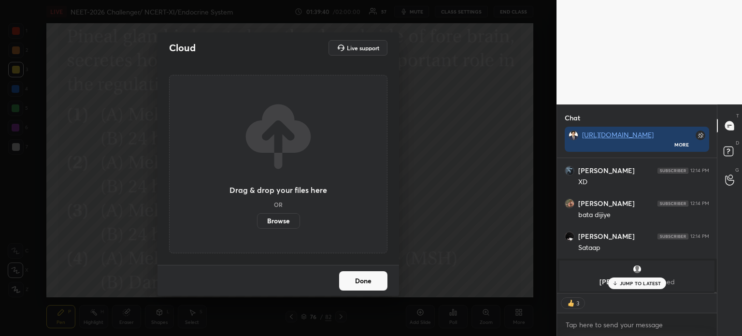
click at [276, 226] on label "Browse" at bounding box center [278, 220] width 43 height 15
click at [257, 226] on input "Browse" at bounding box center [257, 220] width 0 height 15
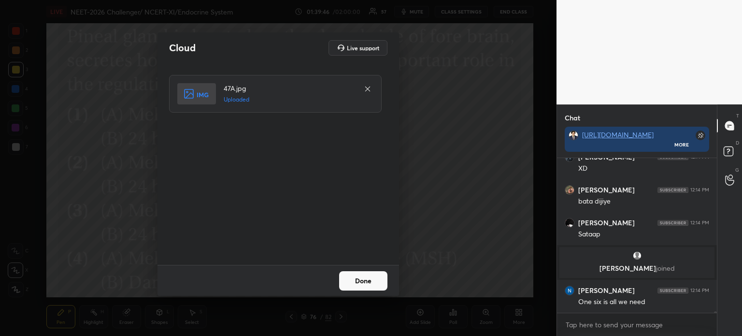
click at [363, 282] on button "Done" at bounding box center [363, 280] width 48 height 19
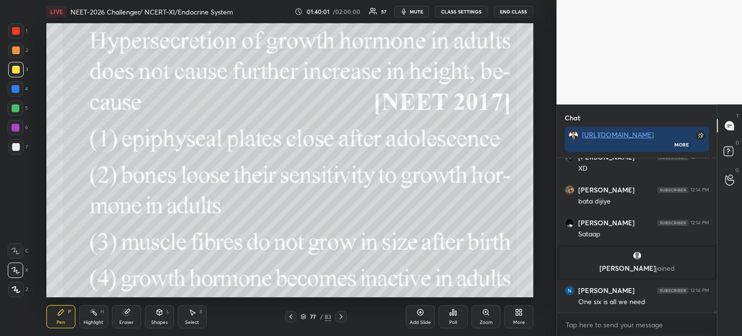
click at [455, 317] on div "Poll" at bounding box center [453, 316] width 29 height 23
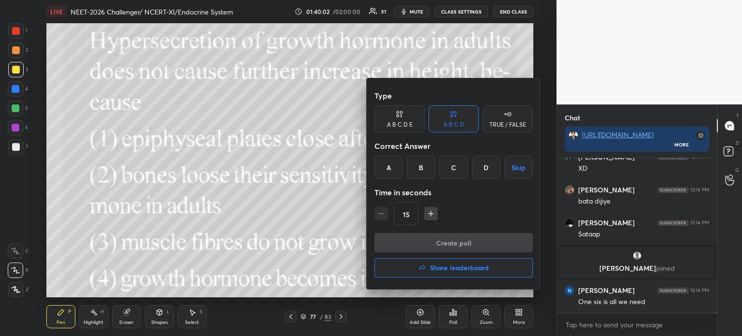
click at [387, 164] on div "A" at bounding box center [388, 167] width 28 height 23
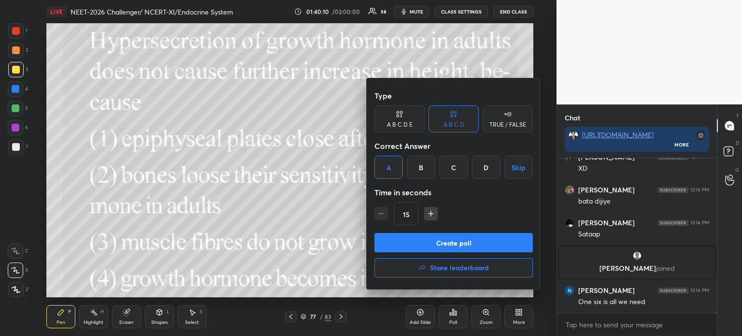
click at [484, 245] on button "Create poll" at bounding box center [453, 242] width 158 height 19
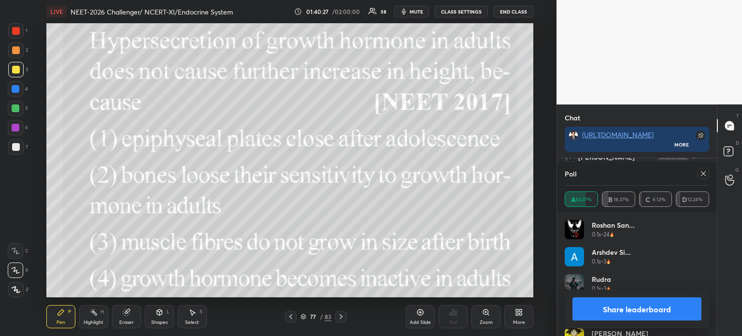
scroll to position [16514, 0]
click at [613, 313] on button "Share leaderboard" at bounding box center [636, 308] width 129 height 23
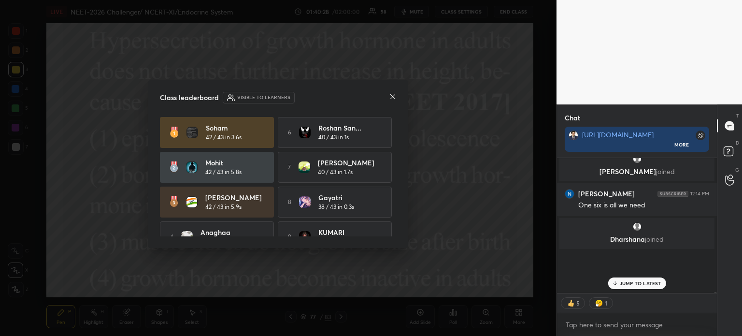
scroll to position [3, 3]
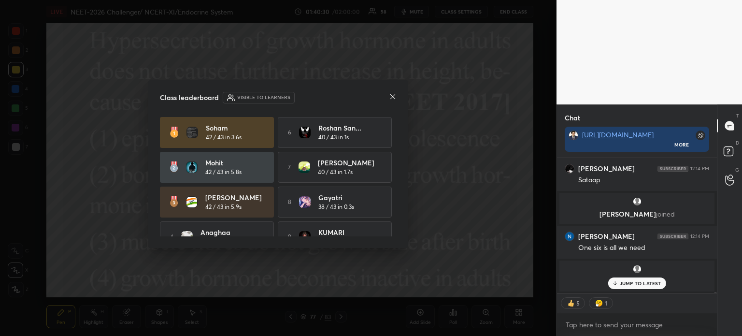
click at [392, 94] on icon at bounding box center [393, 97] width 8 height 8
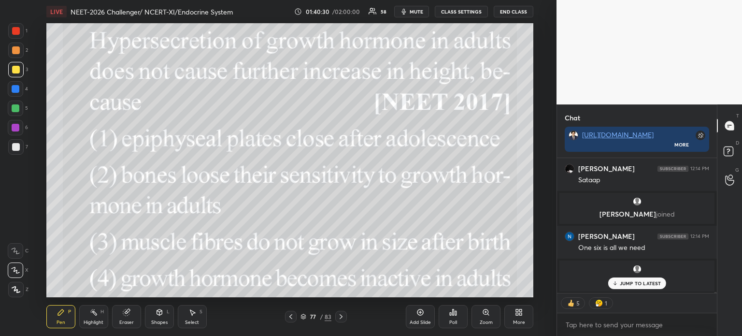
click at [290, 318] on icon at bounding box center [291, 316] width 8 height 8
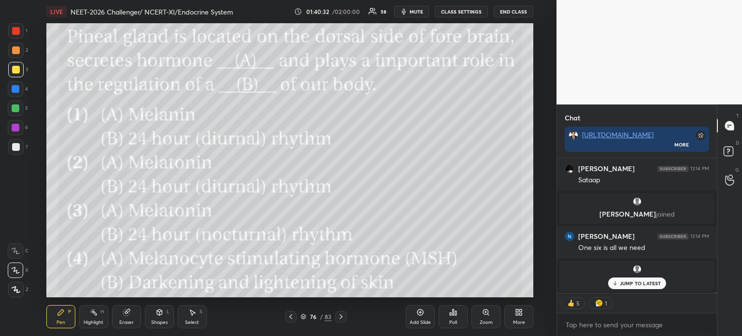
click at [335, 318] on div at bounding box center [341, 317] width 12 height 12
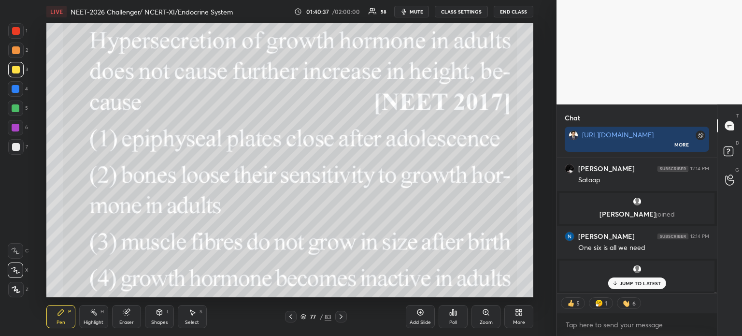
click at [522, 315] on div "More" at bounding box center [518, 316] width 29 height 23
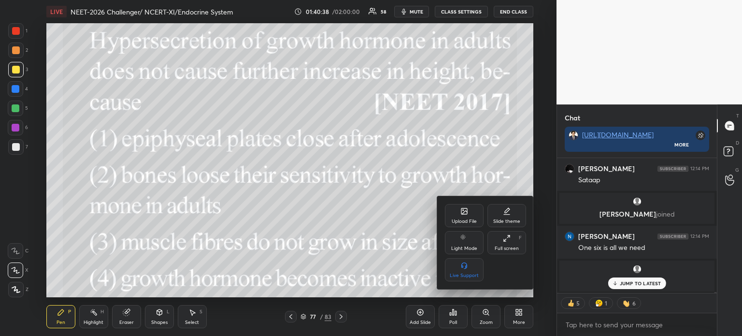
click at [465, 218] on div "Upload File" at bounding box center [464, 215] width 39 height 23
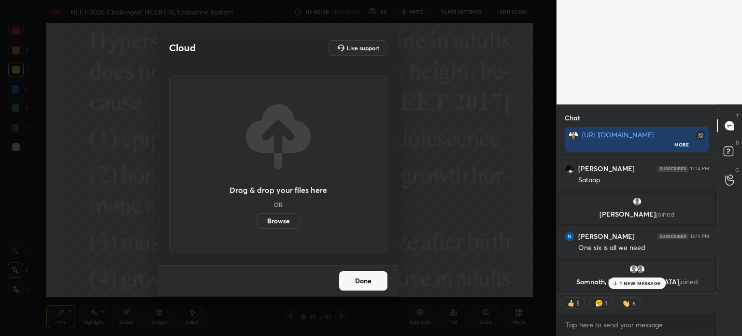
click at [277, 222] on label "Browse" at bounding box center [278, 220] width 43 height 15
click at [257, 222] on input "Browse" at bounding box center [257, 220] width 0 height 15
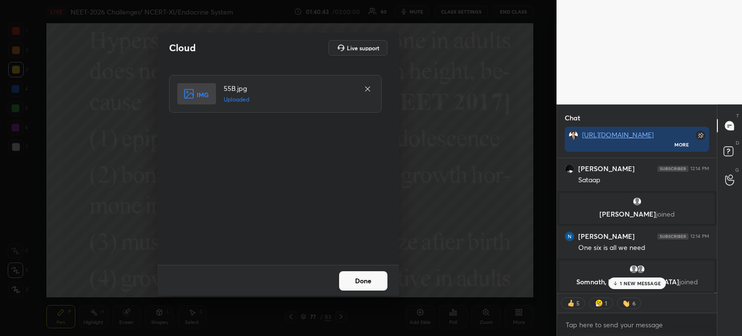
drag, startPoint x: 359, startPoint y: 280, endPoint x: 363, endPoint y: 283, distance: 5.1
click at [361, 281] on button "Done" at bounding box center [363, 280] width 48 height 19
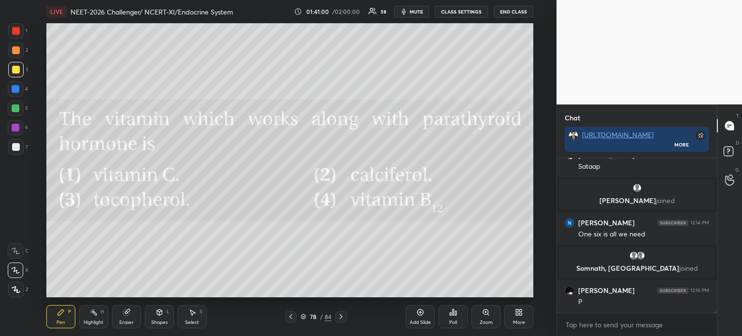
click at [452, 316] on div "Poll" at bounding box center [453, 316] width 29 height 23
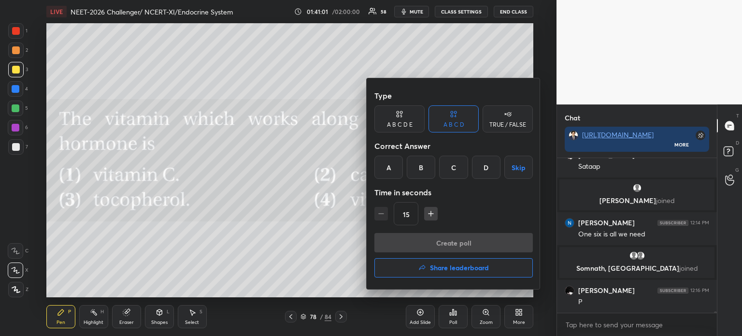
drag, startPoint x: 416, startPoint y: 169, endPoint x: 418, endPoint y: 177, distance: 8.9
click at [416, 168] on div "B" at bounding box center [421, 167] width 28 height 23
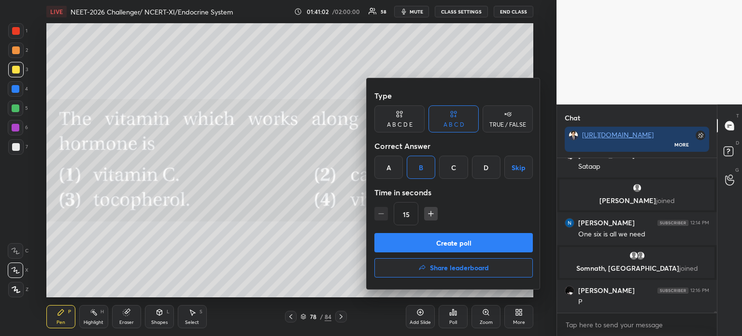
drag, startPoint x: 424, startPoint y: 244, endPoint x: 419, endPoint y: 253, distance: 9.5
click at [423, 245] on button "Create poll" at bounding box center [453, 242] width 158 height 19
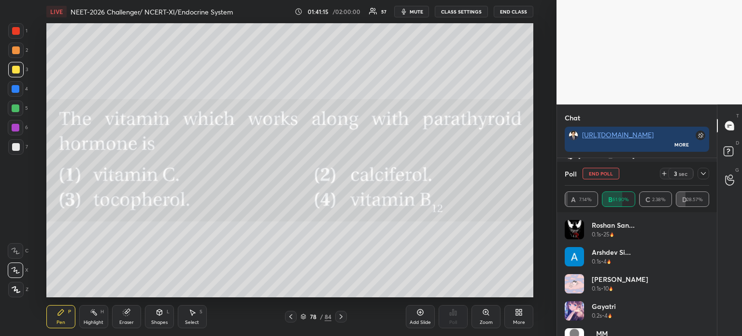
click at [665, 172] on icon at bounding box center [664, 174] width 8 height 8
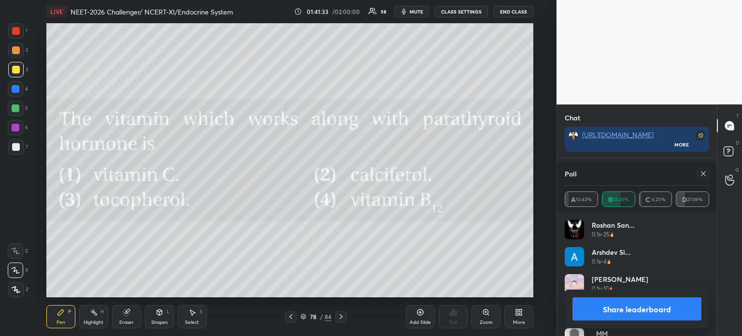
click at [589, 313] on button "Share leaderboard" at bounding box center [636, 308] width 129 height 23
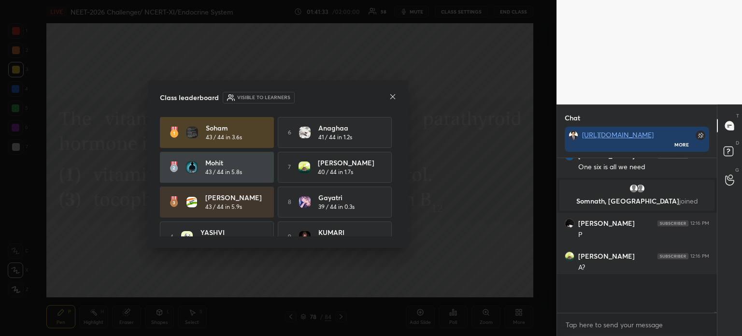
scroll to position [147, 157]
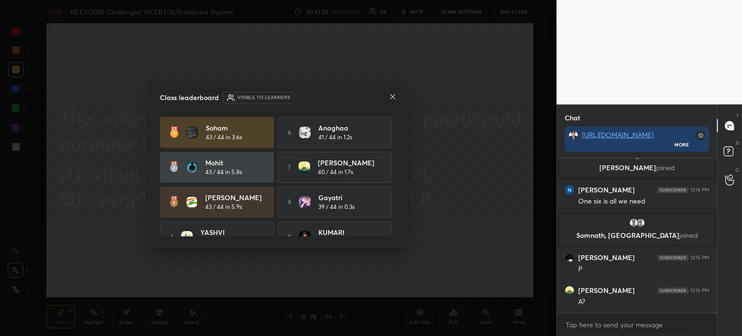
click at [394, 97] on icon at bounding box center [393, 97] width 8 height 8
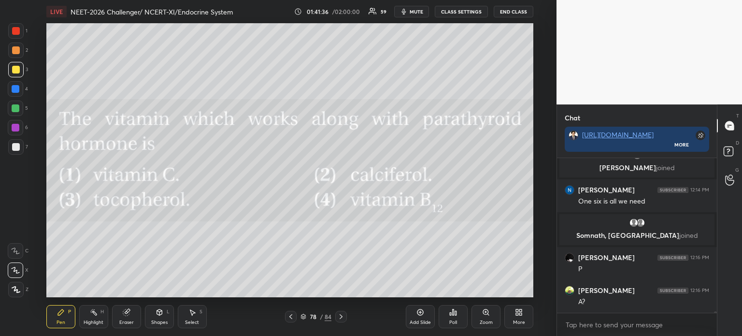
click at [290, 314] on icon at bounding box center [291, 316] width 8 height 8
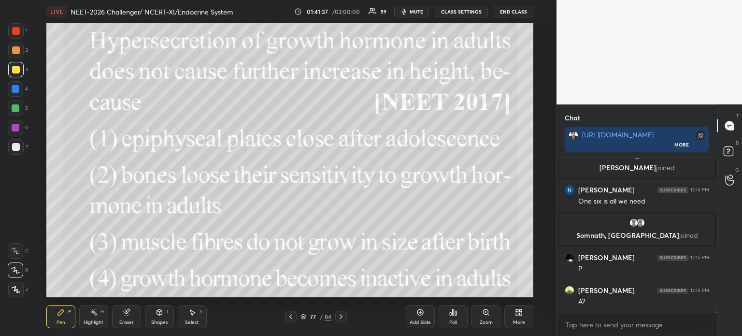
click at [344, 319] on icon at bounding box center [341, 316] width 8 height 8
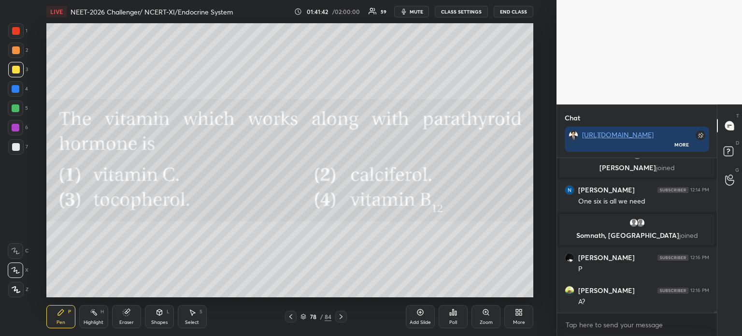
click at [461, 315] on div "Poll" at bounding box center [453, 316] width 29 height 23
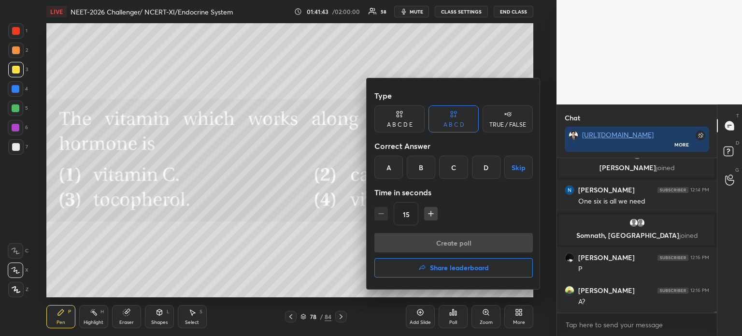
click at [452, 269] on h4 "Share leaderboard" at bounding box center [459, 267] width 59 height 7
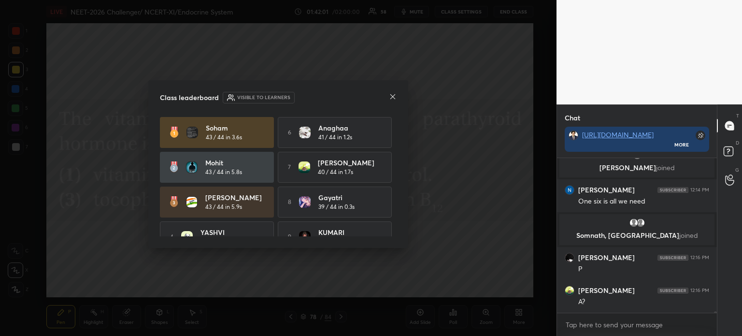
click at [393, 139] on div "[PERSON_NAME] 43 / 44 in 3.6s 6 Anaghaa 41 / 44 in 1.2s Mohit 43 / 44 in 5.8s 7…" at bounding box center [278, 202] width 237 height 170
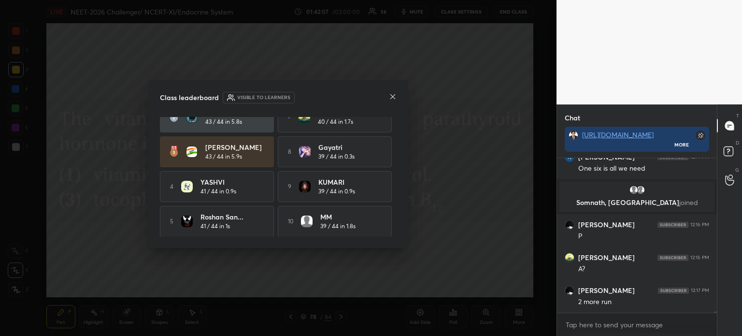
scroll to position [16548, 0]
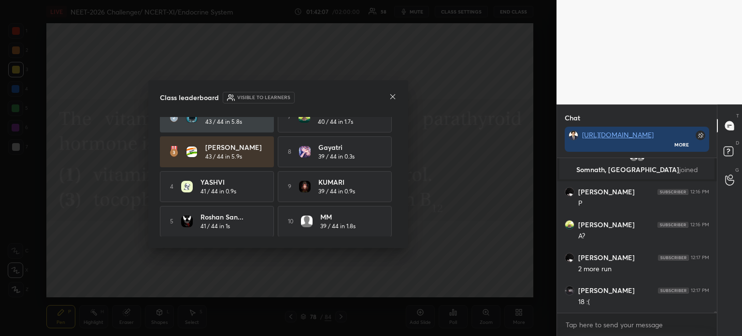
click at [395, 102] on div at bounding box center [393, 97] width 8 height 10
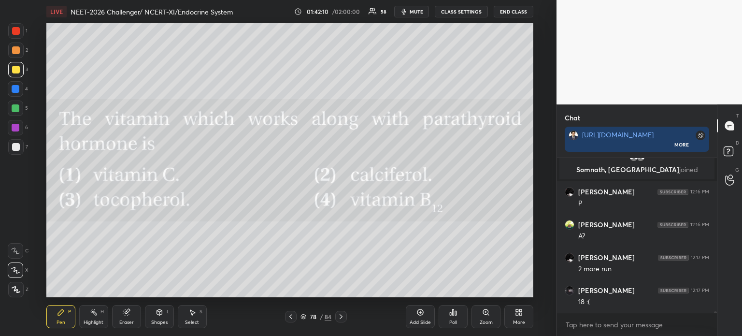
click at [518, 316] on div "More" at bounding box center [518, 316] width 29 height 23
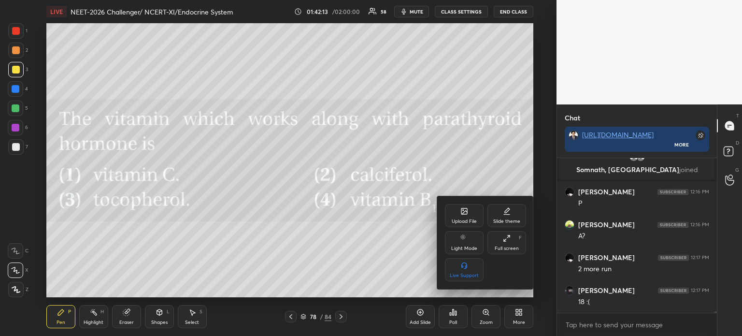
click at [461, 216] on div "Upload File" at bounding box center [464, 215] width 39 height 23
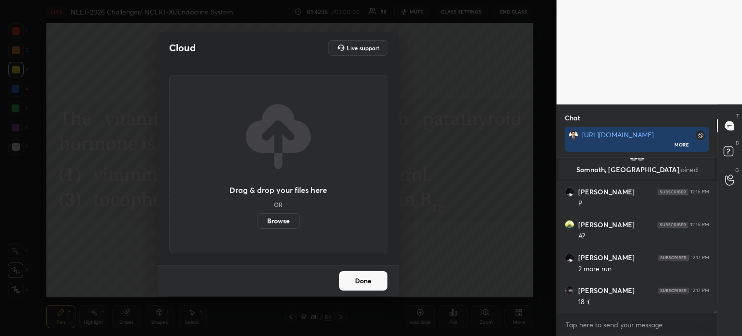
scroll to position [16581, 0]
click at [281, 219] on label "Browse" at bounding box center [278, 220] width 43 height 15
click at [257, 219] on input "Browse" at bounding box center [257, 220] width 0 height 15
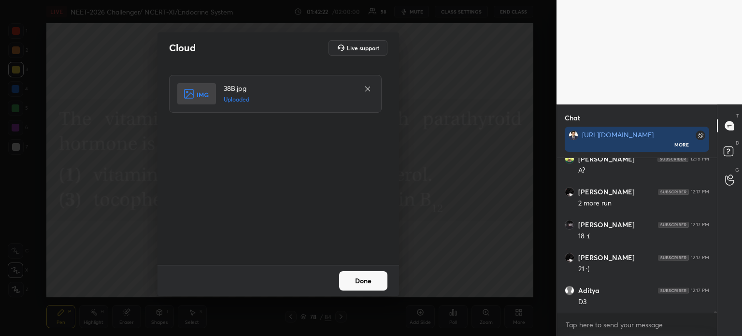
click at [351, 284] on button "Done" at bounding box center [363, 280] width 48 height 19
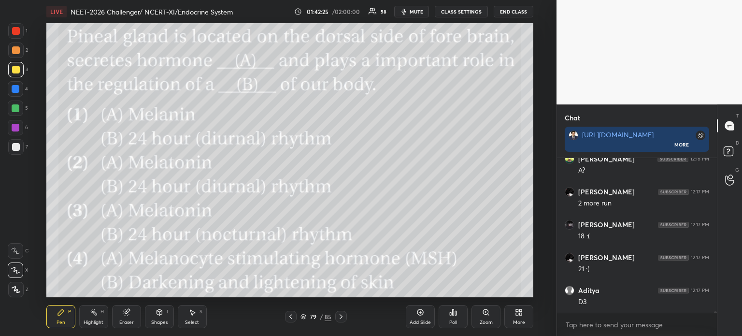
click at [518, 318] on div "More" at bounding box center [518, 316] width 29 height 23
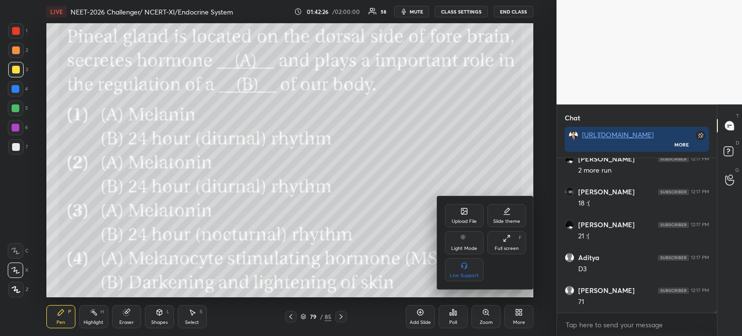
click at [471, 221] on div "Upload File" at bounding box center [464, 221] width 25 height 5
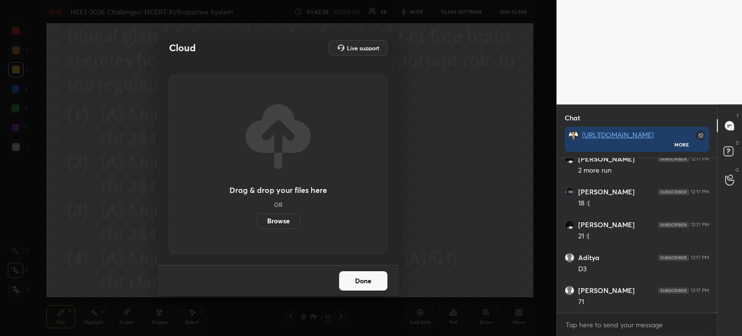
click at [280, 221] on label "Browse" at bounding box center [278, 220] width 43 height 15
click at [257, 221] on input "Browse" at bounding box center [257, 220] width 0 height 15
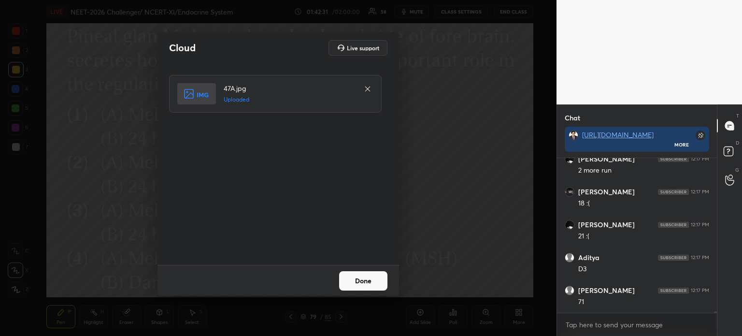
click at [370, 281] on button "Done" at bounding box center [363, 280] width 48 height 19
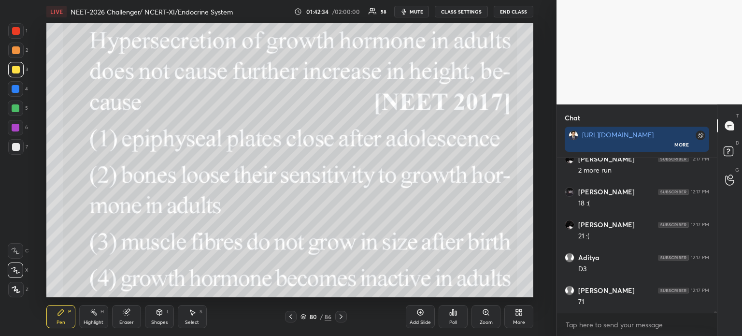
click at [516, 312] on icon at bounding box center [519, 312] width 8 height 8
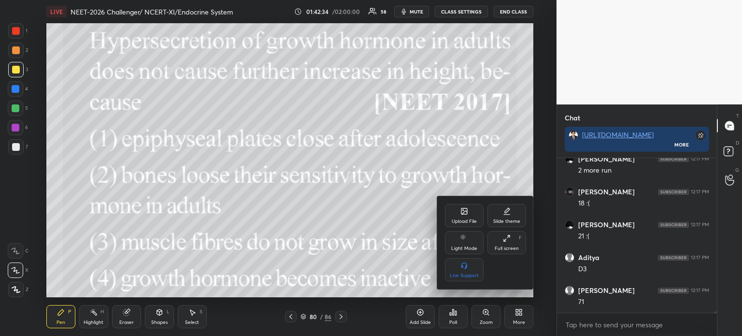
click at [462, 216] on div "Upload File" at bounding box center [464, 215] width 39 height 23
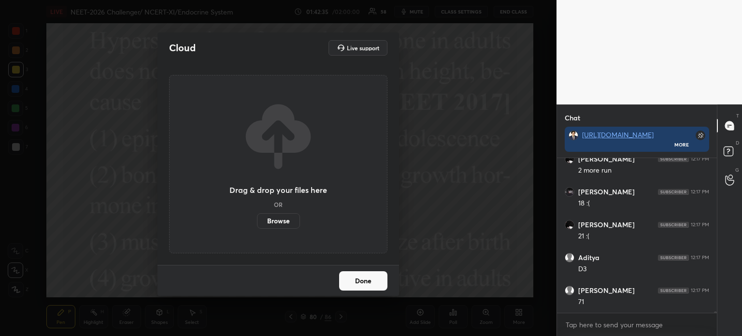
click at [273, 219] on label "Browse" at bounding box center [278, 220] width 43 height 15
click at [257, 219] on input "Browse" at bounding box center [257, 220] width 0 height 15
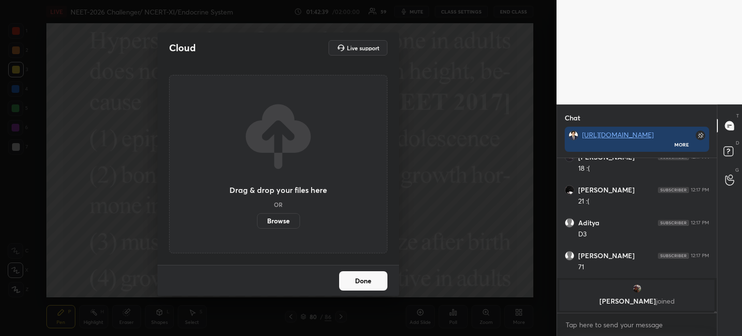
scroll to position [16669, 0]
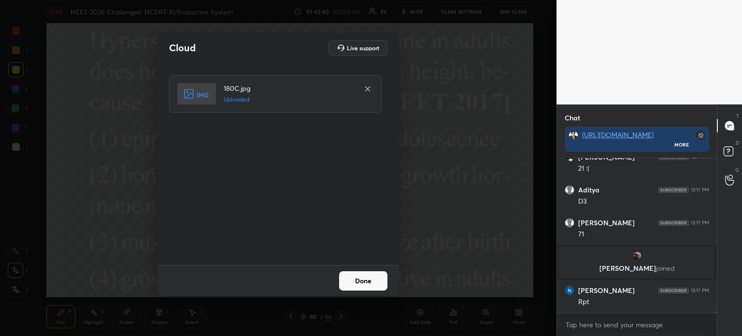
click at [366, 287] on button "Done" at bounding box center [363, 280] width 48 height 19
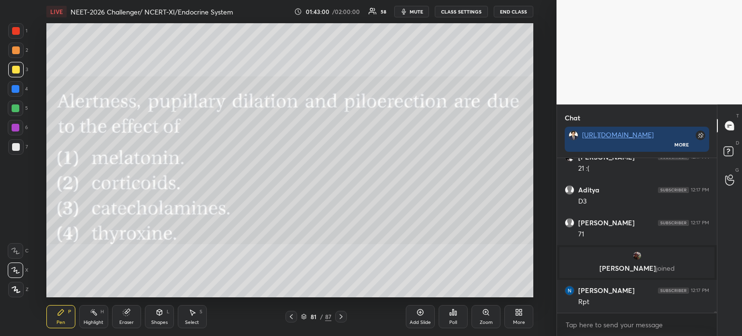
scroll to position [16702, 0]
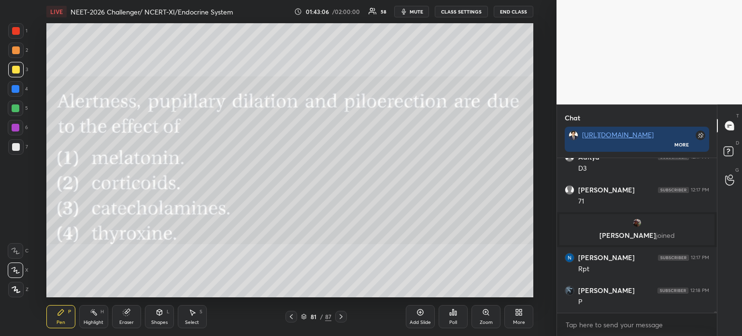
click at [452, 322] on div "Poll" at bounding box center [453, 322] width 8 height 5
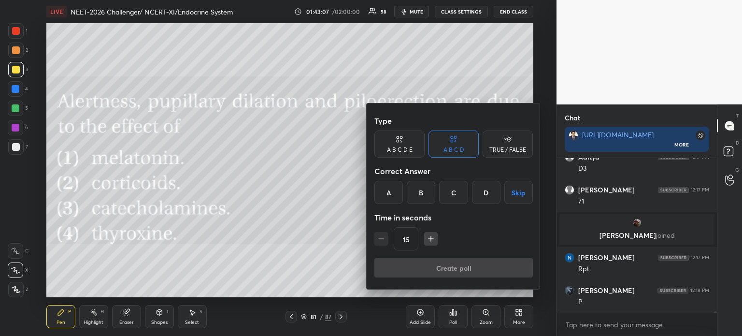
click at [454, 322] on div at bounding box center [371, 168] width 742 height 336
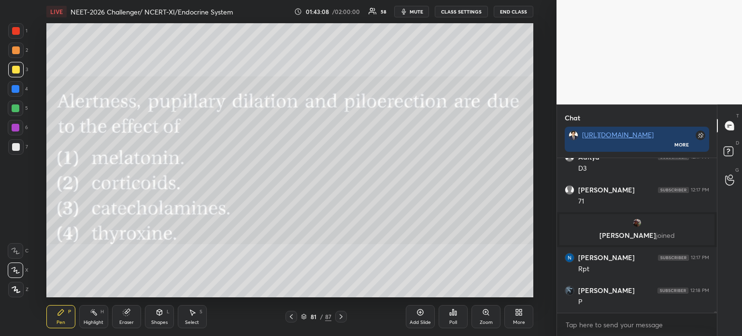
click at [455, 318] on div "Poll" at bounding box center [453, 316] width 29 height 23
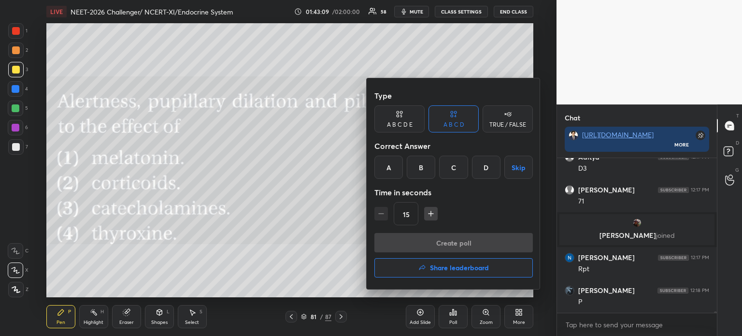
click at [457, 168] on div "C" at bounding box center [453, 167] width 28 height 23
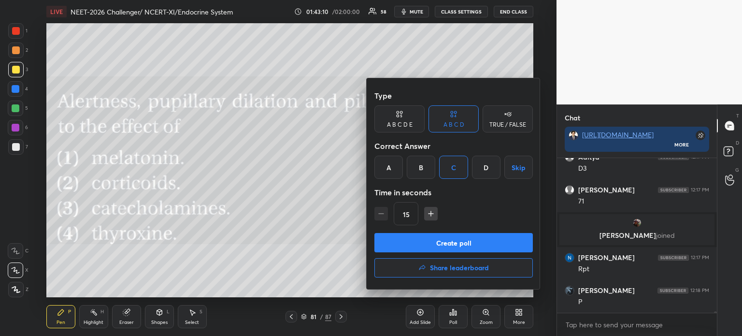
drag, startPoint x: 457, startPoint y: 243, endPoint x: 454, endPoint y: 248, distance: 5.6
click at [457, 243] on button "Create poll" at bounding box center [453, 242] width 158 height 19
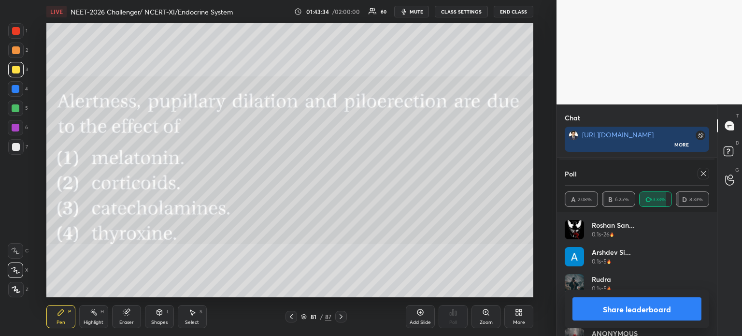
scroll to position [3, 3]
click at [610, 312] on button "Share leaderboard" at bounding box center [636, 308] width 129 height 23
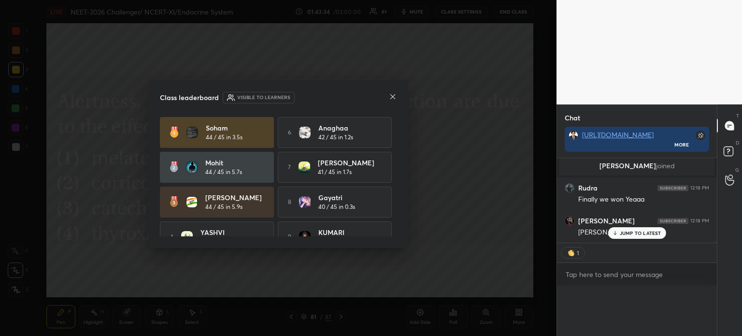
scroll to position [145, 157]
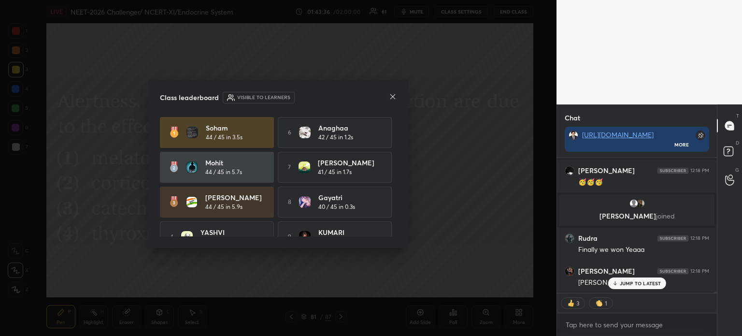
click at [392, 99] on icon at bounding box center [393, 97] width 8 height 8
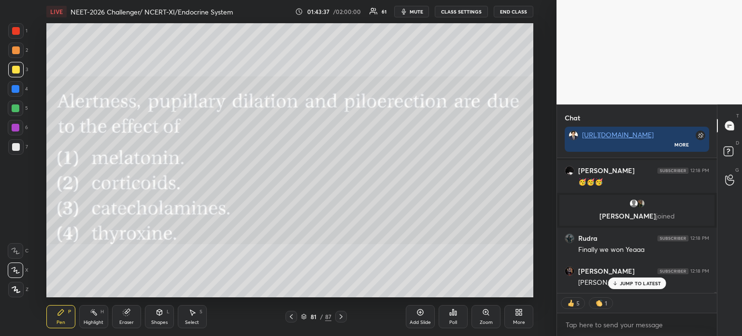
click at [288, 314] on icon at bounding box center [291, 316] width 8 height 8
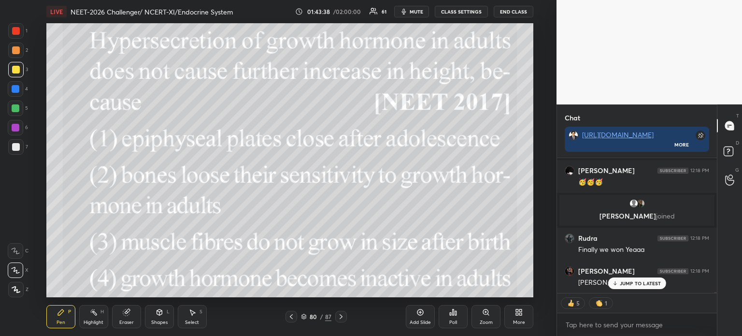
click at [290, 315] on icon at bounding box center [291, 316] width 8 height 8
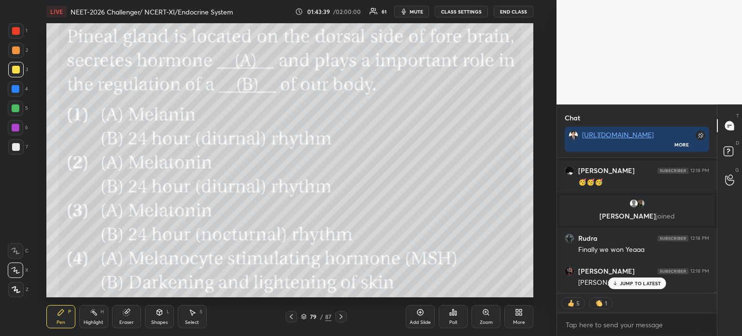
click at [290, 316] on icon at bounding box center [291, 316] width 3 height 5
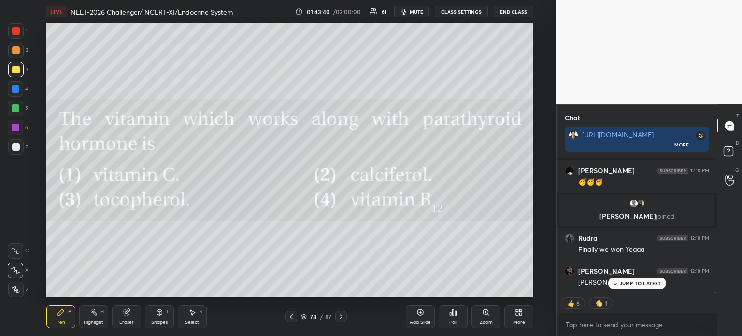
click at [344, 317] on icon at bounding box center [341, 316] width 8 height 8
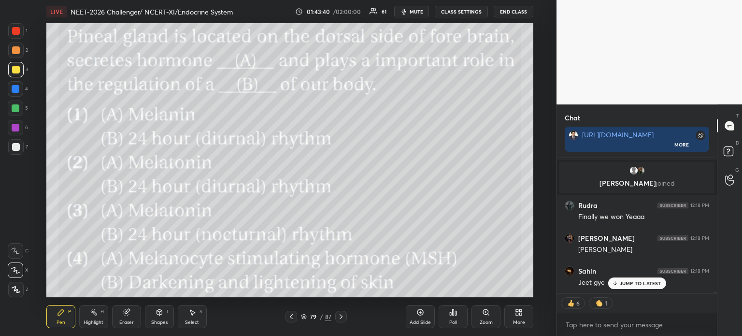
click at [342, 317] on icon at bounding box center [341, 316] width 8 height 8
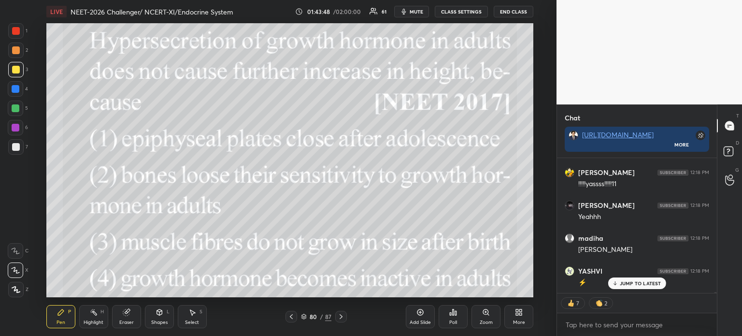
click at [522, 315] on icon at bounding box center [519, 312] width 8 height 8
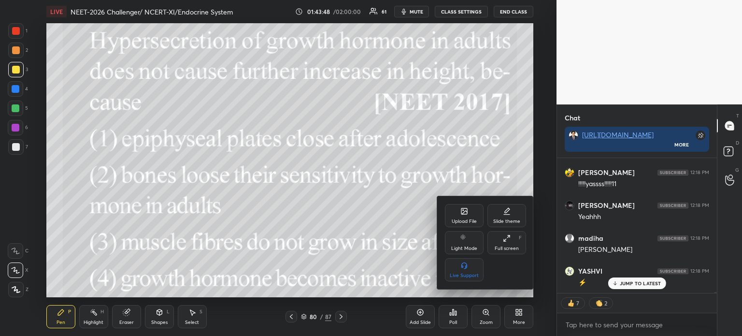
click at [467, 217] on div "Upload File" at bounding box center [464, 215] width 39 height 23
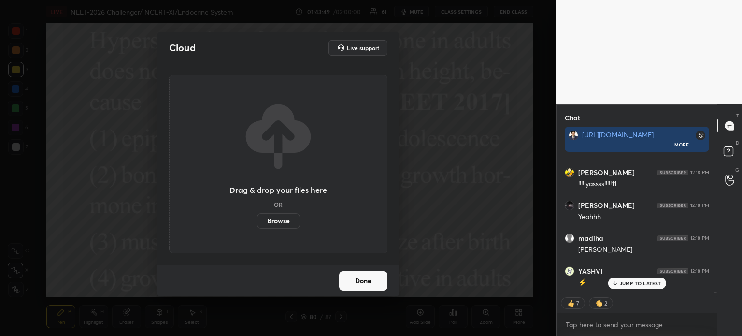
click at [280, 225] on label "Browse" at bounding box center [278, 220] width 43 height 15
click at [257, 225] on input "Browse" at bounding box center [257, 220] width 0 height 15
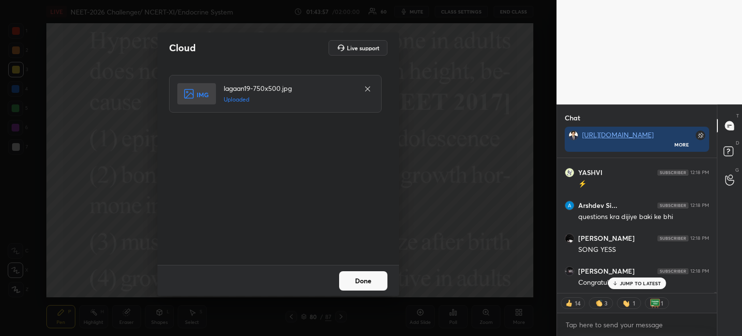
click at [376, 284] on button "Done" at bounding box center [363, 280] width 48 height 19
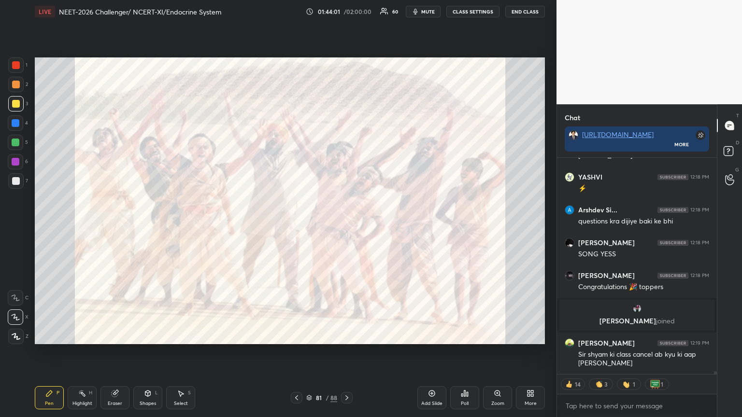
drag, startPoint x: 15, startPoint y: 144, endPoint x: 17, endPoint y: 133, distance: 10.8
click at [17, 144] on div at bounding box center [16, 143] width 8 height 8
click at [16, 124] on div at bounding box center [16, 123] width 8 height 8
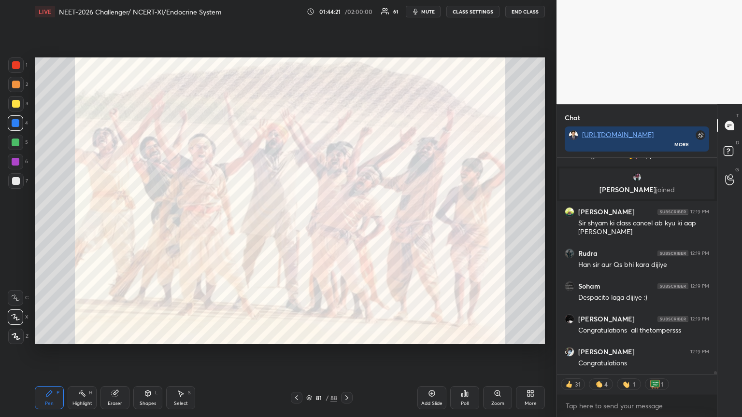
click at [348, 335] on icon at bounding box center [347, 398] width 8 height 8
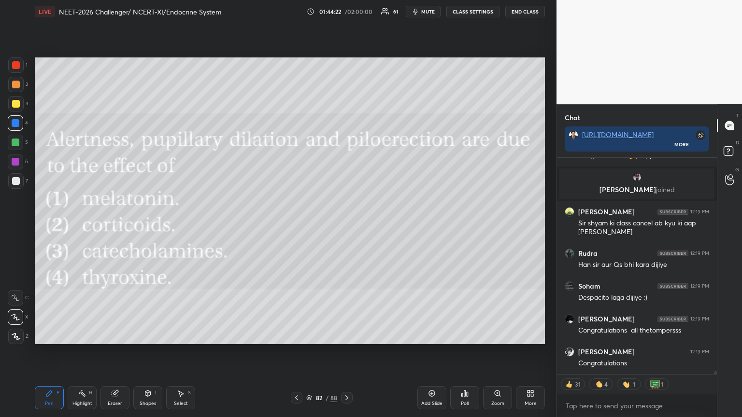
click at [346, 335] on icon at bounding box center [347, 398] width 8 height 8
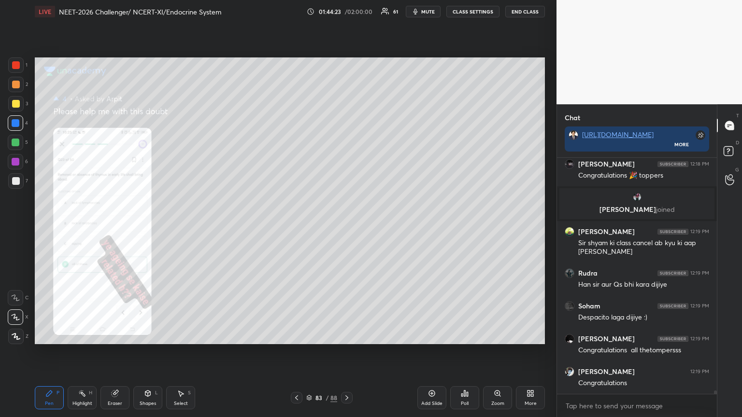
click at [347, 335] on icon at bounding box center [347, 398] width 8 height 8
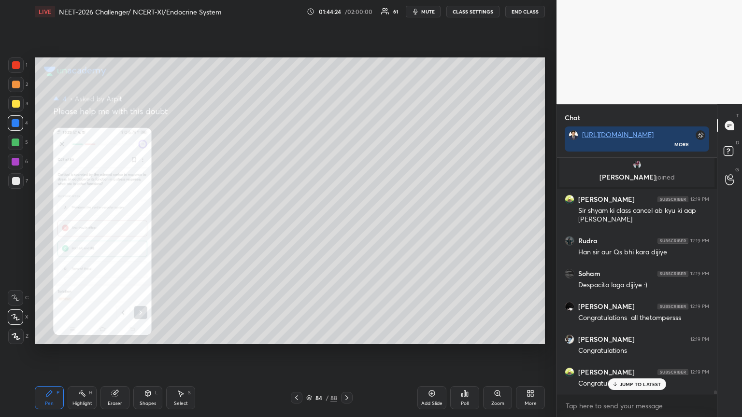
click at [473, 335] on div "Poll" at bounding box center [464, 397] width 29 height 23
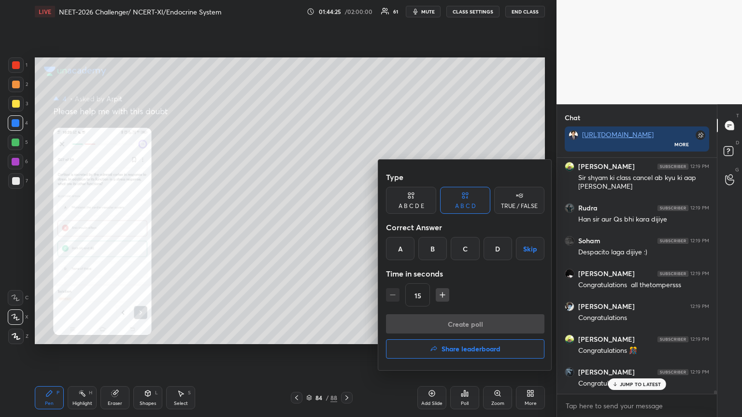
click at [466, 335] on h4 "Share leaderboard" at bounding box center [470, 349] width 59 height 7
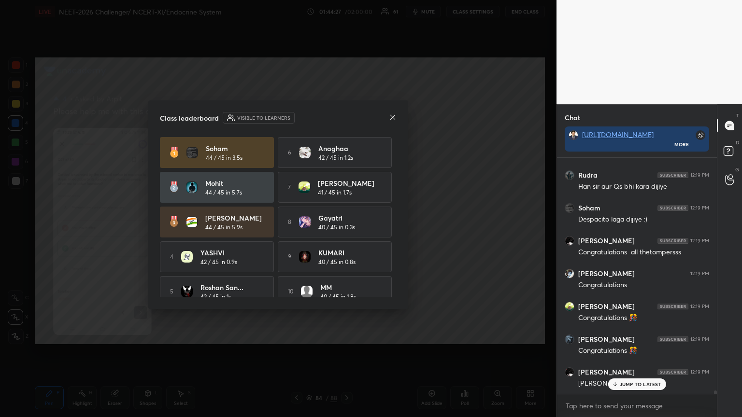
click at [389, 119] on icon at bounding box center [393, 117] width 8 height 8
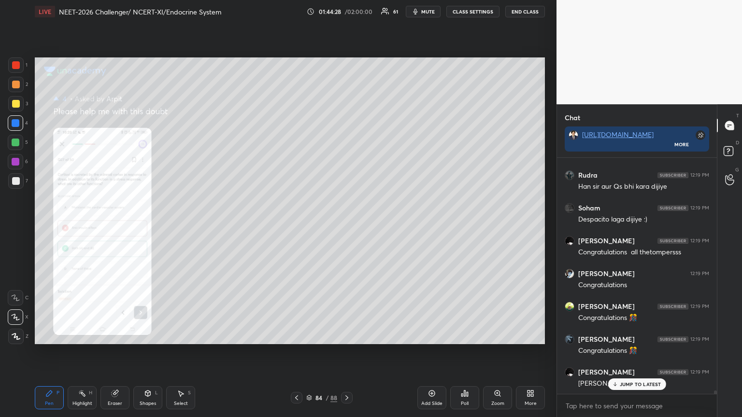
click at [467, 335] on icon at bounding box center [467, 394] width 1 height 4
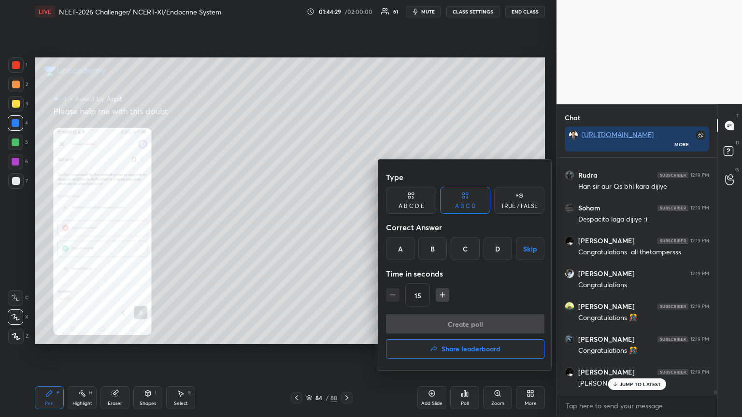
click at [464, 335] on h4 "Share leaderboard" at bounding box center [470, 349] width 59 height 7
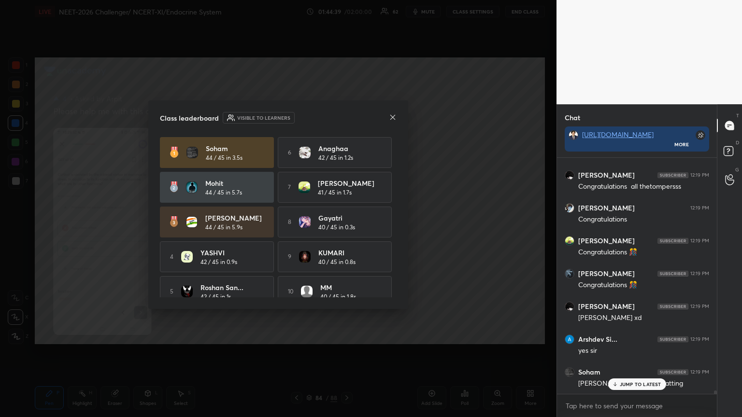
scroll to position [12, 0]
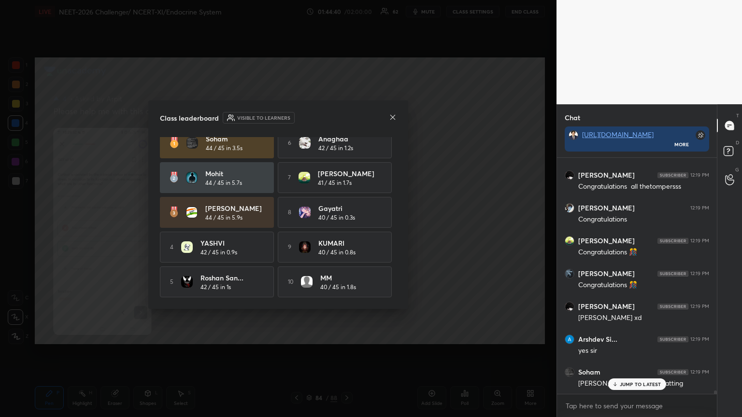
drag, startPoint x: 396, startPoint y: 213, endPoint x: 392, endPoint y: 185, distance: 28.3
click at [392, 187] on div "Class leaderboard Visible to learners [PERSON_NAME] 44 / 45 in 3.5s 6 Anaghaa 4…" at bounding box center [278, 204] width 260 height 209
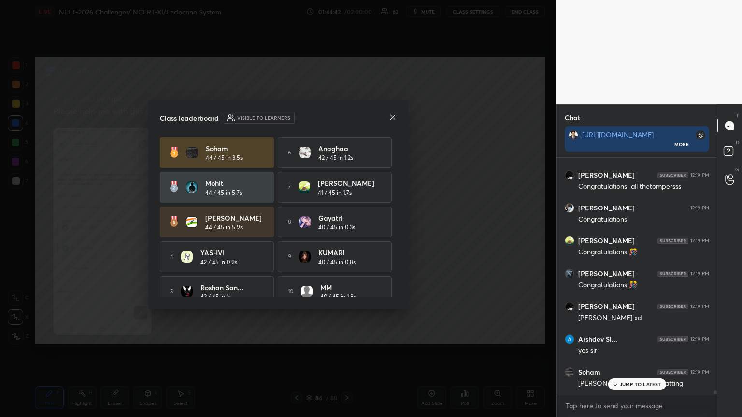
scroll to position [17484, 0]
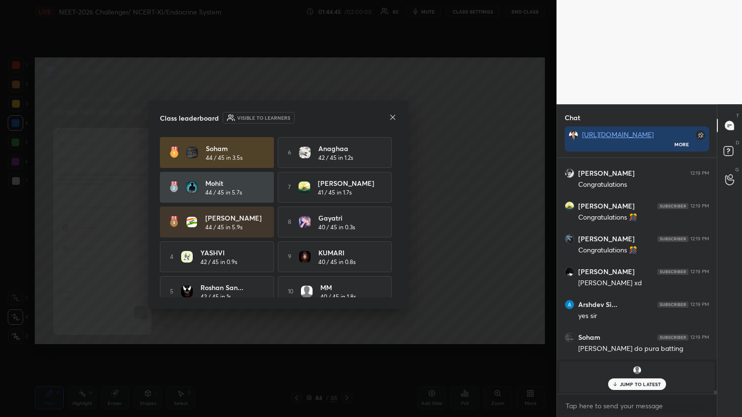
drag, startPoint x: 393, startPoint y: 224, endPoint x: 398, endPoint y: 243, distance: 20.2
click at [399, 244] on div "Class leaderboard Visible to learners [PERSON_NAME] 44 / 45 in 3.5s 6 Anaghaa 4…" at bounding box center [278, 204] width 260 height 209
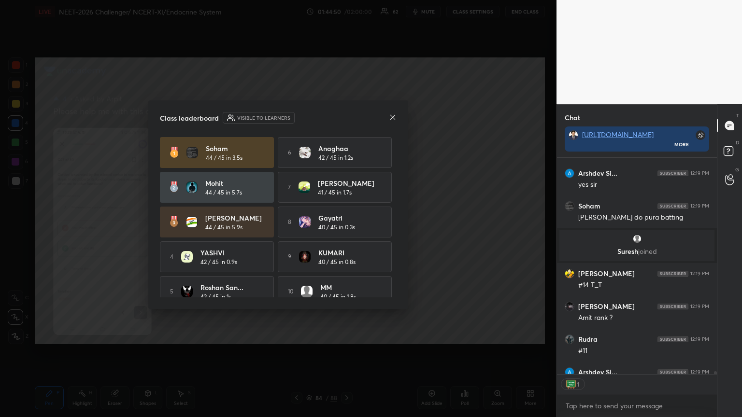
scroll to position [214, 157]
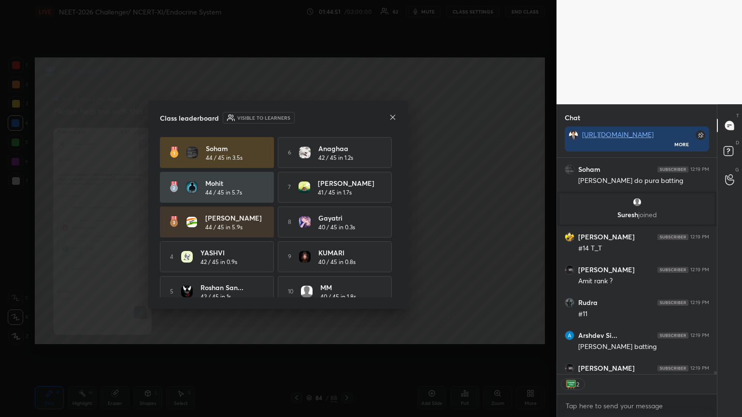
click at [393, 112] on div "Class leaderboard Visible to learners" at bounding box center [278, 118] width 237 height 12
click at [389, 119] on icon at bounding box center [393, 117] width 8 height 8
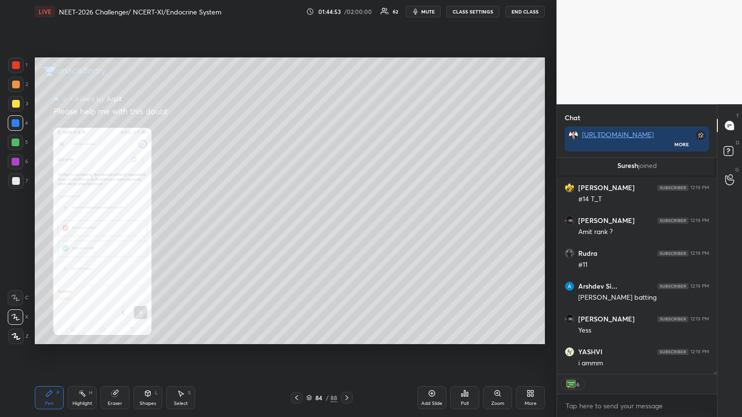
click at [467, 12] on button "CLASS SETTINGS" at bounding box center [472, 12] width 53 height 12
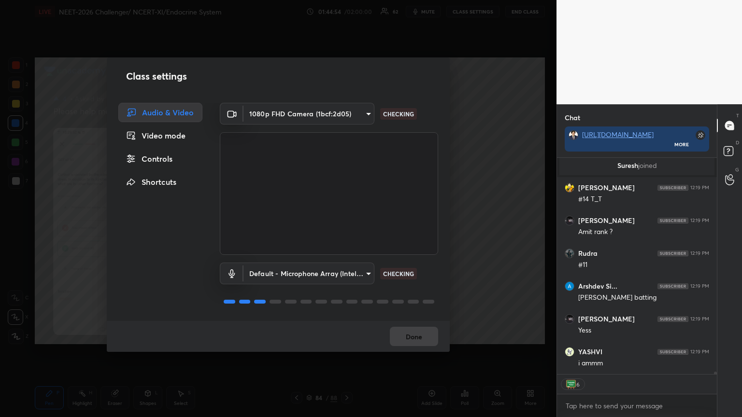
click at [182, 164] on div "Controls" at bounding box center [160, 158] width 84 height 19
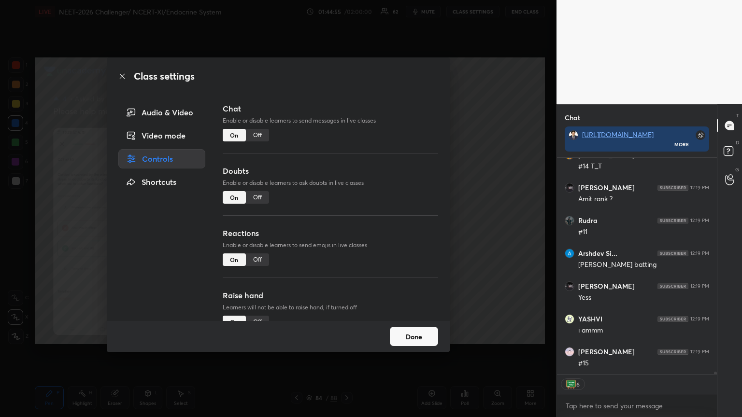
click at [412, 318] on div "Audio & Video Video mode Controls Shortcuts Chat Enable or disable learners to …" at bounding box center [278, 212] width 343 height 218
click at [415, 334] on button "Done" at bounding box center [414, 336] width 48 height 19
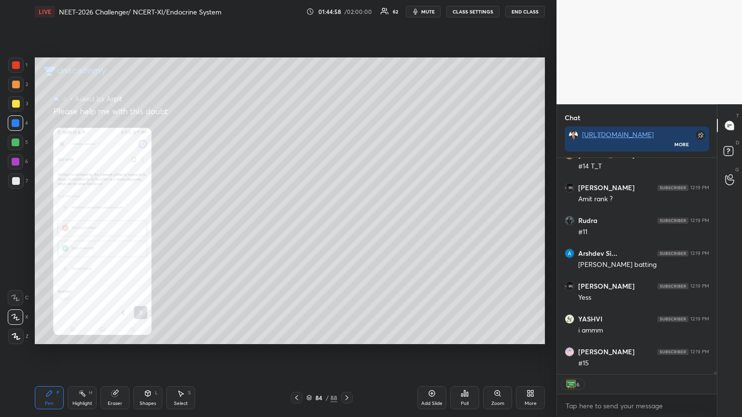
click at [467, 335] on icon at bounding box center [467, 394] width 1 height 4
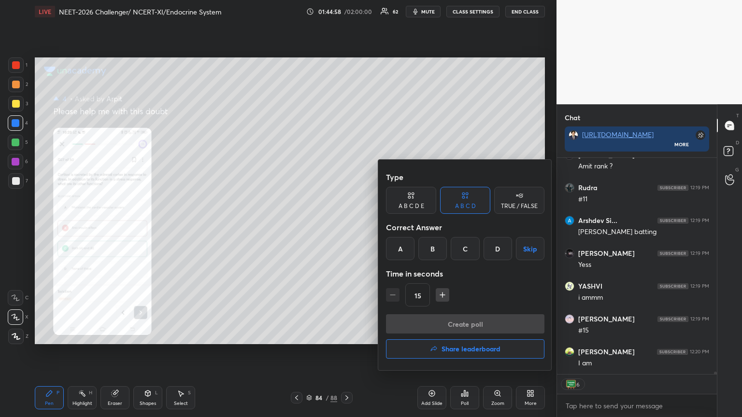
click at [455, 335] on h4 "Share leaderboard" at bounding box center [470, 349] width 59 height 7
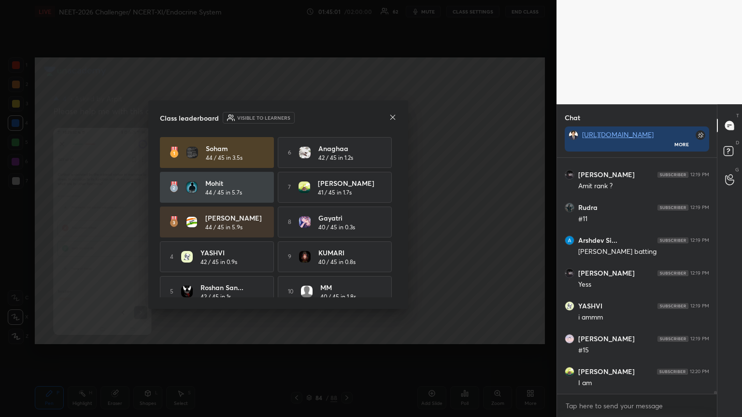
scroll to position [3, 3]
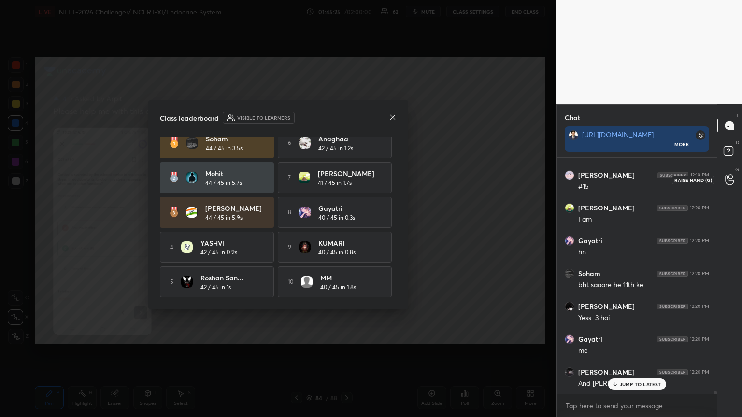
drag, startPoint x: 729, startPoint y: 180, endPoint x: 725, endPoint y: 185, distance: 6.6
click at [729, 182] on icon at bounding box center [729, 179] width 9 height 11
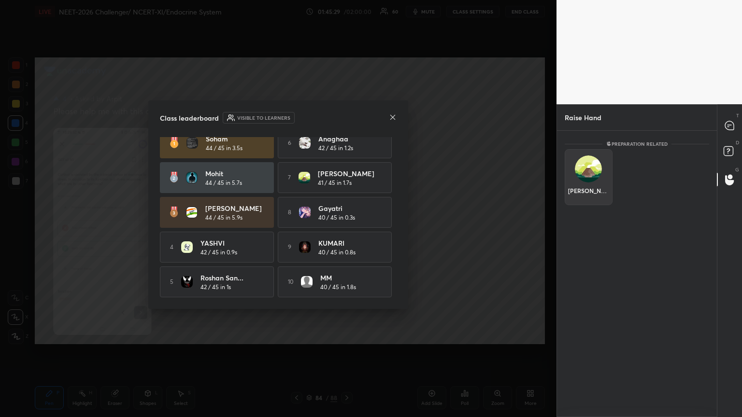
click at [600, 178] on div "[PERSON_NAME]" at bounding box center [589, 177] width 48 height 56
click at [598, 198] on button "INVITE" at bounding box center [588, 197] width 39 height 13
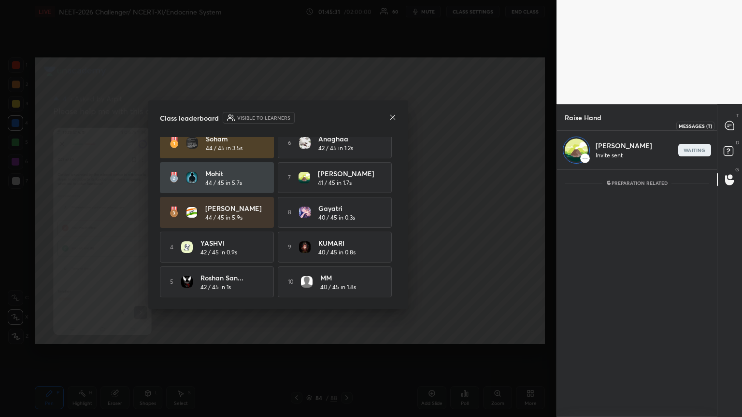
click at [734, 124] on icon at bounding box center [729, 126] width 10 height 10
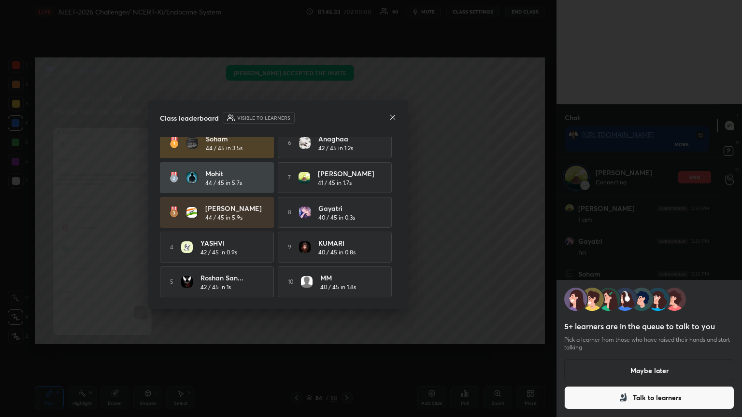
click at [626, 335] on icon at bounding box center [623, 398] width 12 height 12
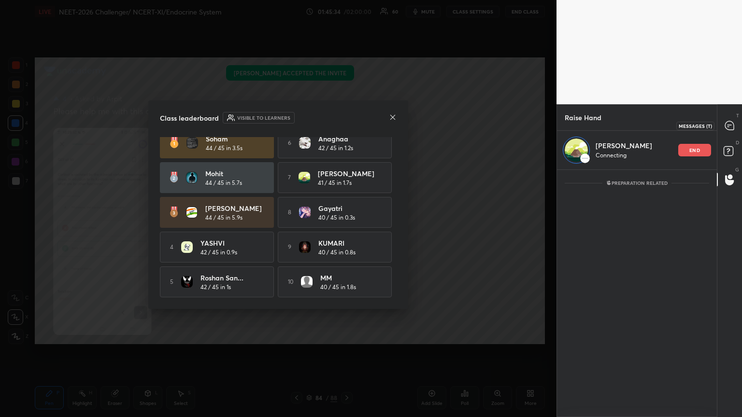
click at [723, 123] on div at bounding box center [729, 125] width 19 height 17
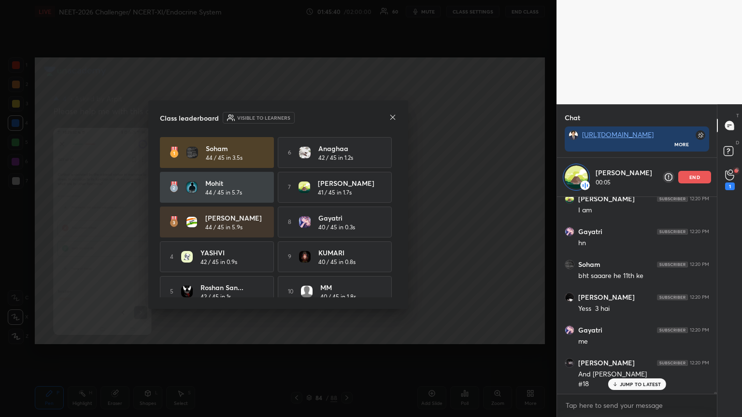
click at [391, 118] on icon at bounding box center [393, 117] width 8 height 8
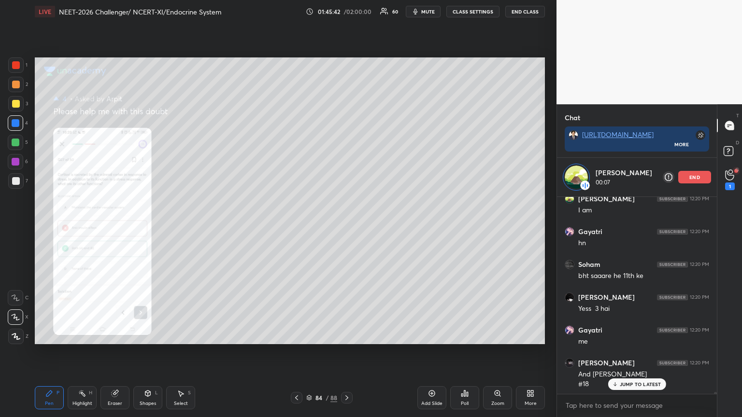
click at [433, 335] on div "Add Slide" at bounding box center [431, 397] width 29 height 23
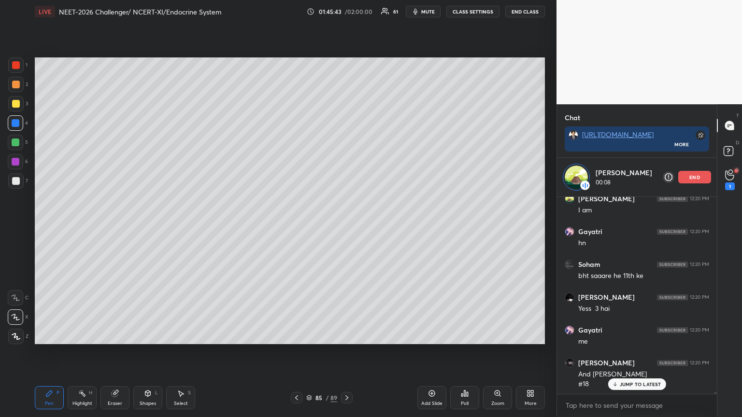
click at [469, 335] on div "Poll" at bounding box center [464, 397] width 29 height 23
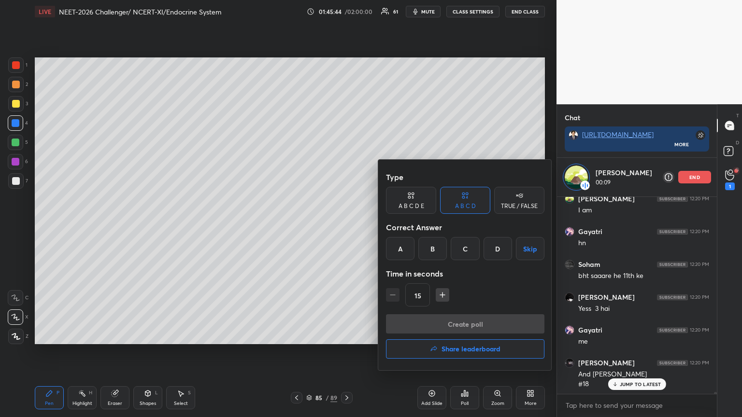
click at [467, 335] on h4 "Share leaderboard" at bounding box center [470, 349] width 59 height 7
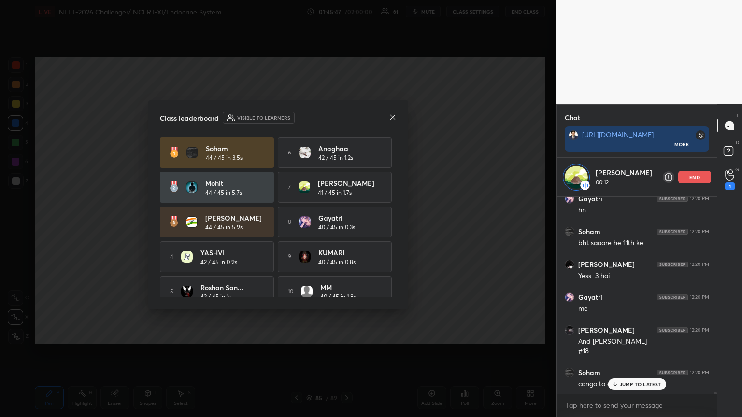
drag, startPoint x: 396, startPoint y: 206, endPoint x: 395, endPoint y: 212, distance: 5.3
click at [396, 213] on div "[PERSON_NAME] 44 / 45 in 3.5s 6 Anaghaa 42 / 45 in 1.2s Mohit 44 / 45 in 5.7s 7…" at bounding box center [278, 217] width 237 height 160
drag, startPoint x: 396, startPoint y: 225, endPoint x: 397, endPoint y: 238, distance: 12.6
click at [397, 236] on div "Class leaderboard Visible to learners [PERSON_NAME] 44 / 45 in 3.5s 6 Anaghaa 4…" at bounding box center [278, 204] width 260 height 209
drag, startPoint x: 397, startPoint y: 234, endPoint x: 396, endPoint y: 269, distance: 34.8
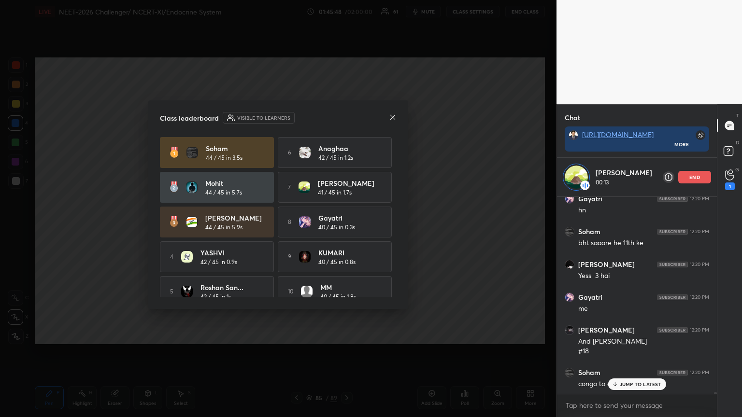
click at [396, 261] on div "Class leaderboard Visible to learners [PERSON_NAME] 44 / 45 in 3.5s 6 Anaghaa 4…" at bounding box center [278, 204] width 260 height 209
drag, startPoint x: 393, startPoint y: 276, endPoint x: 396, endPoint y: 293, distance: 16.8
click at [396, 294] on div "[PERSON_NAME] 44 / 45 in 3.5s 6 Anaghaa 42 / 45 in 1.2s Mohit 44 / 45 in 5.7s 7…" at bounding box center [278, 217] width 237 height 160
click at [400, 298] on div "Class leaderboard Visible to learners [PERSON_NAME] 44 / 45 in 3.5s 6 Anaghaa 4…" at bounding box center [278, 204] width 260 height 209
click at [396, 294] on div "Class leaderboard Visible to learners [PERSON_NAME] 44 / 45 in 3.5s 6 Anaghaa 4…" at bounding box center [278, 204] width 260 height 209
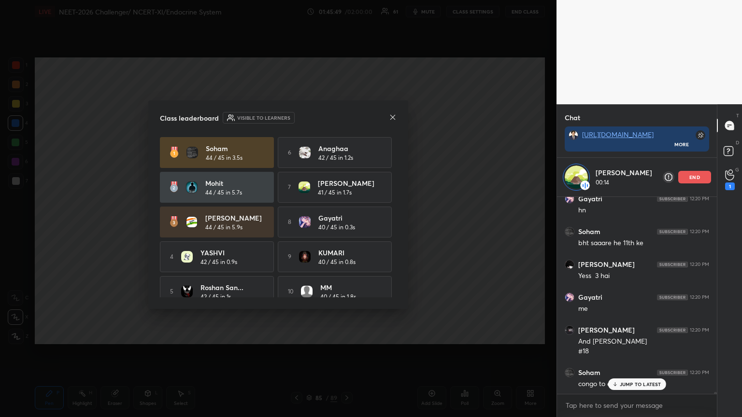
drag, startPoint x: 396, startPoint y: 288, endPoint x: 394, endPoint y: 294, distance: 5.8
click at [396, 297] on div "Class leaderboard Visible to learners [PERSON_NAME] 44 / 45 in 3.5s 6 Anaghaa 4…" at bounding box center [278, 204] width 260 height 209
drag, startPoint x: 396, startPoint y: 272, endPoint x: 396, endPoint y: 297, distance: 25.1
click at [396, 297] on div "Class leaderboard Visible to learners [PERSON_NAME] 44 / 45 in 3.5s 6 Anaghaa 4…" at bounding box center [278, 204] width 260 height 209
click at [634, 335] on p "JUMP TO LATEST" at bounding box center [641, 385] width 42 height 6
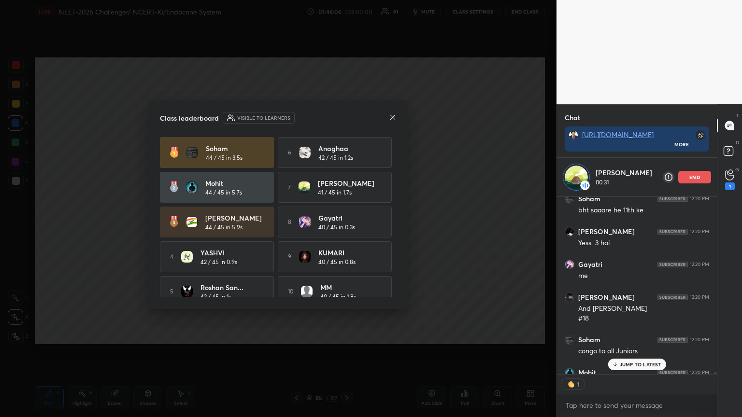
scroll to position [12, 0]
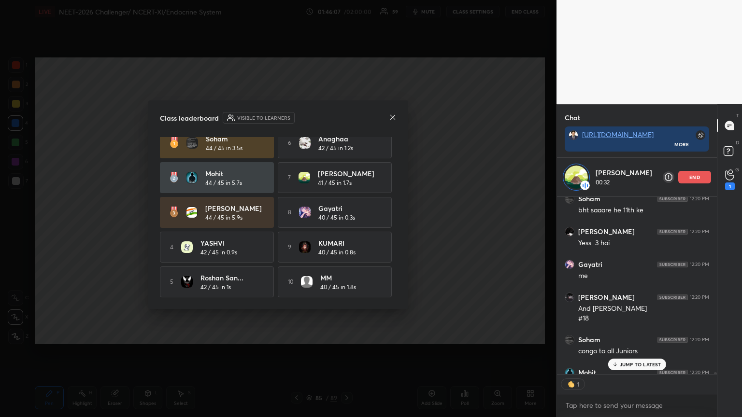
drag, startPoint x: 393, startPoint y: 282, endPoint x: 392, endPoint y: 268, distance: 14.0
click at [393, 268] on div "[PERSON_NAME] 44 / 45 in 3.5s 6 Anaghaa 42 / 45 in 1.2s Mohit 44 / 45 in 5.7s 7…" at bounding box center [278, 212] width 237 height 170
drag, startPoint x: 396, startPoint y: 264, endPoint x: 389, endPoint y: 231, distance: 33.5
click at [394, 233] on div "Class leaderboard Visible to learners [PERSON_NAME] 44 / 45 in 3.5s 6 Anaghaa 4…" at bounding box center [278, 204] width 260 height 209
click at [400, 144] on div "Class leaderboard Visible to learners [PERSON_NAME] 44 / 45 in 3.5s 6 Anaghaa 4…" at bounding box center [278, 204] width 260 height 209
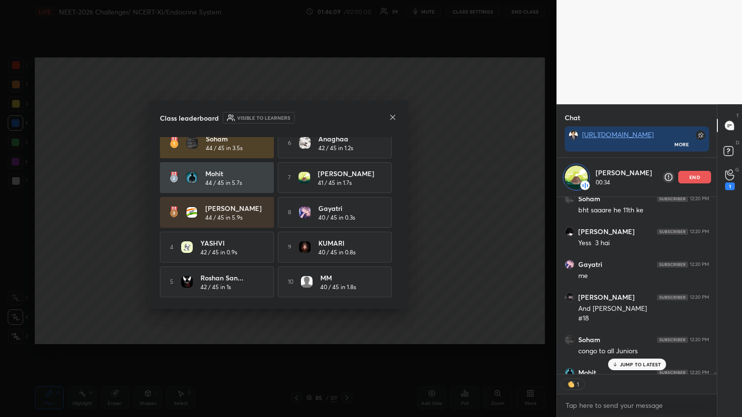
click at [399, 137] on div "Class leaderboard Visible to learners [PERSON_NAME] 44 / 45 in 3.5s 6 Anaghaa 4…" at bounding box center [278, 204] width 260 height 209
click at [396, 140] on div "Class leaderboard Visible to learners [PERSON_NAME] 44 / 45 in 3.5s 6 Anaghaa 4…" at bounding box center [278, 204] width 260 height 209
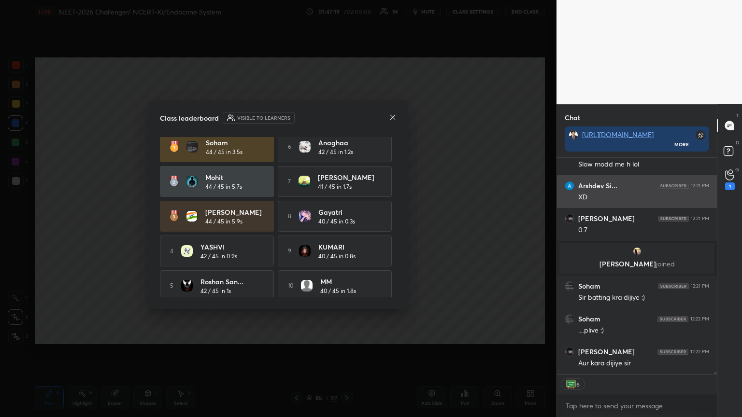
scroll to position [18453, 0]
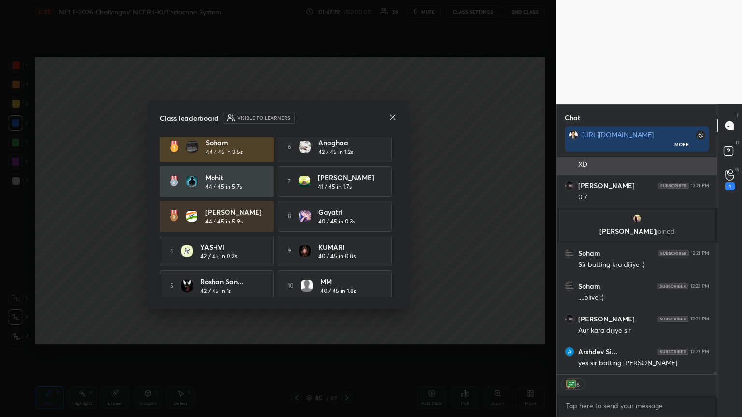
click at [701, 175] on div "[PERSON_NAME] 12:21 PM Slow modd me h lol Arshdev Si... 12:21 PM XD [PERSON_NAM…" at bounding box center [637, 266] width 160 height 216
click at [728, 180] on icon at bounding box center [729, 175] width 9 height 11
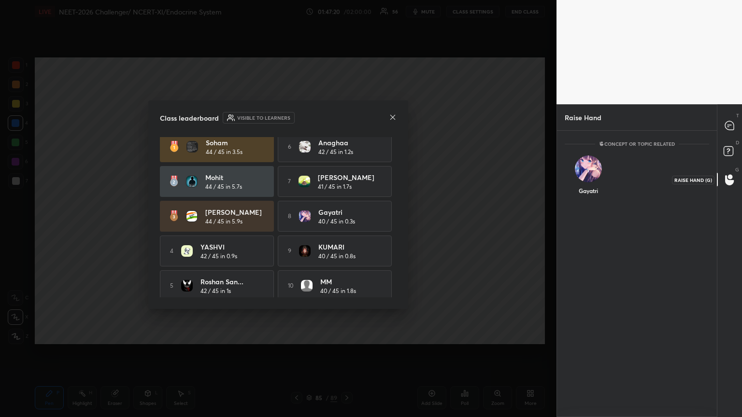
scroll to position [283, 157]
click at [591, 176] on div "Gayatri INVITE" at bounding box center [589, 179] width 48 height 61
click at [596, 196] on button "INVITE" at bounding box center [588, 197] width 39 height 13
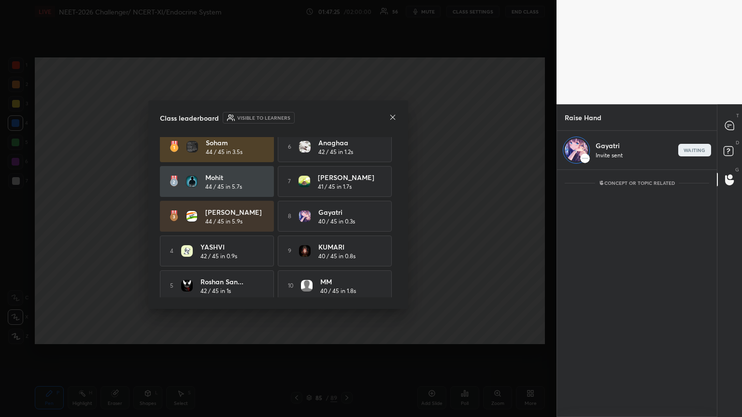
scroll to position [245, 157]
click at [731, 124] on icon at bounding box center [729, 126] width 10 height 10
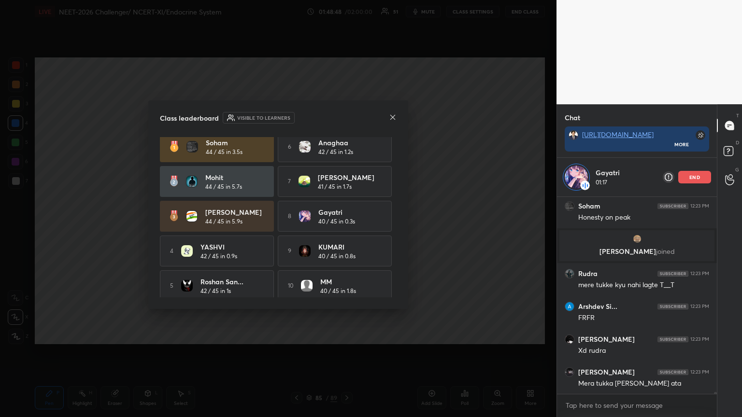
scroll to position [18109, 0]
click at [728, 172] on div at bounding box center [729, 179] width 19 height 17
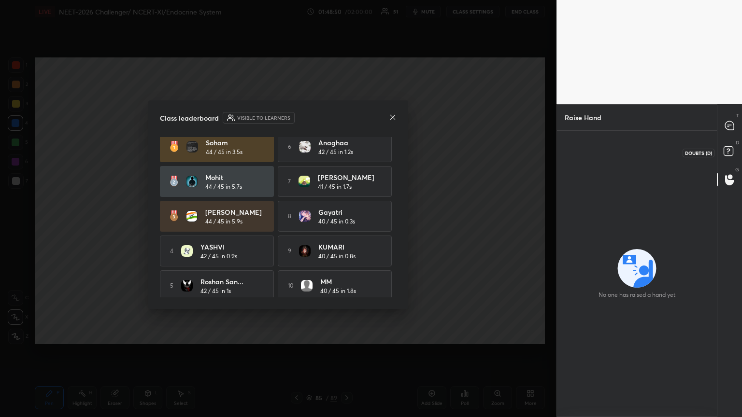
click at [732, 150] on rect at bounding box center [727, 151] width 9 height 9
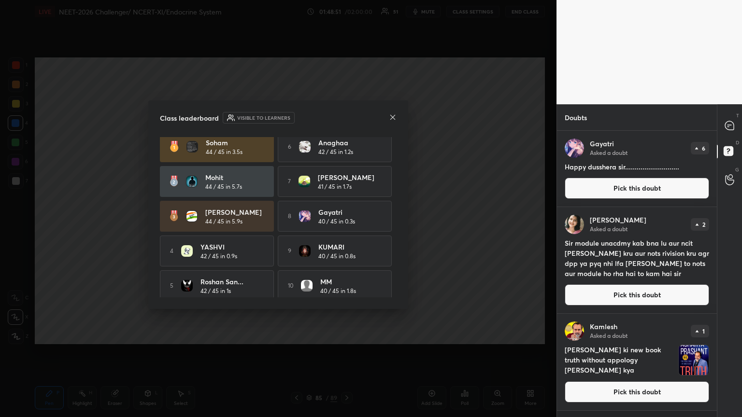
scroll to position [283, 157]
click at [719, 119] on div "T Messages (T)" at bounding box center [729, 125] width 25 height 27
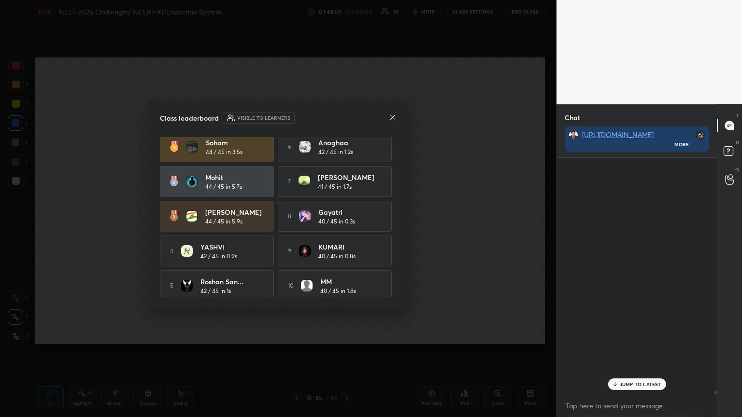
scroll to position [3, 3]
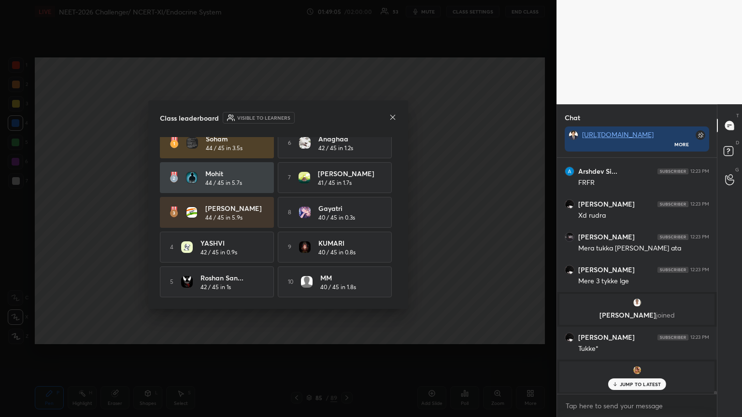
click at [393, 117] on icon at bounding box center [393, 117] width 8 height 8
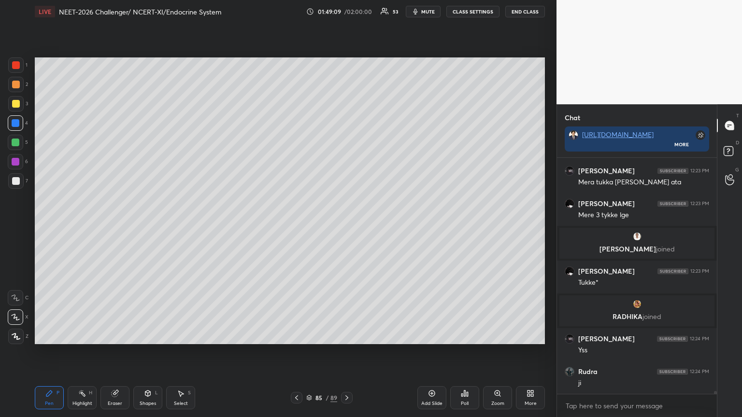
click at [467, 335] on div "Poll" at bounding box center [464, 397] width 29 height 23
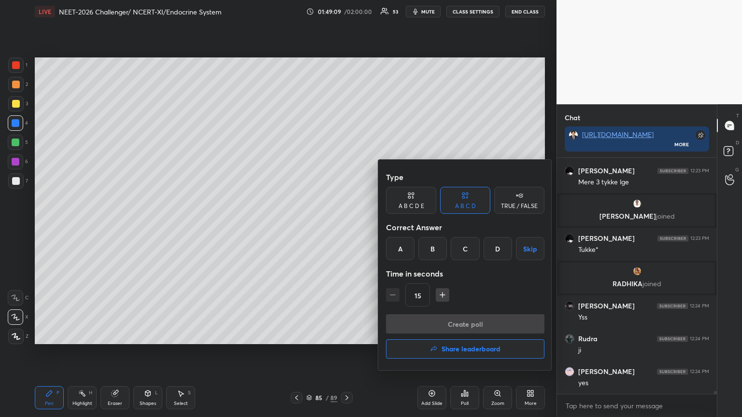
click at [460, 335] on h4 "Share leaderboard" at bounding box center [470, 349] width 59 height 7
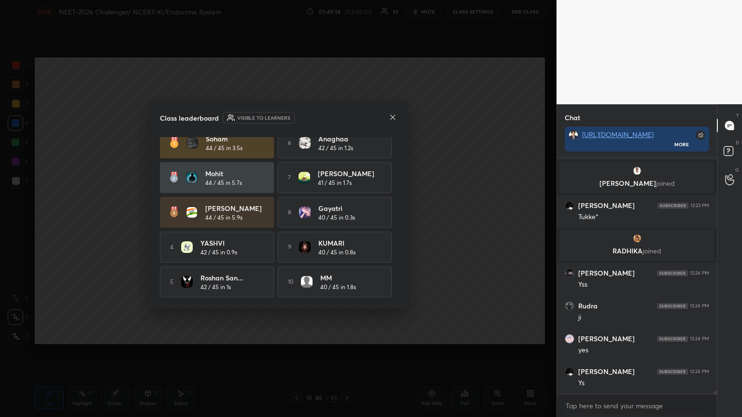
click at [391, 117] on icon at bounding box center [393, 117] width 8 height 8
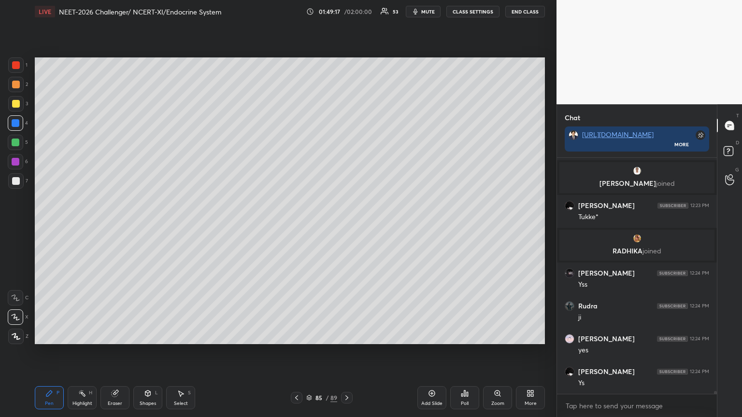
click at [468, 335] on div "Poll" at bounding box center [464, 397] width 29 height 23
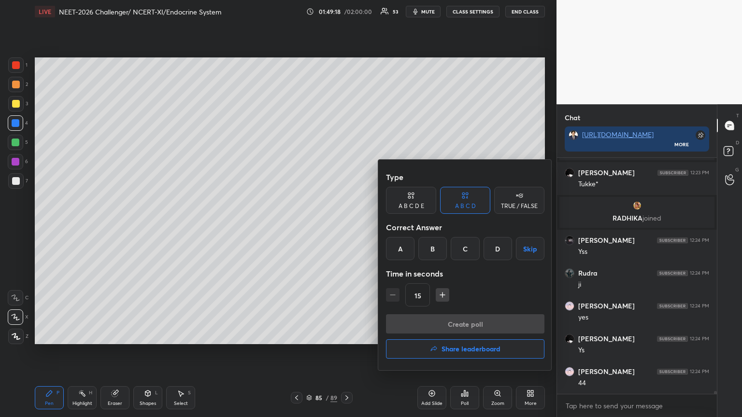
click at [454, 335] on h4 "Share leaderboard" at bounding box center [470, 349] width 59 height 7
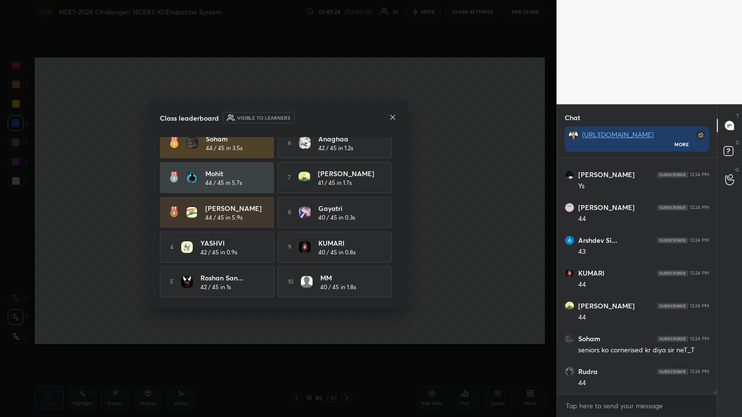
click at [388, 116] on div "Class leaderboard Visible to learners" at bounding box center [278, 118] width 237 height 12
click at [392, 115] on icon at bounding box center [393, 117] width 8 height 8
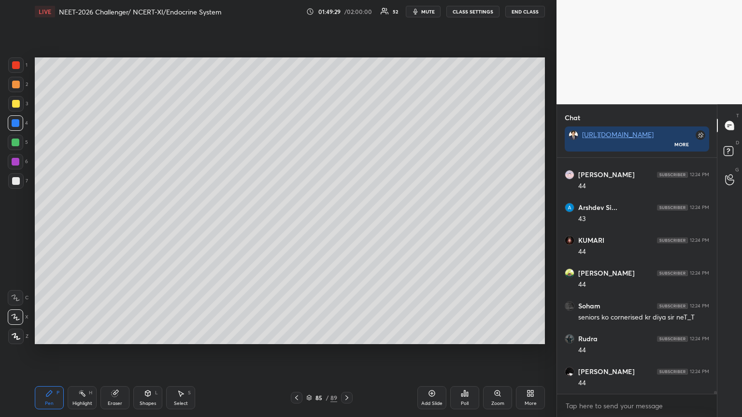
click at [16, 104] on div at bounding box center [16, 104] width 8 height 8
drag, startPoint x: 16, startPoint y: 106, endPoint x: 24, endPoint y: 110, distance: 8.2
click at [17, 107] on div at bounding box center [16, 104] width 8 height 8
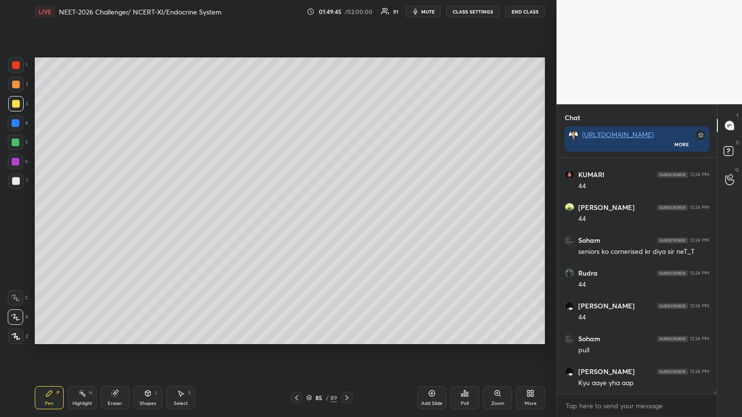
click at [471, 335] on div "Poll" at bounding box center [464, 397] width 29 height 23
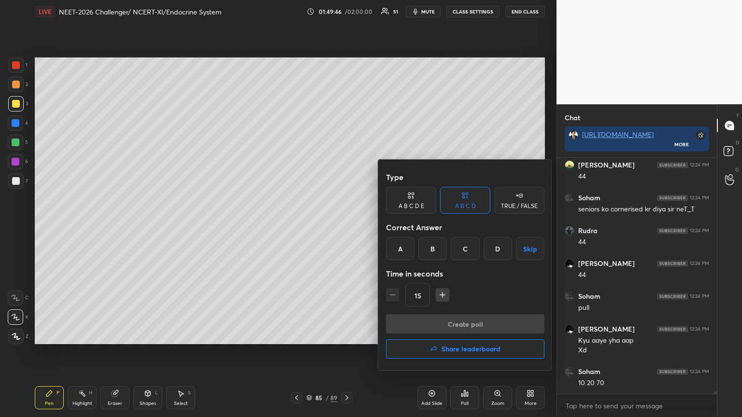
click at [525, 253] on button "Skip" at bounding box center [530, 248] width 28 height 23
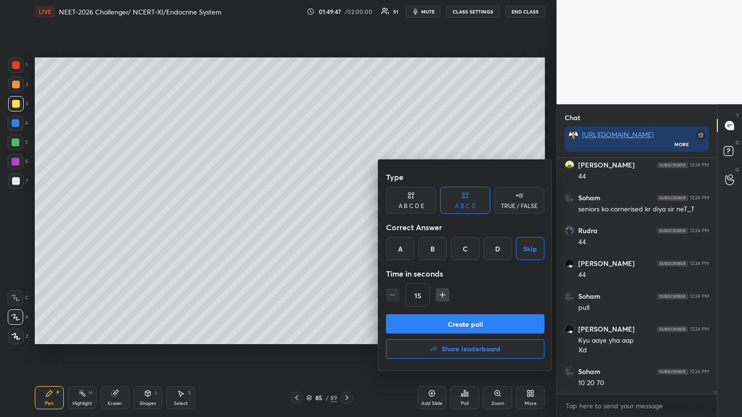
click at [505, 319] on button "Create poll" at bounding box center [465, 323] width 158 height 19
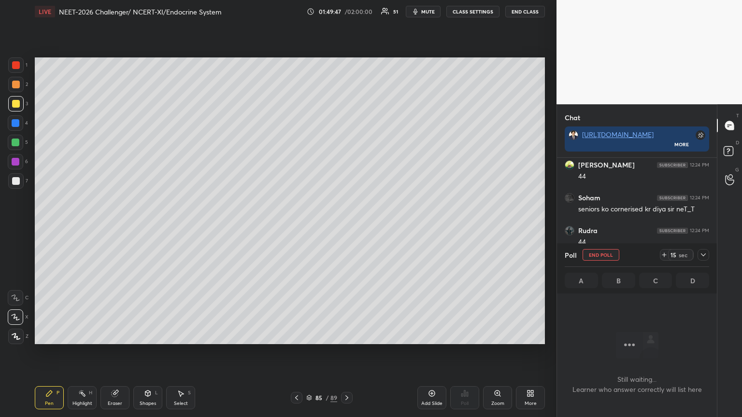
scroll to position [222, 157]
click at [19, 83] on div at bounding box center [16, 85] width 8 height 8
drag, startPoint x: 19, startPoint y: 86, endPoint x: 29, endPoint y: 91, distance: 11.4
click at [20, 90] on div at bounding box center [15, 84] width 15 height 15
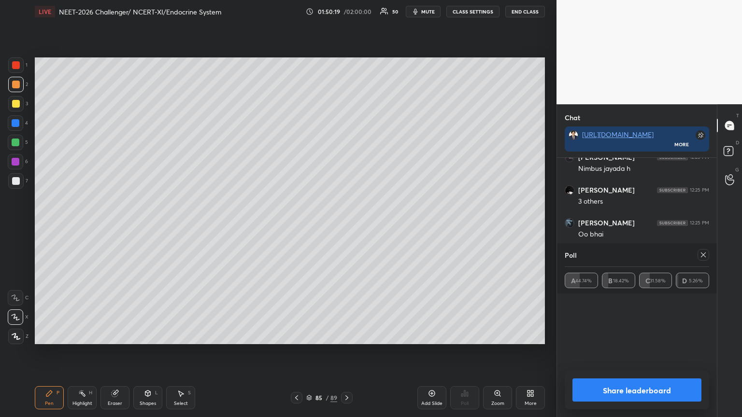
scroll to position [18950, 0]
click at [618, 335] on button "Share leaderboard" at bounding box center [636, 390] width 129 height 23
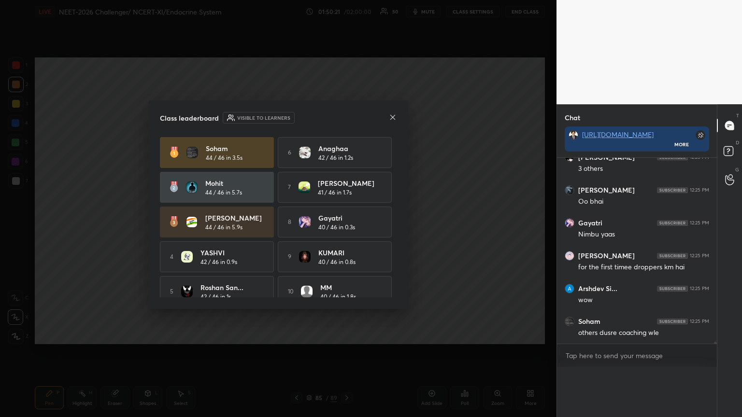
scroll to position [18933, 0]
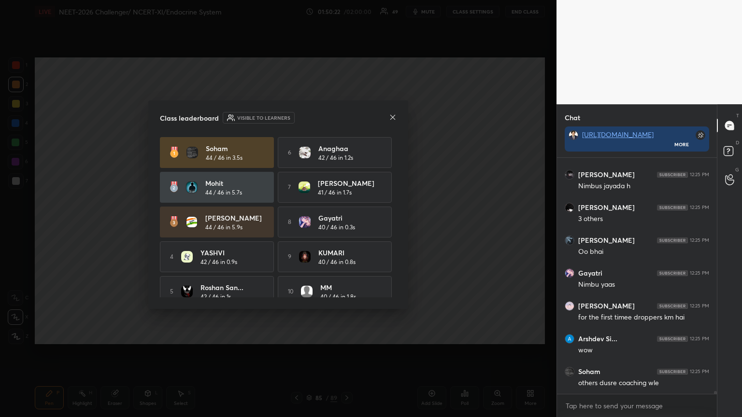
click at [394, 114] on icon at bounding box center [393, 117] width 8 height 8
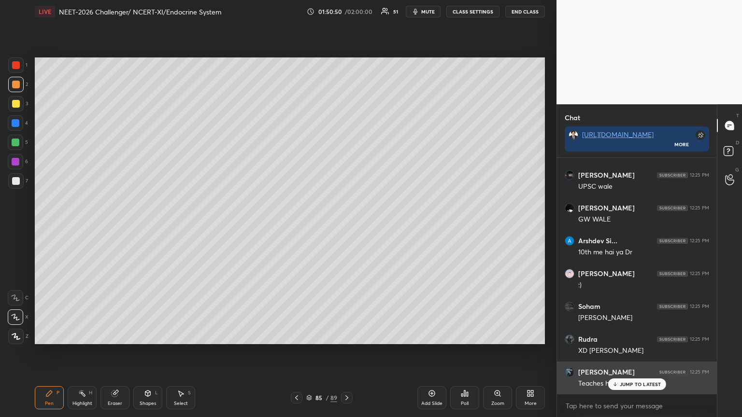
drag, startPoint x: 620, startPoint y: 385, endPoint x: 609, endPoint y: 388, distance: 11.0
click at [620, 335] on p "JUMP TO LATEST" at bounding box center [641, 385] width 42 height 6
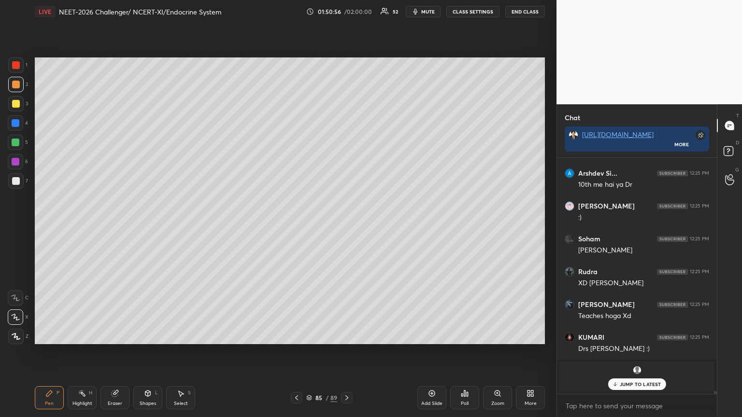
click at [467, 335] on div "Poll" at bounding box center [464, 397] width 29 height 23
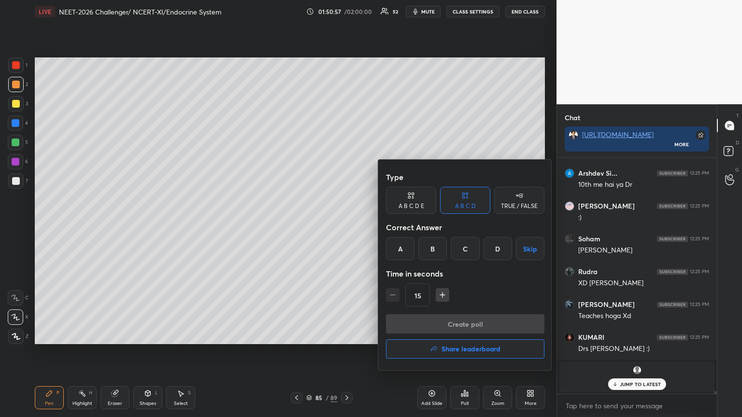
click at [466, 335] on button "Share leaderboard" at bounding box center [465, 348] width 158 height 19
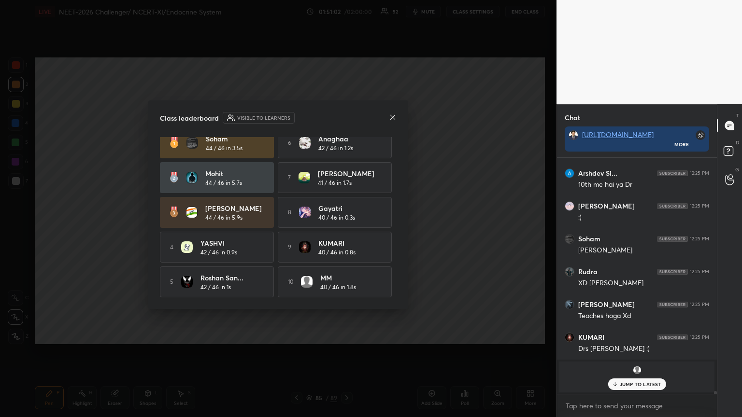
click at [390, 118] on icon at bounding box center [393, 117] width 8 height 8
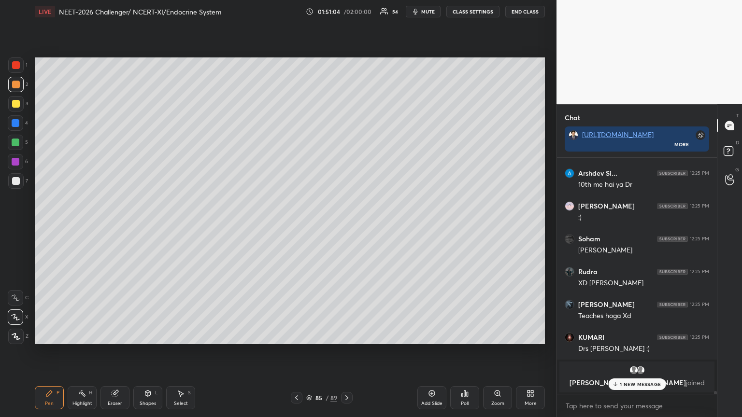
click at [15, 61] on div at bounding box center [16, 65] width 8 height 8
drag, startPoint x: 17, startPoint y: 67, endPoint x: 31, endPoint y: 85, distance: 22.8
click at [19, 70] on div at bounding box center [15, 64] width 15 height 15
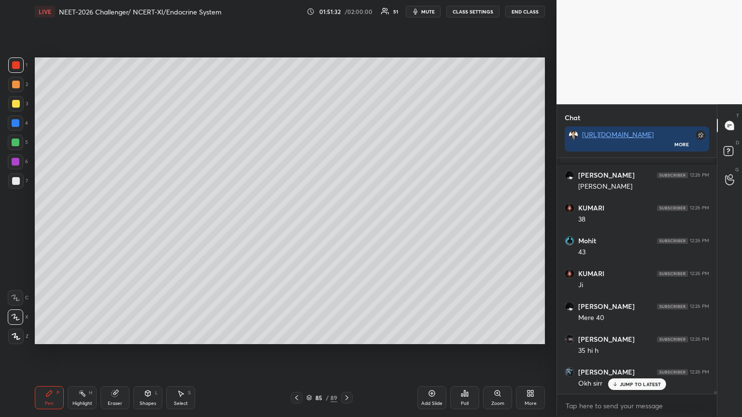
scroll to position [19620, 0]
click at [466, 335] on div "Poll" at bounding box center [464, 397] width 29 height 23
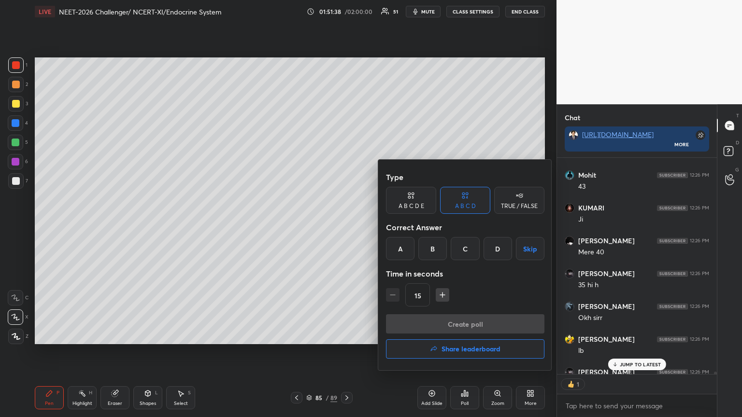
scroll to position [3, 3]
click at [475, 335] on h4 "Share leaderboard" at bounding box center [470, 349] width 59 height 7
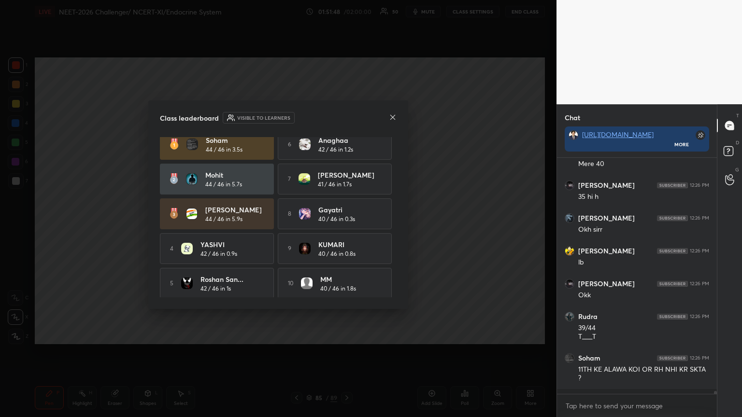
scroll to position [233, 157]
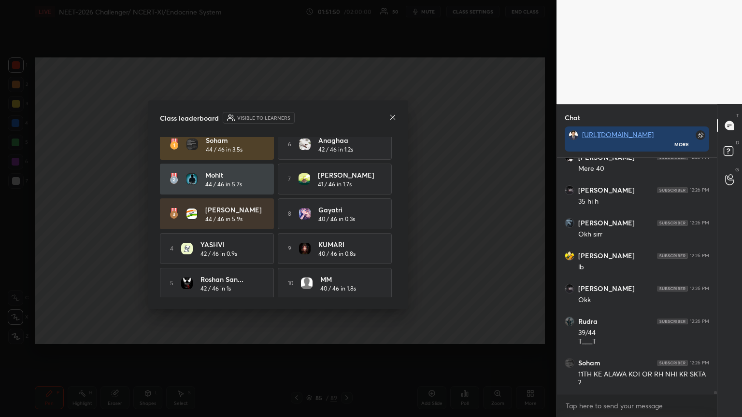
drag, startPoint x: 398, startPoint y: 213, endPoint x: 391, endPoint y: 180, distance: 34.1
click at [396, 178] on div "Class leaderboard Visible to learners [PERSON_NAME] 44 / 46 in 3.5s 6 Anaghaa 4…" at bounding box center [278, 204] width 260 height 209
click at [398, 226] on div "Class leaderboard Visible to learners [PERSON_NAME] 44 / 46 in 3.5s 6 Anaghaa 4…" at bounding box center [278, 204] width 260 height 209
drag, startPoint x: 398, startPoint y: 245, endPoint x: 397, endPoint y: 258, distance: 12.6
click at [400, 262] on div "Class leaderboard Visible to learners [PERSON_NAME] 44 / 46 in 3.5s 6 Anaghaa 4…" at bounding box center [278, 204] width 260 height 209
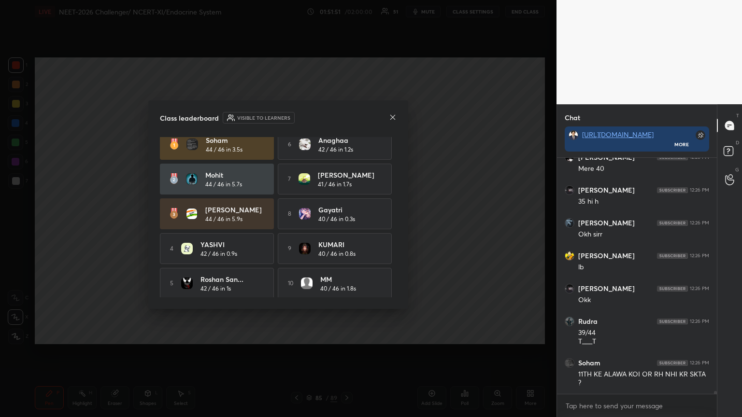
drag, startPoint x: 396, startPoint y: 269, endPoint x: 394, endPoint y: 277, distance: 8.1
click at [396, 271] on div "Class leaderboard Visible to learners [PERSON_NAME] 44 / 46 in 3.5s 6 Anaghaa 4…" at bounding box center [278, 204] width 260 height 209
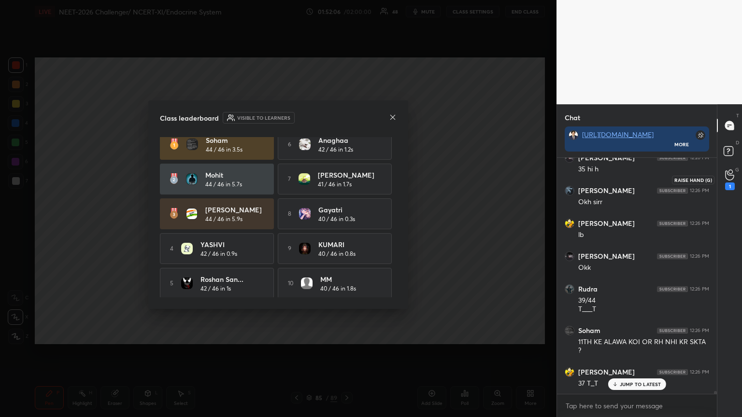
click at [726, 176] on icon at bounding box center [729, 175] width 9 height 11
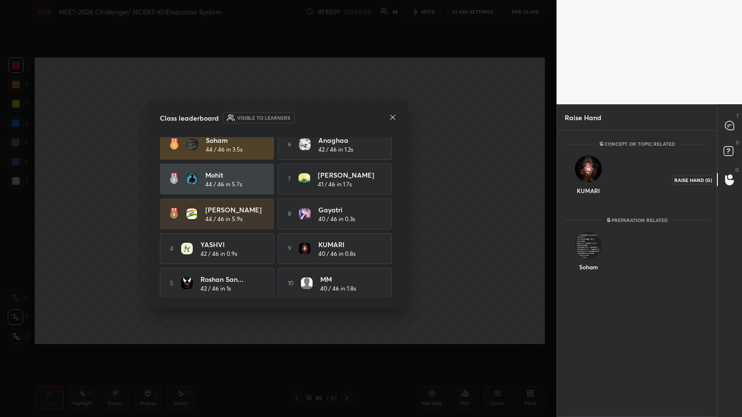
scroll to position [3, 3]
click at [599, 190] on div "KUMARI" at bounding box center [589, 177] width 48 height 56
click at [593, 197] on button "INVITE" at bounding box center [588, 197] width 39 height 13
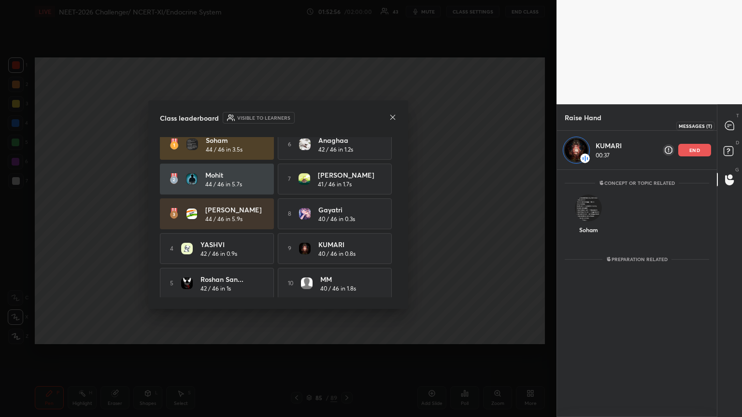
click at [730, 124] on icon at bounding box center [729, 125] width 9 height 9
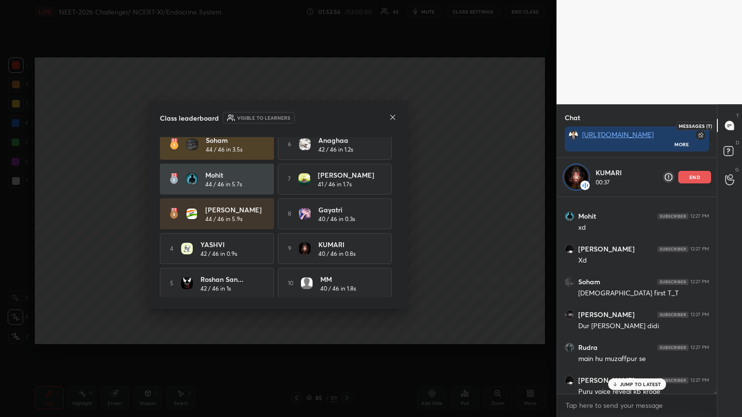
scroll to position [194, 157]
click at [631, 335] on p "JUMP TO LATEST" at bounding box center [641, 385] width 42 height 6
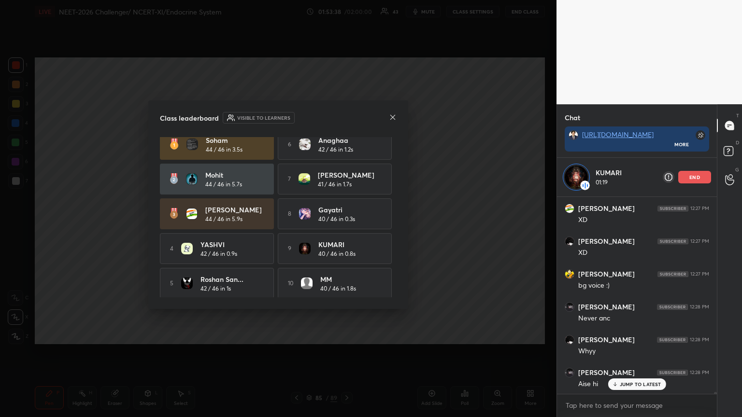
scroll to position [20517, 0]
click at [696, 175] on p "end" at bounding box center [694, 177] width 11 height 5
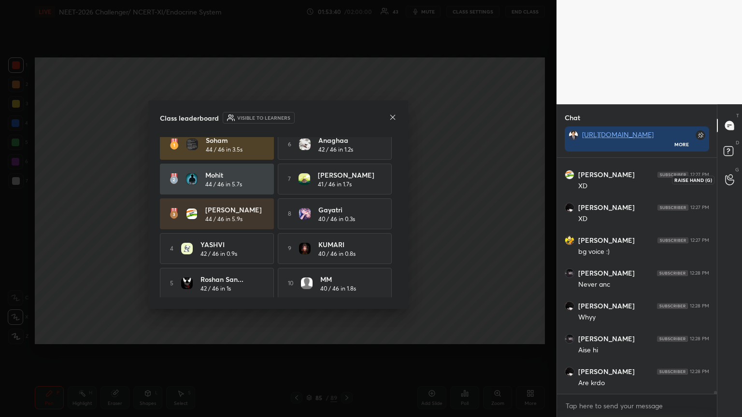
click at [731, 180] on icon at bounding box center [729, 180] width 9 height 10
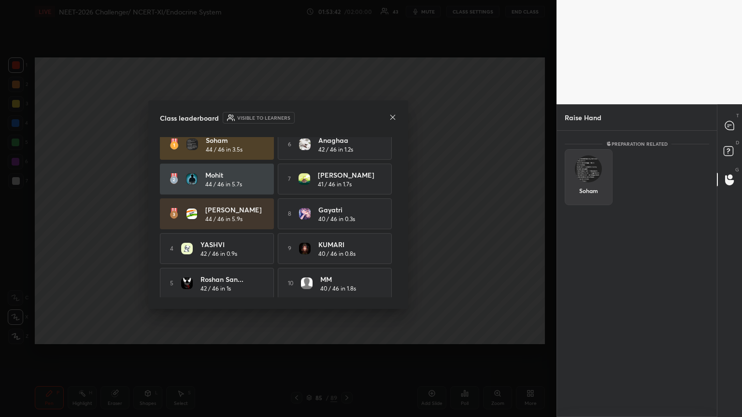
click at [589, 176] on div "Soham" at bounding box center [589, 177] width 48 height 56
click at [592, 195] on button "INVITE" at bounding box center [588, 197] width 39 height 13
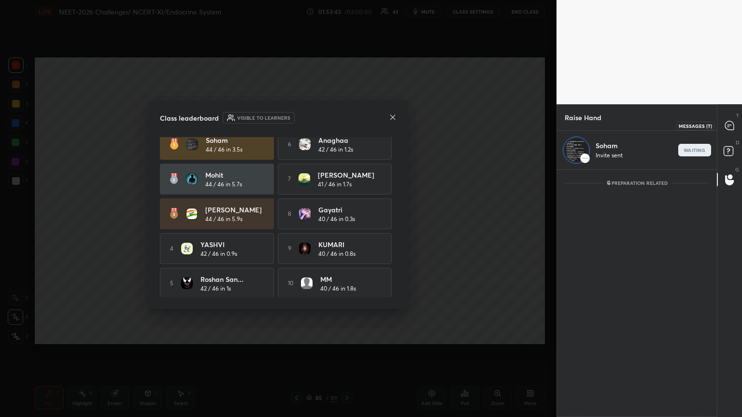
click at [733, 125] on icon at bounding box center [729, 125] width 9 height 9
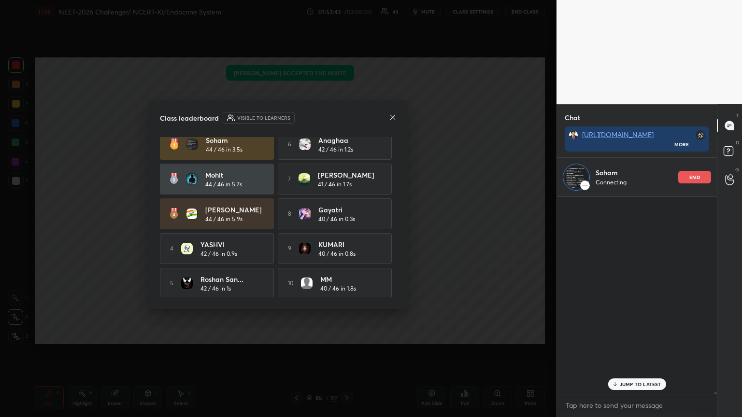
scroll to position [194, 157]
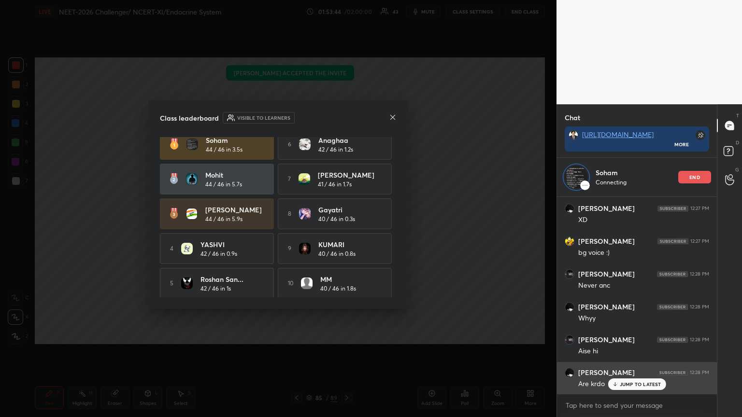
click at [637, 335] on p "JUMP TO LATEST" at bounding box center [641, 385] width 42 height 6
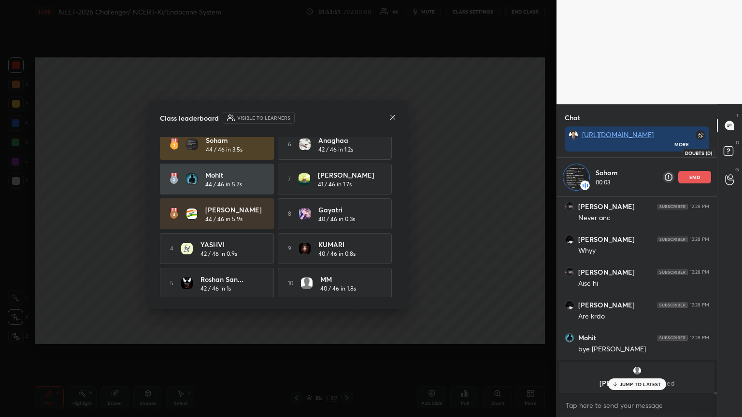
scroll to position [3, 3]
click at [736, 151] on icon at bounding box center [729, 152] width 17 height 17
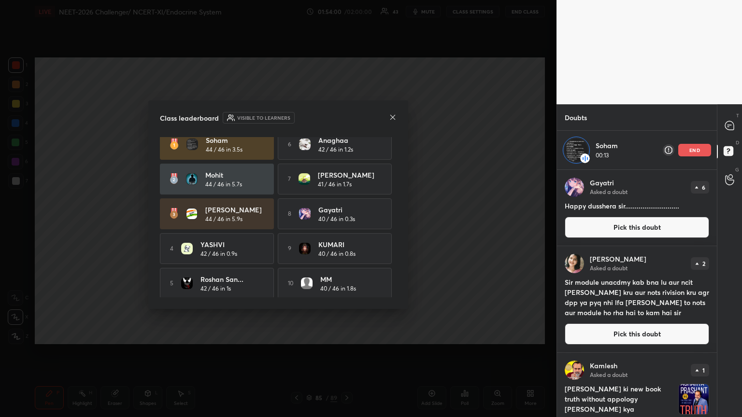
click at [392, 115] on icon at bounding box center [393, 117] width 8 height 8
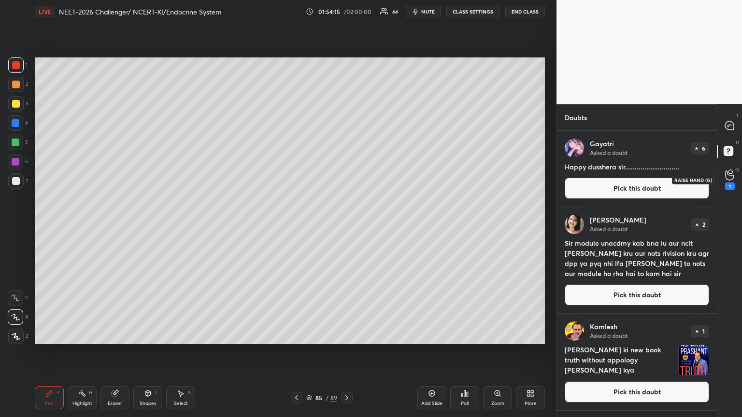
click at [725, 179] on icon at bounding box center [729, 175] width 9 height 11
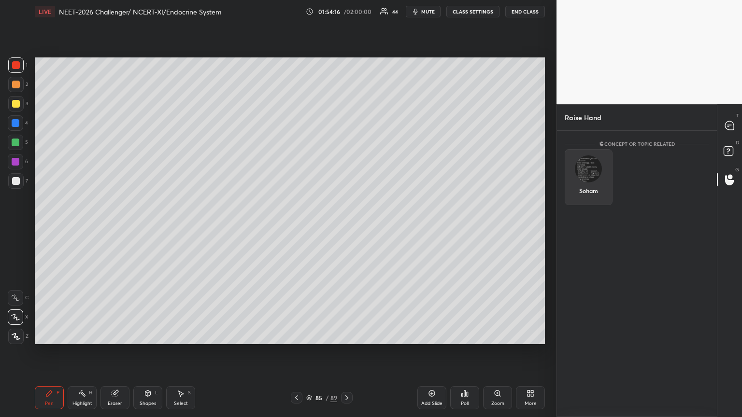
drag, startPoint x: 580, startPoint y: 182, endPoint x: 590, endPoint y: 190, distance: 12.7
click at [582, 183] on div "Soham" at bounding box center [589, 177] width 48 height 56
click at [592, 198] on button "INVITE" at bounding box center [588, 197] width 39 height 13
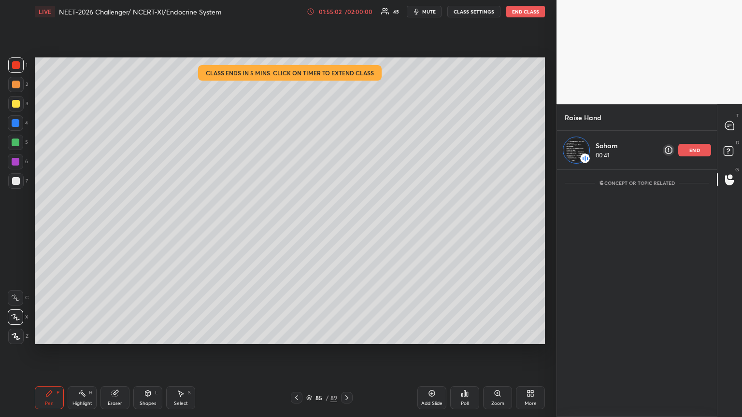
click at [364, 13] on div "/ 02:00:00" at bounding box center [358, 12] width 30 height 6
click at [365, 12] on div "/ 02:00:00" at bounding box center [358, 12] width 30 height 6
click at [361, 14] on div "01:55:03 / 02:00:00" at bounding box center [340, 12] width 67 height 8
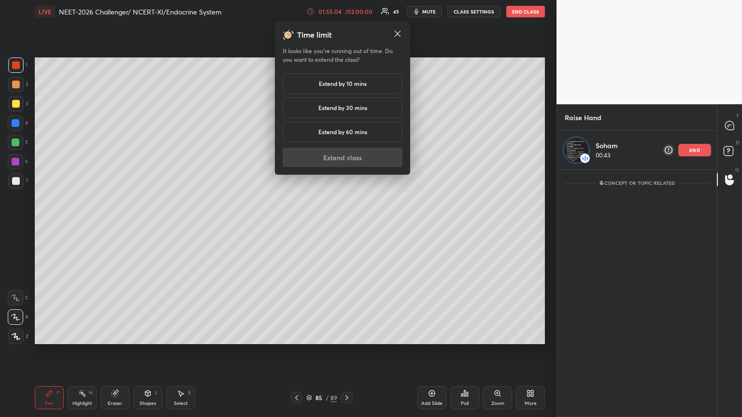
drag, startPoint x: 352, startPoint y: 81, endPoint x: 350, endPoint y: 97, distance: 15.6
click at [352, 82] on h5 "Extend by 10 mins" at bounding box center [343, 83] width 48 height 9
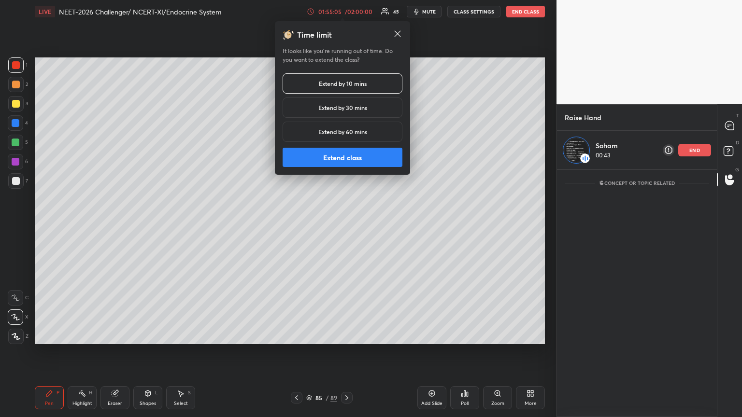
click at [341, 156] on button "Extend class" at bounding box center [343, 157] width 120 height 19
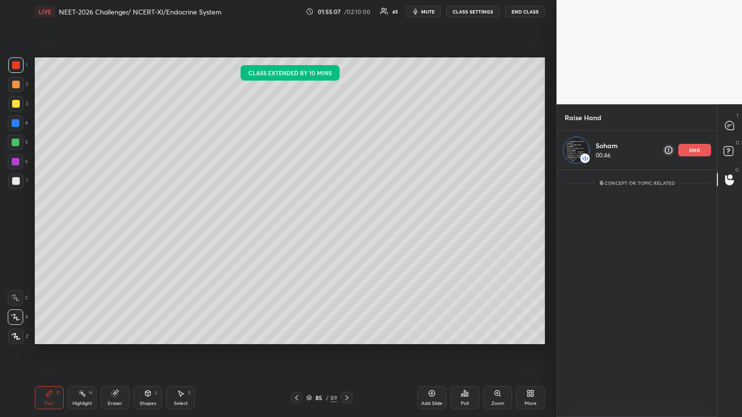
click at [113, 335] on div "Eraser" at bounding box center [114, 397] width 29 height 23
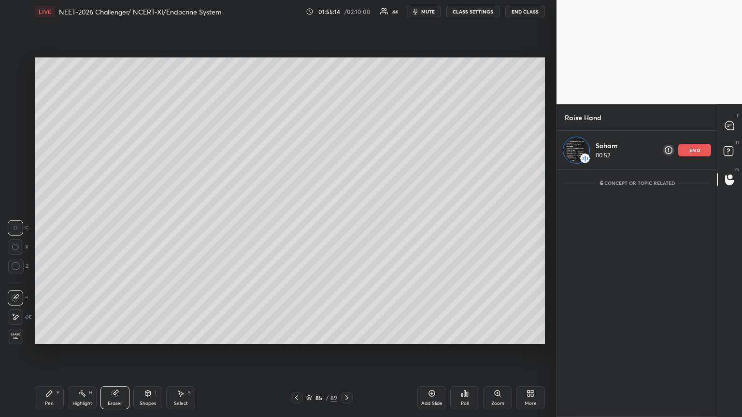
click at [87, 335] on div "Highlight H" at bounding box center [82, 397] width 29 height 23
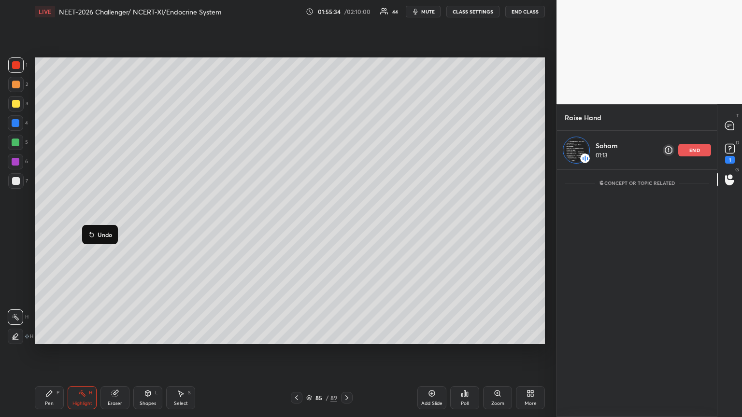
click at [103, 232] on p "Undo" at bounding box center [105, 235] width 14 height 8
click at [112, 335] on icon at bounding box center [115, 394] width 8 height 8
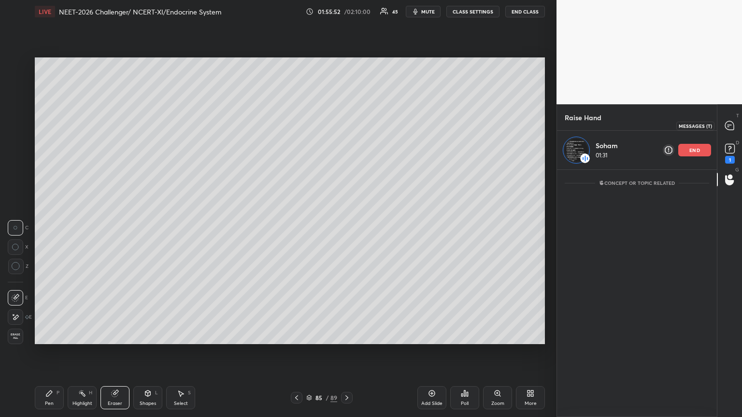
click at [733, 124] on icon at bounding box center [729, 125] width 9 height 9
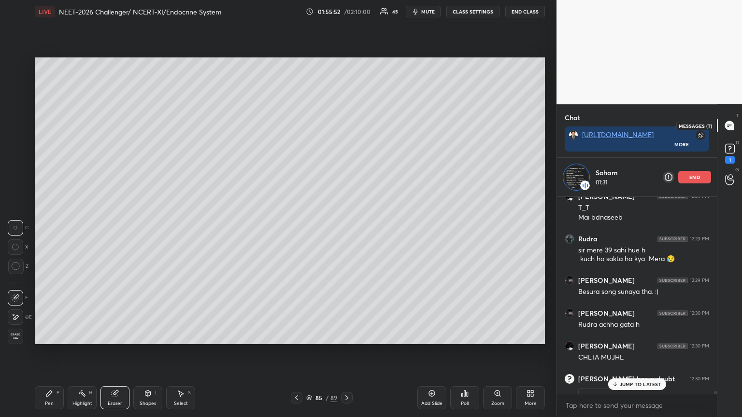
scroll to position [194, 157]
drag, startPoint x: 427, startPoint y: 395, endPoint x: 421, endPoint y: 391, distance: 7.0
click at [426, 335] on div "Add Slide" at bounding box center [431, 397] width 29 height 23
click at [52, 335] on div "Pen P" at bounding box center [49, 397] width 29 height 23
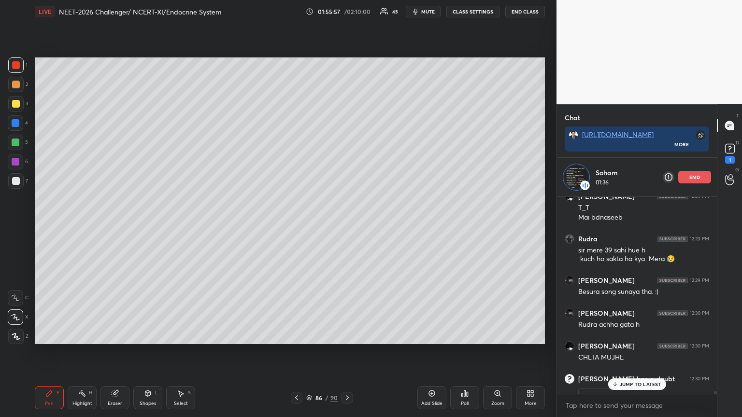
click at [15, 147] on div at bounding box center [15, 142] width 15 height 15
click at [18, 143] on div at bounding box center [16, 143] width 8 height 8
click at [641, 335] on p "8 NEW MESSAGES" at bounding box center [640, 385] width 45 height 6
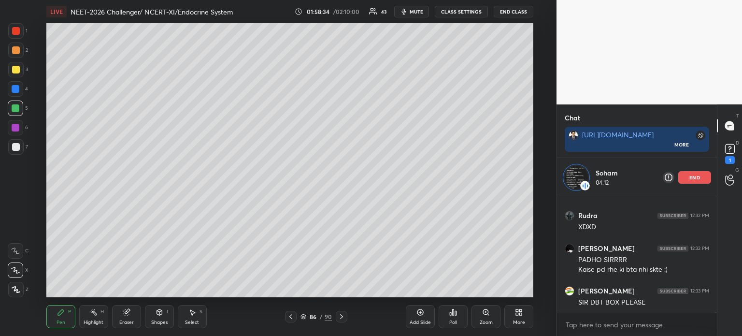
scroll to position [21854, 0]
click at [699, 181] on div "12:32 PM" at bounding box center [699, 182] width 19 height 6
click at [730, 156] on icon at bounding box center [729, 148] width 14 height 14
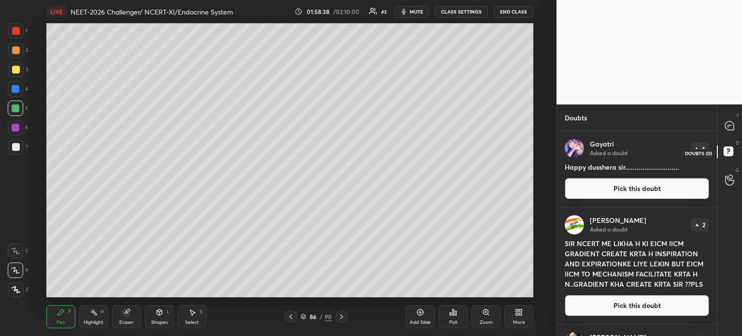
scroll to position [202, 157]
click at [604, 179] on button "Pick this doubt" at bounding box center [637, 188] width 144 height 21
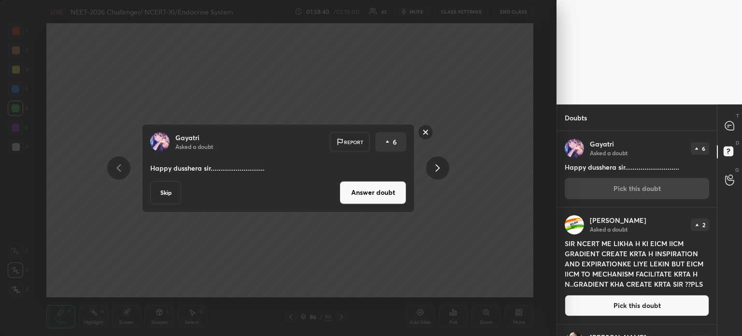
click at [362, 184] on button "Answer doubt" at bounding box center [372, 192] width 67 height 23
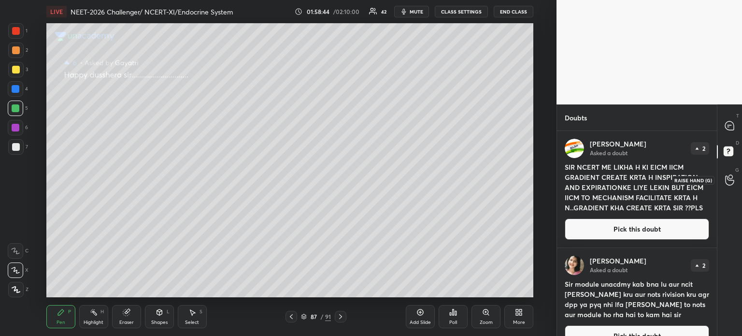
click at [730, 186] on div at bounding box center [729, 179] width 19 height 17
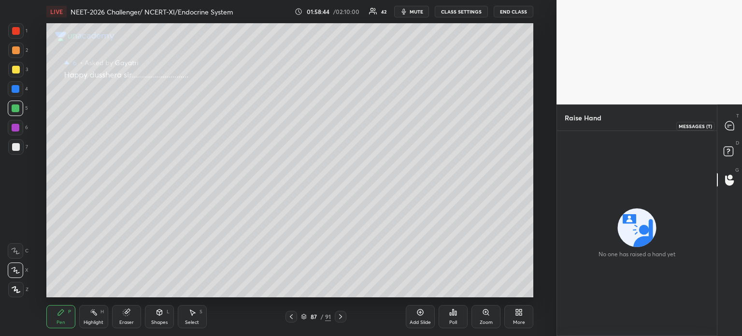
click at [731, 126] on icon at bounding box center [729, 125] width 9 height 9
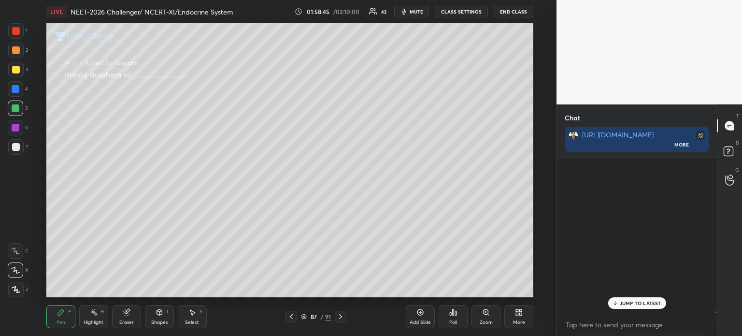
scroll to position [152, 157]
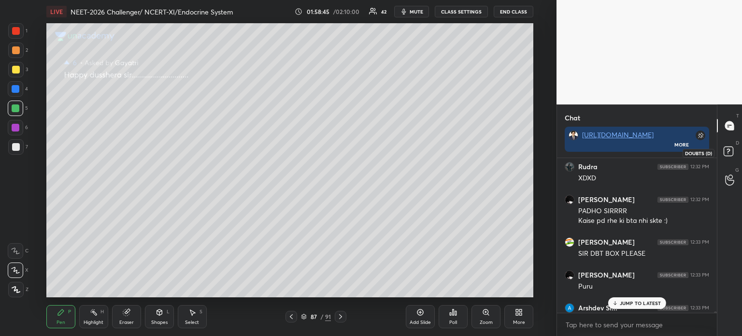
click at [733, 151] on icon at bounding box center [729, 152] width 17 height 17
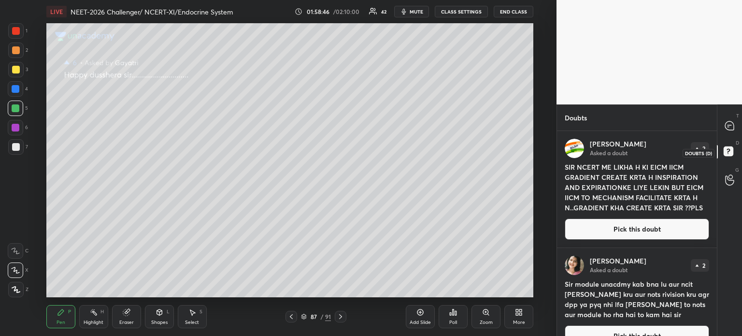
scroll to position [202, 157]
click at [614, 224] on button "Pick this doubt" at bounding box center [637, 228] width 144 height 21
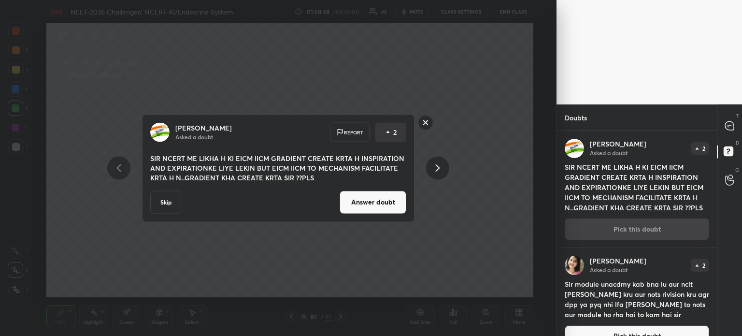
click at [383, 200] on button "Answer doubt" at bounding box center [372, 201] width 67 height 23
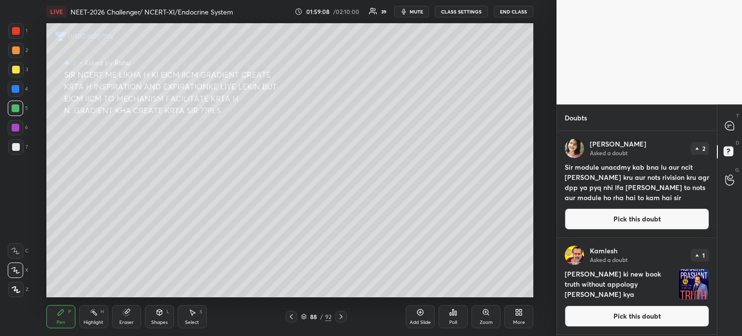
click at [611, 209] on button "Pick this doubt" at bounding box center [637, 218] width 144 height 21
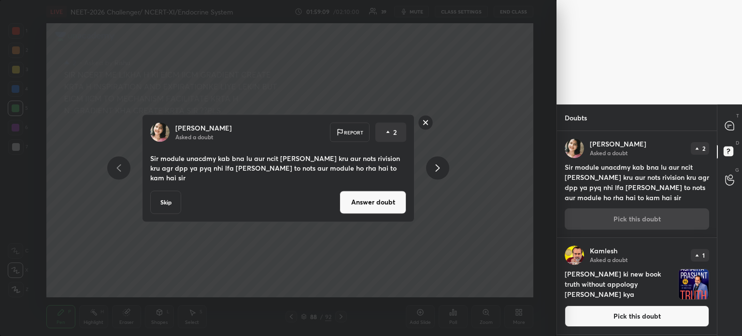
click at [403, 190] on button "Answer doubt" at bounding box center [372, 201] width 67 height 23
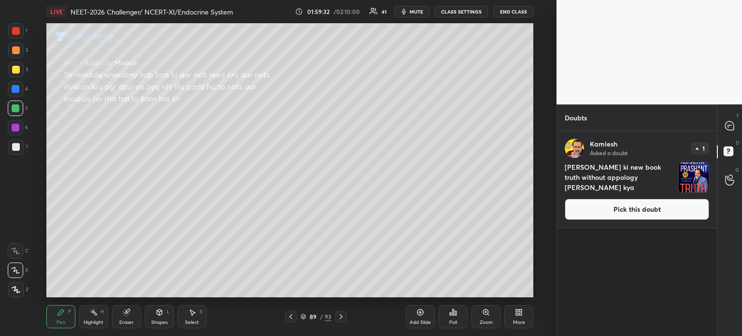
click at [593, 216] on button "Pick this doubt" at bounding box center [637, 208] width 144 height 21
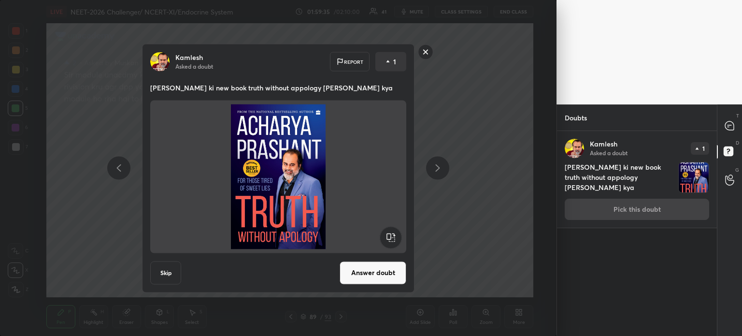
click at [386, 272] on button "Answer doubt" at bounding box center [372, 272] width 67 height 23
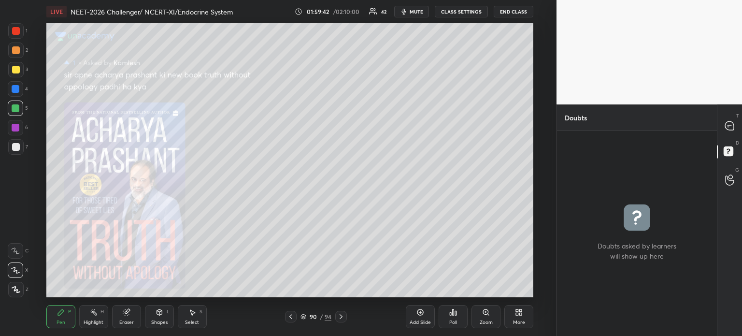
click at [419, 315] on icon at bounding box center [420, 312] width 8 height 8
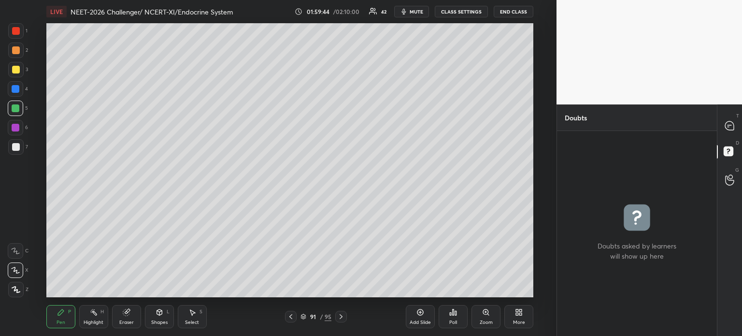
click at [288, 317] on icon at bounding box center [291, 316] width 8 height 8
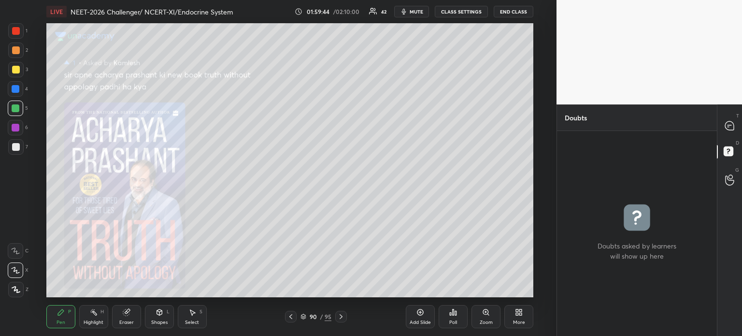
click at [291, 318] on icon at bounding box center [290, 316] width 3 height 5
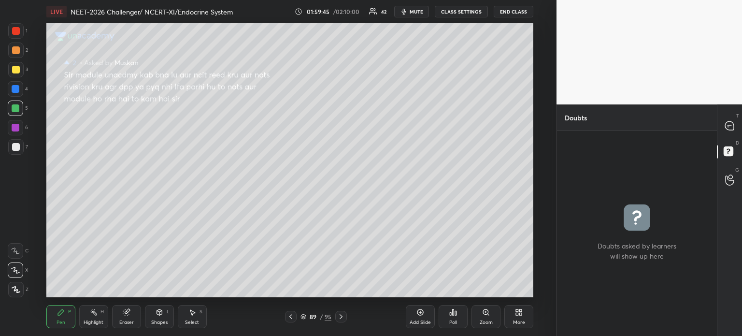
click at [291, 318] on icon at bounding box center [290, 316] width 3 height 5
click at [291, 318] on icon at bounding box center [291, 316] width 8 height 8
click at [290, 319] on icon at bounding box center [291, 316] width 8 height 8
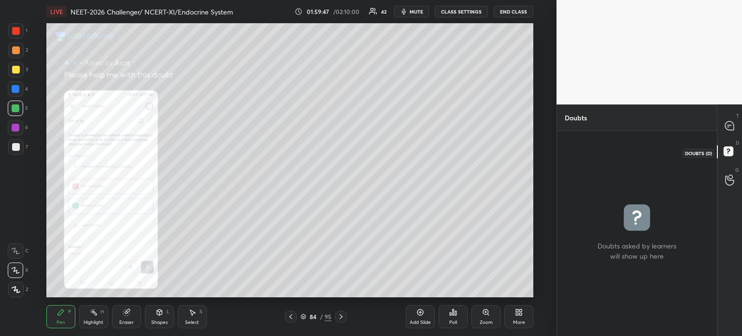
click at [723, 149] on rect at bounding box center [727, 151] width 9 height 9
click at [728, 123] on icon at bounding box center [729, 125] width 9 height 9
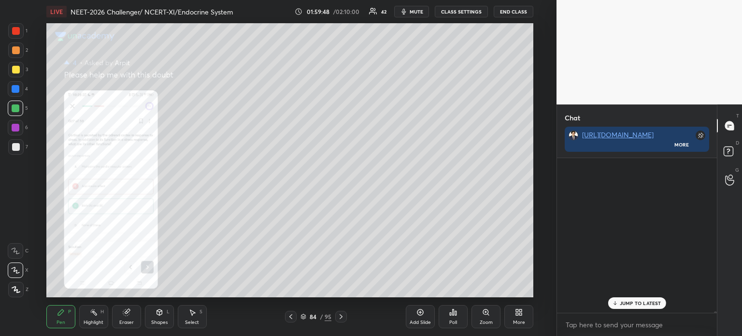
scroll to position [152, 157]
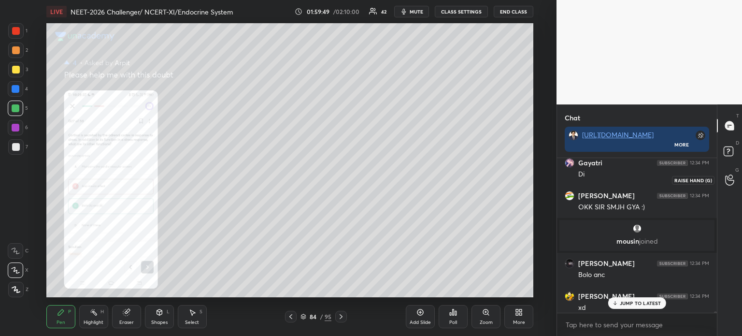
click at [729, 181] on icon at bounding box center [729, 179] width 9 height 11
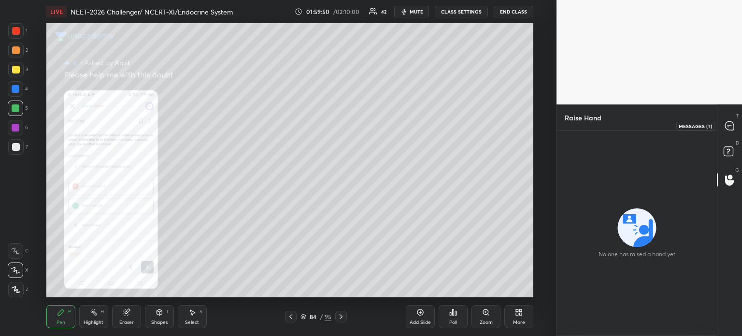
click at [724, 123] on icon at bounding box center [729, 126] width 10 height 10
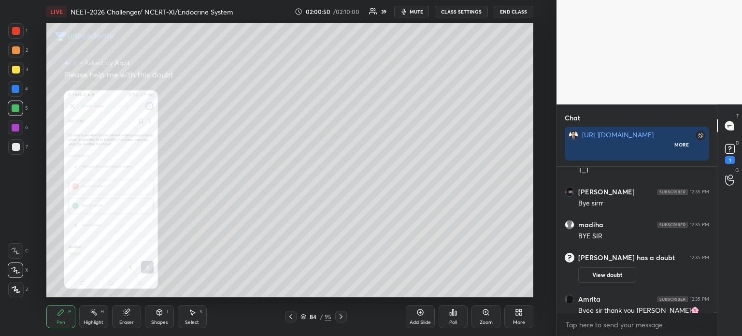
scroll to position [175, 157]
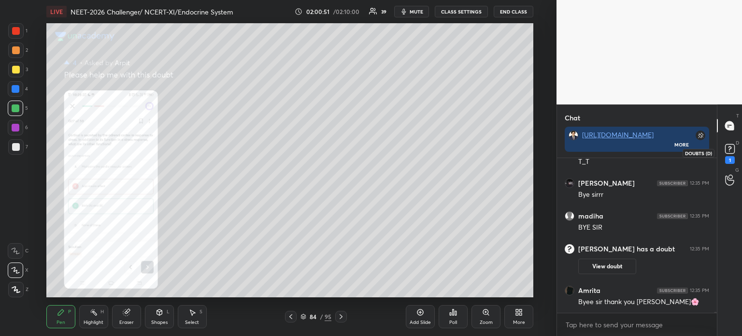
click at [727, 149] on rect at bounding box center [729, 148] width 9 height 9
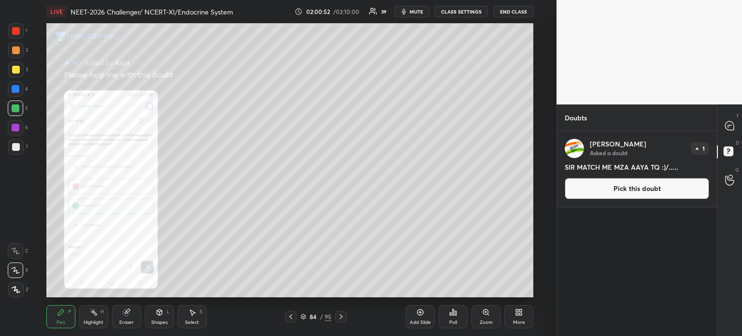
click at [663, 192] on button "Pick this doubt" at bounding box center [637, 188] width 144 height 21
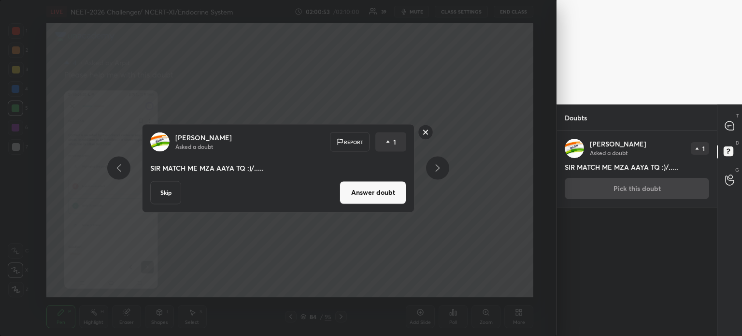
click at [371, 193] on button "Answer doubt" at bounding box center [372, 192] width 67 height 23
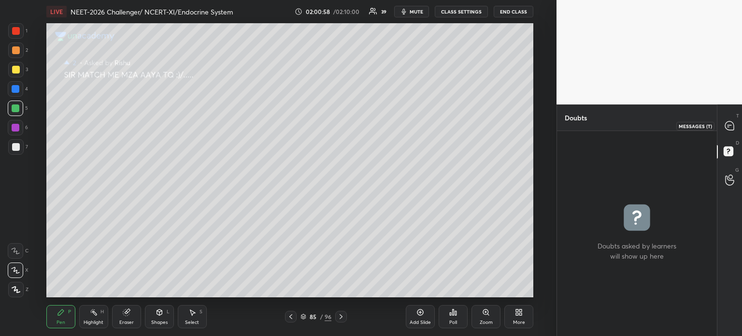
click at [729, 124] on icon at bounding box center [729, 125] width 9 height 9
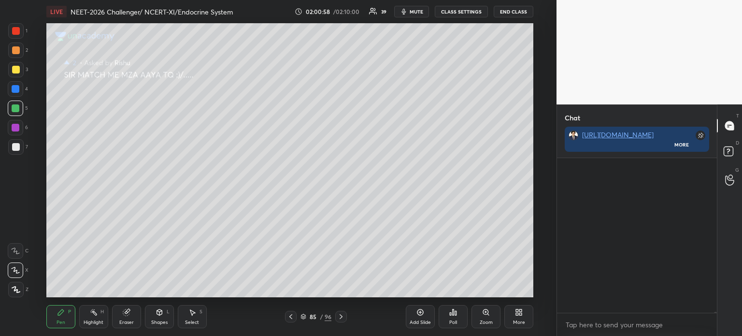
scroll to position [21751, 0]
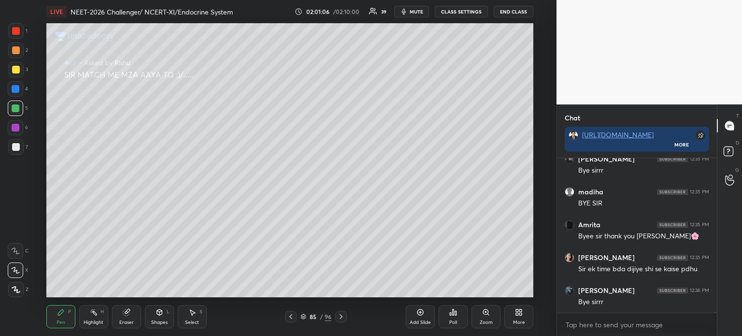
click at [508, 11] on button "End Class" at bounding box center [514, 12] width 40 height 12
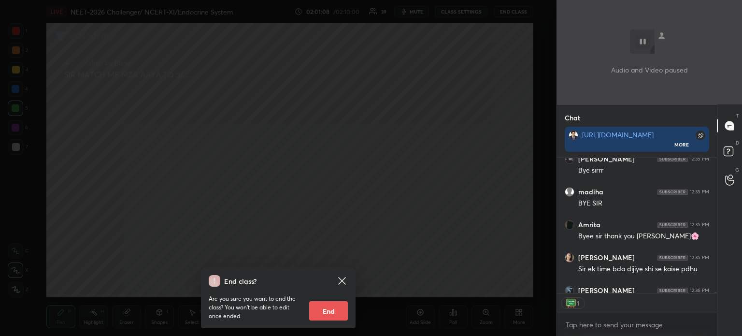
click at [341, 283] on icon at bounding box center [342, 281] width 12 height 12
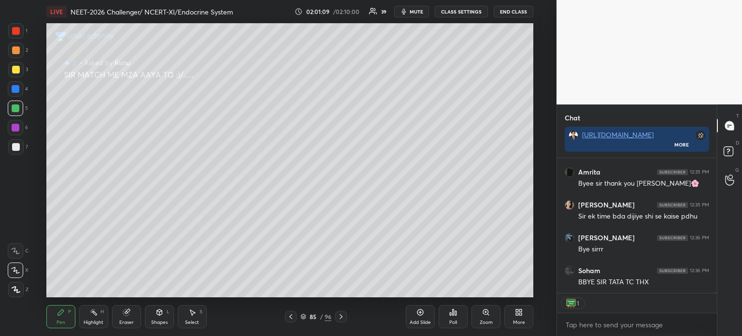
click at [505, 11] on button "End Class" at bounding box center [514, 12] width 40 height 12
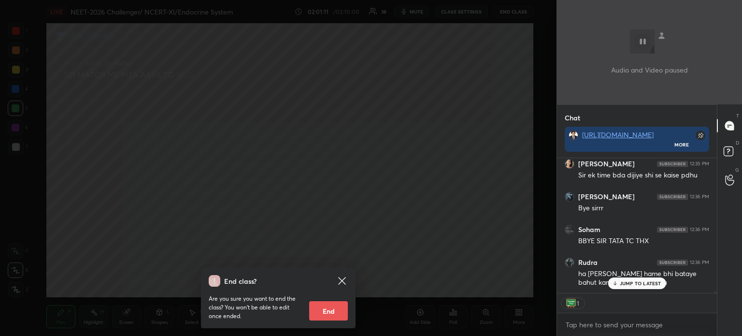
click at [327, 311] on button "End" at bounding box center [328, 310] width 39 height 19
type textarea "x"
